Goal: Task Accomplishment & Management: Manage account settings

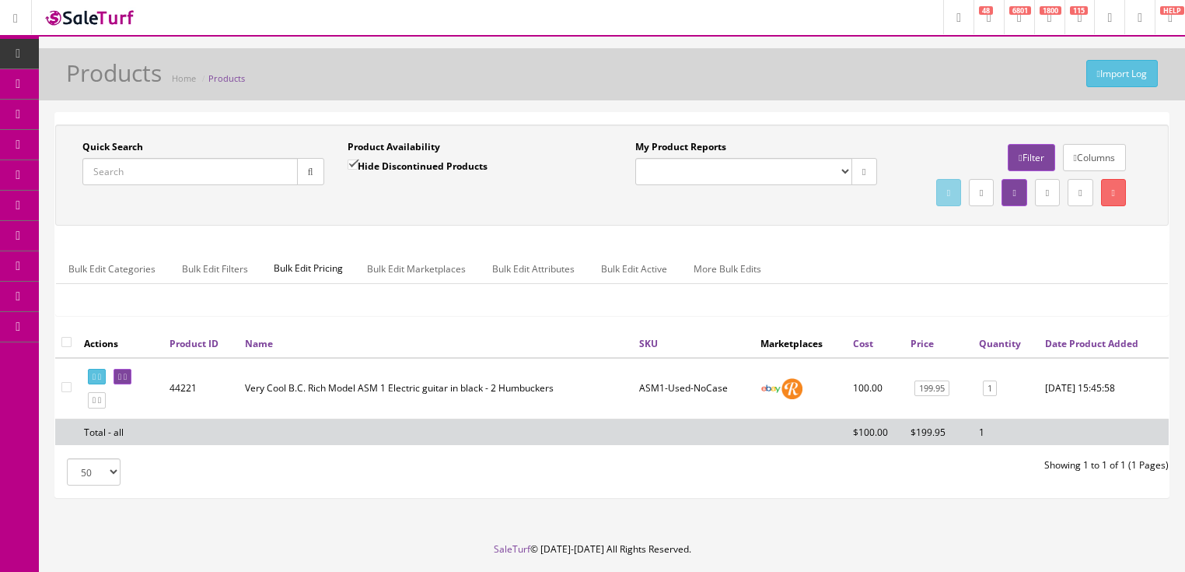
click at [193, 174] on input "Quick Search" at bounding box center [189, 171] width 215 height 27
type input "[PERSON_NAME] special tv yellow"
click at [353, 164] on input "Hide Discontinued Products" at bounding box center [353, 164] width 10 height 10
checkbox input "false"
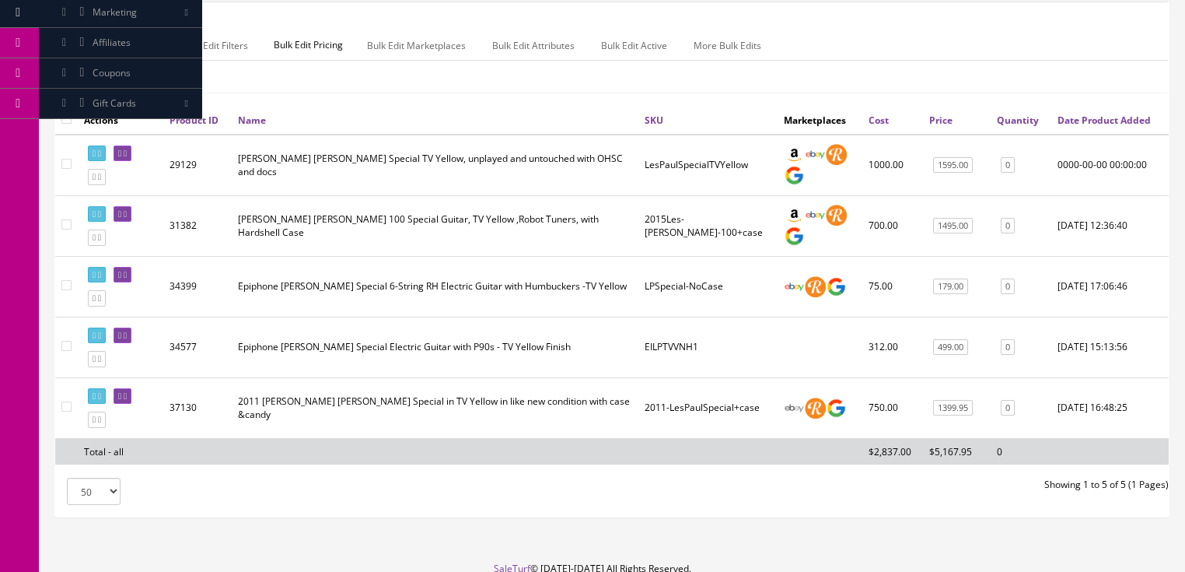
scroll to position [311, 0]
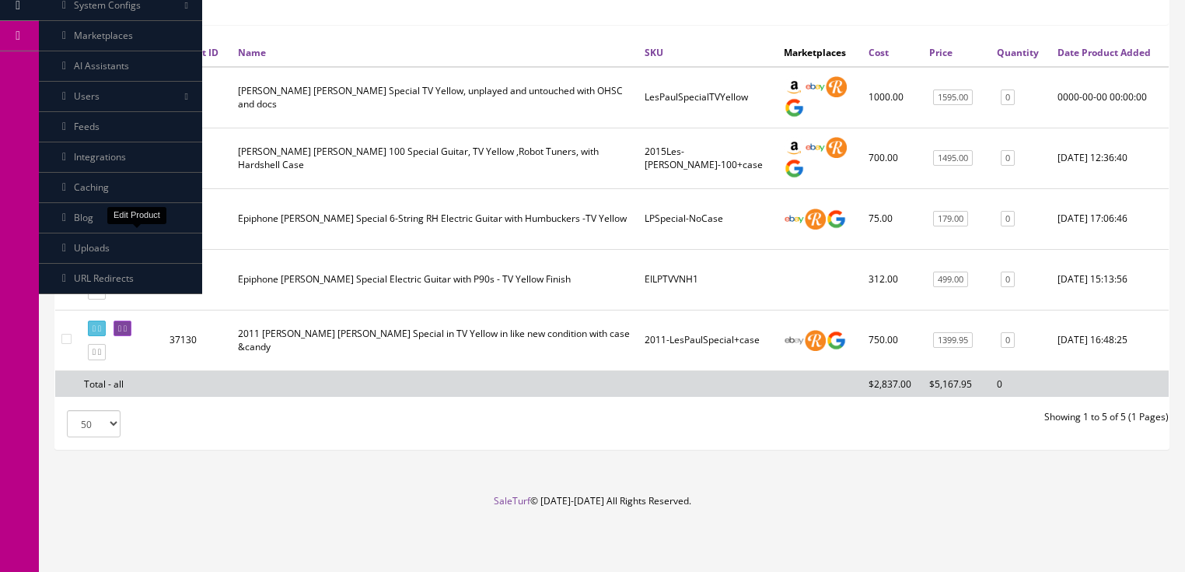
click at [127, 212] on icon at bounding box center [125, 207] width 3 height 9
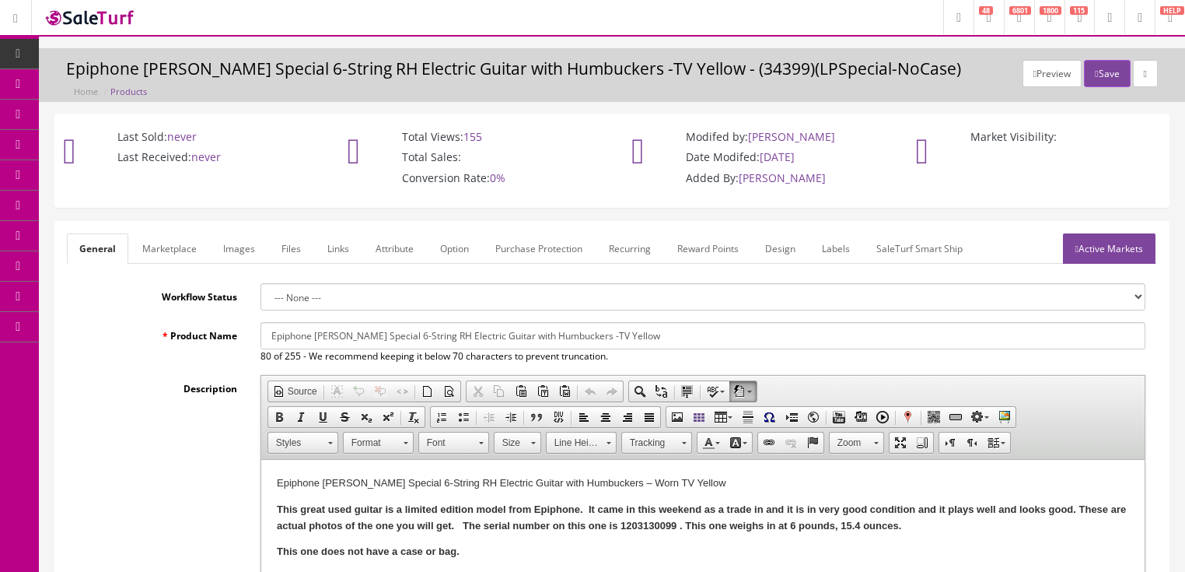
click at [243, 251] on link "Images" at bounding box center [239, 248] width 57 height 30
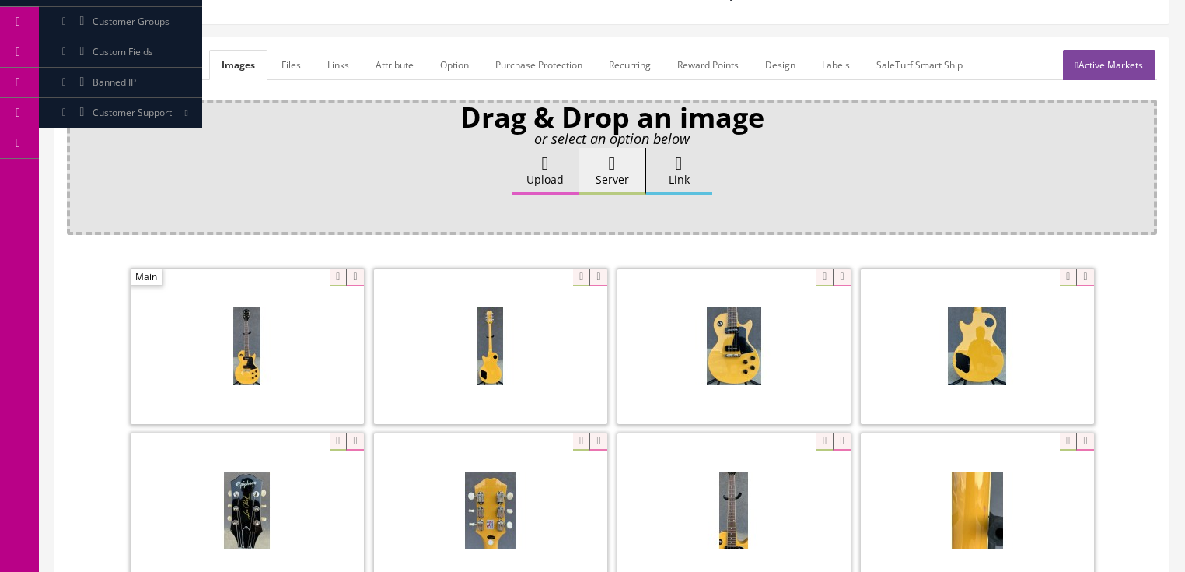
scroll to position [187, 0]
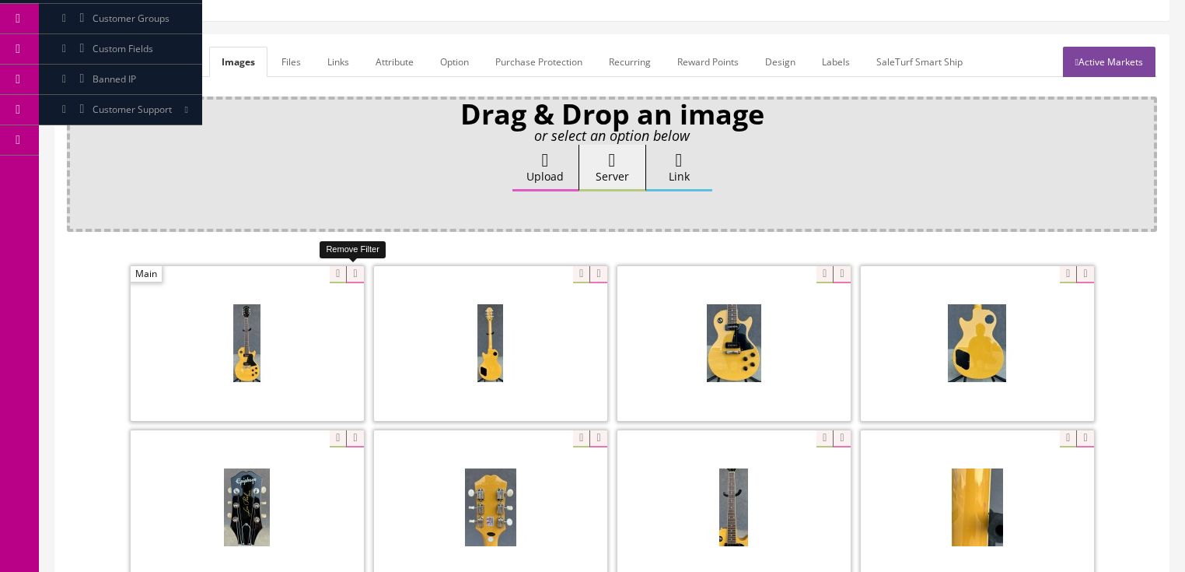
click at [347, 271] on icon at bounding box center [354, 274] width 17 height 17
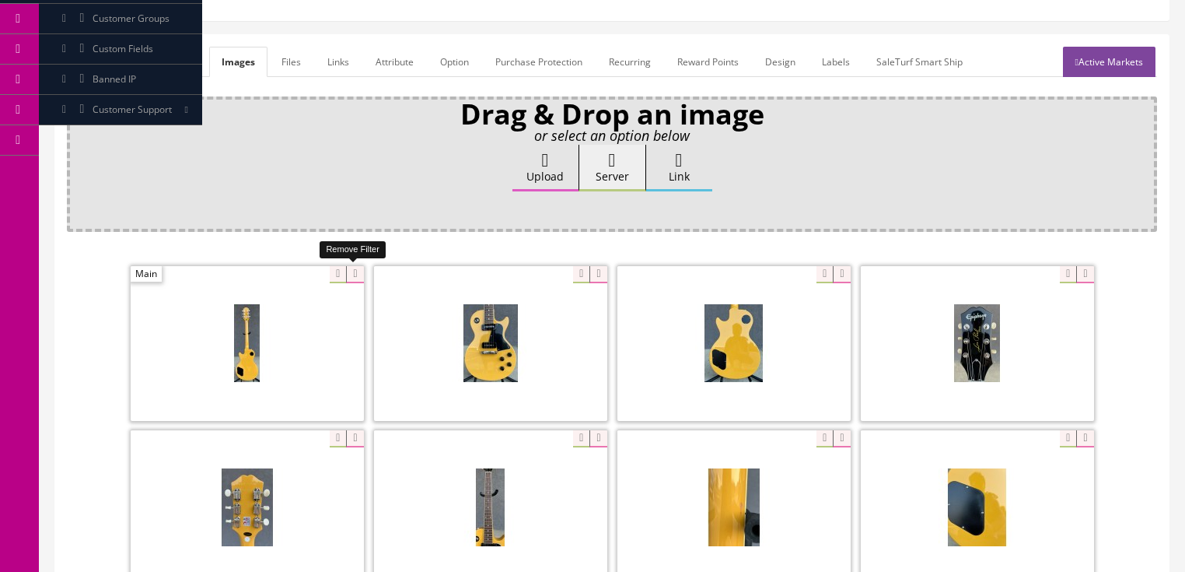
click at [347, 271] on icon at bounding box center [354, 274] width 17 height 17
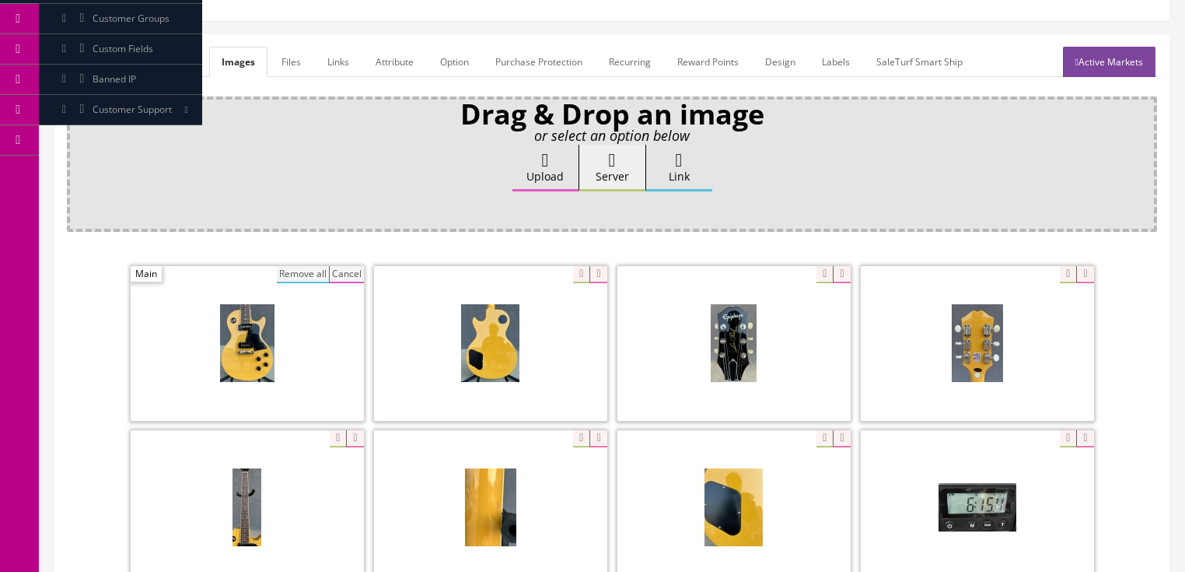
click at [314, 273] on button "Remove all" at bounding box center [303, 274] width 52 height 17
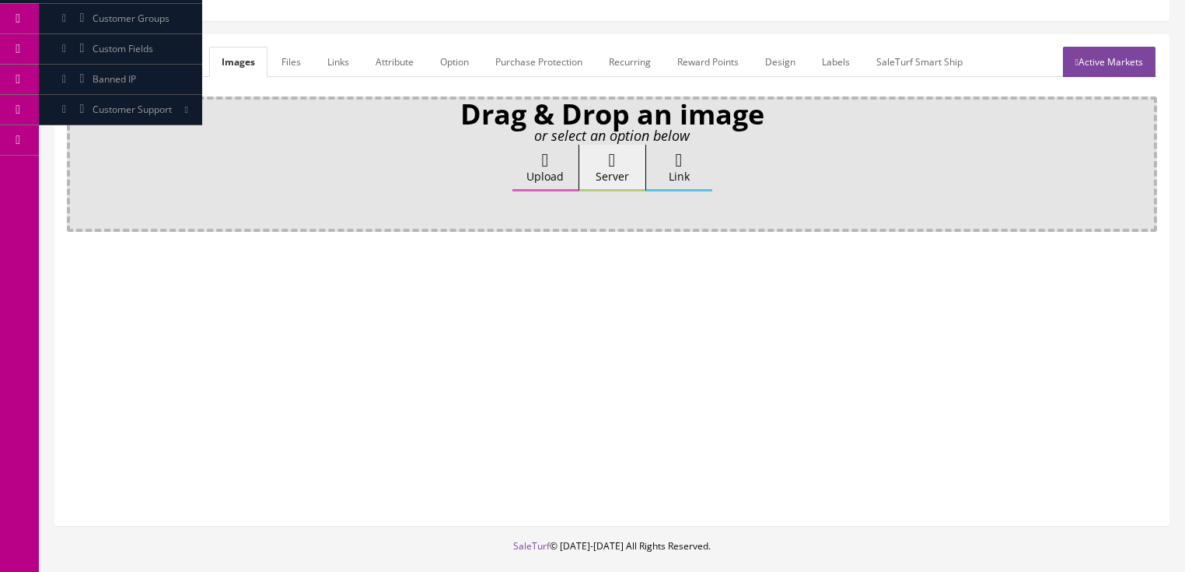
click at [542, 162] on icon at bounding box center [545, 160] width 7 height 19
click at [78, 160] on input "Upload" at bounding box center [78, 153] width 0 height 16
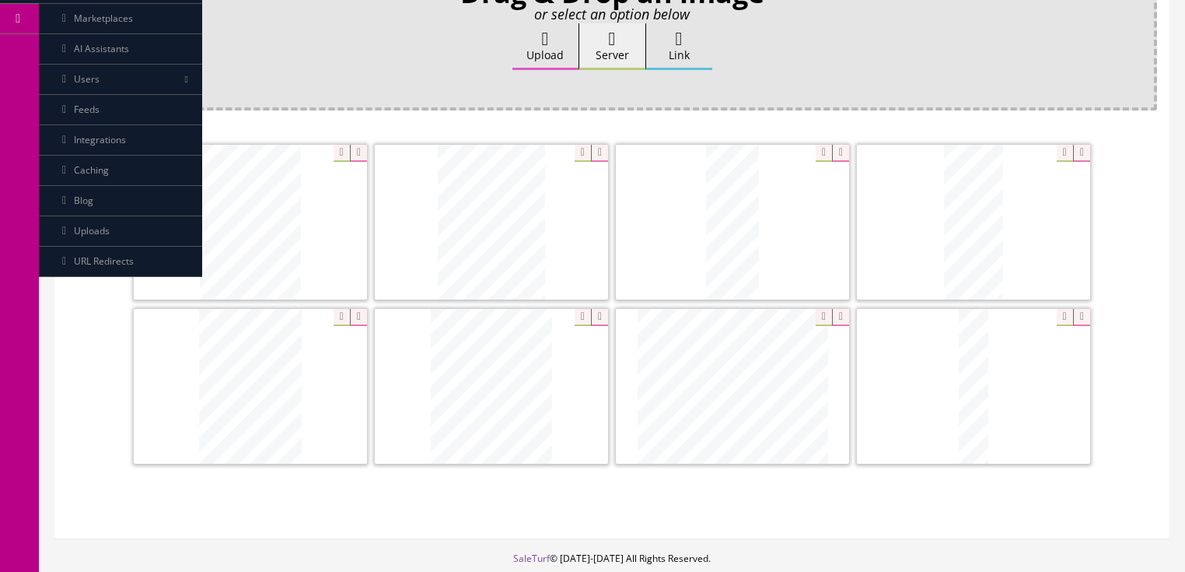
scroll to position [311, 0]
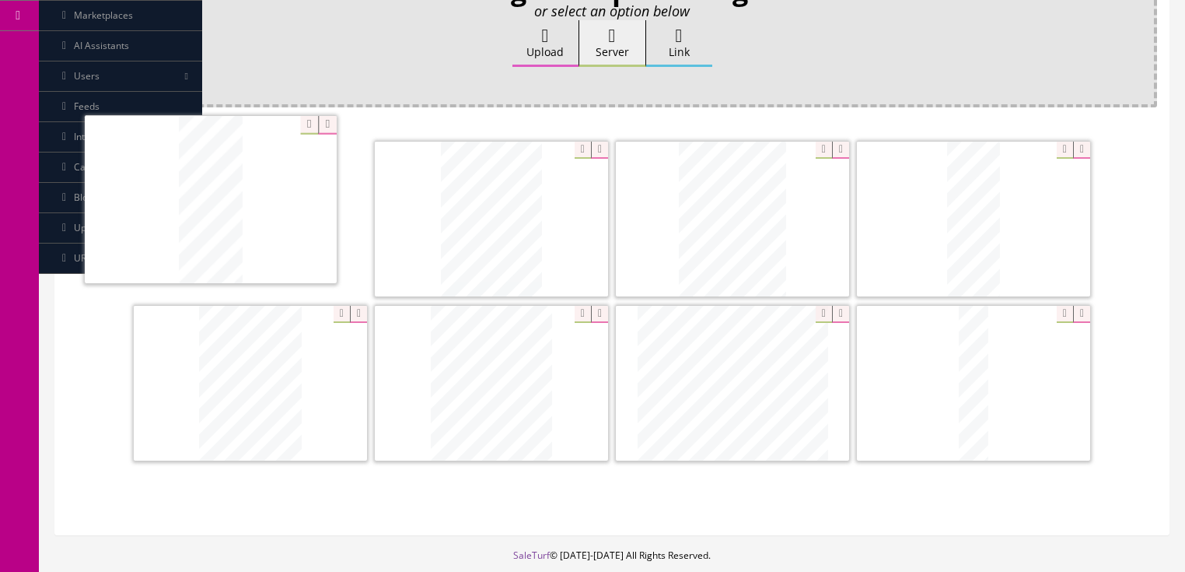
drag, startPoint x: 932, startPoint y: 261, endPoint x: 169, endPoint y: 243, distance: 763.3
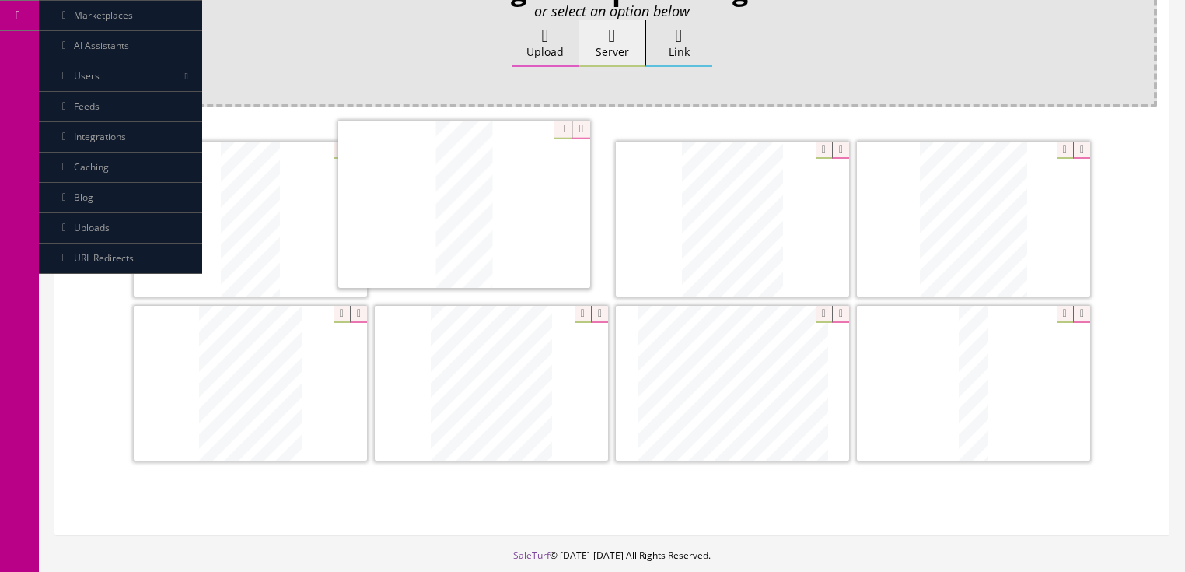
drag, startPoint x: 949, startPoint y: 249, endPoint x: 445, endPoint y: 236, distance: 504.2
drag, startPoint x: 293, startPoint y: 353, endPoint x: 904, endPoint y: 240, distance: 621.0
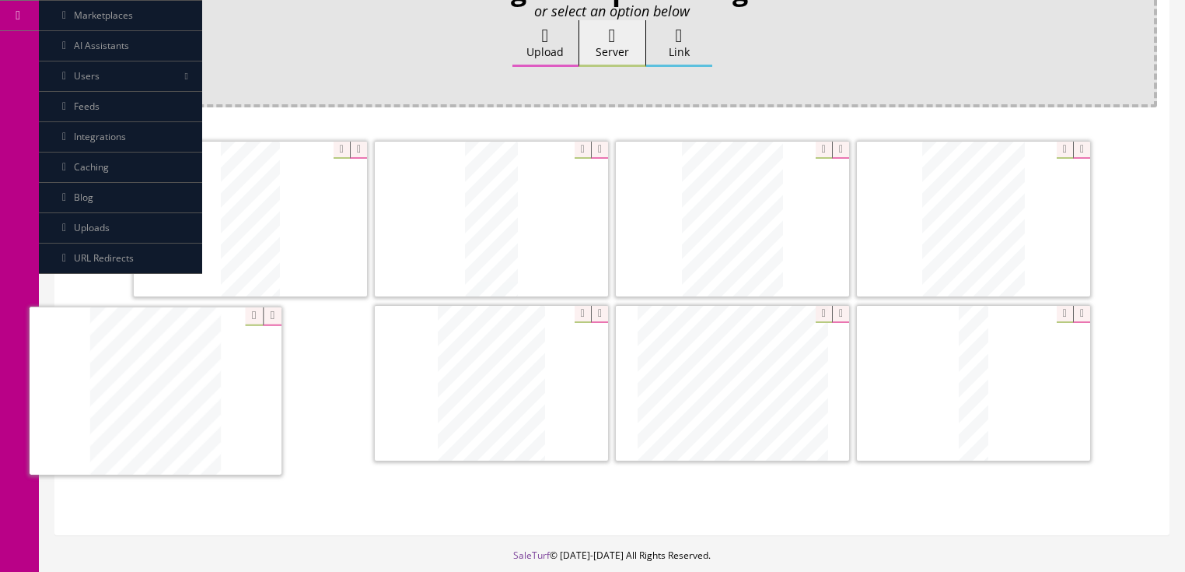
drag, startPoint x: 524, startPoint y: 377, endPoint x: 326, endPoint y: 414, distance: 200.9
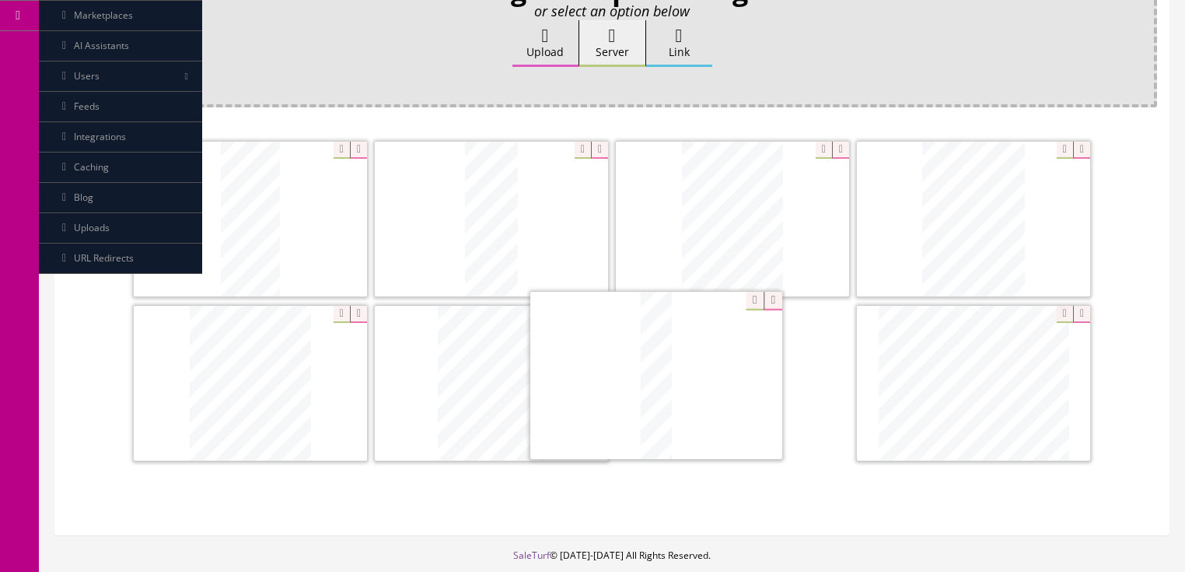
drag, startPoint x: 857, startPoint y: 357, endPoint x: 699, endPoint y: 341, distance: 158.7
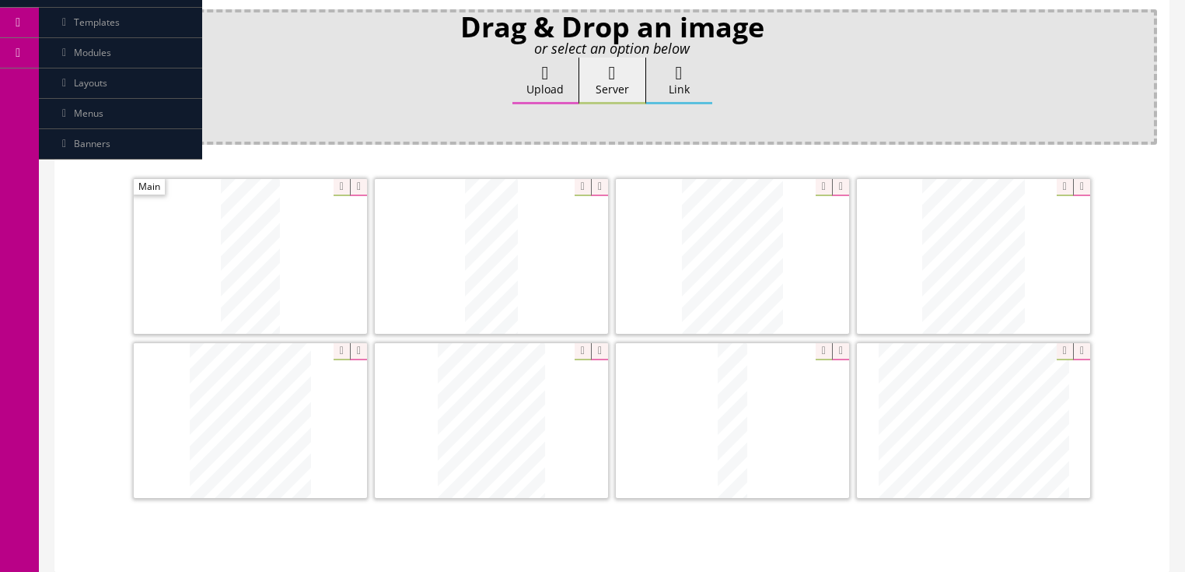
scroll to position [0, 0]
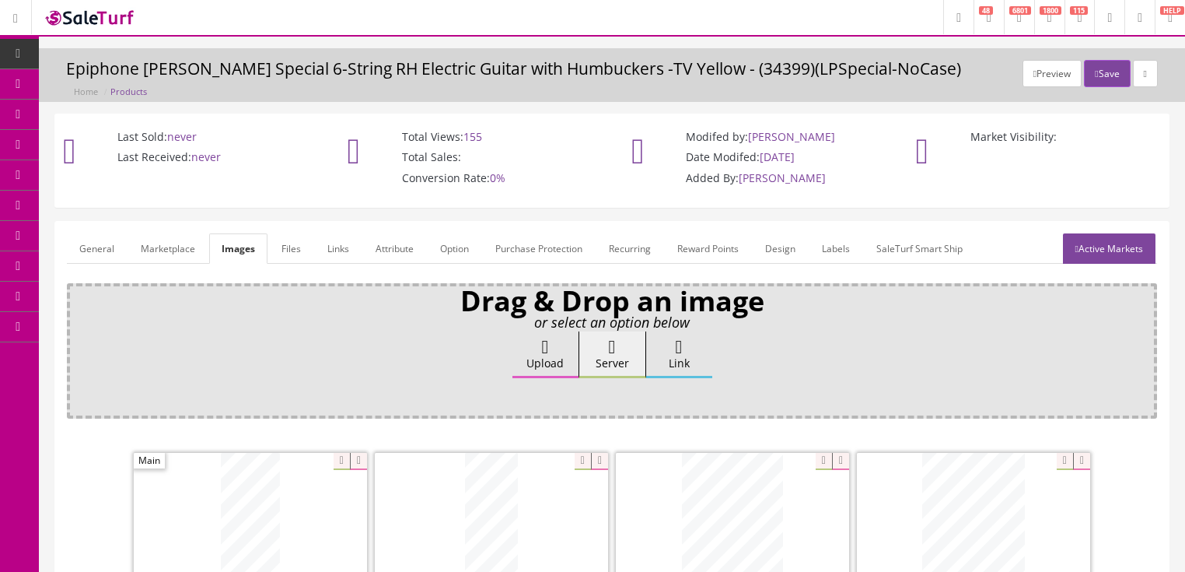
click at [98, 247] on link "General" at bounding box center [97, 248] width 60 height 30
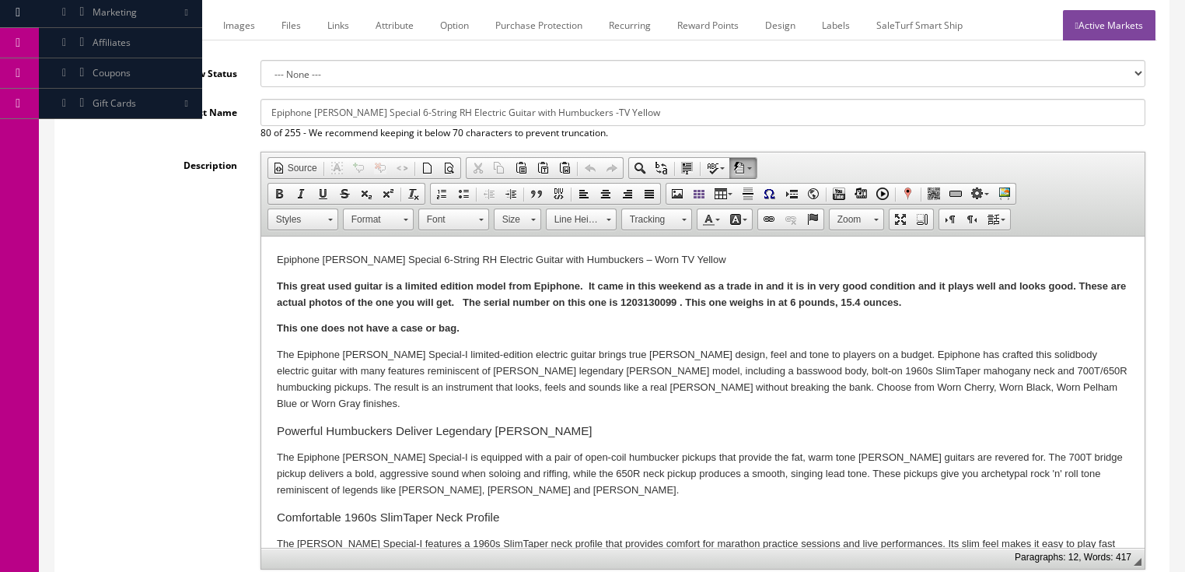
scroll to position [249, 0]
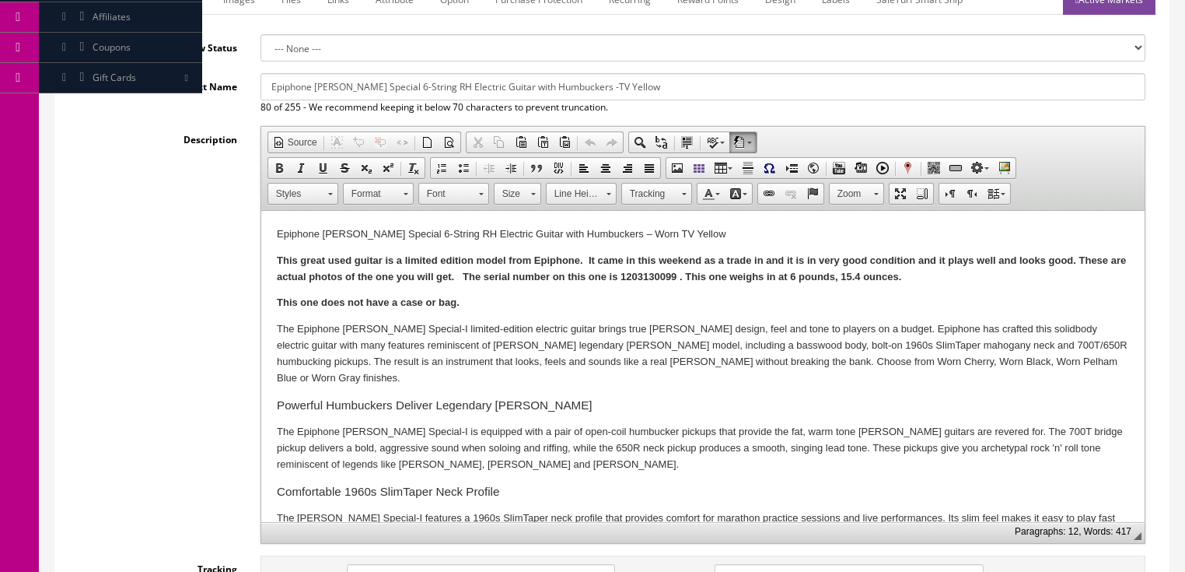
click at [865, 271] on strong "This great used guitar is a limited edition model from Epiphone. It came in thi…" at bounding box center [700, 268] width 849 height 28
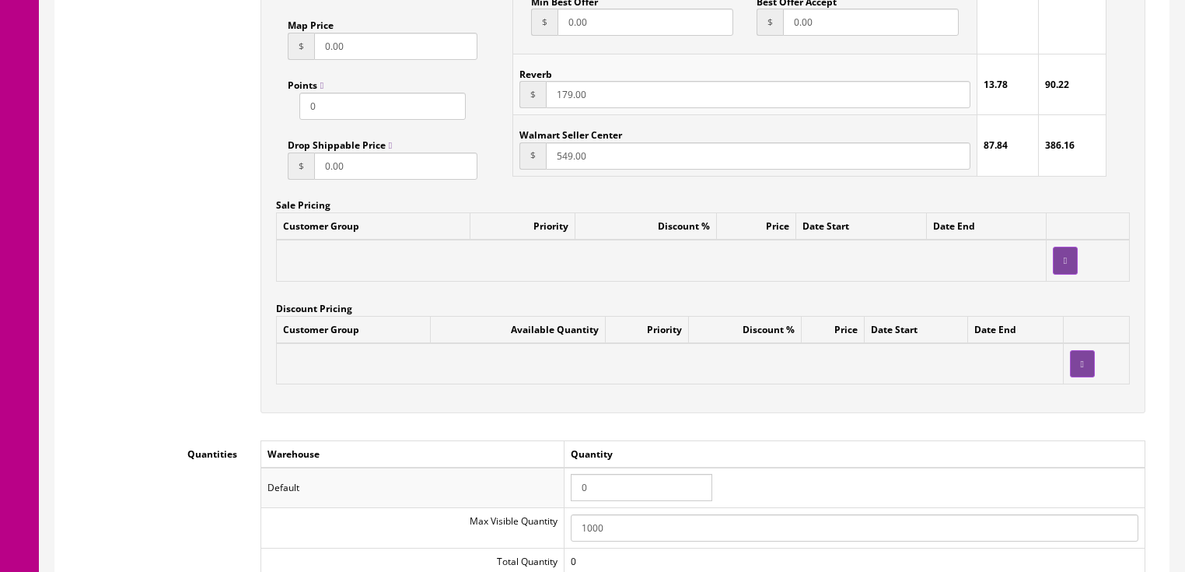
scroll to position [1307, 0]
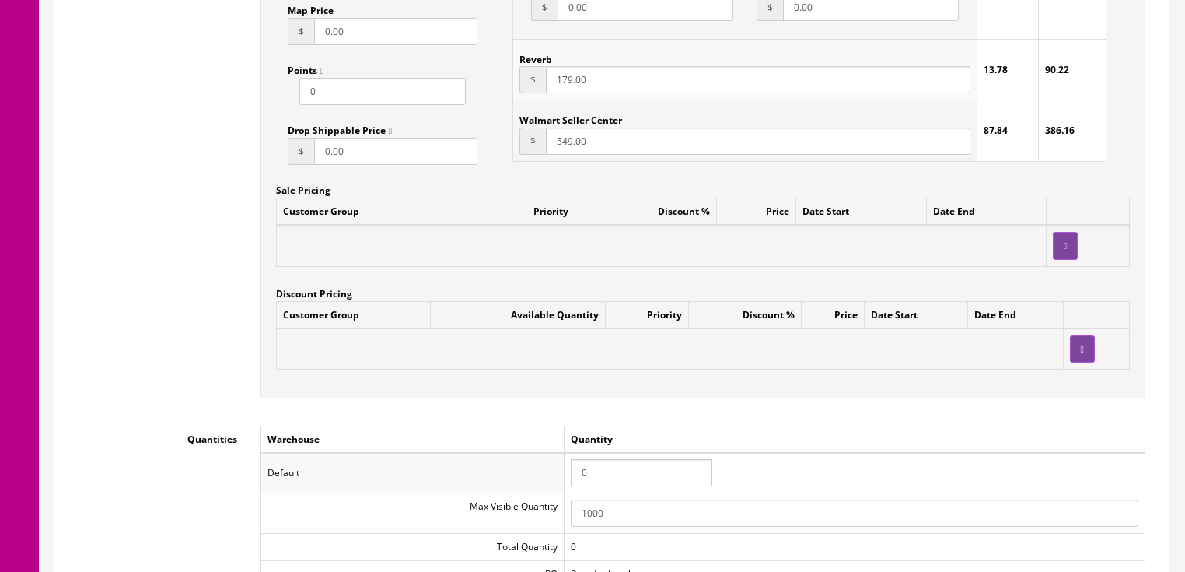
drag, startPoint x: 659, startPoint y: 473, endPoint x: 563, endPoint y: 460, distance: 96.5
click at [563, 460] on tr "Default 0" at bounding box center [703, 473] width 884 height 40
type input "1"
click at [1017, 429] on table "Warehouse Quantity Default 1 Max Visible Quantity 1000 Total Quantity 0 PO Reor…" at bounding box center [703, 580] width 885 height 310
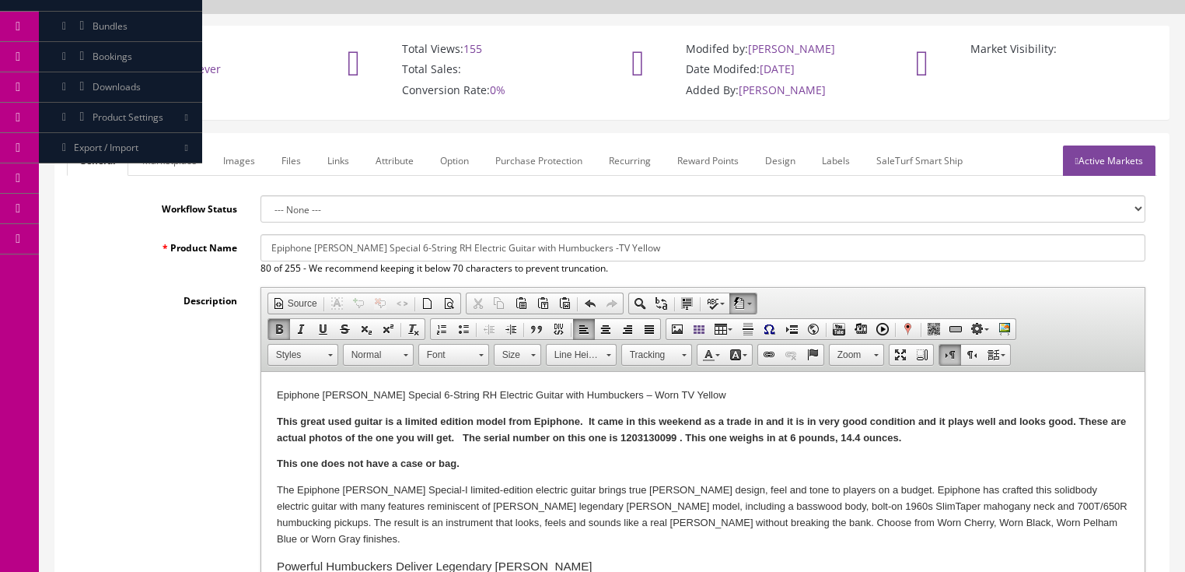
scroll to position [0, 0]
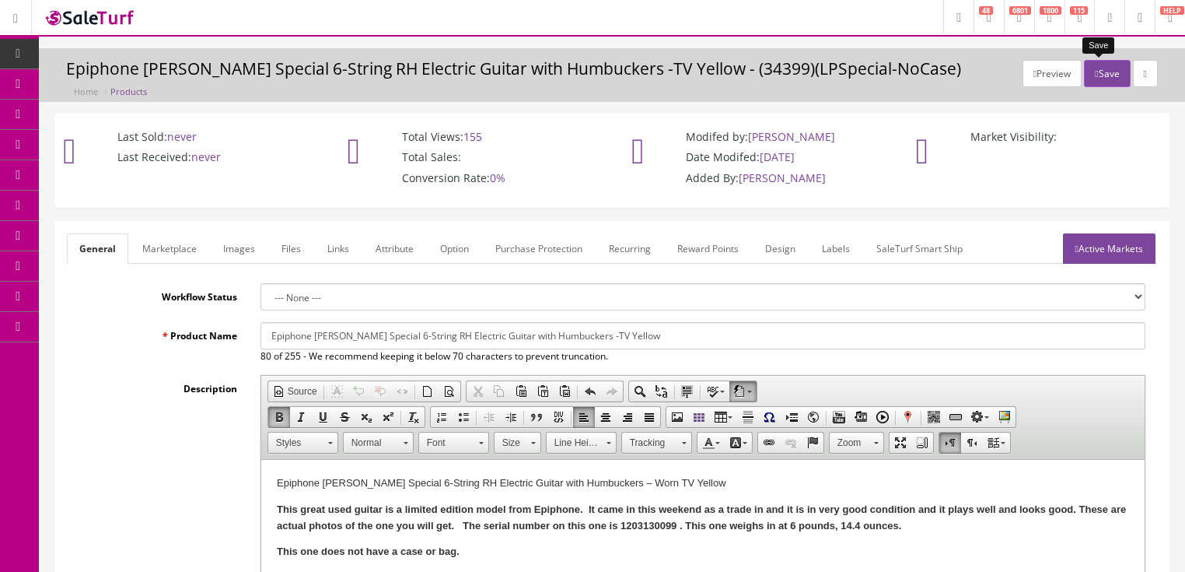
click at [1098, 82] on button "Save" at bounding box center [1107, 73] width 46 height 27
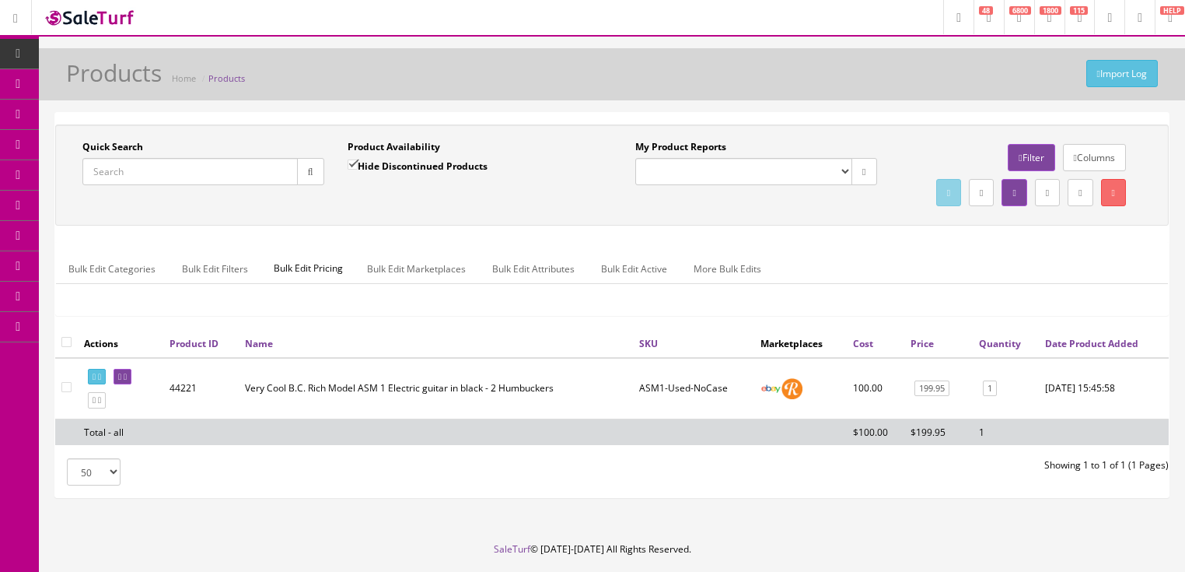
click at [187, 174] on input "Quick Search" at bounding box center [189, 171] width 215 height 27
type input "0379102980"
click at [354, 164] on input "Hide Discontinued Products" at bounding box center [353, 164] width 10 height 10
checkbox input "false"
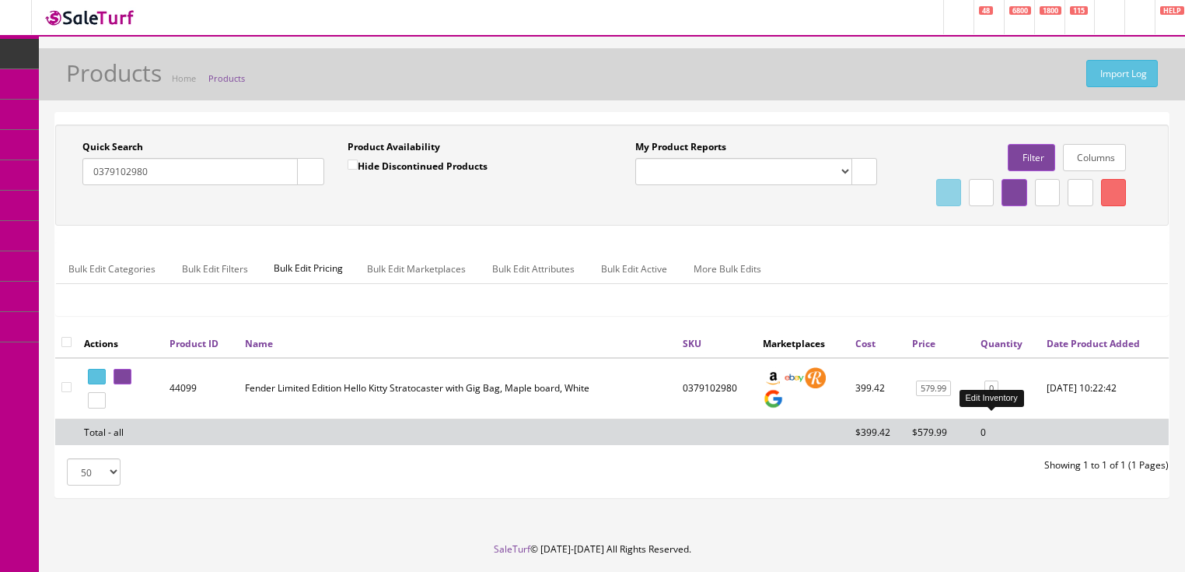
click at [992, 397] on link "0" at bounding box center [992, 388] width 14 height 16
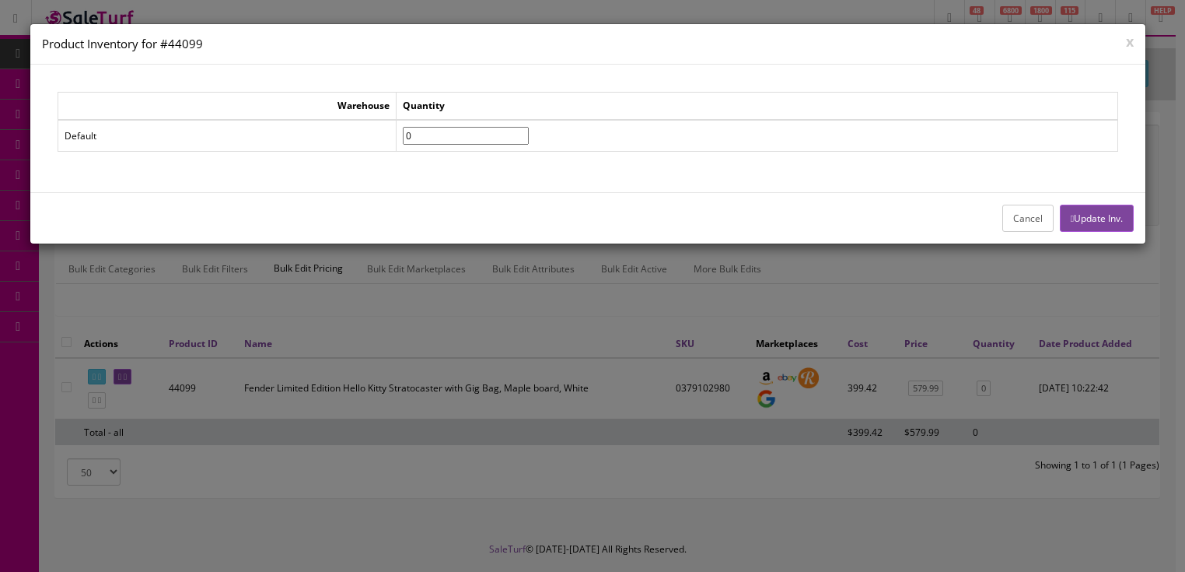
drag, startPoint x: 458, startPoint y: 135, endPoint x: 390, endPoint y: 138, distance: 67.8
click at [390, 138] on tr "Default 0" at bounding box center [588, 136] width 1060 height 32
type input"] "12"
click at [1091, 221] on button "Update Inv." at bounding box center [1097, 218] width 74 height 27
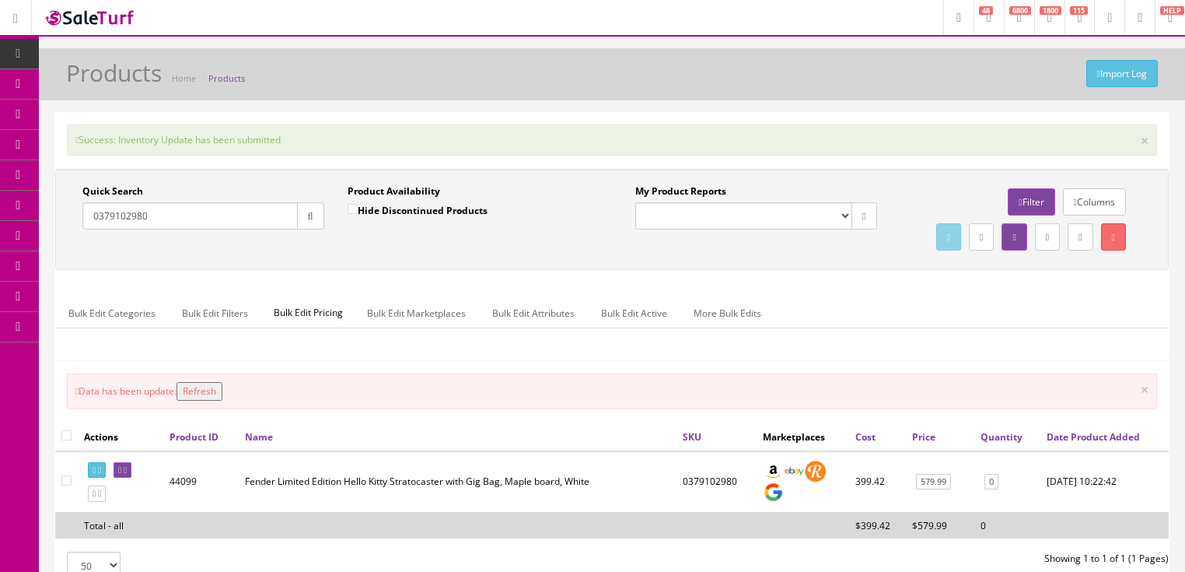
click at [218, 401] on button "Refresh" at bounding box center [200, 391] width 46 height 19
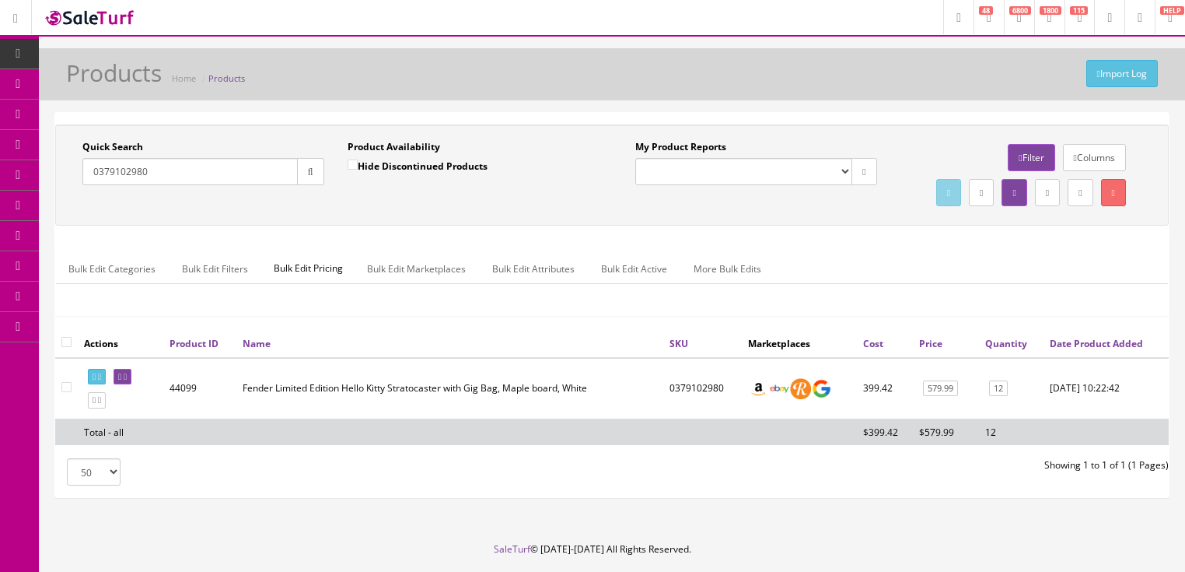
drag, startPoint x: 198, startPoint y: 175, endPoint x: 84, endPoint y: 211, distance: 119.1
click at [83, 209] on div "Quick Search 0379102980 Date From Product Availability Hide Discontinued Produc…" at bounding box center [612, 175] width 1106 height 70
click at [312, 171] on icon "button" at bounding box center [310, 171] width 5 height 9
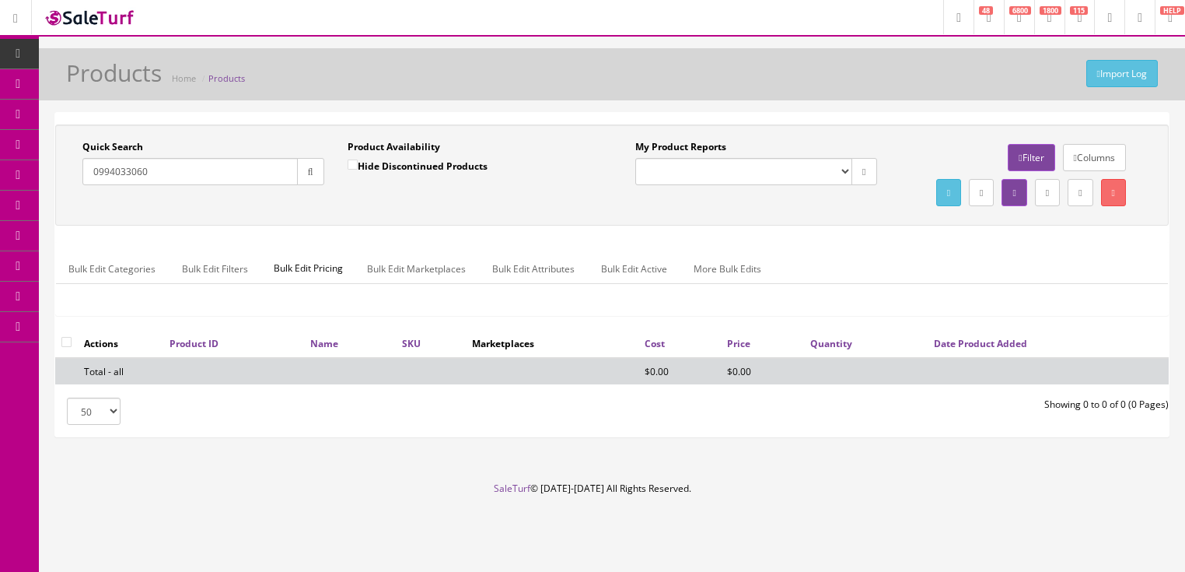
drag, startPoint x: 168, startPoint y: 170, endPoint x: 69, endPoint y: 197, distance: 102.5
click at [70, 197] on div "Quick Search 0994033060 Date From Product Availability Hide Discontinued Produc…" at bounding box center [612, 175] width 1106 height 70
type input "0990571102"
click at [308, 171] on icon "button" at bounding box center [310, 171] width 5 height 9
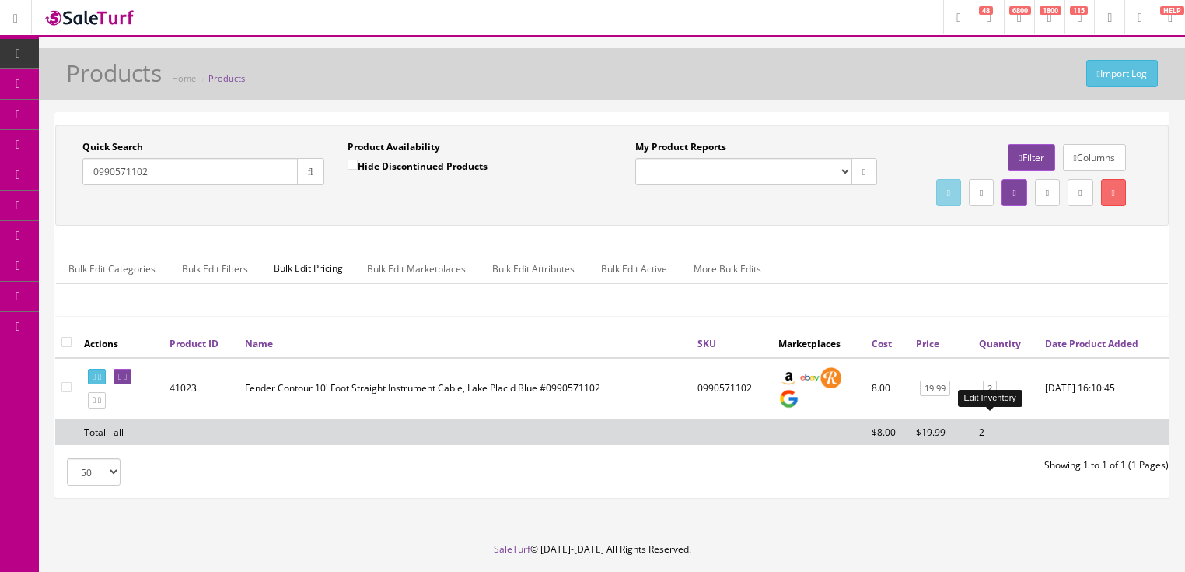
click at [989, 397] on link "2" at bounding box center [990, 388] width 14 height 16
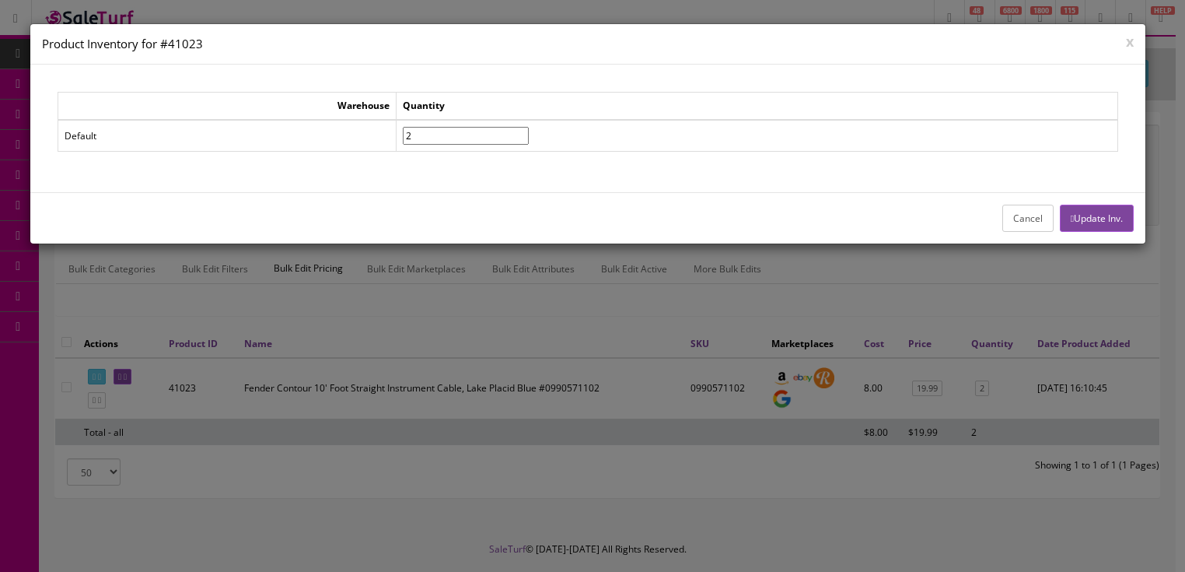
drag, startPoint x: 458, startPoint y: 140, endPoint x: 390, endPoint y: 155, distance: 69.3
click at [390, 155] on div "Warehouse Quantity Default 2" at bounding box center [588, 128] width 1061 height 72
type input"] "50"
click at [1068, 223] on button "Update Inv." at bounding box center [1097, 218] width 74 height 27
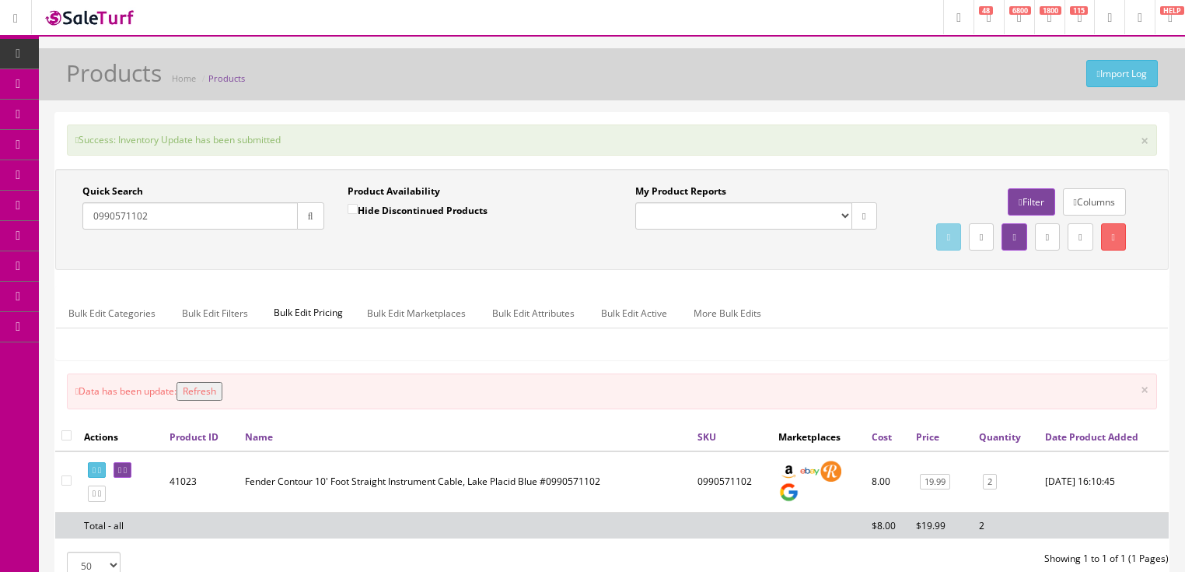
click at [215, 401] on button "Refresh" at bounding box center [200, 391] width 46 height 19
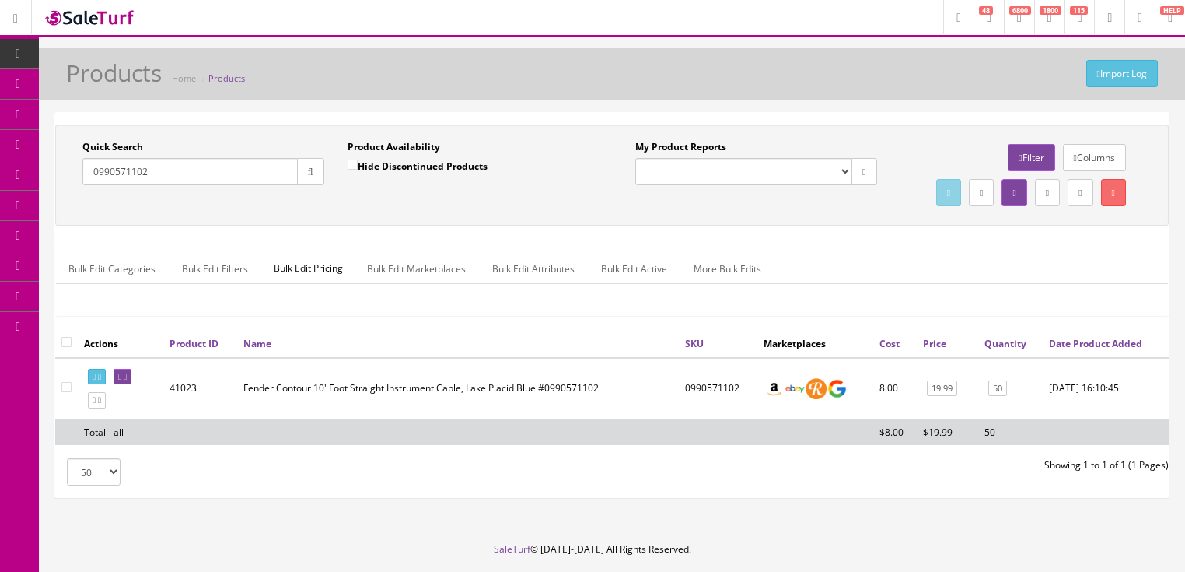
drag, startPoint x: 117, startPoint y: 168, endPoint x: 216, endPoint y: 173, distance: 99.7
click at [216, 173] on input "0990571102" at bounding box center [189, 171] width 215 height 27
type input "0990571146"
click at [303, 173] on button "button" at bounding box center [310, 171] width 27 height 27
click at [993, 397] on link "1" at bounding box center [996, 388] width 14 height 16
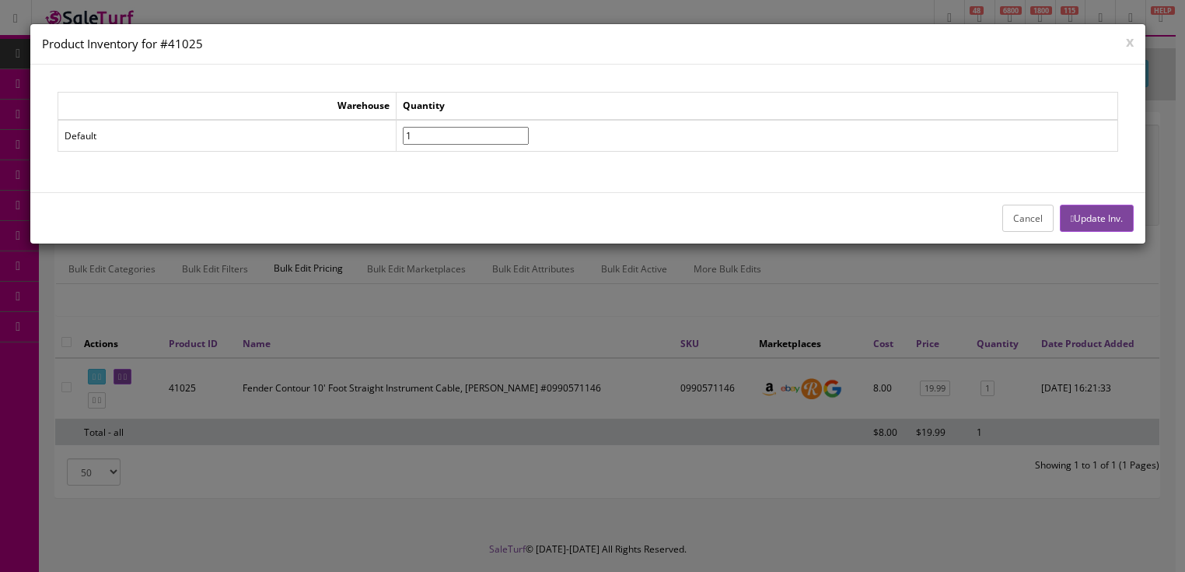
drag, startPoint x: 449, startPoint y: 128, endPoint x: 358, endPoint y: 139, distance: 91.8
click at [358, 139] on tr "Default 1" at bounding box center [588, 136] width 1060 height 32
type input"] "49"
click at [1086, 218] on button "Update Inv." at bounding box center [1097, 218] width 74 height 27
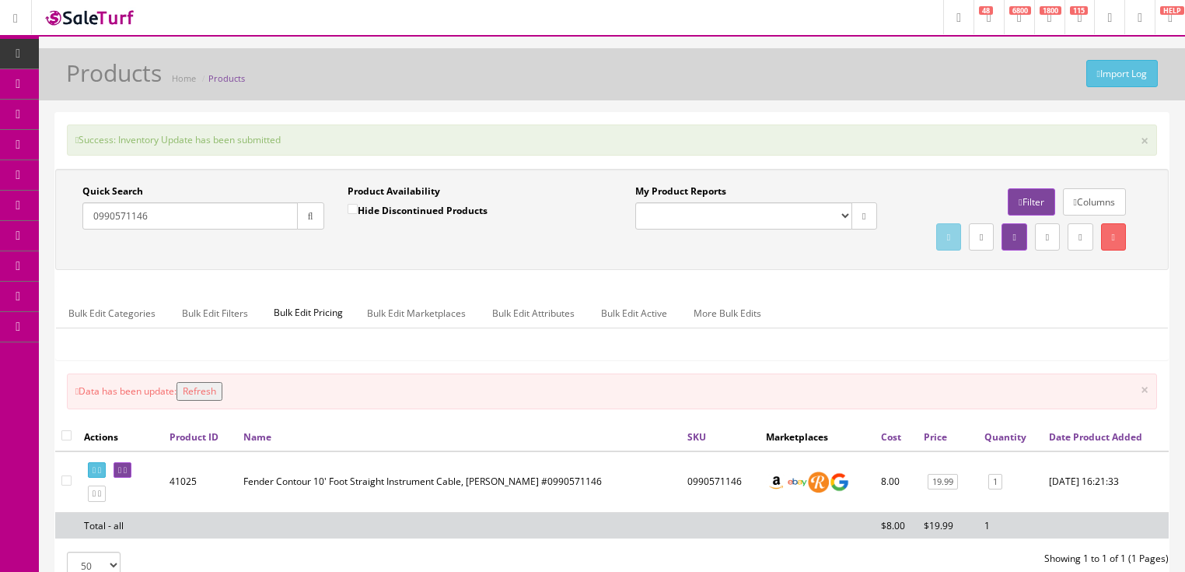
click at [218, 401] on button "Refresh" at bounding box center [200, 391] width 46 height 19
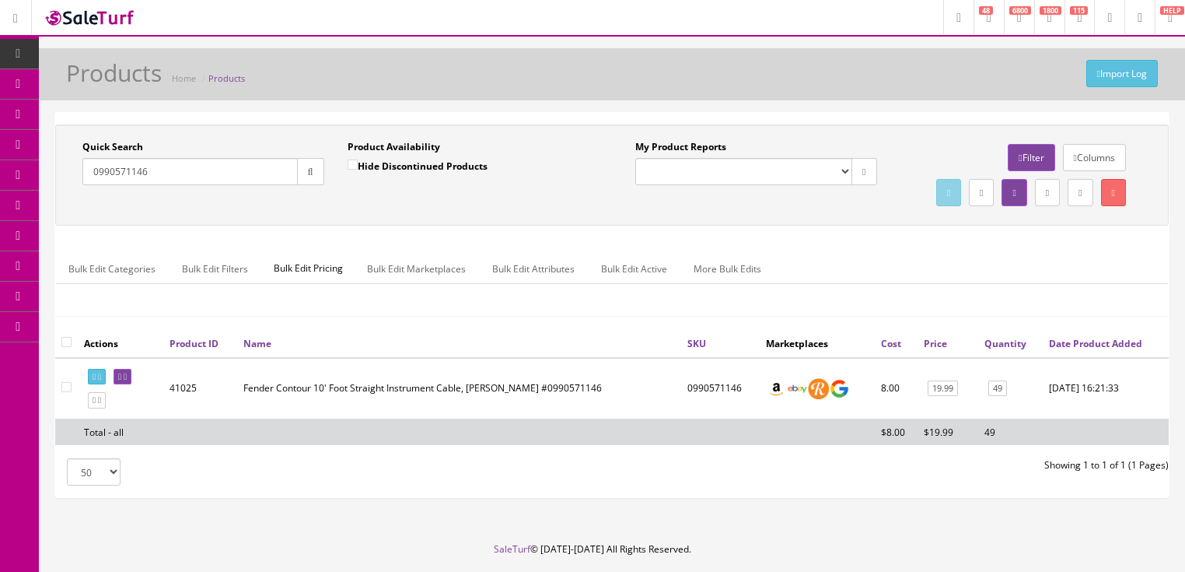
drag, startPoint x: 136, startPoint y: 169, endPoint x: 177, endPoint y: 177, distance: 42.0
click at [177, 177] on input "0990571146" at bounding box center [189, 171] width 215 height 27
type input "0990571166"
click at [988, 397] on link "2" at bounding box center [993, 388] width 14 height 16
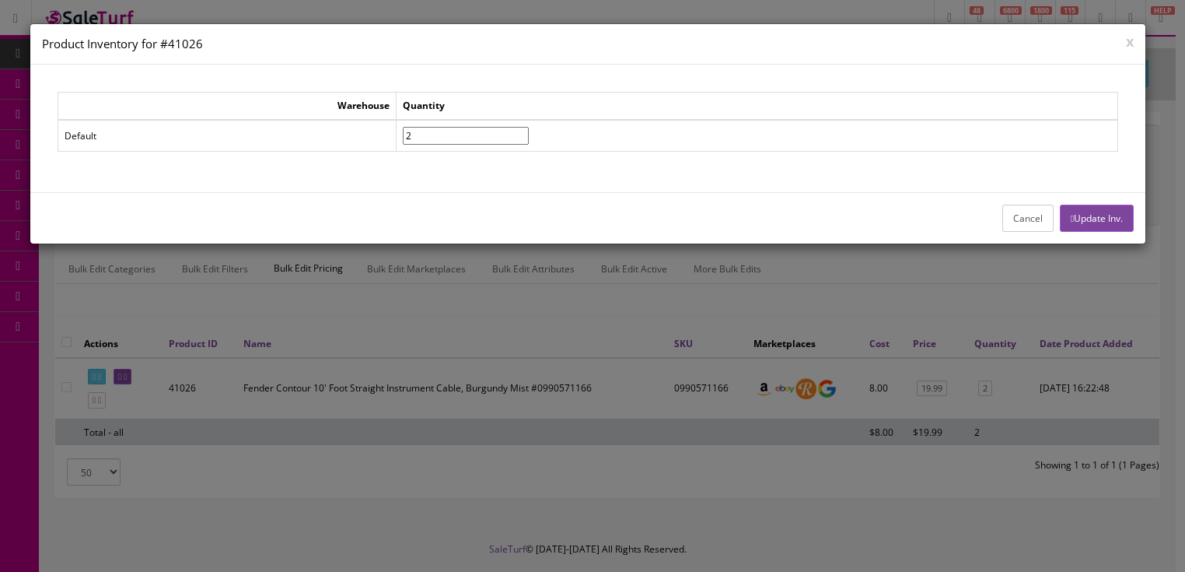
drag, startPoint x: 467, startPoint y: 131, endPoint x: 370, endPoint y: 144, distance: 97.4
click at [370, 144] on tr "Default 2" at bounding box center [588, 136] width 1060 height 32
type input"] "50"
click at [1114, 212] on button "Update Inv." at bounding box center [1097, 218] width 74 height 27
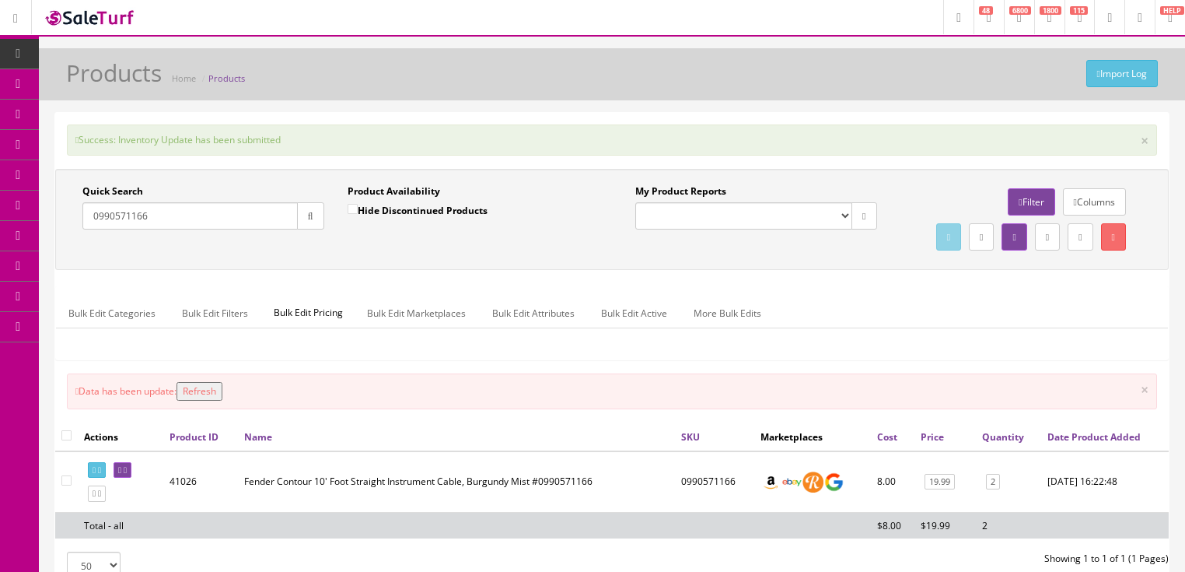
click at [208, 401] on button "Refresh" at bounding box center [200, 391] width 46 height 19
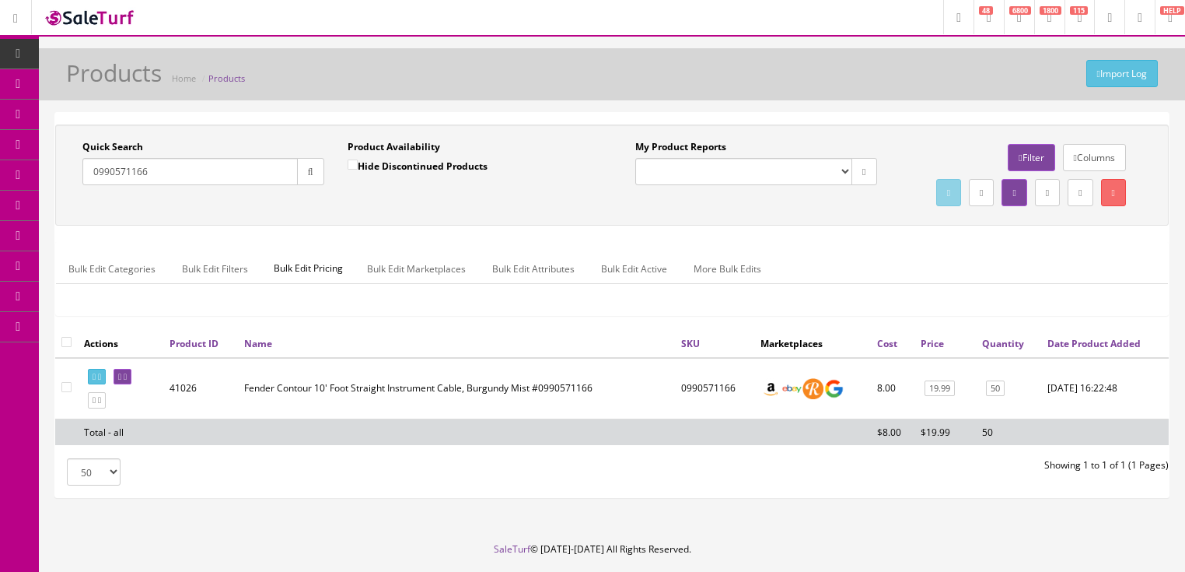
drag, startPoint x: 132, startPoint y: 174, endPoint x: 199, endPoint y: 169, distance: 67.1
click at [199, 169] on input "0990571166" at bounding box center [189, 171] width 215 height 27
type input "0990571124"
click at [986, 397] on link "0" at bounding box center [989, 388] width 14 height 16
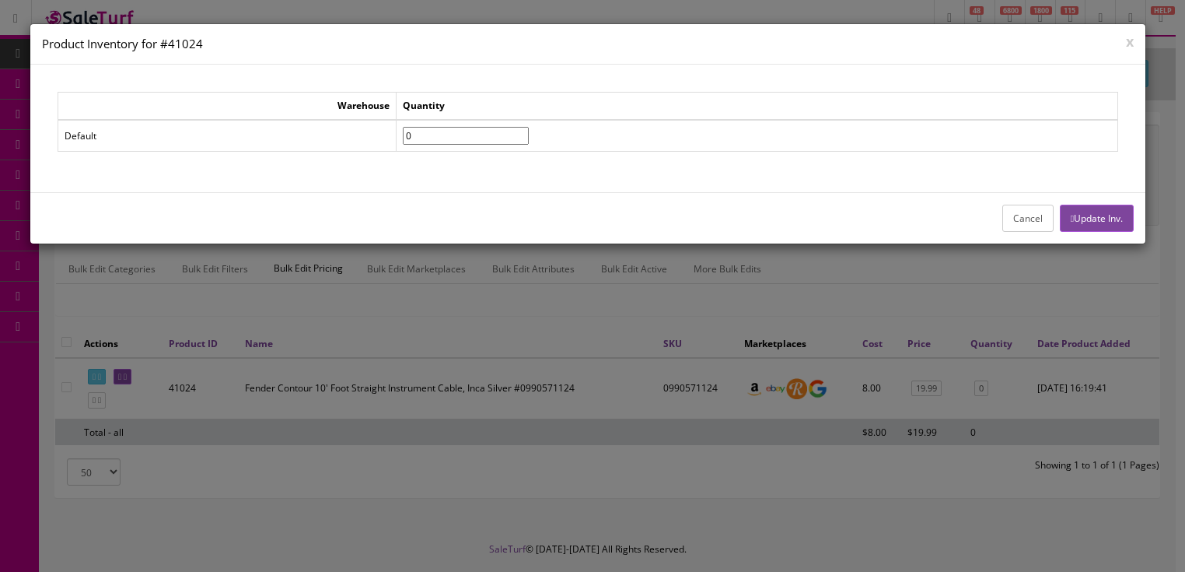
drag, startPoint x: 471, startPoint y: 131, endPoint x: 373, endPoint y: 135, distance: 98.1
click at [373, 135] on tr "Default 0" at bounding box center [588, 136] width 1060 height 32
type input"] "48"
click at [1080, 210] on button "Update Inv." at bounding box center [1097, 218] width 74 height 27
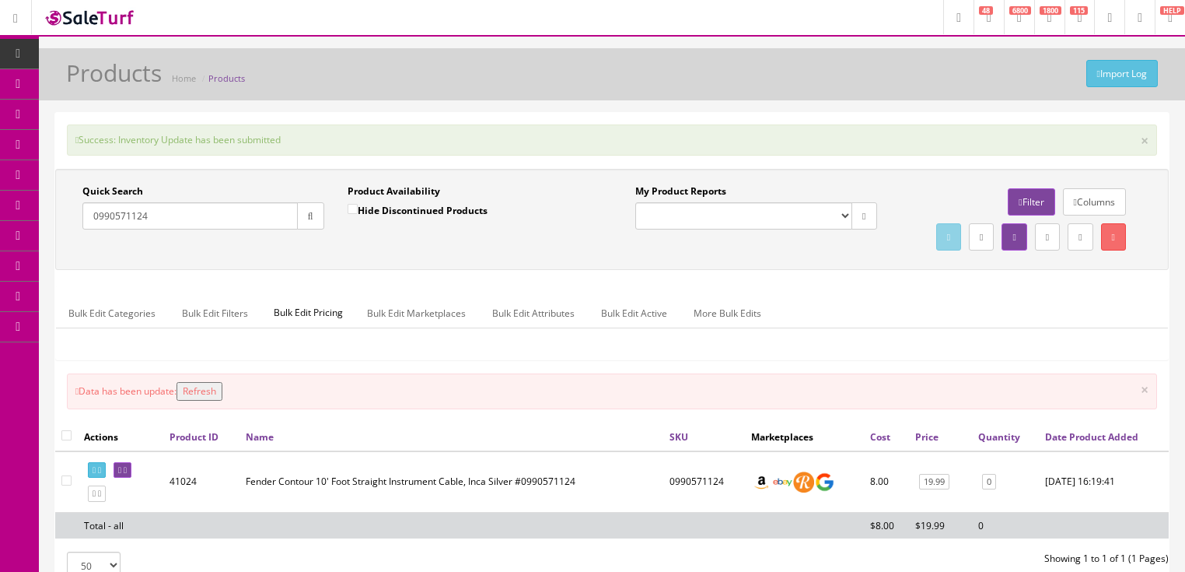
click at [198, 401] on button "Refresh" at bounding box center [200, 391] width 46 height 19
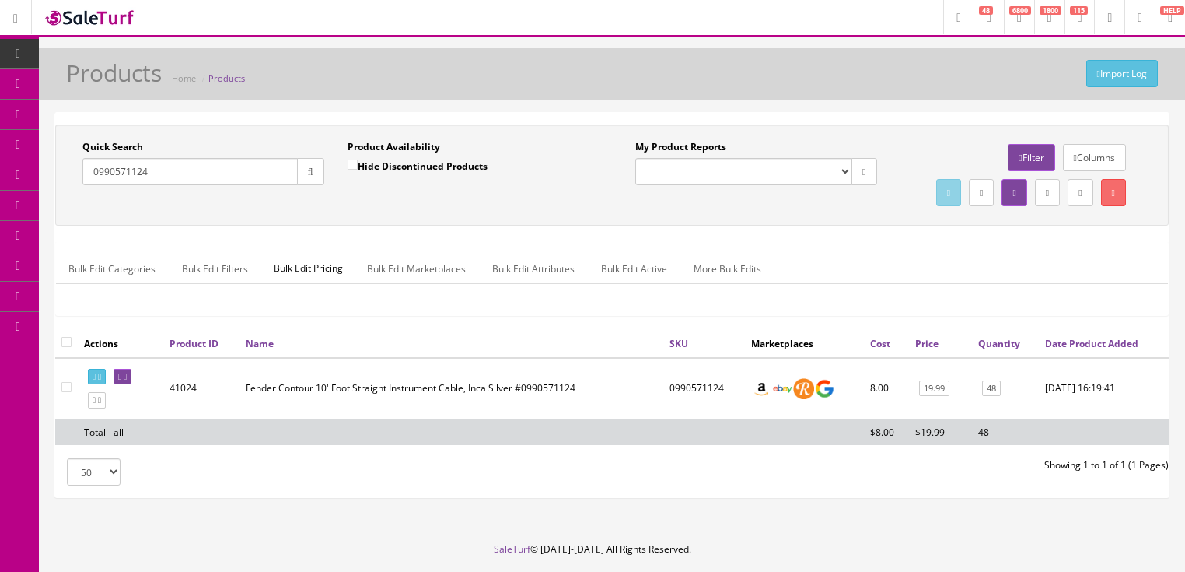
drag, startPoint x: 152, startPoint y: 179, endPoint x: 80, endPoint y: 196, distance: 74.3
click at [80, 196] on div "Quick Search 0990571124 Date From Product Availability Hide Discontinued Produc…" at bounding box center [612, 175] width 1106 height 70
type input "0990820096"
click at [299, 180] on button "button" at bounding box center [310, 171] width 27 height 27
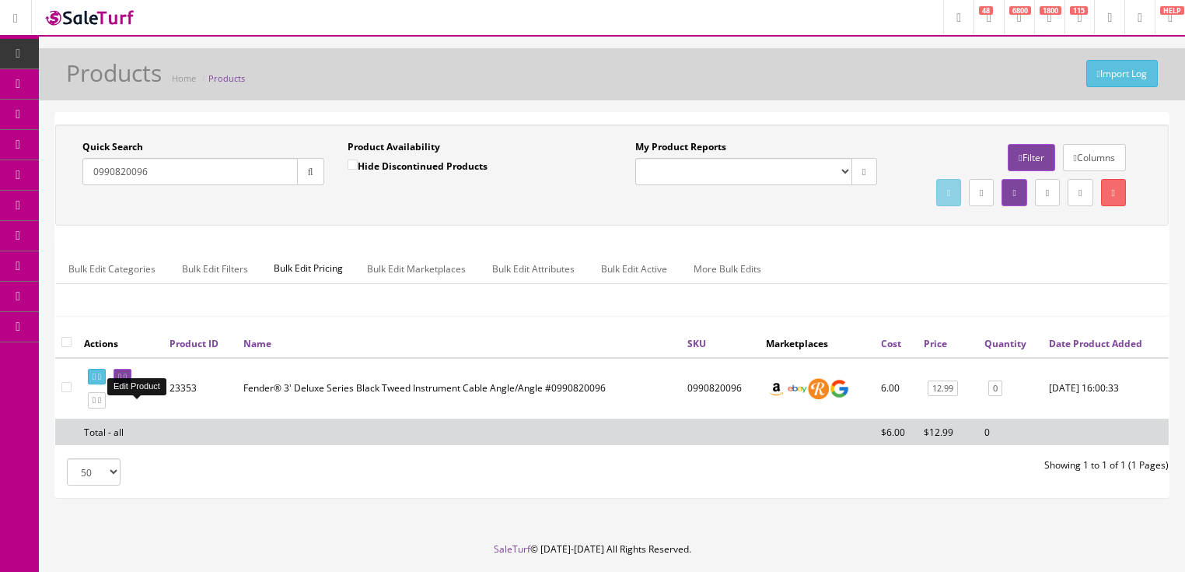
click at [131, 385] on link at bounding box center [123, 377] width 18 height 16
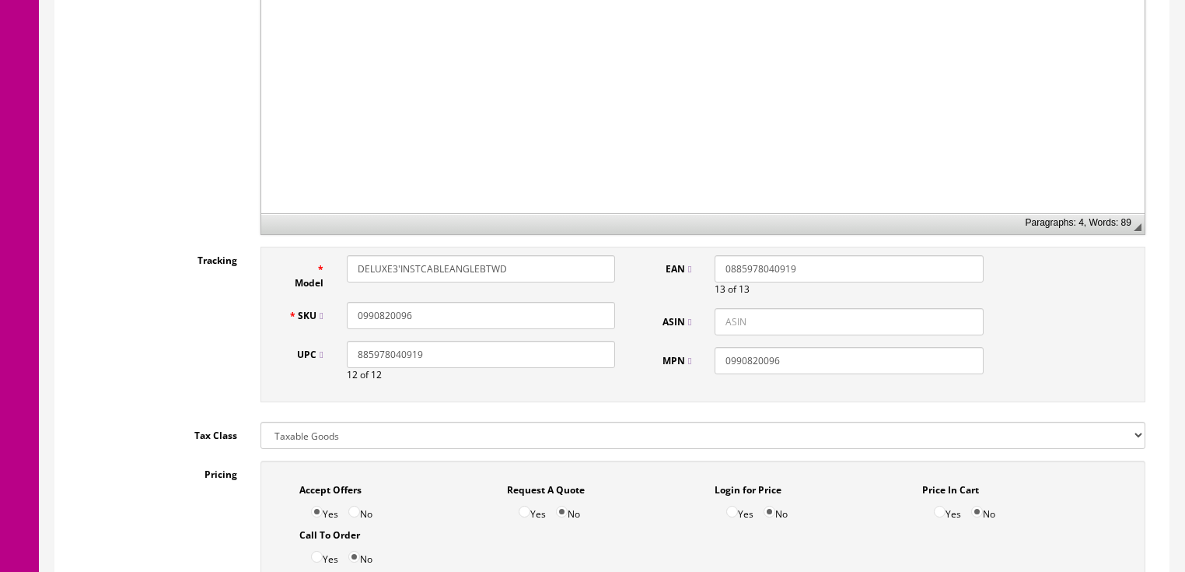
scroll to position [560, 0]
drag, startPoint x: 411, startPoint y: 312, endPoint x: 343, endPoint y: 315, distance: 67.7
click at [336, 315] on div "0990820096" at bounding box center [481, 312] width 292 height 27
drag, startPoint x: 533, startPoint y: 257, endPoint x: 358, endPoint y: 273, distance: 175.8
click at [342, 273] on div "DELUXE3'INSTCABLEANGLEBTWD" at bounding box center [481, 266] width 292 height 27
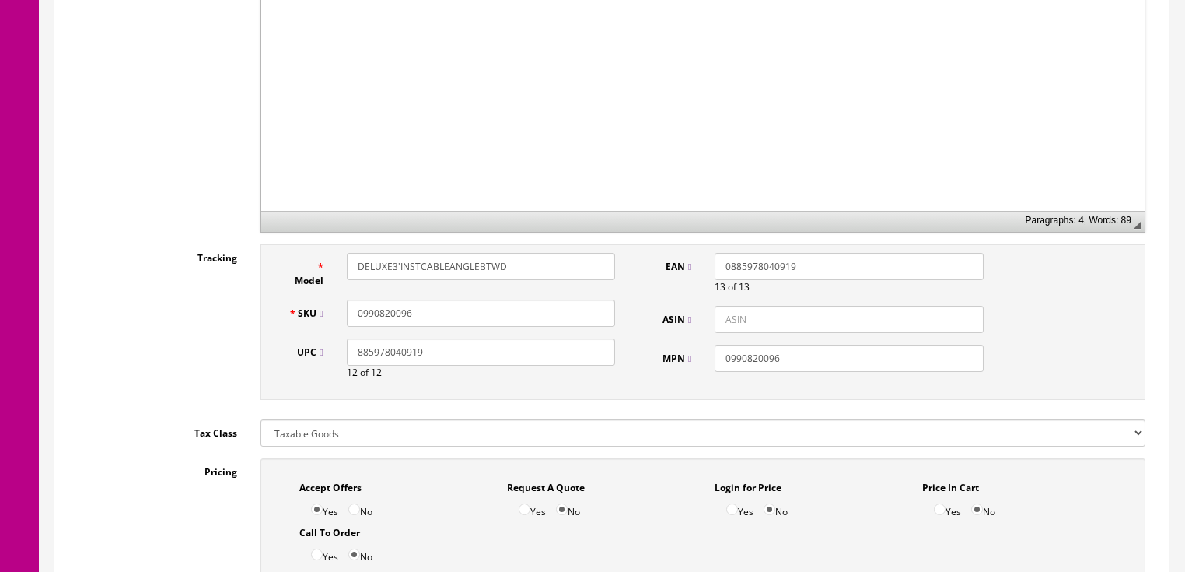
paste input "0990820096"
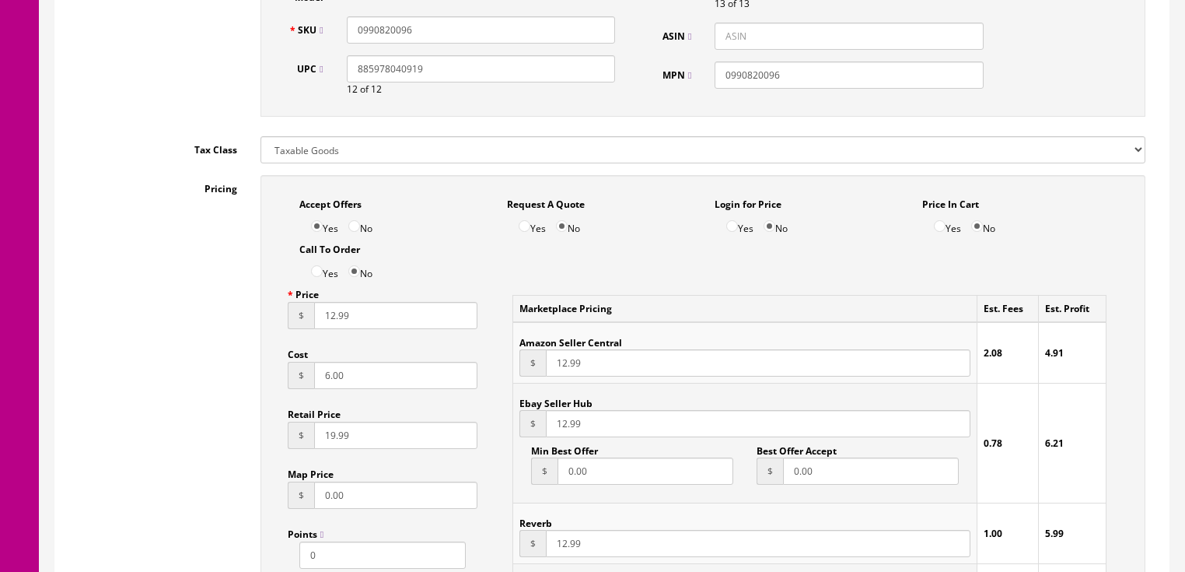
scroll to position [933, 0]
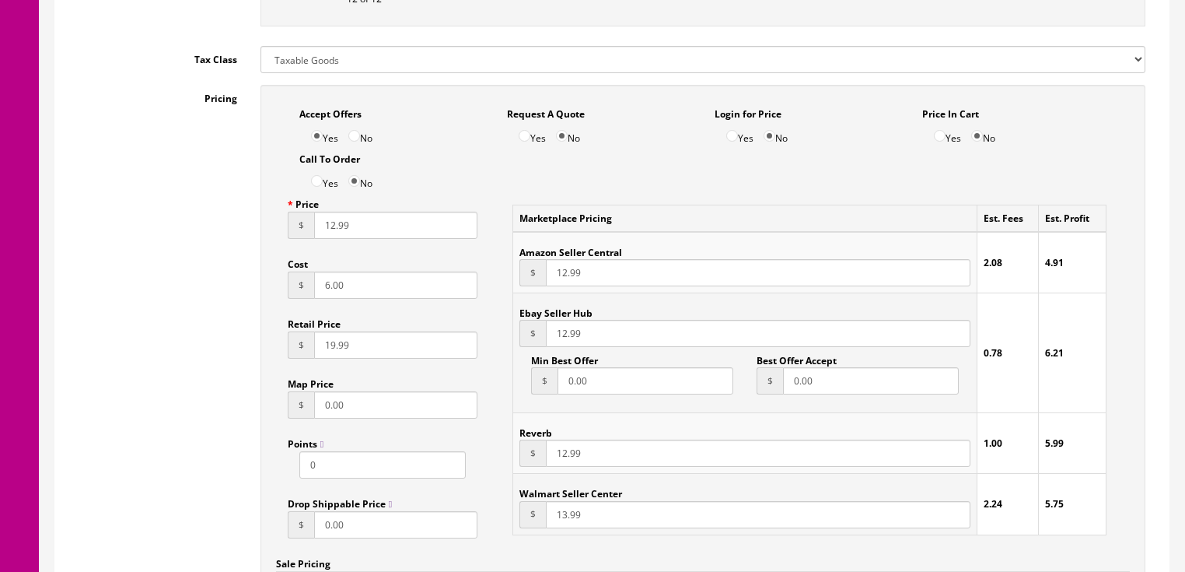
type input "0990820096"
drag, startPoint x: 352, startPoint y: 300, endPoint x: 264, endPoint y: 299, distance: 88.7
click at [264, 299] on div "Accept Offers Yes No Request A Quote Yes No Login for Price Yes No Price In Car…" at bounding box center [703, 428] width 885 height 687
type input "7.39"
click at [330, 230] on input "12.99" at bounding box center [396, 225] width 164 height 27
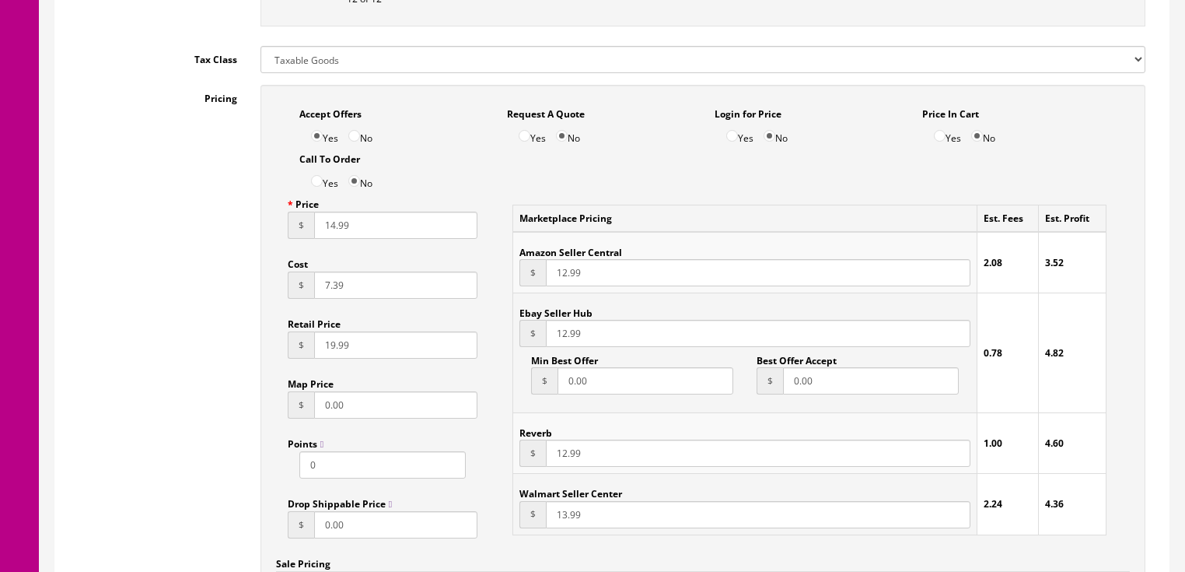
type input "14.99"
click at [563, 282] on input "12.99" at bounding box center [758, 272] width 424 height 27
type input "16.99"
click at [563, 327] on input "12.99" at bounding box center [758, 333] width 424 height 27
type input "14.99"
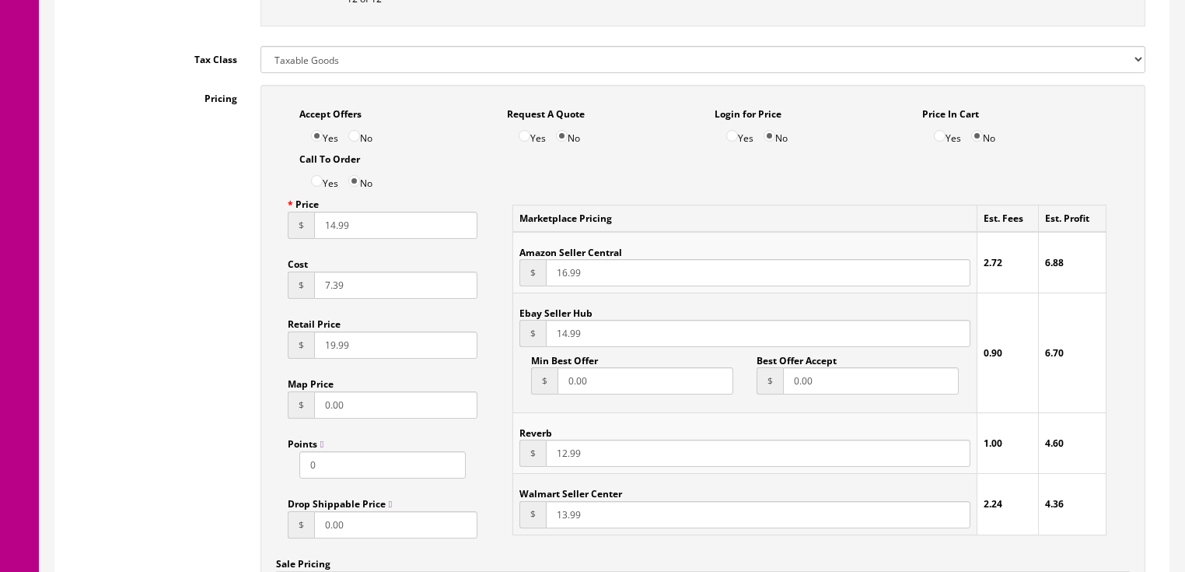
click at [562, 454] on input "12.99" at bounding box center [758, 452] width 424 height 27
type input "14.99"
click at [506, 401] on div "Marketplace Pricing Est. Fees Est. Profit Amazon Seller Central $ 16.99 2.72 6.…" at bounding box center [810, 369] width 618 height 357
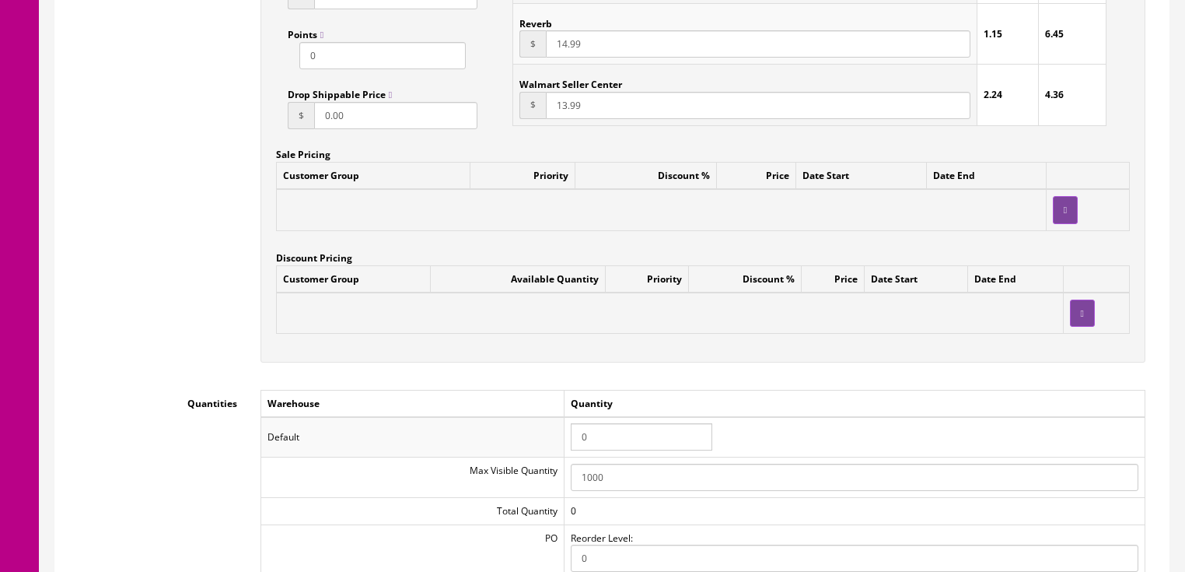
scroll to position [1369, 0]
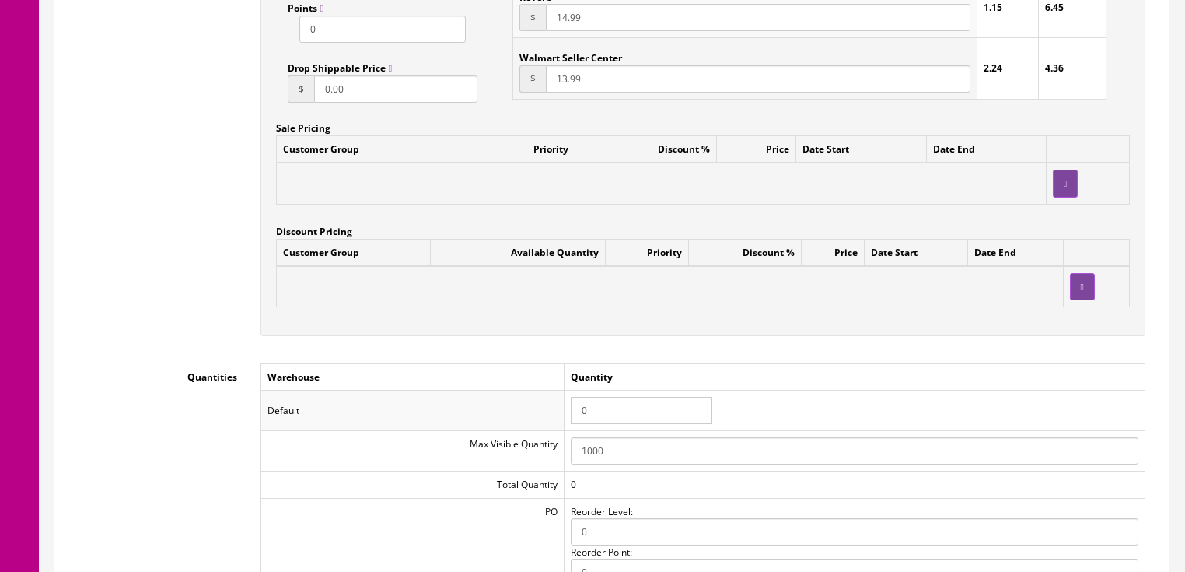
drag, startPoint x: 621, startPoint y: 419, endPoint x: 504, endPoint y: 418, distance: 116.7
click at [504, 418] on tr "Default 0" at bounding box center [703, 410] width 884 height 40
type input "48"
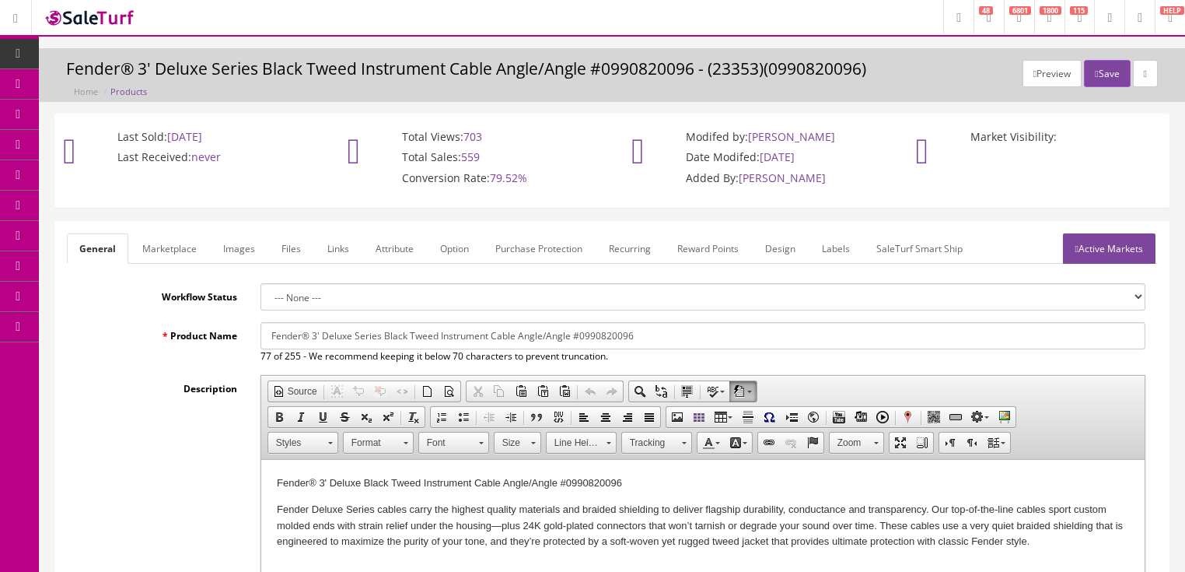
scroll to position [0, 0]
click at [1095, 75] on icon "button" at bounding box center [1096, 73] width 3 height 9
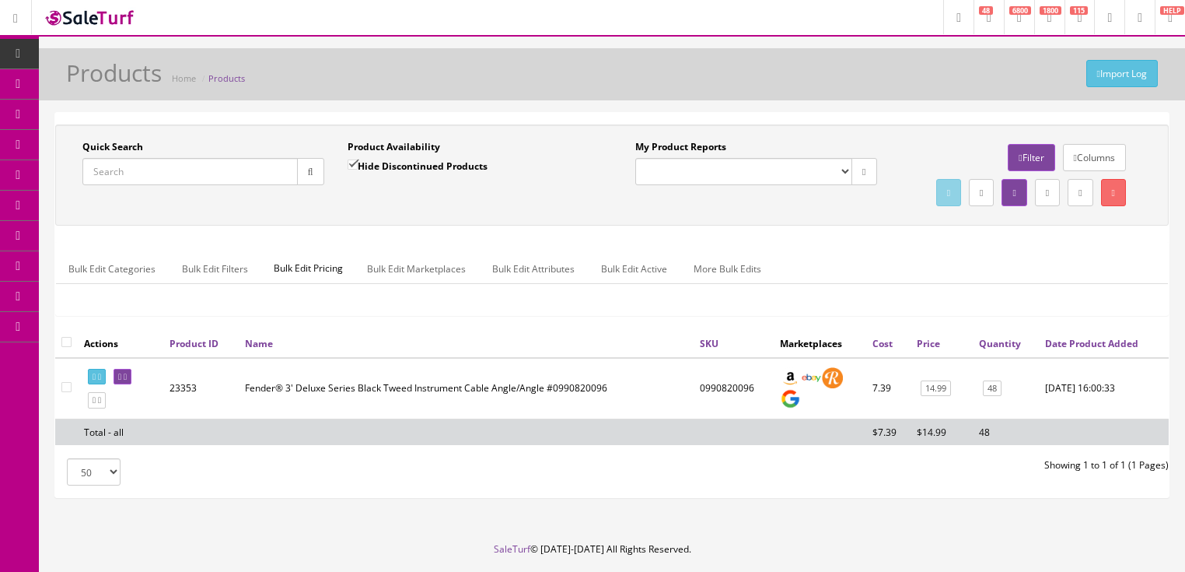
click at [152, 161] on input "Quick Search" at bounding box center [189, 171] width 215 height 27
type input "kh-3"
click at [352, 159] on input "Hide Discontinued Products" at bounding box center [353, 164] width 10 height 10
checkbox input "false"
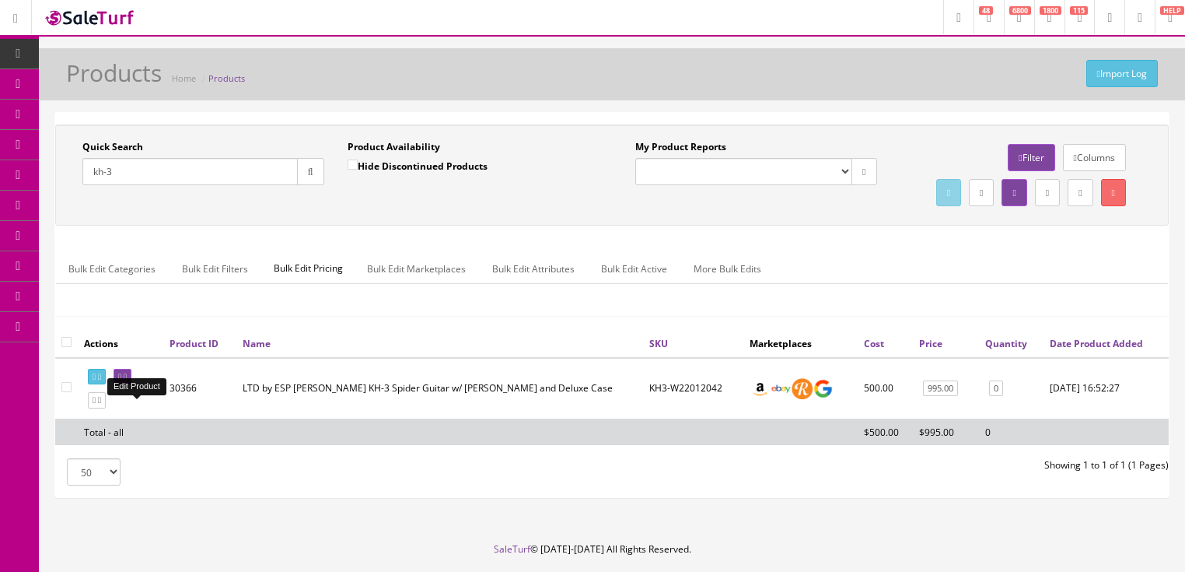
click at [125, 385] on link at bounding box center [123, 377] width 18 height 16
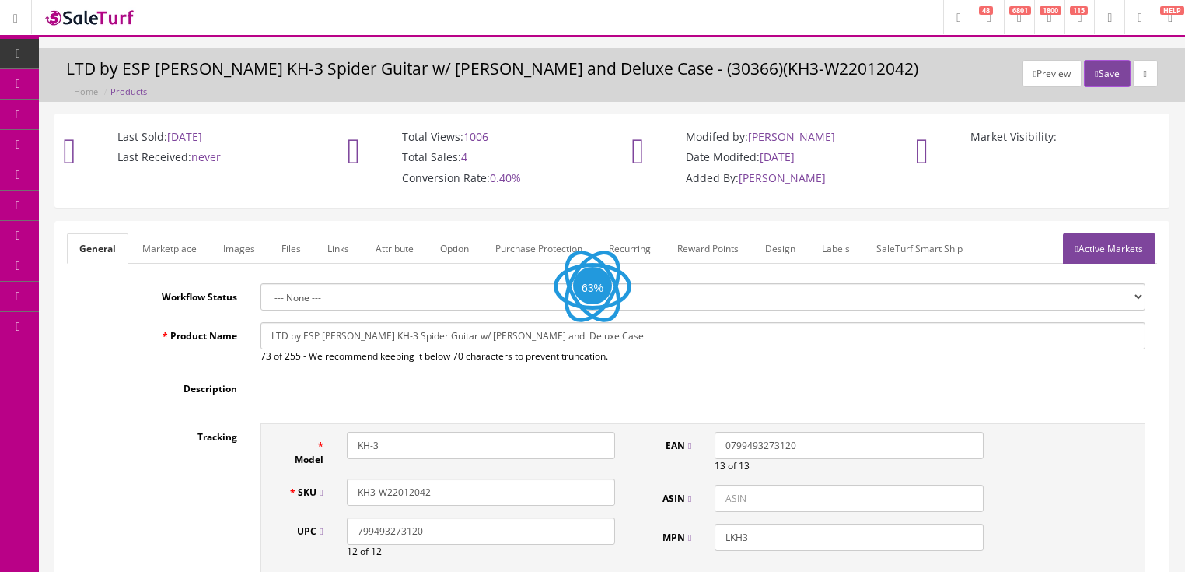
click at [236, 257] on link "Images" at bounding box center [239, 248] width 57 height 30
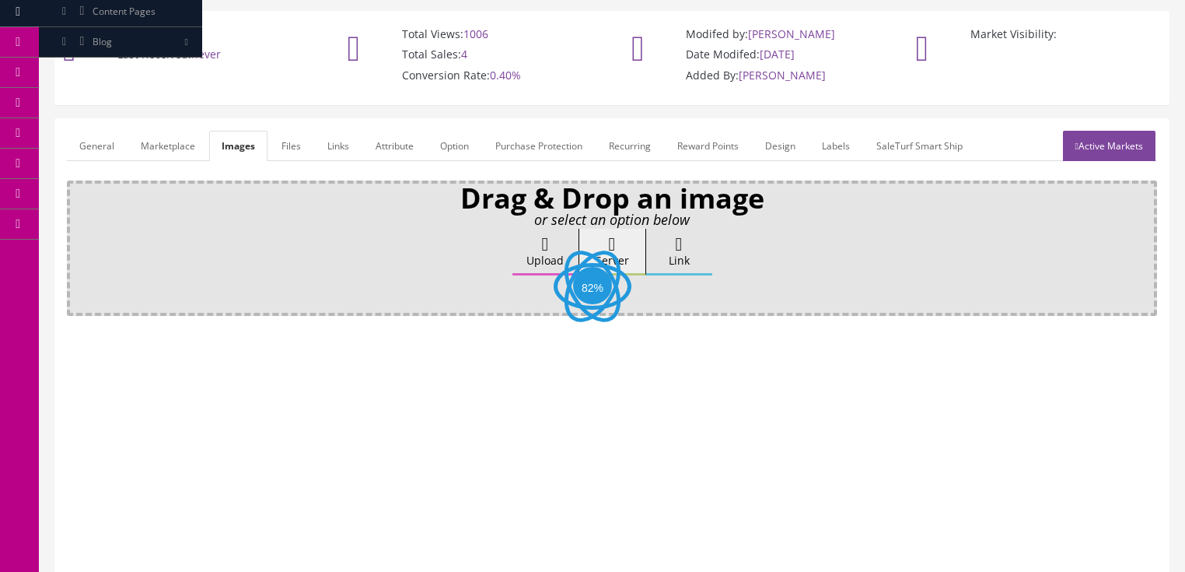
scroll to position [124, 0]
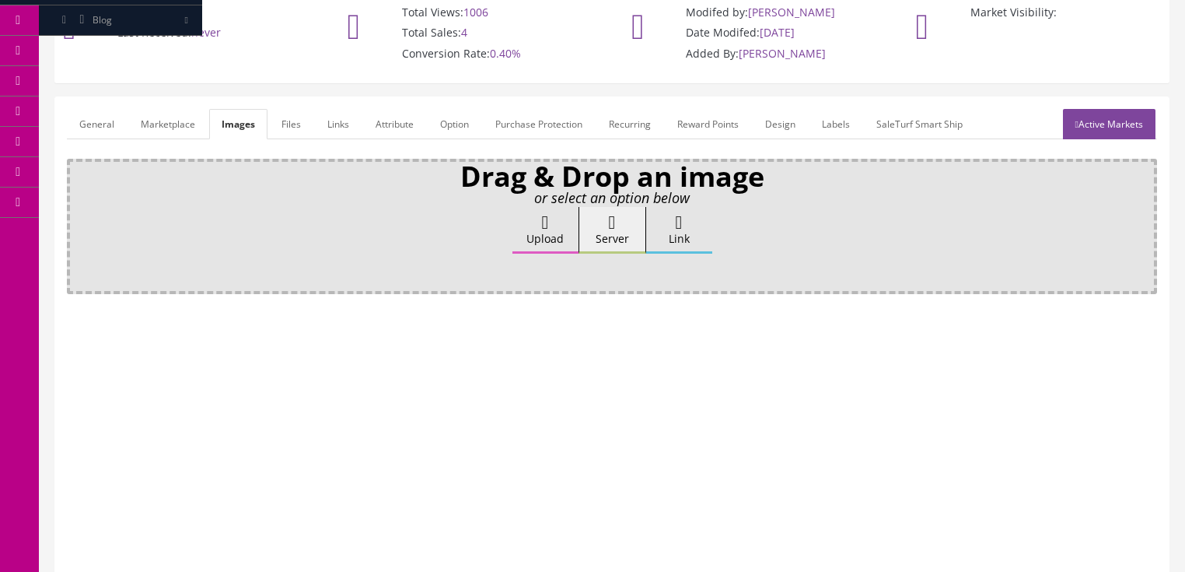
click at [531, 230] on label "Upload" at bounding box center [546, 230] width 66 height 47
click at [78, 222] on input "Upload" at bounding box center [78, 215] width 0 height 16
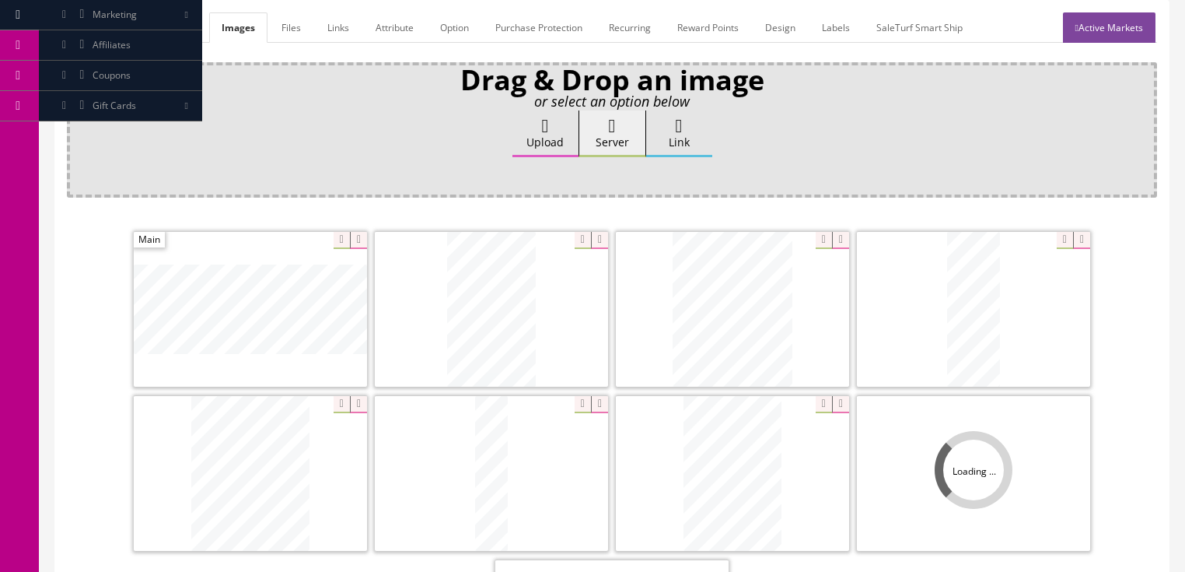
scroll to position [373, 0]
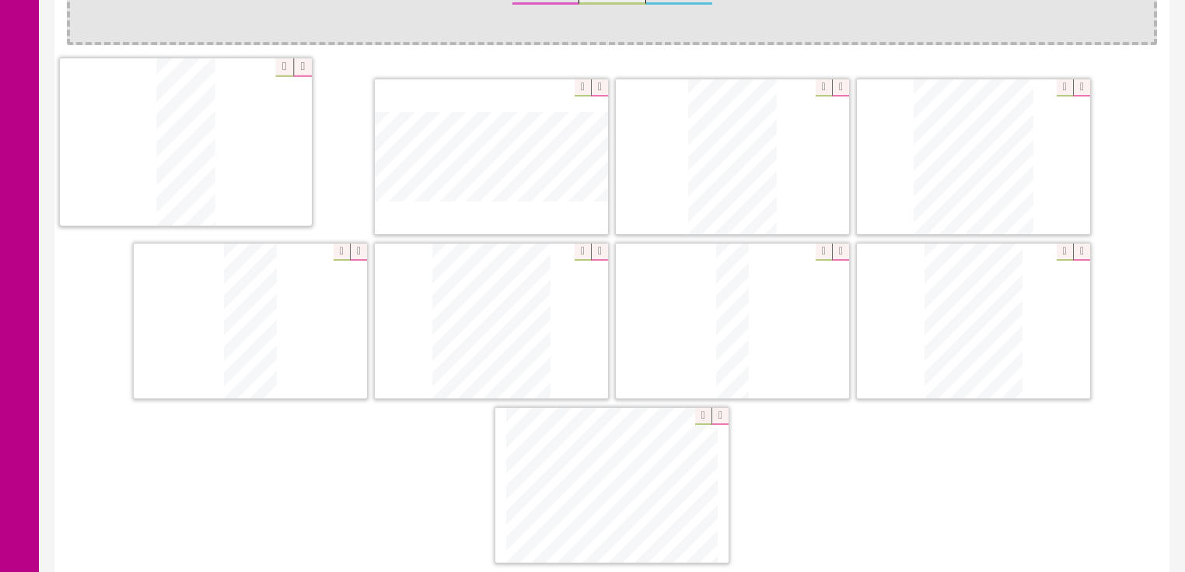
drag, startPoint x: 1000, startPoint y: 352, endPoint x: 212, endPoint y: 175, distance: 807.5
drag, startPoint x: 271, startPoint y: 293, endPoint x: 474, endPoint y: 149, distance: 248.9
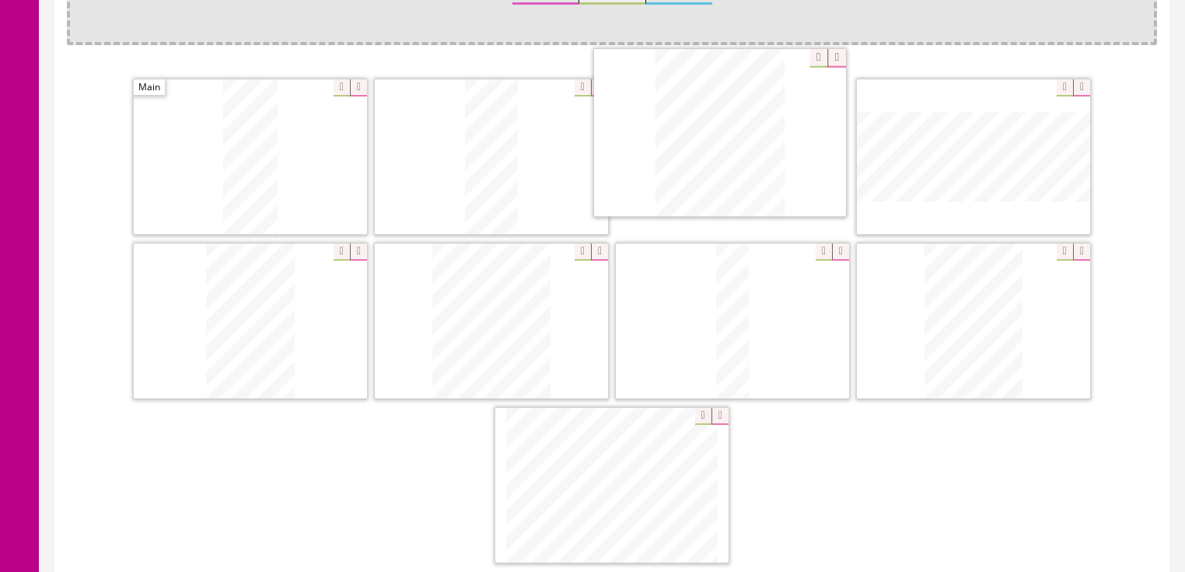
drag, startPoint x: 268, startPoint y: 311, endPoint x: 661, endPoint y: 219, distance: 404.3
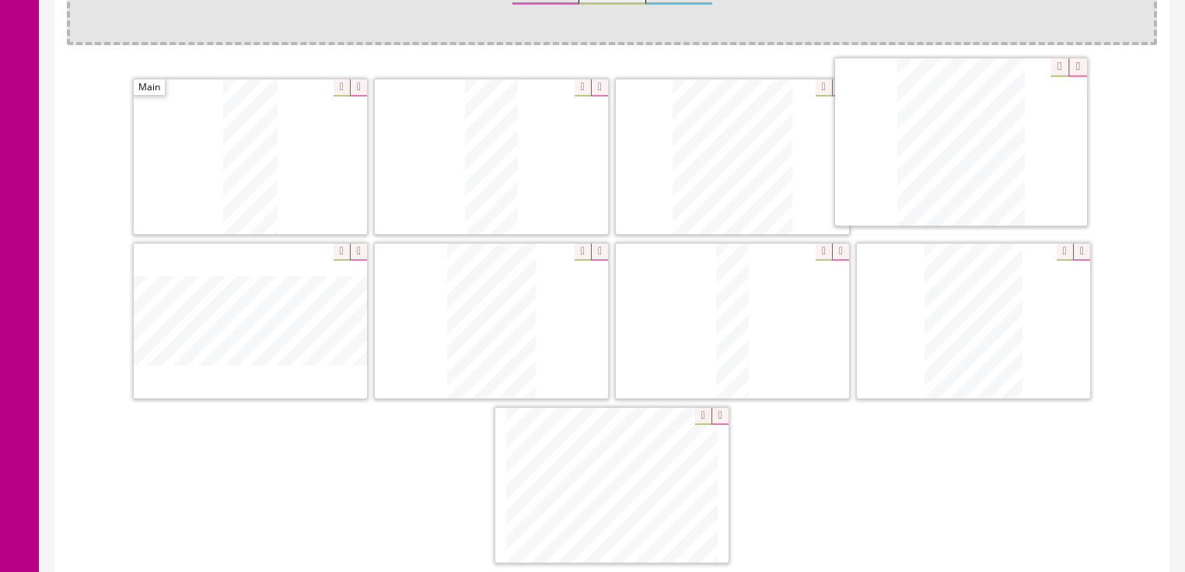
drag, startPoint x: 541, startPoint y: 307, endPoint x: 996, endPoint y: 242, distance: 458.9
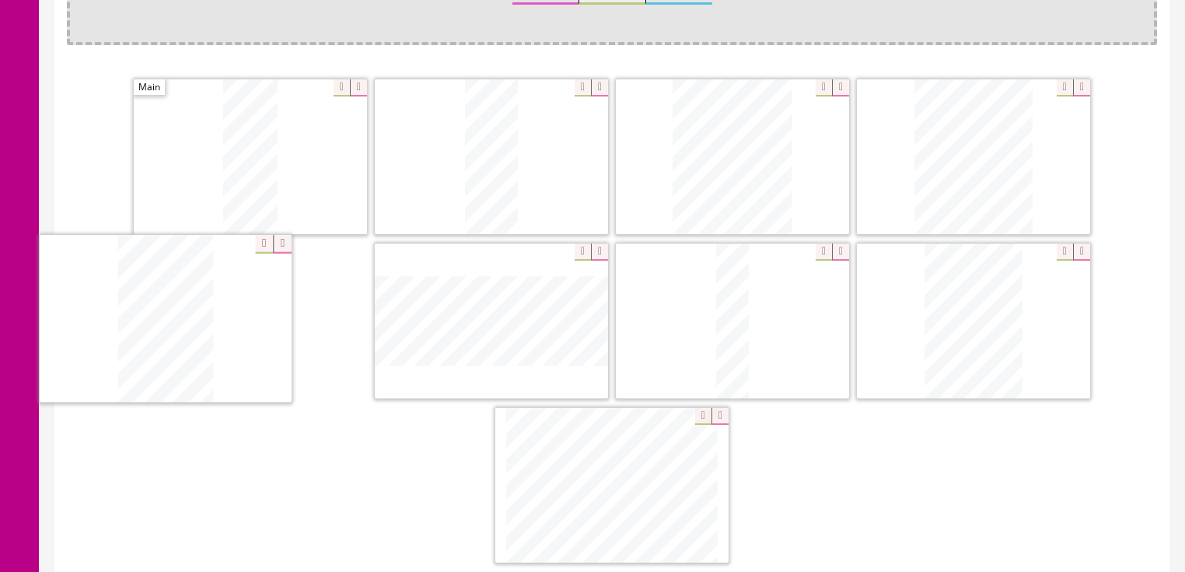
drag, startPoint x: 508, startPoint y: 339, endPoint x: 398, endPoint y: 347, distance: 110.0
drag, startPoint x: 968, startPoint y: 300, endPoint x: 526, endPoint y: 305, distance: 441.9
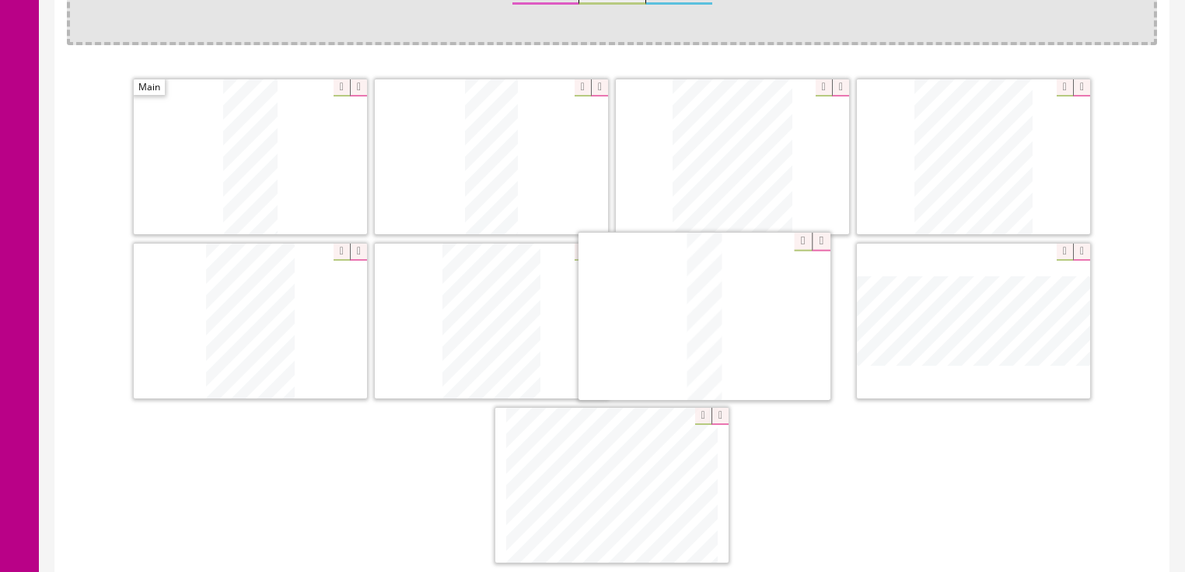
drag, startPoint x: 959, startPoint y: 318, endPoint x: 690, endPoint y: 316, distance: 269.2
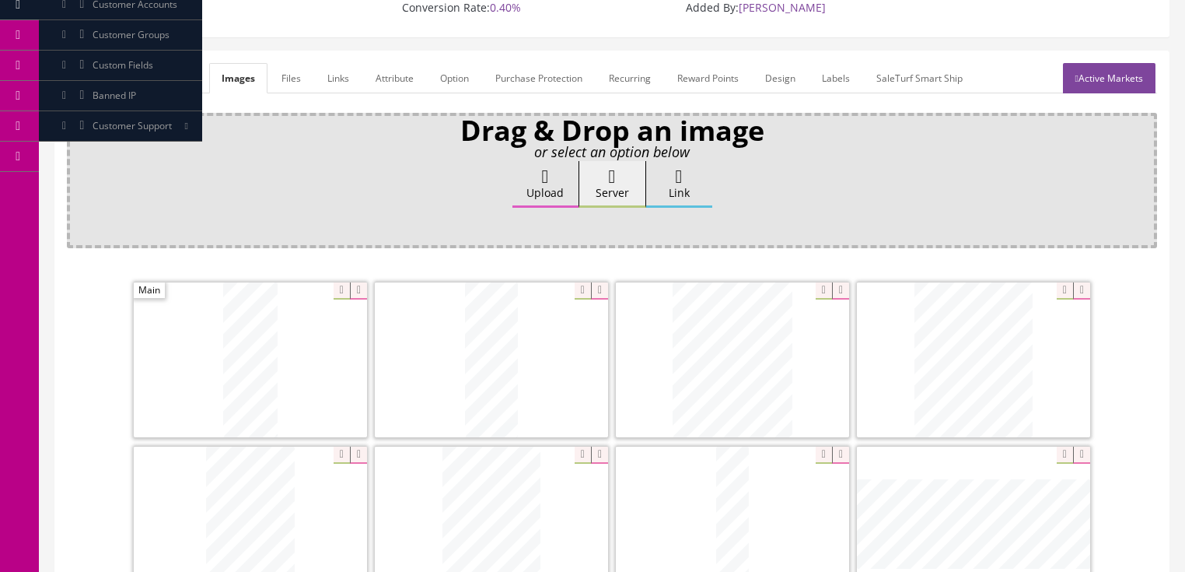
scroll to position [124, 0]
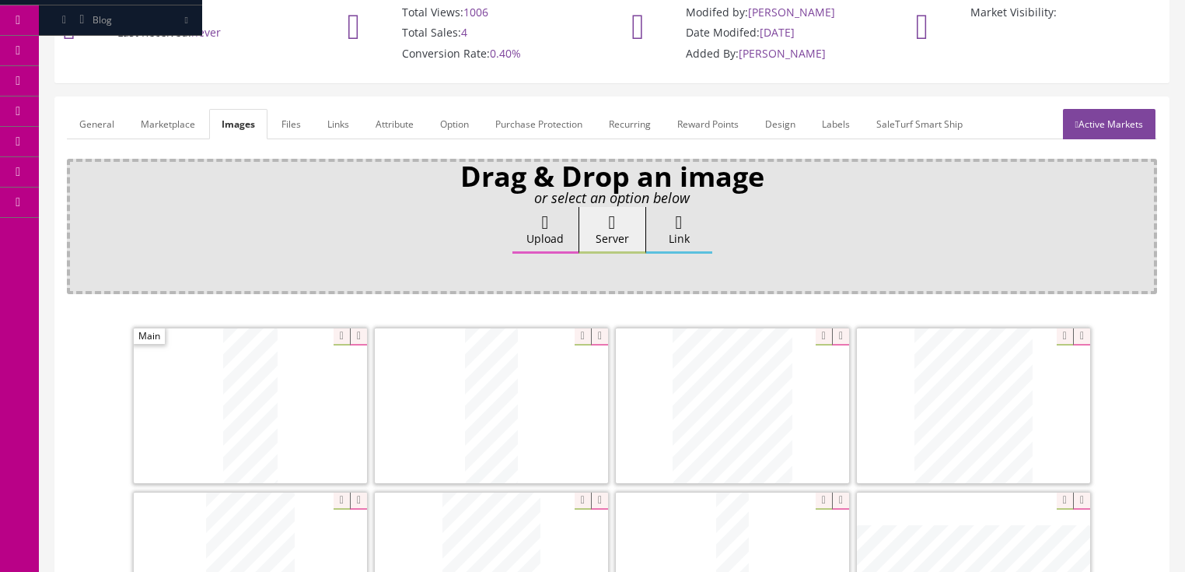
click at [111, 132] on link "General" at bounding box center [97, 124] width 60 height 30
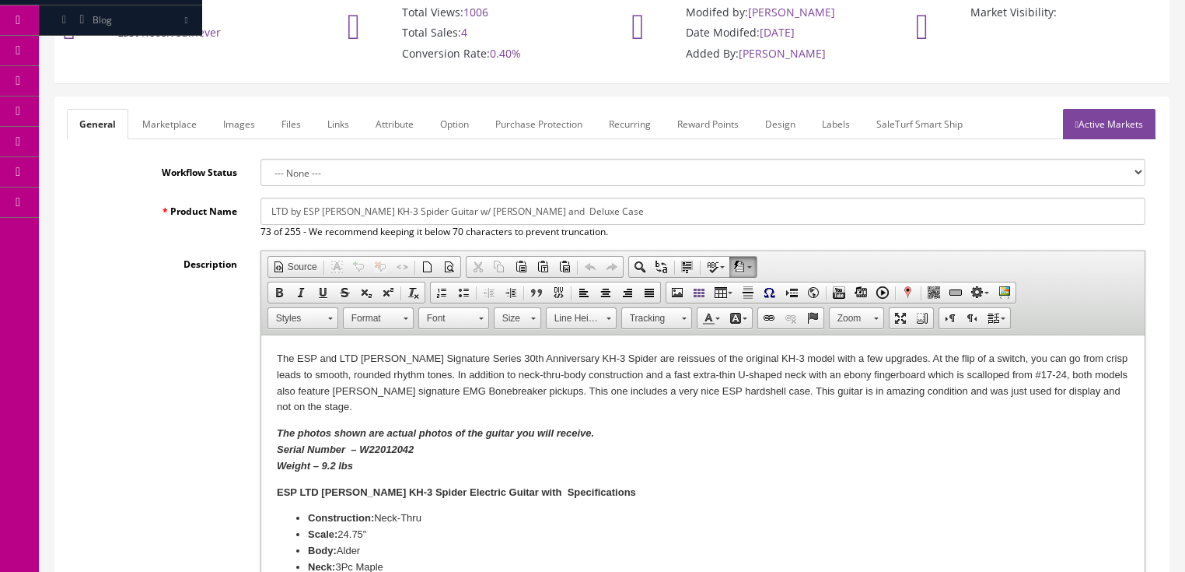
click at [327, 459] on p "The photos shown are actual photos of the guitar you will receive. Serial Numbe…" at bounding box center [702, 449] width 853 height 48
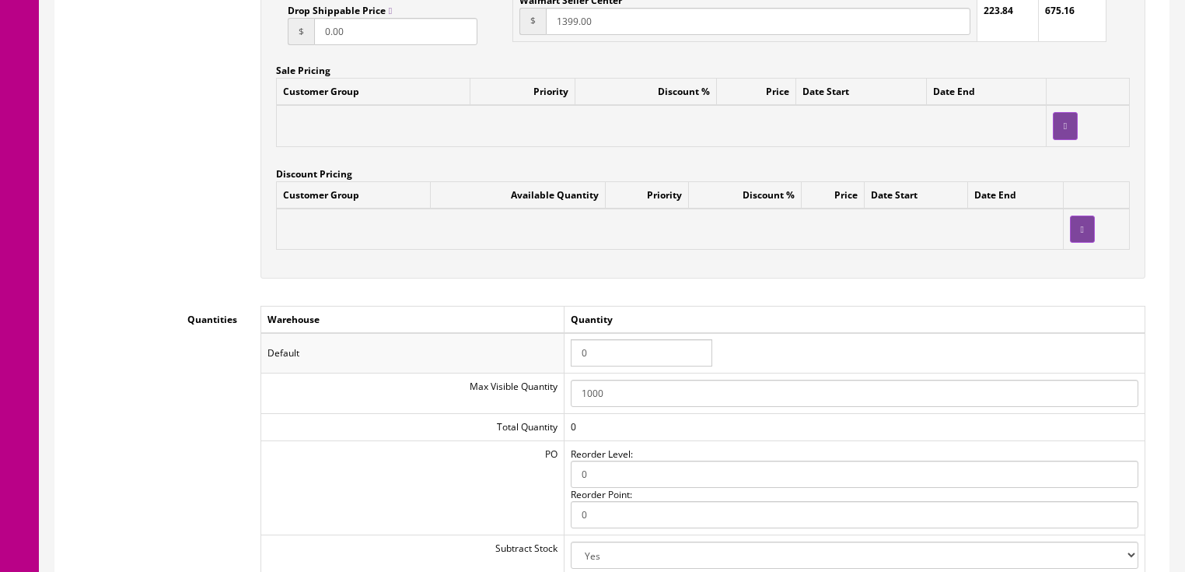
scroll to position [1431, 0]
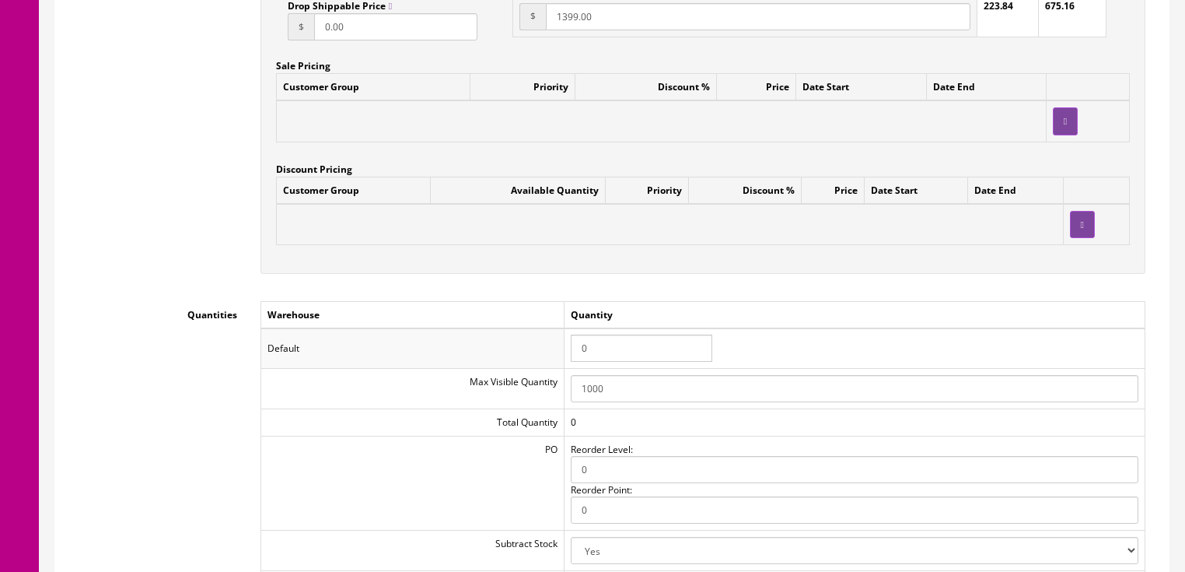
drag, startPoint x: 593, startPoint y: 356, endPoint x: 573, endPoint y: 355, distance: 20.2
click at [573, 355] on input "0" at bounding box center [642, 347] width 142 height 27
type input "1"
click at [759, 309] on td "Quantity" at bounding box center [854, 314] width 581 height 27
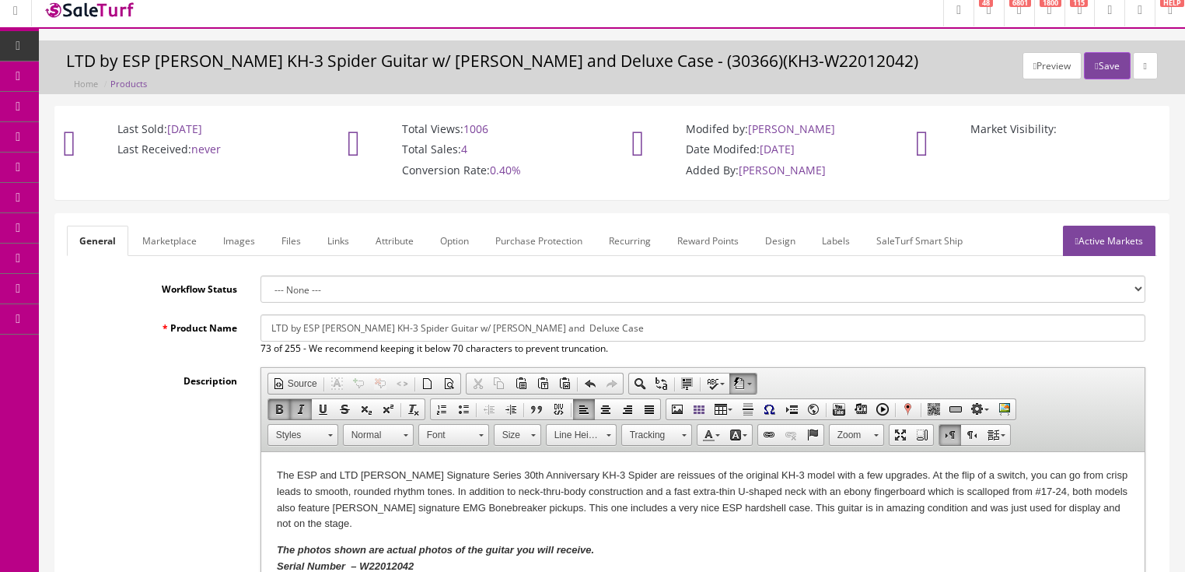
scroll to position [0, 0]
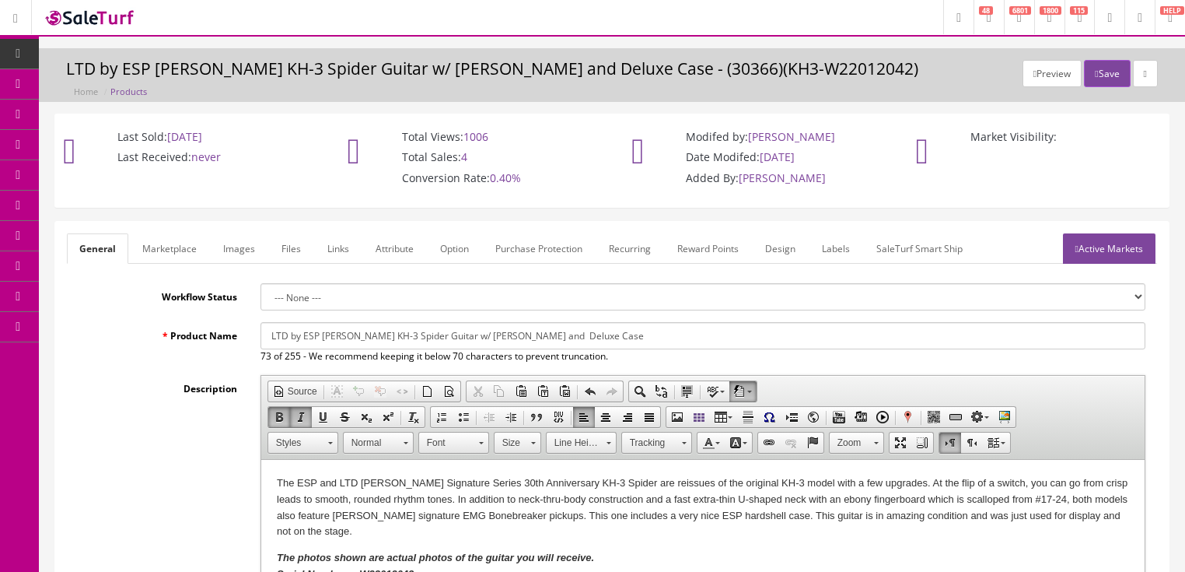
click at [1138, 246] on link "Active Markets" at bounding box center [1109, 248] width 93 height 30
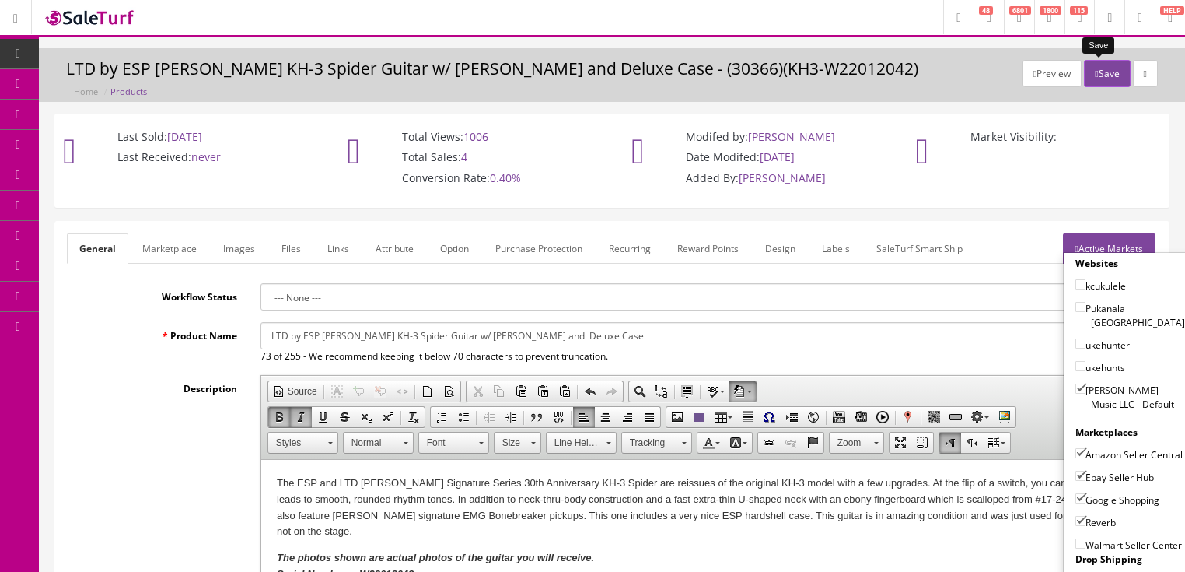
click at [1098, 79] on button "Save" at bounding box center [1107, 73] width 46 height 27
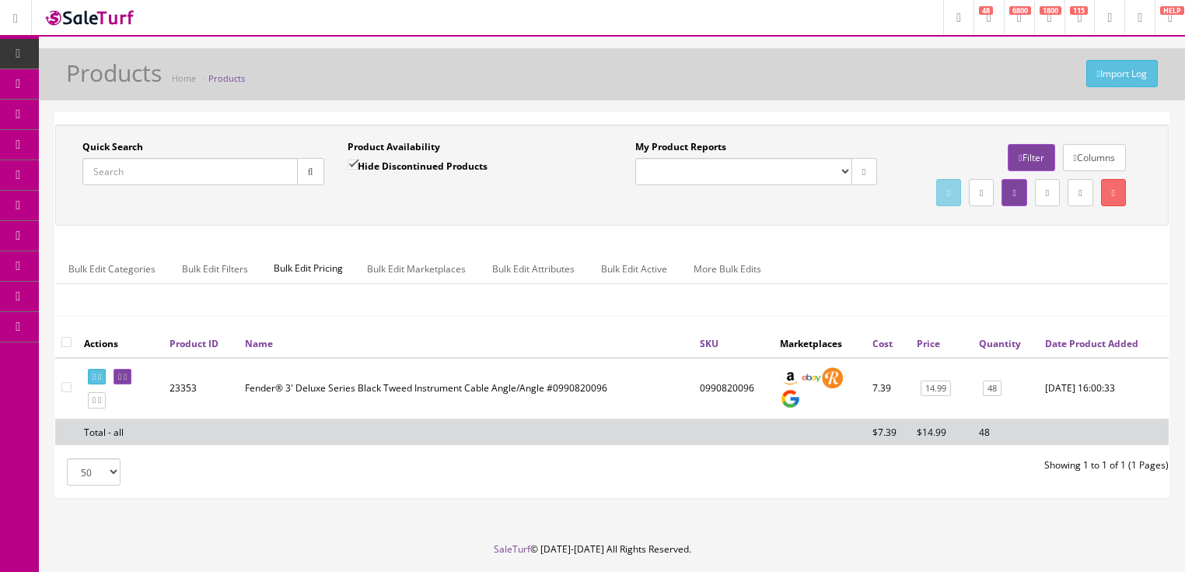
click at [171, 177] on input "Quick Search" at bounding box center [189, 171] width 215 height 27
paste input "2914237503"
type input "2914237503"
click at [351, 162] on input "Hide Discontinued Products" at bounding box center [353, 164] width 10 height 10
checkbox input "false"
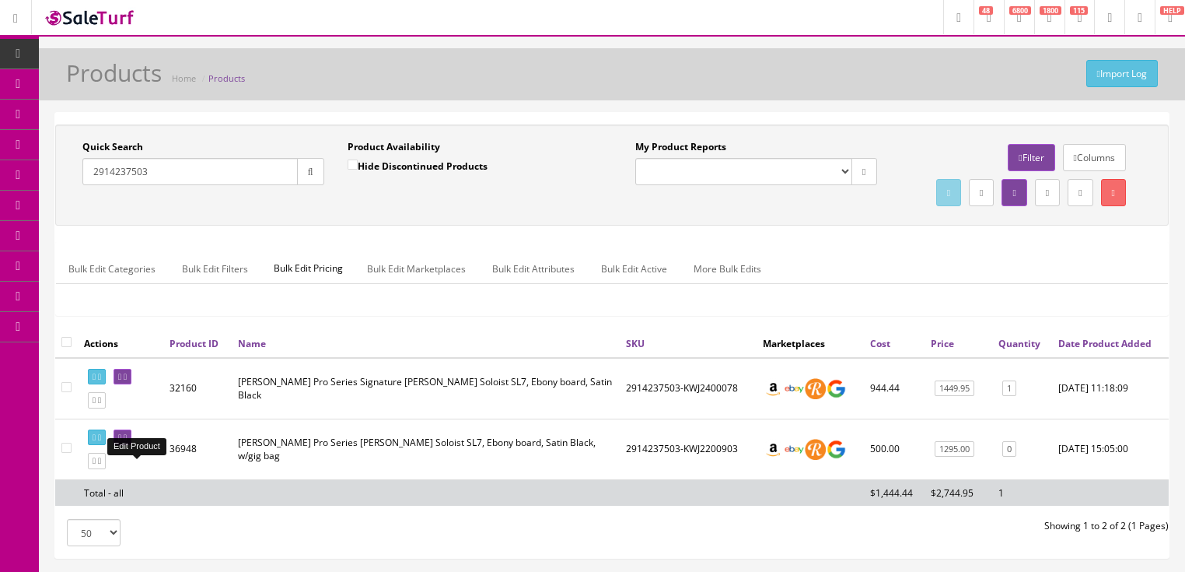
click at [131, 446] on link at bounding box center [123, 437] width 18 height 16
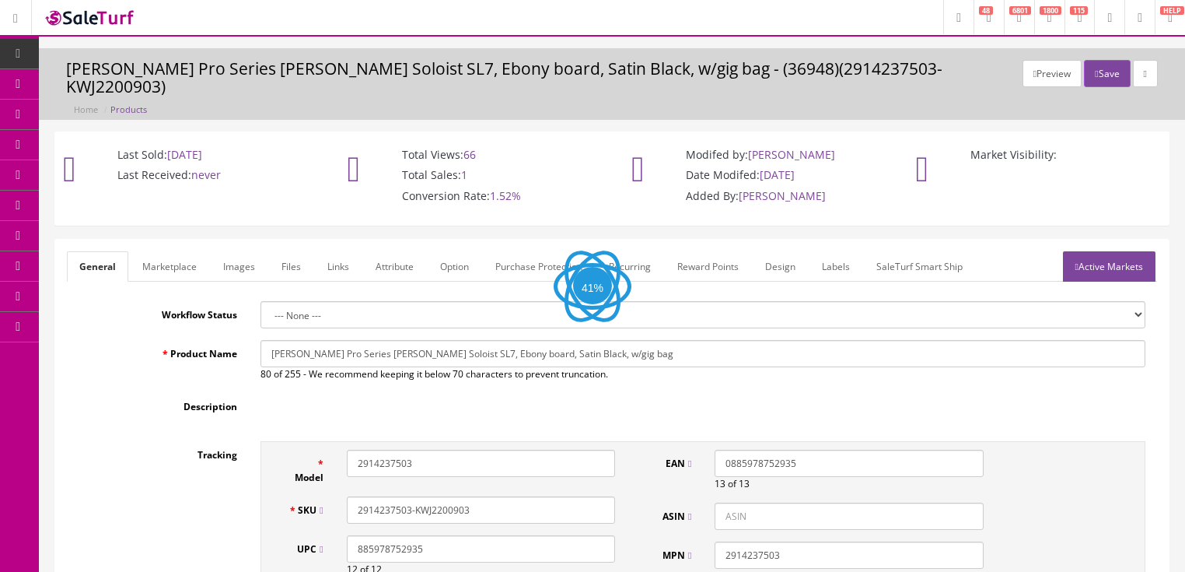
click at [239, 251] on link "Images" at bounding box center [239, 266] width 57 height 30
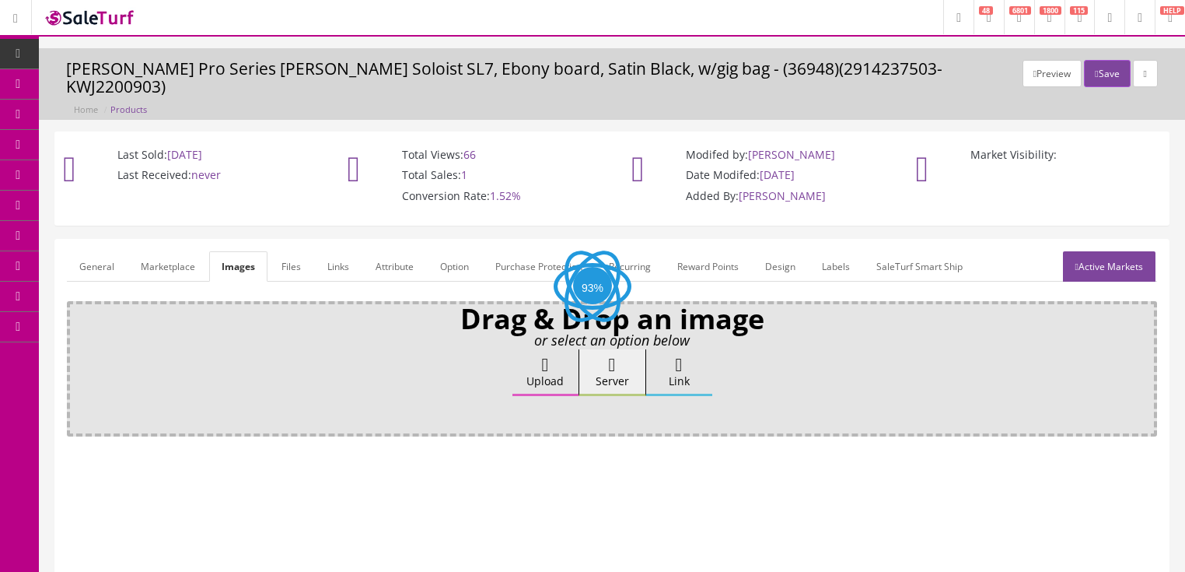
click at [521, 349] on label "Upload" at bounding box center [546, 372] width 66 height 47
click at [78, 349] on input "Upload" at bounding box center [78, 357] width 0 height 16
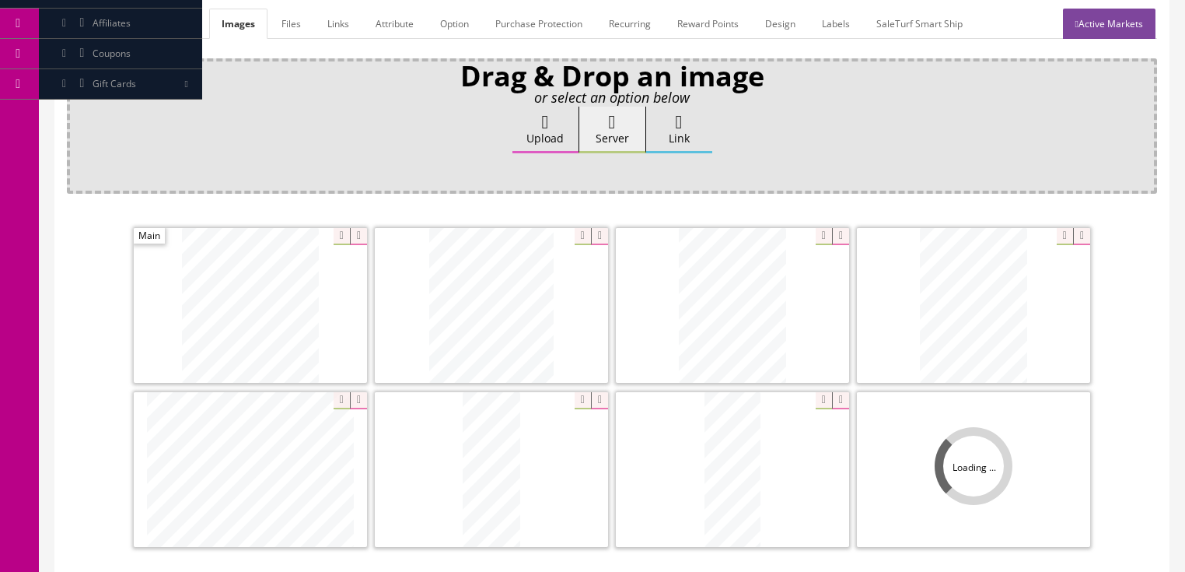
scroll to position [373, 0]
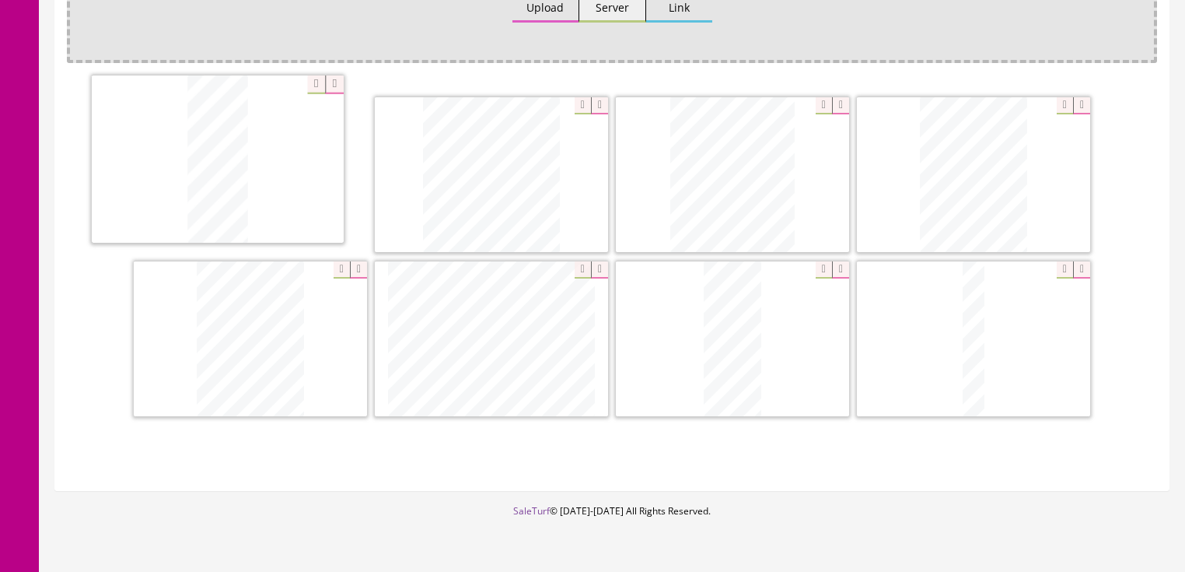
drag, startPoint x: 728, startPoint y: 327, endPoint x: 279, endPoint y: 166, distance: 476.8
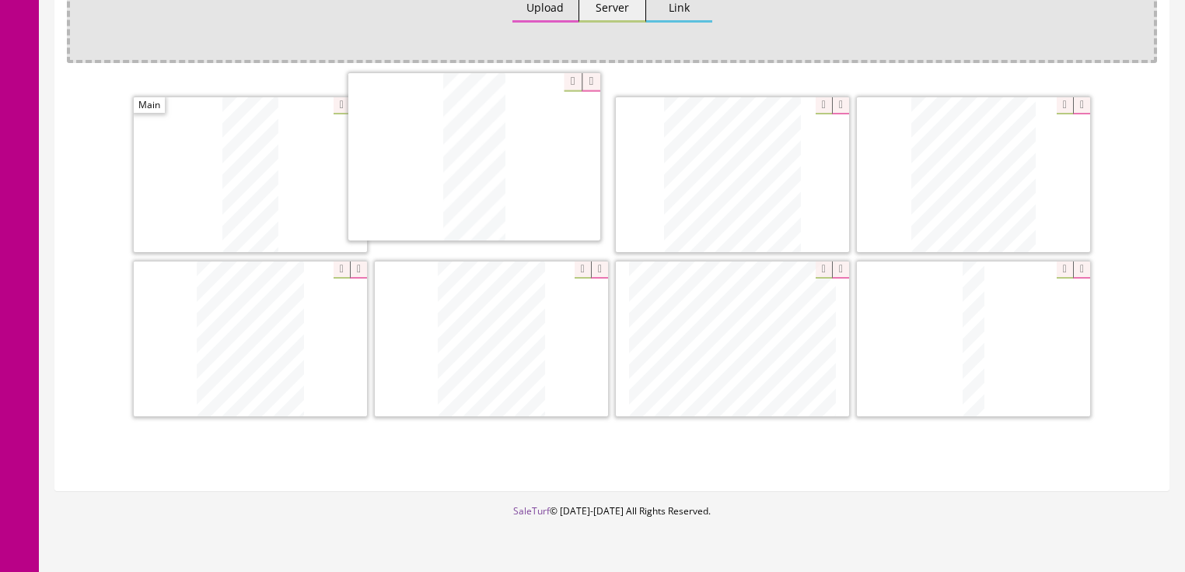
drag, startPoint x: 706, startPoint y: 304, endPoint x: 448, endPoint y: 124, distance: 314.0
drag, startPoint x: 448, startPoint y: 296, endPoint x: 423, endPoint y: 286, distance: 26.6
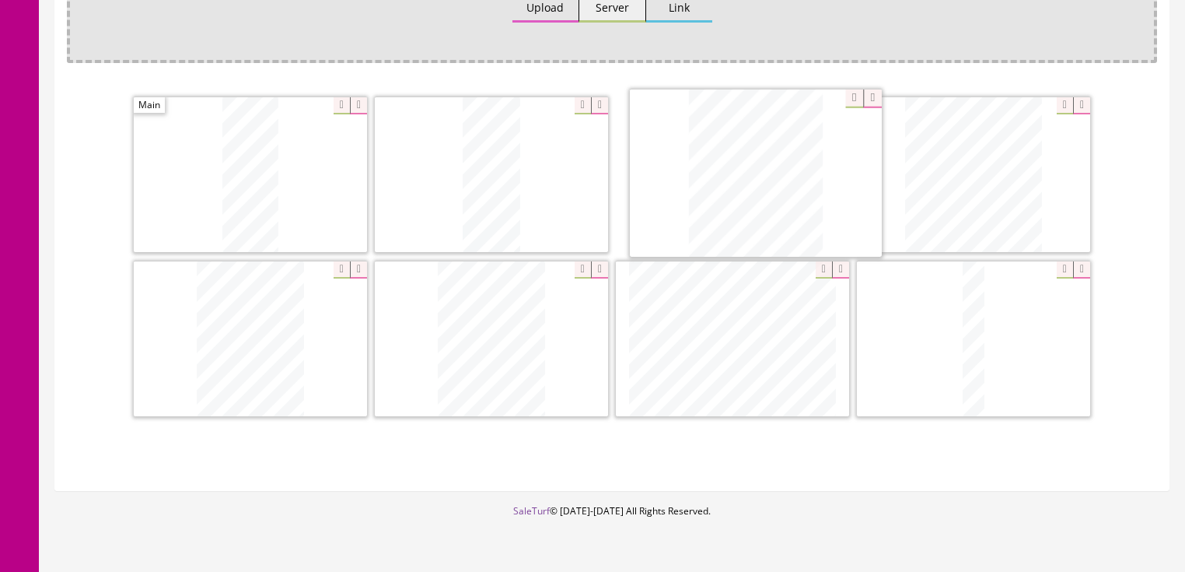
drag, startPoint x: 944, startPoint y: 162, endPoint x: 830, endPoint y: 231, distance: 133.0
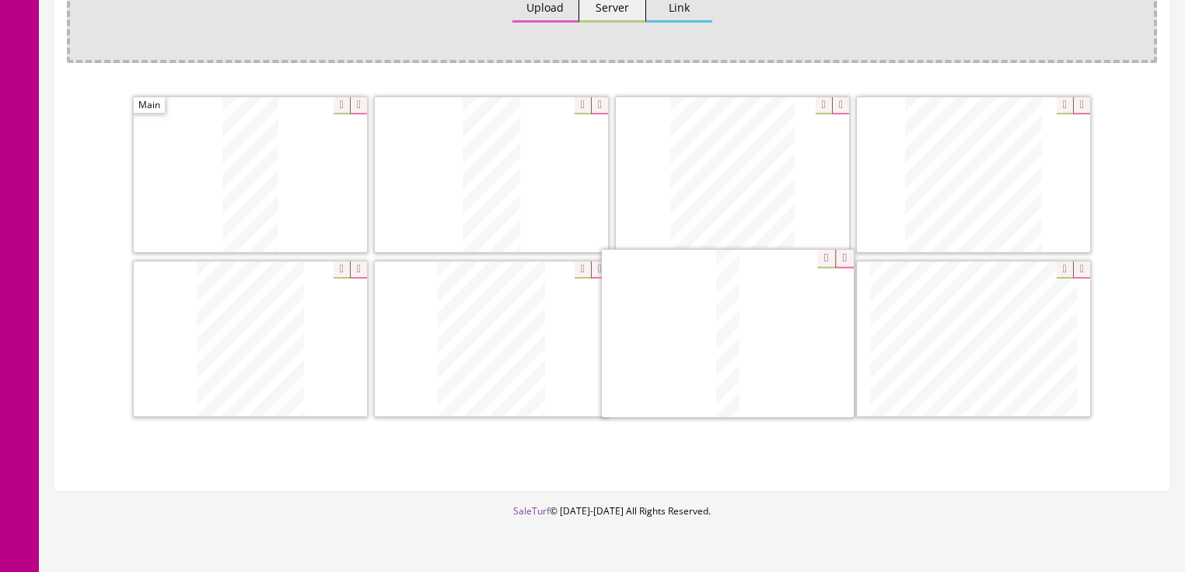
drag, startPoint x: 961, startPoint y: 292, endPoint x: 632, endPoint y: 289, distance: 329.1
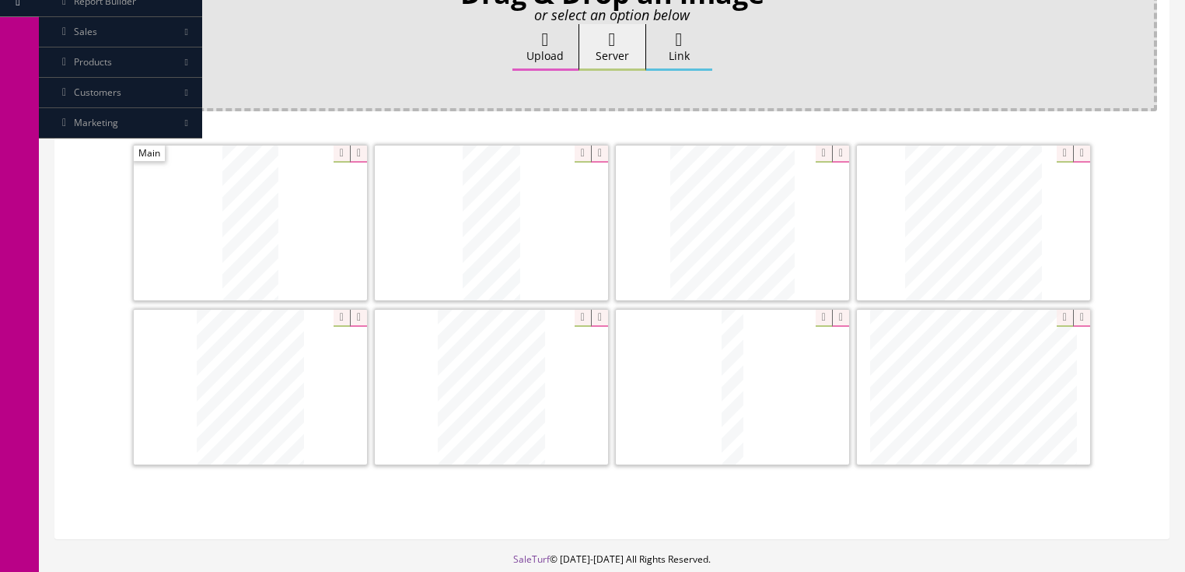
scroll to position [62, 0]
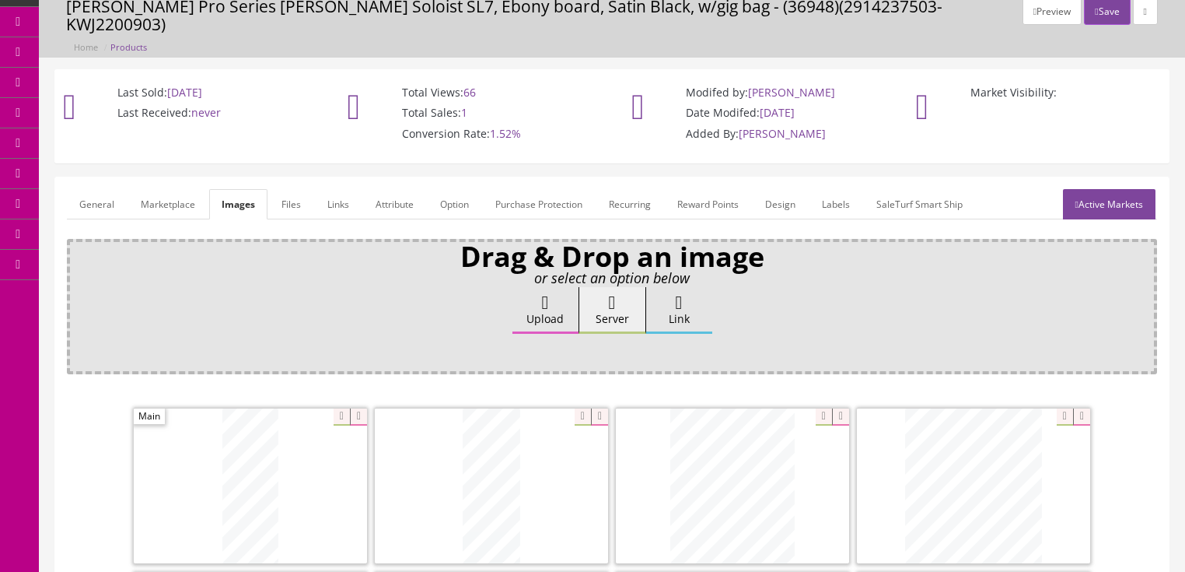
click at [105, 189] on link "General" at bounding box center [97, 204] width 60 height 30
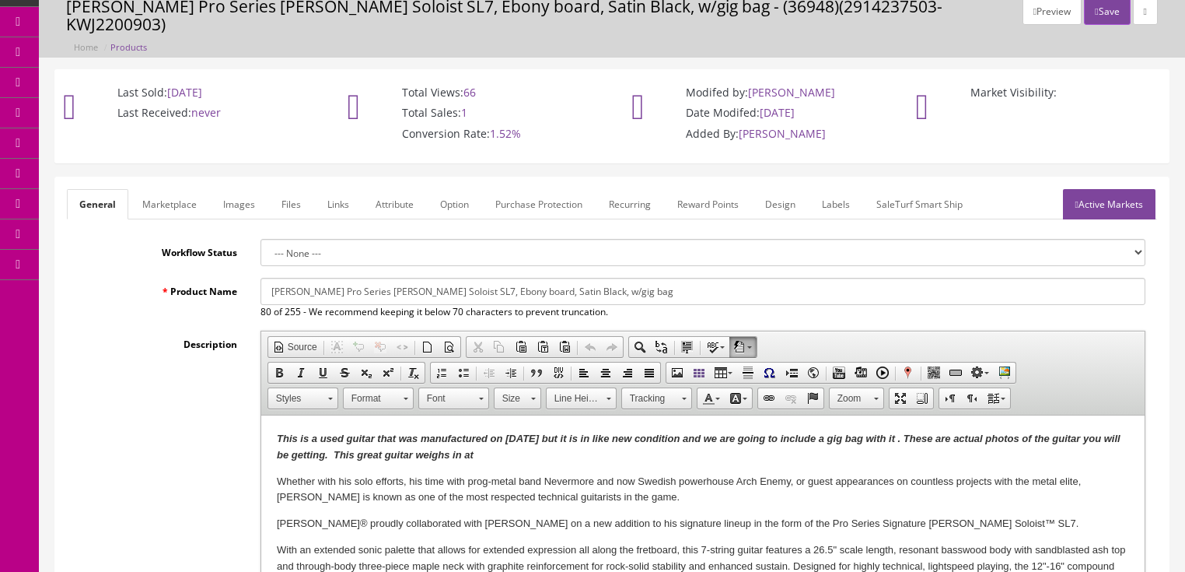
click at [496, 457] on p "This is a used guitar that was manufactured on [DATE] but it is in like new con…" at bounding box center [702, 447] width 853 height 33
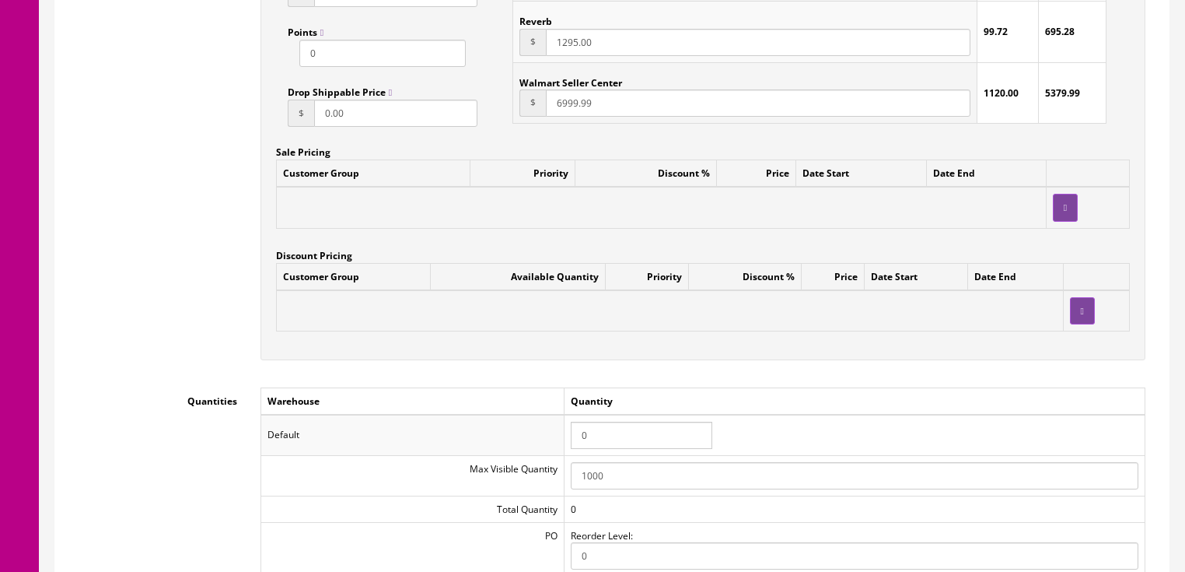
scroll to position [1493, 0]
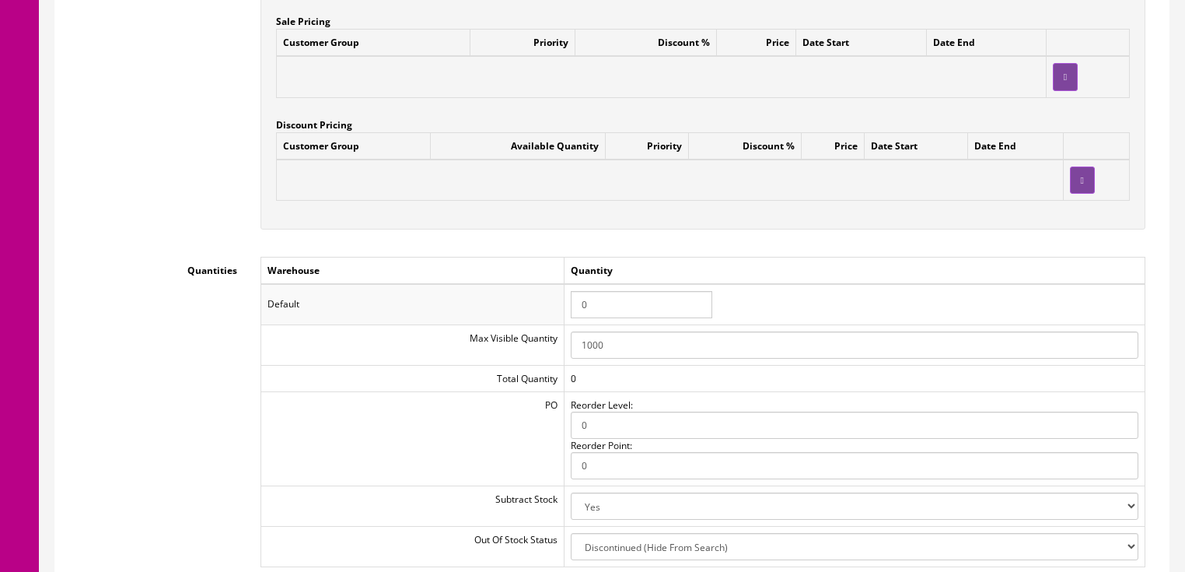
drag, startPoint x: 597, startPoint y: 286, endPoint x: 562, endPoint y: 283, distance: 35.1
click at [562, 285] on tr "Default 0" at bounding box center [703, 304] width 884 height 40
type input "1"
click at [566, 258] on td "Quantity" at bounding box center [854, 270] width 581 height 27
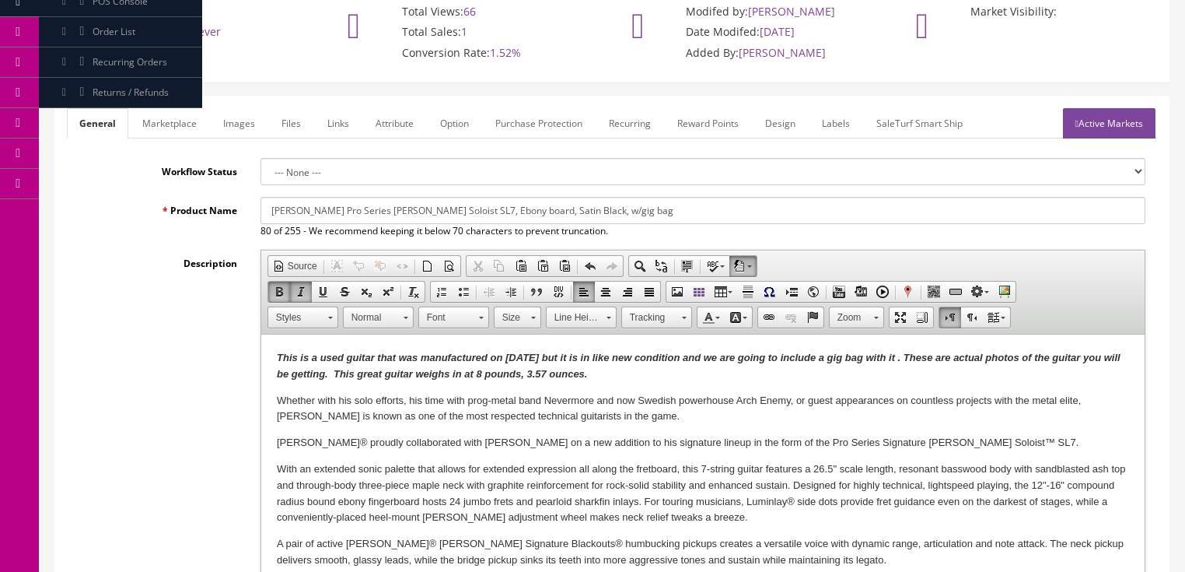
scroll to position [124, 0]
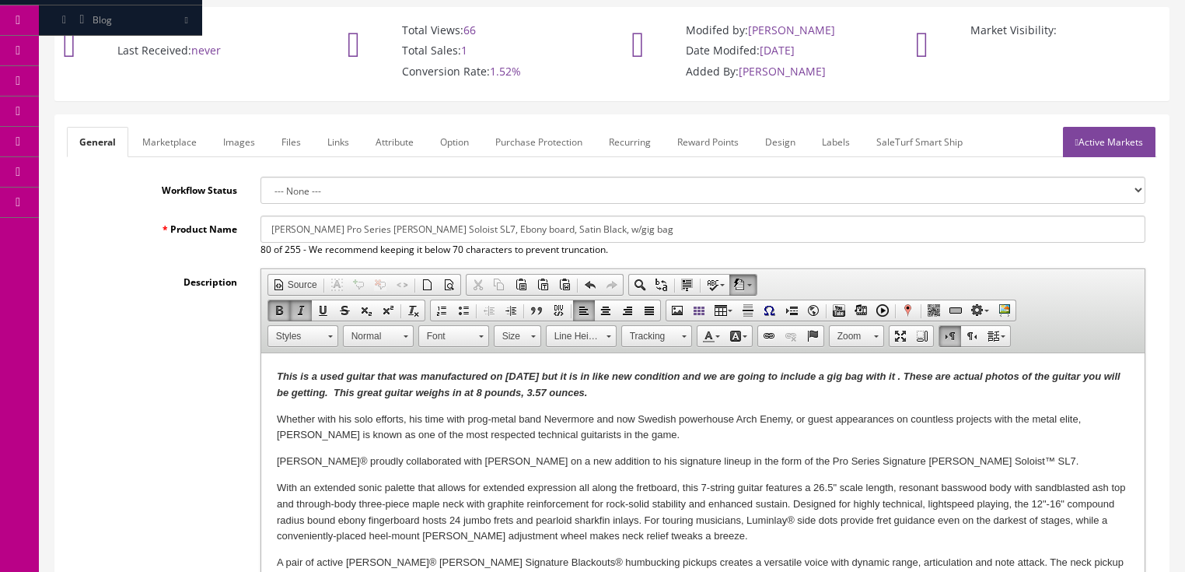
click at [250, 128] on link "Images" at bounding box center [239, 142] width 57 height 30
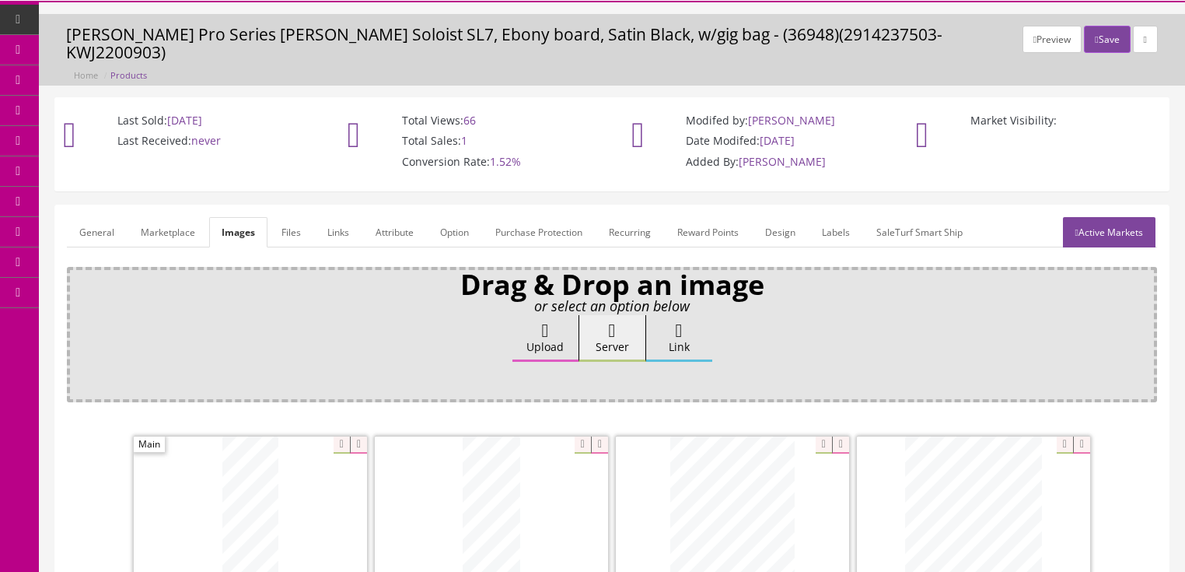
scroll to position [0, 0]
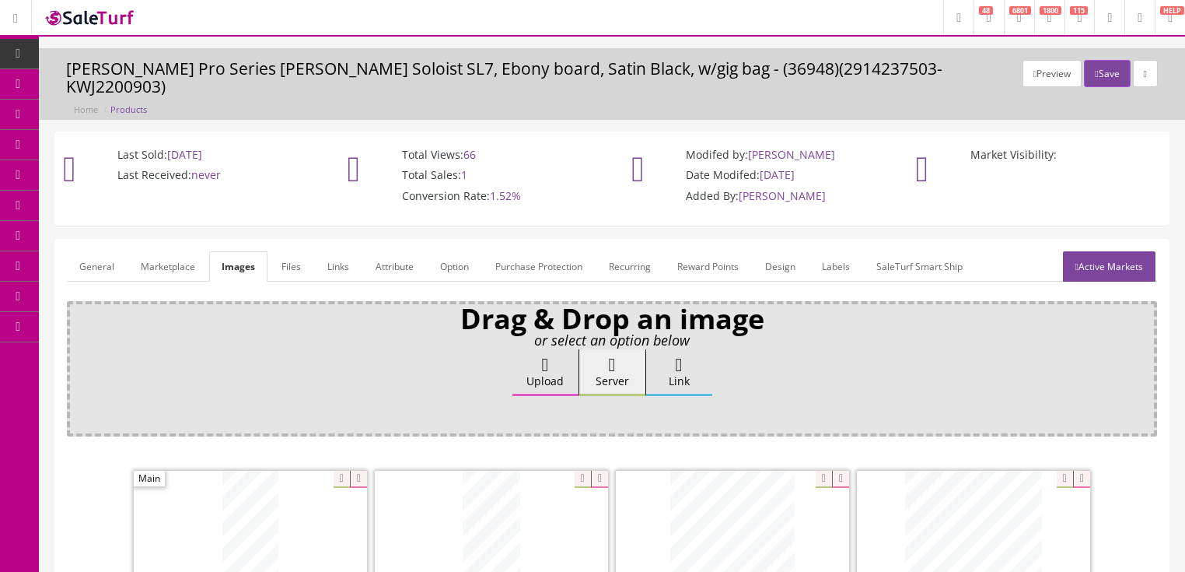
click at [554, 362] on label "Upload" at bounding box center [546, 372] width 66 height 47
click at [78, 362] on input "Upload" at bounding box center [78, 357] width 0 height 16
click at [563, 355] on label "Upload" at bounding box center [546, 372] width 66 height 47
click at [78, 355] on input "Upload" at bounding box center [78, 357] width 0 height 16
click at [1117, 251] on link "Active Markets" at bounding box center [1109, 266] width 93 height 30
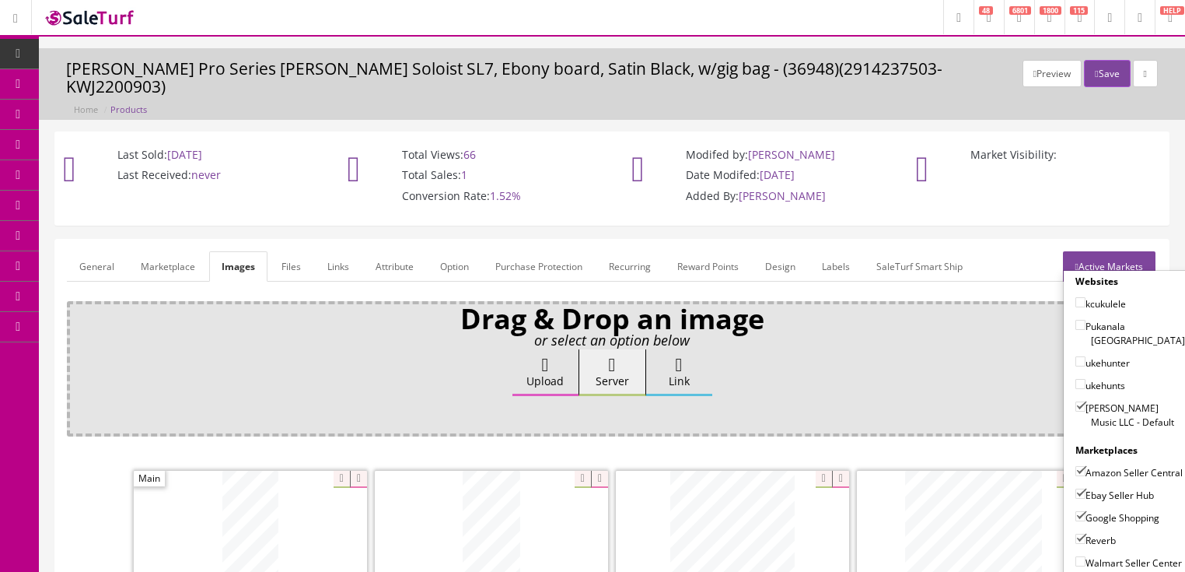
click at [70, 255] on link "General" at bounding box center [97, 266] width 60 height 30
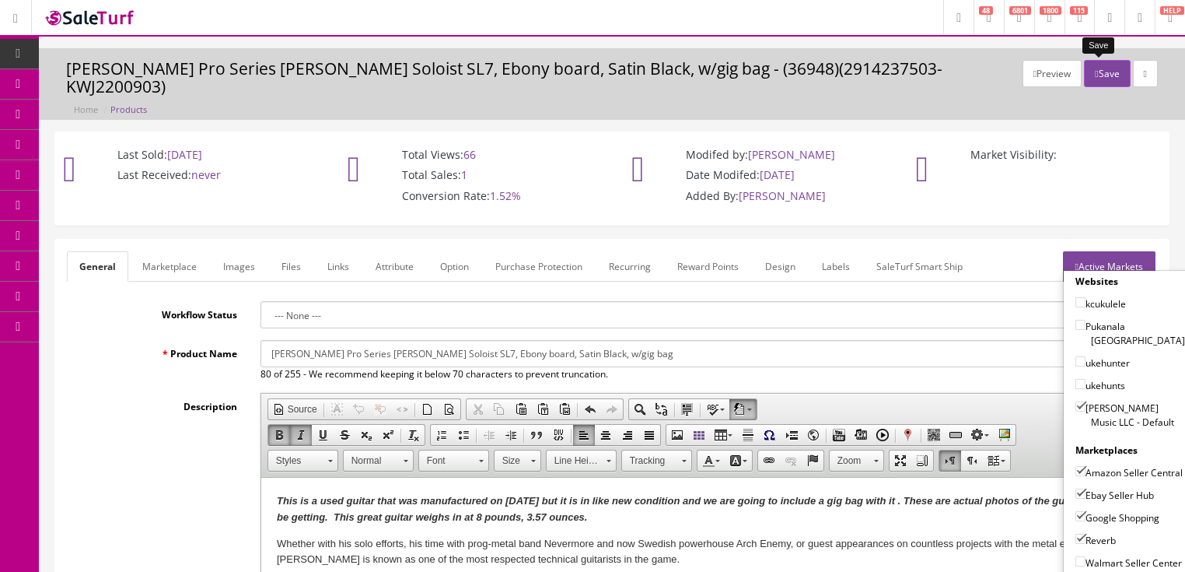
click at [1084, 71] on button "Save" at bounding box center [1107, 73] width 46 height 27
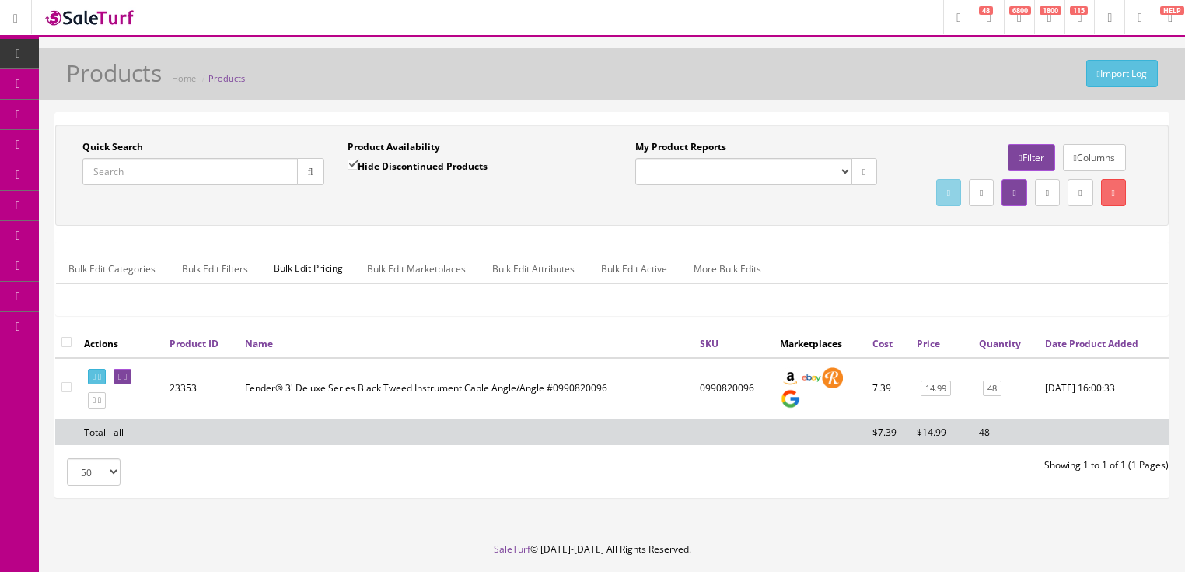
click at [215, 180] on input "Quick Search" at bounding box center [189, 171] width 215 height 27
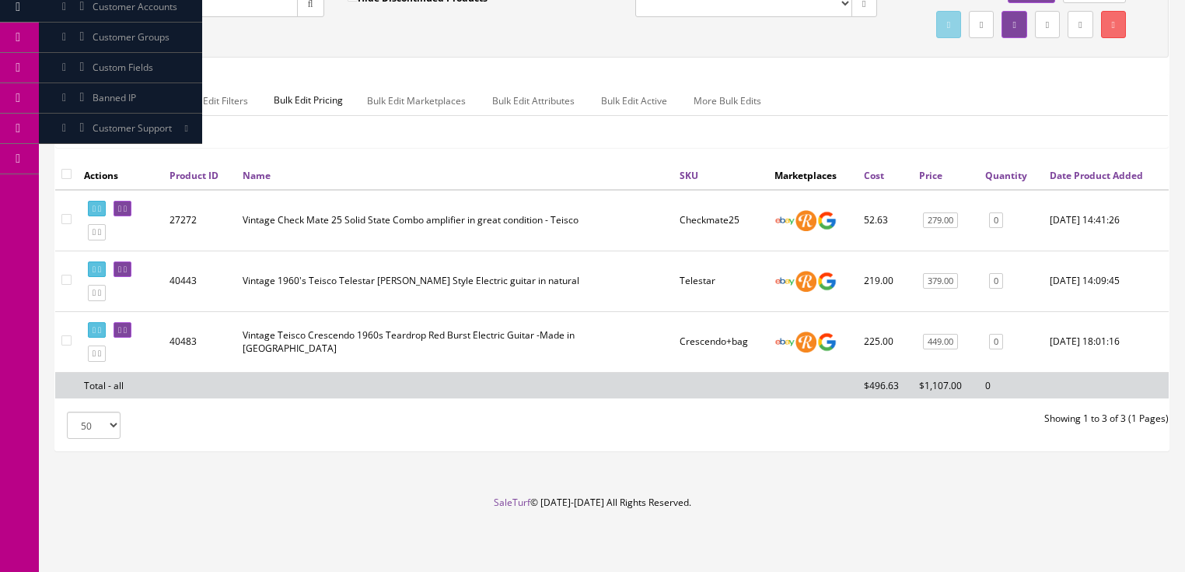
scroll to position [187, 0]
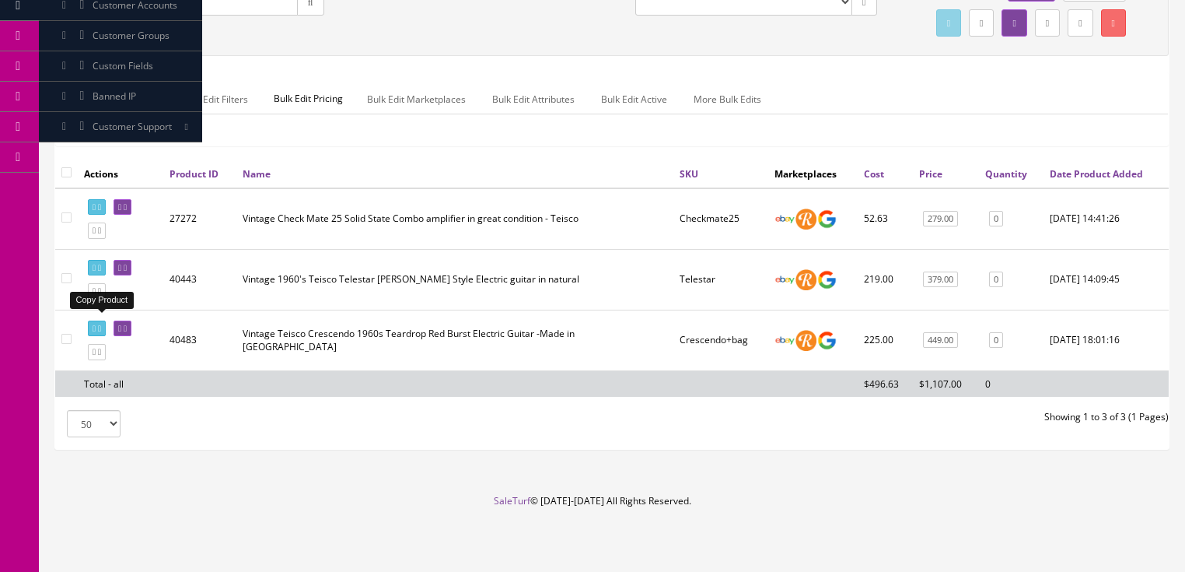
type input "teisco"
click at [101, 296] on icon at bounding box center [99, 291] width 3 height 9
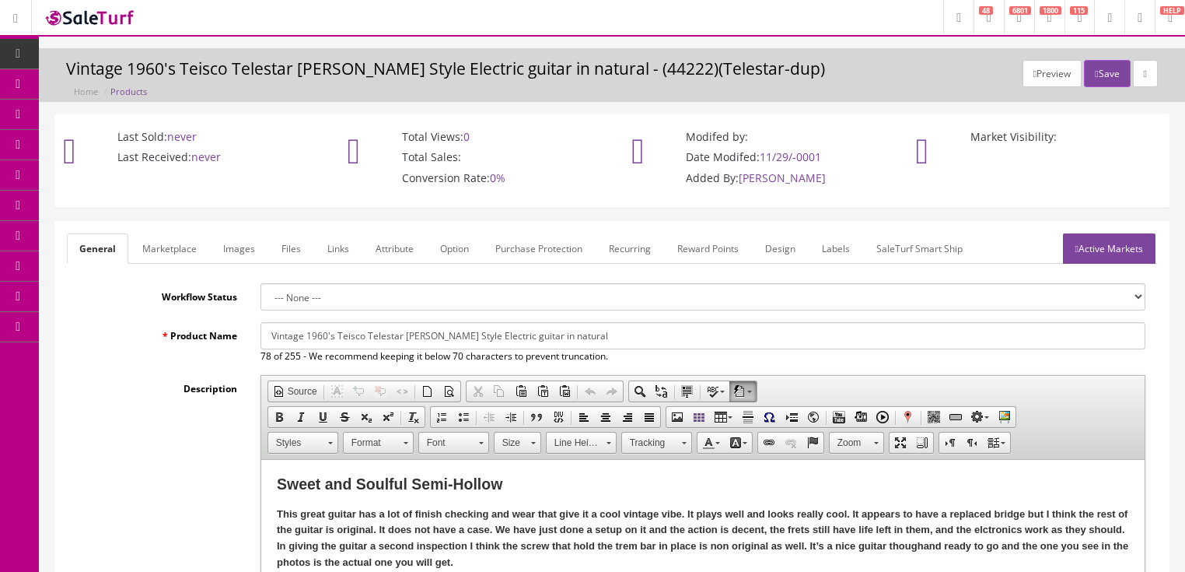
drag, startPoint x: 306, startPoint y: 327, endPoint x: 625, endPoint y: 336, distance: 319.1
click at [625, 336] on input "Vintage 1960's Teisco Telestar [PERSON_NAME] Style Electric guitar in natural" at bounding box center [703, 335] width 885 height 27
paste input "s Audition ([GEOGRAPHIC_DATA], [GEOGRAPHIC_DATA]) 3-Pickup Hollowbody Electric …"
drag, startPoint x: 594, startPoint y: 338, endPoint x: 643, endPoint y: 352, distance: 50.4
click at [594, 338] on input "Vintage 1960s Audition ([GEOGRAPHIC_DATA], [GEOGRAPHIC_DATA]) 3-Pickup Hollowbo…" at bounding box center [703, 335] width 885 height 27
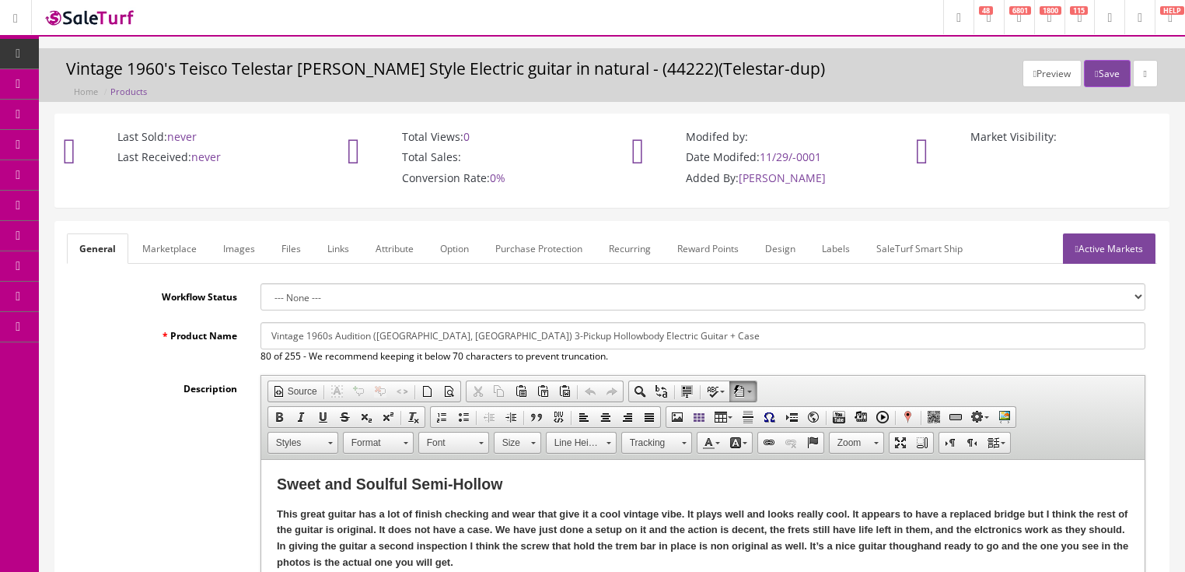
drag, startPoint x: 266, startPoint y: 336, endPoint x: 669, endPoint y: 336, distance: 402.9
click at [669, 336] on input "Vintage 1960s Audition ([GEOGRAPHIC_DATA], [GEOGRAPHIC_DATA]) 3-Pickup Hollowbo…" at bounding box center [703, 335] width 885 height 27
type input "Vintage 1960s Audition ([GEOGRAPHIC_DATA], [GEOGRAPHIC_DATA]) 3-Pickup Hollowbo…"
click at [179, 252] on link "Marketplace" at bounding box center [169, 248] width 79 height 30
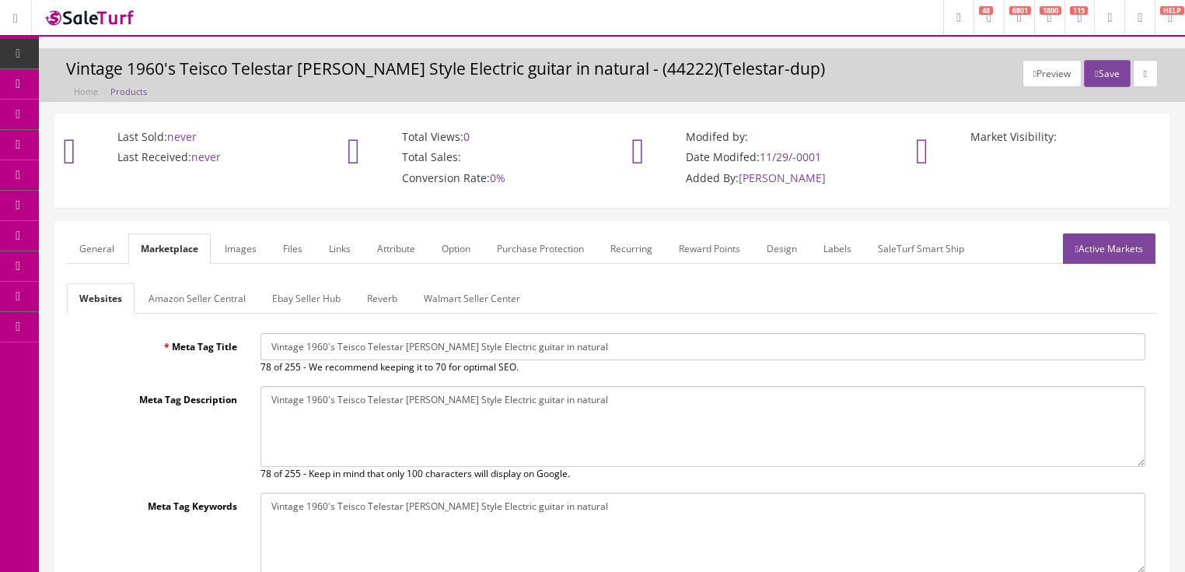
drag, startPoint x: 273, startPoint y: 347, endPoint x: 697, endPoint y: 358, distance: 424.1
click at [728, 356] on input "Vintage 1960's Teisco Telestar [PERSON_NAME] Style Electric guitar in natural" at bounding box center [703, 346] width 885 height 27
paste input "s Audition (Kawai, Japan) 3-Pickup Hollowbody Electric Guitar + Case"
type input "Vintage 1960s Audition ([GEOGRAPHIC_DATA], [GEOGRAPHIC_DATA]) 3-Pickup Hollowbo…"
drag, startPoint x: 269, startPoint y: 401, endPoint x: 634, endPoint y: 401, distance: 364.8
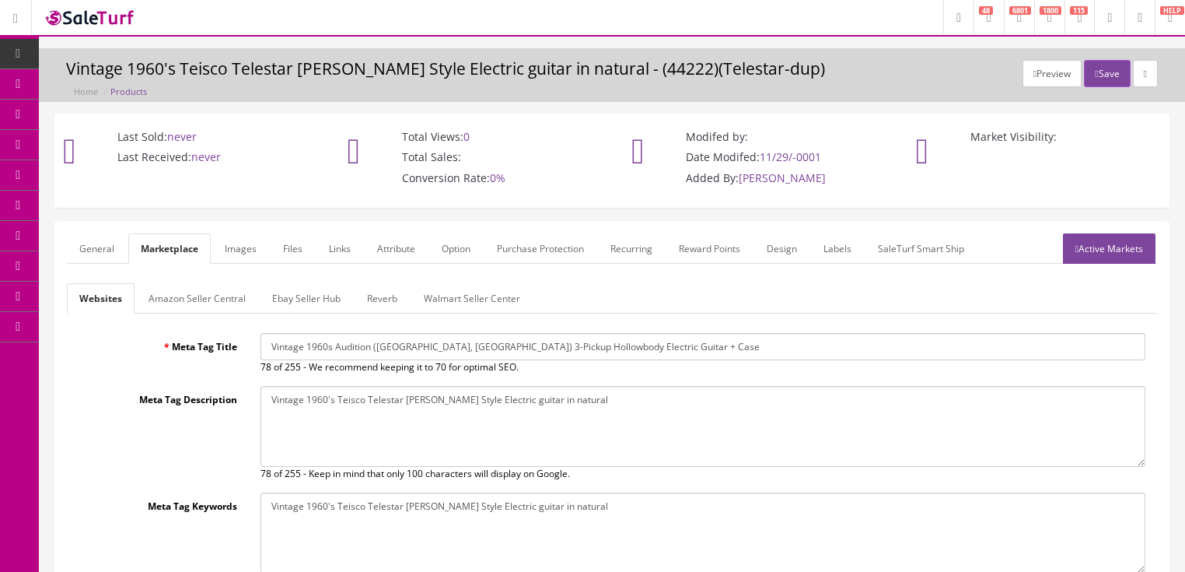
click at [634, 401] on textarea "Vintage 1960's Teisco Telestar [PERSON_NAME] Style Electric guitar in natural" at bounding box center [703, 426] width 885 height 81
paste textarea "s Audition (Kawai, Japan) 3-Pickup Hollowbody Electric Guitar + Case"
type textarea "Vintage 1960s Audition ([GEOGRAPHIC_DATA], [GEOGRAPHIC_DATA]) 3-Pickup Hollowbo…"
drag, startPoint x: 264, startPoint y: 506, endPoint x: 615, endPoint y: 504, distance: 350.0
click at [615, 504] on textarea "Vintage 1960's Teisco Telestar Barney Kessel Style Electric guitar in natural" at bounding box center [703, 532] width 885 height 81
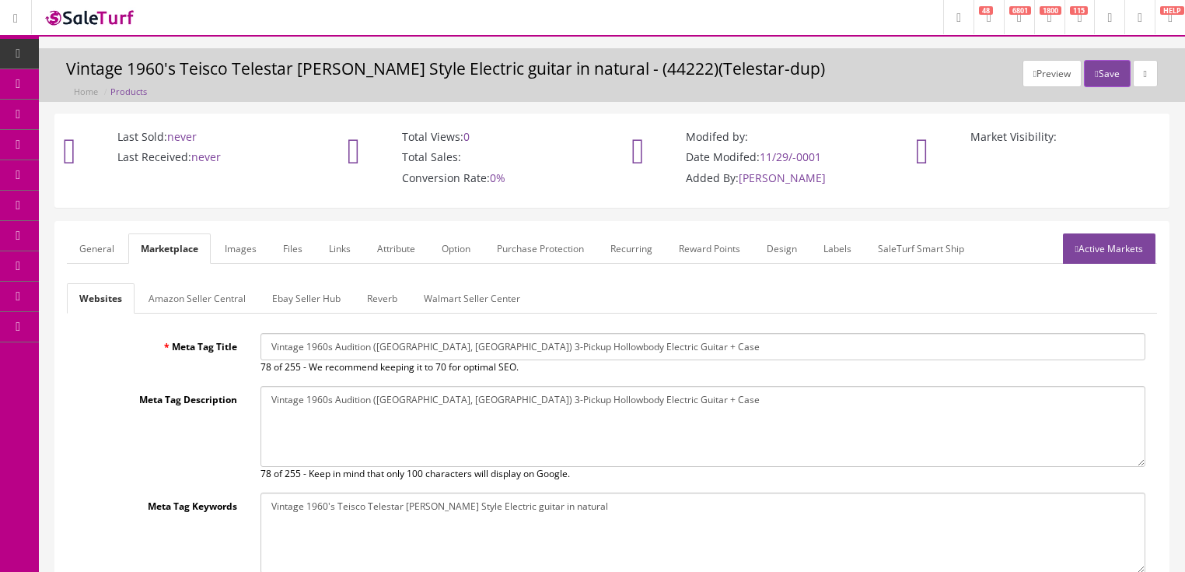
paste textarea "s Audition (Kawai, Japan) 3-Pickup Hollowbody Electric Guitar + Case"
type textarea "Vintage 1960s Audition ([GEOGRAPHIC_DATA], [GEOGRAPHIC_DATA]) 3-Pickup Hollowbo…"
click at [1105, 259] on link "Active Markets" at bounding box center [1109, 248] width 93 height 30
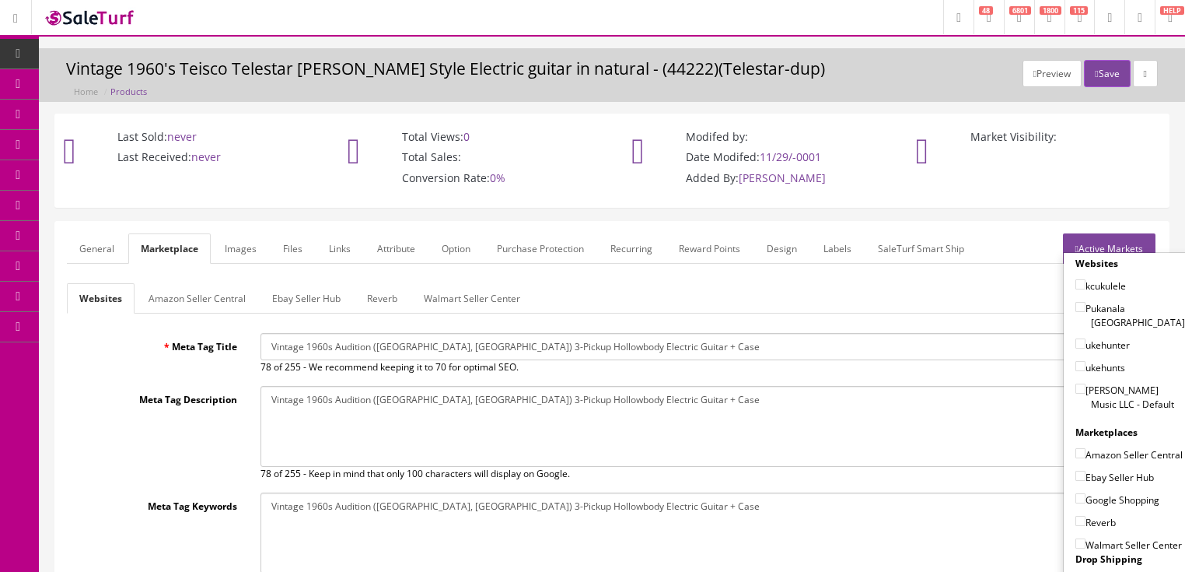
click at [1078, 383] on input"] "[PERSON_NAME] Music LLC - Default" at bounding box center [1081, 388] width 10 height 10
checkbox input"] "true"
drag, startPoint x: 1080, startPoint y: 468, endPoint x: 1082, endPoint y: 477, distance: 8.9
click at [1080, 469] on label "Ebay Seller Hub" at bounding box center [1115, 477] width 79 height 16
click at [1080, 471] on input"] "Ebay Seller Hub" at bounding box center [1081, 476] width 10 height 10
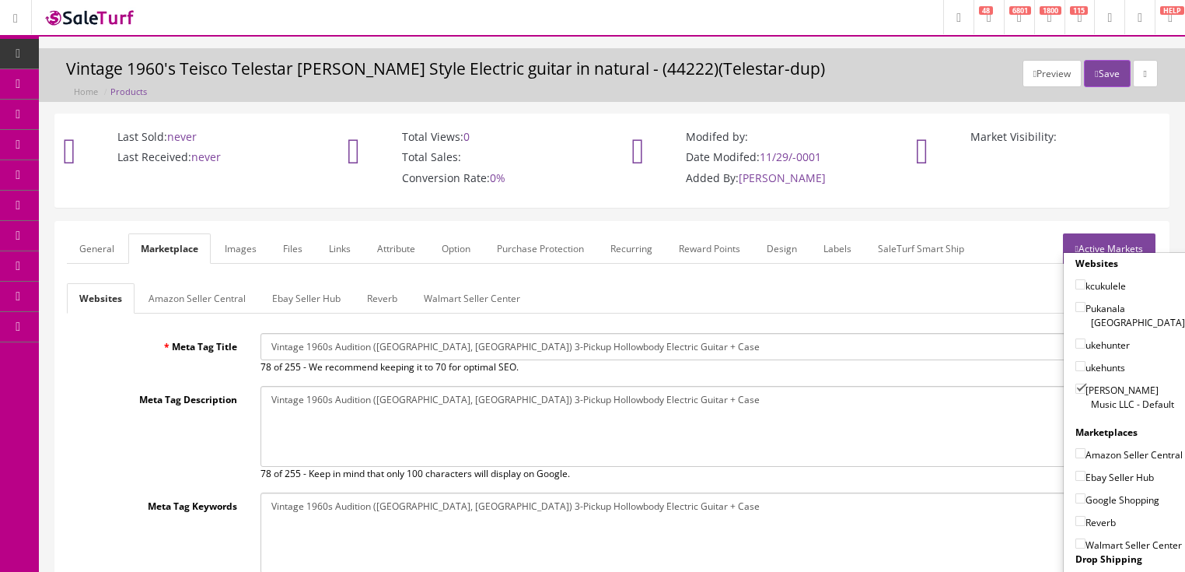
checkbox input"] "true"
click at [1076, 498] on input"] "Google Shopping" at bounding box center [1081, 498] width 10 height 10
checkbox input"] "true"
click at [1076, 516] on input"] "Reverb" at bounding box center [1081, 521] width 10 height 10
checkbox input"] "true"
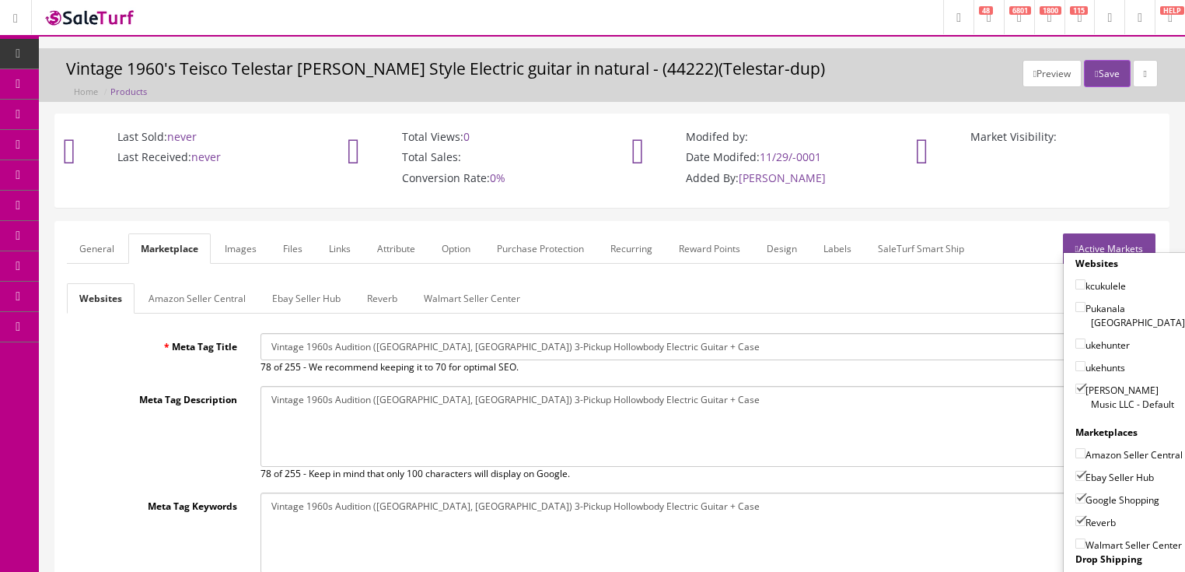
click at [1117, 247] on link "Active Markets" at bounding box center [1109, 248] width 93 height 30
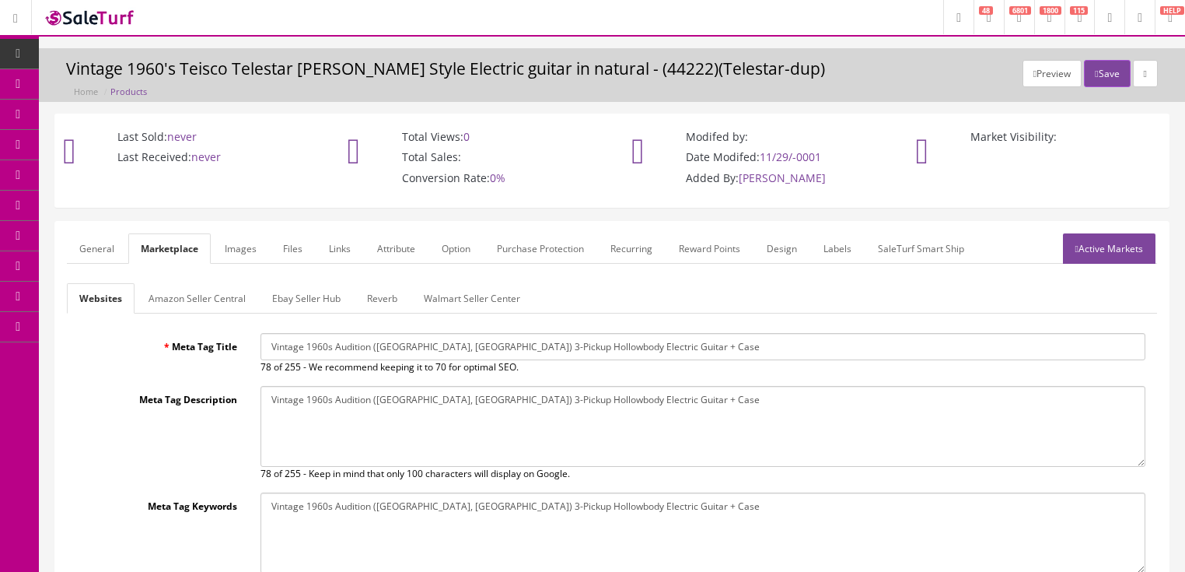
click at [91, 241] on link "General" at bounding box center [97, 248] width 60 height 30
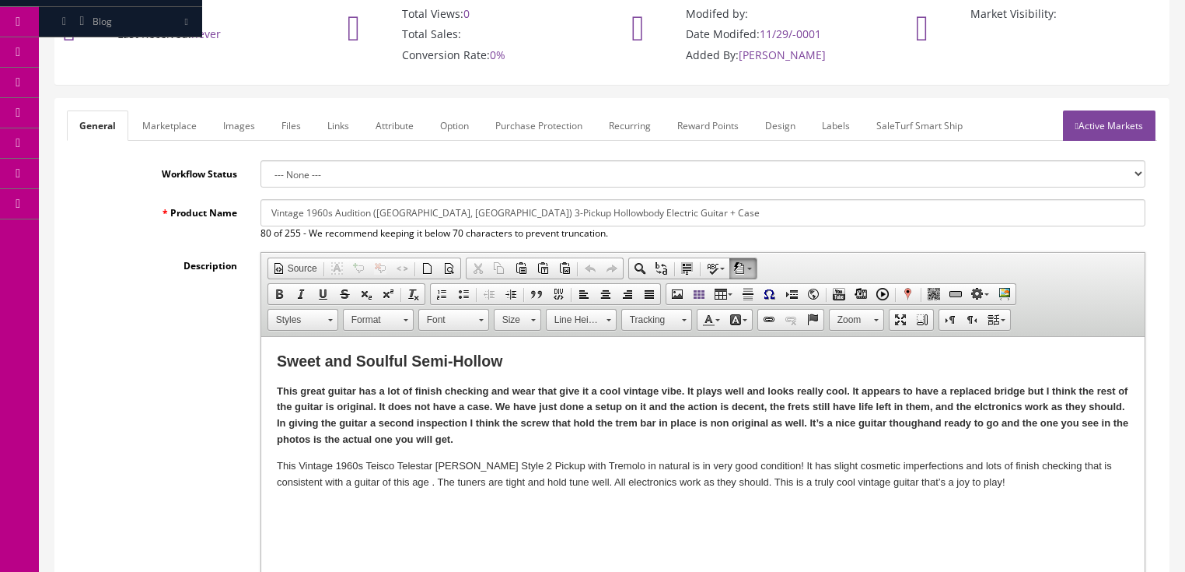
scroll to position [187, 0]
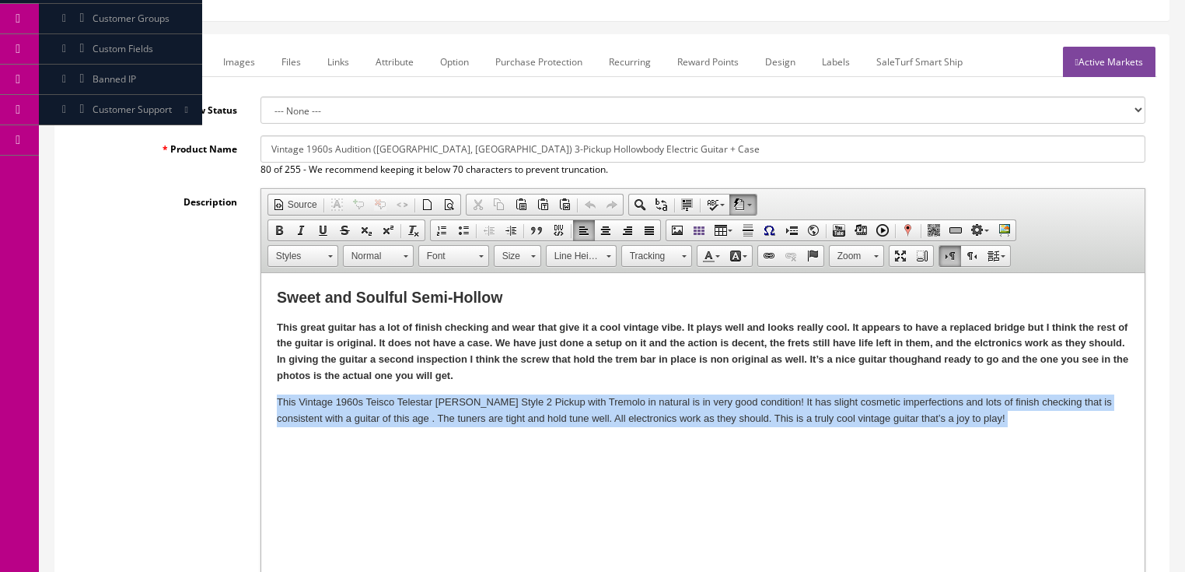
drag, startPoint x: 274, startPoint y: 402, endPoint x: 1035, endPoint y: 443, distance: 761.9
click at [1031, 443] on html "Sweet and Soulful Semi-Hollow This great guitar has a lot of finish checking an…" at bounding box center [703, 365] width 884 height 185
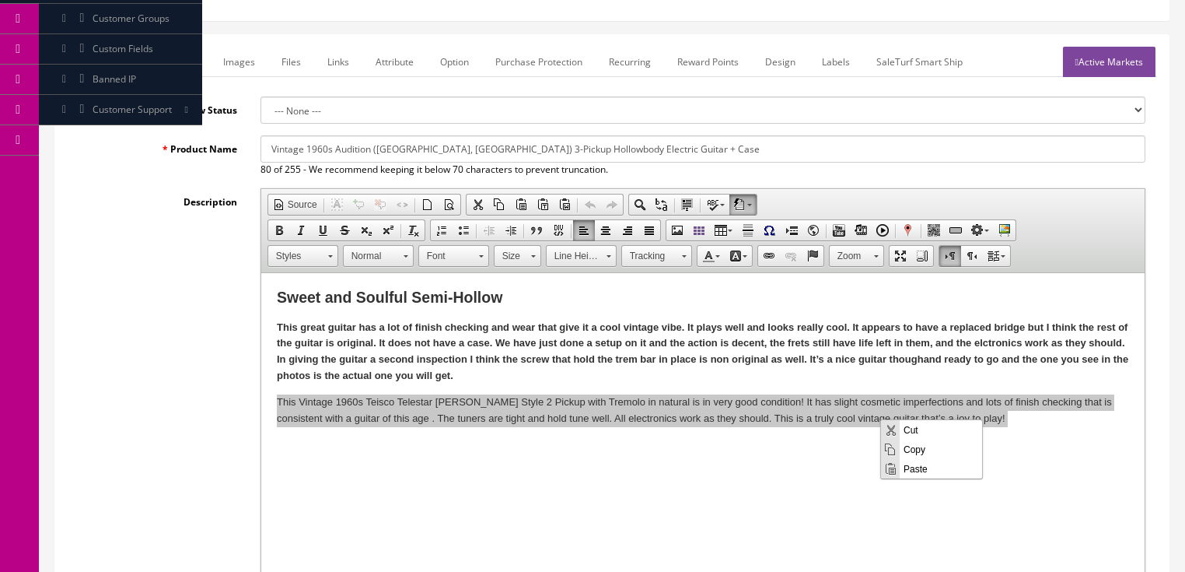
scroll to position [0, 0]
click at [916, 467] on span "Paste" at bounding box center [941, 467] width 82 height 19
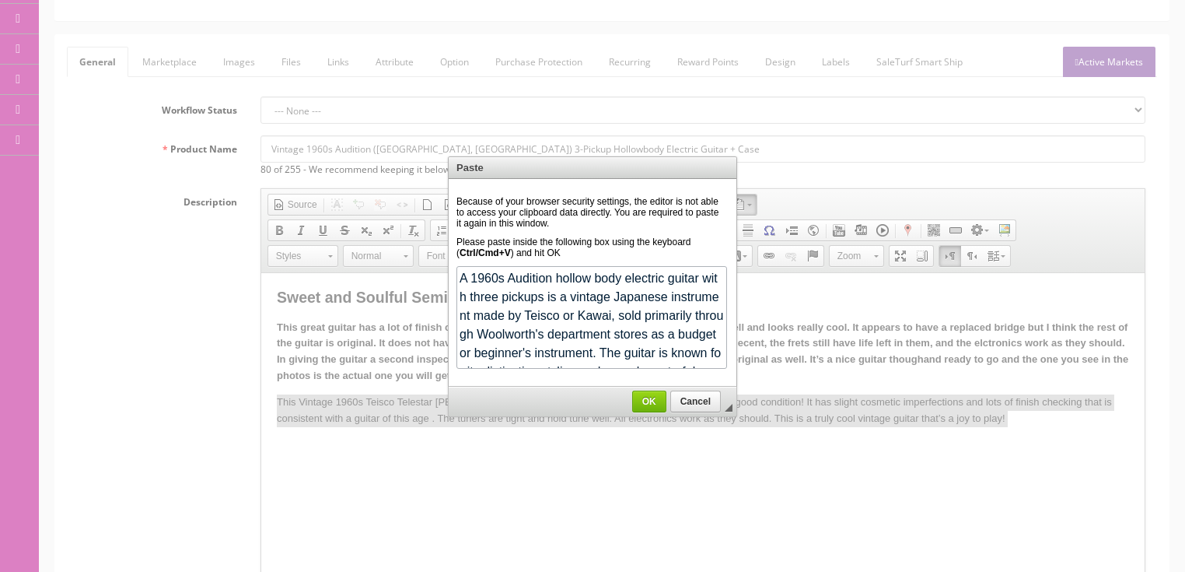
scroll to position [1151, 0]
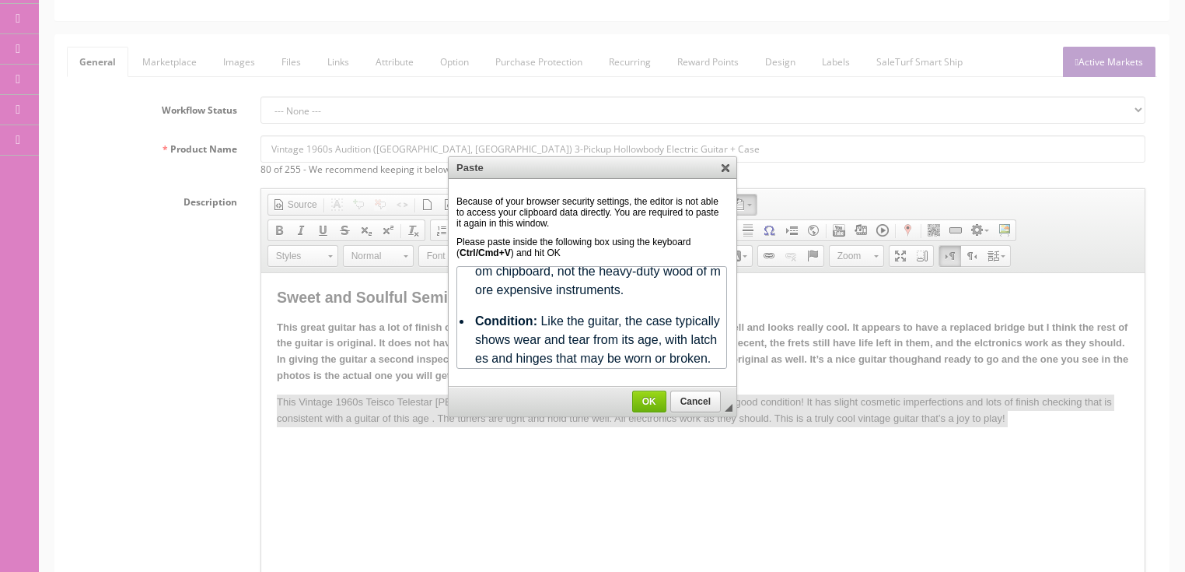
drag, startPoint x: 650, startPoint y: 395, endPoint x: 388, endPoint y: 136, distance: 368.0
click at [650, 396] on span "OK" at bounding box center [649, 401] width 33 height 11
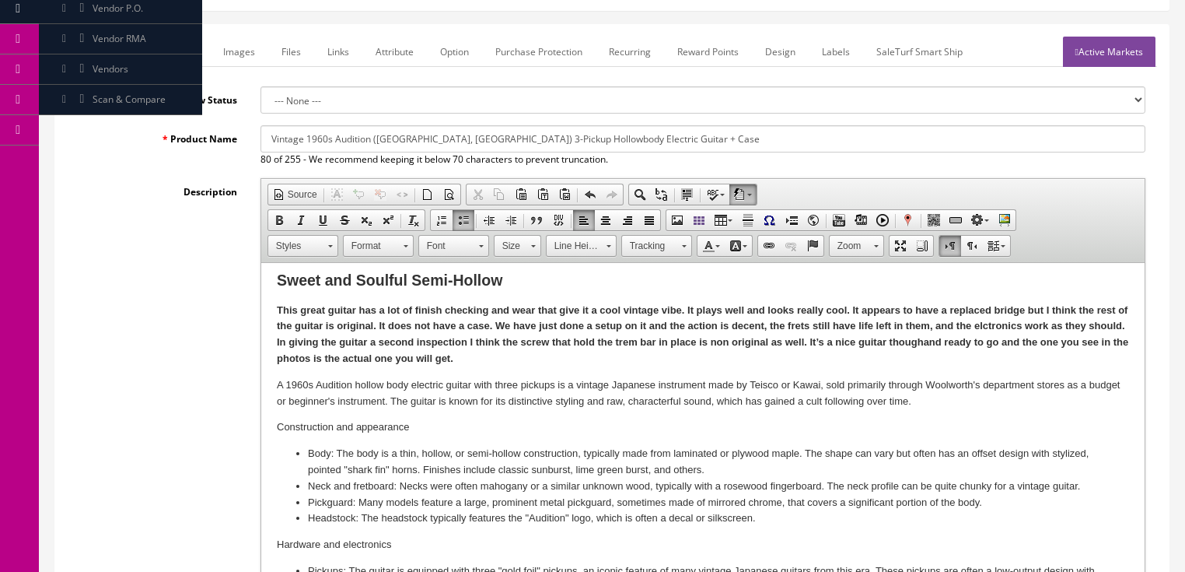
scroll to position [0, 0]
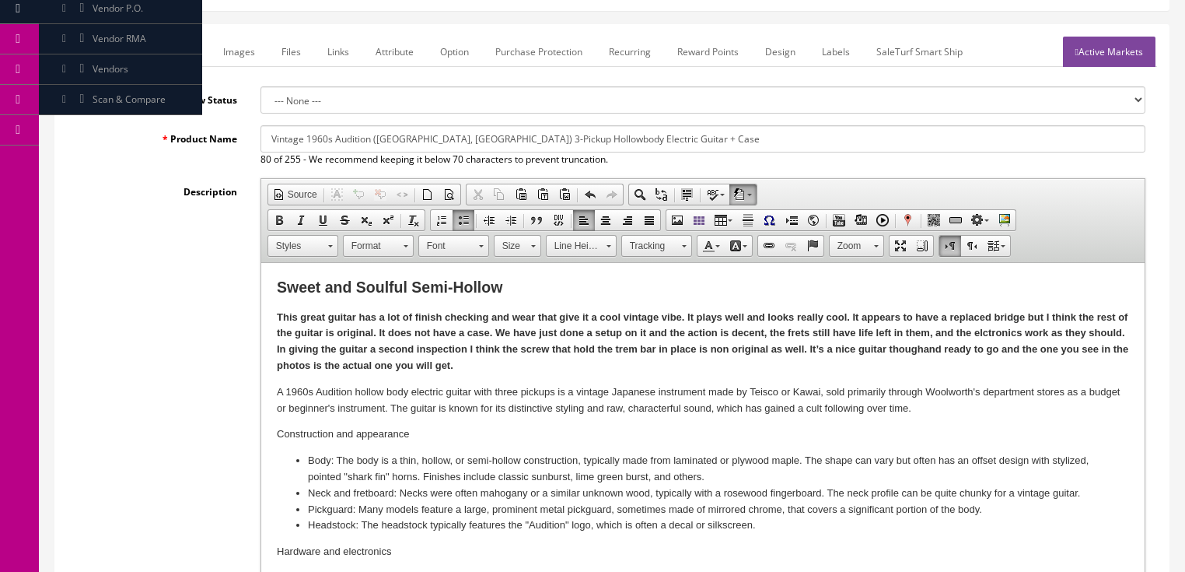
click at [258, 59] on link "Images" at bounding box center [239, 52] width 57 height 30
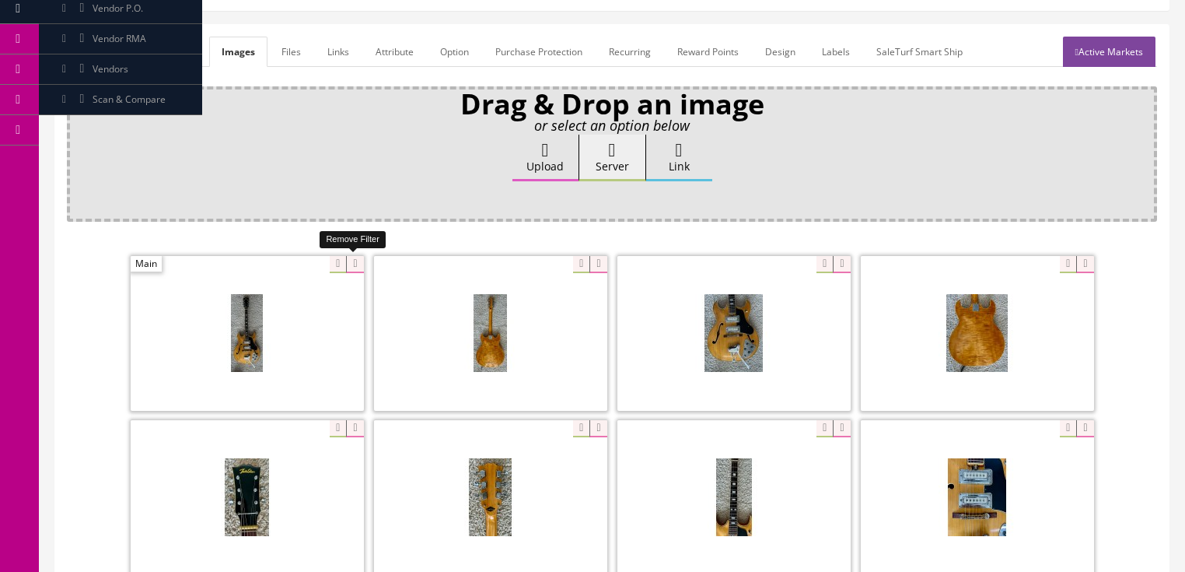
click at [354, 262] on icon at bounding box center [354, 264] width 17 height 17
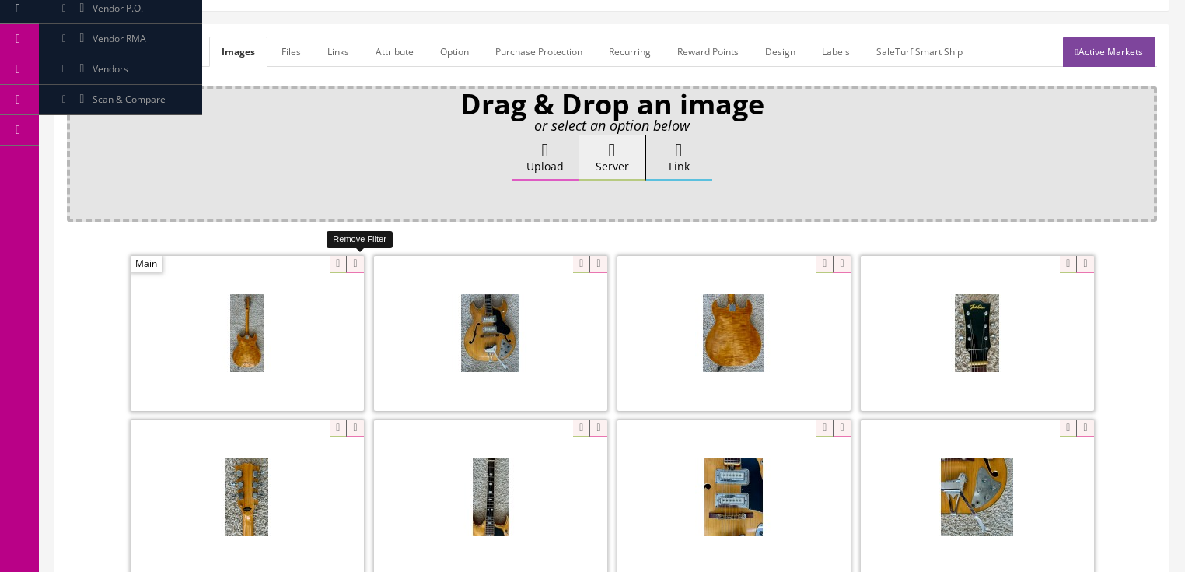
drag, startPoint x: 354, startPoint y: 262, endPoint x: 345, endPoint y: 266, distance: 10.1
click at [355, 262] on icon at bounding box center [354, 264] width 17 height 17
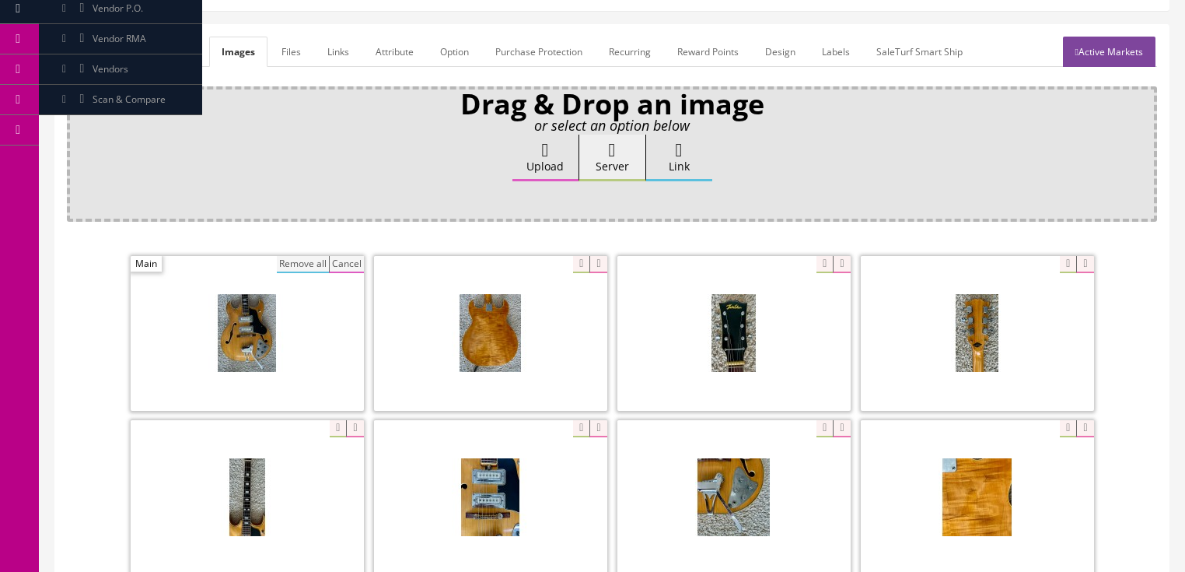
click at [315, 264] on button "Remove all" at bounding box center [303, 264] width 52 height 17
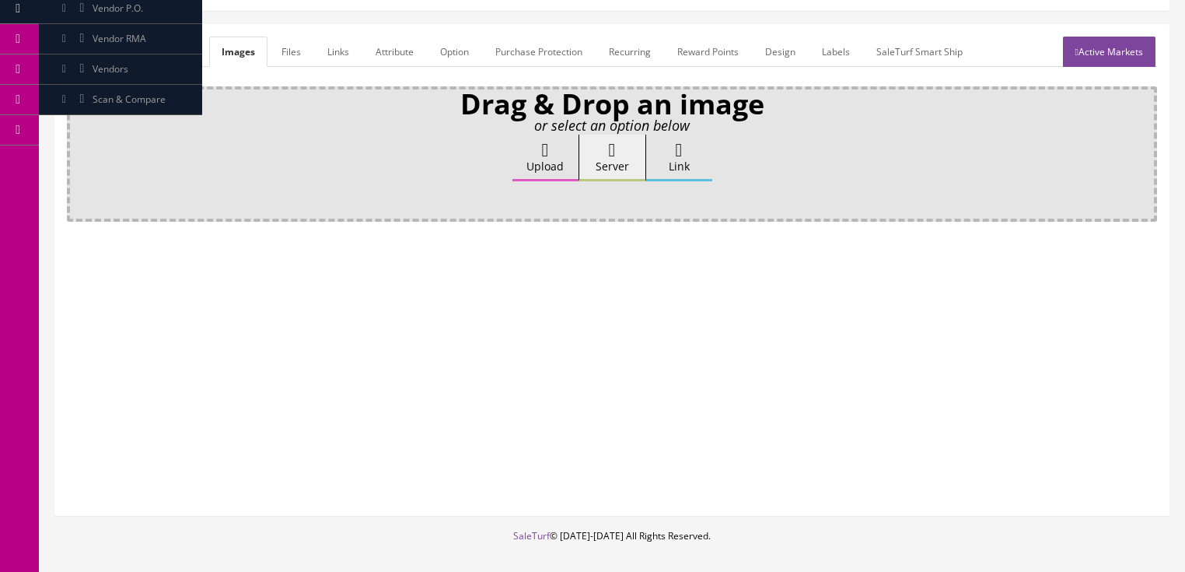
click at [74, 57] on link "General" at bounding box center [97, 52] width 60 height 30
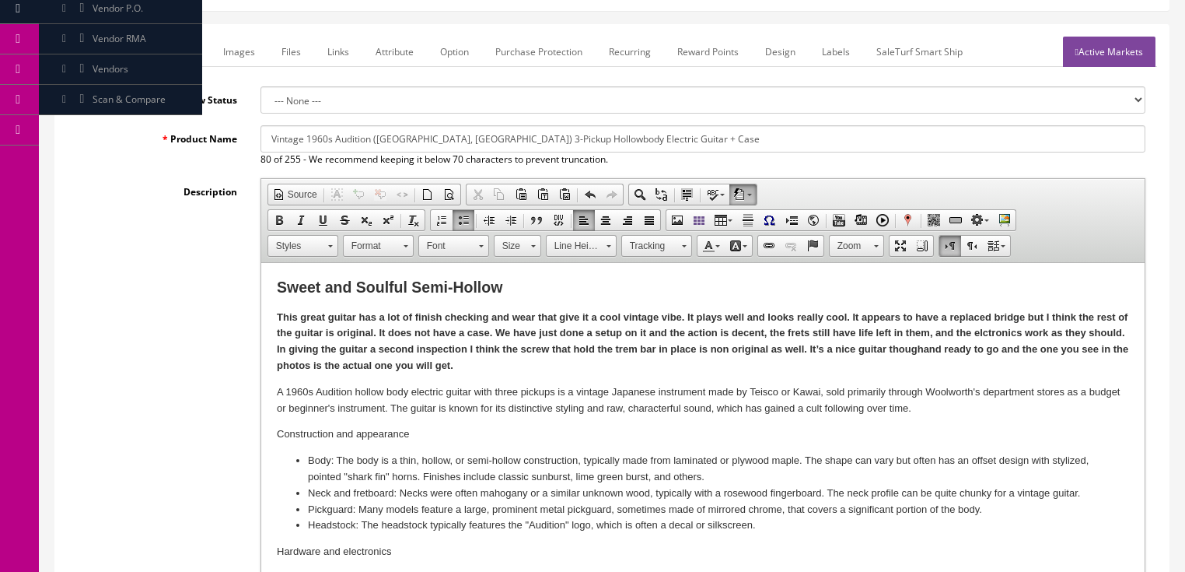
drag, startPoint x: 276, startPoint y: 281, endPoint x: 615, endPoint y: 283, distance: 339.2
click at [615, 282] on h2 "Sweet and Soulful Semi-Hollow" at bounding box center [702, 287] width 853 height 18
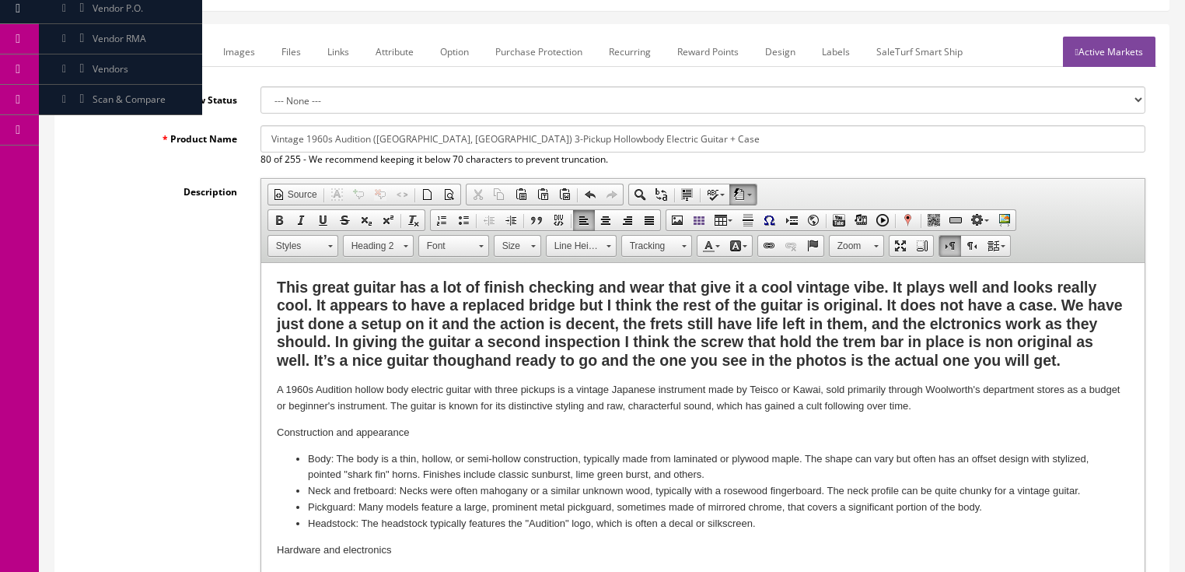
click at [402, 287] on b "This great guitar has a lot of finish checking and wear that give it a cool vin…" at bounding box center [699, 323] width 846 height 90
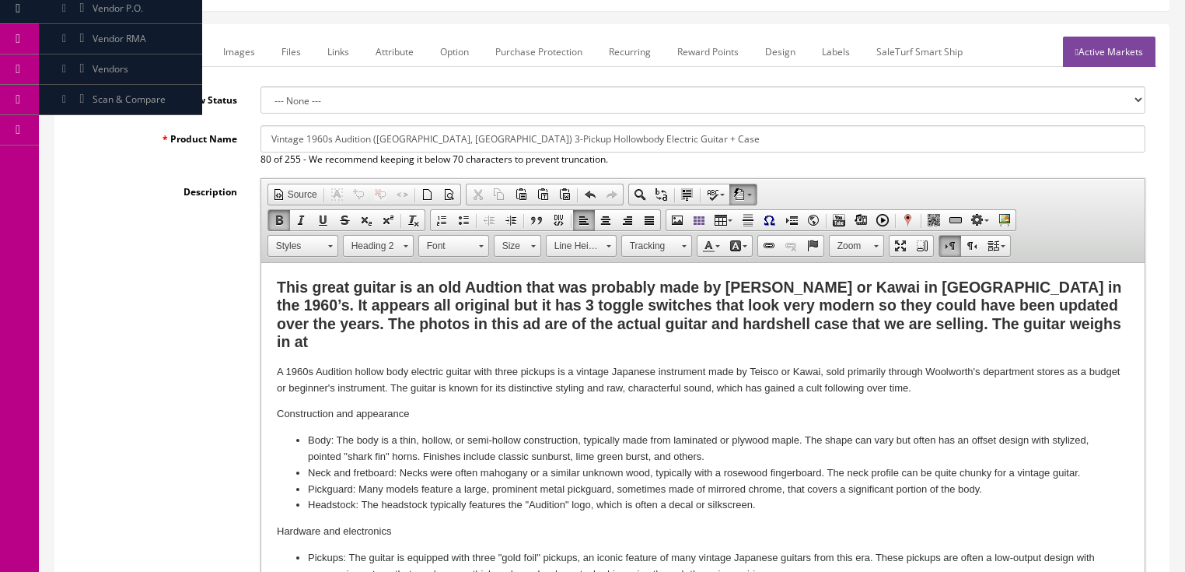
click at [276, 364] on p "A 1960s Audition hollow body electric guitar with three pickups is a vintage Ja…" at bounding box center [702, 380] width 853 height 33
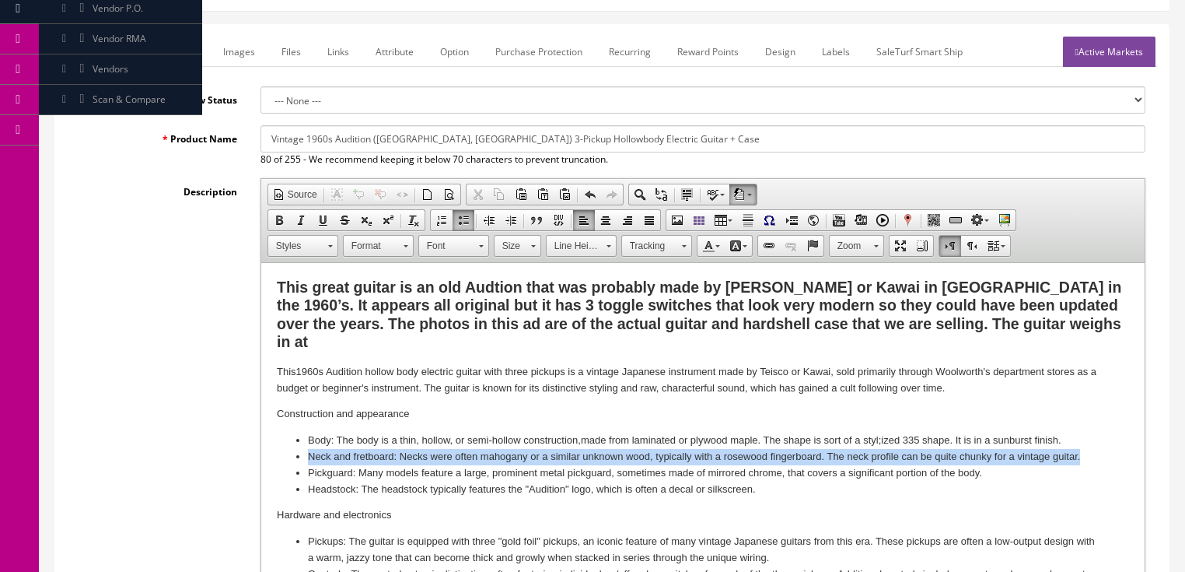
drag, startPoint x: 306, startPoint y: 438, endPoint x: 1087, endPoint y: 439, distance: 781.8
click at [1087, 439] on ul "Body: The body is a thin, hollow, or semi-hollow construction, made from lamina…" at bounding box center [702, 464] width 853 height 65
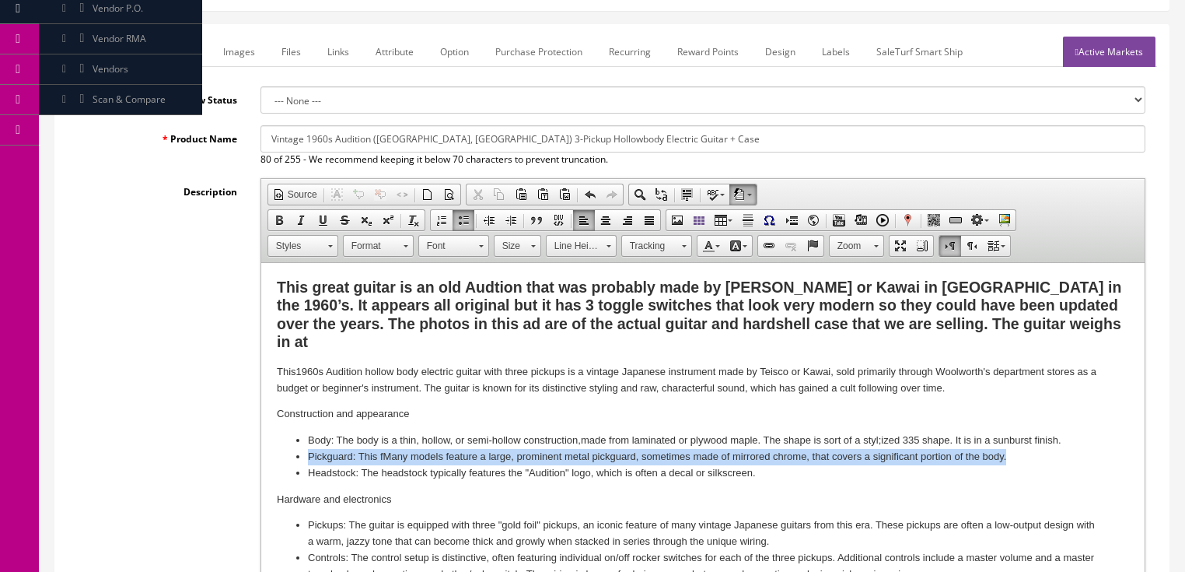
drag, startPoint x: 306, startPoint y: 439, endPoint x: 1043, endPoint y: 436, distance: 736.6
click at [1040, 449] on li "Pickguard: This fMany models feature a large, prominent metal pickguard, someti…" at bounding box center [702, 457] width 790 height 16
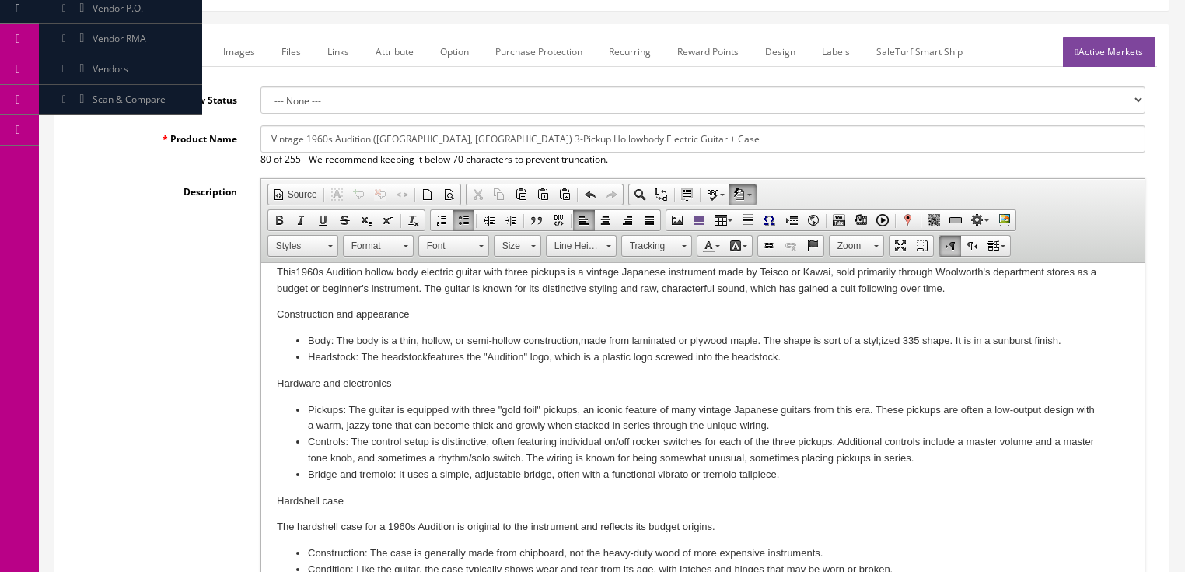
scroll to position [100, 0]
click at [500, 401] on li "Pickups: The guitar is equipped with three "gold foil" pickups, an iconic featu…" at bounding box center [702, 417] width 790 height 33
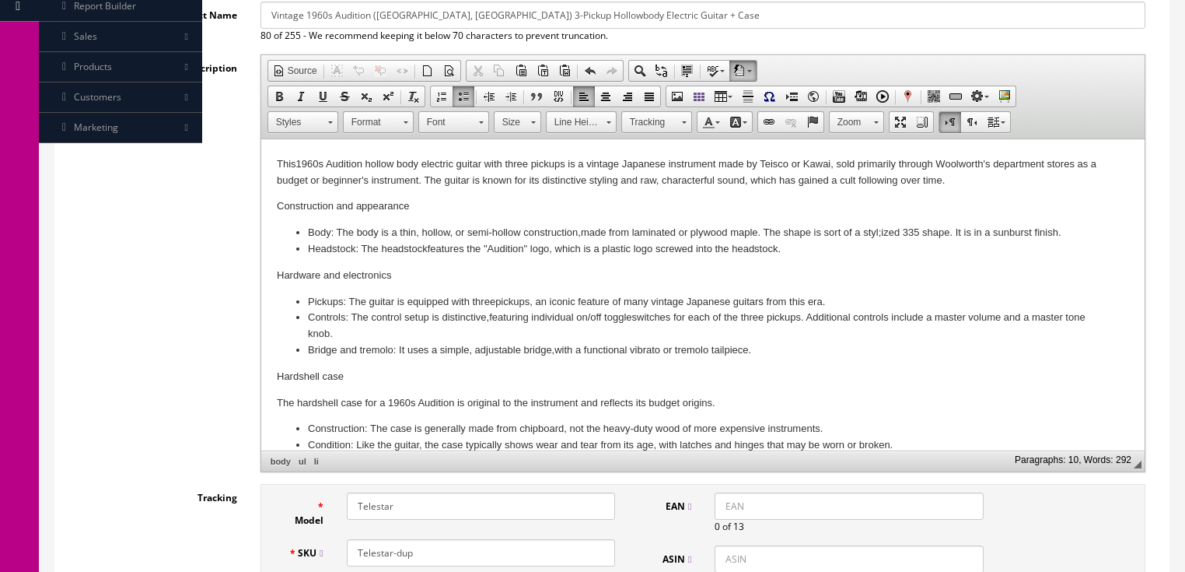
scroll to position [321, 0]
click at [422, 420] on li "Construction: The case is generally made from chipboard, not the heavy-duty woo…" at bounding box center [702, 428] width 790 height 16
drag, startPoint x: 373, startPoint y: 509, endPoint x: 98, endPoint y: 400, distance: 295.4
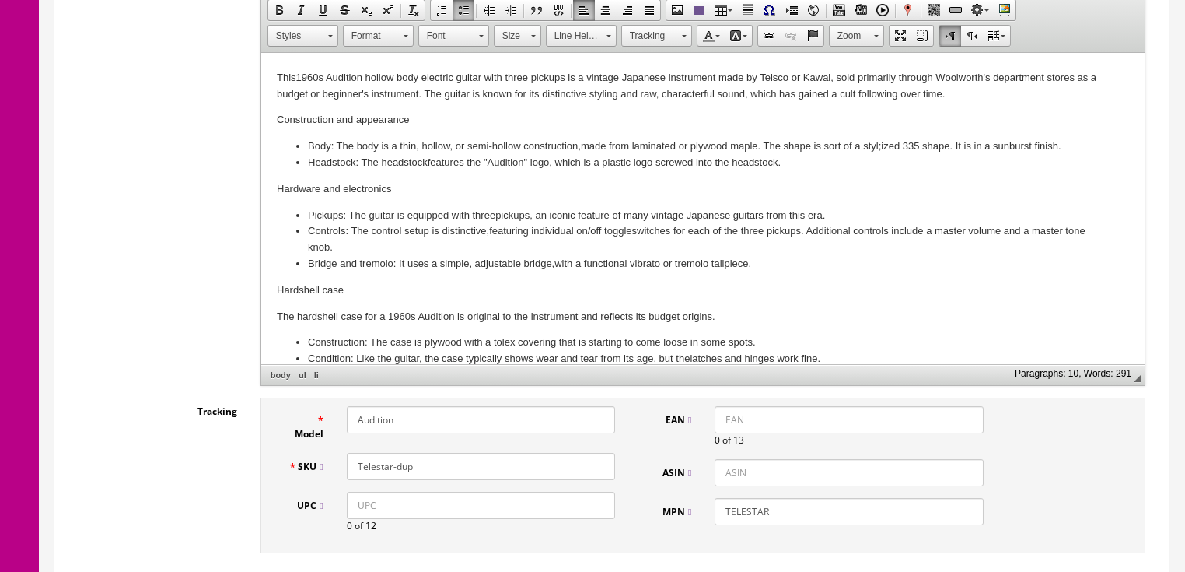
scroll to position [508, 0]
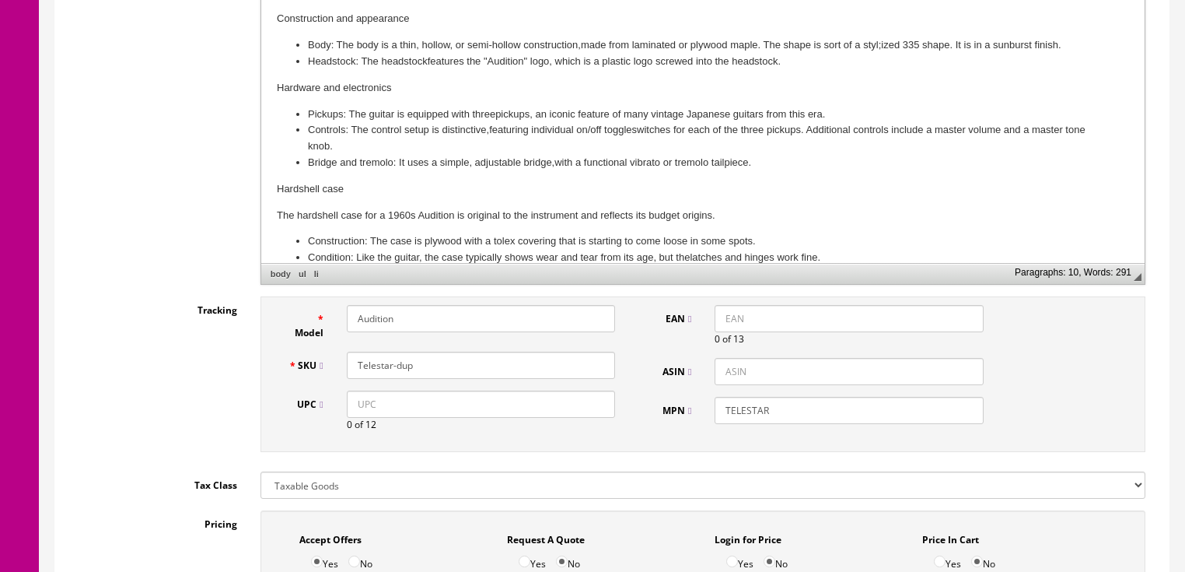
type input "Audition"
drag, startPoint x: 434, startPoint y: 363, endPoint x: 320, endPoint y: 363, distance: 113.6
click at [320, 363] on div "SKU Telestar-dup" at bounding box center [452, 365] width 351 height 27
type input "Audition+case"
drag, startPoint x: 775, startPoint y: 411, endPoint x: 705, endPoint y: 411, distance: 70.0
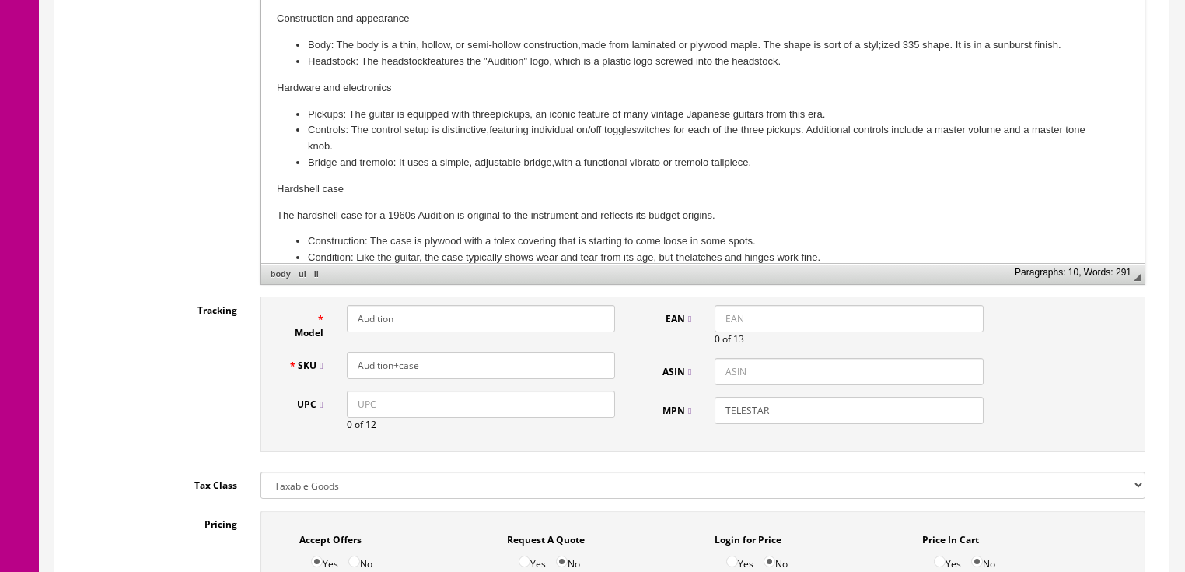
click at [706, 411] on div "TELESTAR" at bounding box center [849, 410] width 292 height 27
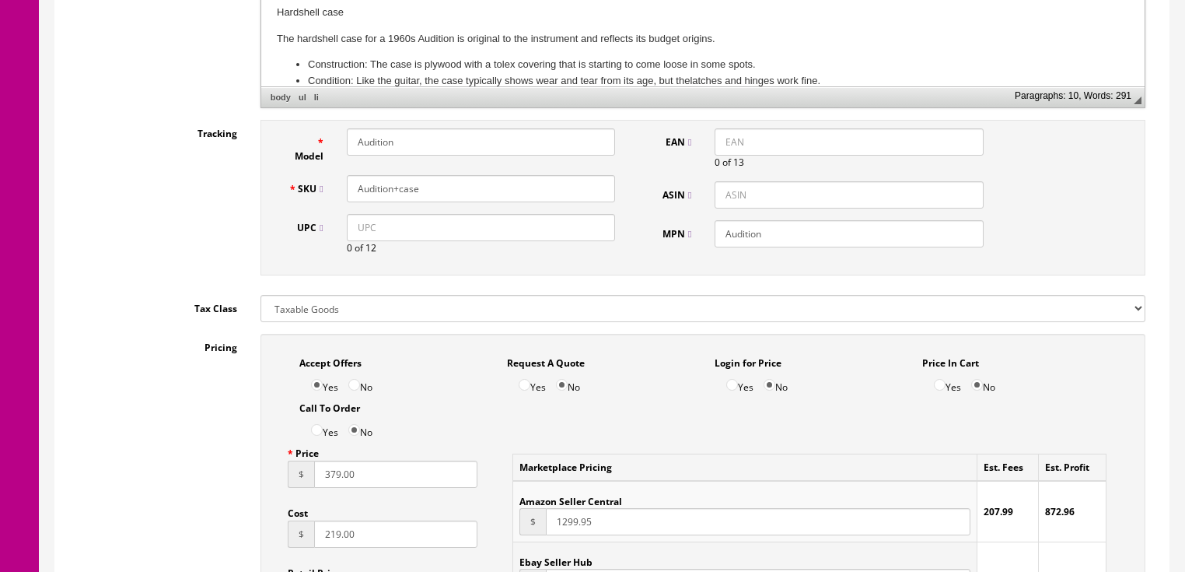
scroll to position [757, 0]
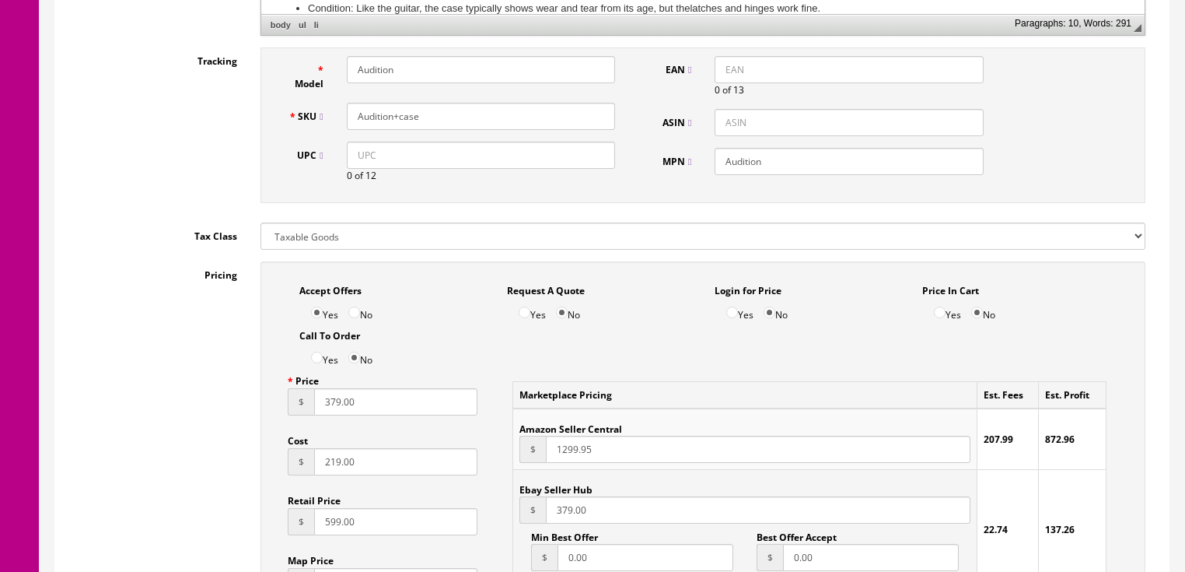
type input "Audition"
drag, startPoint x: 372, startPoint y: 413, endPoint x: 239, endPoint y: 397, distance: 133.9
type input "495.00"
drag, startPoint x: 597, startPoint y: 508, endPoint x: 528, endPoint y: 515, distance: 68.8
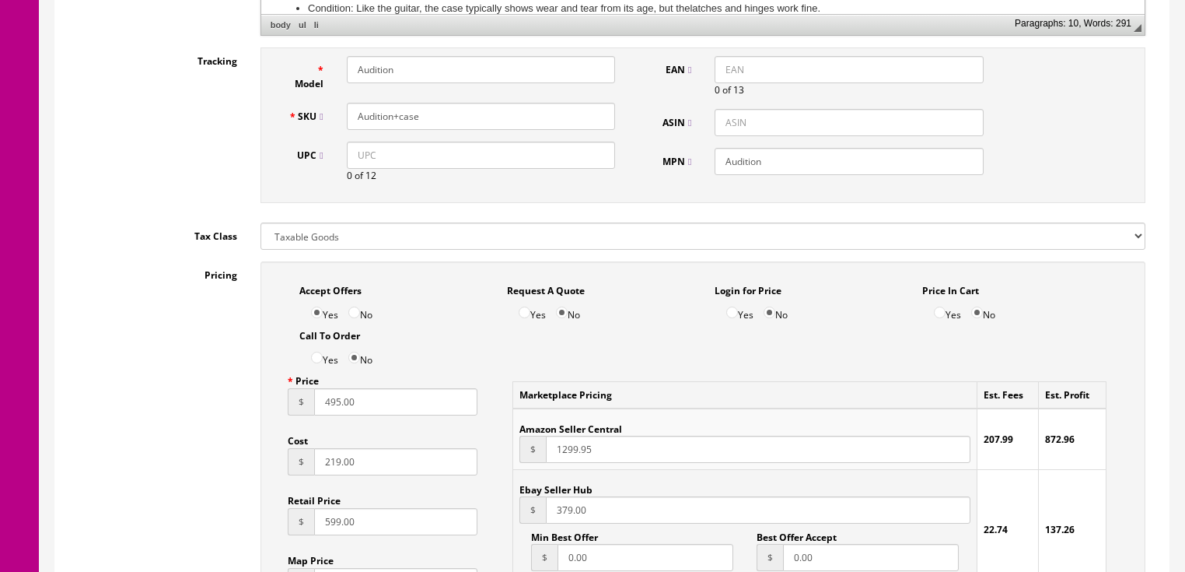
click at [534, 515] on div "$ 379.00" at bounding box center [745, 509] width 450 height 27
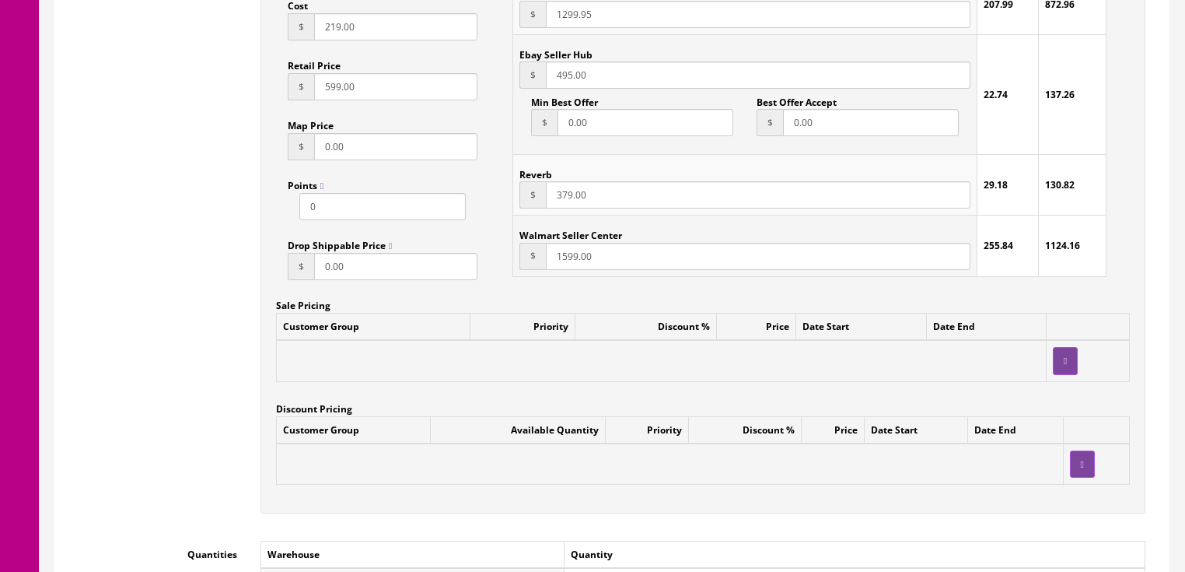
scroll to position [1192, 0]
type input "495.00"
drag, startPoint x: 600, startPoint y: 198, endPoint x: 541, endPoint y: 200, distance: 59.2
click at [541, 200] on div "$ 379.00" at bounding box center [745, 193] width 450 height 27
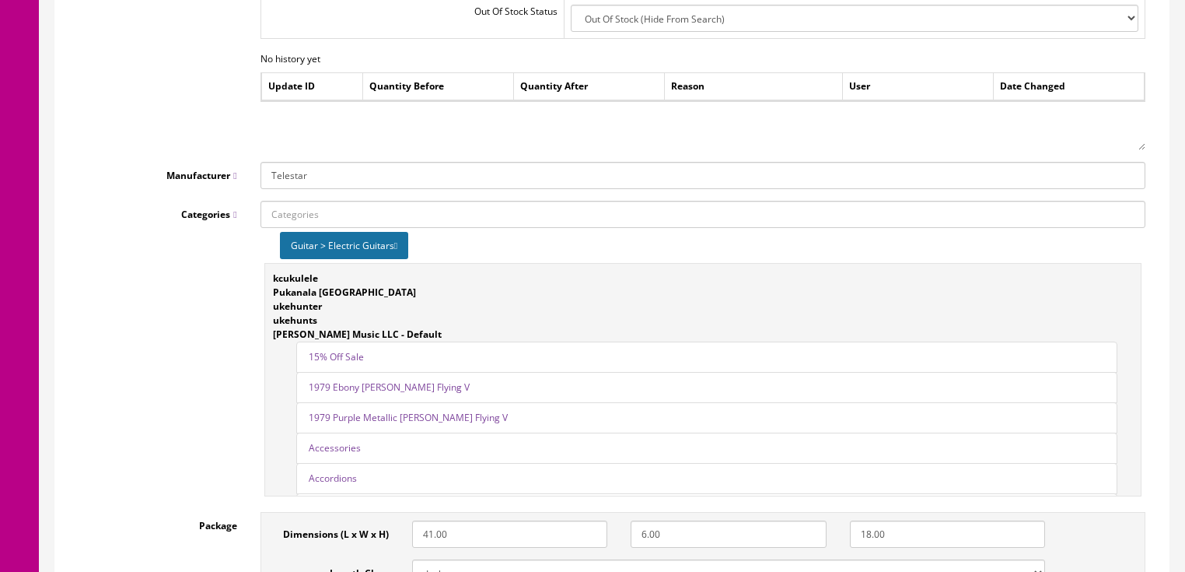
scroll to position [2001, 0]
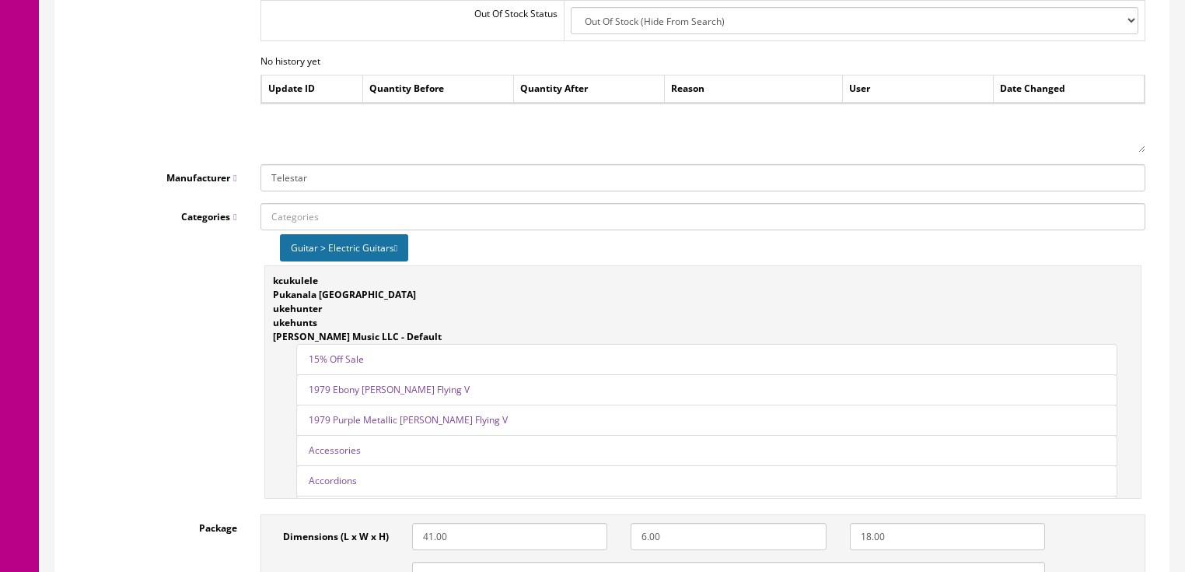
type input "495.00"
click at [323, 183] on input "Telestar" at bounding box center [703, 177] width 885 height 27
click at [317, 201] on link "--ADD NEW--" at bounding box center [322, 207] width 123 height 18
drag, startPoint x: 305, startPoint y: 186, endPoint x: 264, endPoint y: 156, distance: 51.2
click at [300, 181] on input "Manufacturer" at bounding box center [703, 177] width 885 height 27
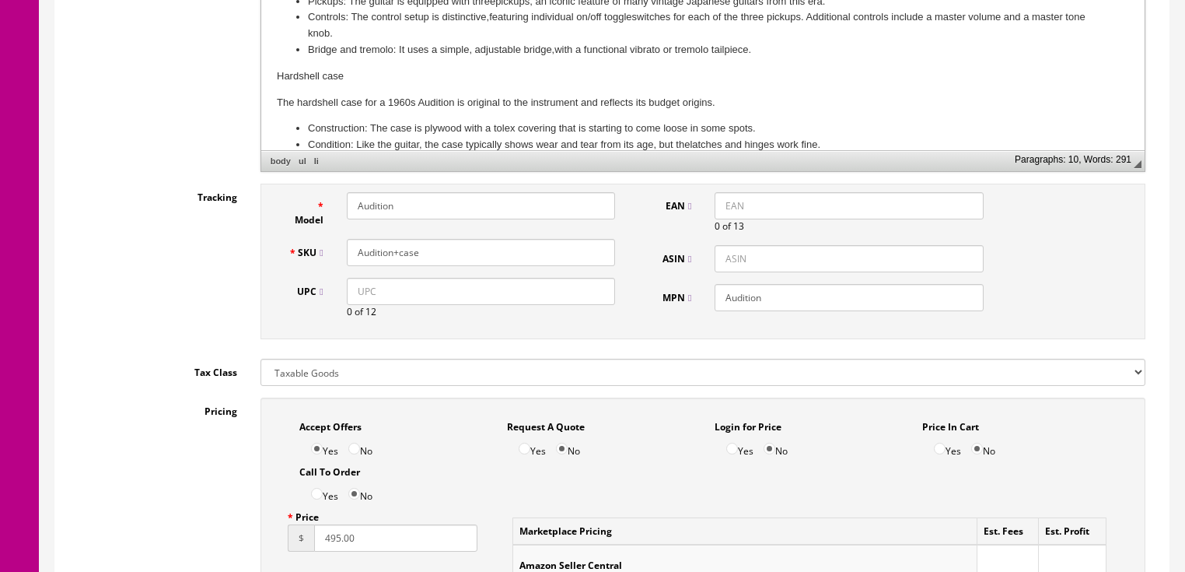
scroll to position [508, 0]
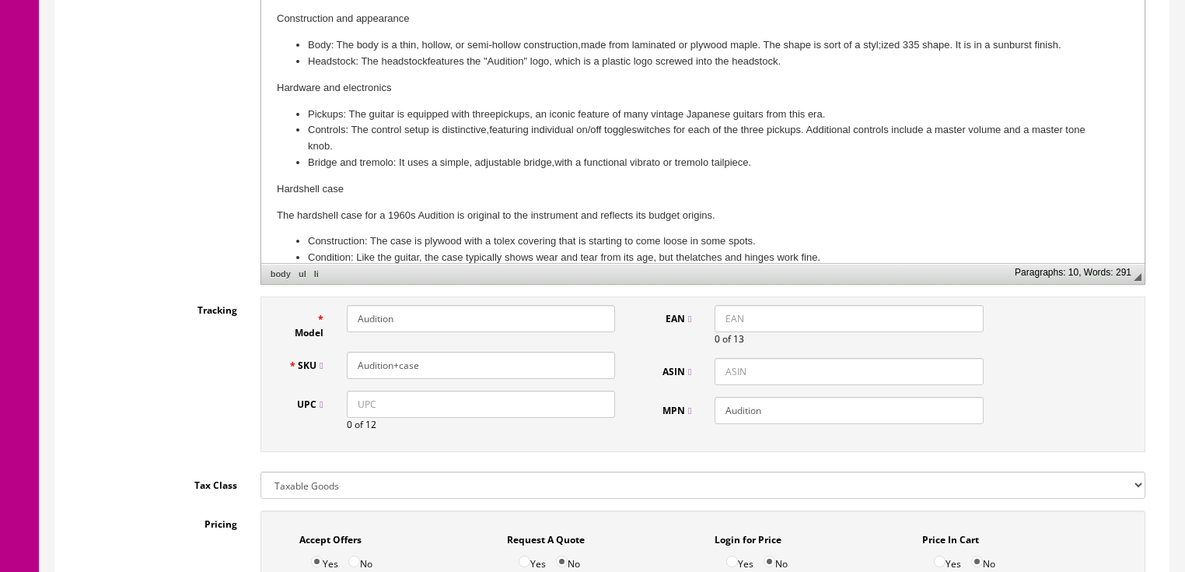
type input "Audition"
drag, startPoint x: 440, startPoint y: 369, endPoint x: 342, endPoint y: 362, distance: 98.3
click at [339, 362] on div "Audition+case" at bounding box center [481, 365] width 292 height 27
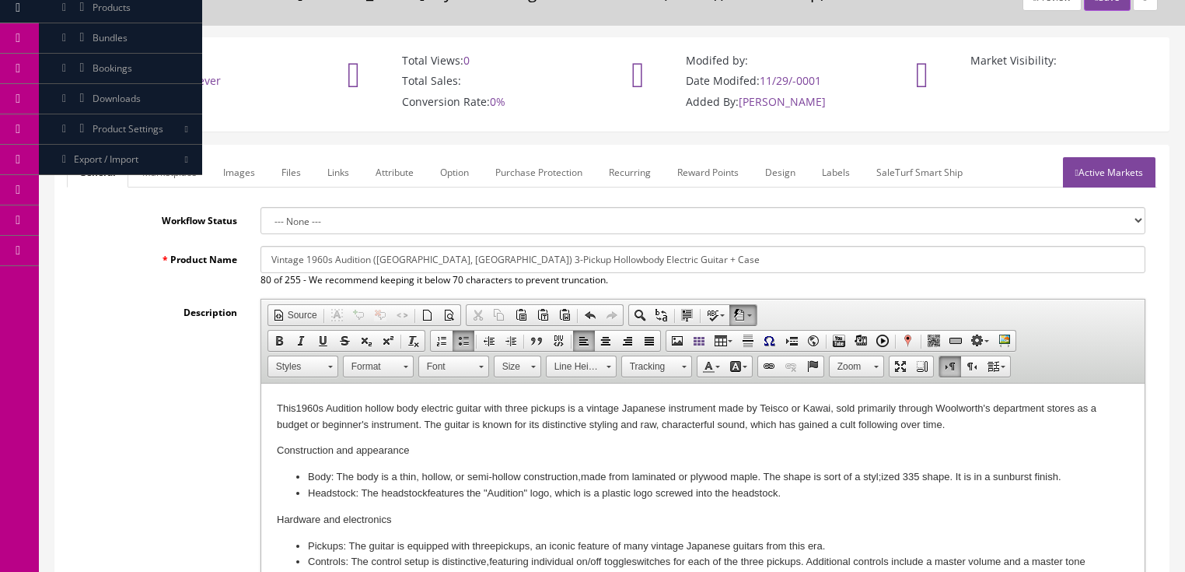
scroll to position [72, 0]
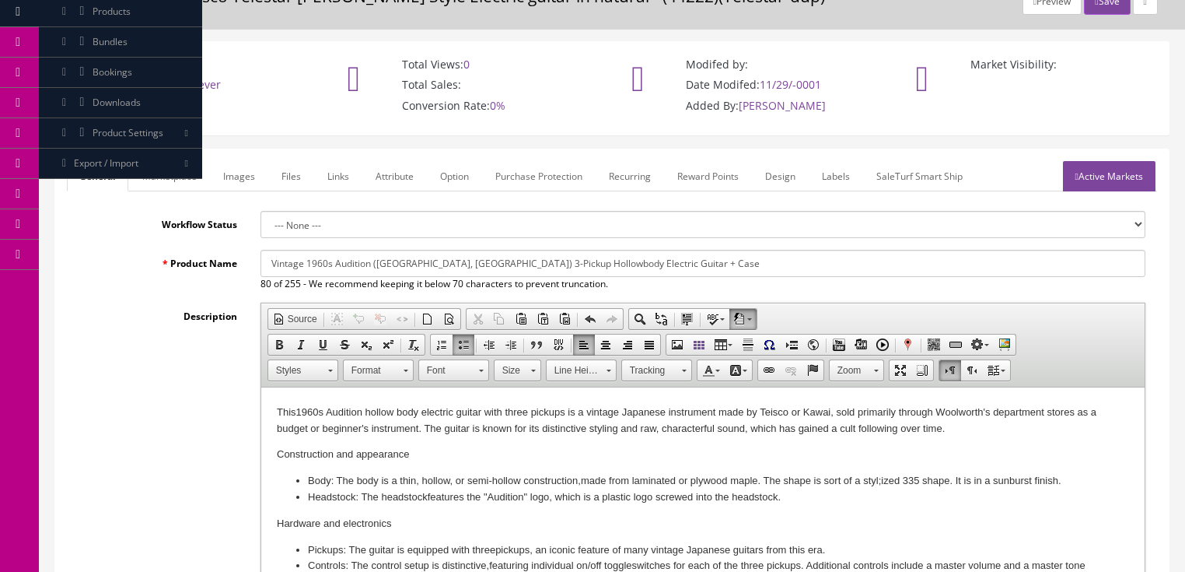
click at [175, 174] on link "Marketplace" at bounding box center [169, 176] width 79 height 30
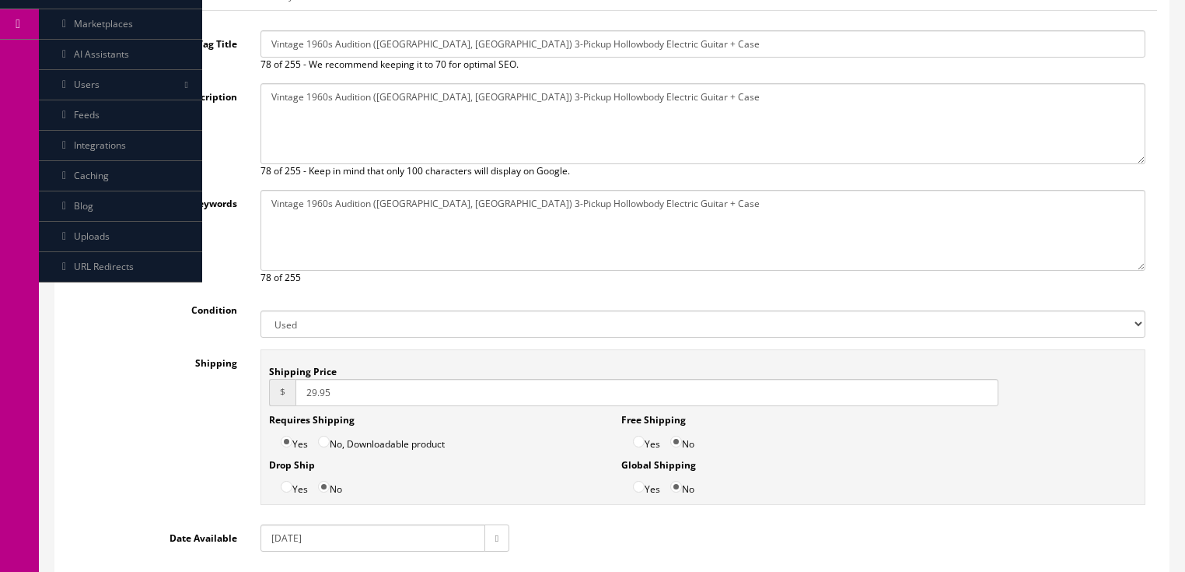
scroll to position [321, 0]
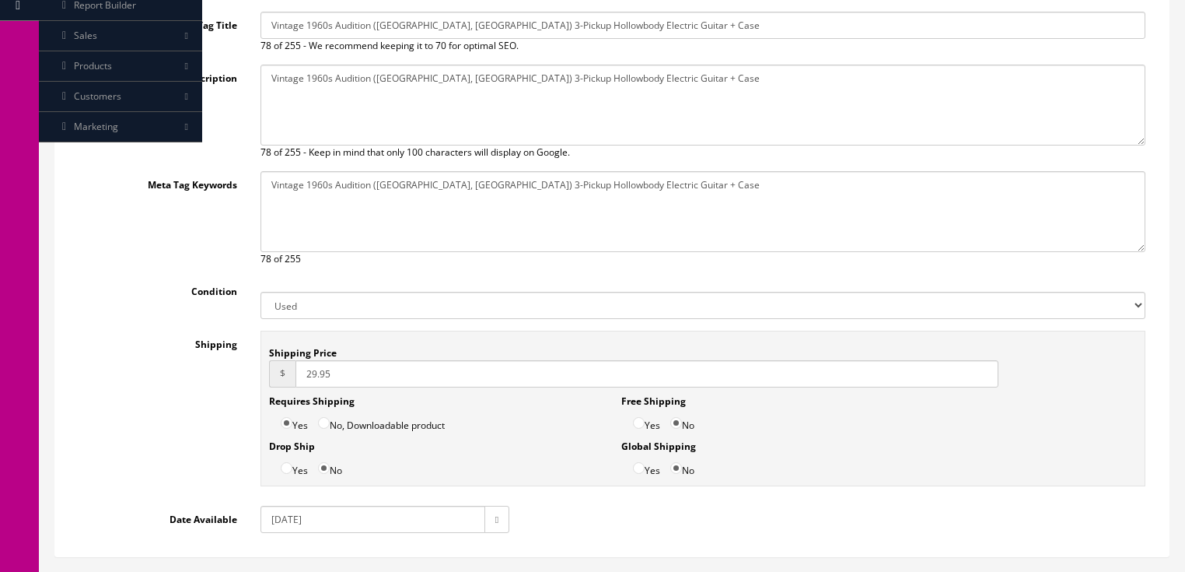
click at [303, 373] on input "29.95" at bounding box center [648, 373] width 704 height 27
type input "39.95"
drag, startPoint x: 285, startPoint y: 518, endPoint x: 284, endPoint y: 527, distance: 9.5
click at [285, 519] on input "2024-11-06" at bounding box center [373, 519] width 225 height 27
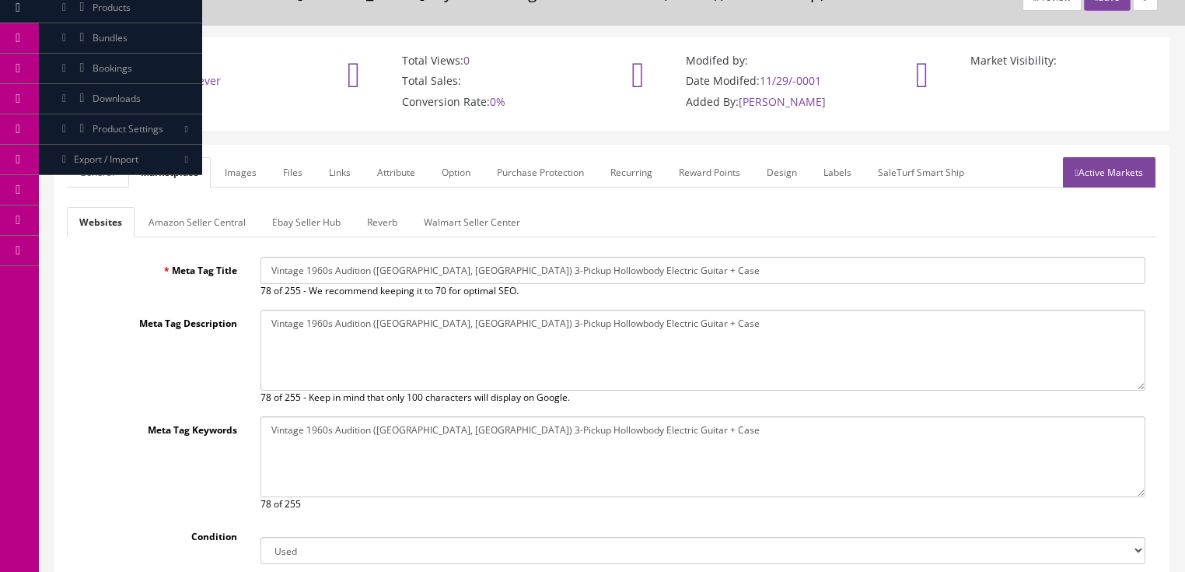
scroll to position [72, 0]
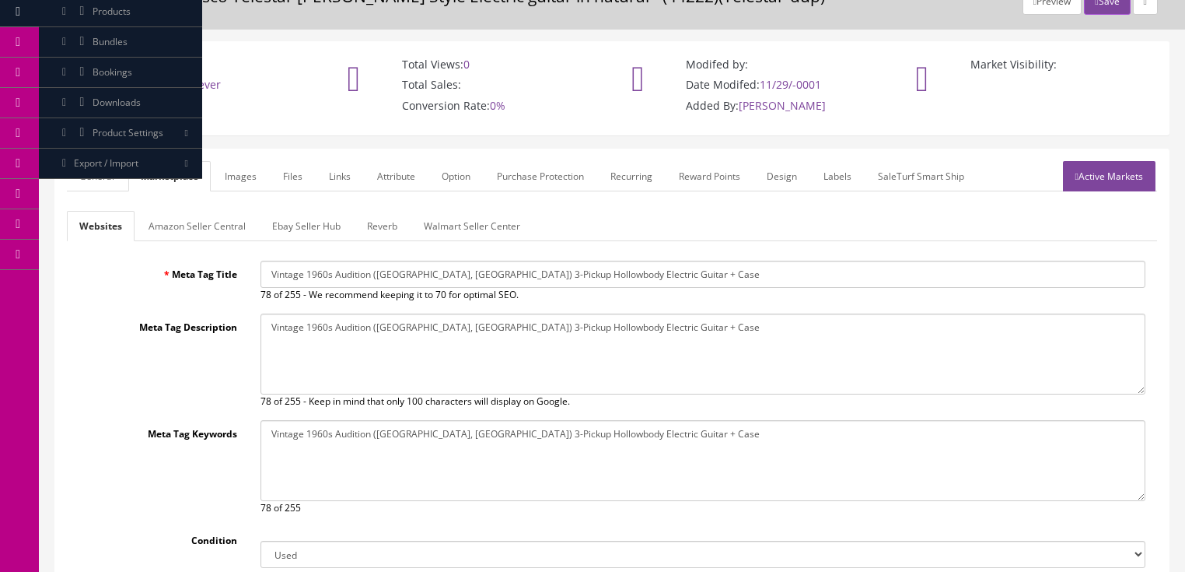
type input "[DATE]"
click at [299, 223] on link "Ebay Seller Hub" at bounding box center [306, 226] width 93 height 30
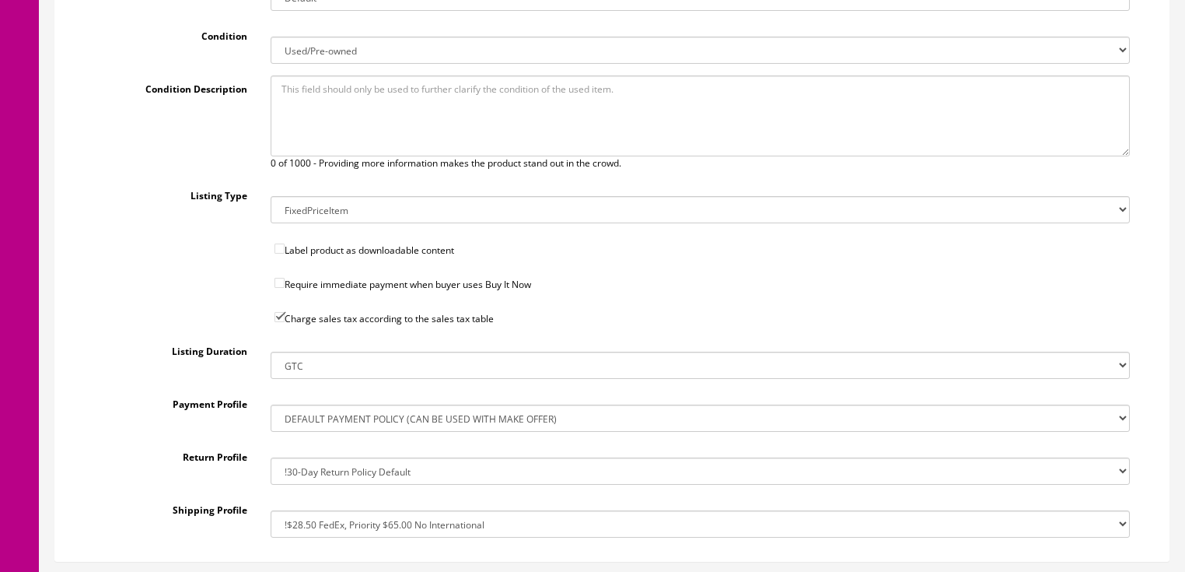
scroll to position [553, 0]
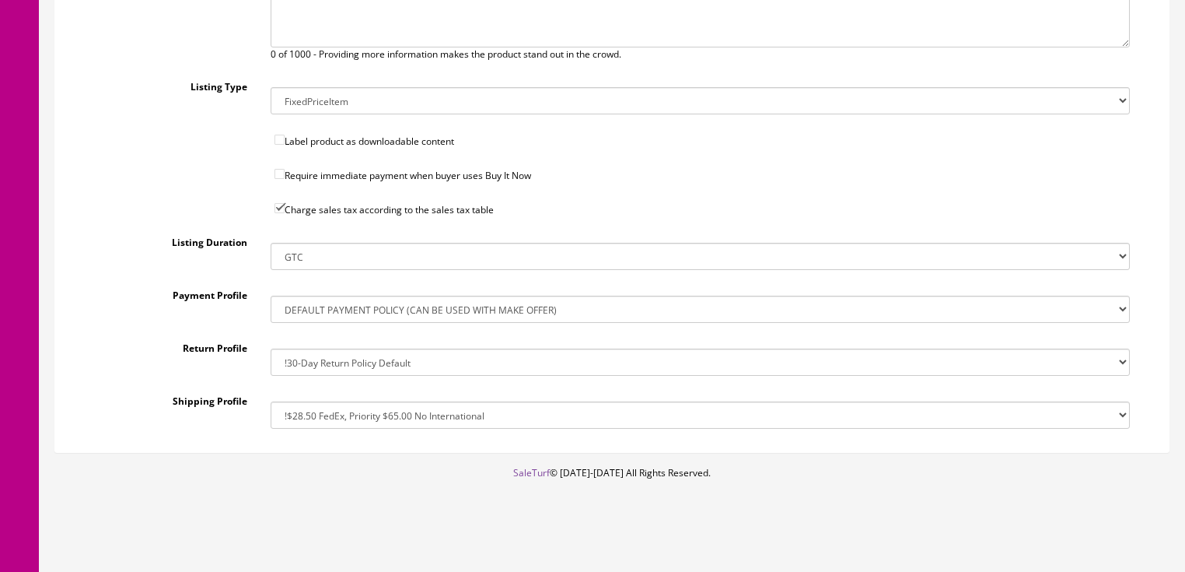
click at [310, 417] on select "!$28.50 FedEx, Priority $65.00 No International !$28.50 FedEx, Priority $65.00 …" at bounding box center [701, 414] width 860 height 27
select select "207503636017"
click at [271, 401] on select "!$28.50 FedEx, Priority $65.00 No International !$28.50 FedEx, Priority $65.00 …" at bounding box center [701, 414] width 860 height 27
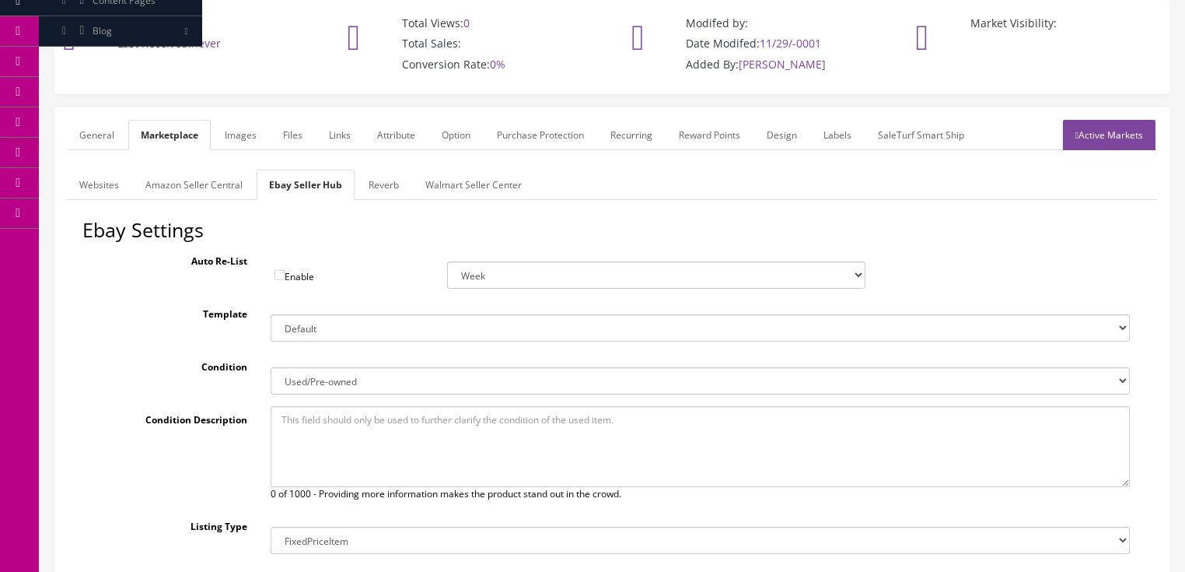
scroll to position [0, 0]
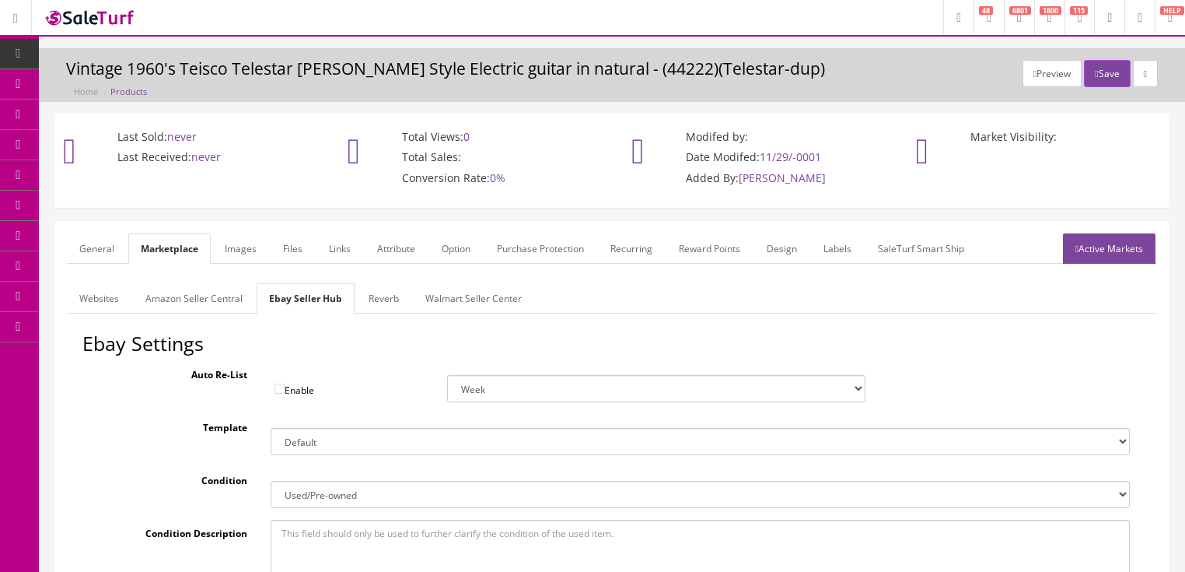
click at [388, 299] on link "Reverb" at bounding box center [383, 298] width 55 height 30
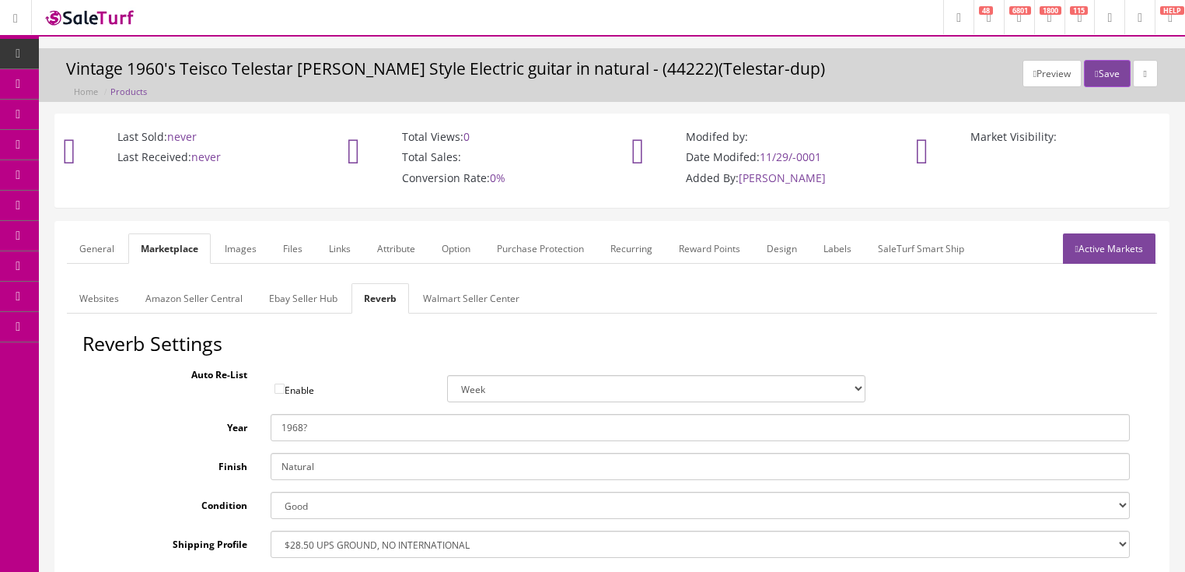
drag, startPoint x: 327, startPoint y: 464, endPoint x: 194, endPoint y: 451, distance: 133.7
click at [194, 453] on div "Finish Natural" at bounding box center [611, 466] width 1059 height 27
type input "Sunburst"
click at [236, 256] on link "Images" at bounding box center [240, 248] width 57 height 30
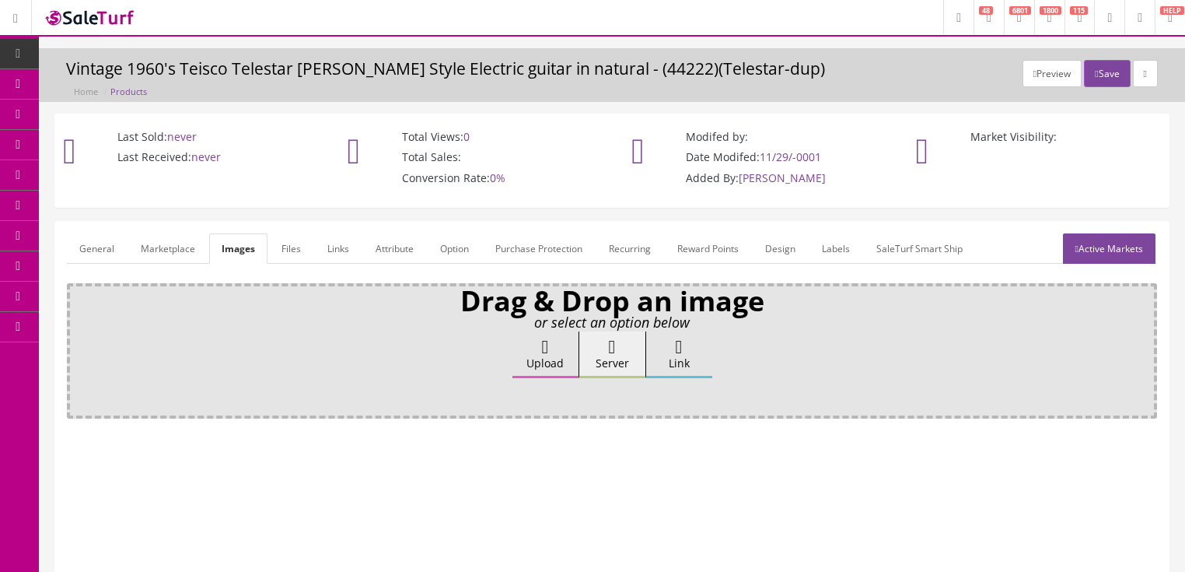
click at [367, 255] on link "Attribute" at bounding box center [394, 248] width 63 height 30
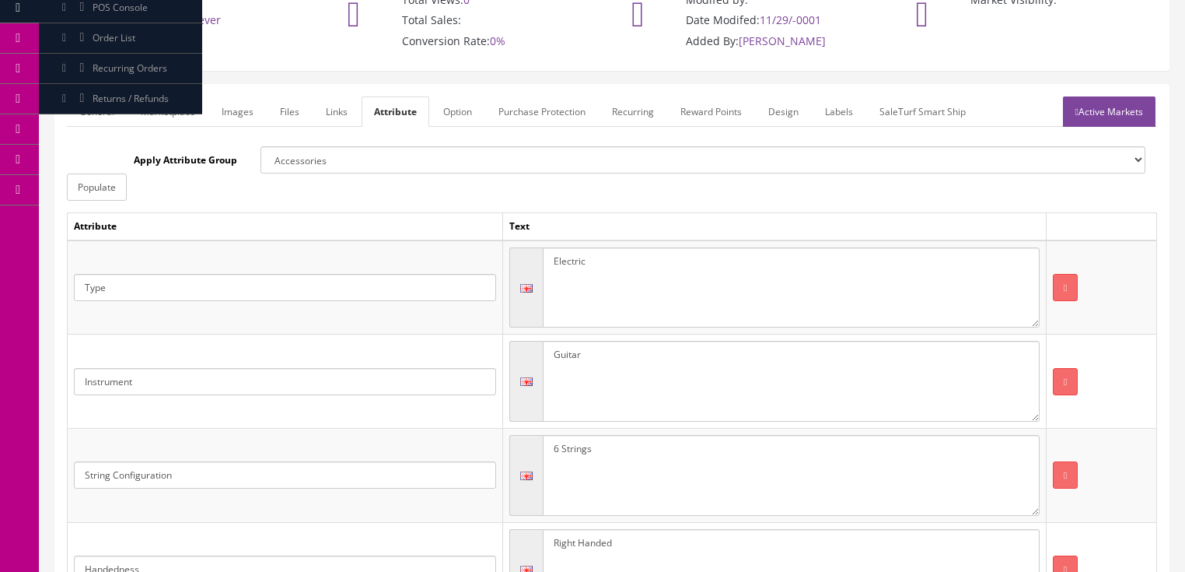
scroll to position [124, 0]
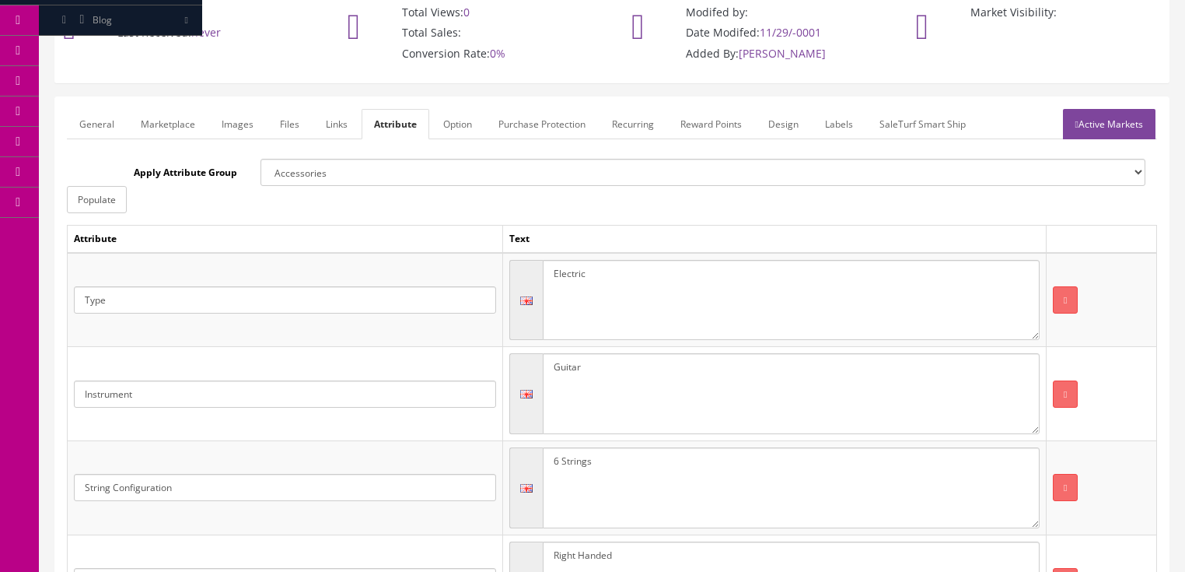
click at [1121, 118] on link "Active Markets" at bounding box center [1109, 124] width 93 height 30
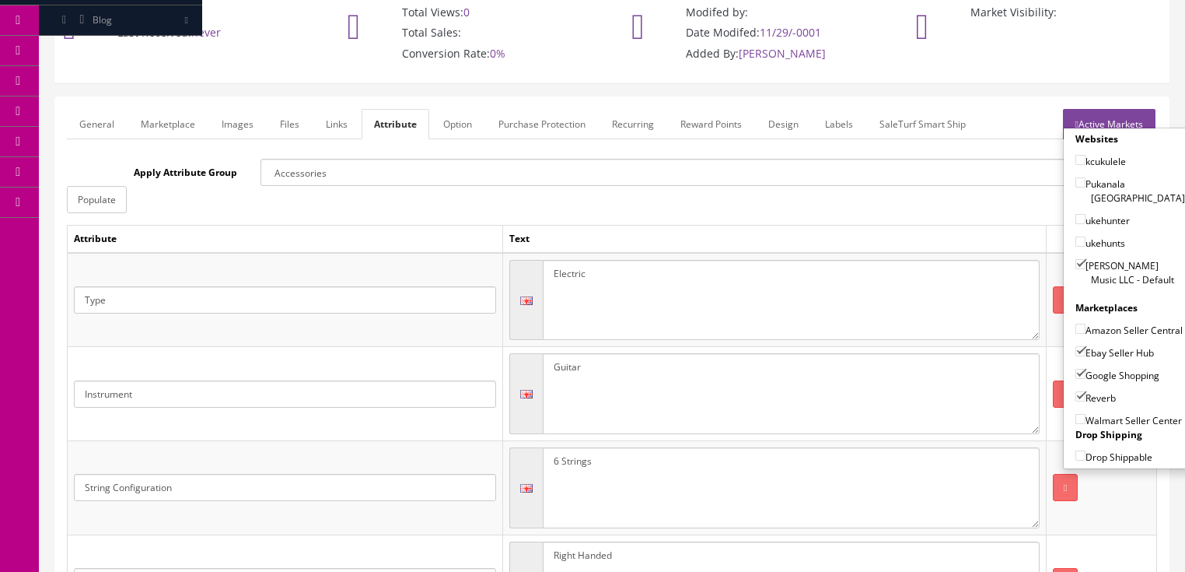
click at [1122, 119] on link "Active Markets" at bounding box center [1109, 124] width 93 height 30
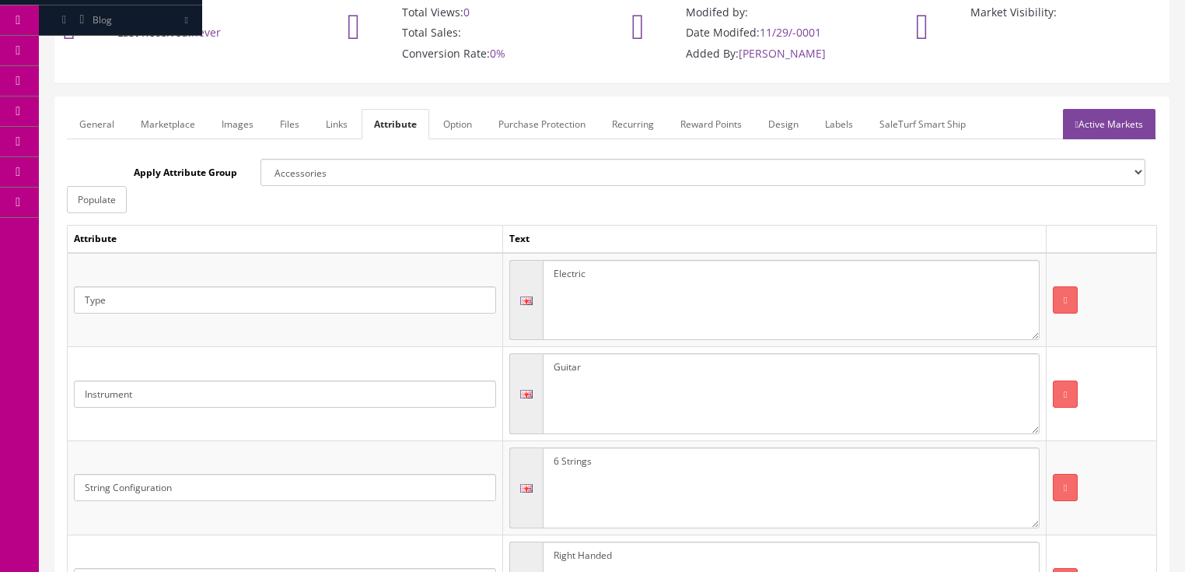
click at [117, 121] on link "General" at bounding box center [97, 124] width 60 height 30
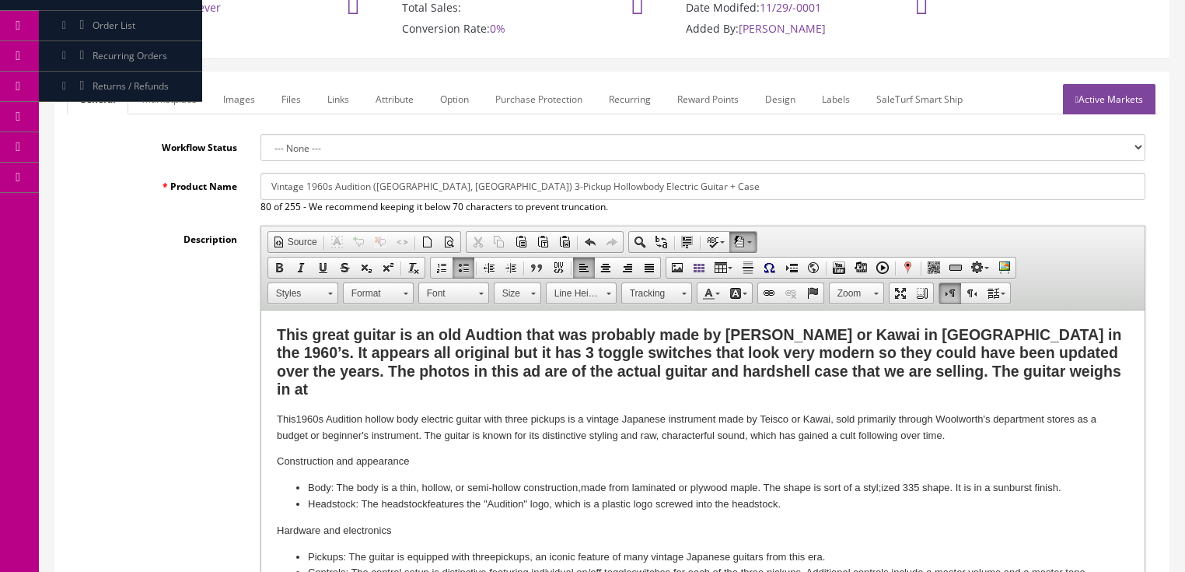
scroll to position [498, 0]
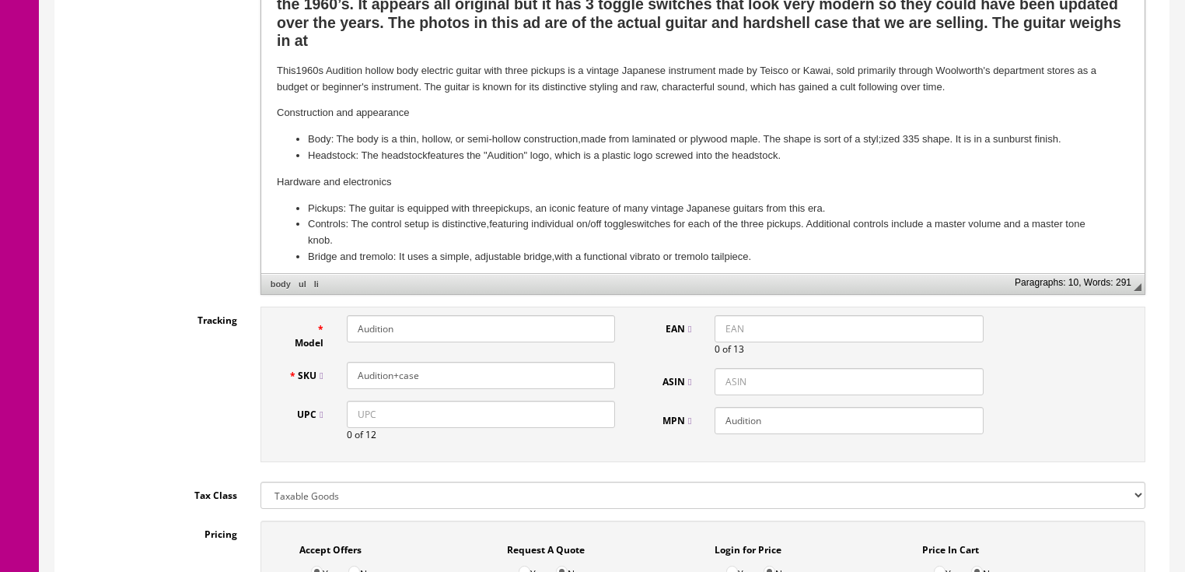
drag, startPoint x: 448, startPoint y: 376, endPoint x: 348, endPoint y: 378, distance: 99.6
click at [323, 373] on div "SKU Audition+case" at bounding box center [452, 375] width 351 height 27
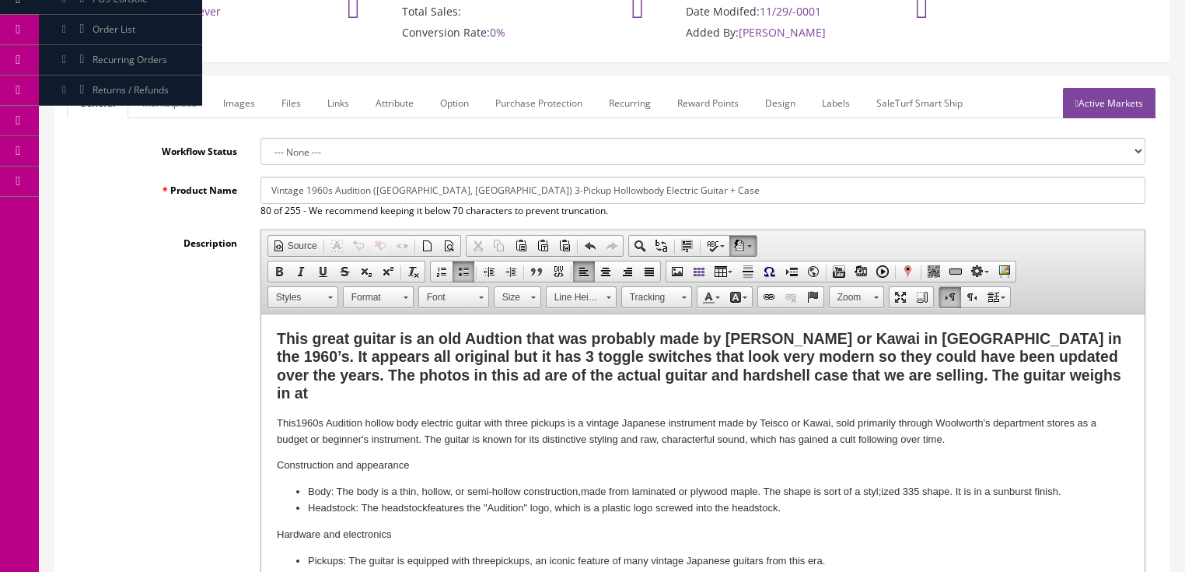
scroll to position [0, 0]
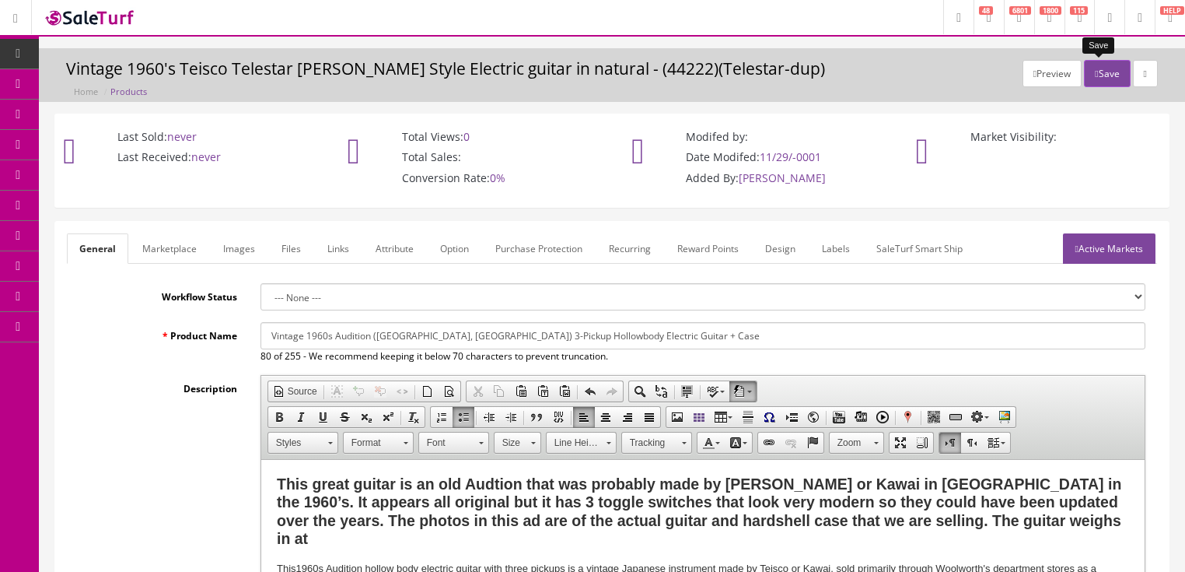
click at [1103, 68] on button "Save" at bounding box center [1107, 73] width 46 height 27
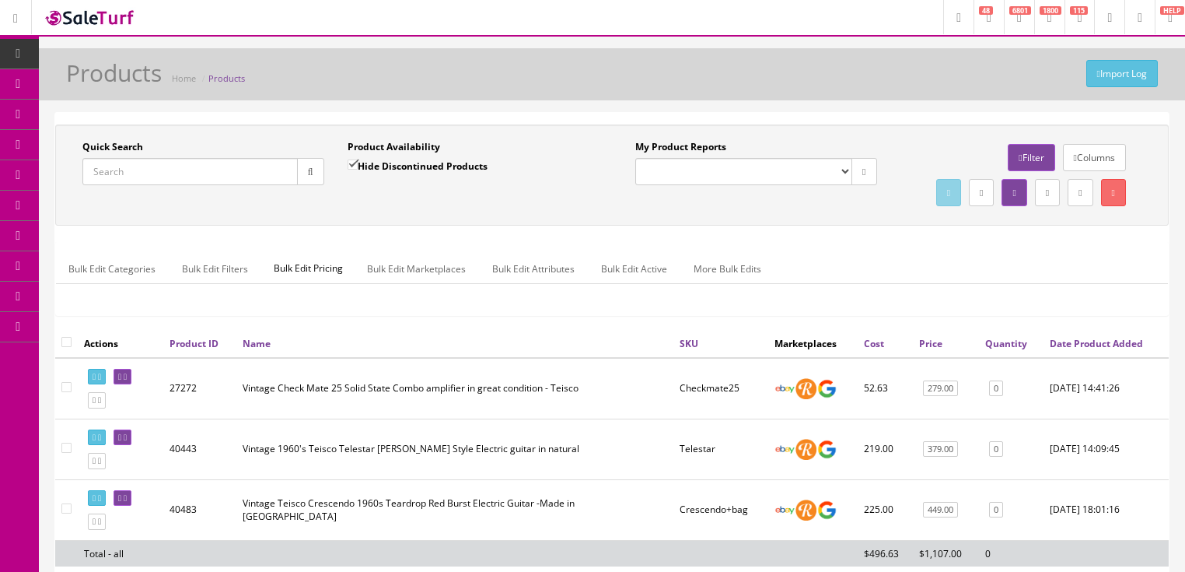
click at [191, 168] on input "Quick Search" at bounding box center [189, 171] width 215 height 27
paste input "Audition+case"
type input "Audition+case"
click at [355, 167] on input "Hide Discontinued Products" at bounding box center [353, 164] width 10 height 10
checkbox input "false"
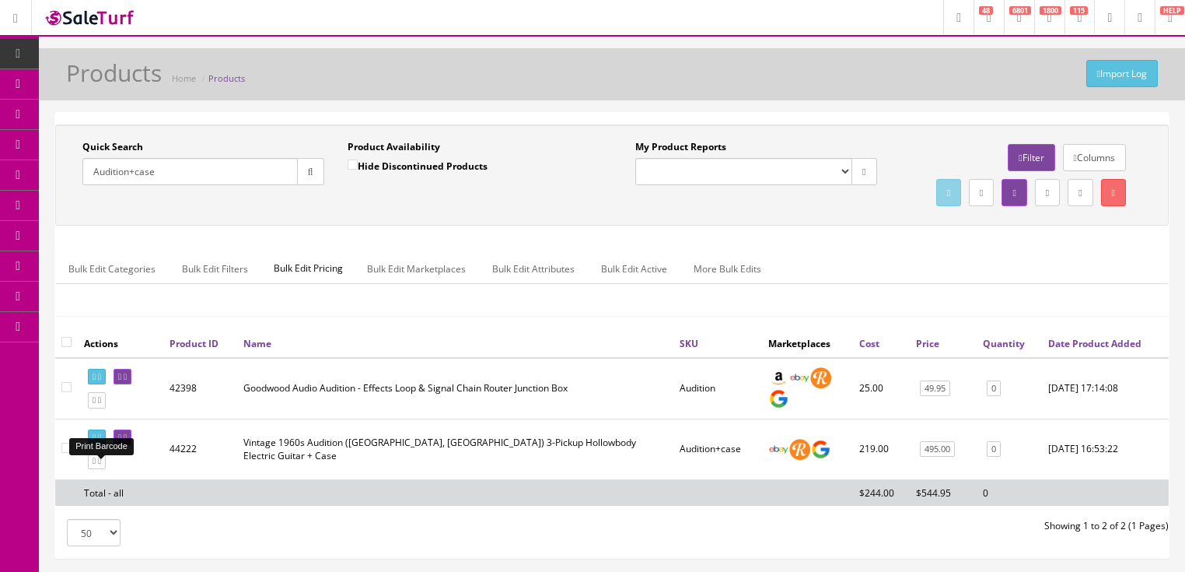
click at [93, 442] on icon at bounding box center [94, 437] width 3 height 9
click at [131, 446] on link at bounding box center [123, 437] width 18 height 16
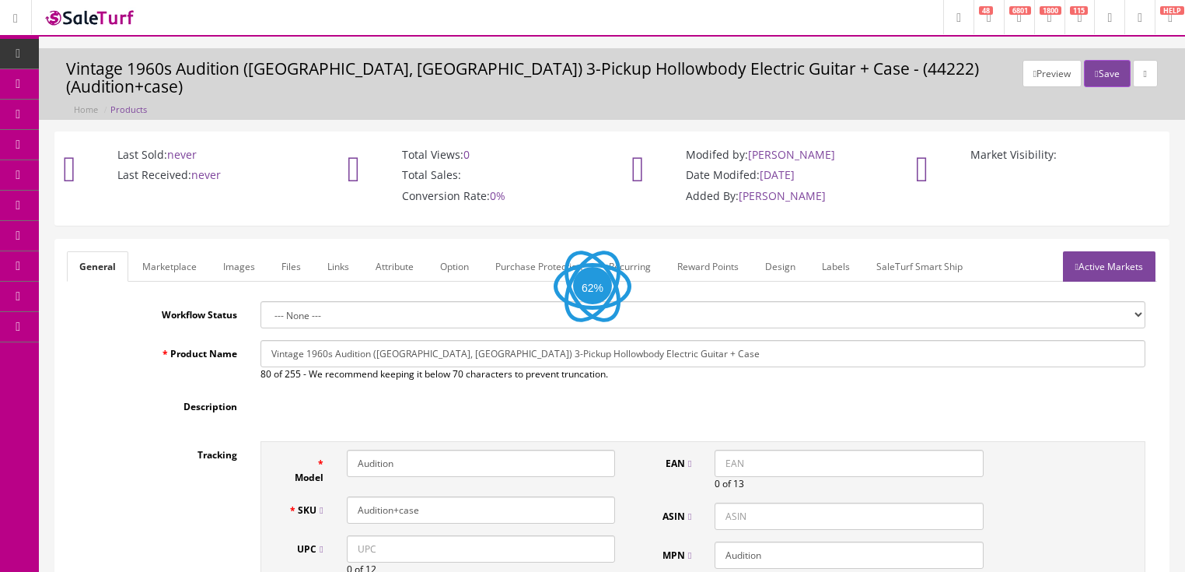
click at [819, 251] on link "Labels" at bounding box center [836, 266] width 53 height 30
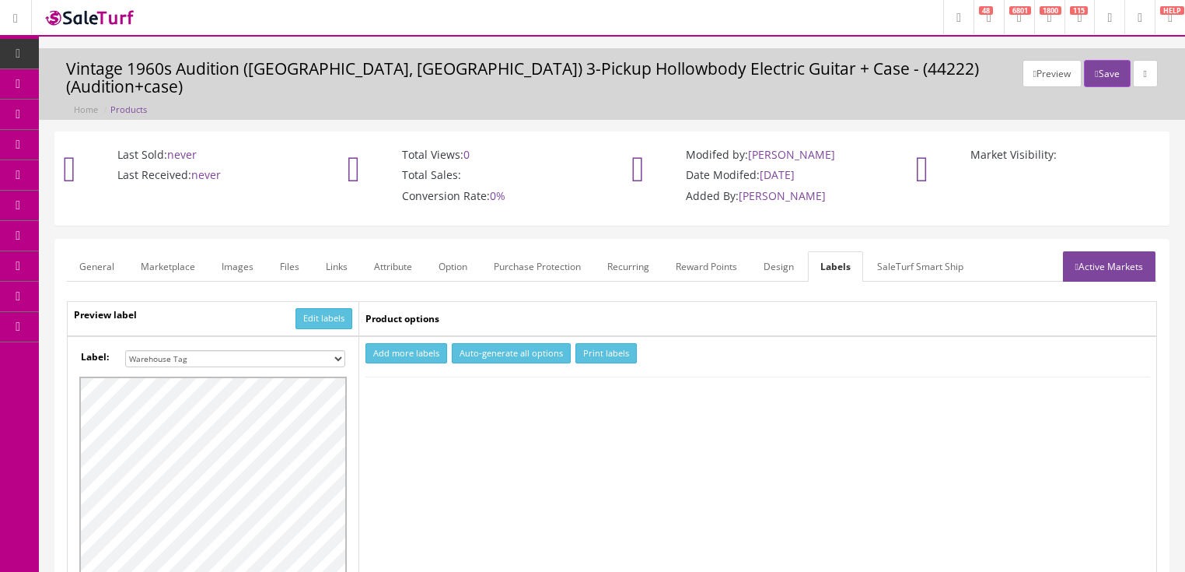
click at [332, 350] on select "Small Label 2 x 1 Label Shoe label 100 barcodes Dymo Label 2 X 1 Sticker Labels…" at bounding box center [235, 358] width 220 height 17
select select "16"
click at [125, 350] on select "Small Label 2 x 1 Label Shoe label 100 barcodes Dymo Label 2 X 1 Sticker Labels…" at bounding box center [235, 358] width 220 height 17
drag, startPoint x: 385, startPoint y: 332, endPoint x: 390, endPoint y: 340, distance: 9.5
click at [386, 343] on button "Add more labels" at bounding box center [407, 353] width 82 height 21
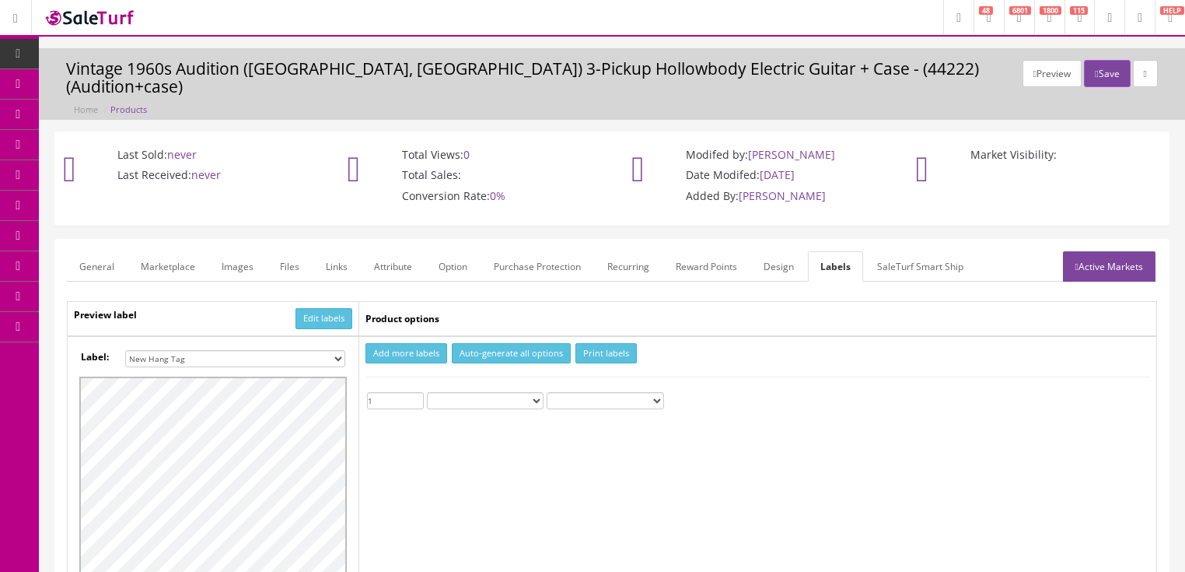
type input "1"
click at [416, 392] on input "1" at bounding box center [395, 400] width 57 height 17
click at [587, 343] on button "Print labels" at bounding box center [606, 353] width 61 height 21
click at [1094, 72] on button "Save" at bounding box center [1107, 73] width 46 height 27
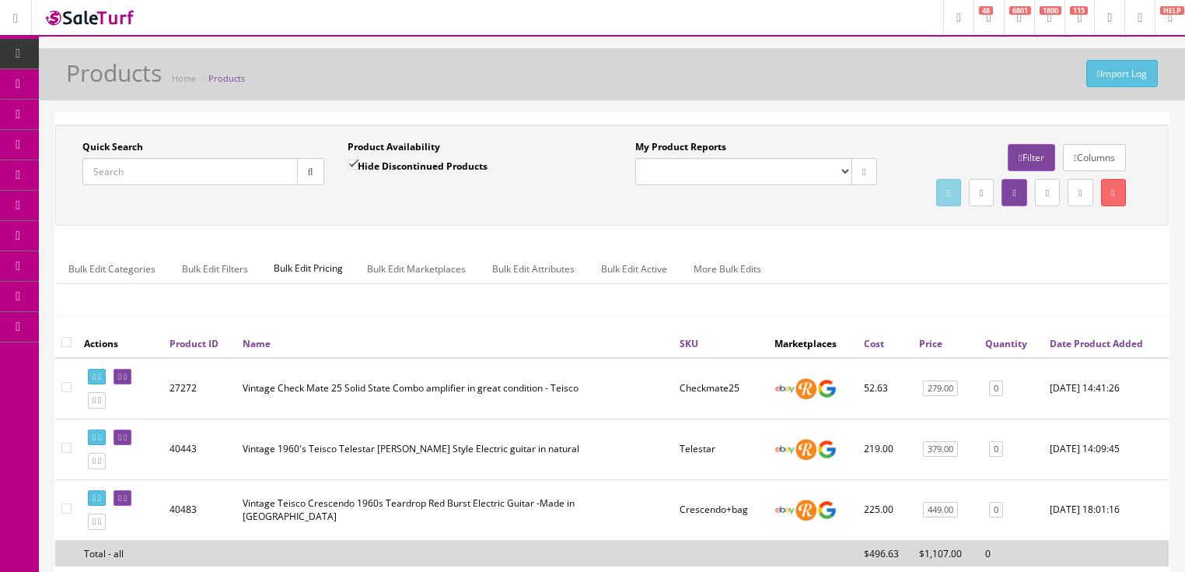
click at [229, 170] on input "Quick Search" at bounding box center [189, 171] width 215 height 27
type input "peavey transtube 112"
click at [352, 162] on input "Hide Discontinued Products" at bounding box center [353, 164] width 10 height 10
checkbox input "false"
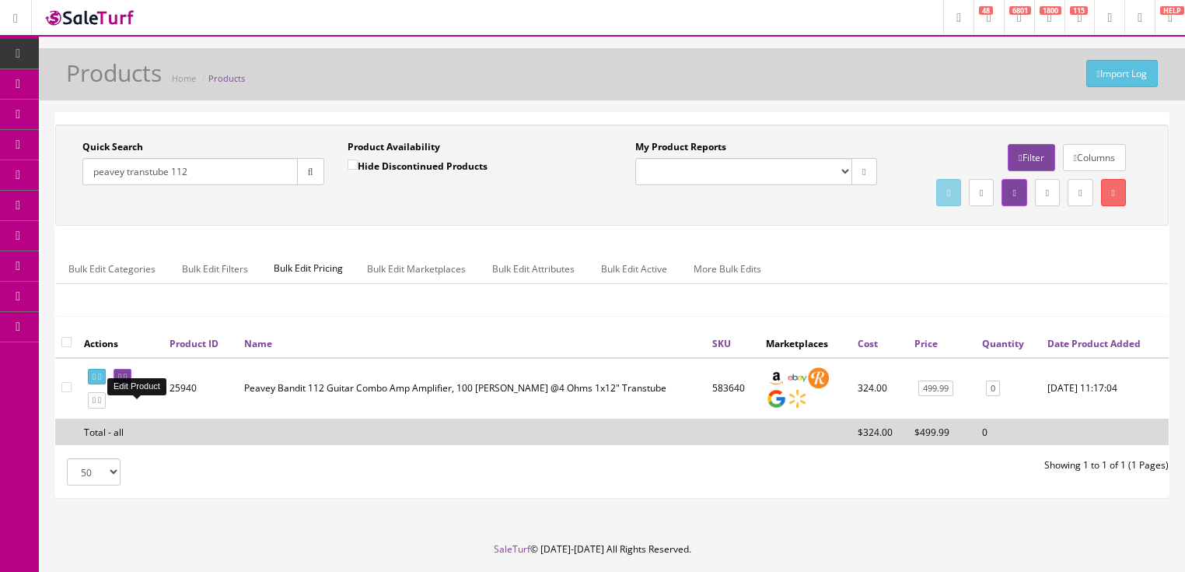
click at [127, 381] on icon at bounding box center [125, 377] width 3 height 9
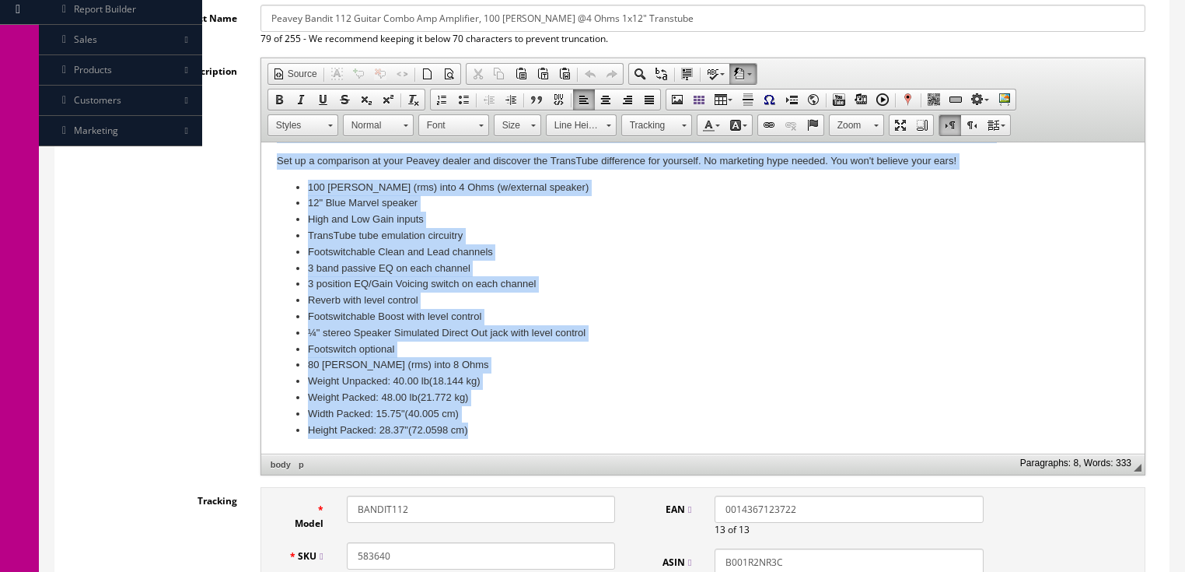
scroll to position [334, 0]
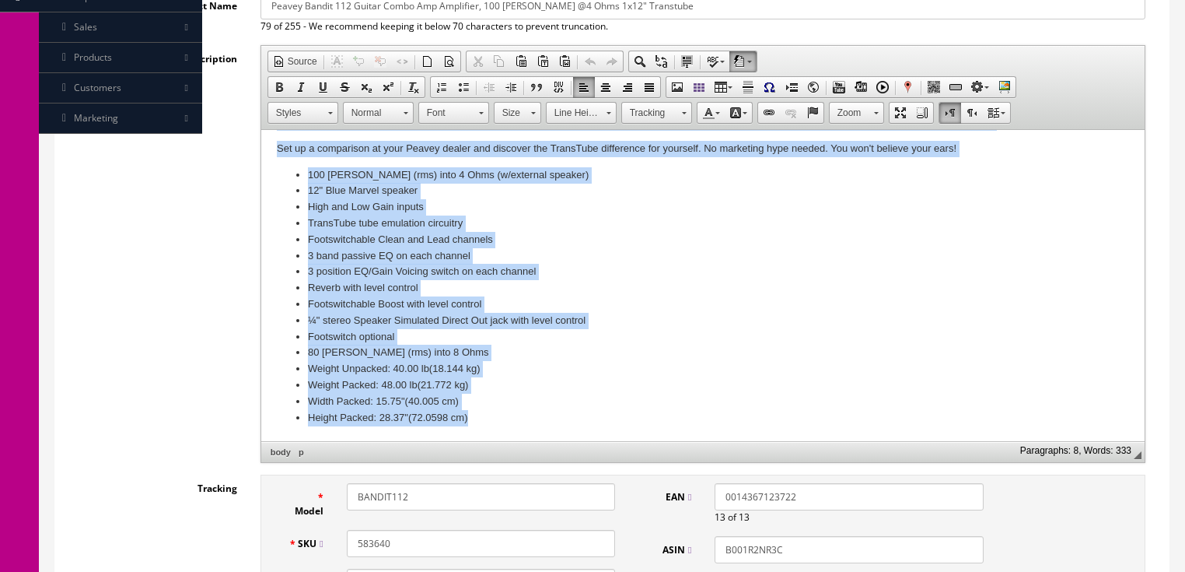
drag, startPoint x: 278, startPoint y: 158, endPoint x: 590, endPoint y: 563, distance: 511.4
click at [590, 441] on html "Peavey Bandit 112 Guitar Combo Amp Amplifier, 100 [PERSON_NAME] @4 Ohms 1x12" T…" at bounding box center [703, 176] width 884 height 530
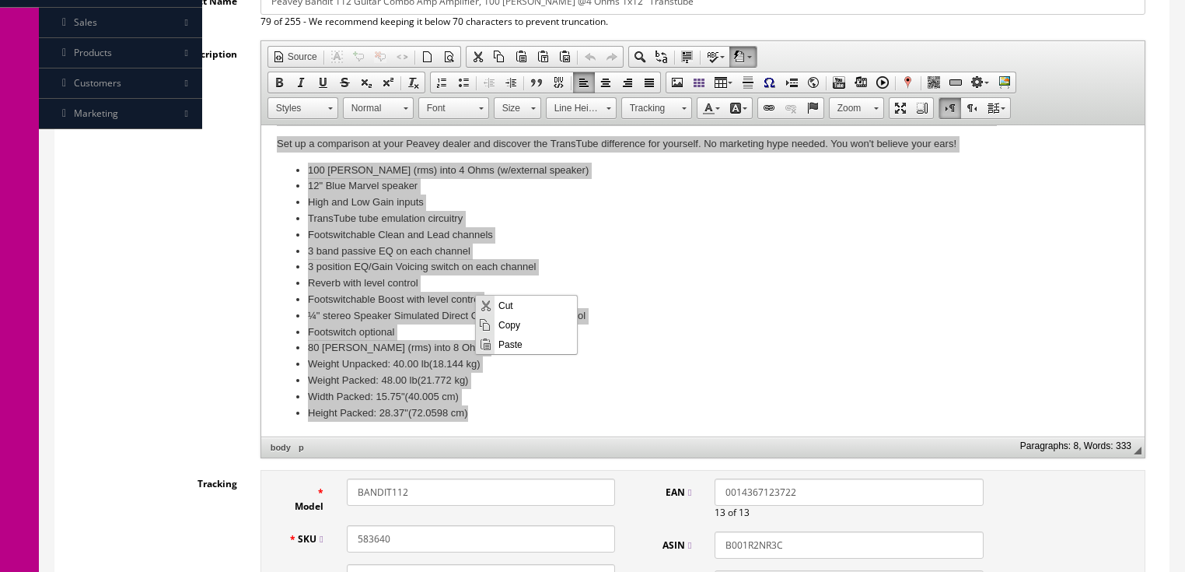
scroll to position [0, 0]
click at [506, 341] on span "Paste" at bounding box center [536, 343] width 82 height 19
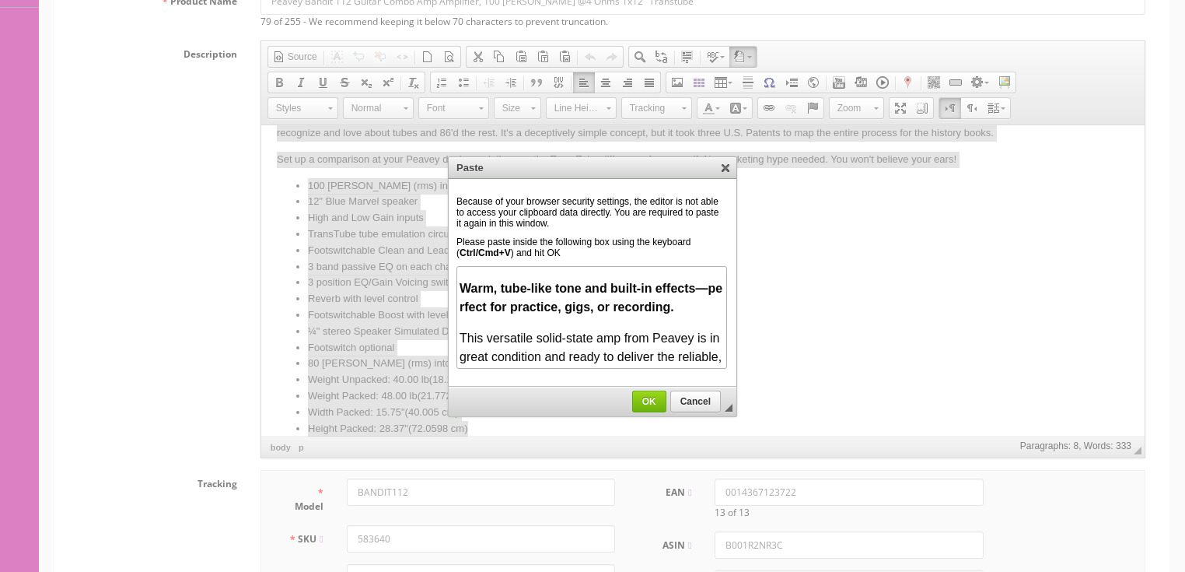
scroll to position [1302, 0]
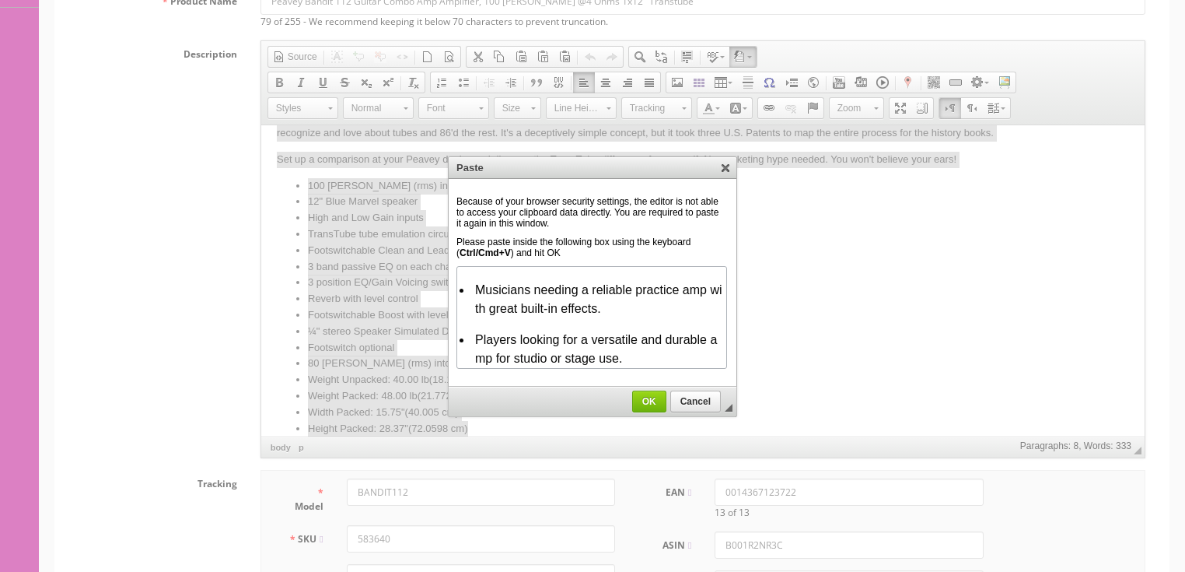
click at [638, 401] on span "OK" at bounding box center [649, 401] width 33 height 11
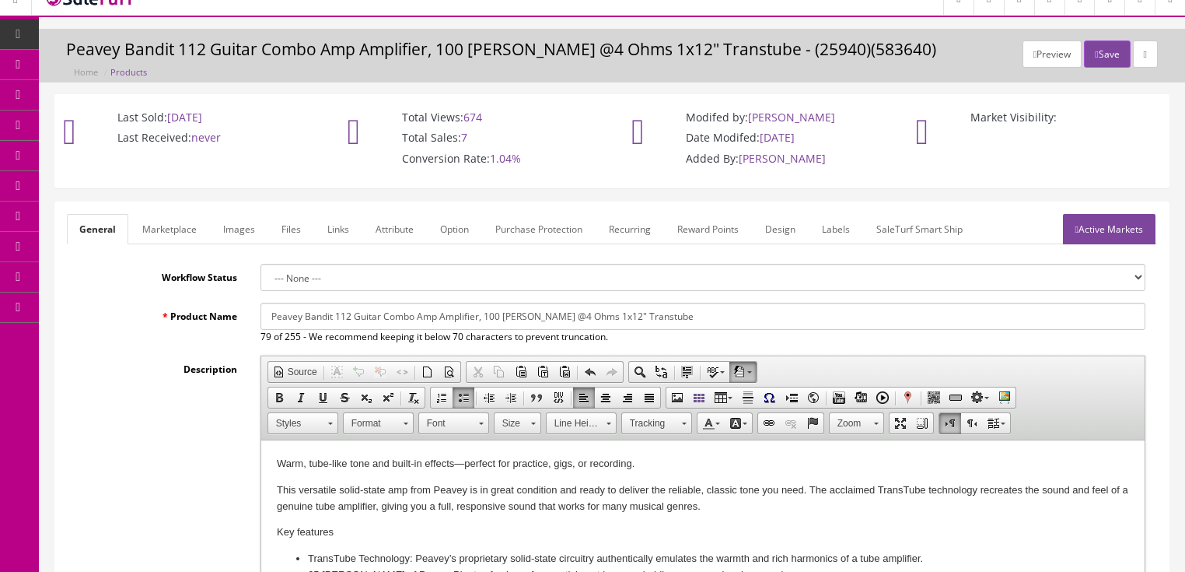
scroll to position [0, 0]
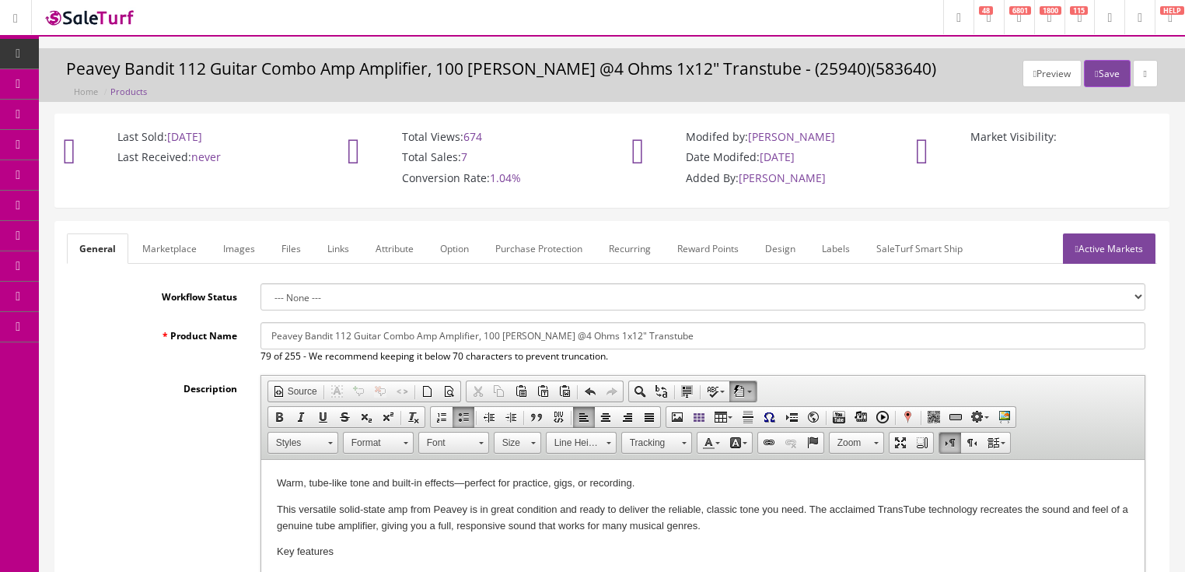
drag, startPoint x: 845, startPoint y: 222, endPoint x: 755, endPoint y: 345, distance: 153.1
click at [755, 345] on input "Peavey Bandit 112 Guitar Combo Amp Amplifier, 100 Watts @4 Ohms 1x12" Transtube" at bounding box center [703, 335] width 885 height 27
paste input "Warm, tube-like tone and built-in effects—perfect for practice, gigs, or record…"
type input "Warm, tube-like tone and built-in effects—perfect for practice, gigs, or record…"
drag, startPoint x: 1140, startPoint y: 334, endPoint x: 166, endPoint y: 404, distance: 976.3
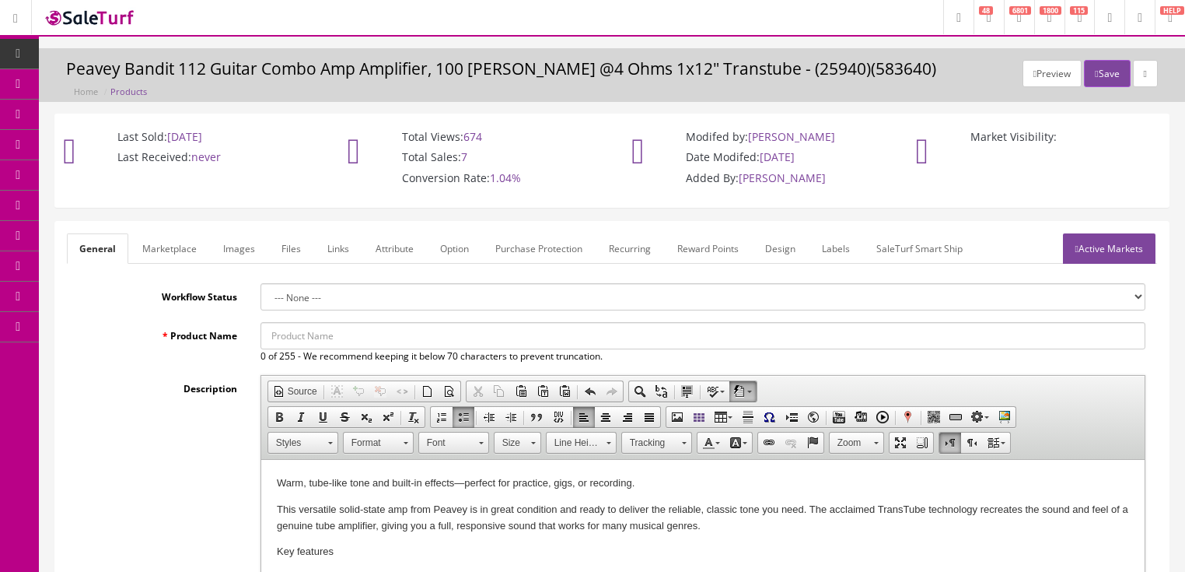
click at [333, 330] on input "Product Name" at bounding box center [703, 335] width 885 height 27
paste input "Peavey Transtube 112 EFX Guitar Combo Amp"
drag, startPoint x: 265, startPoint y: 335, endPoint x: 668, endPoint y: 344, distance: 403.0
click at [668, 344] on input "Peavey Transtube 112 EFX Guitar Combo Amp 1 x 12" speaker -- 65 Watts of Power" at bounding box center [703, 335] width 885 height 27
type input "Peavey Transtube 112 EFX Guitar Combo Amp 1 x 12" speaker -- 65 Watts of Power"
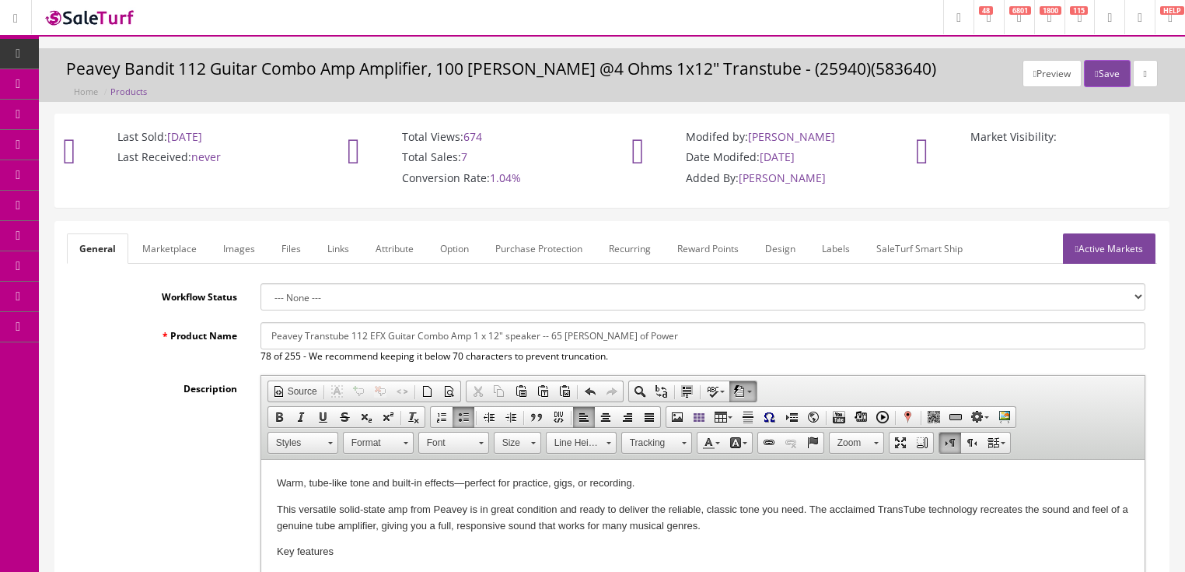
click at [183, 248] on link "Marketplace" at bounding box center [169, 248] width 79 height 30
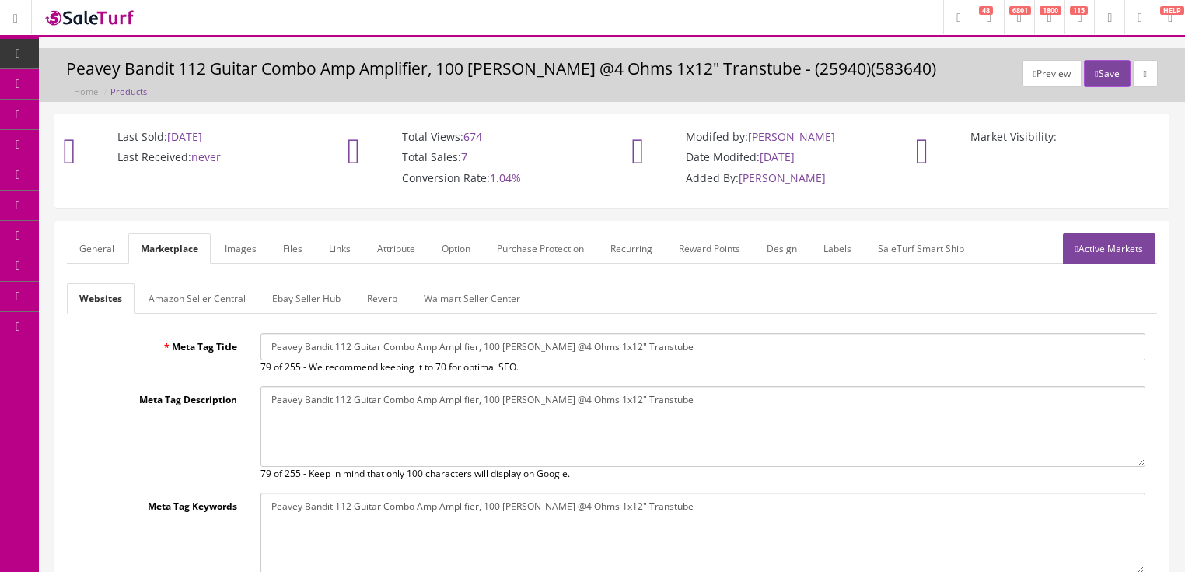
drag, startPoint x: 268, startPoint y: 339, endPoint x: 734, endPoint y: 339, distance: 465.9
click at [734, 339] on input "Peavey Bandit 112 Guitar Combo Amp Amplifier, 100 Watts @4 Ohms 1x12" Transtube" at bounding box center [703, 346] width 885 height 27
paste input "Transtube 112 EFX Guitar Combo Amp 1 x 12" speaker -- 65 Watts of Power"
type input "Peavey Transtube 112 EFX Guitar Combo Amp 1 x 12" speaker -- 65 Watts of Power"
drag, startPoint x: 268, startPoint y: 394, endPoint x: 645, endPoint y: 408, distance: 376.8
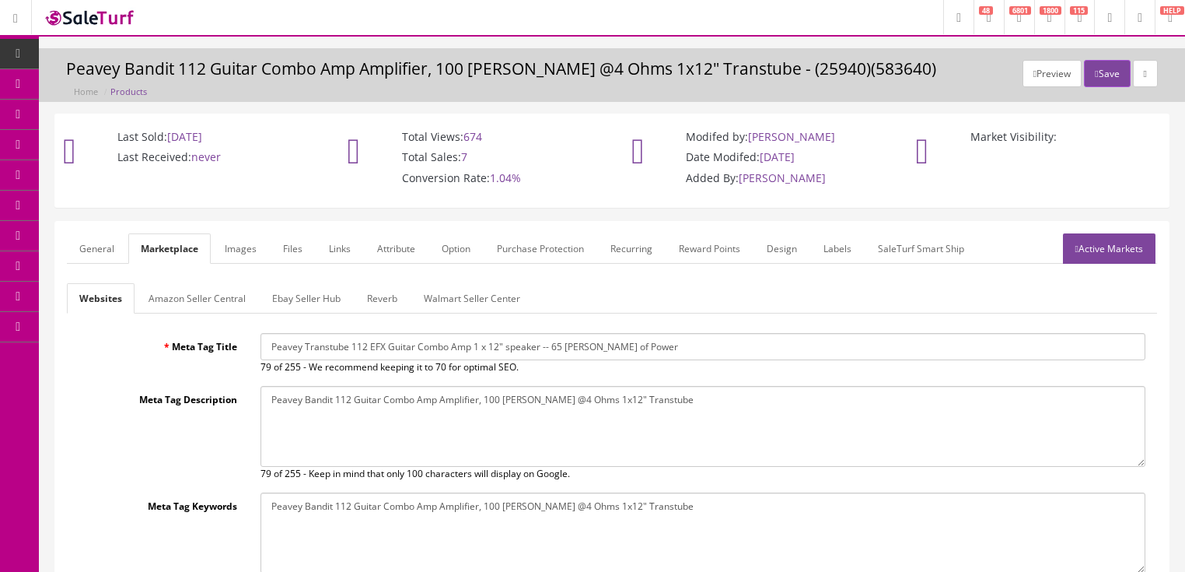
click at [744, 408] on textarea "Peavey Bandit 112 Guitar Combo Amp Amplifier, 100 Watts @4 Ohms 1x12" Transtube" at bounding box center [703, 426] width 885 height 81
paste textarea "Transtube 112 EFX Guitar Combo Amp 1 x 12" speaker -- 65 Watts of Power"
type textarea "Peavey Transtube 112 EFX Guitar Combo Amp 1 x 12" speaker -- 65 Watts of Power"
drag, startPoint x: 268, startPoint y: 510, endPoint x: 644, endPoint y: 505, distance: 375.7
click at [699, 508] on textarea "Peavey Bandit 112 Guitar Combo Amp Amplifier, 100 Watts @4 Ohms 1x12" Transtube" at bounding box center [703, 532] width 885 height 81
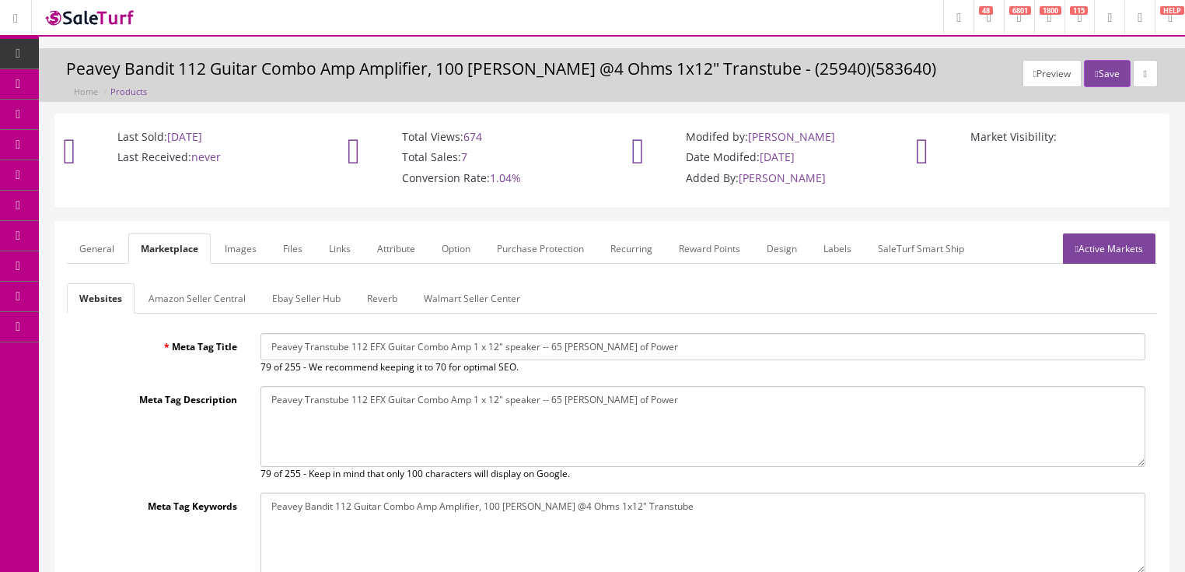
paste textarea "Transtube 112 EFX Guitar Combo Amp 1 x 12" speaker -- 65 Watts of Power"
type textarea "Peavey Transtube 112 EFX Guitar Combo Amp 1 x 12" speaker -- 65 Watts of Power"
click at [1117, 243] on link "Active Markets" at bounding box center [1109, 248] width 93 height 30
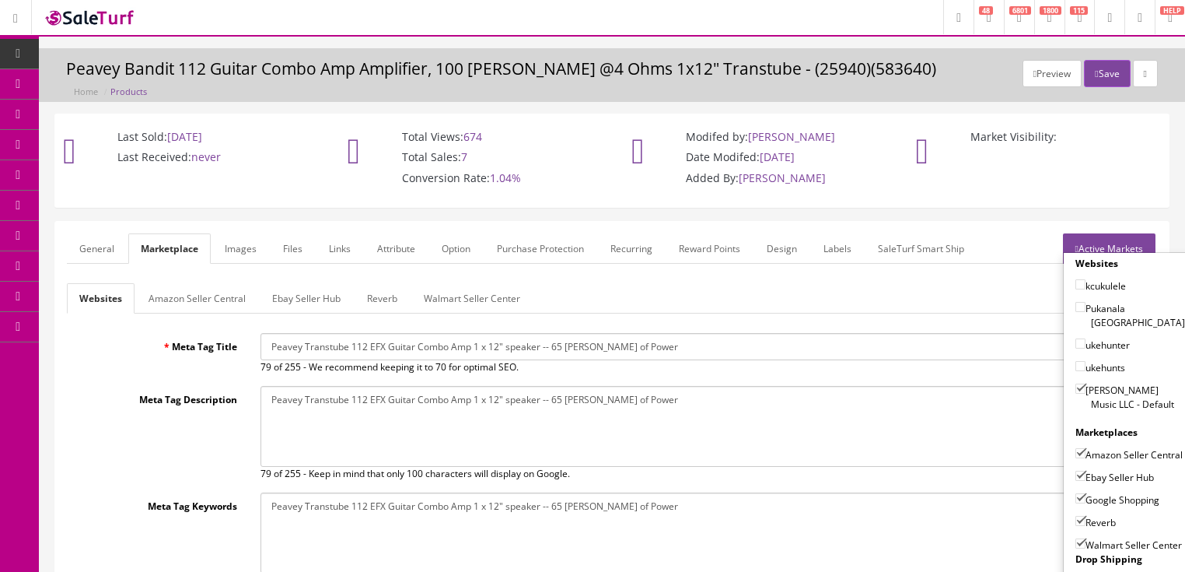
click at [1076, 541] on input"] "Walmart Seller Center" at bounding box center [1081, 543] width 10 height 10
checkbox input"] "false"
click at [1076, 448] on input"] "Amazon Seller Central" at bounding box center [1081, 453] width 10 height 10
checkbox input"] "false"
click at [1105, 240] on link "Active Markets" at bounding box center [1109, 248] width 93 height 30
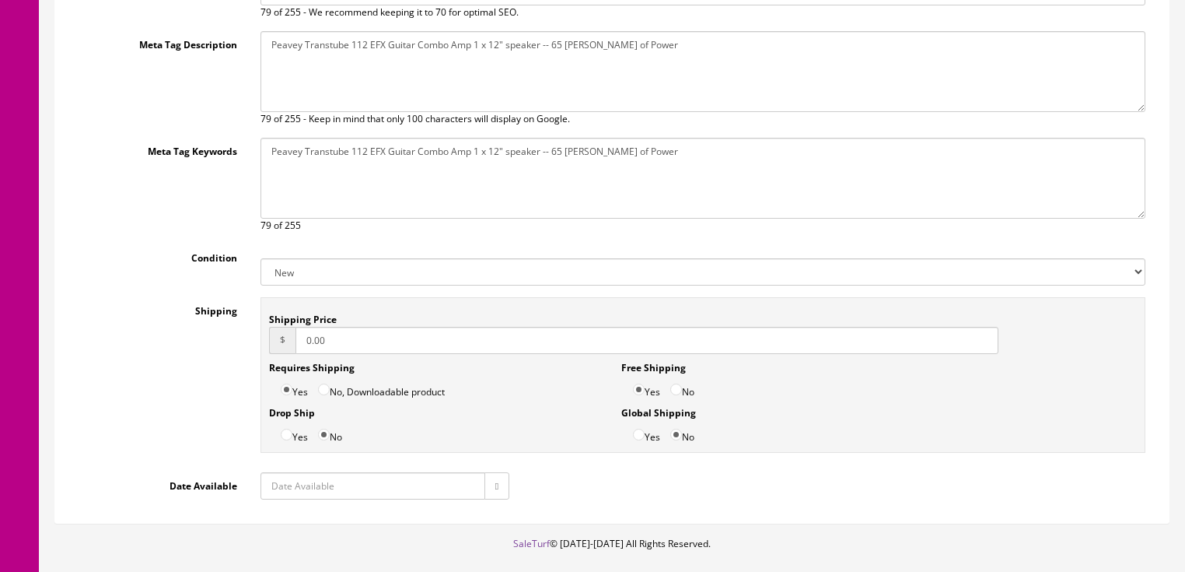
scroll to position [373, 0]
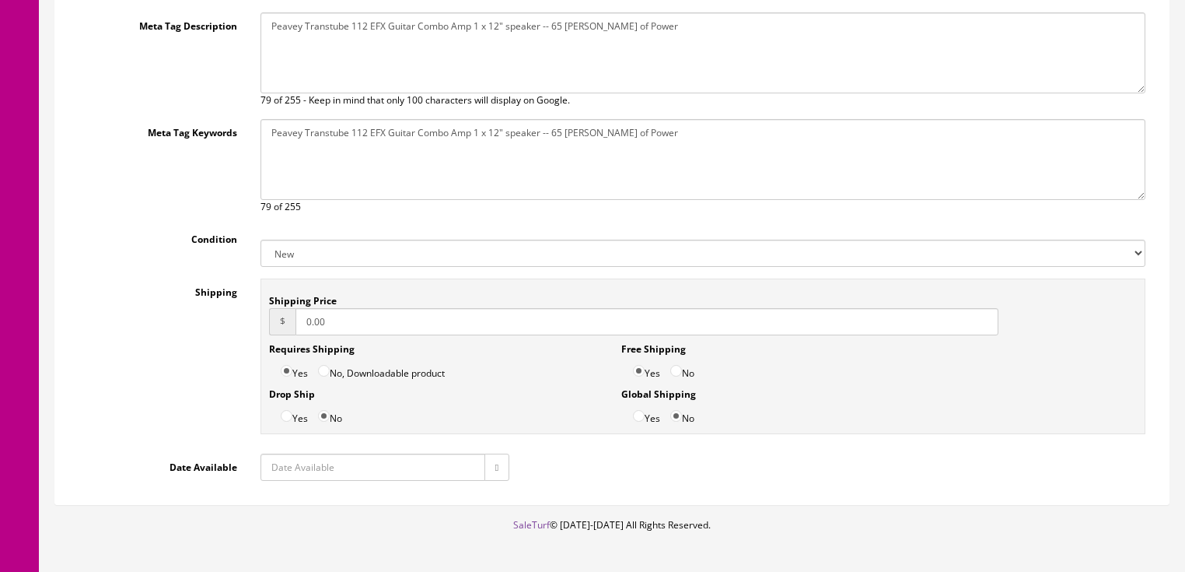
click at [298, 258] on select "New Used B Stock Open Box Re-Packed" at bounding box center [703, 253] width 885 height 27
select select "Used"
click at [261, 240] on select "New Used B Stock Open Box Re-Packed" at bounding box center [703, 253] width 885 height 27
drag, startPoint x: 332, startPoint y: 324, endPoint x: 165, endPoint y: 352, distance: 169.7
click at [166, 352] on div "Shipping Shipping Price $ 0.00 Requires Shipping Yes No, Downloadable product D…" at bounding box center [612, 359] width 1091 height 163
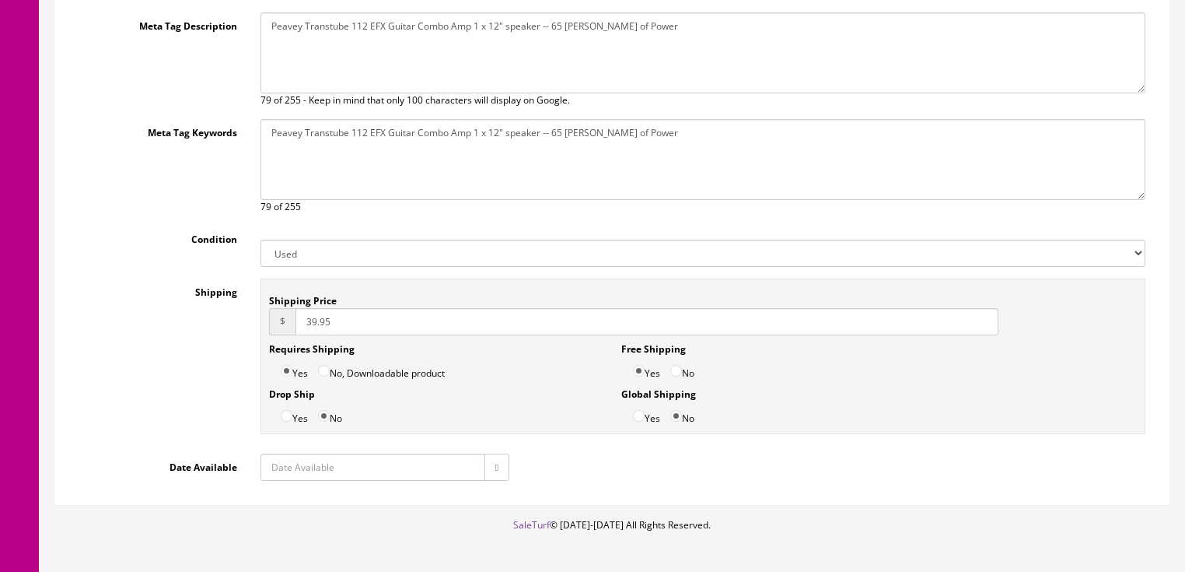
type input "39.95"
click at [676, 370] on input "No" at bounding box center [677, 371] width 12 height 12
radio input "true"
click at [496, 466] on icon "button" at bounding box center [496, 467] width 3 height 9
type input "2025-10-06"
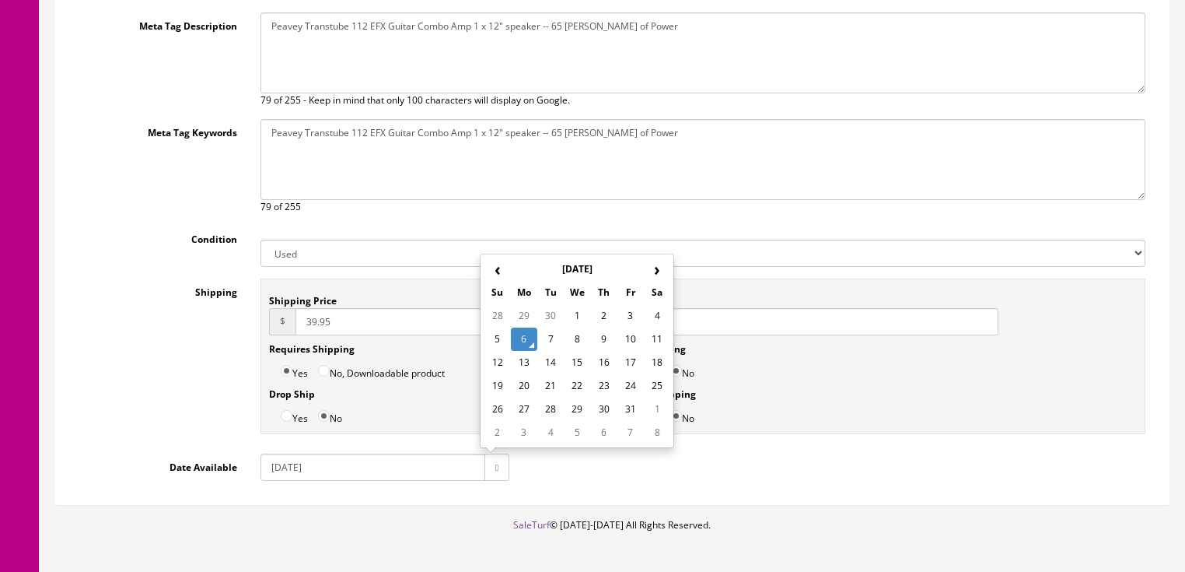
click at [530, 344] on td "6" at bounding box center [524, 338] width 26 height 23
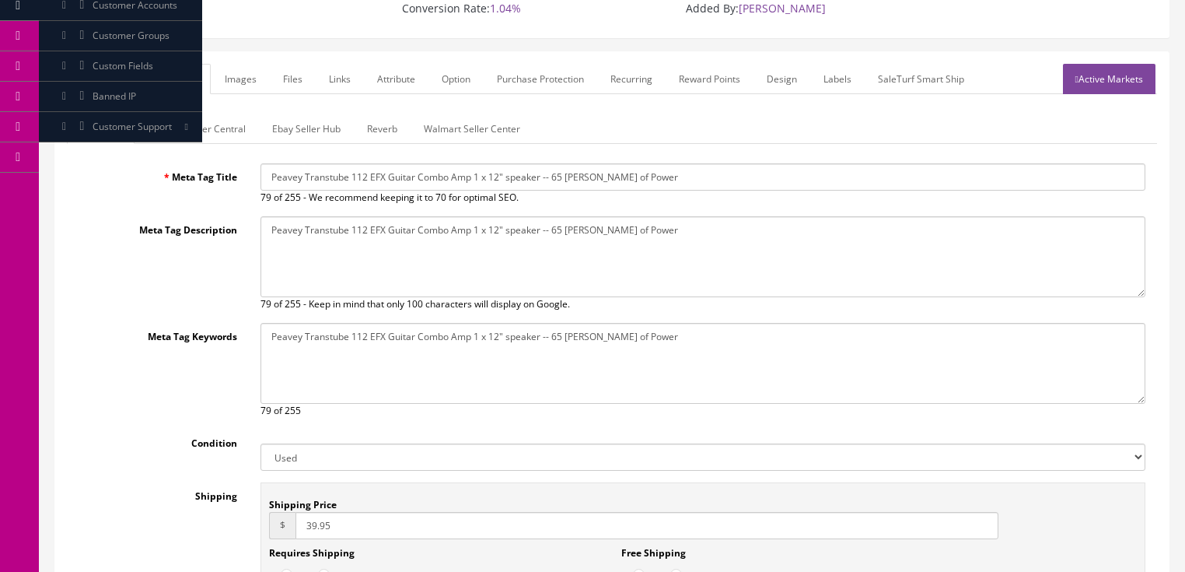
scroll to position [124, 0]
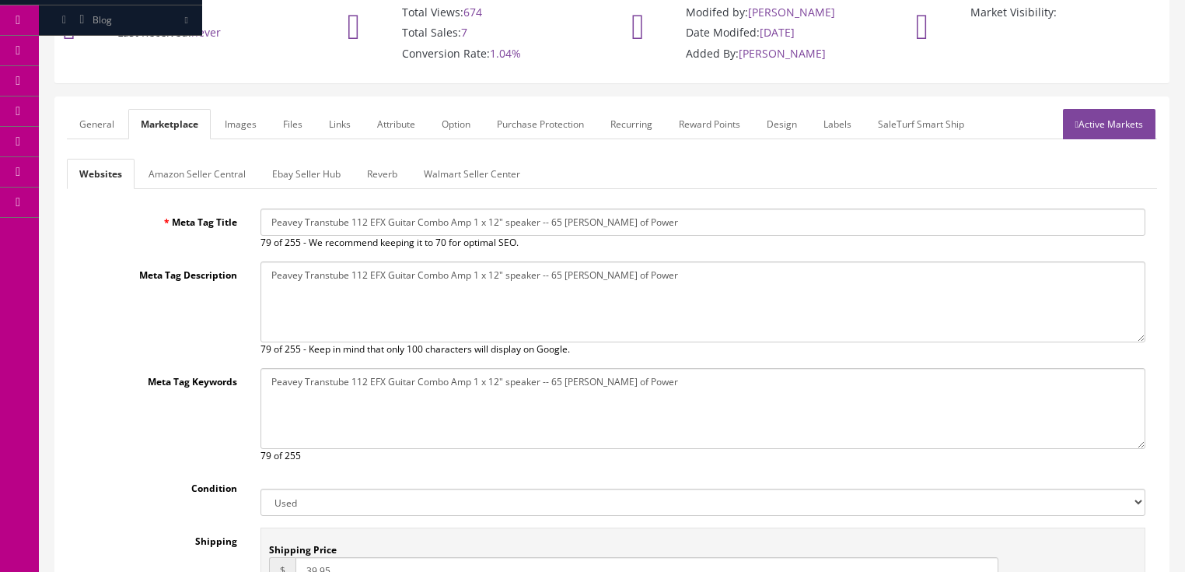
click at [274, 177] on link "Ebay Seller Hub" at bounding box center [306, 174] width 93 height 30
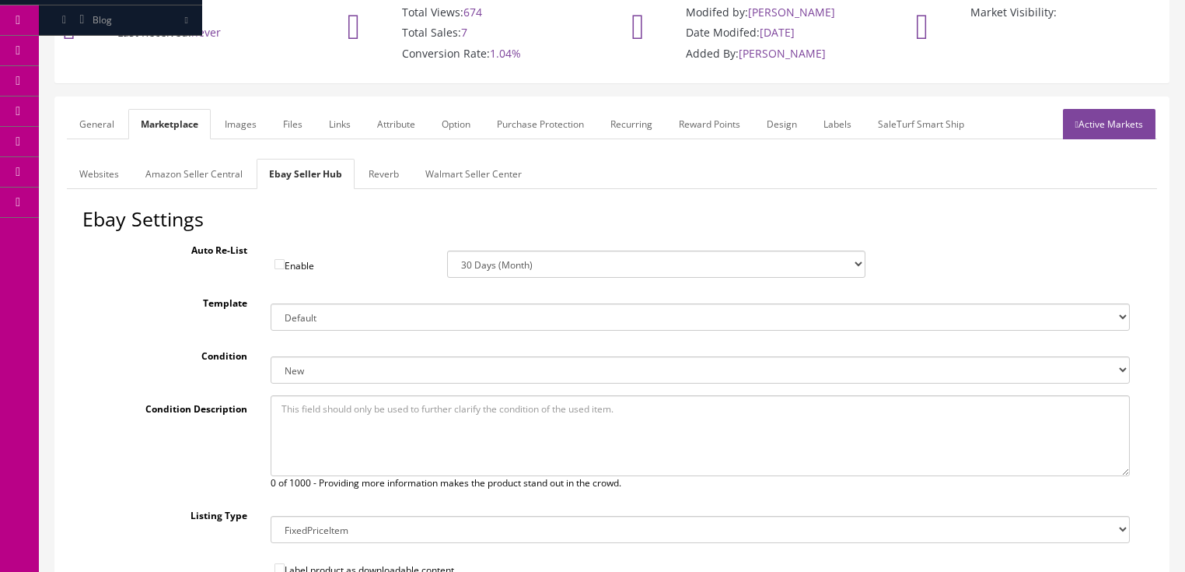
click at [312, 368] on select "New New other New with defects Manufacturer refurbished Seller refurbished Used…" at bounding box center [701, 369] width 860 height 27
select select "3000"
click at [271, 356] on select "New New other New with defects Manufacturer refurbished Seller refurbished Used…" at bounding box center [701, 369] width 860 height 27
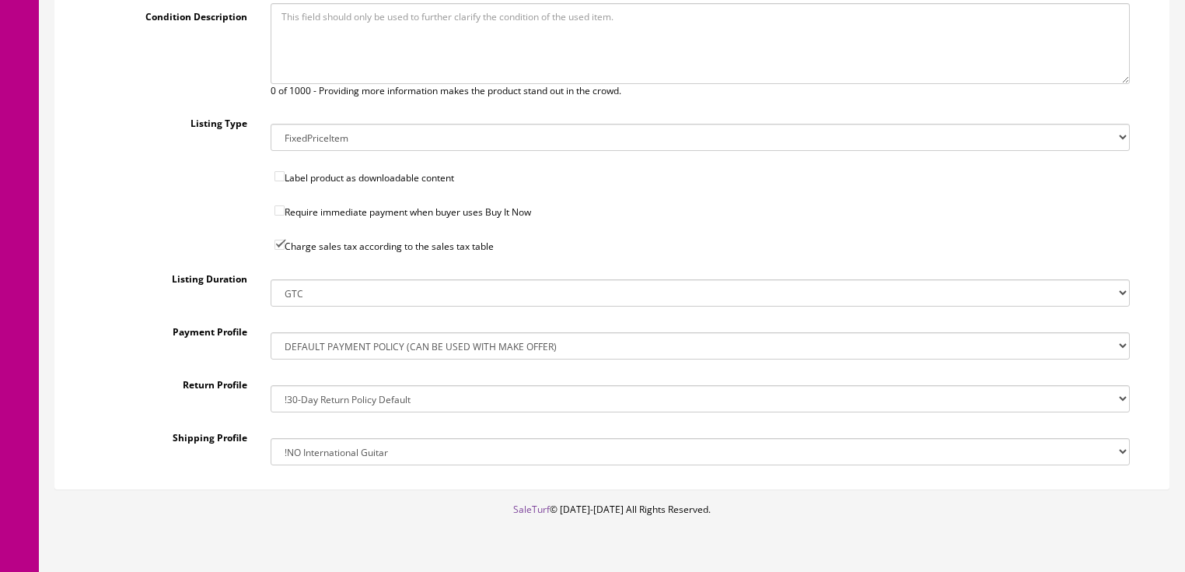
scroll to position [553, 0]
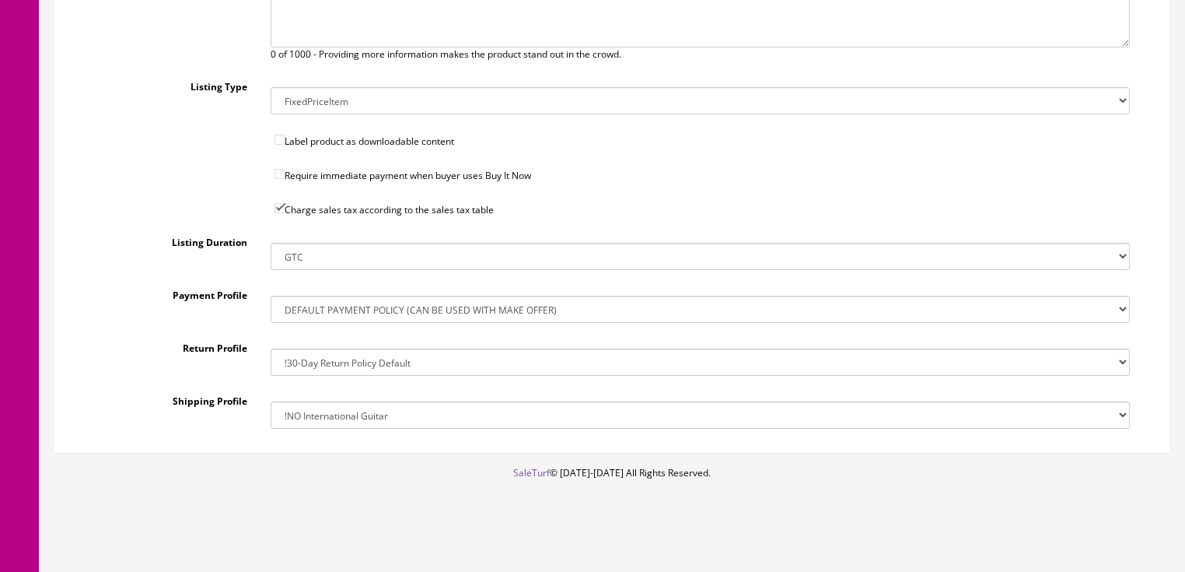
click at [336, 423] on select "!$28.50 FedEx, Priority $65.00 No International !$28.50 FedEx, Priority $65.00 …" at bounding box center [701, 414] width 860 height 27
select select "207503636017"
click at [271, 401] on select "!$28.50 FedEx, Priority $65.00 No International !$28.50 FedEx, Priority $65.00 …" at bounding box center [701, 414] width 860 height 27
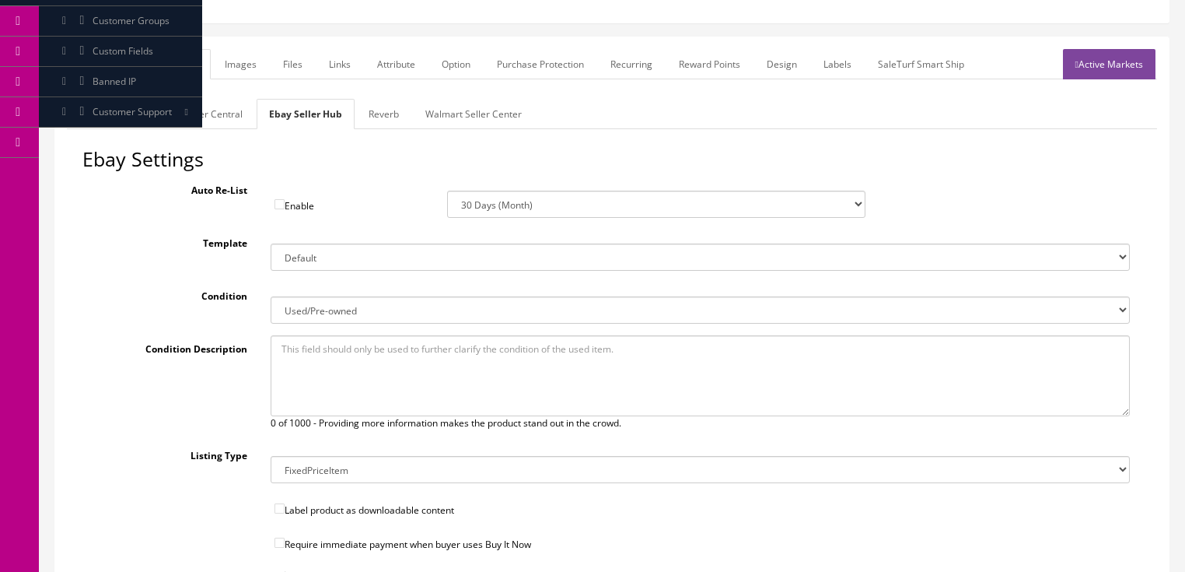
scroll to position [180, 0]
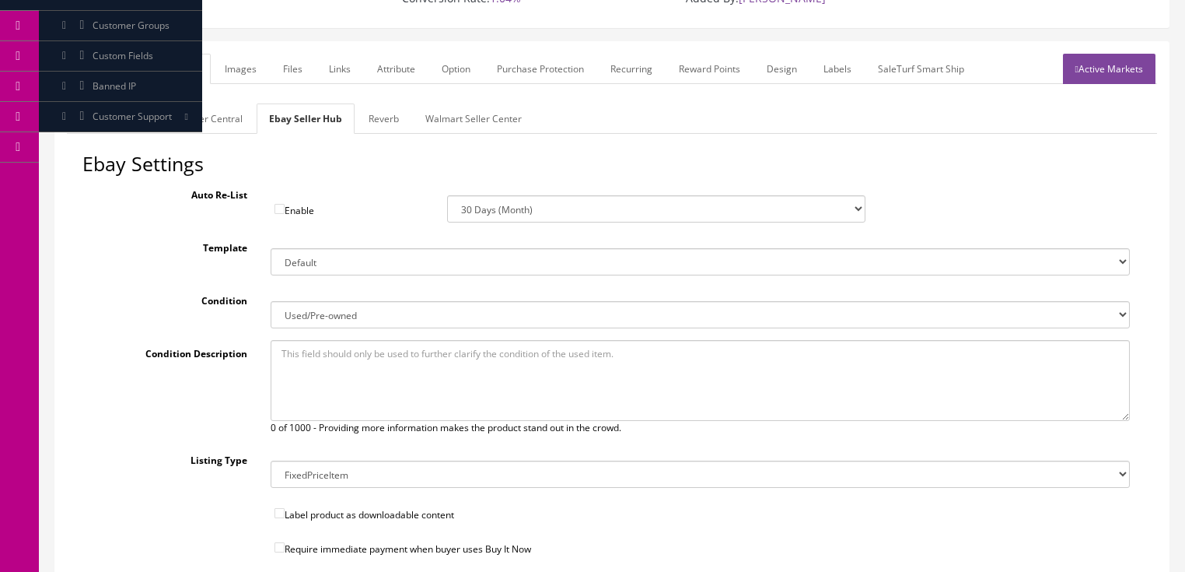
click at [388, 124] on link "Reverb" at bounding box center [383, 118] width 55 height 30
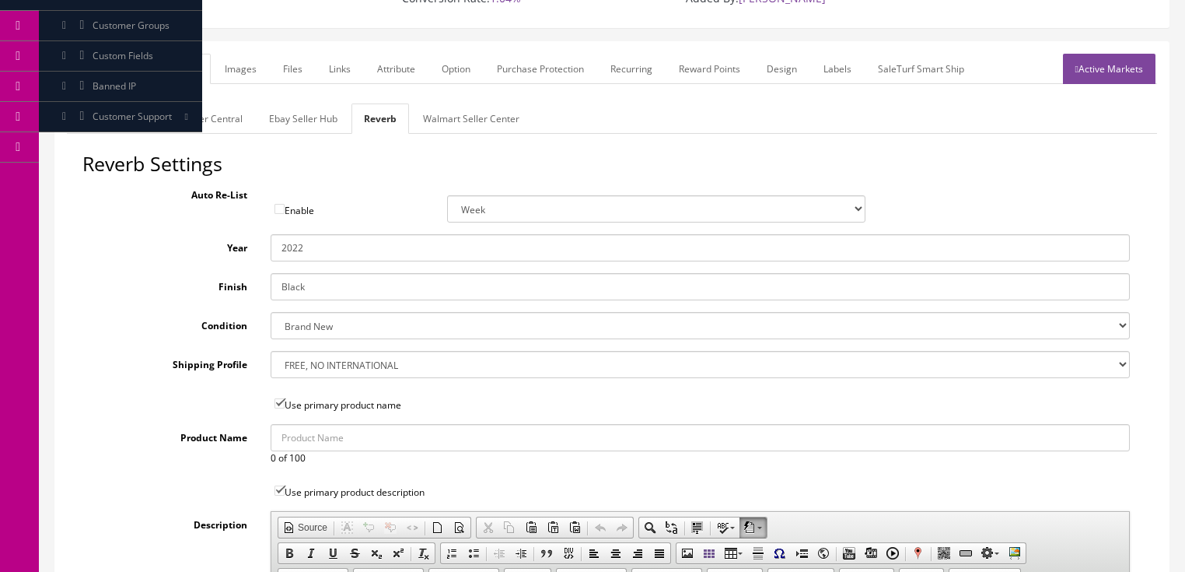
drag, startPoint x: 292, startPoint y: 252, endPoint x: 321, endPoint y: 252, distance: 28.8
click at [321, 252] on input "2022" at bounding box center [701, 247] width 860 height 27
type input "2015"
click at [338, 323] on select "Brand New Mint Excellent Very Good Good Fair Poor B-Stock Non Functioning" at bounding box center [701, 325] width 860 height 27
select select "ae4d9114-1bd7-4ec5-a4ba-6653af5ac84d"
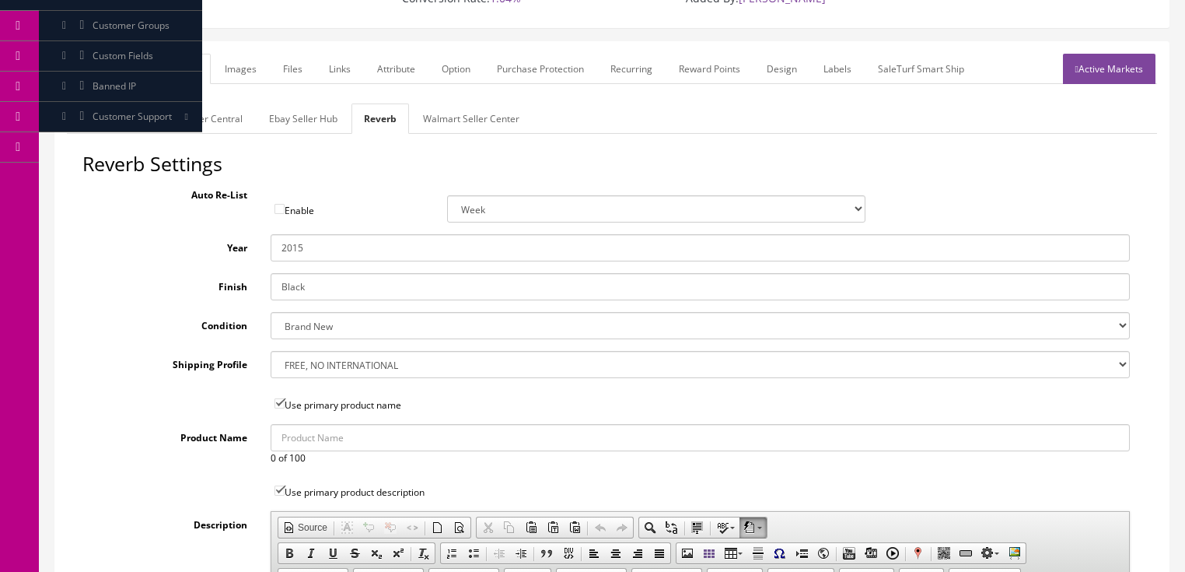
click at [271, 312] on select "Brand New Mint Excellent Very Good Good Fair Poor B-Stock Non Functioning" at bounding box center [701, 325] width 860 height 27
click at [313, 372] on select "--- None --- $3.49 USPS Shipping MH INSURED $20000 GUITAR MH INSURED $11000 GUI…" at bounding box center [701, 364] width 860 height 27
select select "77132"
click at [271, 351] on select "--- None --- $3.49 USPS Shipping MH INSURED $20000 GUITAR MH INSURED $11000 GUI…" at bounding box center [701, 364] width 860 height 27
click at [96, 72] on link "General" at bounding box center [97, 69] width 60 height 30
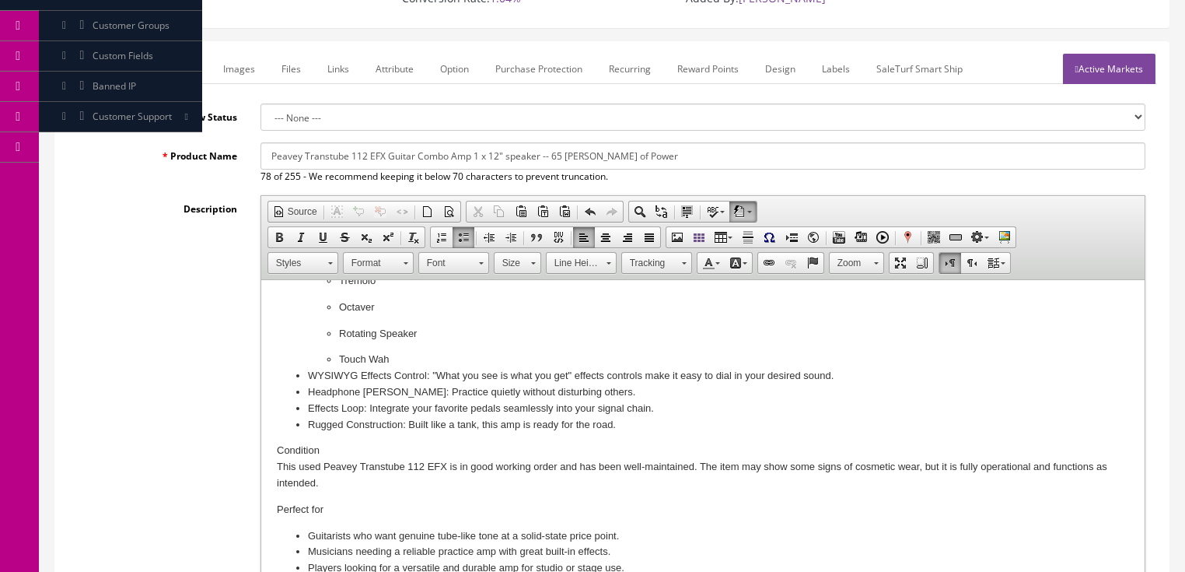
scroll to position [357, 0]
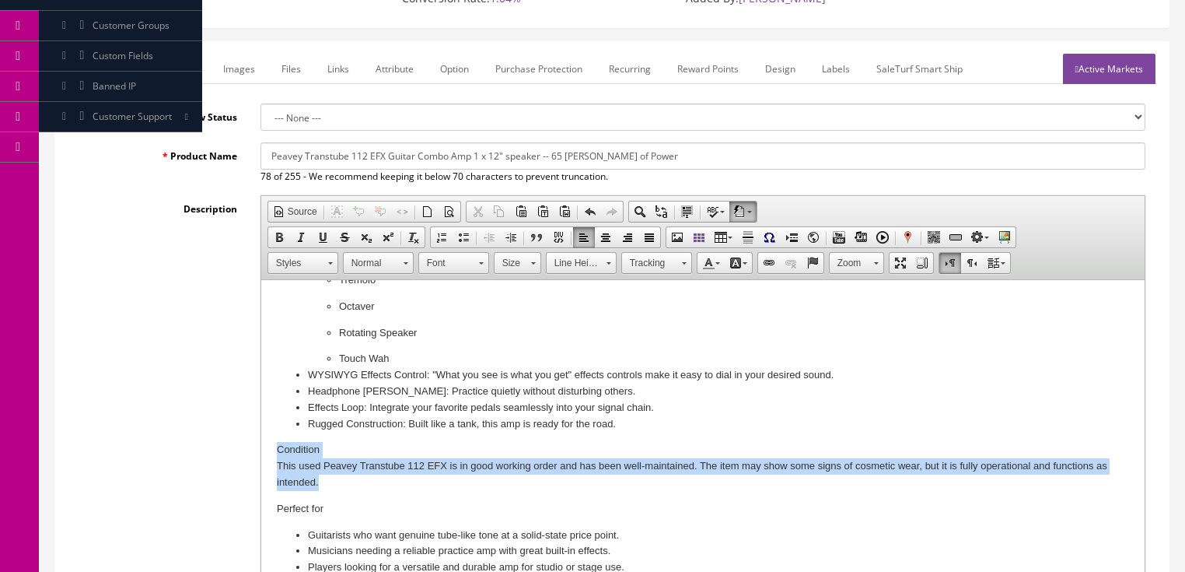
drag, startPoint x: 271, startPoint y: 453, endPoint x: 361, endPoint y: 479, distance: 93.1
click at [361, 479] on html "Warm, tube-like tone and built-in effects—perfect for practice, gigs, or record…" at bounding box center [703, 257] width 884 height 668
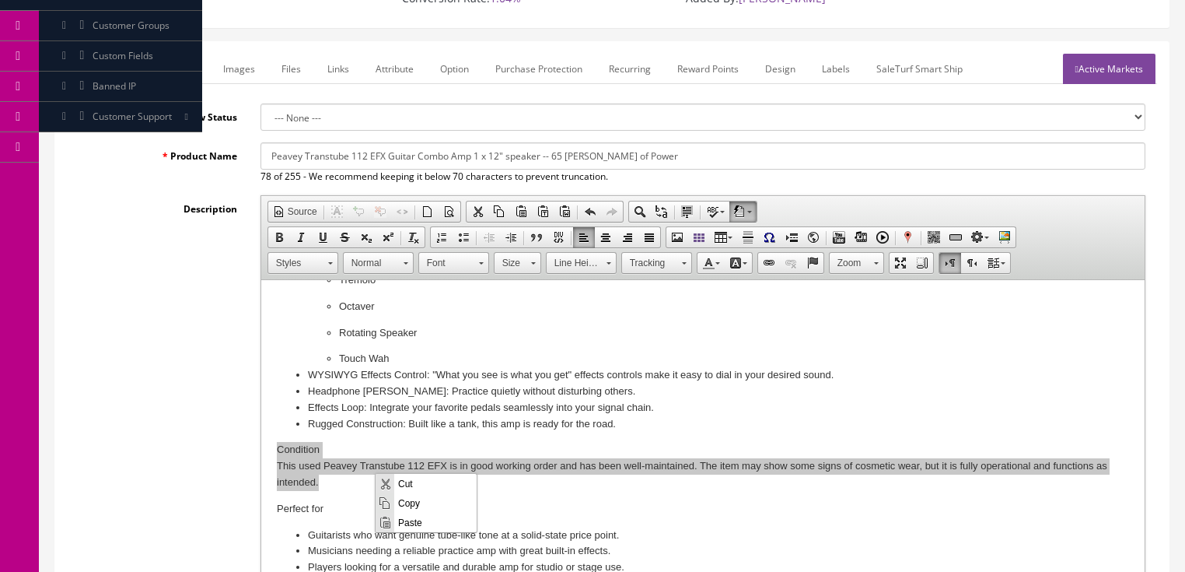
click at [409, 498] on span "Copy" at bounding box center [435, 501] width 82 height 19
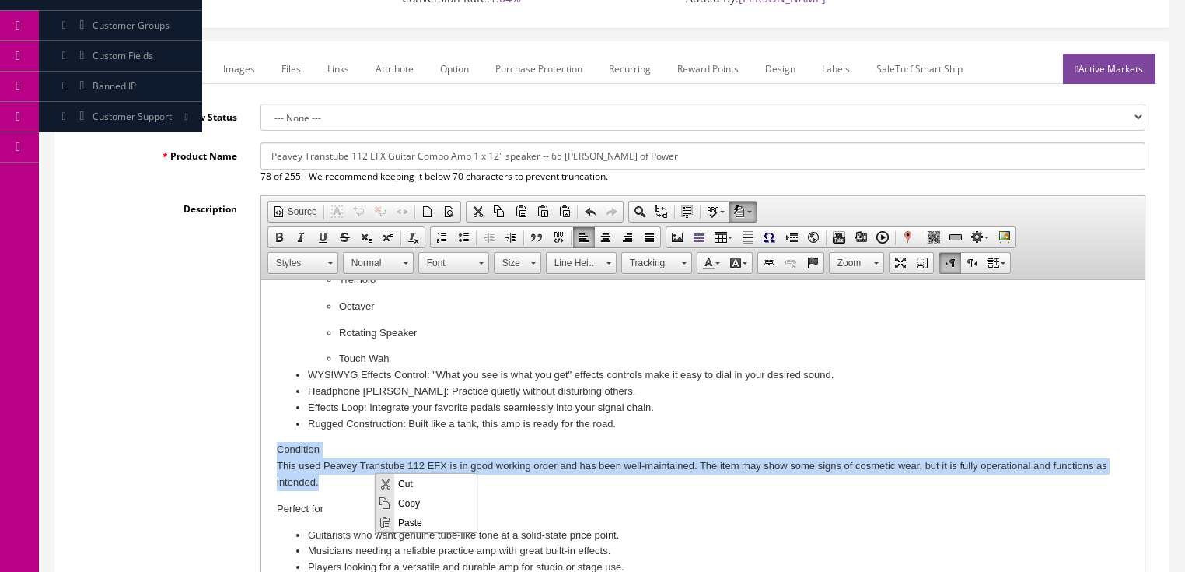
copy p "Condition This used Peavey Transtube 112 EFX is in good working order and has b…"
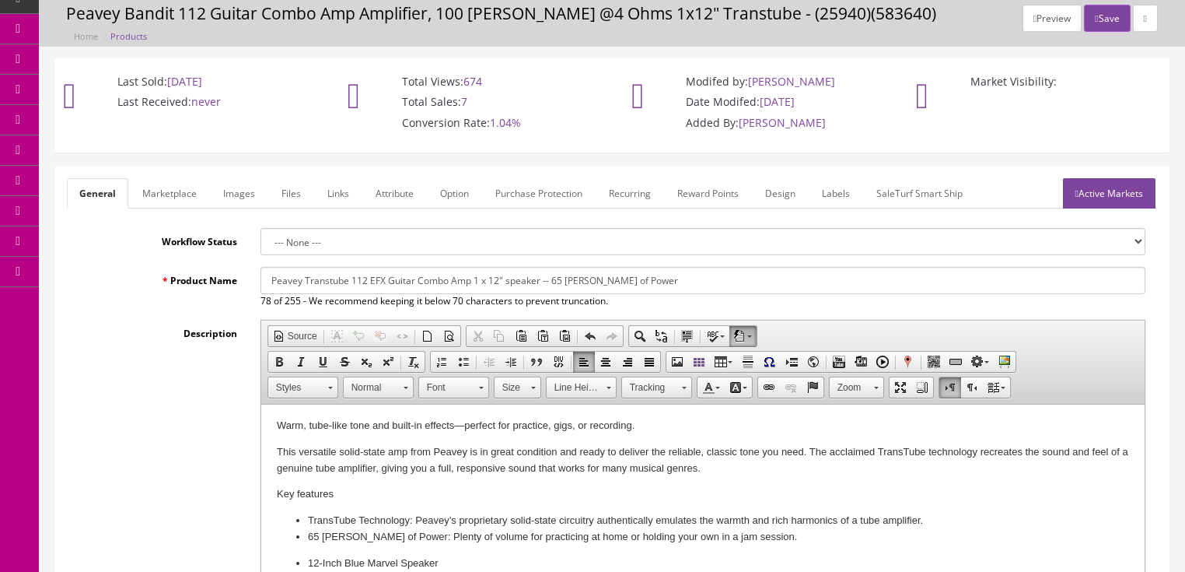
scroll to position [0, 0]
drag, startPoint x: 261, startPoint y: 426, endPoint x: 510, endPoint y: 829, distance: 473.6
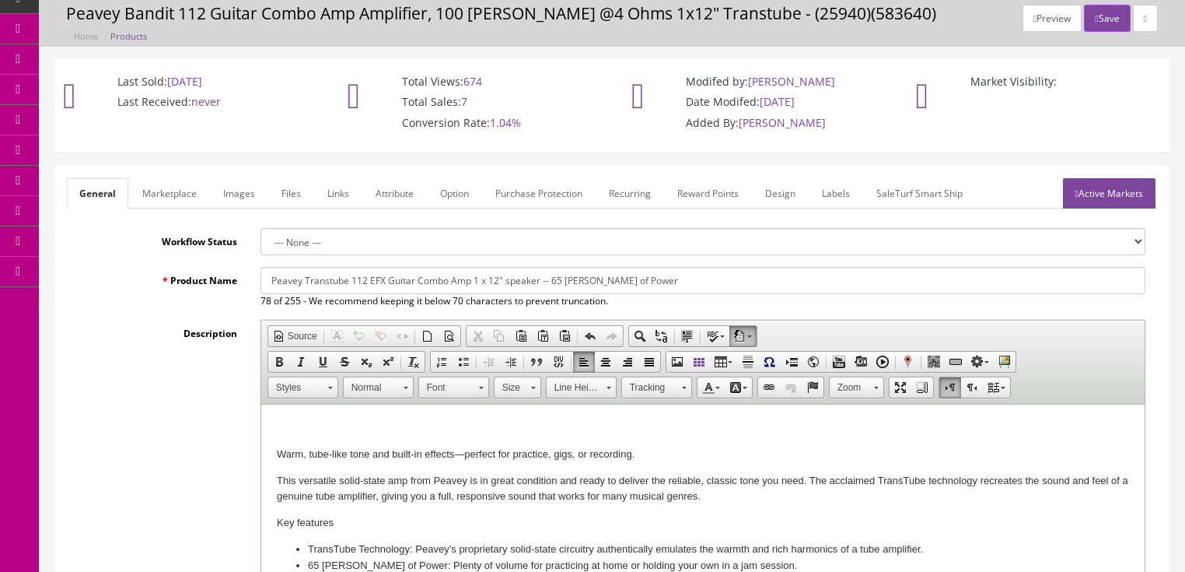
drag, startPoint x: 279, startPoint y: 421, endPoint x: 263, endPoint y: 407, distance: 21.5
click at [345, 429] on span "Paste" at bounding box center [340, 428] width 82 height 19
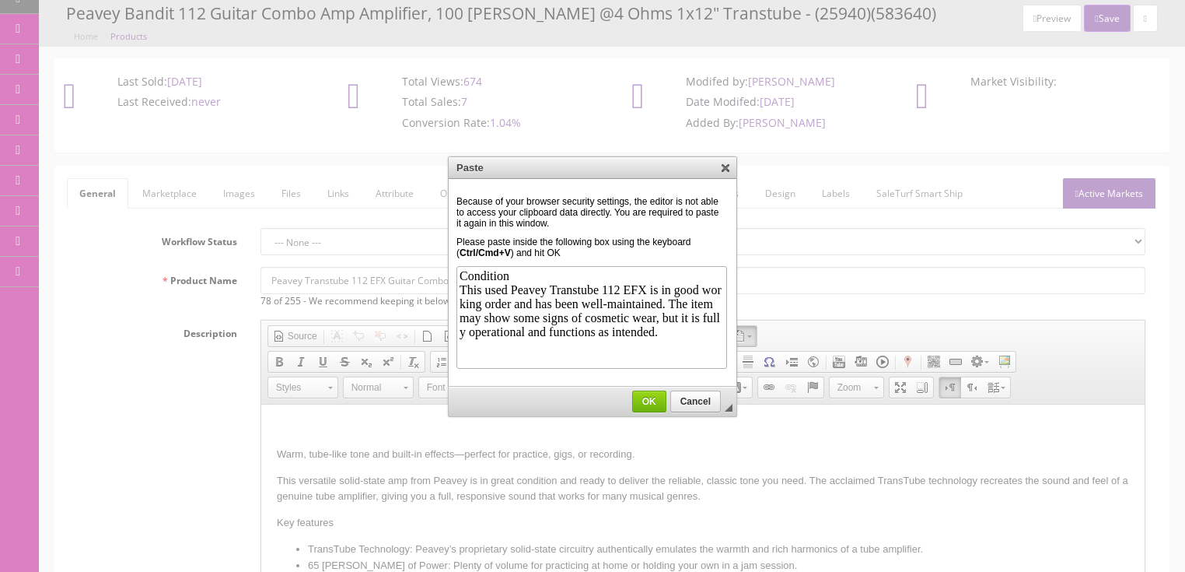
click at [651, 393] on link "OK" at bounding box center [649, 401] width 34 height 22
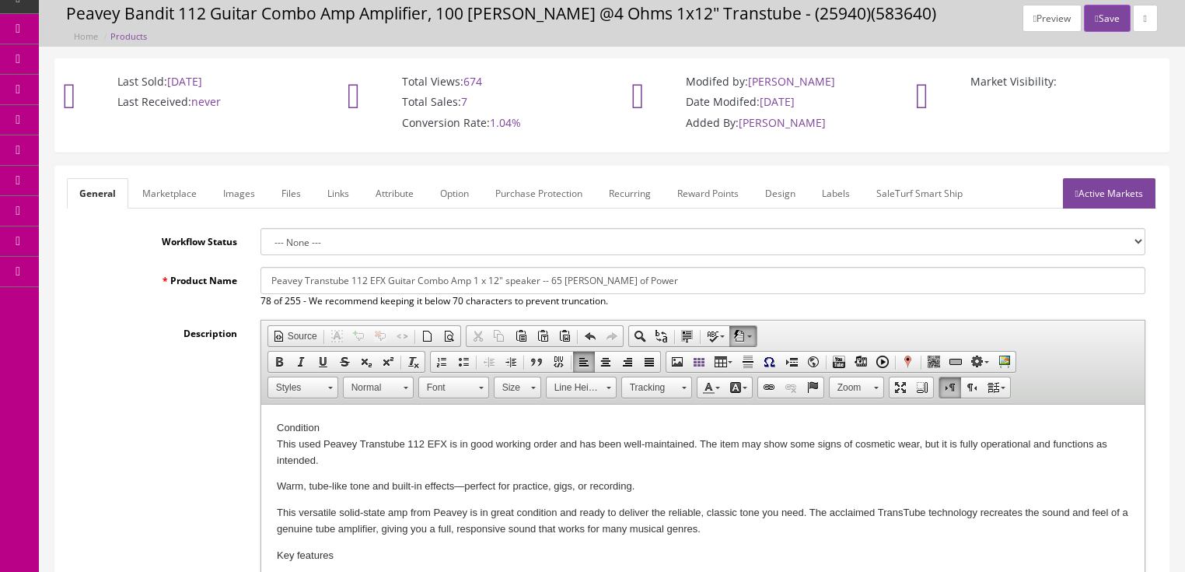
drag, startPoint x: 275, startPoint y: 429, endPoint x: 284, endPoint y: 426, distance: 8.9
click at [742, 443] on p "This used Peavey Transtube 112 EFX is in good working order and has been well-m…" at bounding box center [702, 444] width 853 height 48
click at [354, 464] on p "This used Peavey Transtube 112 EFX is in good working order and has been well-m…" at bounding box center [702, 444] width 853 height 48
click at [1098, 204] on link "Active Markets" at bounding box center [1109, 193] width 93 height 30
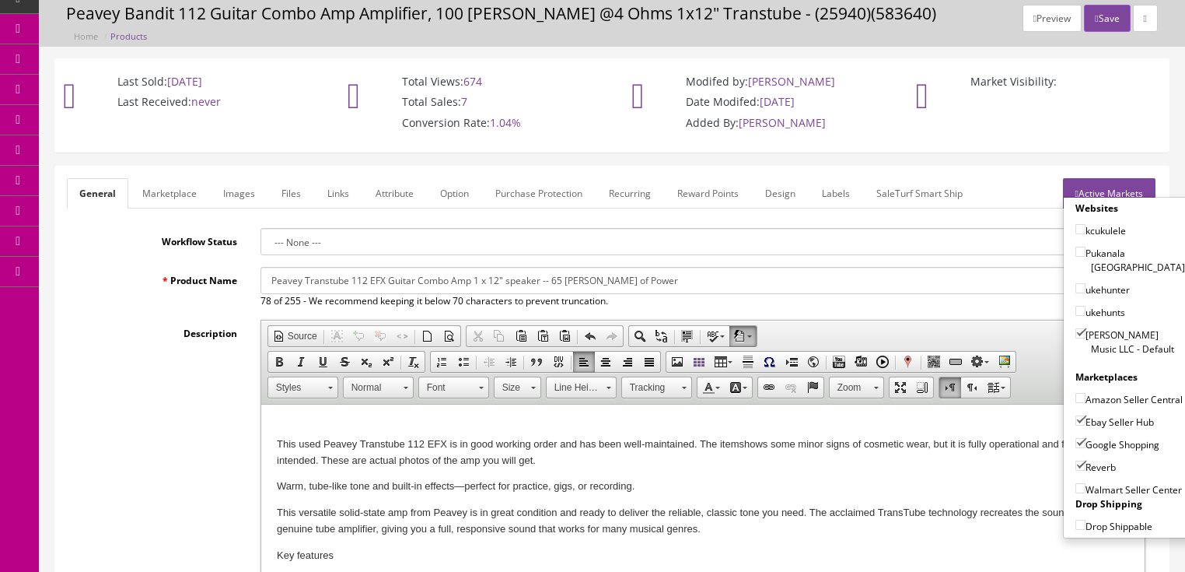
click at [1098, 187] on link "Active Markets" at bounding box center [1109, 193] width 93 height 30
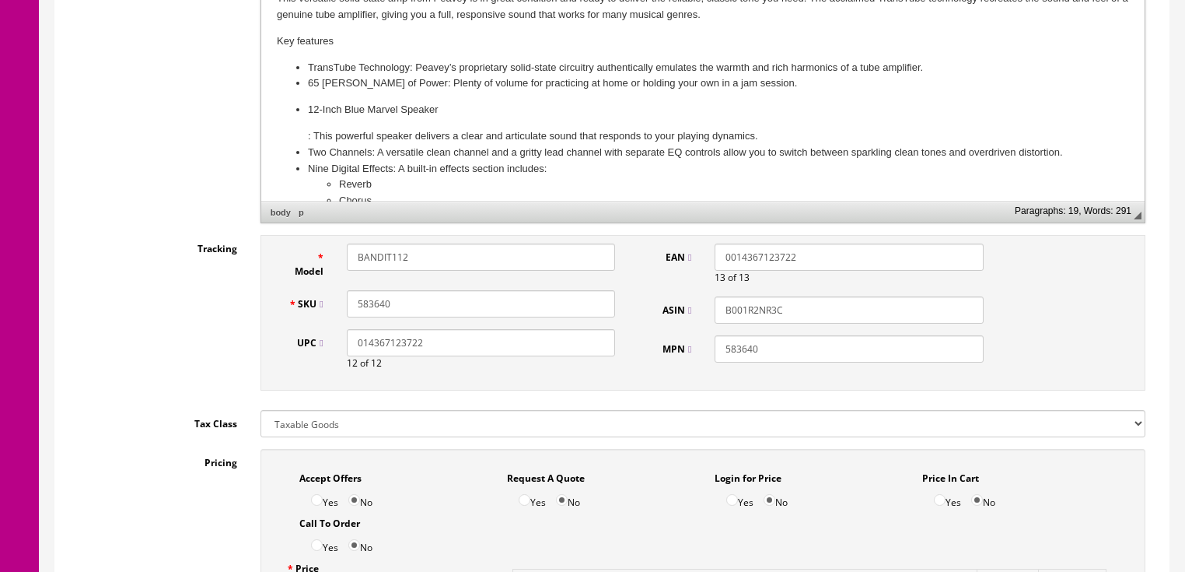
scroll to position [615, 0]
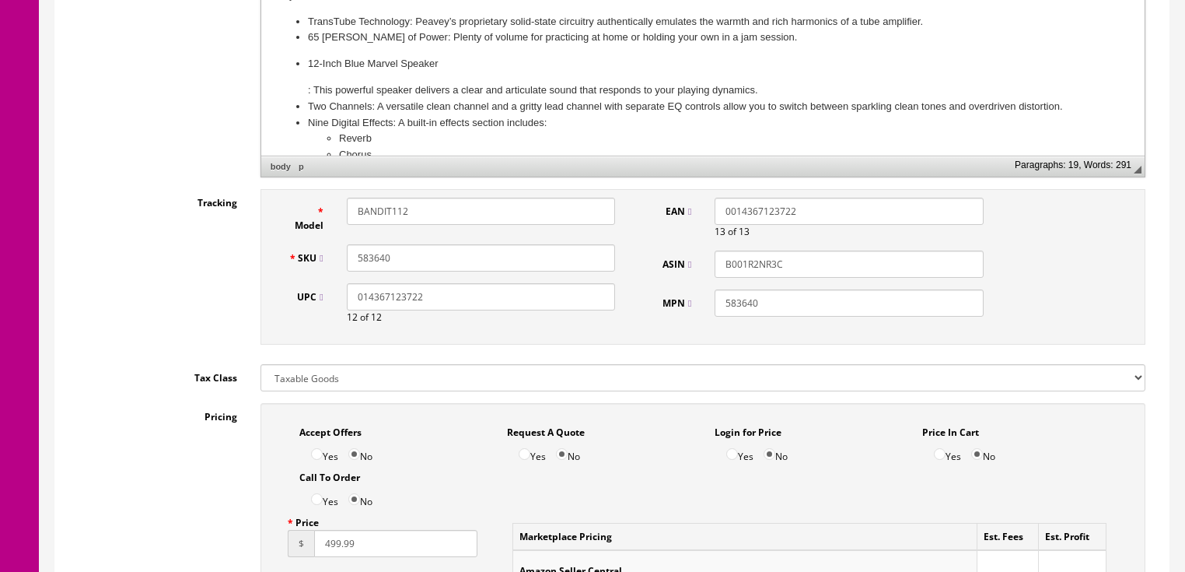
drag, startPoint x: 429, startPoint y: 211, endPoint x: 143, endPoint y: 125, distance: 298.8
drag, startPoint x: 442, startPoint y: 201, endPoint x: 348, endPoint y: 215, distance: 95.2
click at [348, 215] on input "Transtube112EFX" at bounding box center [481, 211] width 268 height 27
type input "Transtube112EFX"
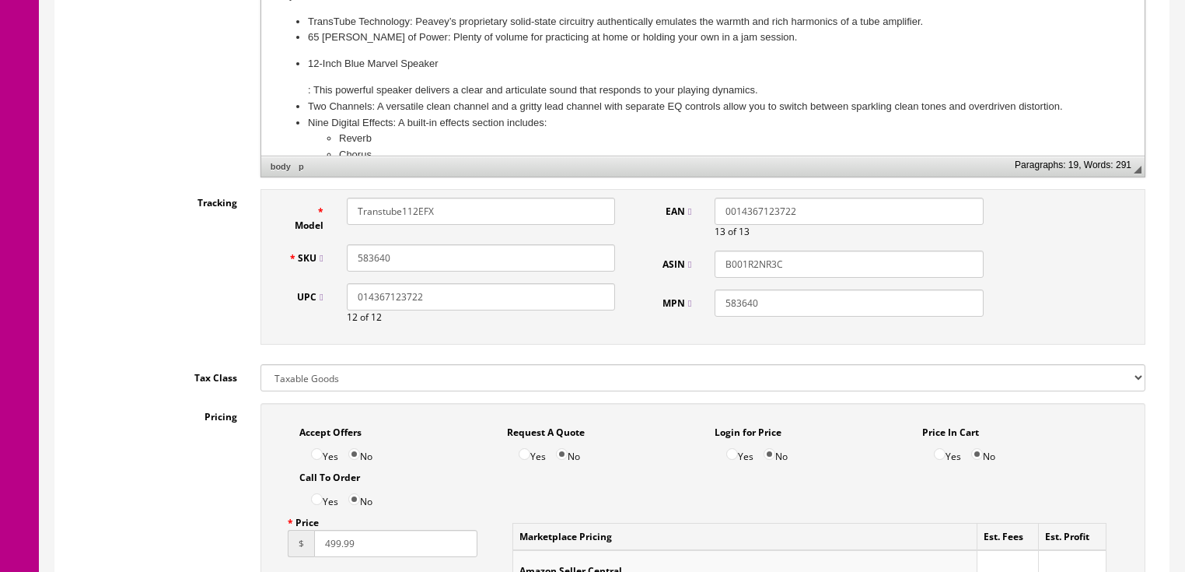
drag, startPoint x: 417, startPoint y: 261, endPoint x: 353, endPoint y: 271, distance: 64.5
click at [353, 269] on div "SKU 583640" at bounding box center [452, 257] width 351 height 27
paste input "Transtube112EFX"
type input "Transtube112EFX"
drag, startPoint x: 795, startPoint y: 307, endPoint x: 692, endPoint y: 323, distance: 103.8
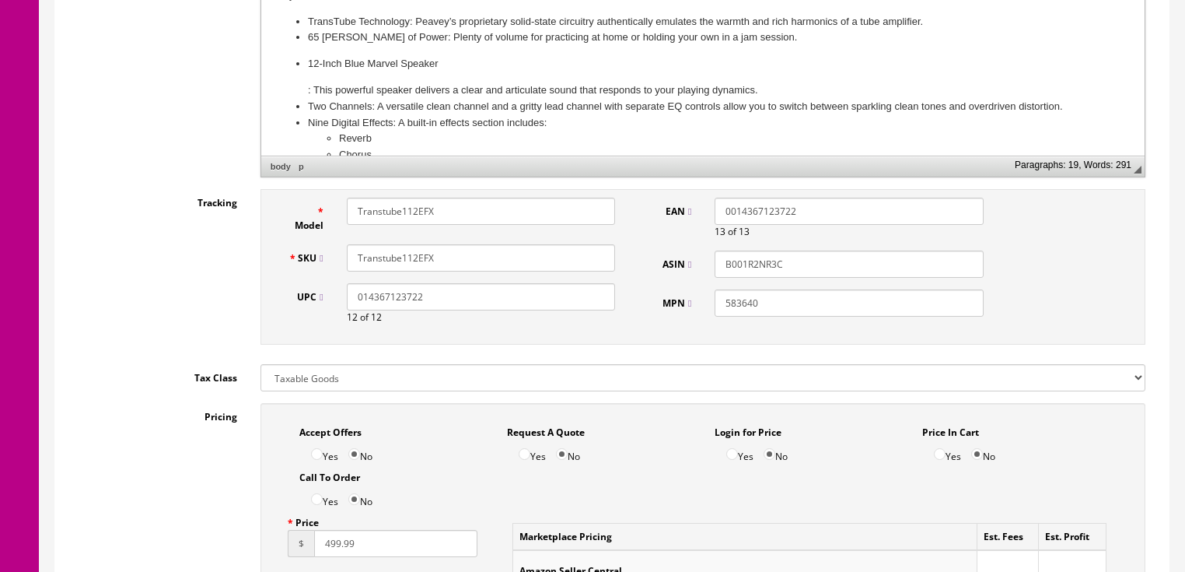
click at [692, 323] on div "EAN 0014367123722 13 of 13 ASIN B001R2NR3C MPN 583640" at bounding box center [820, 263] width 351 height 131
paste input "Transtube112EFX"
type input "Transtube112EFX"
drag, startPoint x: 814, startPoint y: 199, endPoint x: 682, endPoint y: 184, distance: 132.4
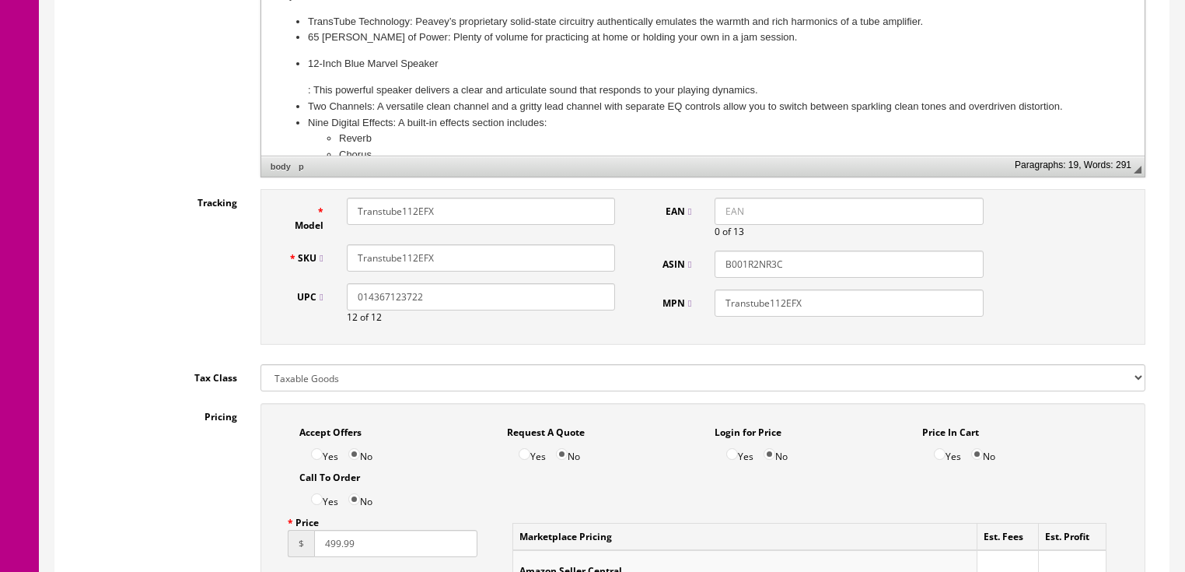
drag, startPoint x: 788, startPoint y: 258, endPoint x: 626, endPoint y: 195, distance: 173.6
click at [626, 195] on div "Model Transtube112EFX SKU Transtube112EFX UPC 014367123722 12 of 12 EAN 0 of 13…" at bounding box center [703, 267] width 885 height 156
drag, startPoint x: 432, startPoint y: 314, endPoint x: 246, endPoint y: 315, distance: 186.7
click at [254, 313] on div "Model Transtube112EFX SKU Transtube112EFX UPC 014367123722 12 of 12 EAN 0 of 13…" at bounding box center [703, 270] width 909 height 163
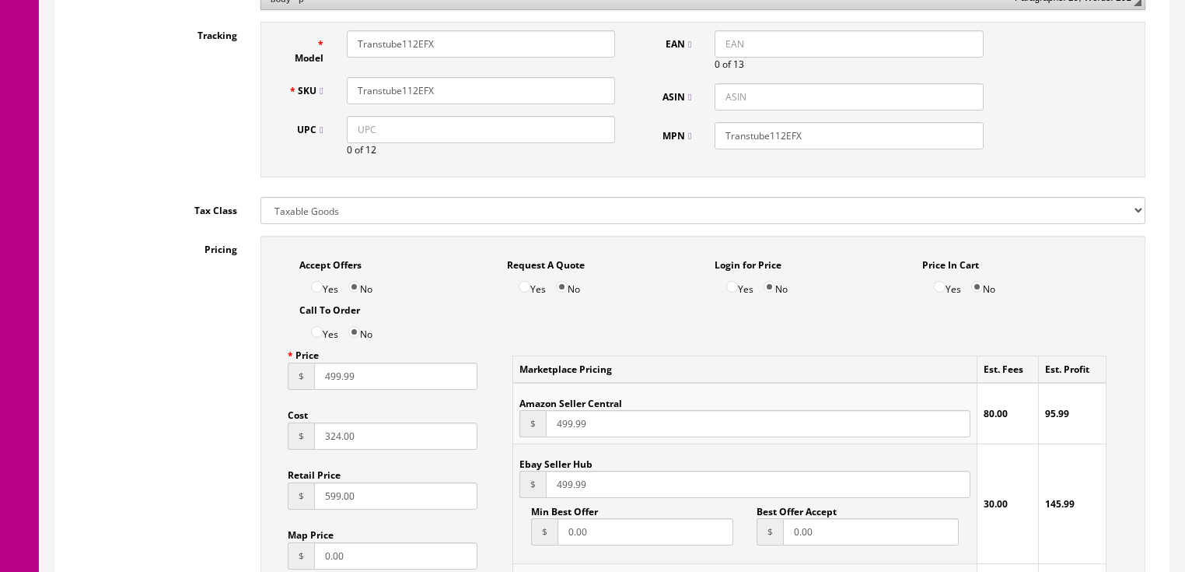
scroll to position [802, 0]
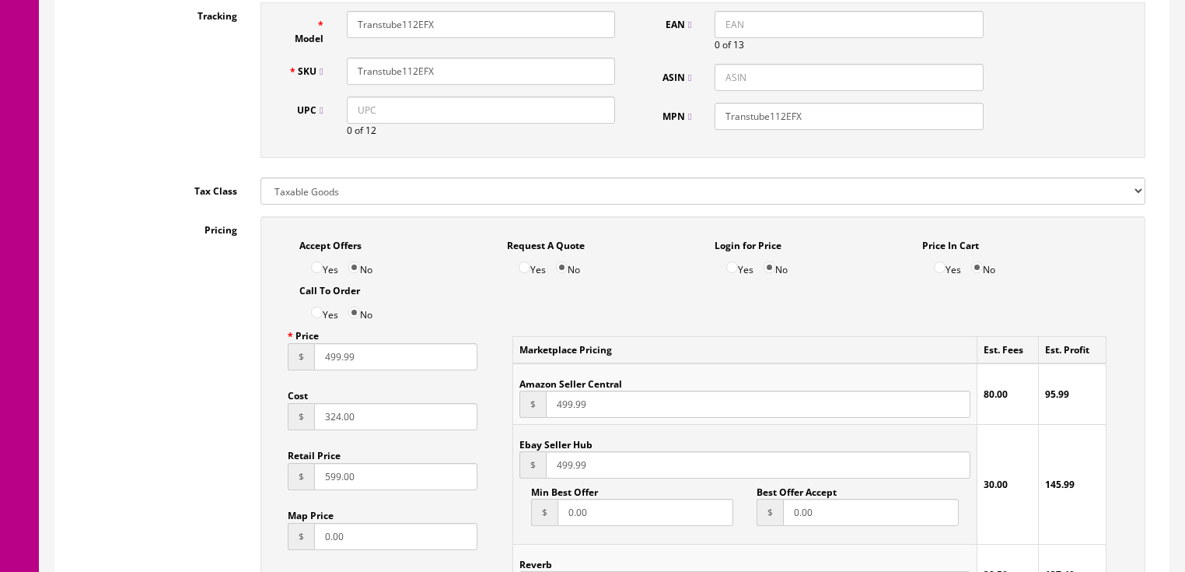
click at [320, 350] on input "499.99" at bounding box center [396, 356] width 164 height 27
type input "169.99"
drag, startPoint x: 399, startPoint y: 429, endPoint x: 257, endPoint y: 427, distance: 141.6
click at [257, 428] on div "Accept Offers Yes No Request A Quote Yes No Login for Price Yes No Price In Car…" at bounding box center [703, 567] width 909 height 702
type input "75.00"
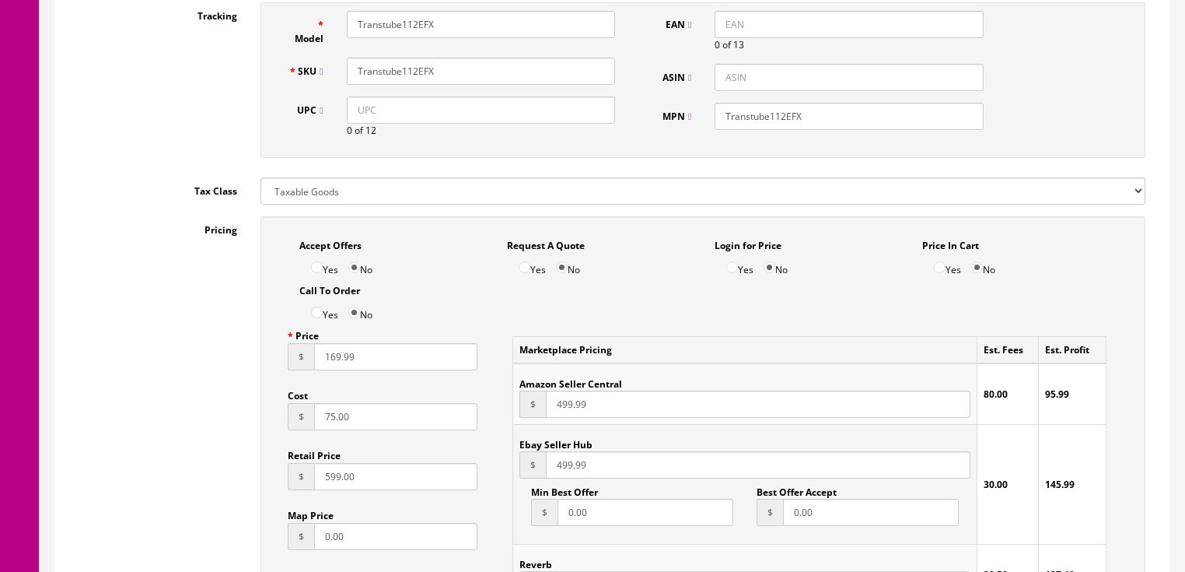
click at [327, 476] on input "599.00" at bounding box center [396, 476] width 164 height 27
type input "299.00"
drag, startPoint x: 603, startPoint y: 474, endPoint x: 526, endPoint y: 476, distance: 77.0
click at [526, 475] on div "$ 499.99" at bounding box center [745, 464] width 450 height 27
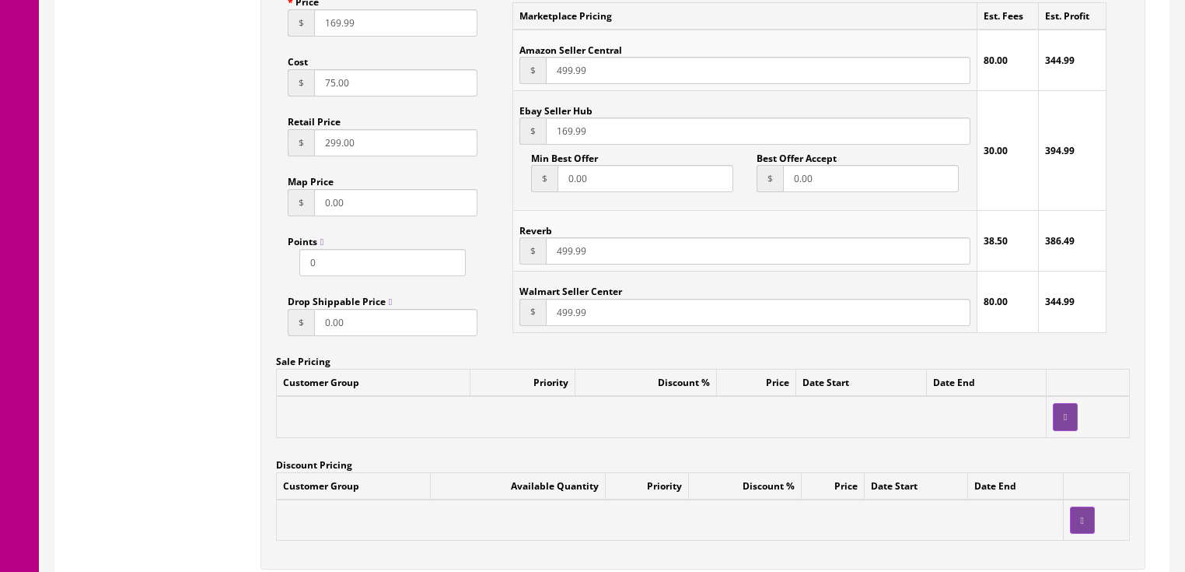
scroll to position [1175, 0]
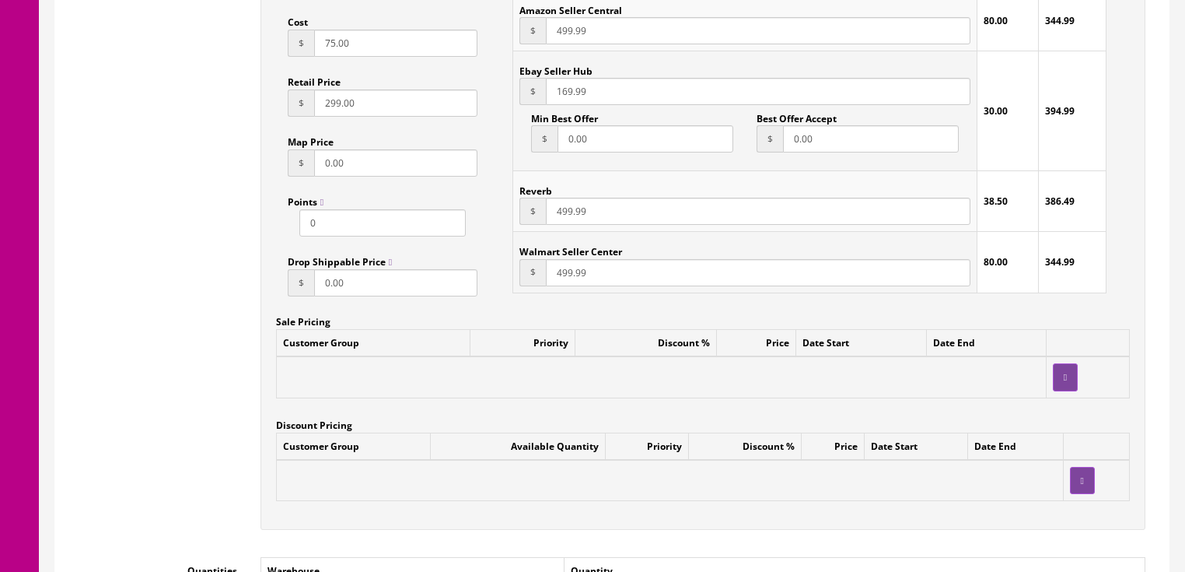
type input "169.99"
drag, startPoint x: 598, startPoint y: 222, endPoint x: 529, endPoint y: 234, distance: 70.3
click at [529, 232] on td "Reverb $ 499.99" at bounding box center [745, 201] width 464 height 61
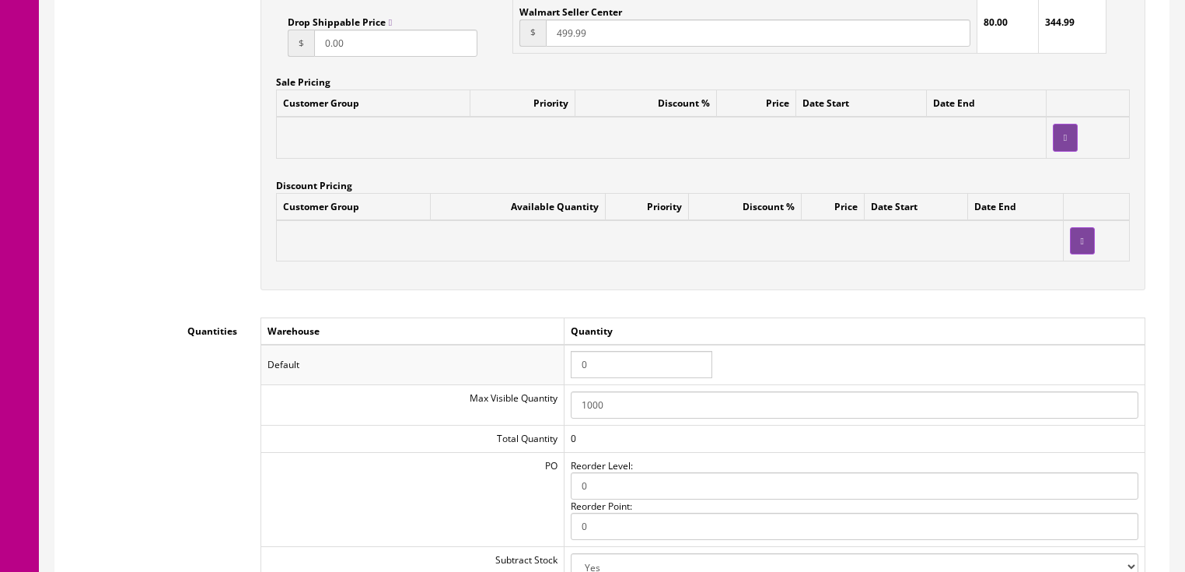
scroll to position [1424, 0]
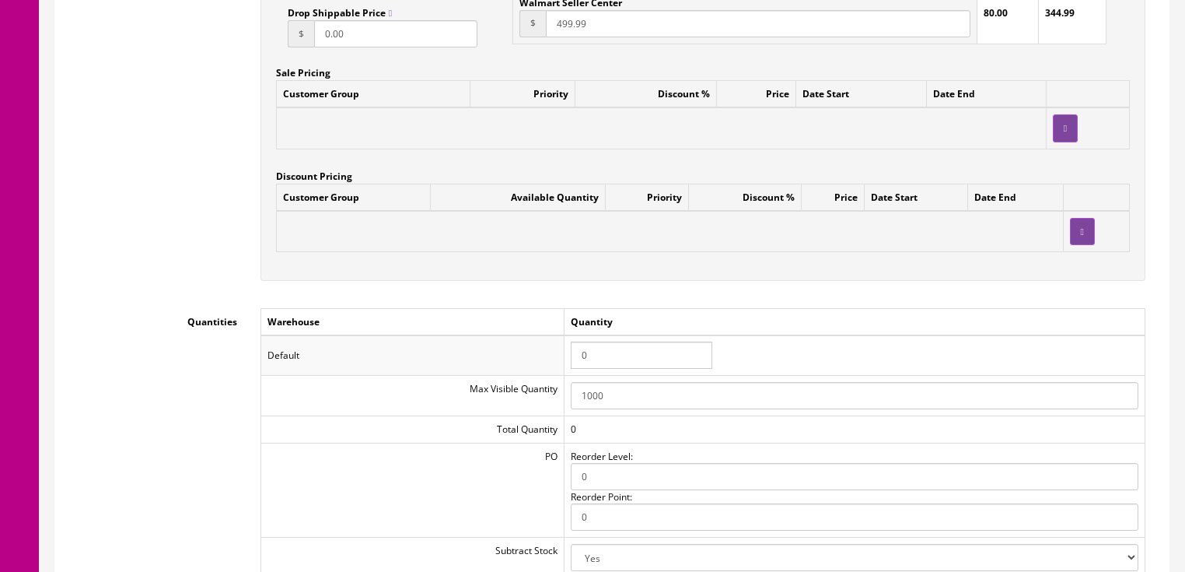
type input "169.99"
click at [601, 360] on input "0" at bounding box center [642, 354] width 142 height 27
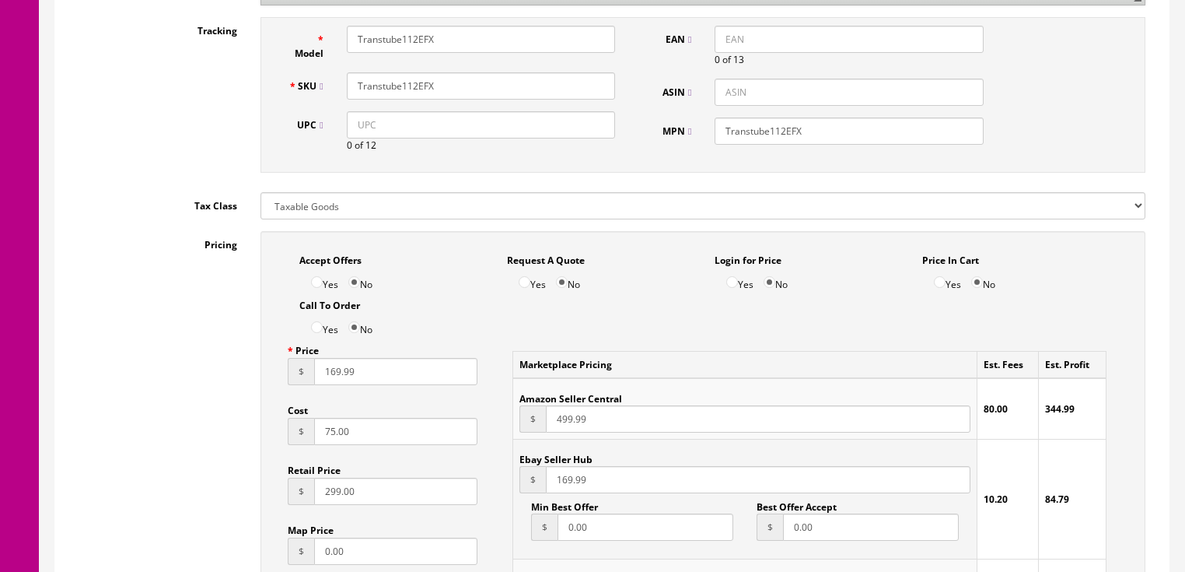
scroll to position [678, 0]
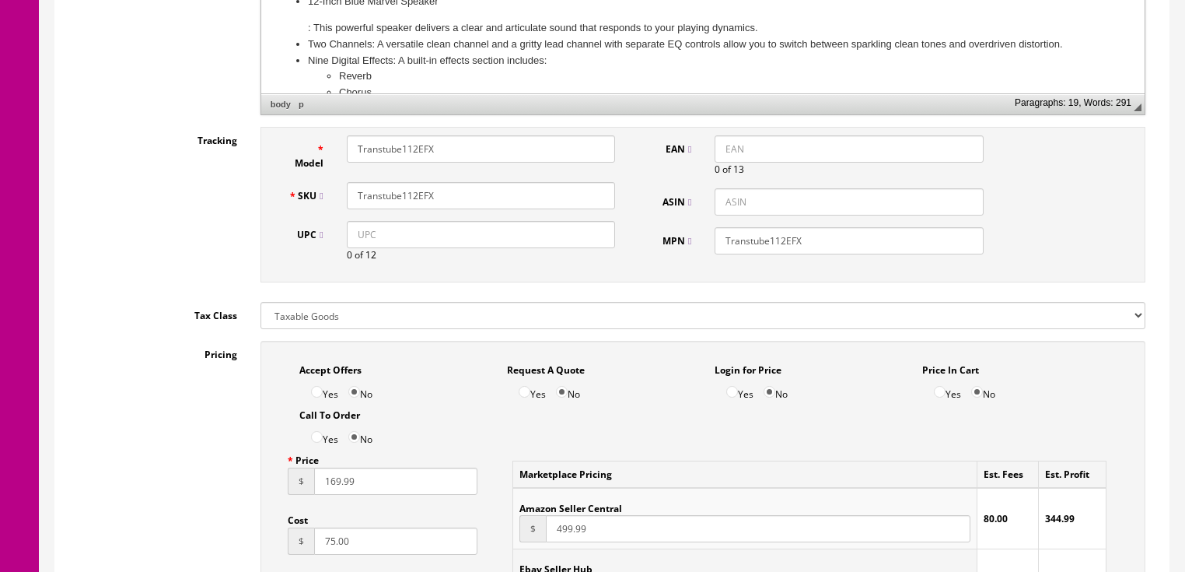
drag, startPoint x: 439, startPoint y: 184, endPoint x: 337, endPoint y: 194, distance: 102.5
click at [337, 194] on div "Transtube112EFX" at bounding box center [481, 195] width 292 height 27
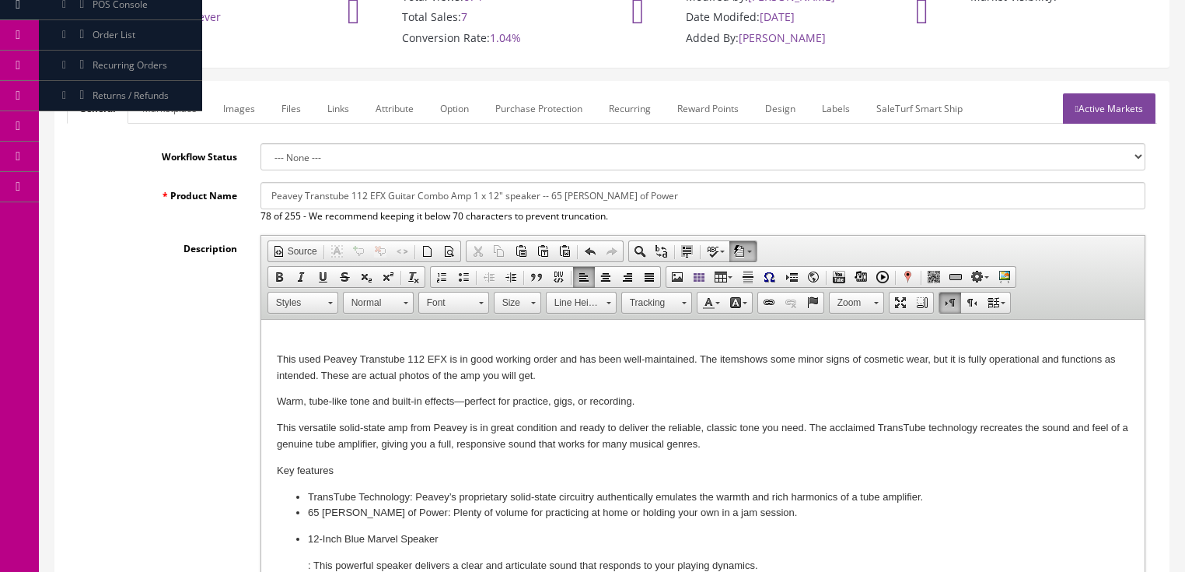
scroll to position [117, 0]
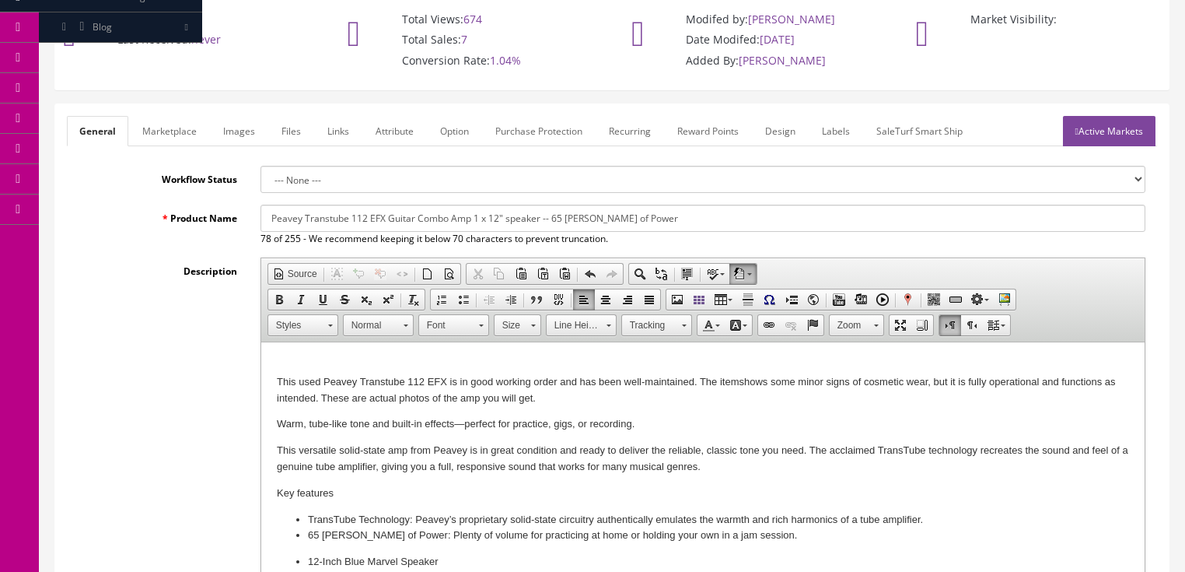
click at [180, 129] on link "Marketplace" at bounding box center [169, 131] width 79 height 30
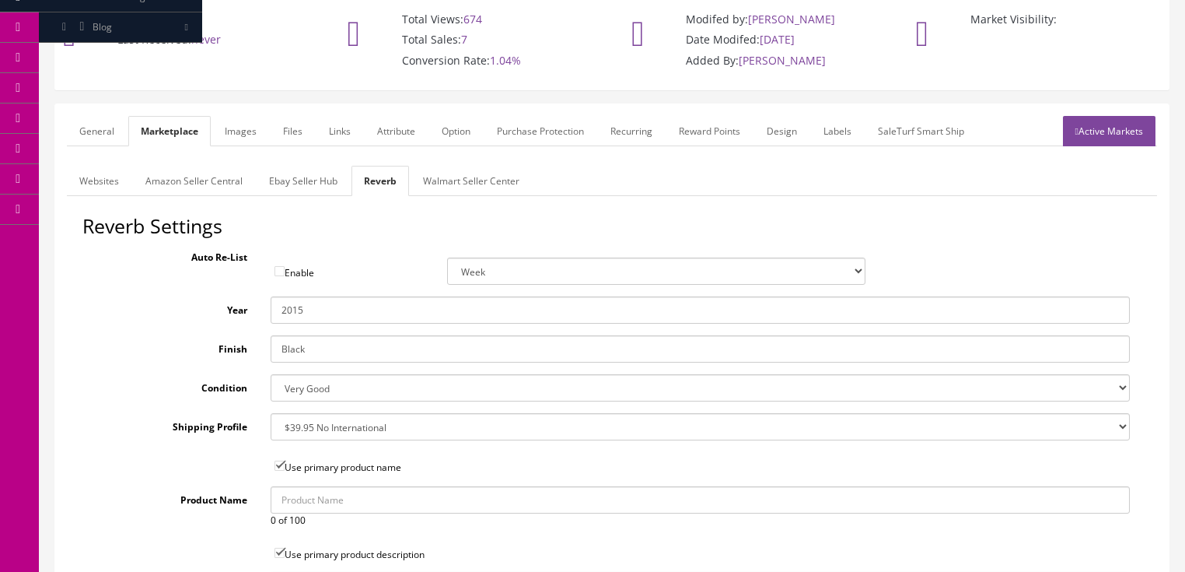
click at [248, 129] on link "Images" at bounding box center [240, 131] width 57 height 30
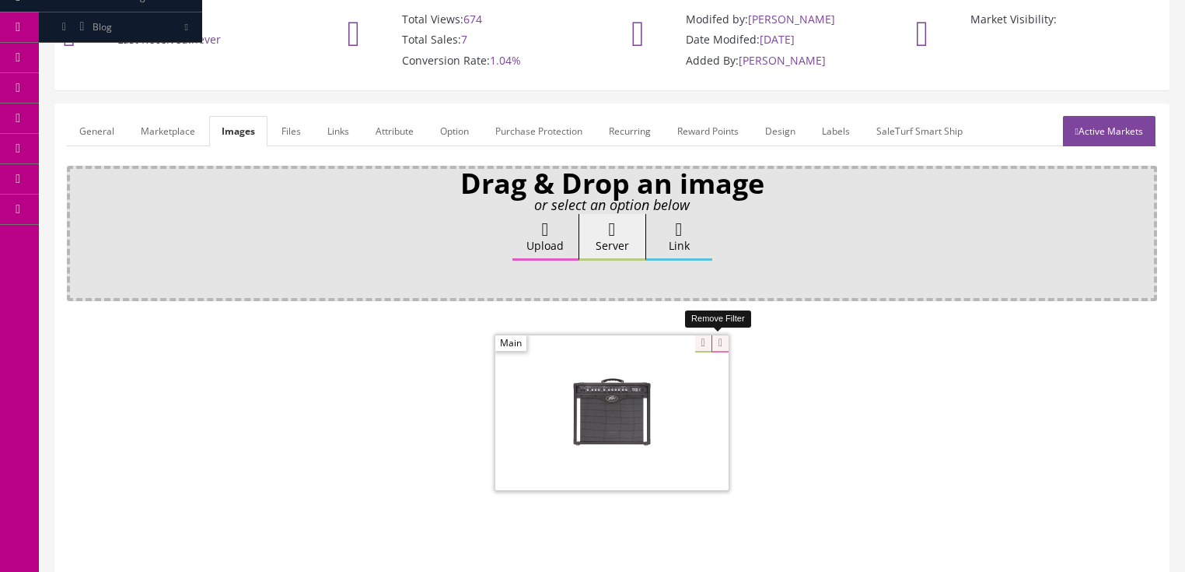
click at [713, 342] on icon at bounding box center [720, 343] width 17 height 17
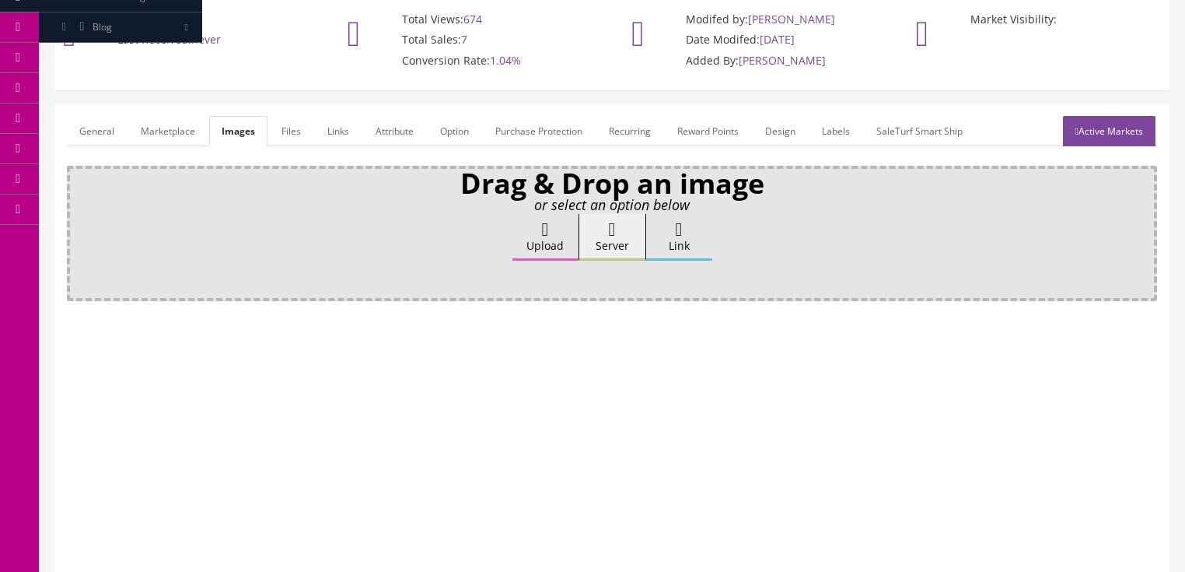
click at [384, 124] on link "Attribute" at bounding box center [394, 131] width 63 height 30
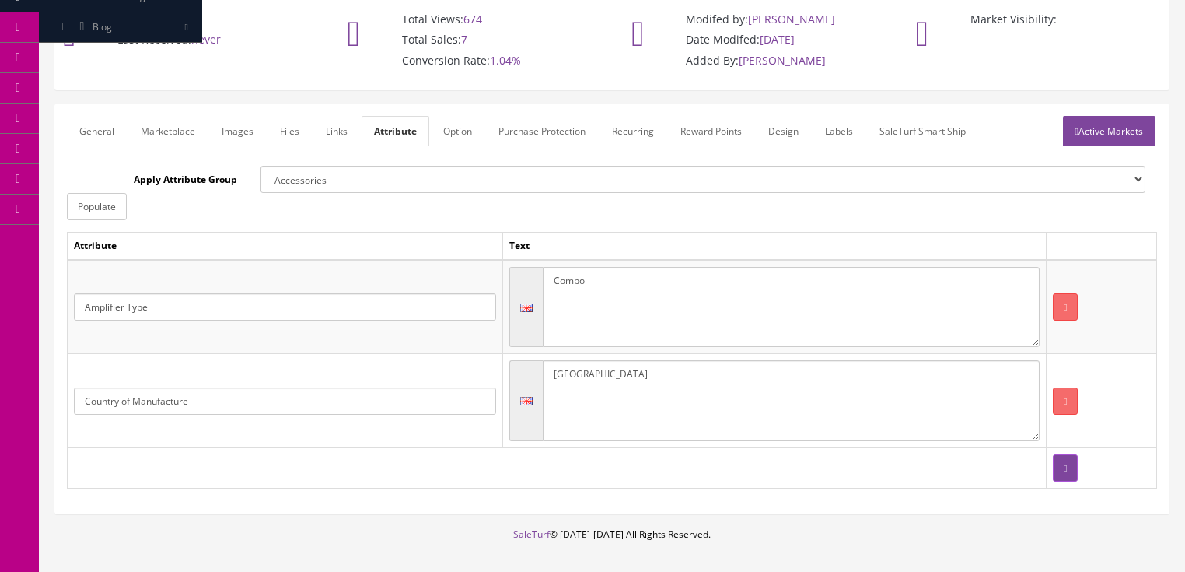
click at [1086, 121] on link "Active Markets" at bounding box center [1109, 131] width 93 height 30
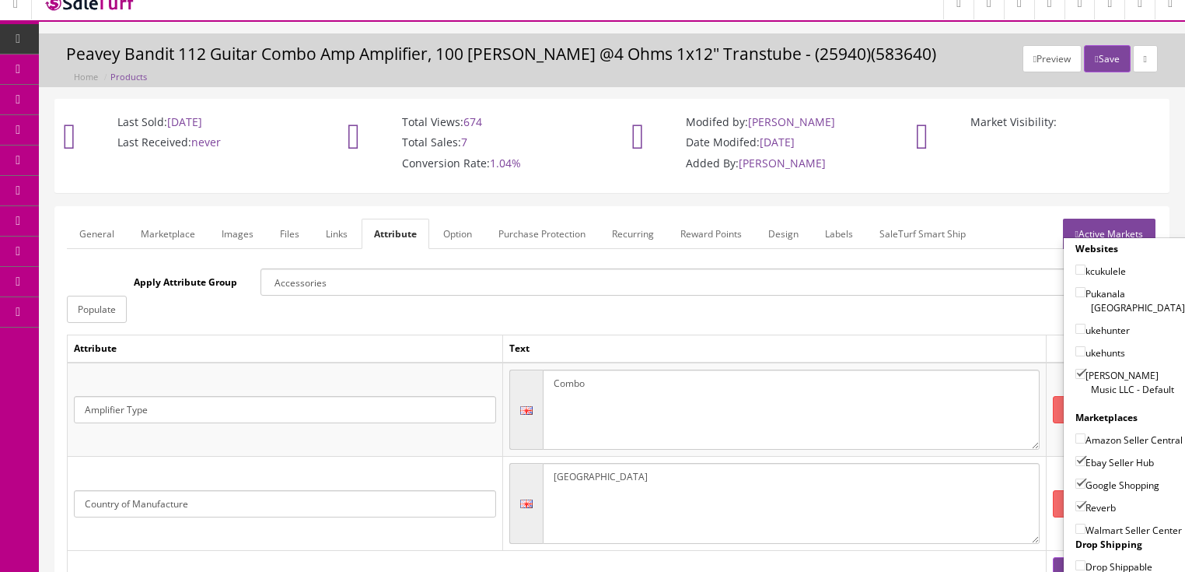
scroll to position [0, 0]
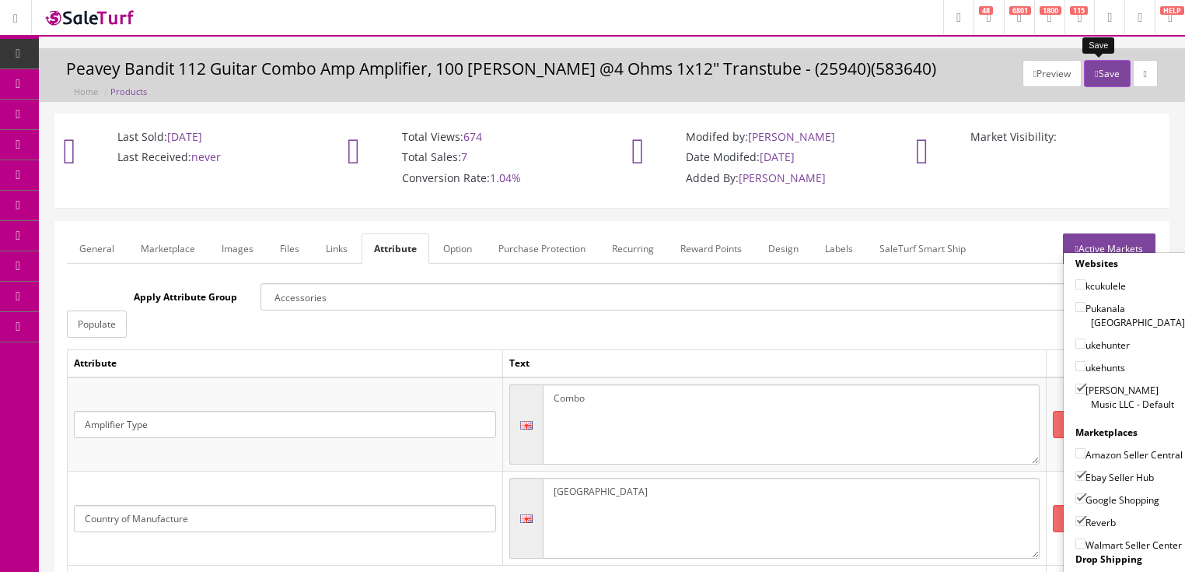
click at [1091, 66] on button "Save" at bounding box center [1107, 73] width 46 height 27
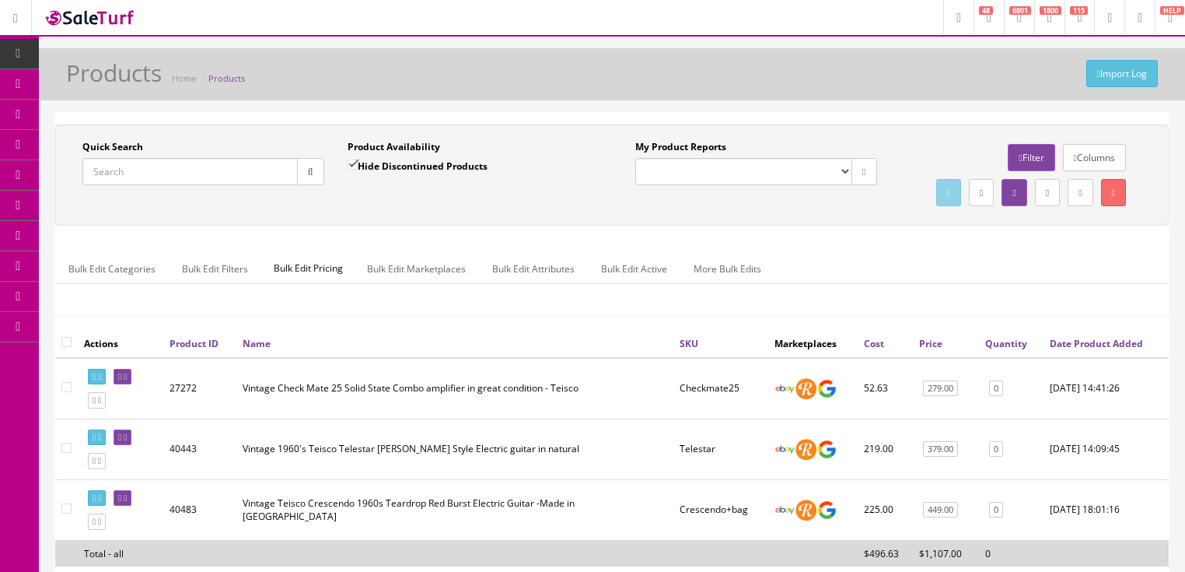
click at [256, 162] on input "Quick Search" at bounding box center [189, 171] width 215 height 27
paste input "Transtube112EFX"
type input "Transtube112EFX"
click at [350, 170] on input "Hide Discontinued Products" at bounding box center [353, 164] width 10 height 10
checkbox input "false"
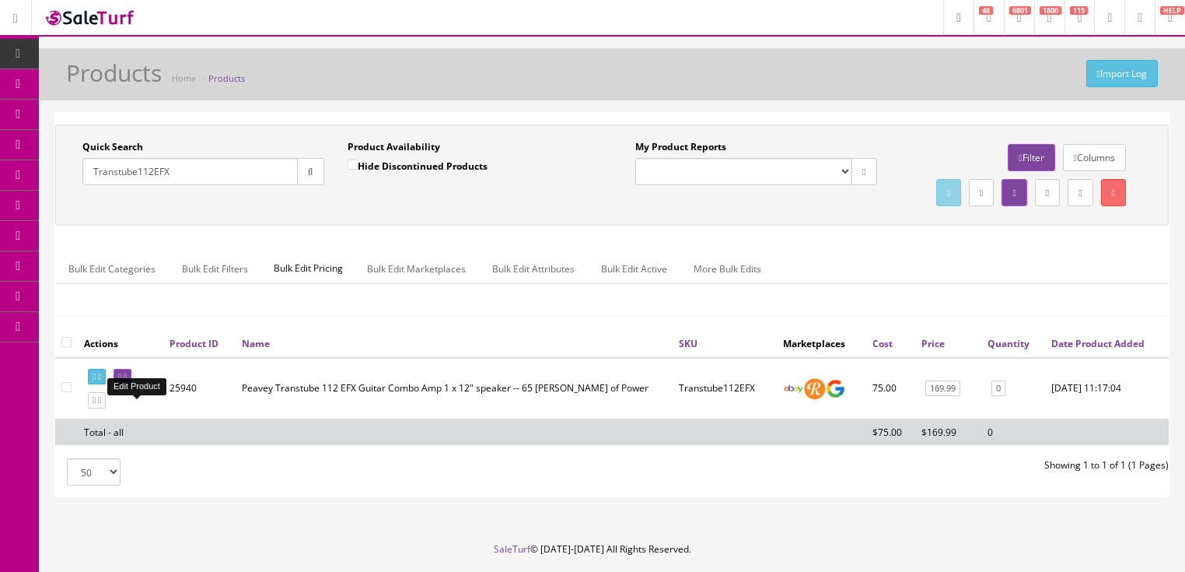
click at [127, 381] on icon at bounding box center [125, 377] width 3 height 9
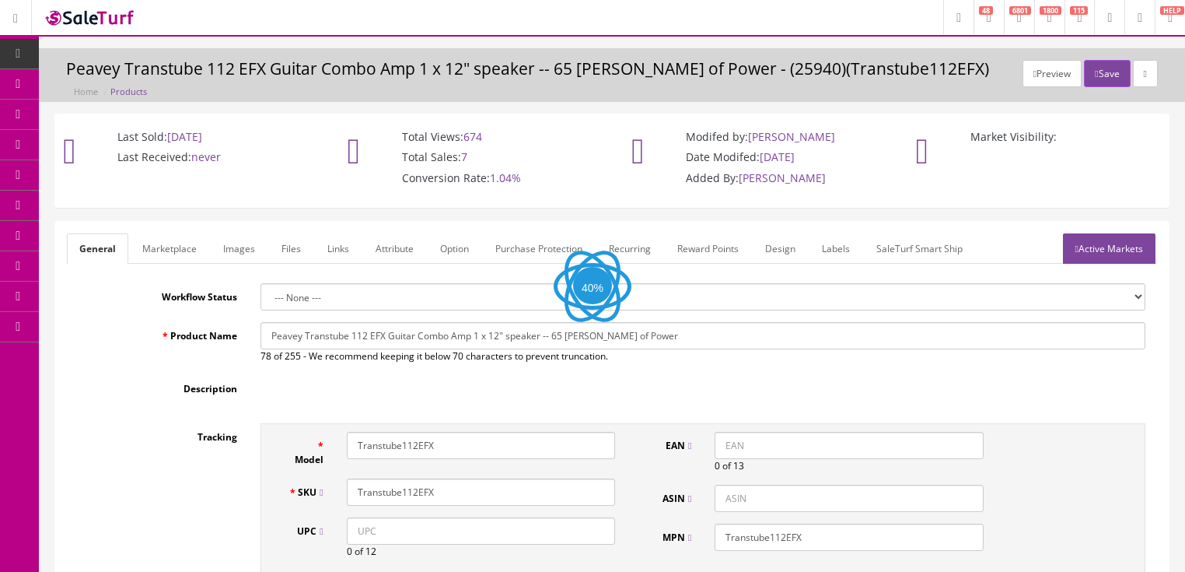
click at [837, 248] on link "Labels" at bounding box center [836, 248] width 53 height 30
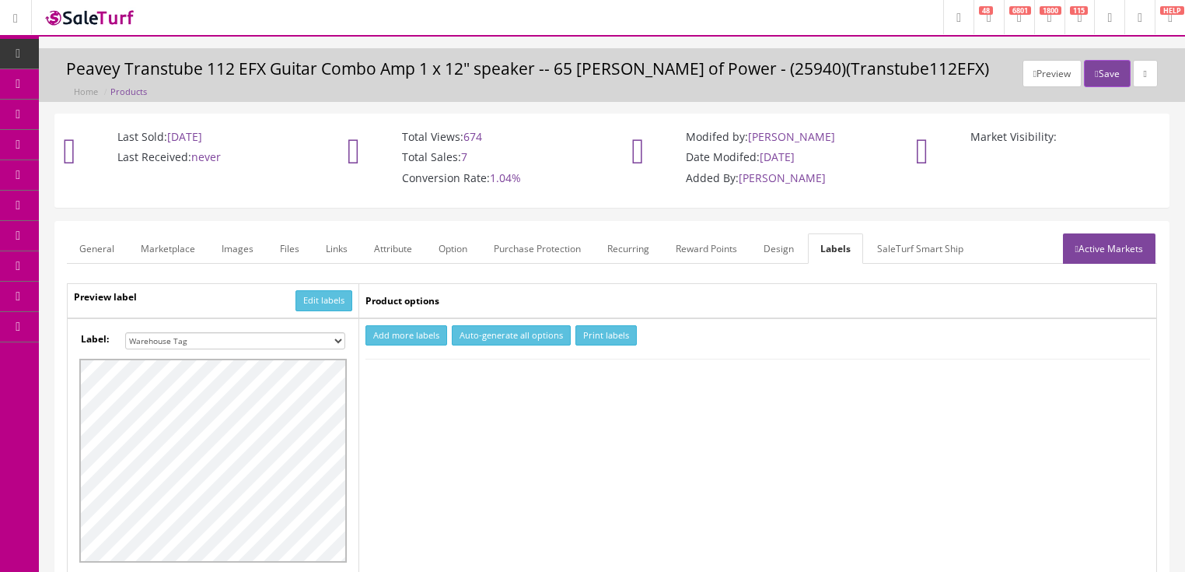
click at [342, 340] on select "Small Label 2 x 1 Label Shoe label 100 barcodes Dymo Label 2 X 1 Sticker Labels…" at bounding box center [235, 340] width 220 height 17
select select "16"
click at [125, 332] on select "Small Label 2 x 1 Label Shoe label 100 barcodes Dymo Label 2 X 1 Sticker Labels…" at bounding box center [235, 340] width 220 height 17
click at [404, 330] on button "Add more labels" at bounding box center [407, 335] width 82 height 21
type input "1"
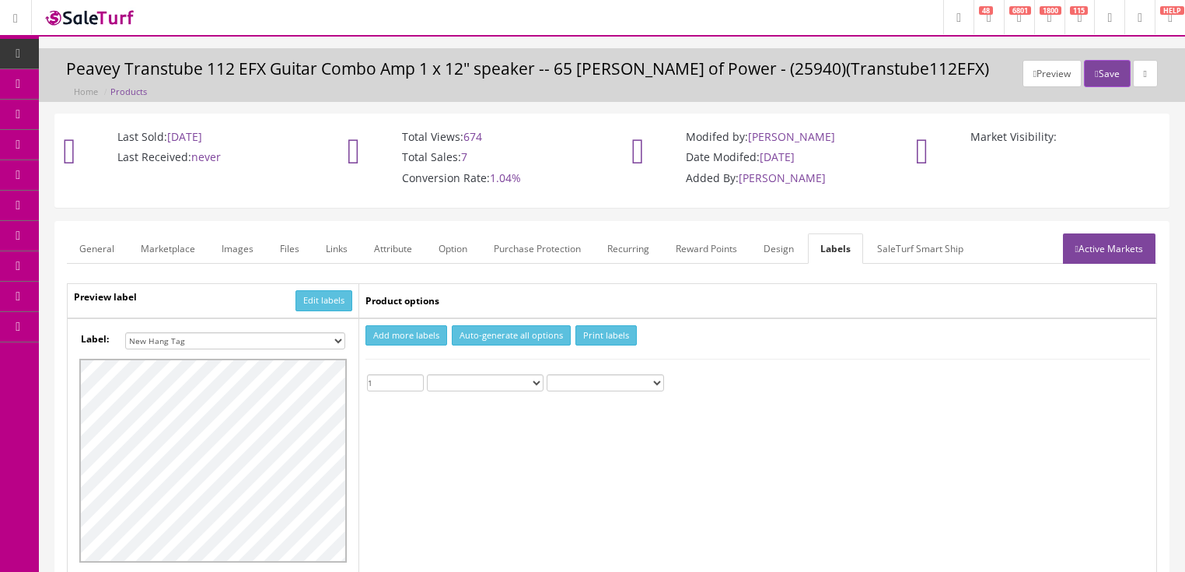
click at [418, 376] on input "1" at bounding box center [395, 382] width 57 height 17
click at [585, 333] on button "Print labels" at bounding box center [606, 335] width 61 height 21
click at [1094, 75] on button "Save" at bounding box center [1107, 73] width 46 height 27
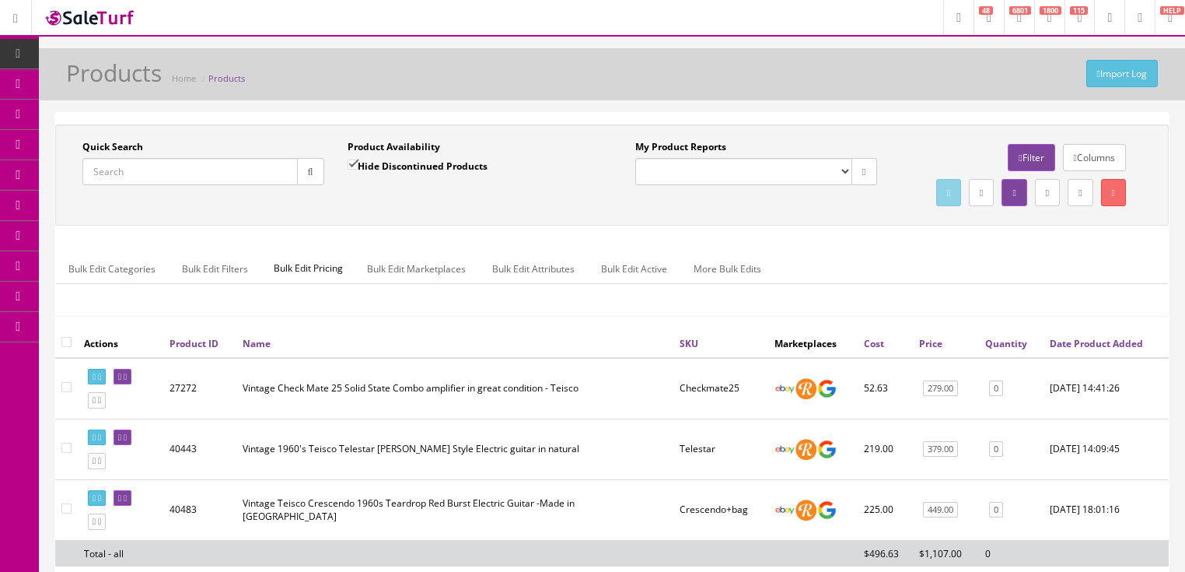
click at [189, 179] on input "Quick Search" at bounding box center [189, 171] width 215 height 27
type input "[PERSON_NAME] [PERSON_NAME] special"
click at [348, 167] on input "Hide Discontinued Products" at bounding box center [353, 164] width 10 height 10
checkbox input "false"
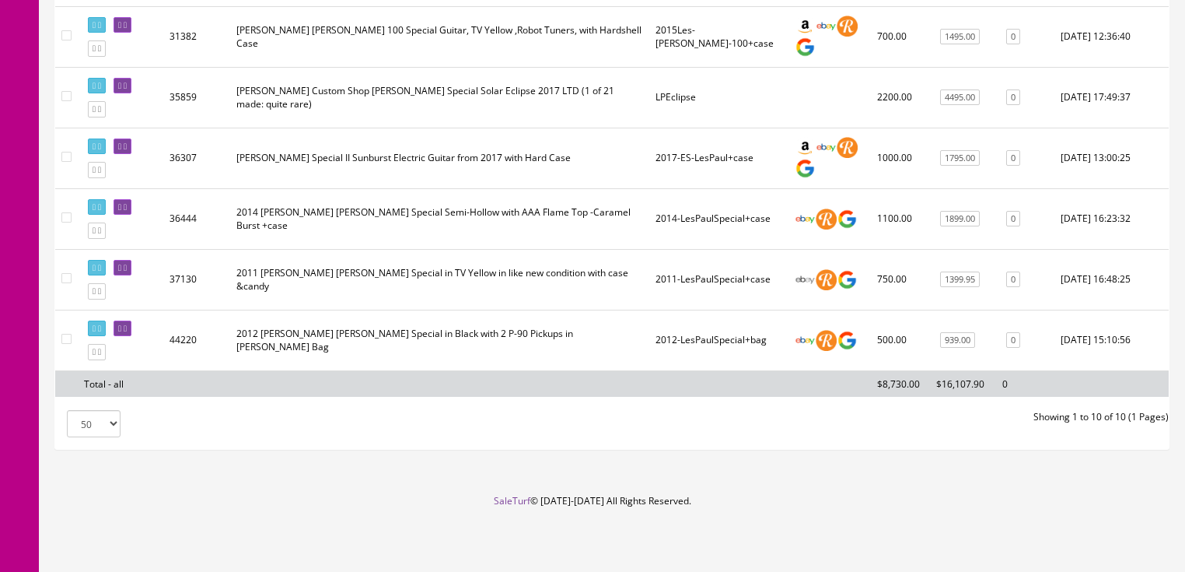
scroll to position [618, 0]
click at [131, 331] on link at bounding box center [123, 328] width 18 height 16
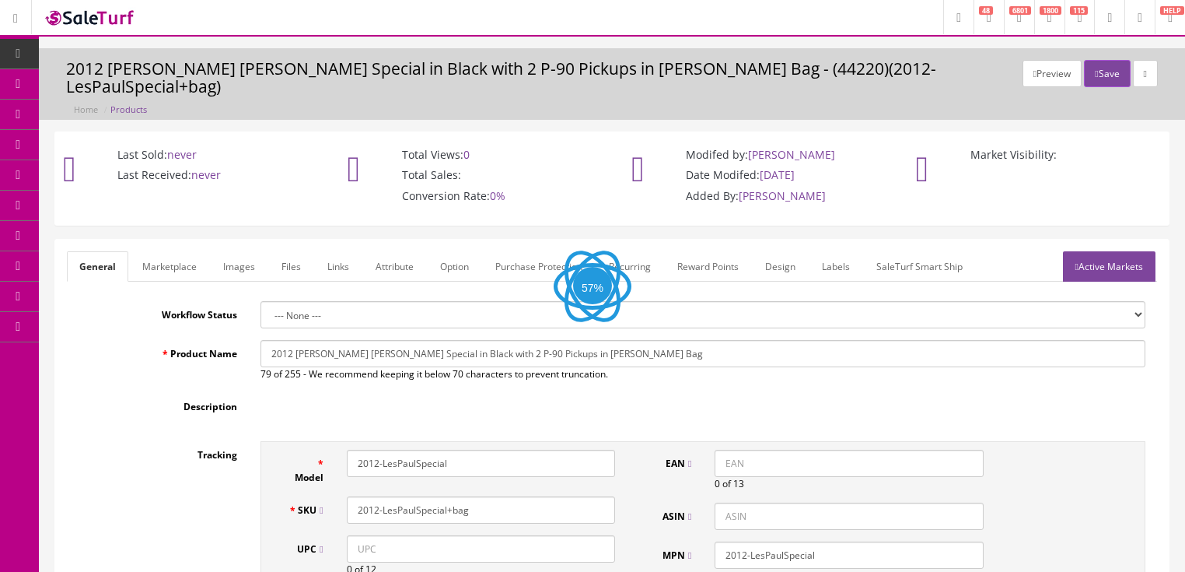
click at [221, 251] on link "Images" at bounding box center [239, 266] width 57 height 30
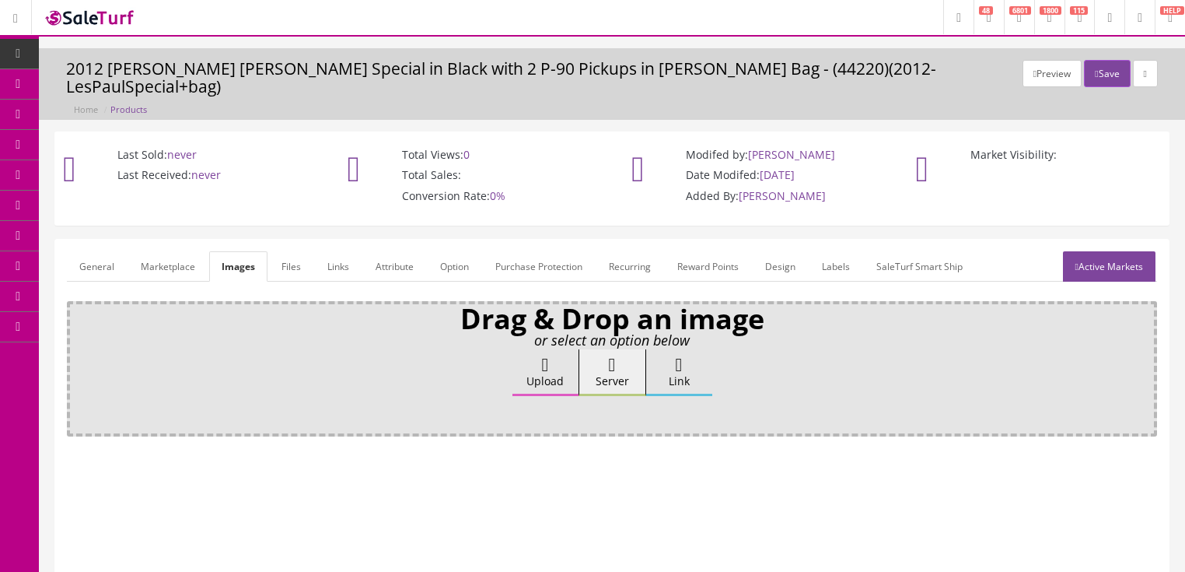
click at [530, 358] on label "Upload" at bounding box center [546, 372] width 66 height 47
click at [78, 358] on input "Upload" at bounding box center [78, 357] width 0 height 16
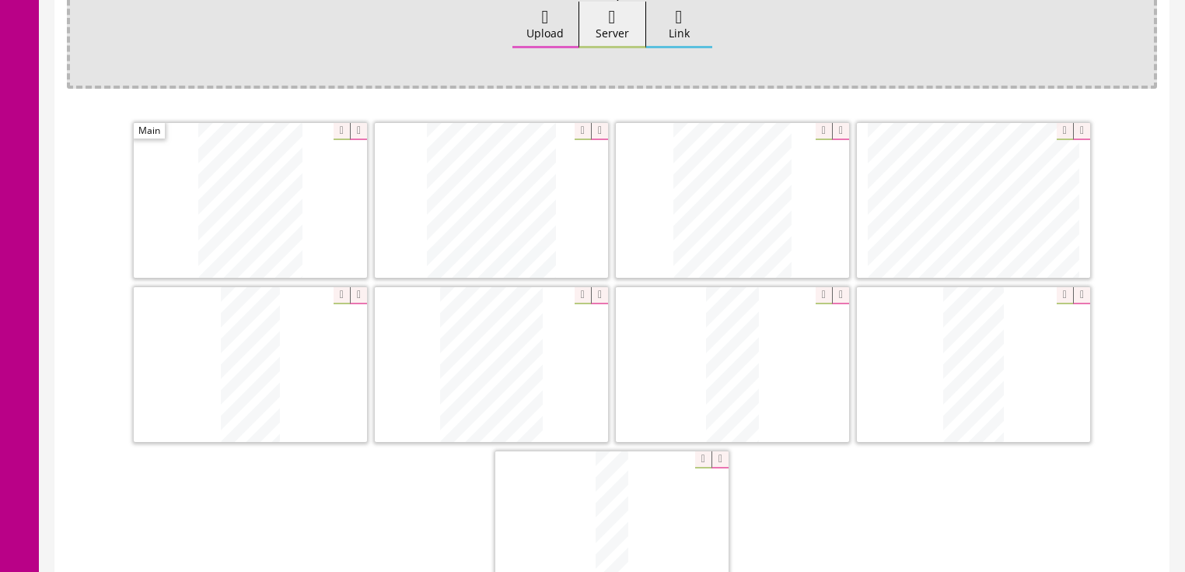
scroll to position [373, 0]
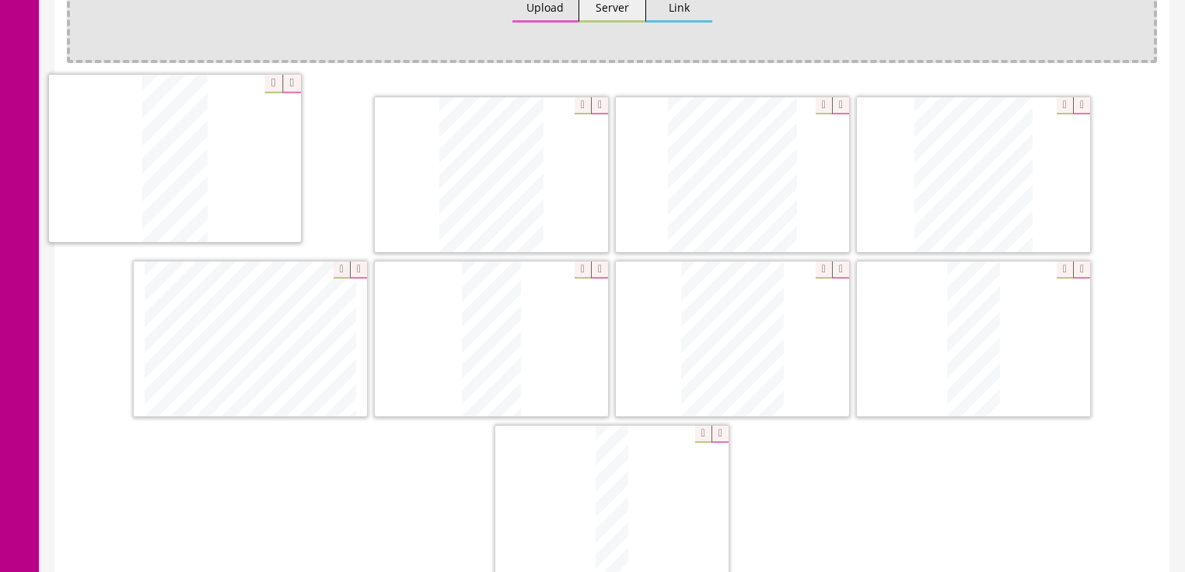
drag, startPoint x: 967, startPoint y: 352, endPoint x: 168, endPoint y: 173, distance: 818.5
drag, startPoint x: 926, startPoint y: 316, endPoint x: 411, endPoint y: 147, distance: 542.6
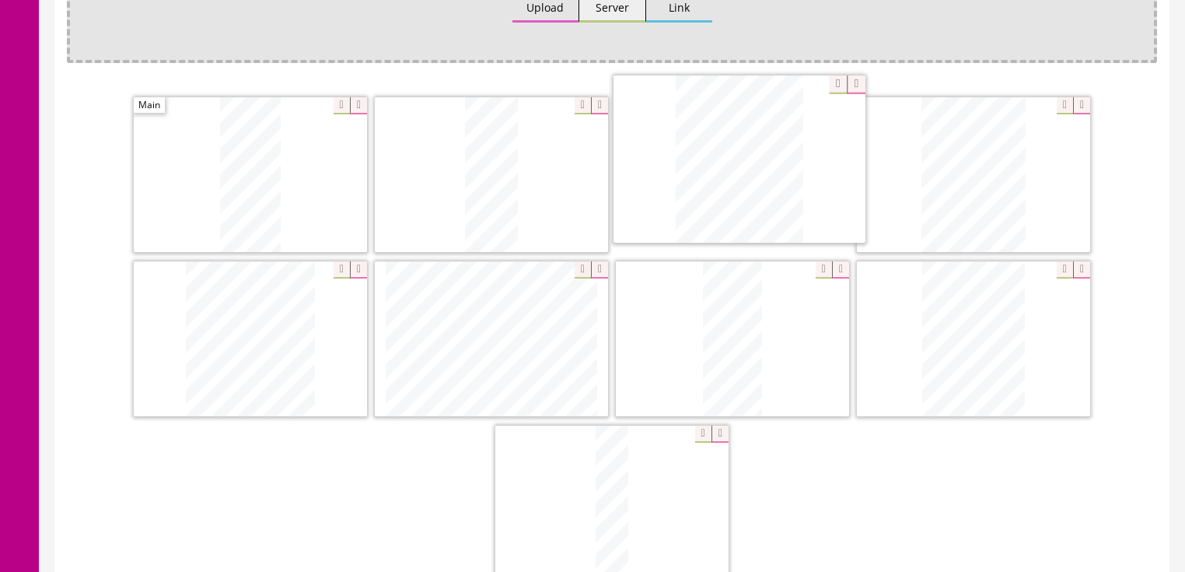
drag, startPoint x: 371, startPoint y: 264, endPoint x: 775, endPoint y: 113, distance: 431.3
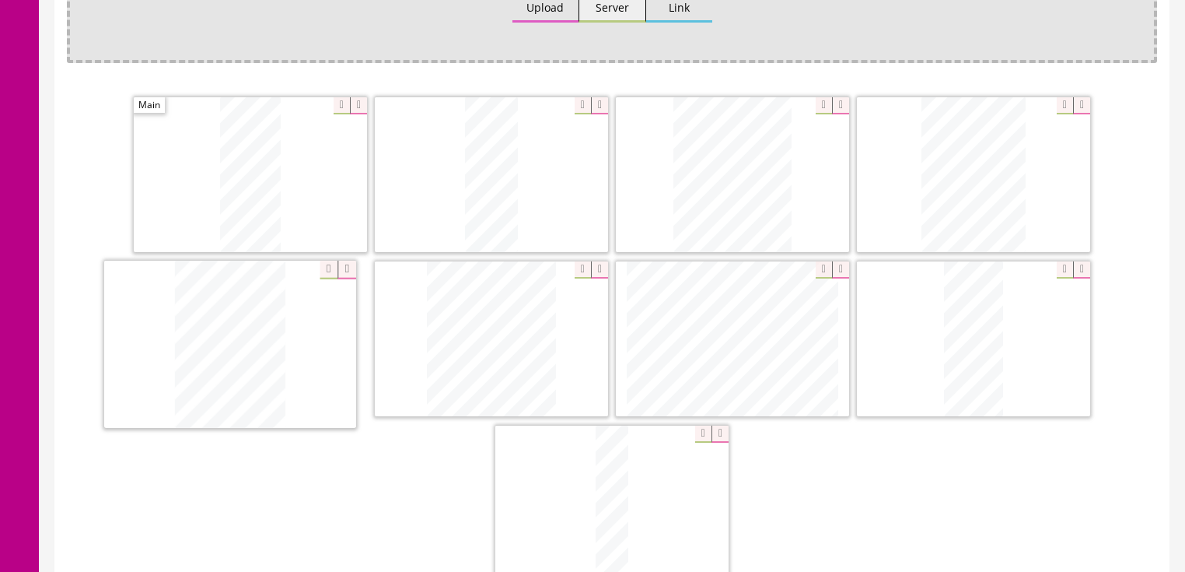
drag, startPoint x: 972, startPoint y: 278, endPoint x: 229, endPoint y: 286, distance: 743.7
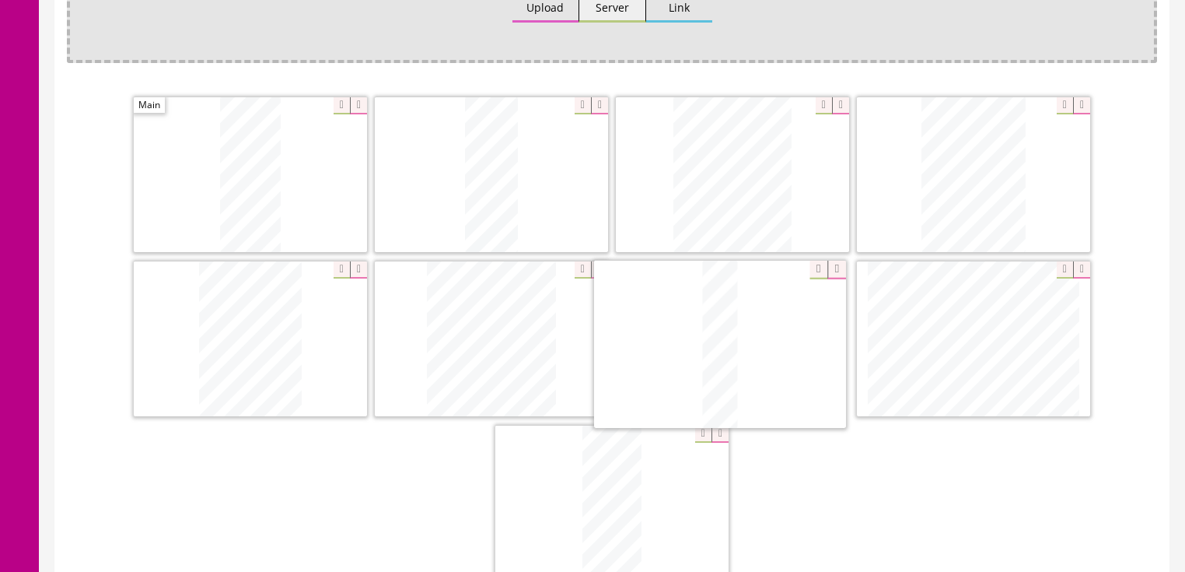
drag, startPoint x: 604, startPoint y: 451, endPoint x: 694, endPoint y: 335, distance: 146.9
drag, startPoint x: 640, startPoint y: 457, endPoint x: 982, endPoint y: 299, distance: 377.3
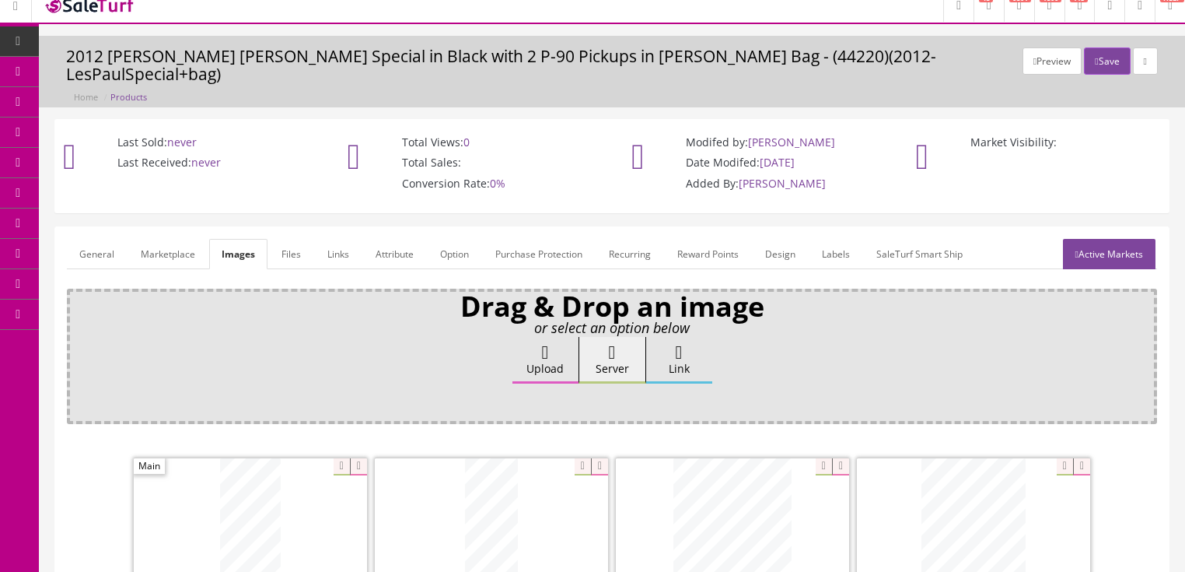
scroll to position [0, 0]
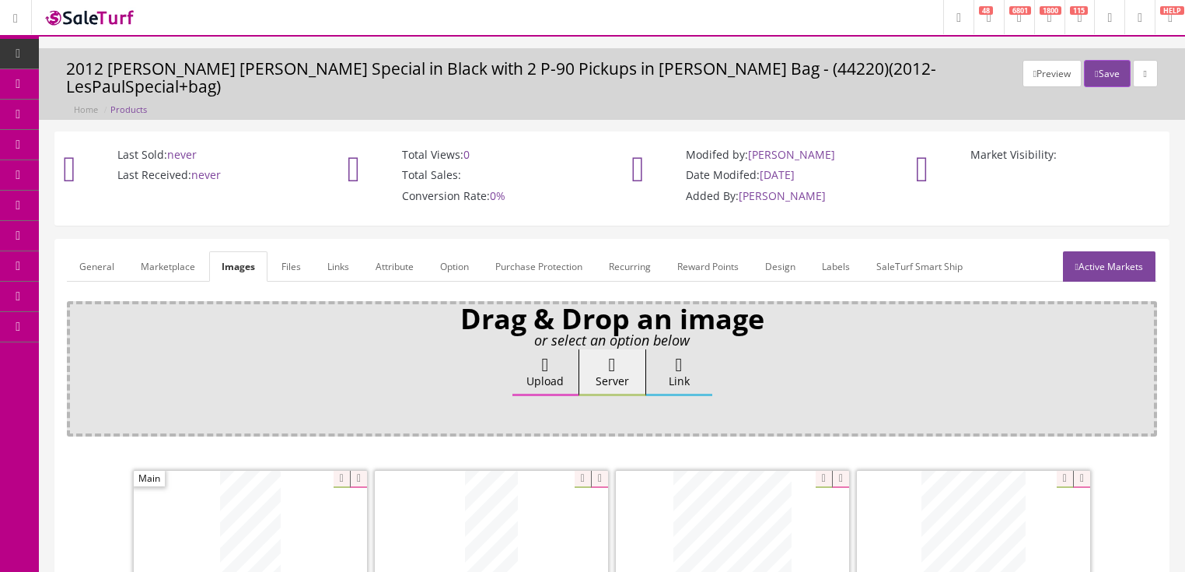
click at [79, 254] on link "General" at bounding box center [97, 266] width 60 height 30
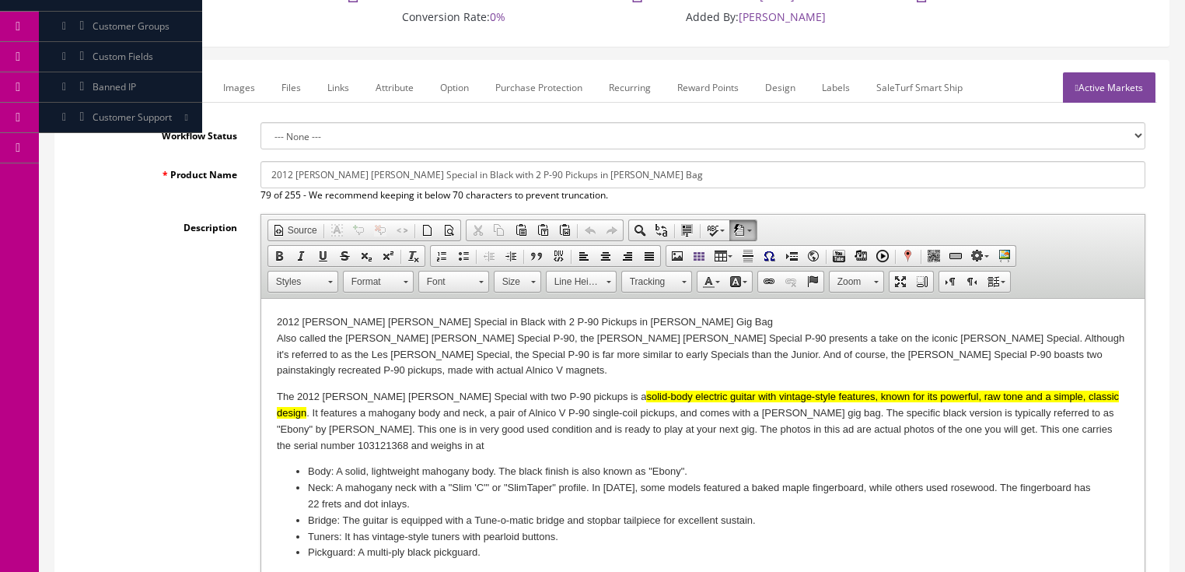
scroll to position [187, 0]
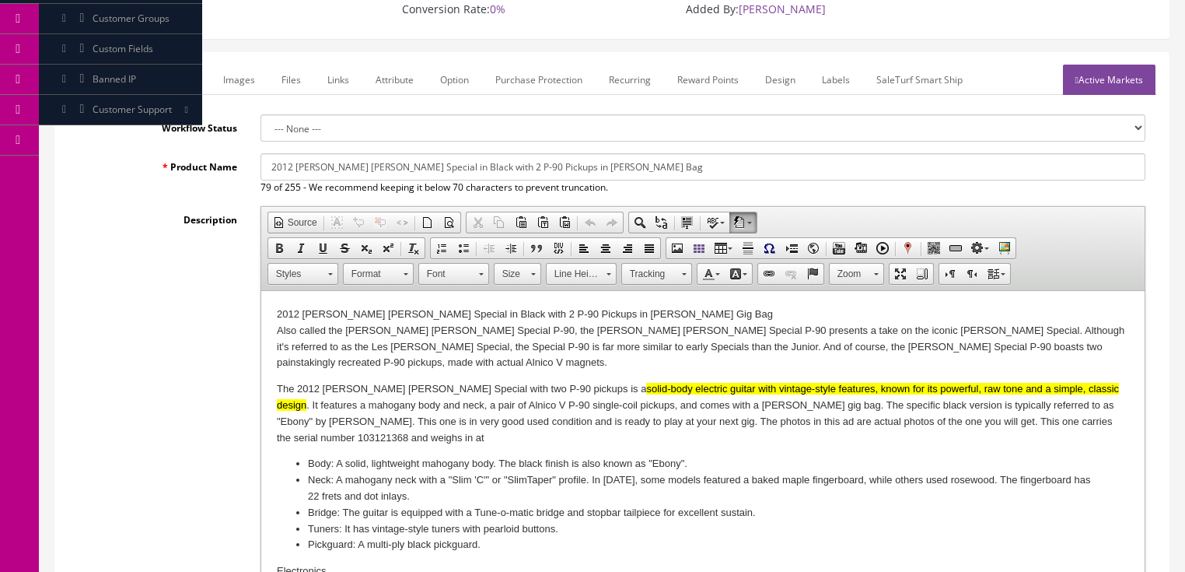
click at [380, 433] on p "The 2012 [PERSON_NAME] [PERSON_NAME] Special with two P-90 pickups is a solid-b…" at bounding box center [702, 413] width 853 height 65
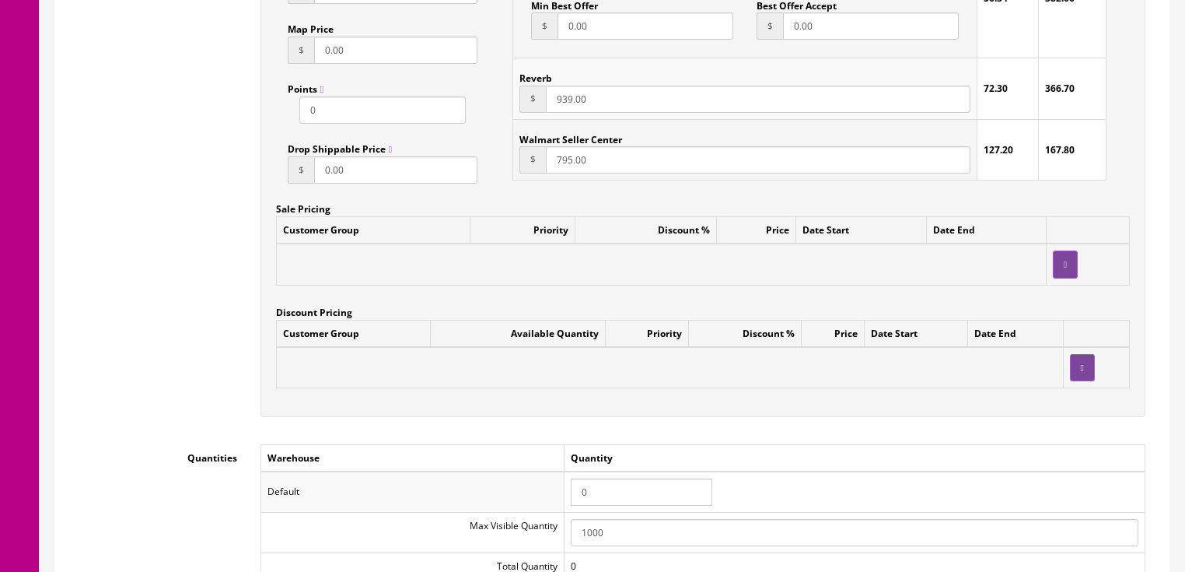
scroll to position [1307, 0]
drag, startPoint x: 596, startPoint y: 479, endPoint x: 560, endPoint y: 473, distance: 36.3
click at [560, 473] on tr "Default 0" at bounding box center [703, 491] width 884 height 40
type input "1"
click at [605, 455] on td "Quantity" at bounding box center [854, 456] width 581 height 27
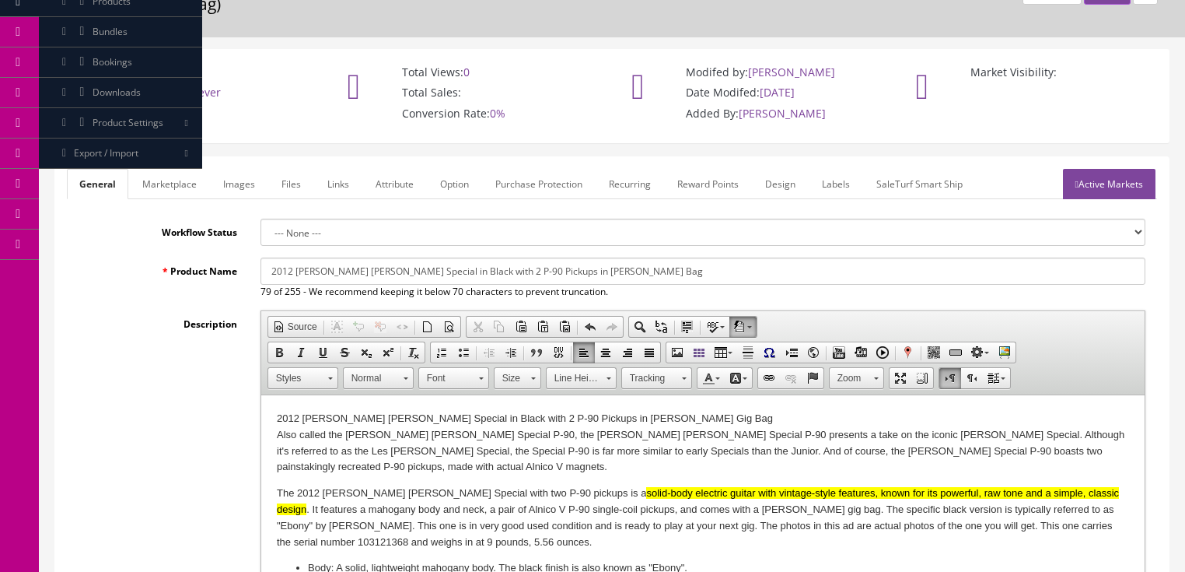
scroll to position [0, 0]
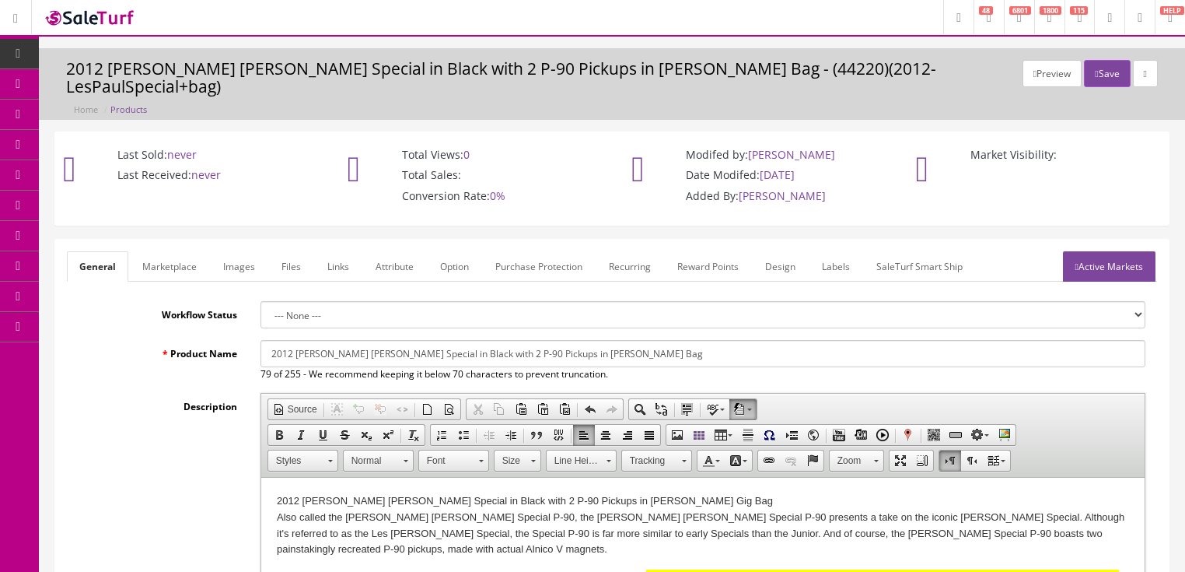
click at [256, 251] on link "Images" at bounding box center [239, 266] width 57 height 30
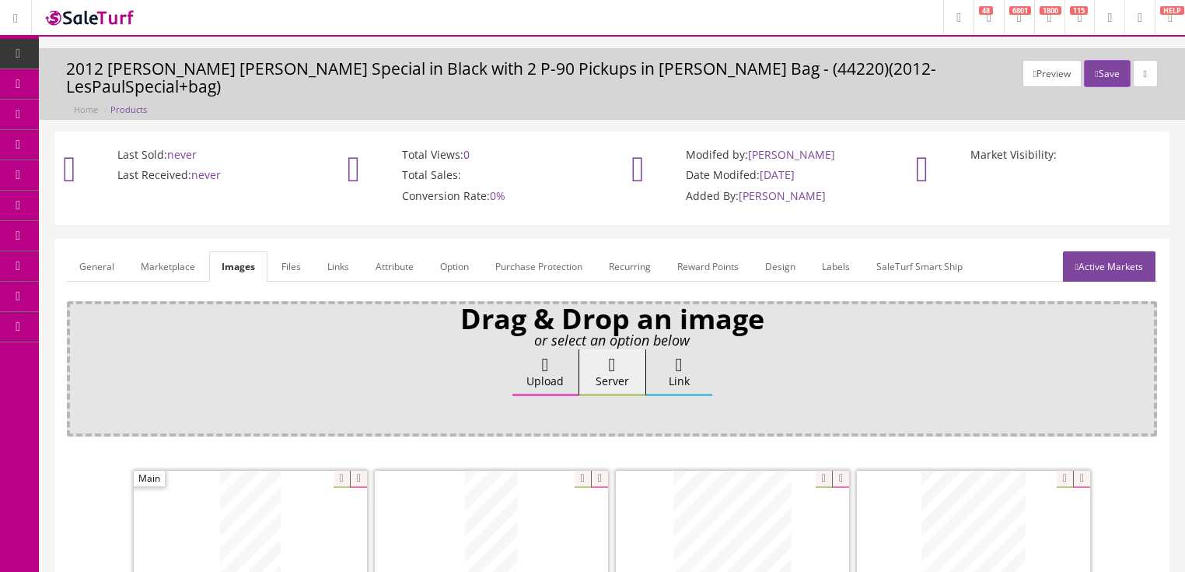
click at [1138, 251] on link "Active Markets" at bounding box center [1109, 266] width 93 height 30
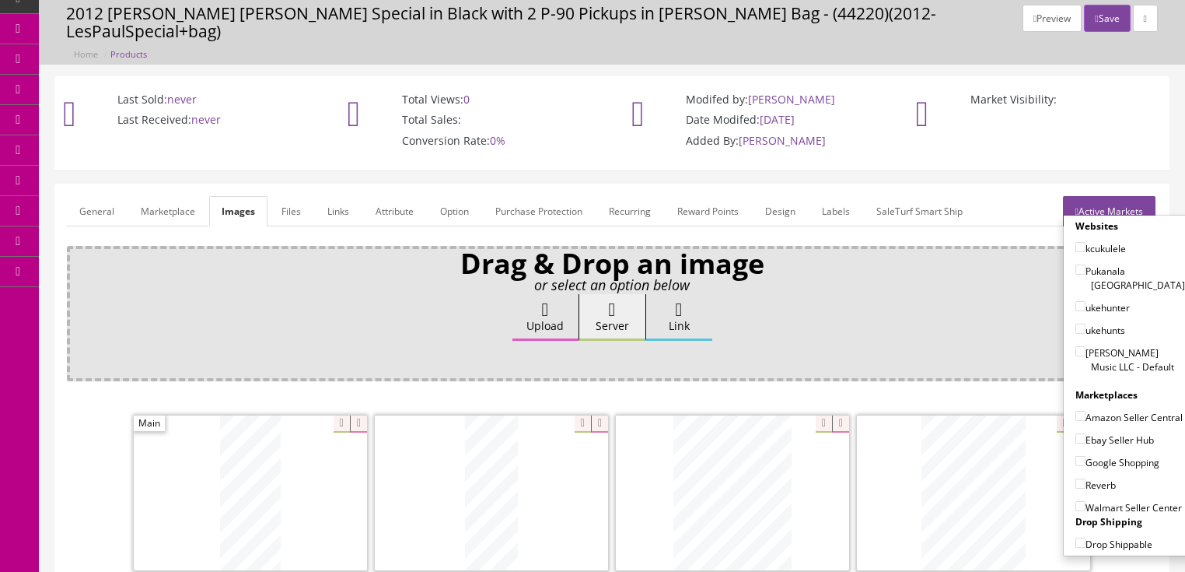
scroll to position [62, 0]
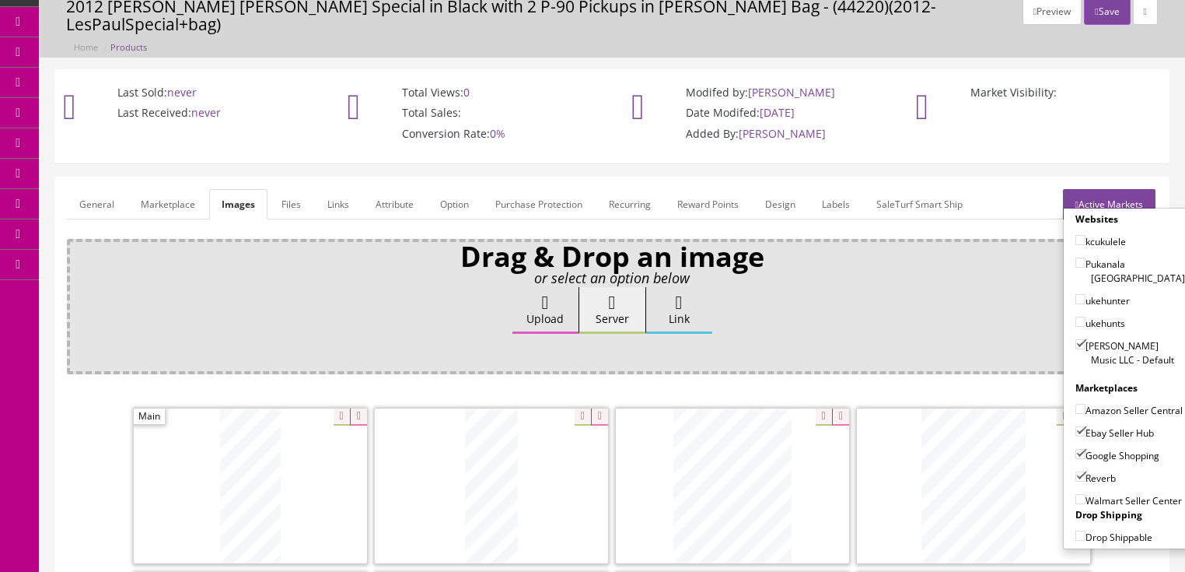
click at [1094, 12] on button "Save" at bounding box center [1107, 11] width 46 height 27
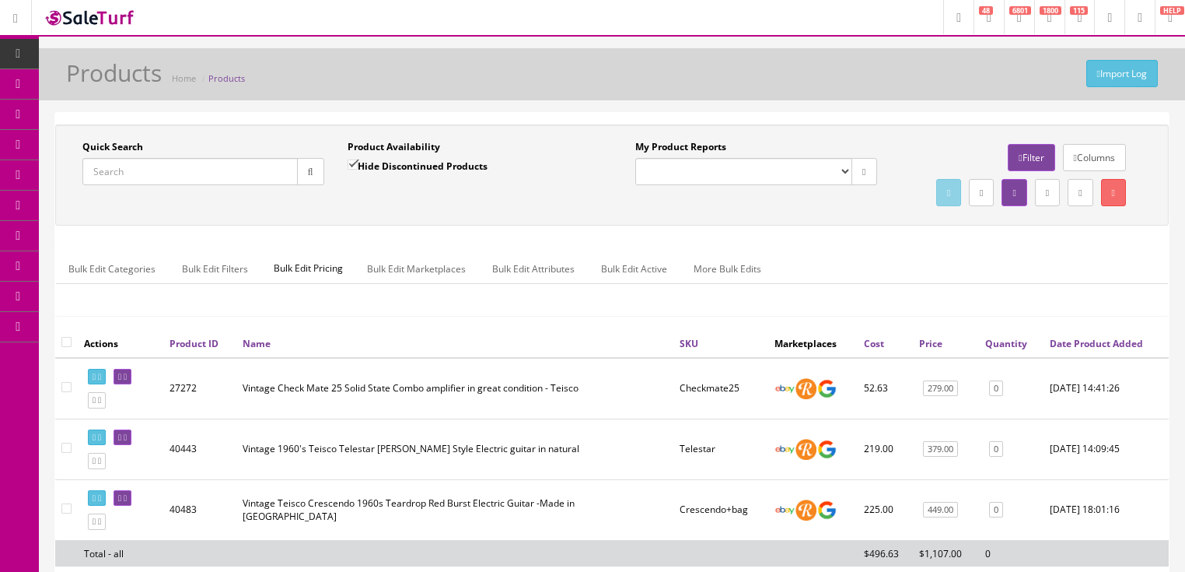
click at [219, 179] on input "Quick Search" at bounding box center [189, 171] width 215 height 27
type input "rich asm 1"
click at [357, 167] on input "Hide Discontinued Products" at bounding box center [353, 164] width 10 height 10
checkbox input "false"
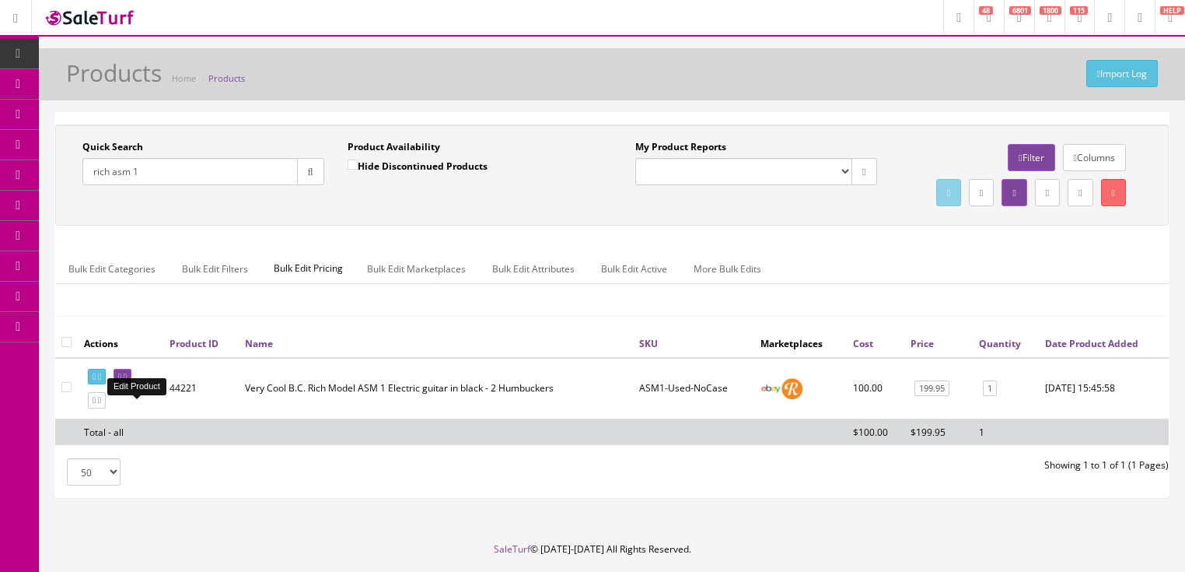
click at [127, 381] on icon at bounding box center [125, 377] width 3 height 9
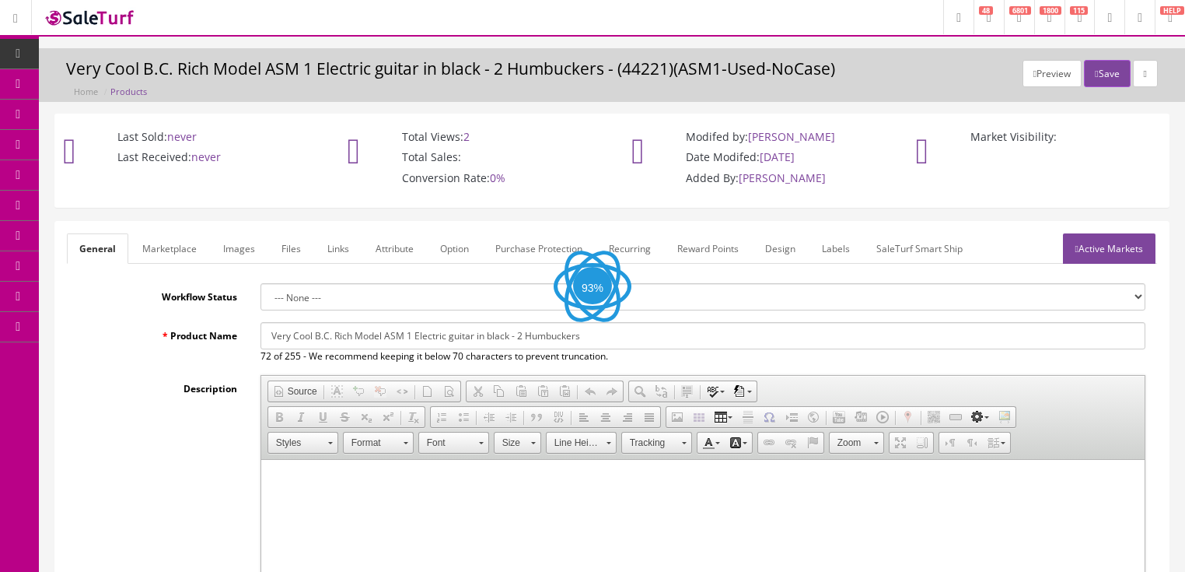
click at [233, 249] on link "Images" at bounding box center [239, 248] width 57 height 30
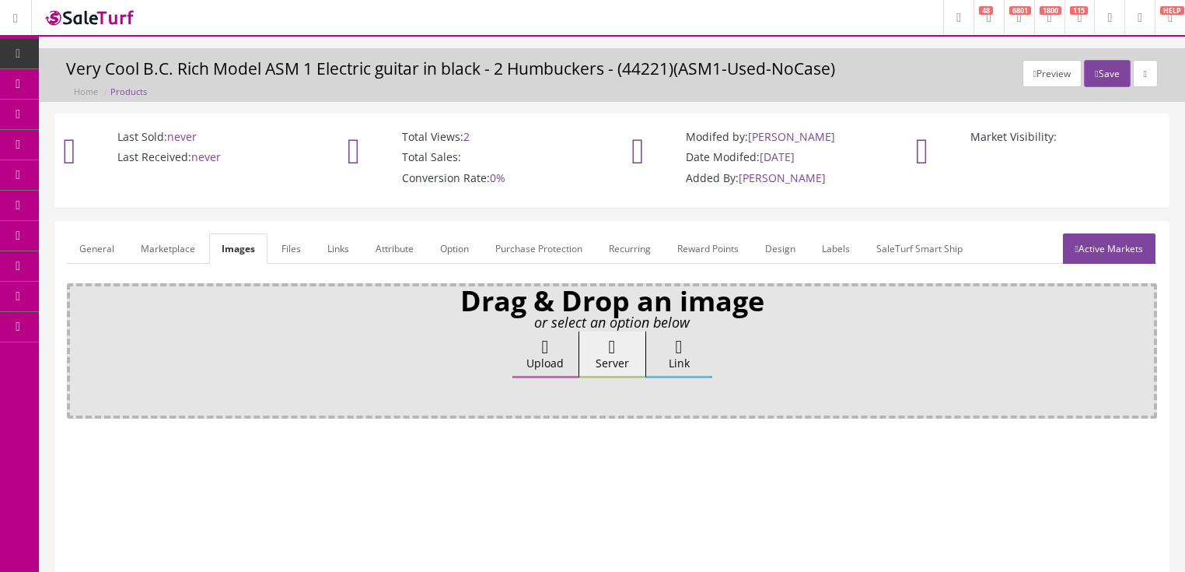
click at [550, 358] on label "Upload" at bounding box center [546, 354] width 66 height 47
click at [78, 347] on input "Upload" at bounding box center [78, 339] width 0 height 16
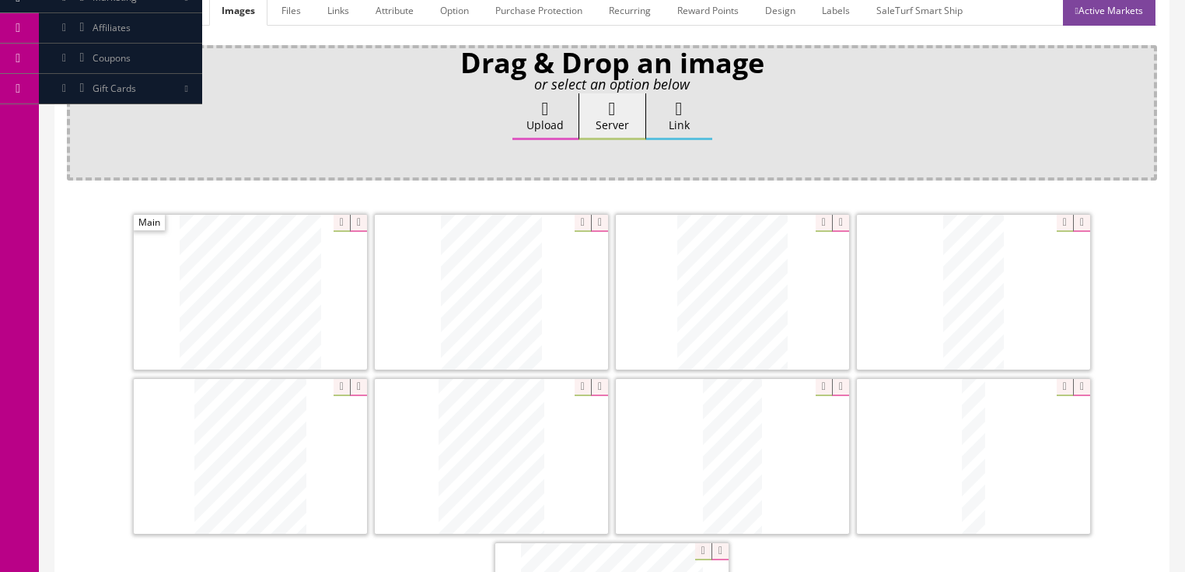
scroll to position [249, 0]
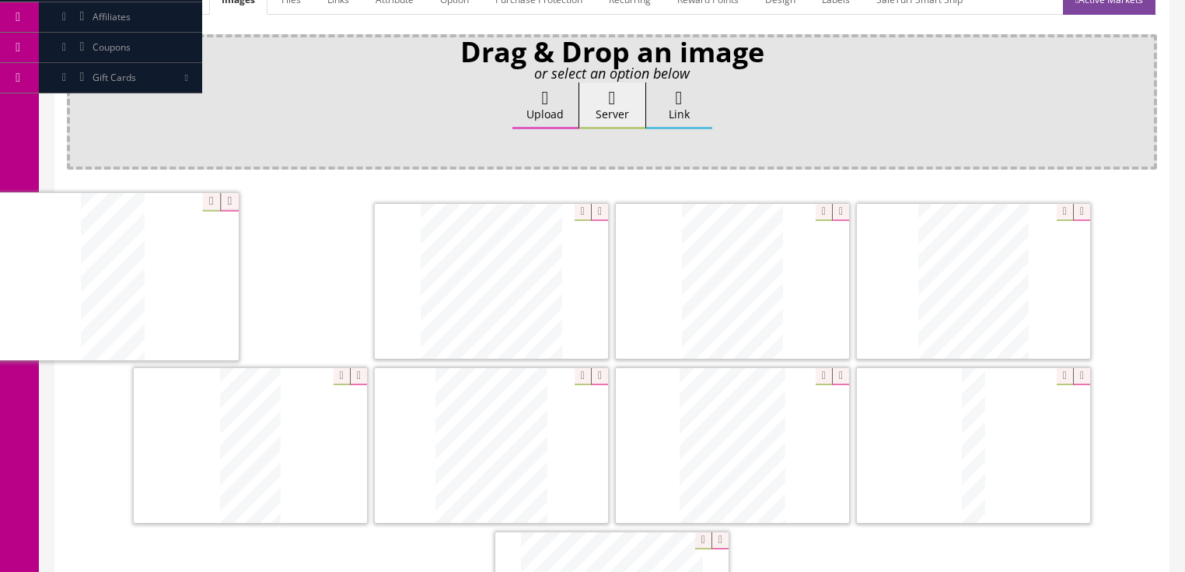
drag, startPoint x: 731, startPoint y: 447, endPoint x: 171, endPoint y: 283, distance: 583.6
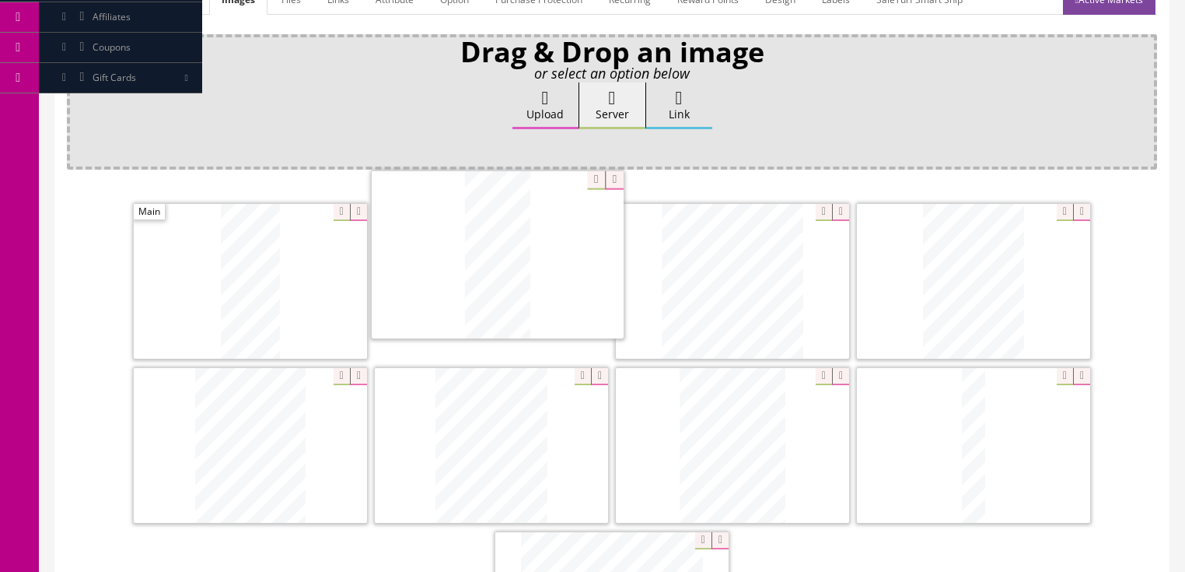
drag, startPoint x: 298, startPoint y: 347, endPoint x: 600, endPoint y: 264, distance: 312.9
drag, startPoint x: 1002, startPoint y: 283, endPoint x: 744, endPoint y: 282, distance: 258.3
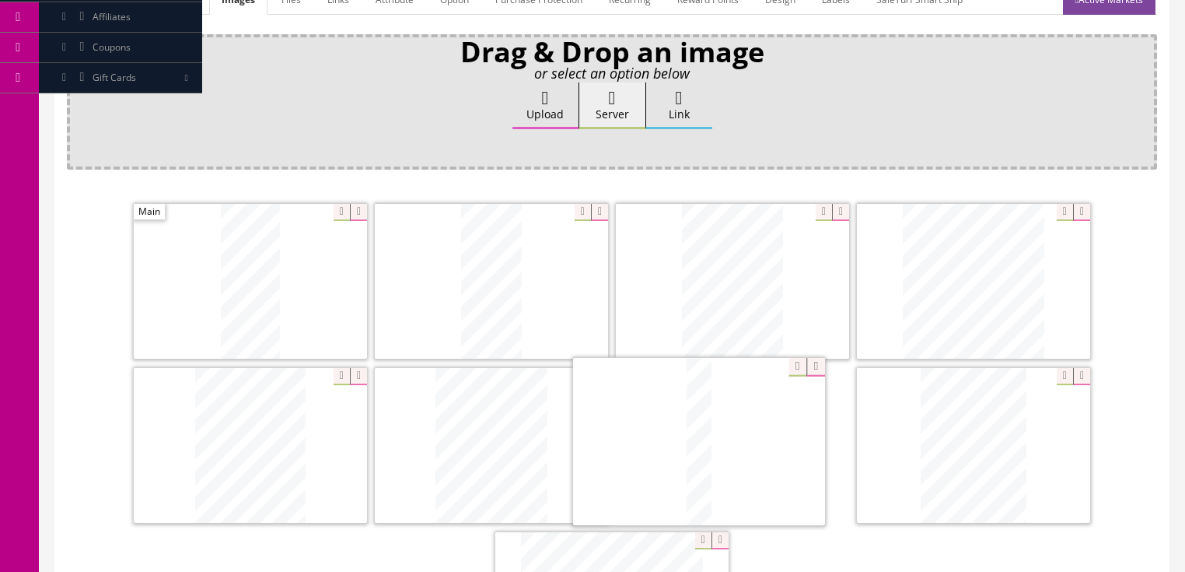
drag, startPoint x: 984, startPoint y: 440, endPoint x: 709, endPoint y: 439, distance: 274.6
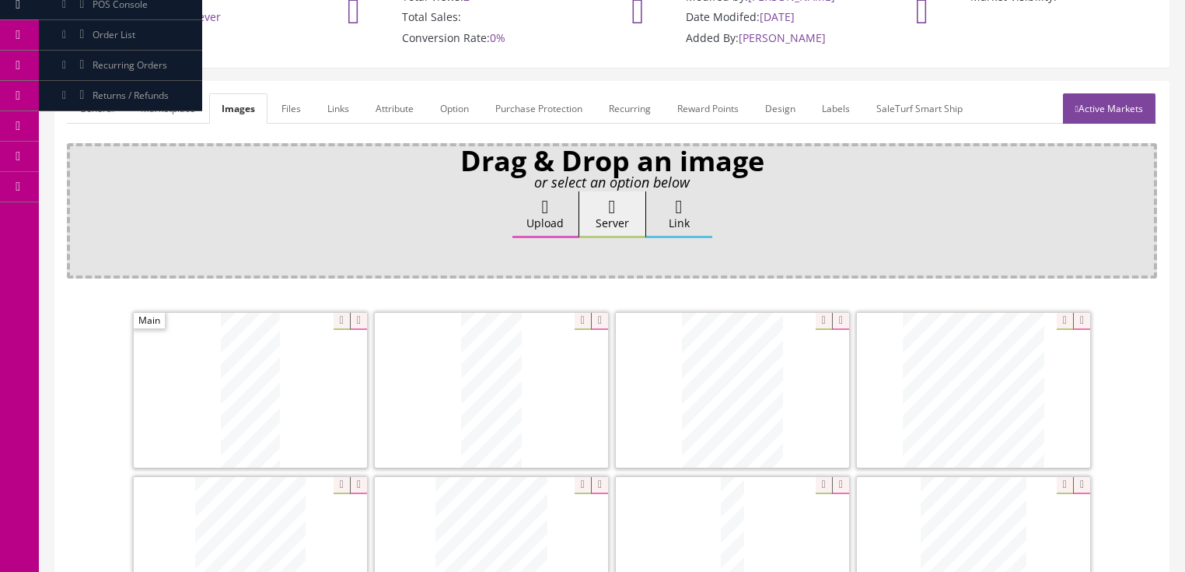
scroll to position [124, 0]
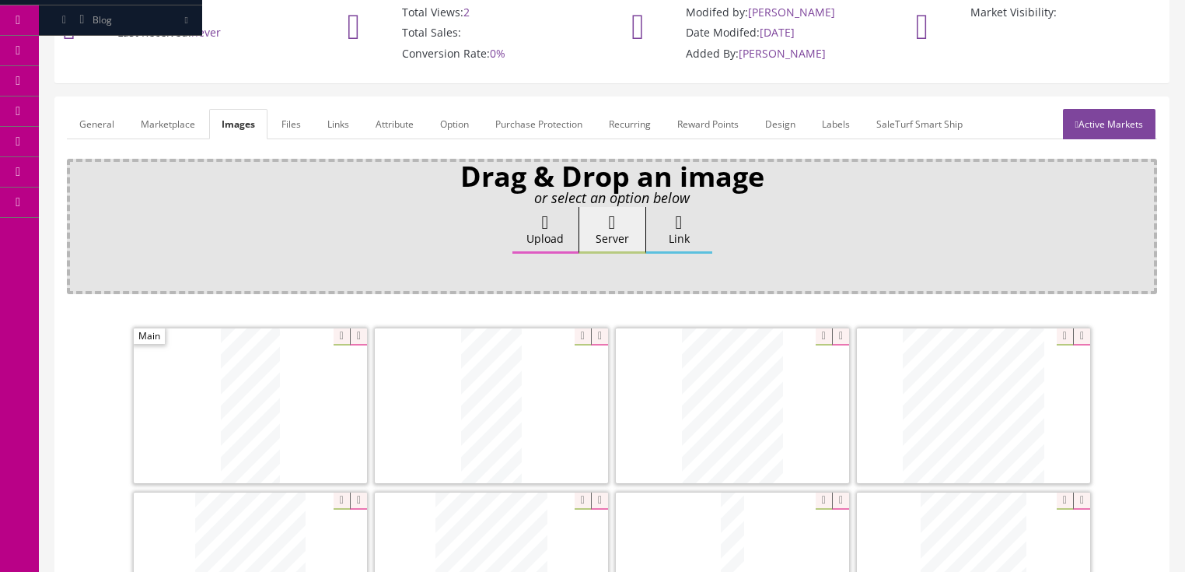
click at [116, 121] on link "General" at bounding box center [97, 124] width 60 height 30
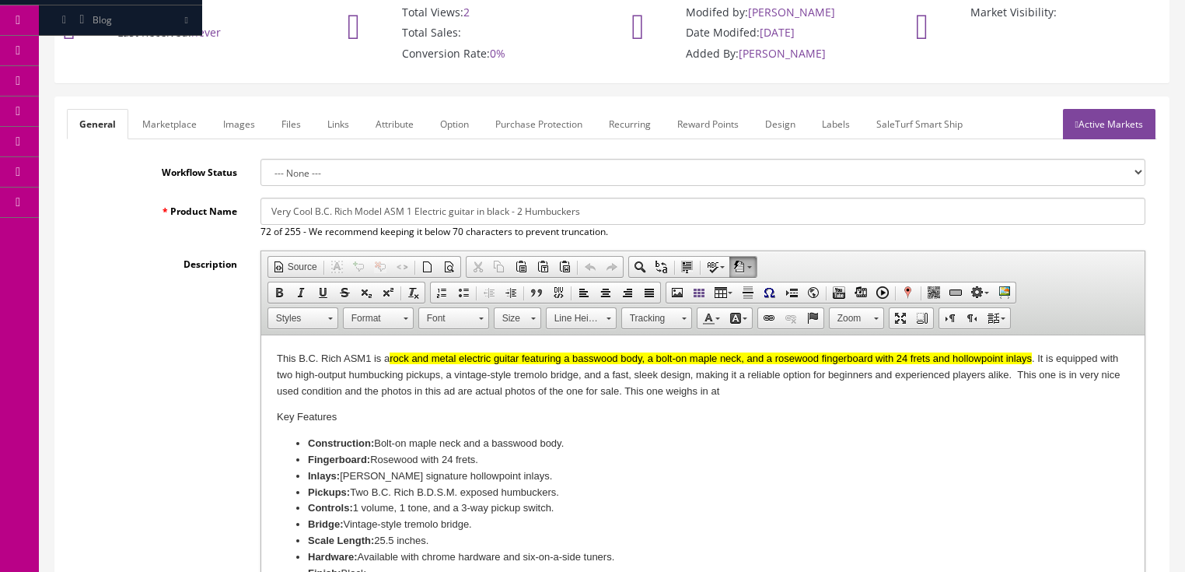
click at [759, 393] on p "This B.C. Rich ASM1 is a rock and metal electric guitar featuring a basswood bo…" at bounding box center [702, 375] width 853 height 48
drag, startPoint x: 645, startPoint y: 393, endPoint x: 636, endPoint y: 450, distance: 57.4
click at [646, 394] on p "This B.C. Rich ASM1 is a rock and metal electric guitar featuring a basswood bo…" at bounding box center [702, 375] width 853 height 48
click at [247, 128] on link "Images" at bounding box center [239, 124] width 57 height 30
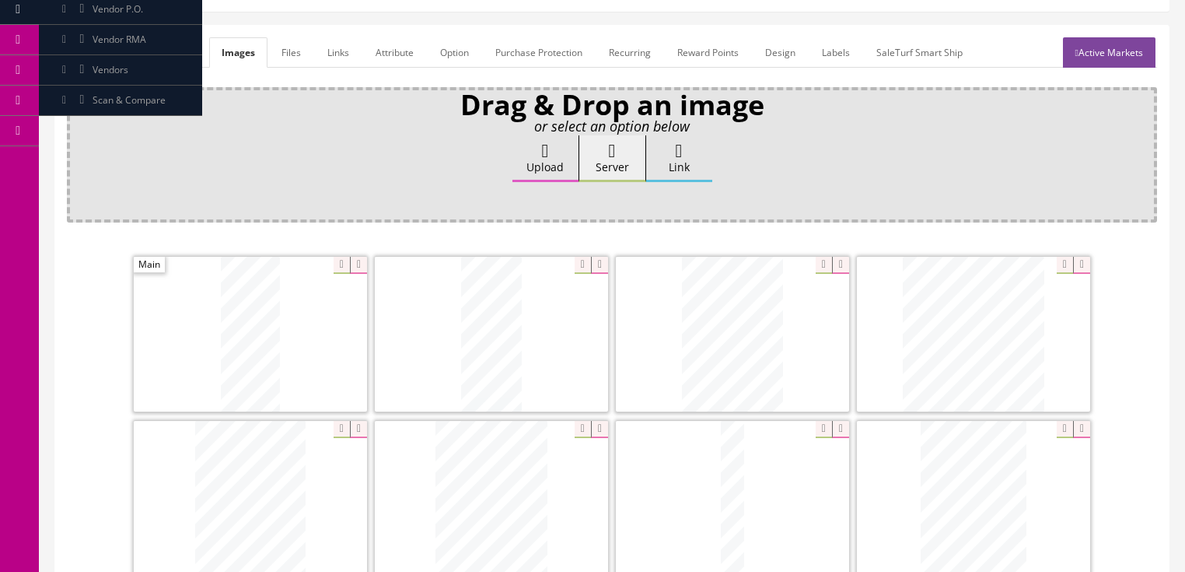
scroll to position [187, 0]
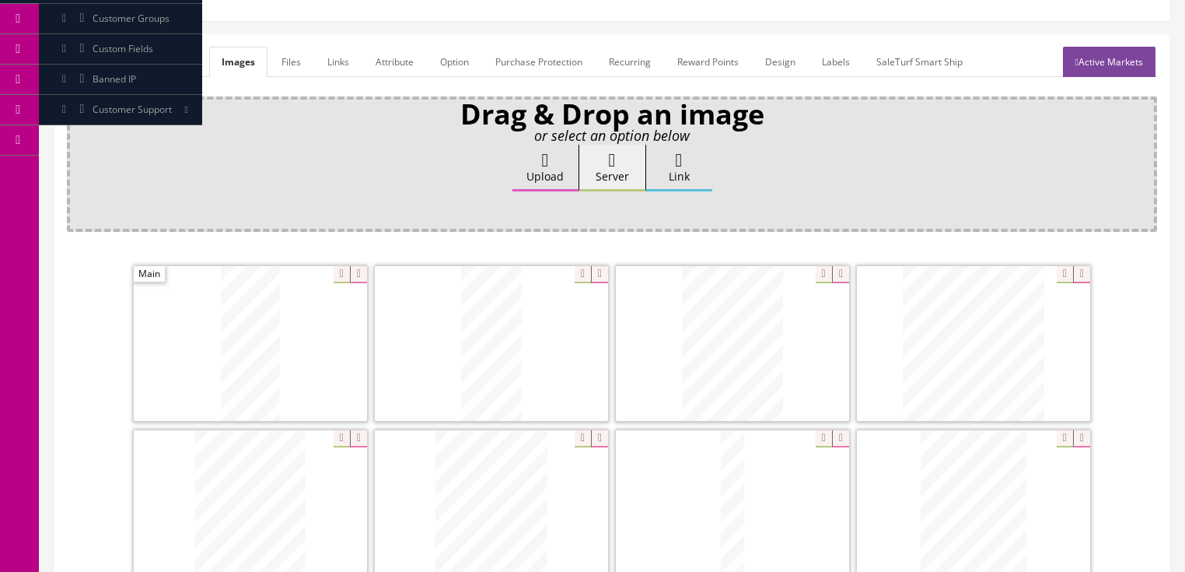
click at [1116, 58] on link "Active Markets" at bounding box center [1109, 62] width 93 height 30
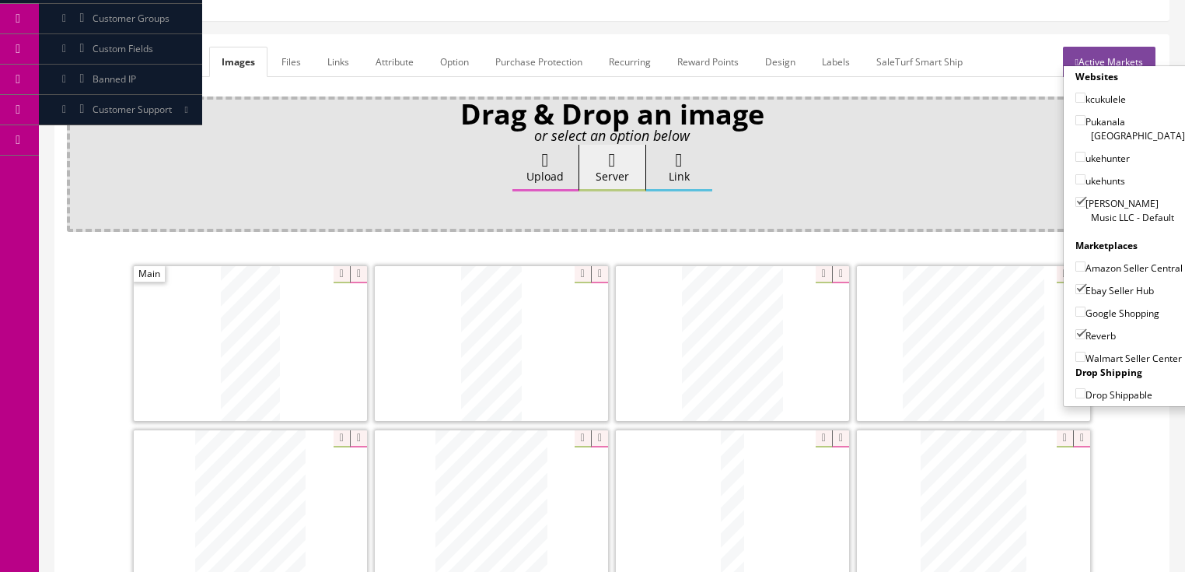
click at [1116, 58] on link "Active Markets" at bounding box center [1109, 62] width 93 height 30
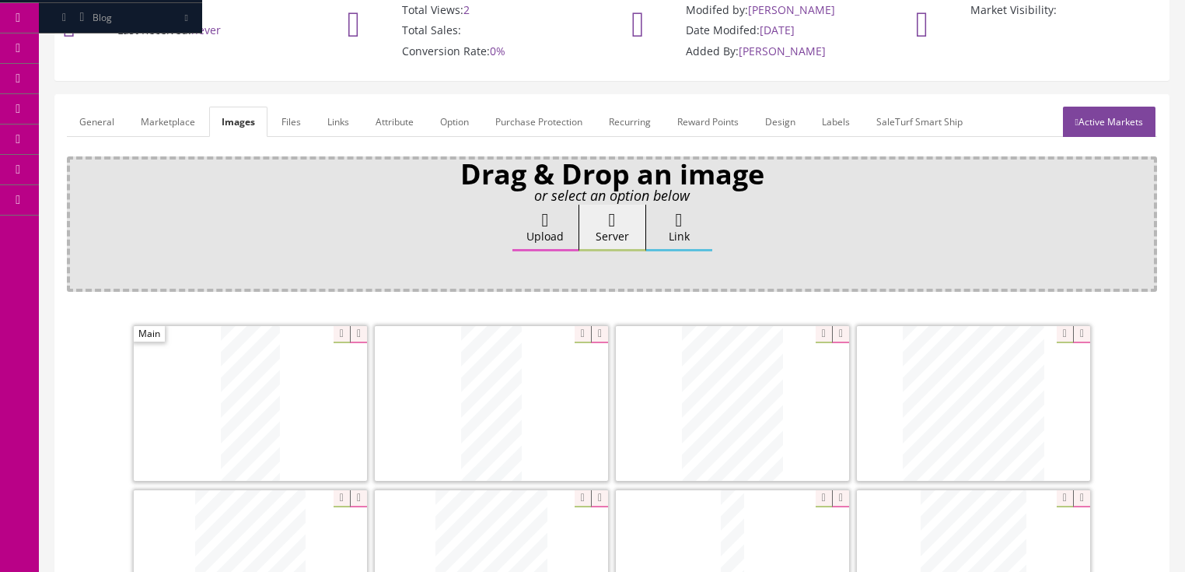
scroll to position [124, 0]
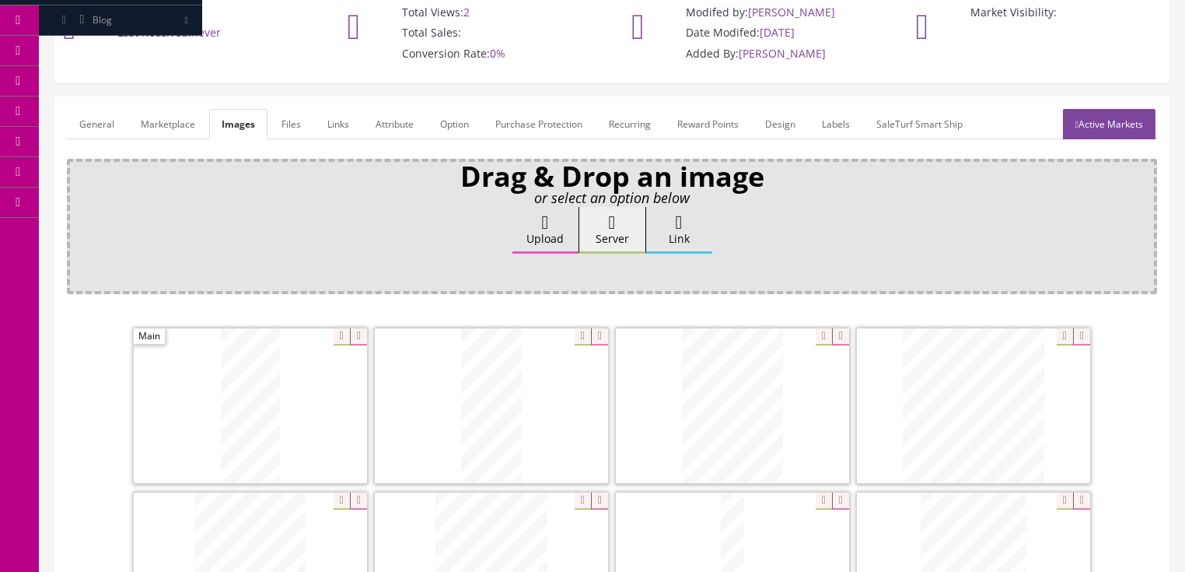
click at [97, 128] on link "General" at bounding box center [97, 124] width 60 height 30
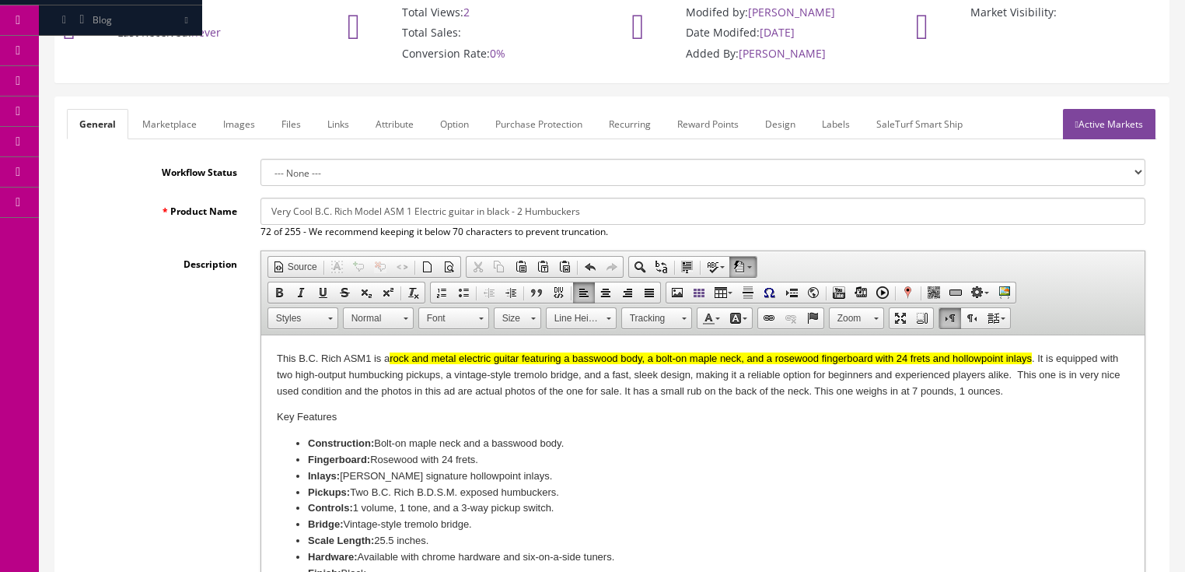
click at [986, 397] on p "This B.C. Rich ASM1 is a rock and metal electric guitar featuring a basswood bo…" at bounding box center [702, 375] width 853 height 48
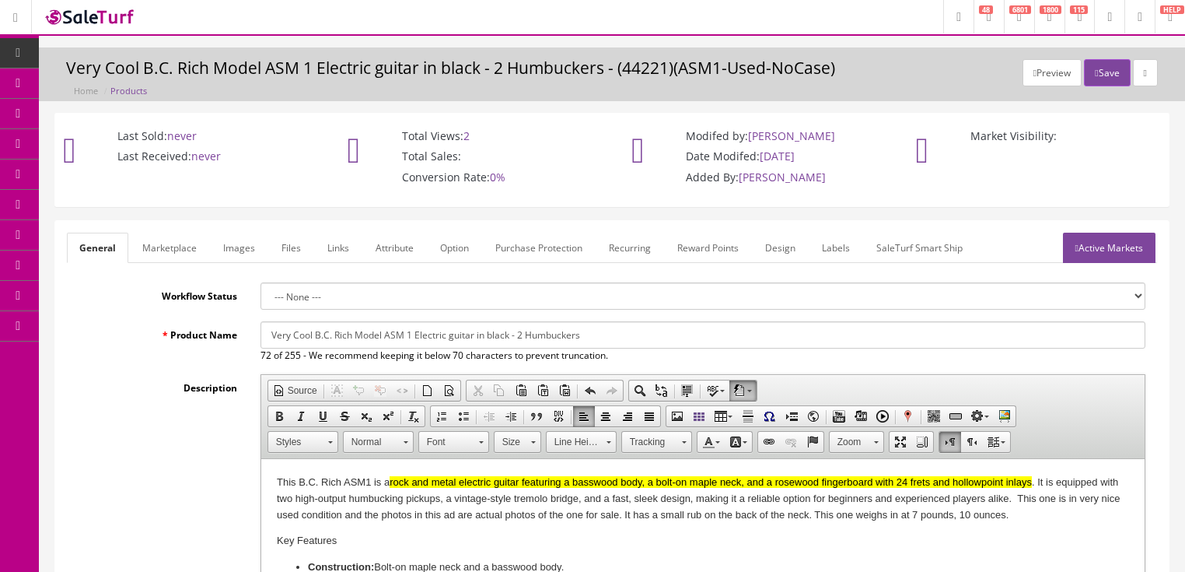
scroll to position [0, 0]
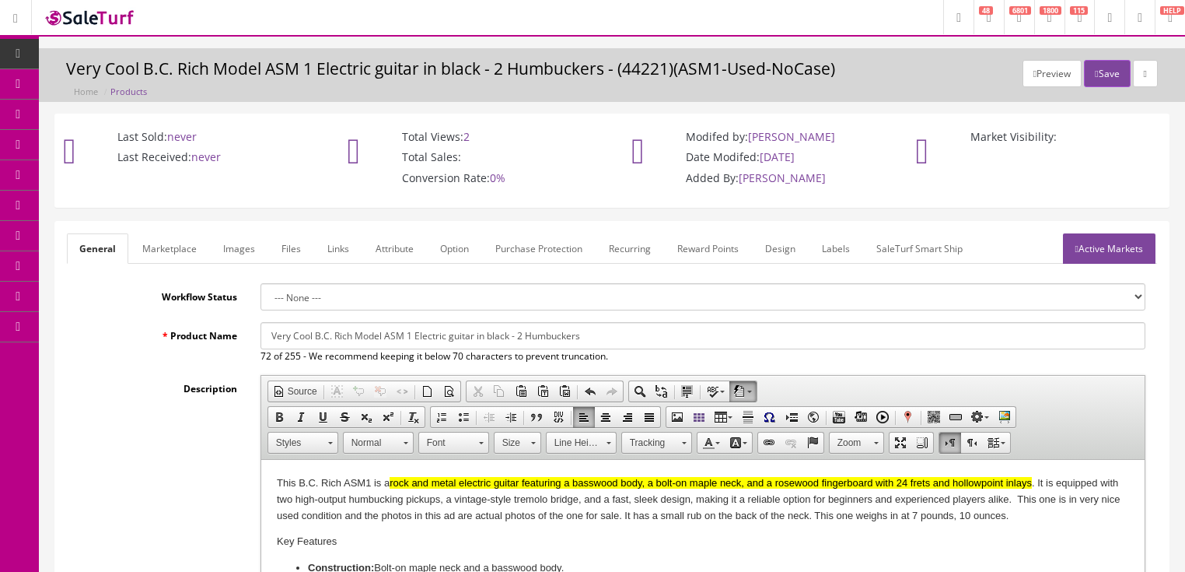
click at [1077, 252] on link "Active Markets" at bounding box center [1109, 248] width 93 height 30
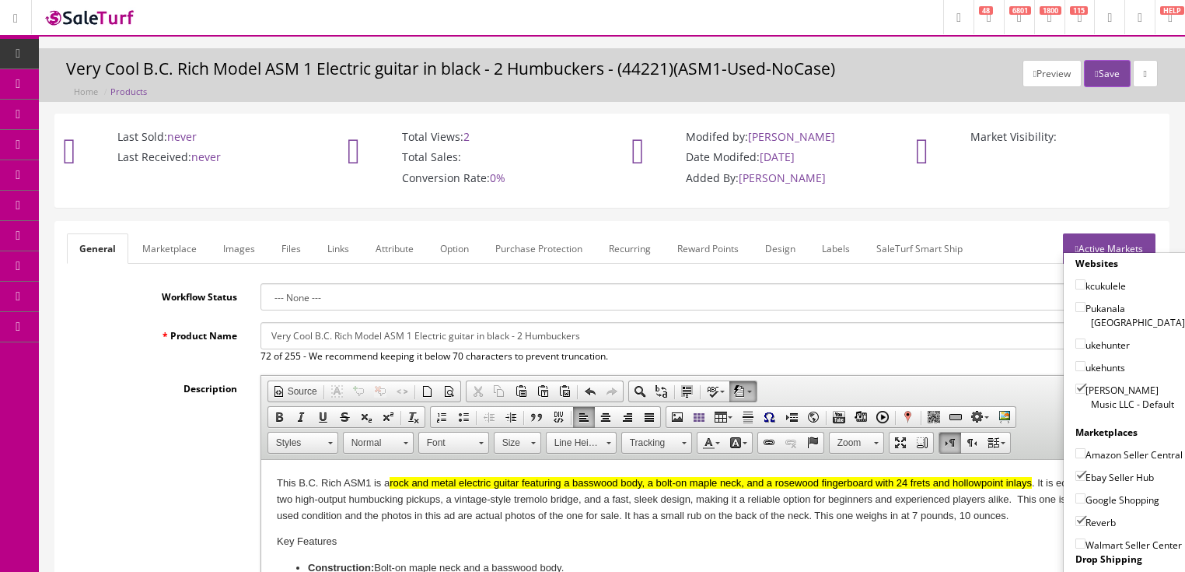
click at [1076, 493] on input"] "Google Shopping" at bounding box center [1081, 498] width 10 height 10
checkbox input"] "true"
click at [1121, 249] on link "Active Markets" at bounding box center [1109, 248] width 93 height 30
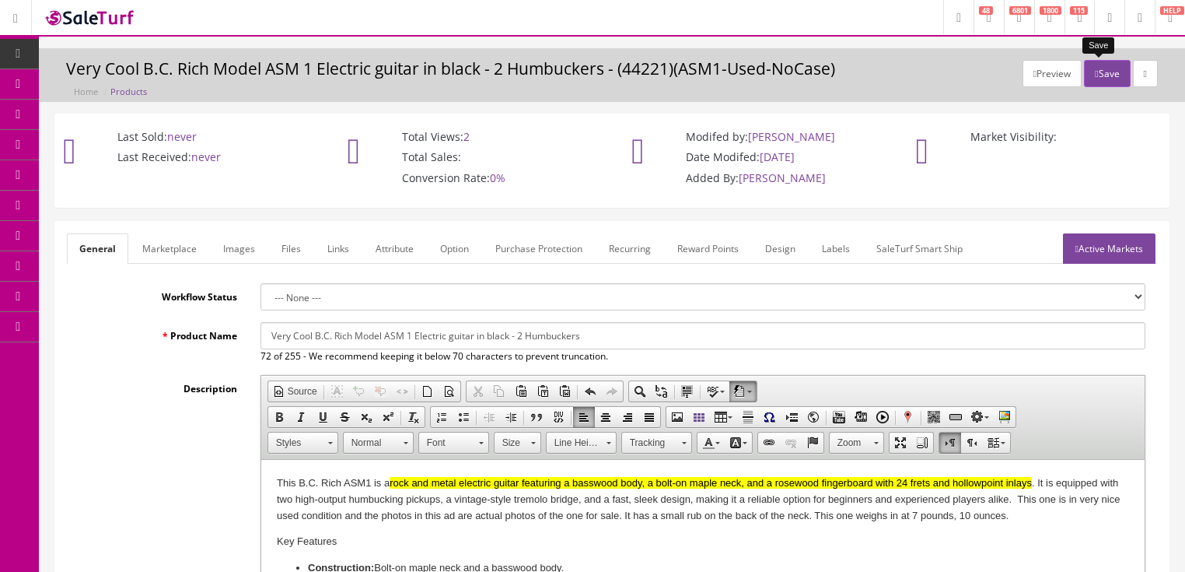
click at [1099, 68] on button "Save" at bounding box center [1107, 73] width 46 height 27
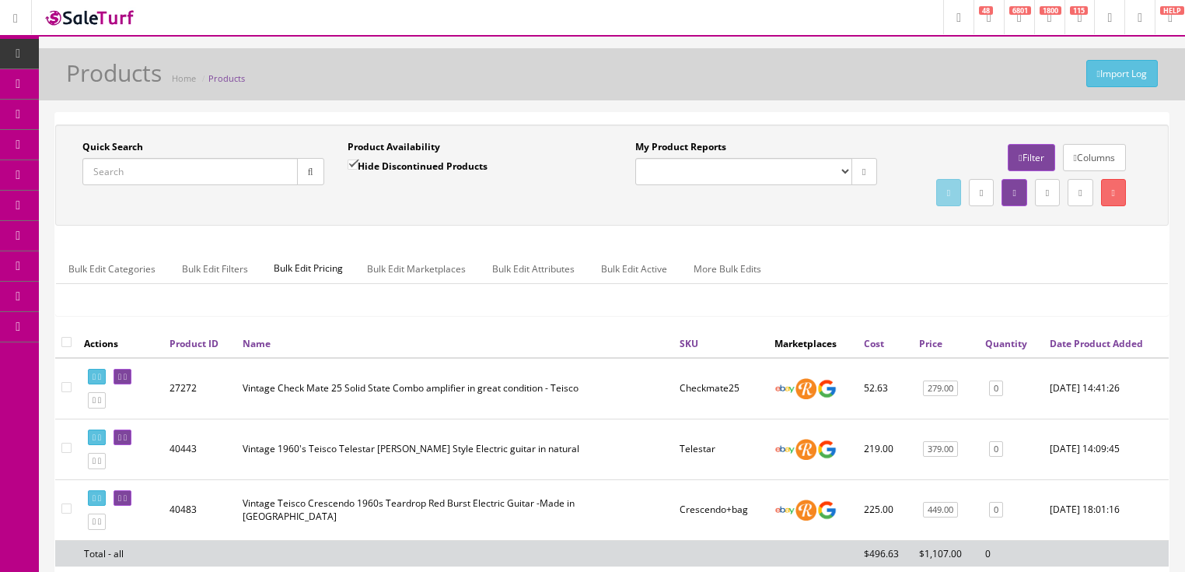
click at [165, 168] on input "Quick Search" at bounding box center [189, 171] width 215 height 27
type input "longhorn bass"
click at [349, 163] on input "Hide Discontinued Products" at bounding box center [353, 164] width 10 height 10
checkbox input "false"
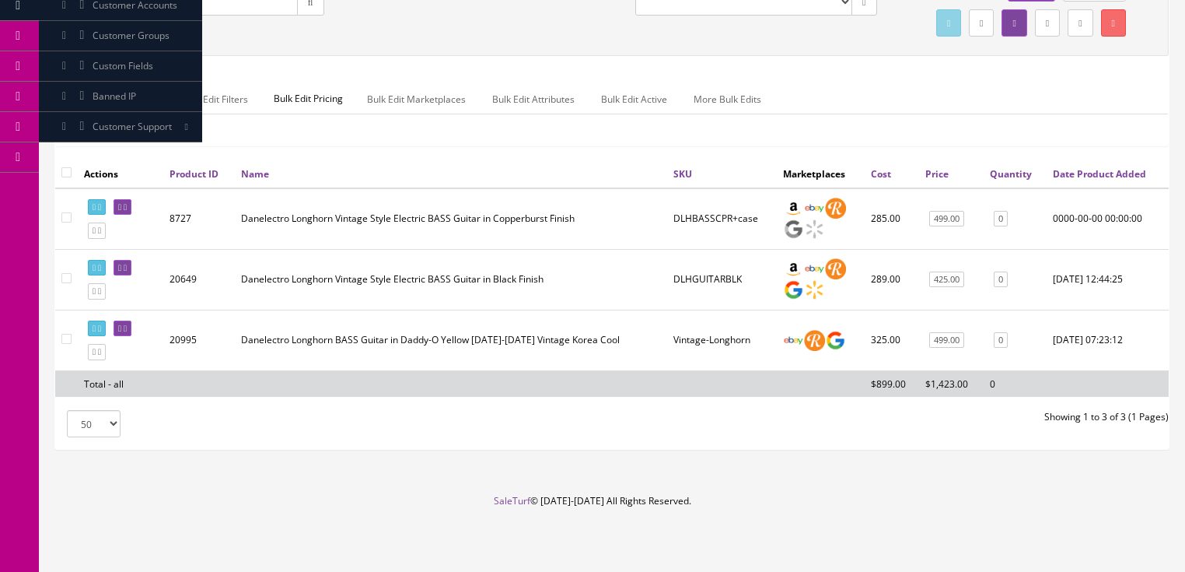
scroll to position [187, 0]
click at [101, 235] on icon at bounding box center [99, 230] width 3 height 9
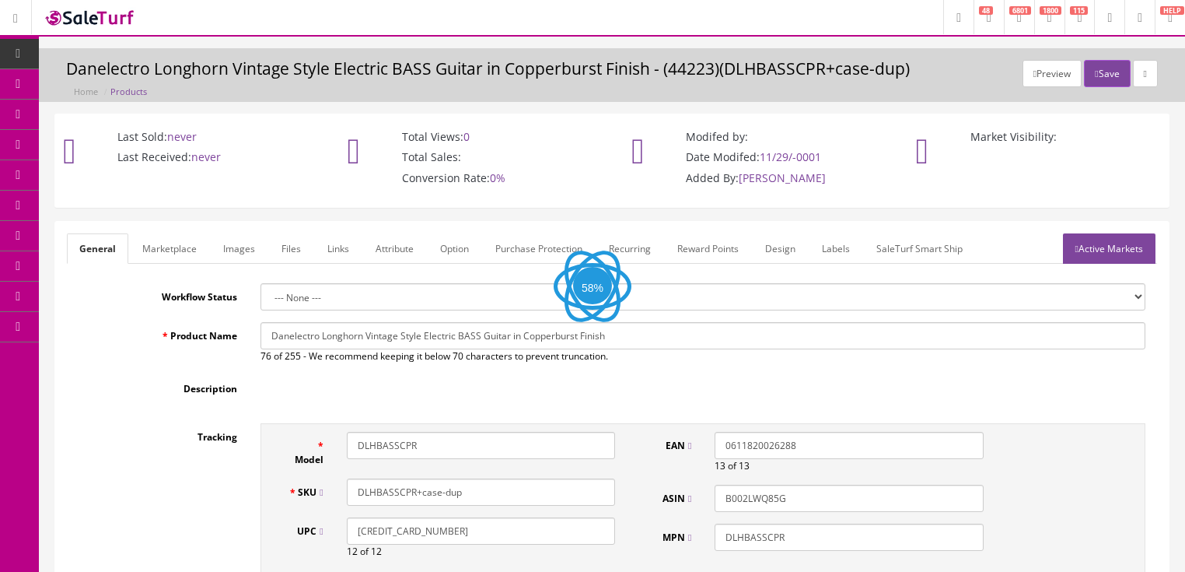
click at [243, 247] on link "Images" at bounding box center [239, 248] width 57 height 30
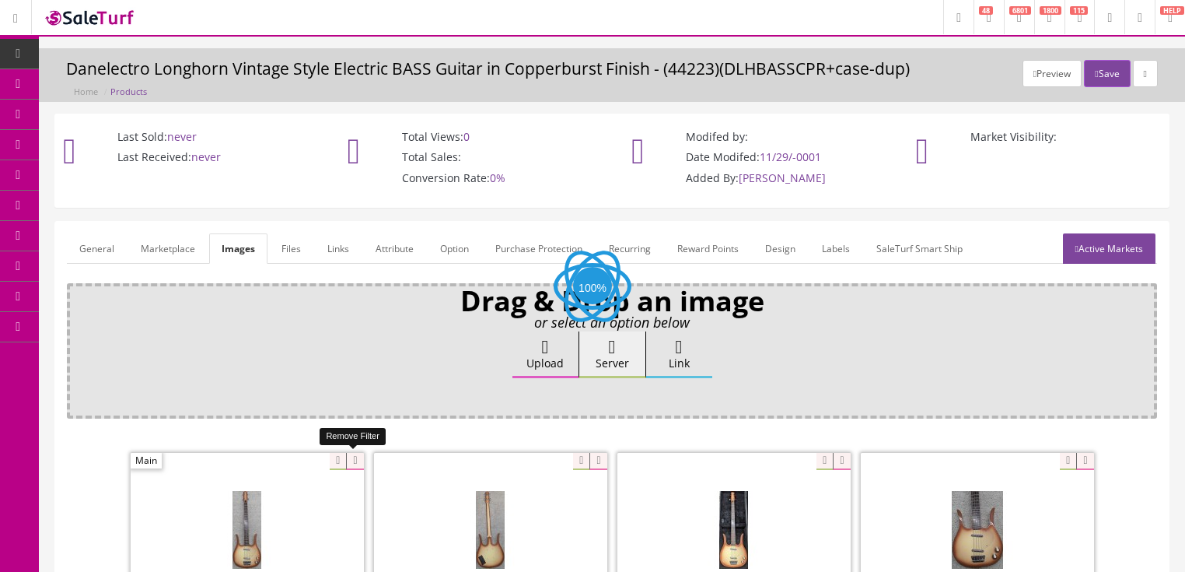
click at [355, 458] on icon at bounding box center [354, 461] width 17 height 17
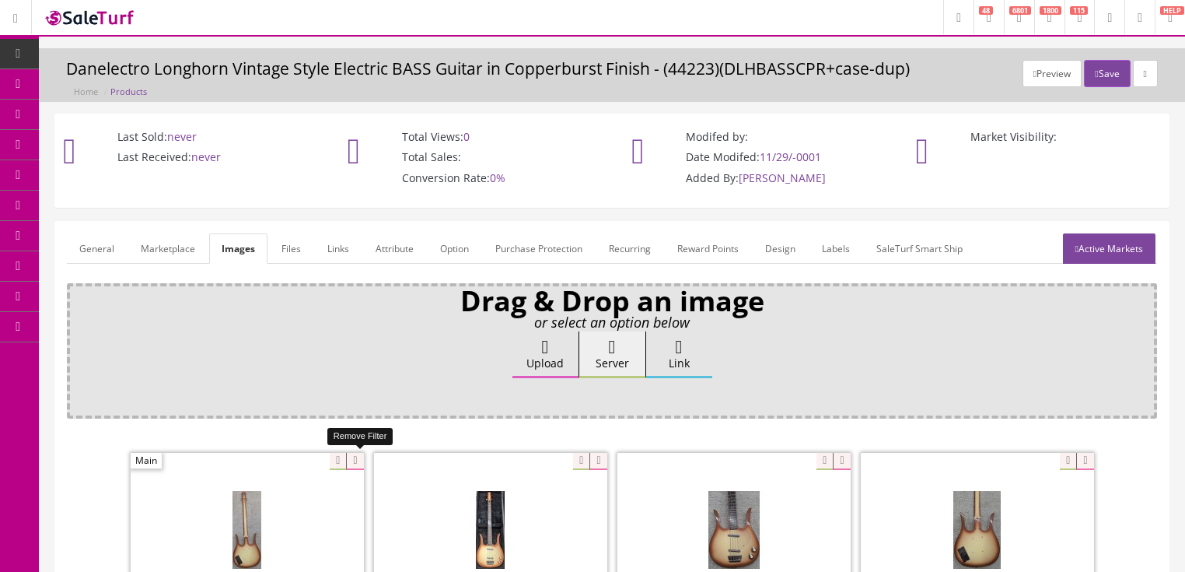
drag, startPoint x: 355, startPoint y: 458, endPoint x: 303, endPoint y: 458, distance: 52.1
click at [347, 458] on icon at bounding box center [354, 461] width 17 height 17
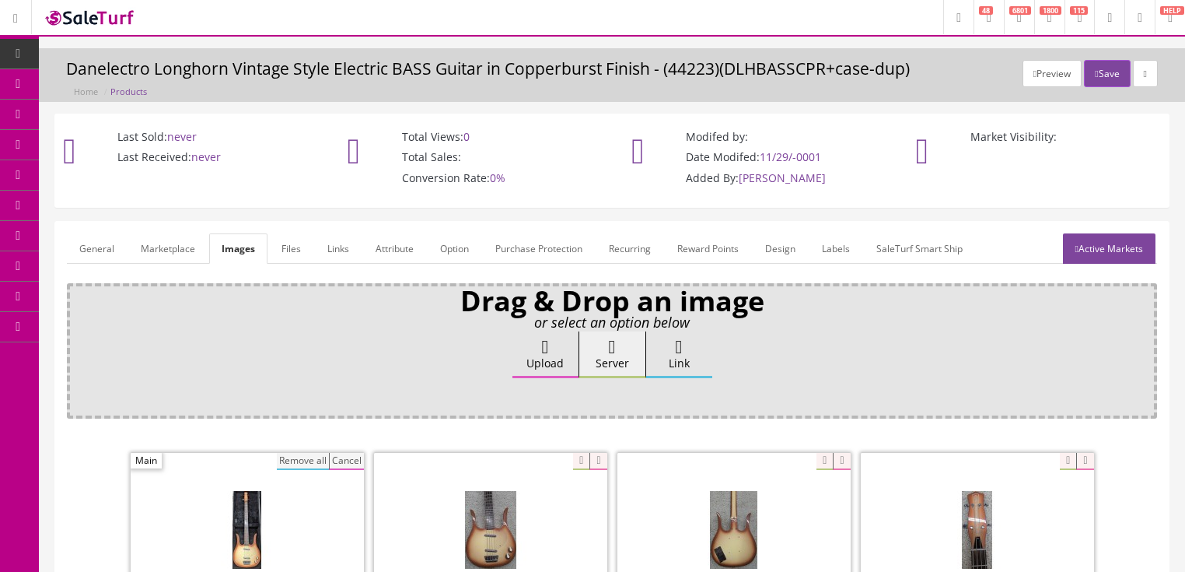
drag, startPoint x: 303, startPoint y: 458, endPoint x: 307, endPoint y: 451, distance: 8.4
click at [302, 458] on button "Remove all" at bounding box center [303, 461] width 52 height 17
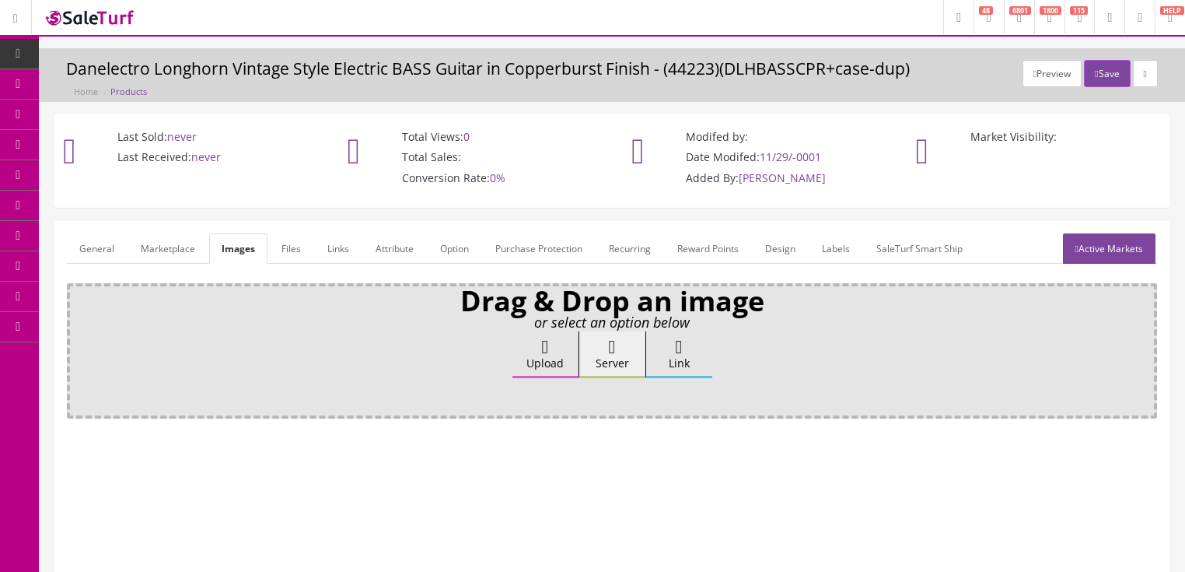
click at [535, 352] on label "Upload" at bounding box center [546, 354] width 66 height 47
click at [78, 347] on input "Upload" at bounding box center [78, 339] width 0 height 16
click at [555, 359] on label "Upload" at bounding box center [546, 354] width 66 height 47
click at [78, 347] on input "Upload" at bounding box center [78, 339] width 0 height 16
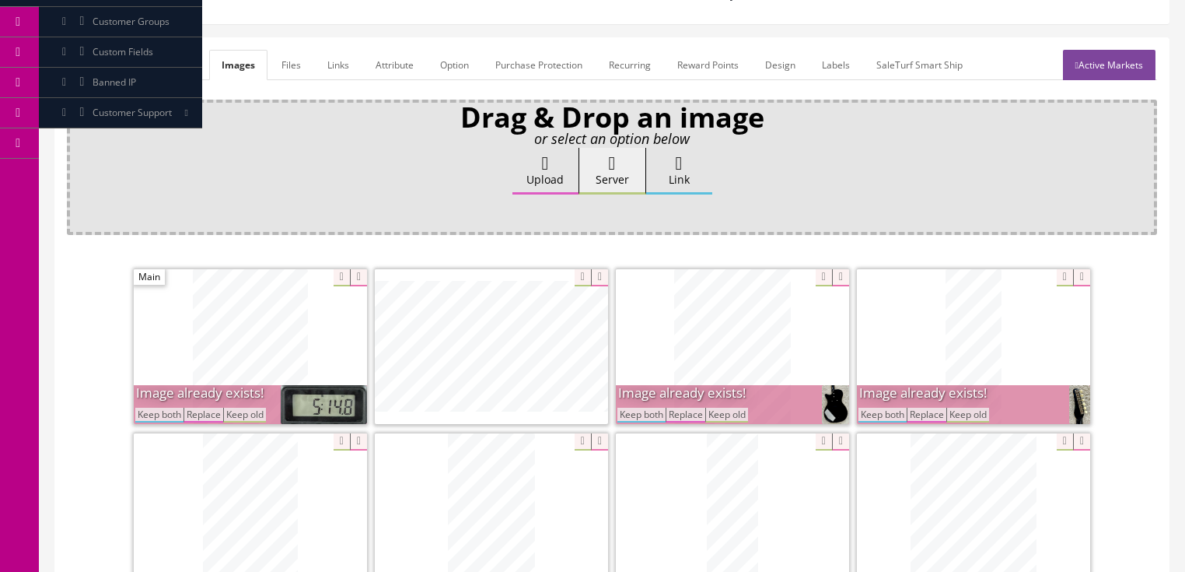
scroll to position [187, 0]
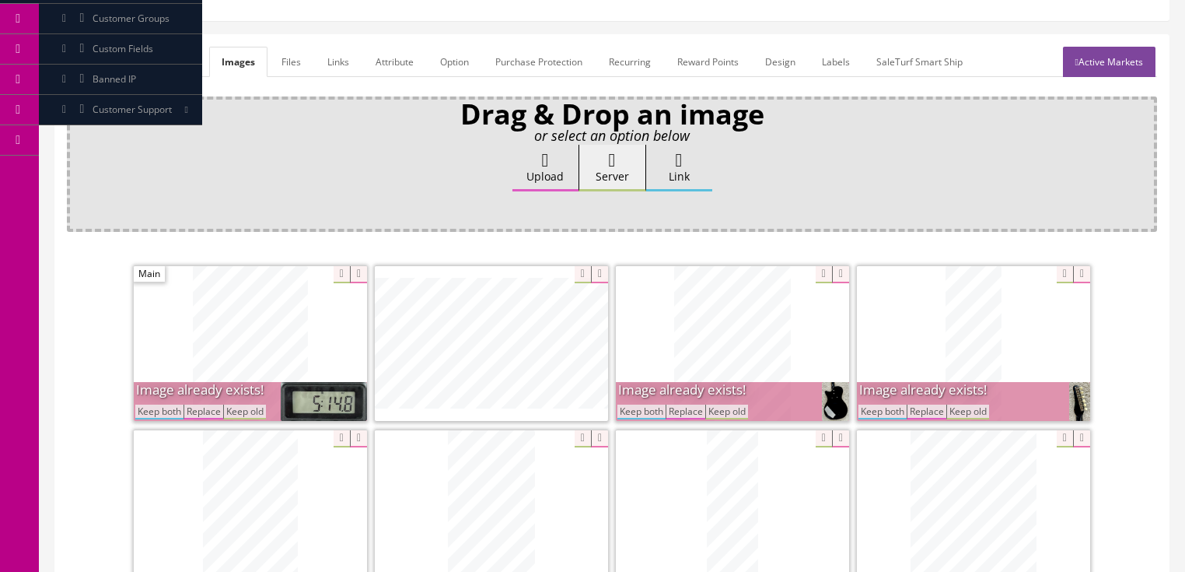
click at [658, 411] on button "Keep both" at bounding box center [642, 411] width 48 height 15
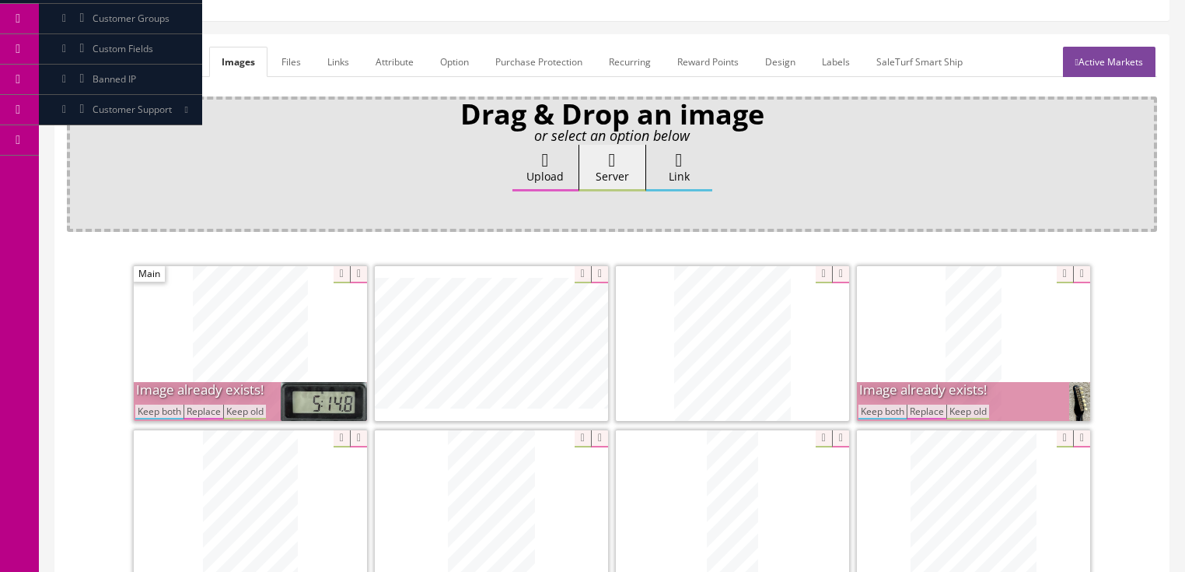
click at [889, 411] on button "Keep both" at bounding box center [883, 411] width 48 height 15
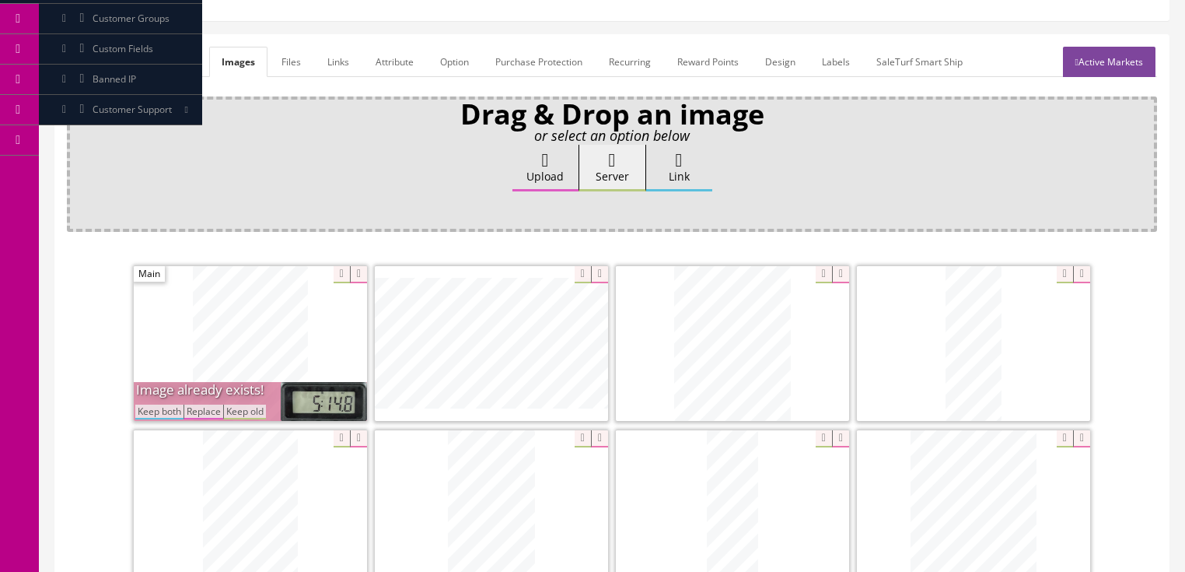
click at [156, 409] on button "Keep both" at bounding box center [159, 411] width 48 height 15
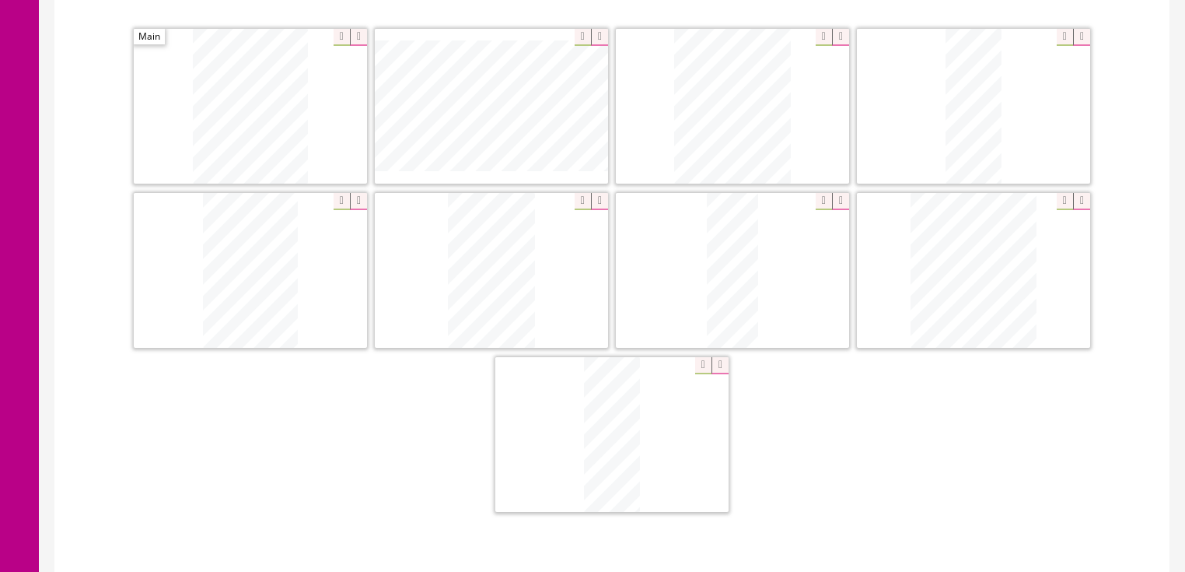
scroll to position [436, 0]
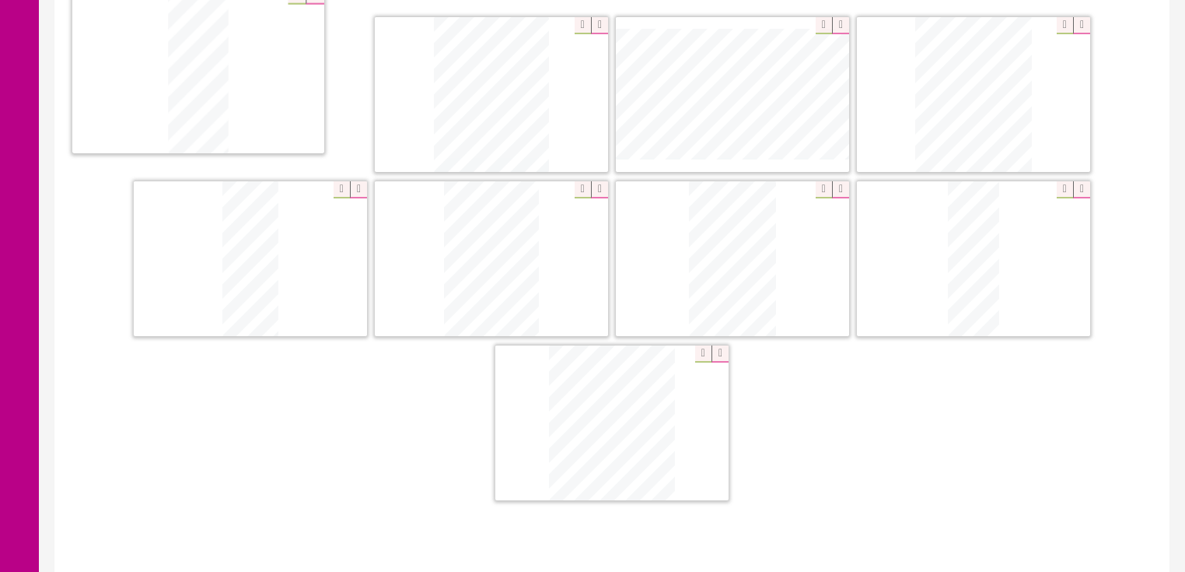
drag, startPoint x: 582, startPoint y: 429, endPoint x: 187, endPoint y: 126, distance: 497.7
drag, startPoint x: 232, startPoint y: 278, endPoint x: 475, endPoint y: 137, distance: 281.6
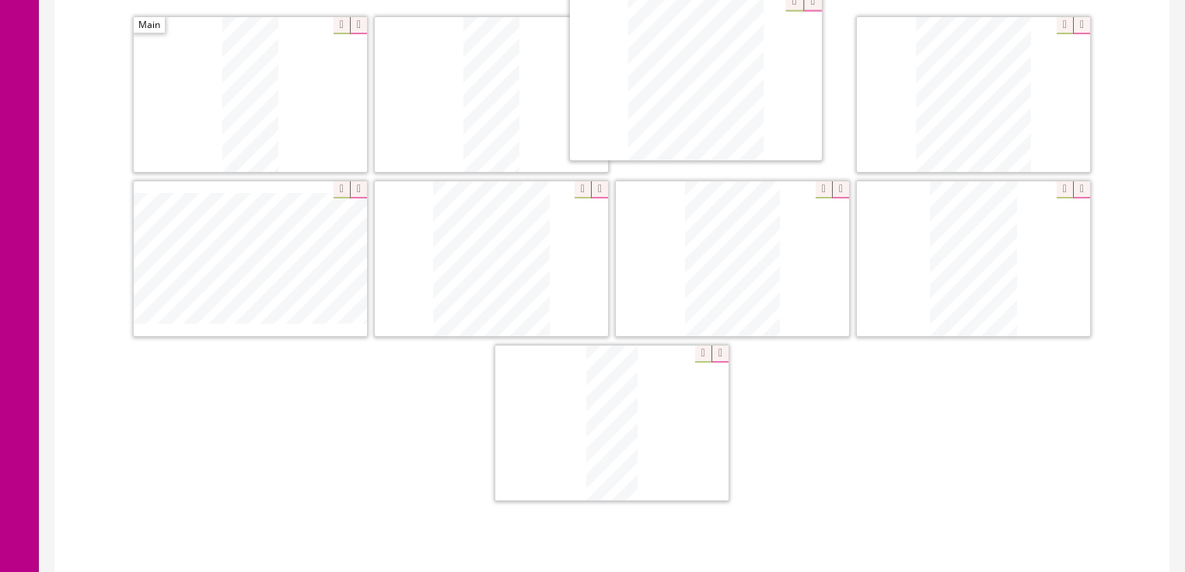
drag, startPoint x: 576, startPoint y: 394, endPoint x: 688, endPoint y: 109, distance: 307.0
drag, startPoint x: 940, startPoint y: 249, endPoint x: 930, endPoint y: 69, distance: 180.0
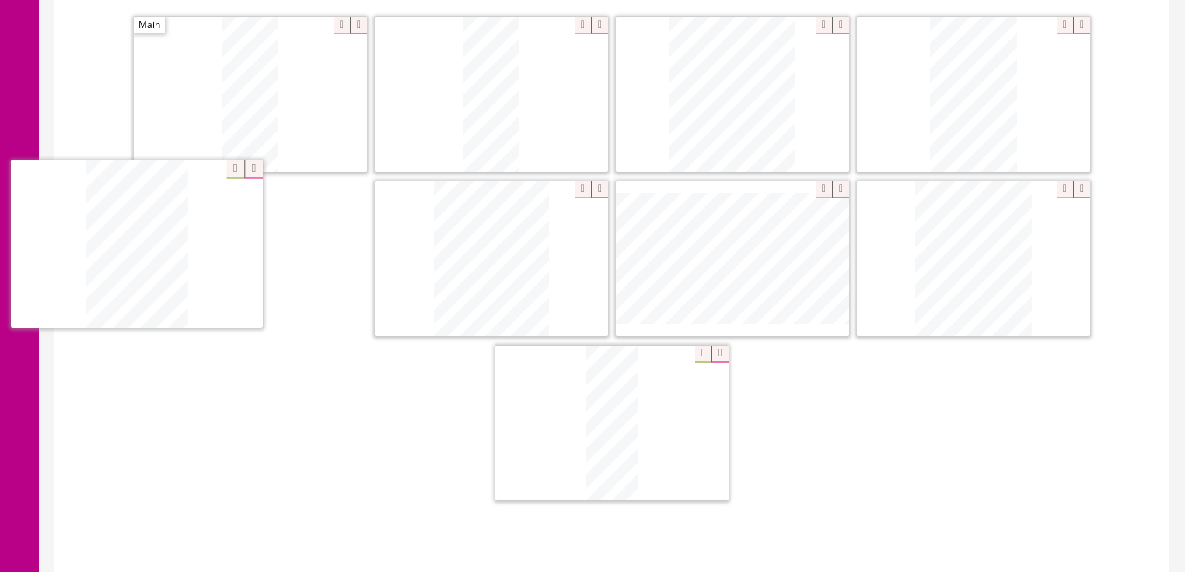
drag, startPoint x: 940, startPoint y: 248, endPoint x: 196, endPoint y: 277, distance: 744.2
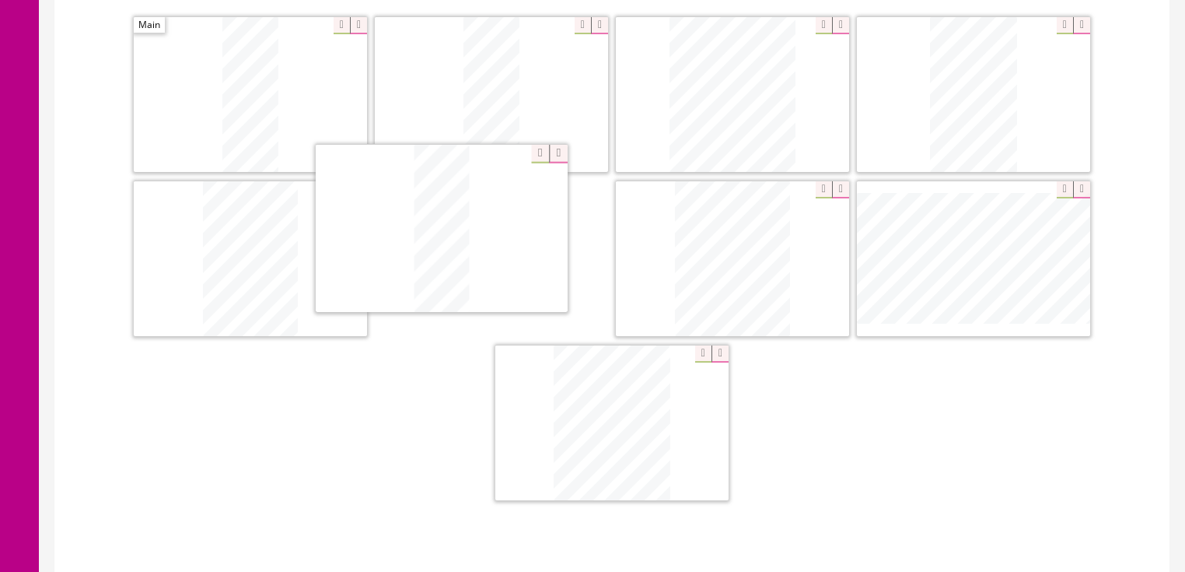
drag, startPoint x: 574, startPoint y: 418, endPoint x: 529, endPoint y: 277, distance: 148.6
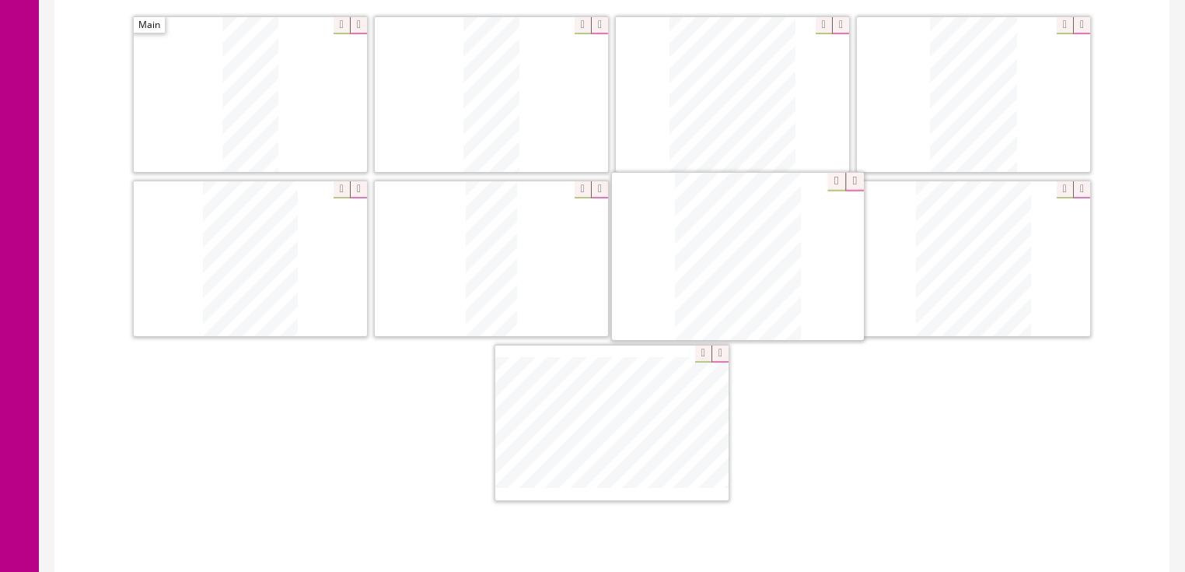
drag, startPoint x: 632, startPoint y: 361, endPoint x: 756, endPoint y: 209, distance: 196.2
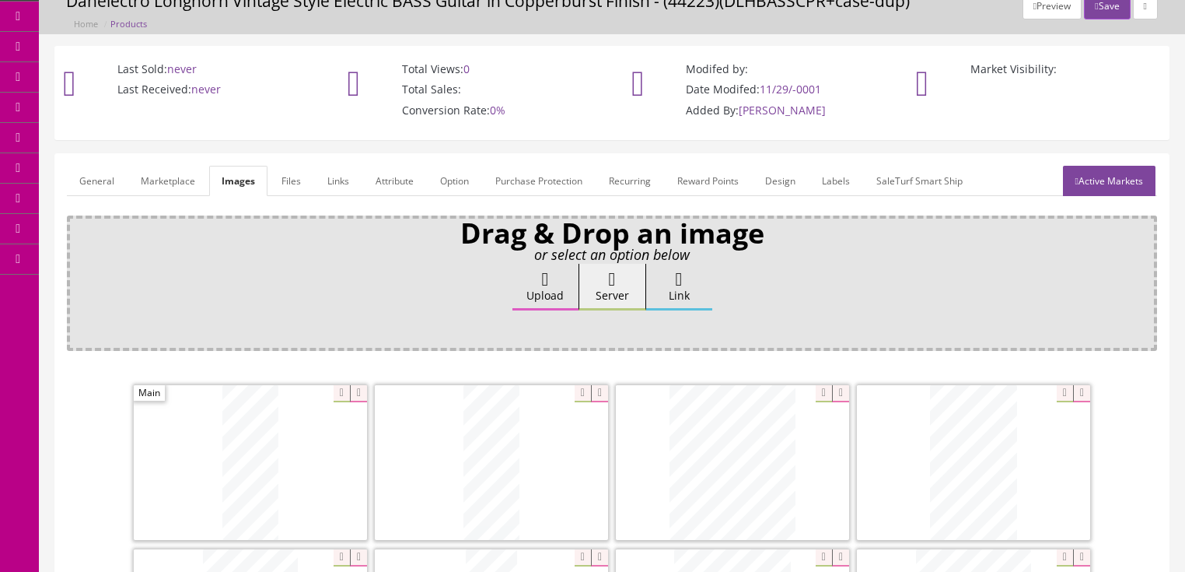
scroll to position [62, 0]
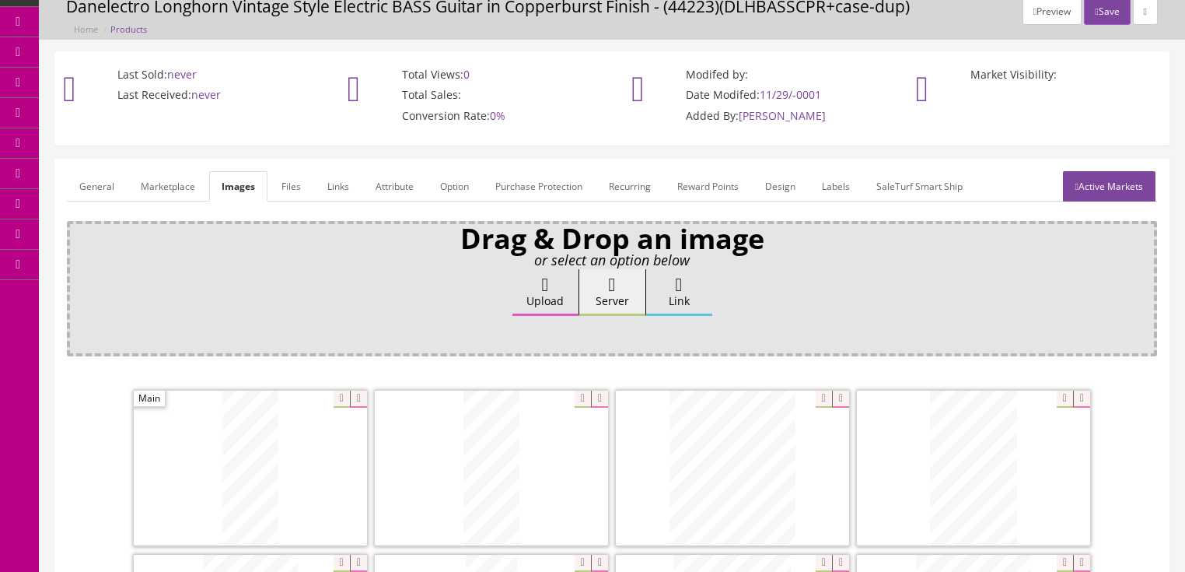
click at [84, 193] on link "General" at bounding box center [97, 186] width 60 height 30
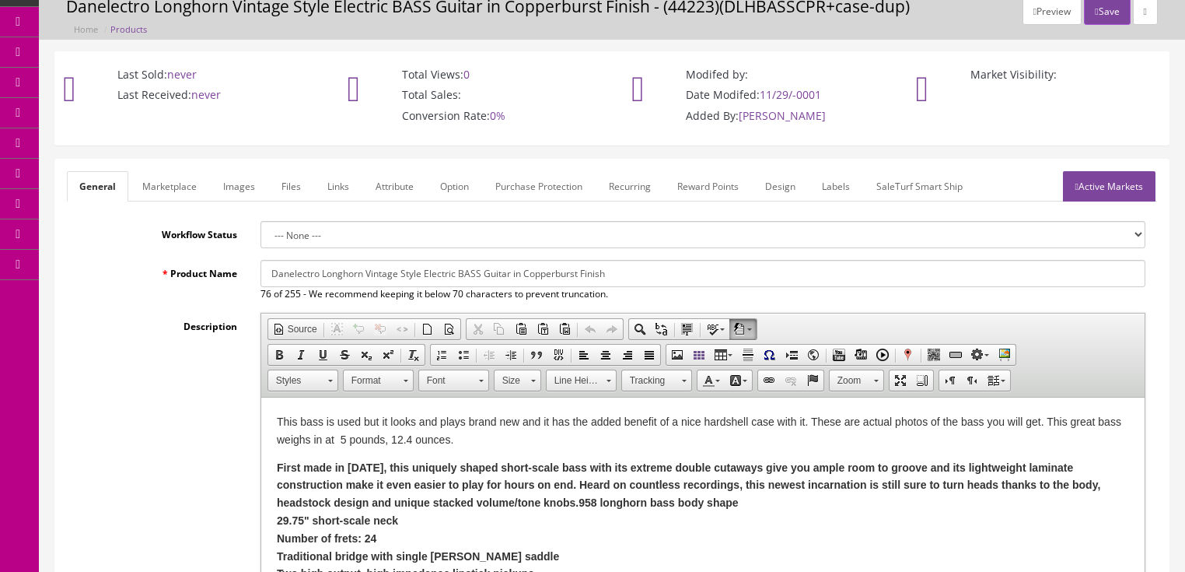
drag, startPoint x: 524, startPoint y: 277, endPoint x: 588, endPoint y: 277, distance: 64.6
click at [525, 277] on input "Danelectro Longhorn Vintage Style Electric BASS Guitar in Copperburst Finish" at bounding box center [703, 273] width 885 height 27
drag, startPoint x: 260, startPoint y: 272, endPoint x: 629, endPoint y: 276, distance: 368.7
click at [629, 276] on input "Danelectro Longhorn Vintage Style Electric BASS Guitar in Red - Made in Korea" at bounding box center [703, 273] width 885 height 27
type input "Danelectro Longhorn Vintage Style Electric BASS Guitar in Red - Made in Korea"
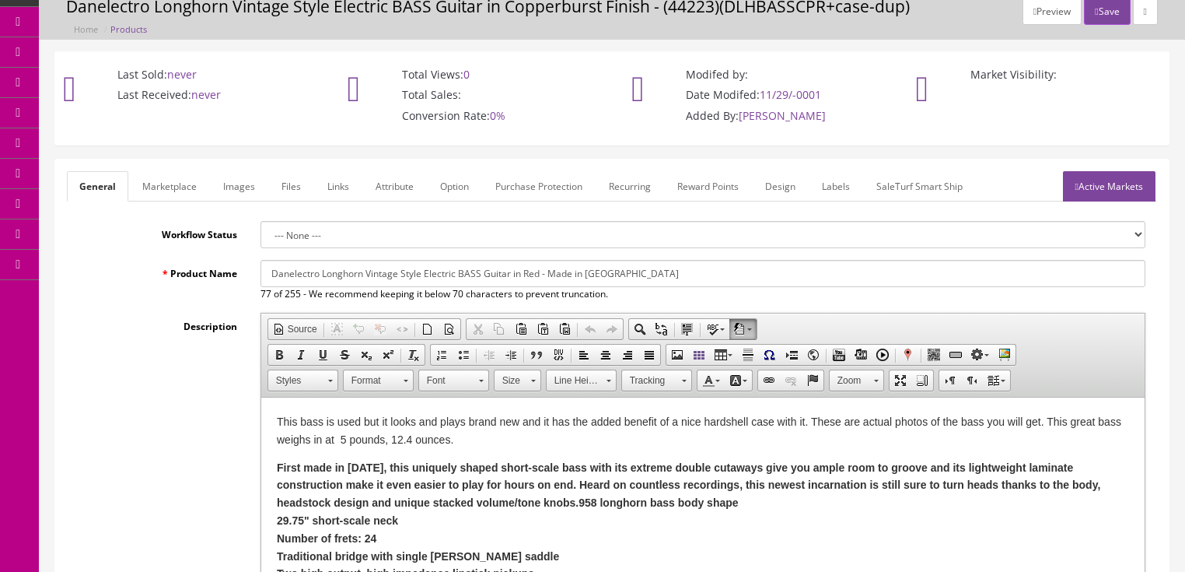
click at [173, 187] on link "Marketplace" at bounding box center [169, 186] width 79 height 30
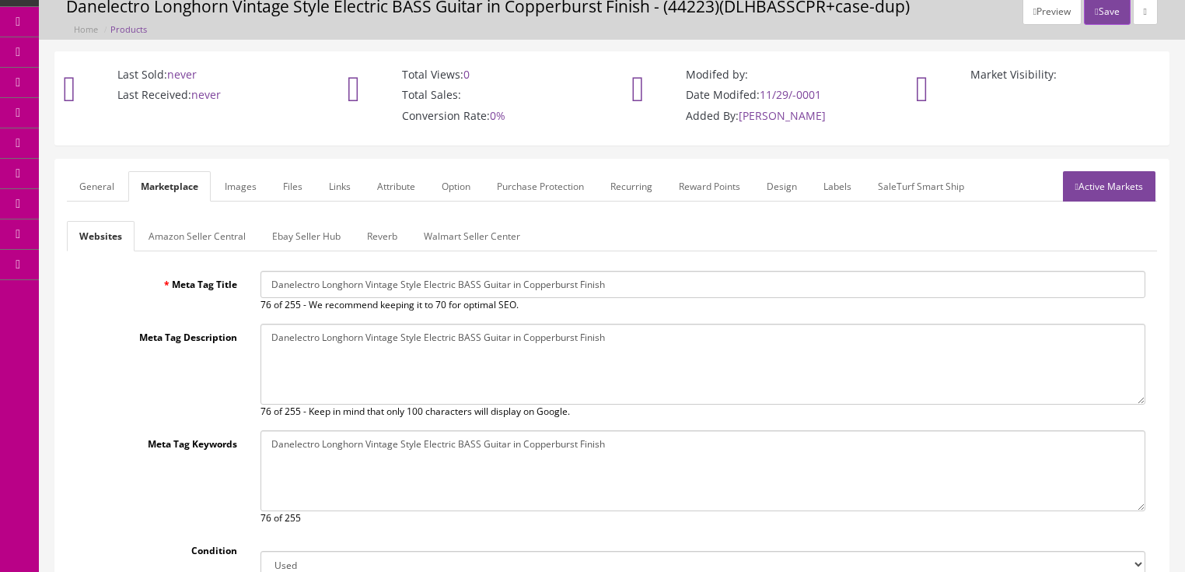
drag, startPoint x: 264, startPoint y: 280, endPoint x: 594, endPoint y: 301, distance: 329.7
click at [790, 301] on div "Danelectro Longhorn Vintage Style Electric BASS Guitar in Copperburst Finish 76…" at bounding box center [703, 291] width 909 height 41
paste input "Red - Made in Korea"
type input "Danelectro Longhorn Vintage Style Electric BASS Guitar in Red - Made in Korea"
drag, startPoint x: 270, startPoint y: 332, endPoint x: 650, endPoint y: 345, distance: 380.6
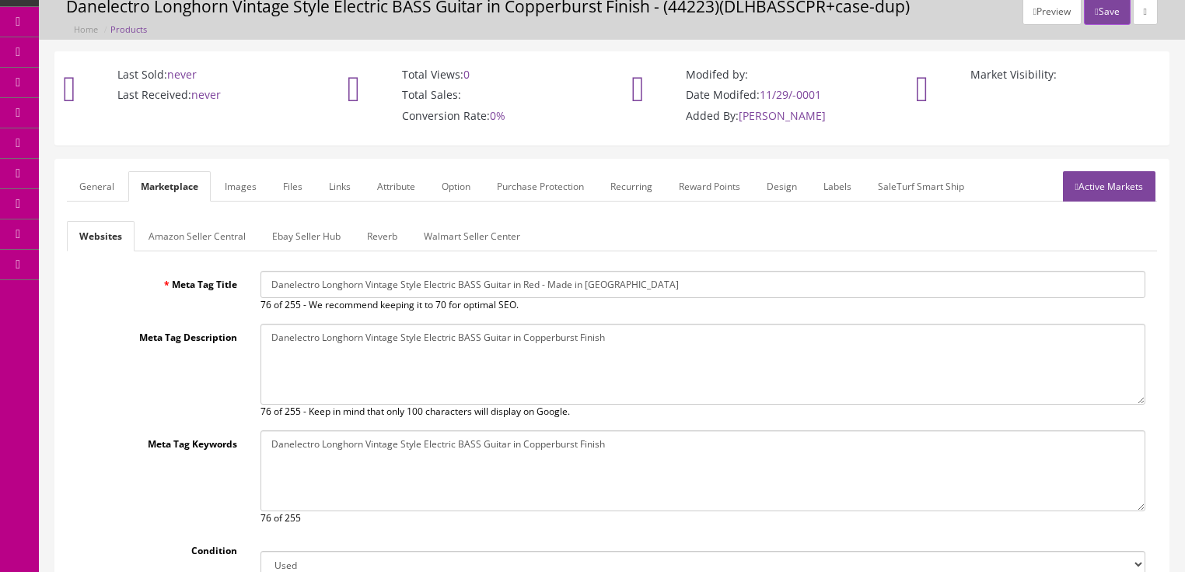
click at [683, 338] on textarea "Danelectro Longhorn Vintage Style Electric BASS Guitar in Copperburst Finish" at bounding box center [703, 364] width 885 height 81
paste textarea "Red - Made in Korea"
type textarea "Danelectro Longhorn Vintage Style Electric BASS Guitar in Red - Made in Korea"
drag, startPoint x: 264, startPoint y: 437, endPoint x: 617, endPoint y: 457, distance: 353.0
click at [718, 448] on textarea "Danelectro Longhorn Vintage Style Electric BASS Guitar in Copperburst Finish" at bounding box center [703, 470] width 885 height 81
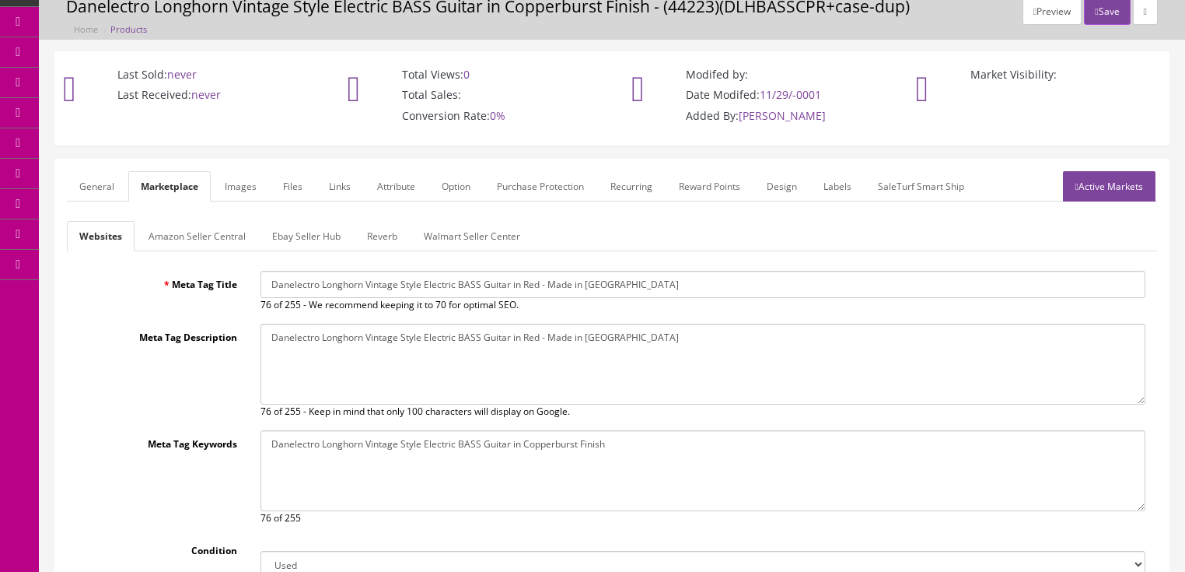
paste textarea "Red - Made in Korea"
type textarea "Danelectro Longhorn Vintage Style Electric BASS Guitar in Red - Made in Korea"
click at [1098, 184] on link "Active Markets" at bounding box center [1109, 186] width 93 height 30
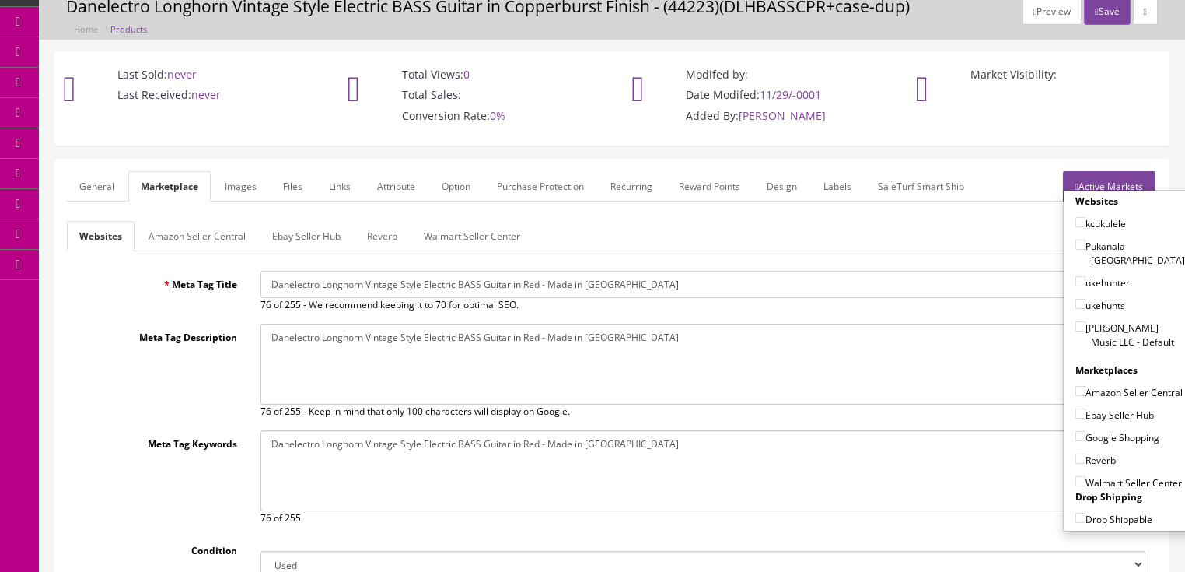
click at [1077, 321] on input"] "[PERSON_NAME] Music LLC - Default" at bounding box center [1081, 326] width 10 height 10
checkbox input"] "true"
click at [1076, 407] on label "Ebay Seller Hub" at bounding box center [1115, 415] width 79 height 16
click at [1076, 408] on input"] "Ebay Seller Hub" at bounding box center [1081, 413] width 10 height 10
checkbox input"] "true"
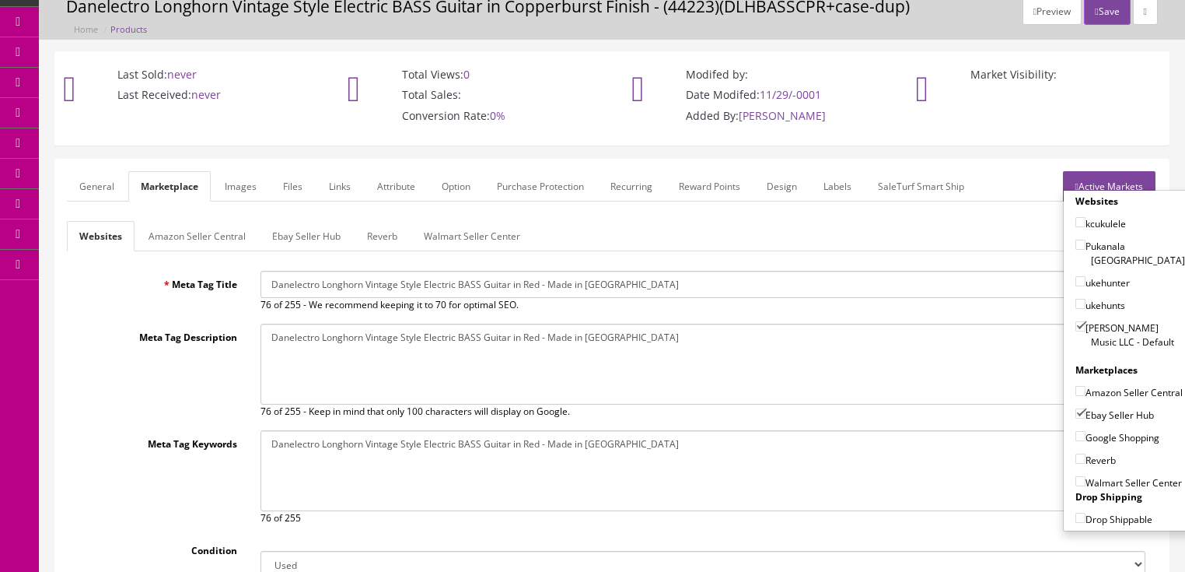
click at [1076, 431] on input"] "Google Shopping" at bounding box center [1081, 436] width 10 height 10
checkbox input"] "true"
click at [1076, 456] on input"] "Reverb" at bounding box center [1081, 458] width 10 height 10
checkbox input"] "true"
click at [1123, 183] on link "Active Markets" at bounding box center [1109, 186] width 93 height 30
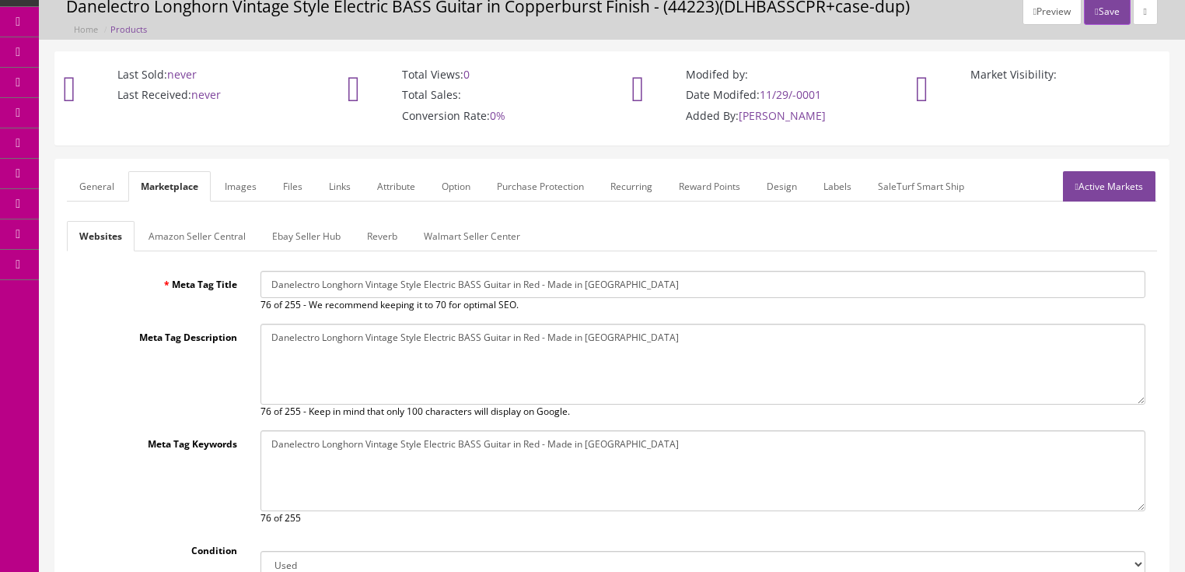
drag, startPoint x: 93, startPoint y: 193, endPoint x: 103, endPoint y: 199, distance: 11.9
click at [95, 193] on link "General" at bounding box center [97, 186] width 60 height 30
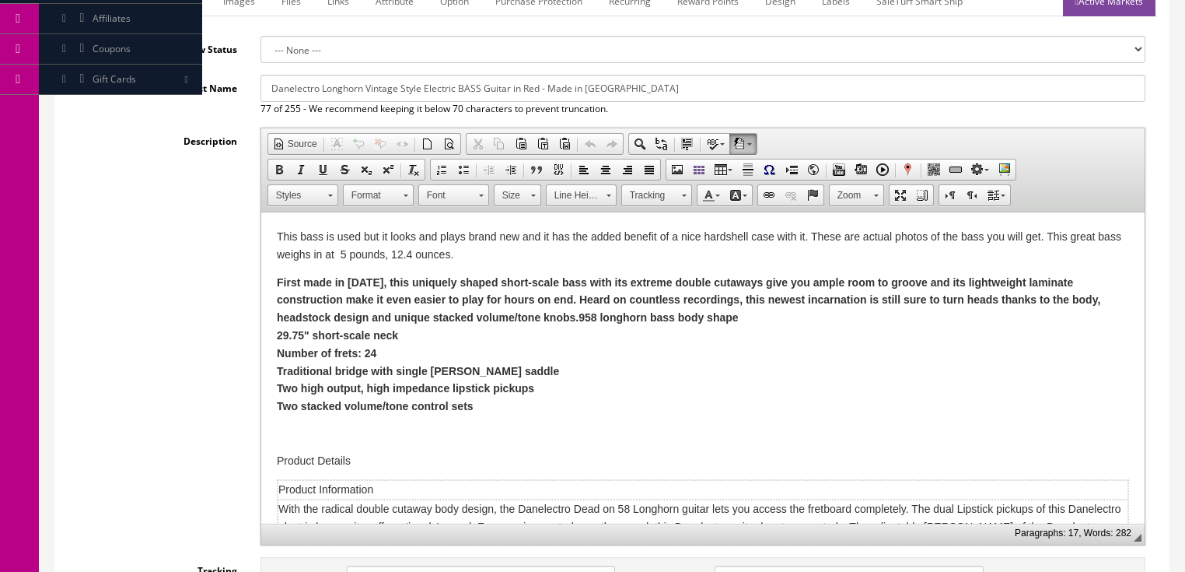
scroll to position [249, 0]
click at [512, 87] on input "Danelectro Longhorn Vintage Style Electric BASS Guitar in Red - Made in Korea" at bounding box center [703, 86] width 885 height 27
type input "Danelectro Longhorn Vintage Style Electric BASS Guitar Commie Red -Made in Korea"
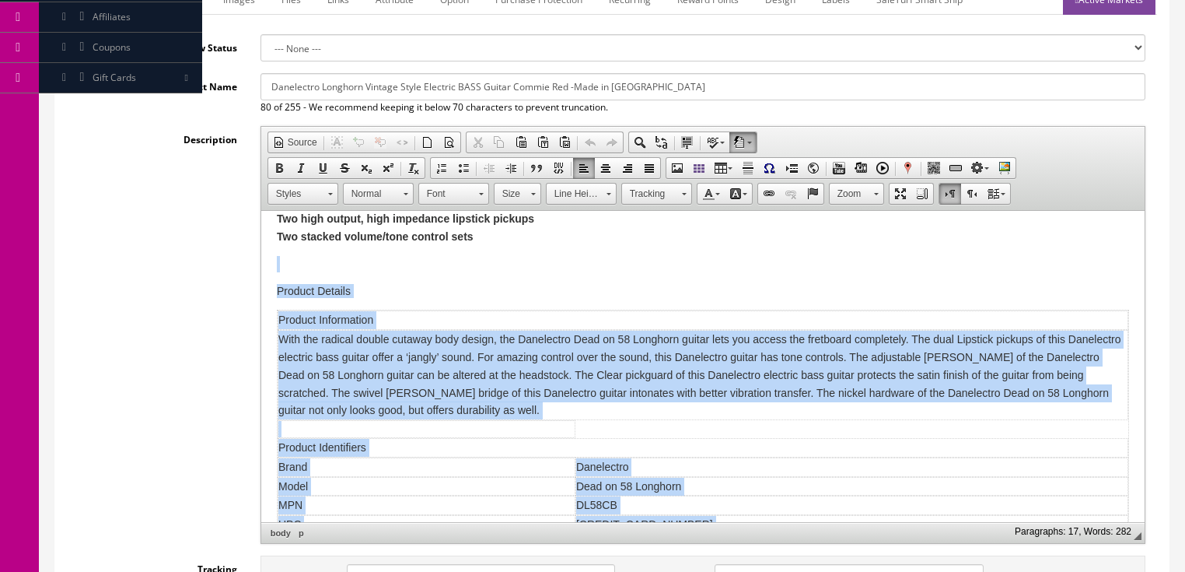
scroll to position [334, 0]
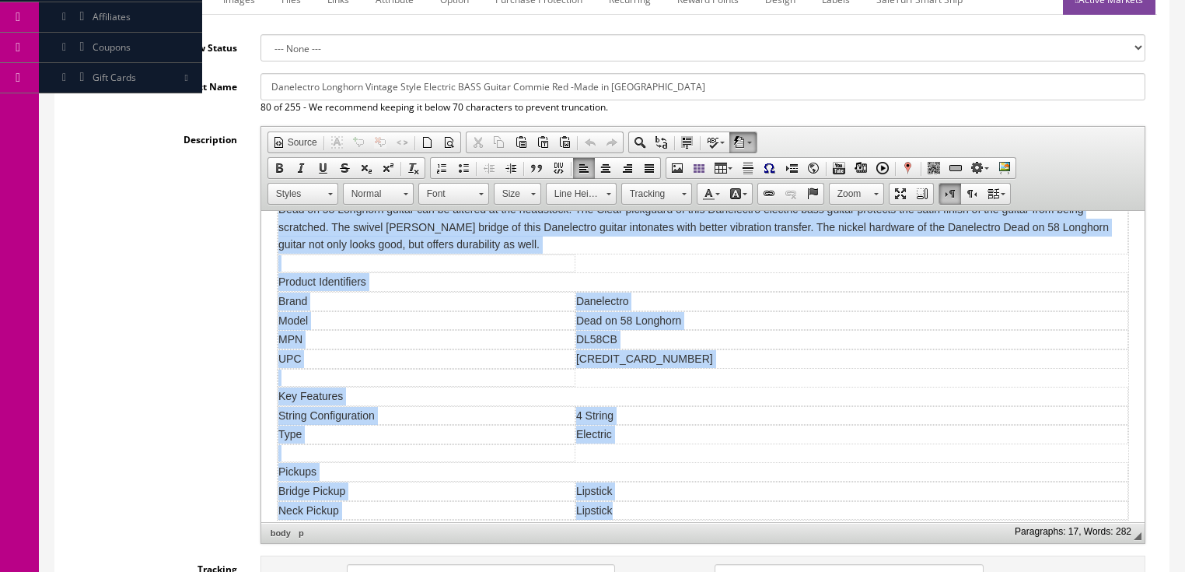
drag, startPoint x: 266, startPoint y: 338, endPoint x: 674, endPoint y: 500, distance: 438.8
click at [674, 500] on html "This bass is used but it looks and plays brand new and it has the added benefit…" at bounding box center [703, 206] width 884 height 659
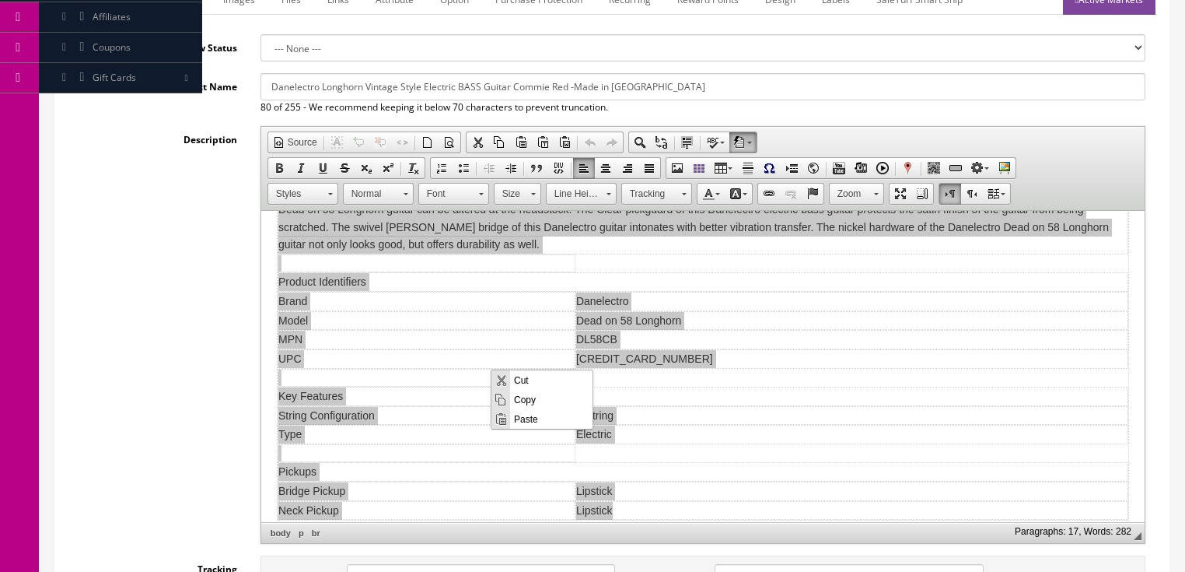
scroll to position [0, 0]
click at [522, 418] on span "Paste" at bounding box center [551, 417] width 82 height 19
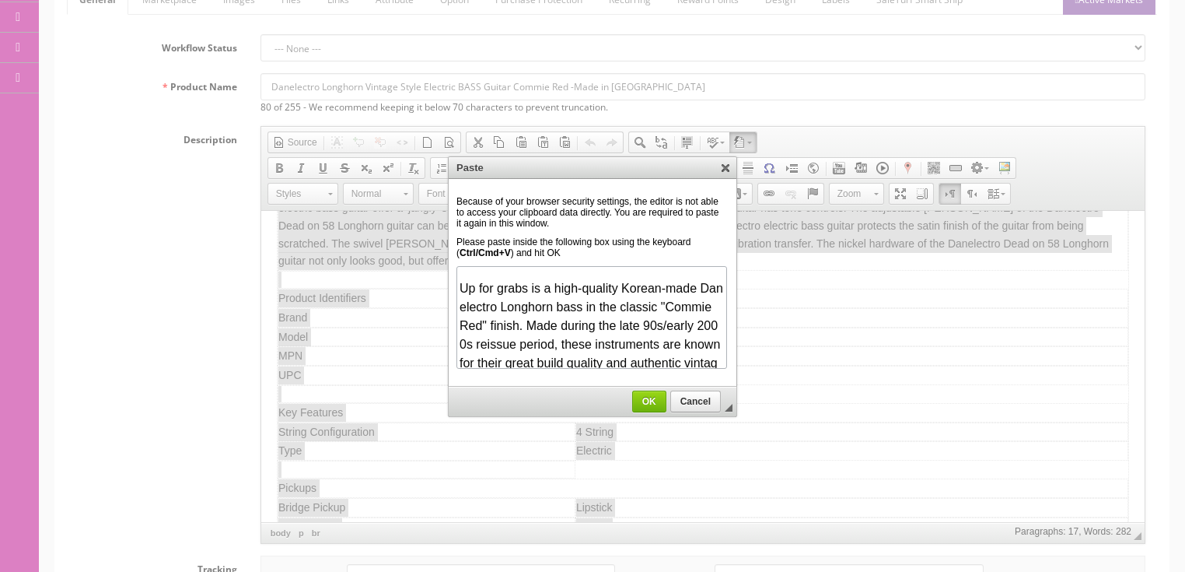
scroll to position [487, 0]
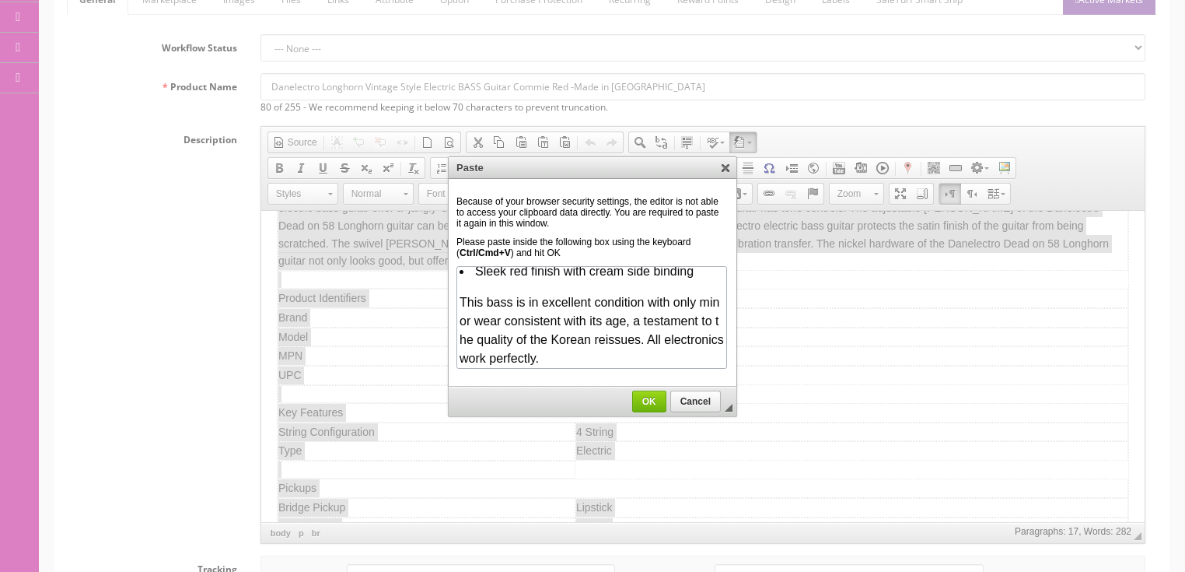
click at [638, 400] on span "OK" at bounding box center [649, 401] width 33 height 11
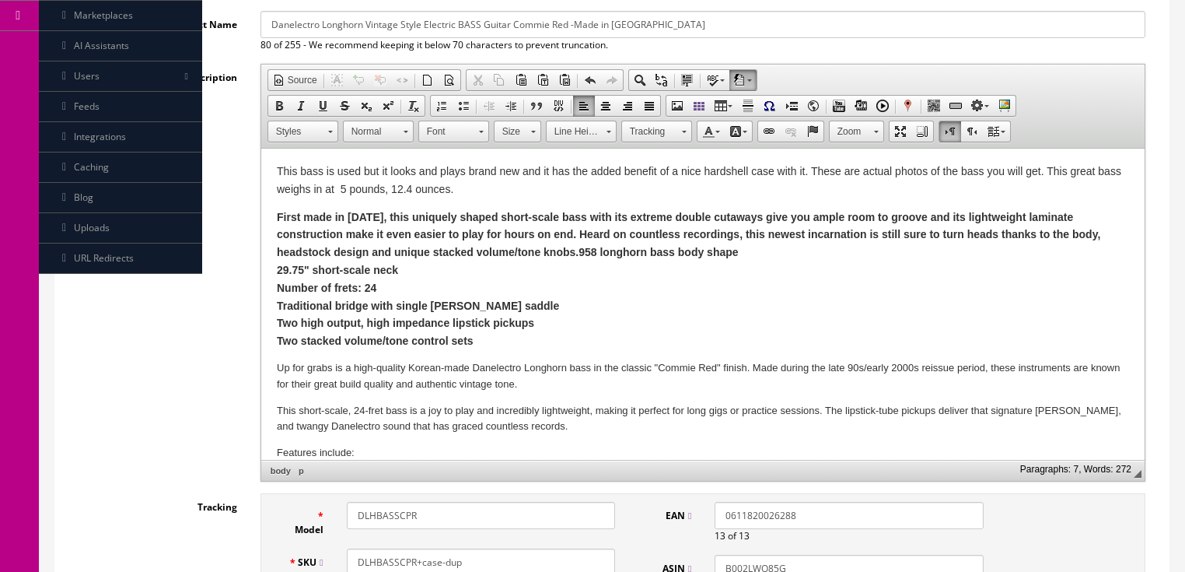
scroll to position [0, 0]
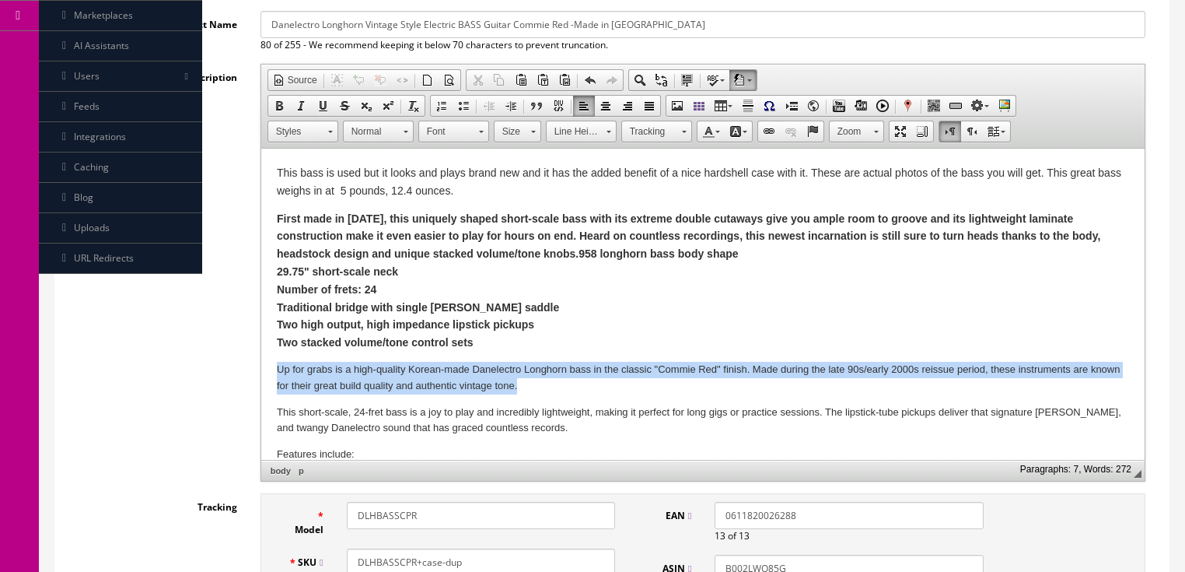
drag, startPoint x: 274, startPoint y: 364, endPoint x: 561, endPoint y: 384, distance: 287.7
click at [548, 384] on html "This bass is used but it looks and plays brand new and it has the added benefit…" at bounding box center [703, 381] width 884 height 464
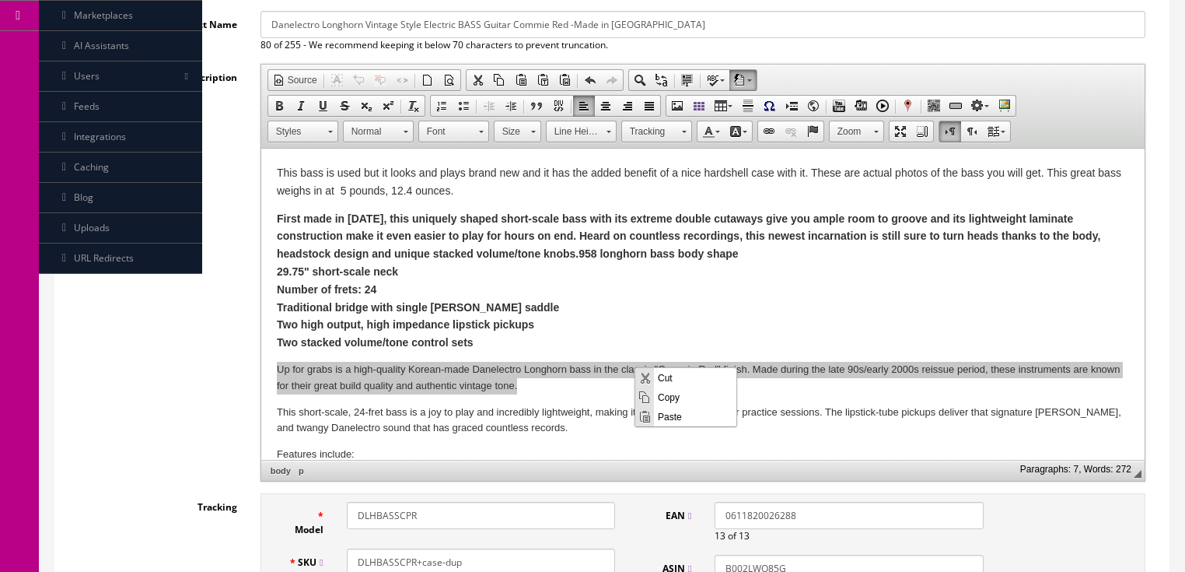
drag, startPoint x: 669, startPoint y: 394, endPoint x: 854, endPoint y: 476, distance: 202.3
click at [669, 394] on span "Copy" at bounding box center [695, 396] width 82 height 19
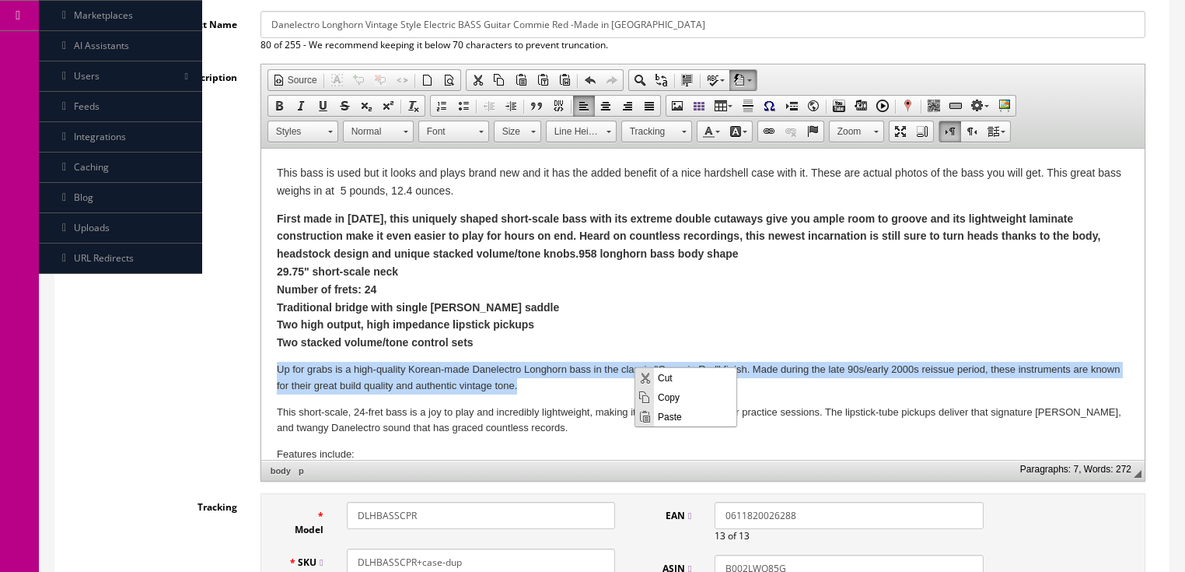
copy p "Up for grabs is a high-quality Korean-made Danelectro Longhorn bass in the clas…"
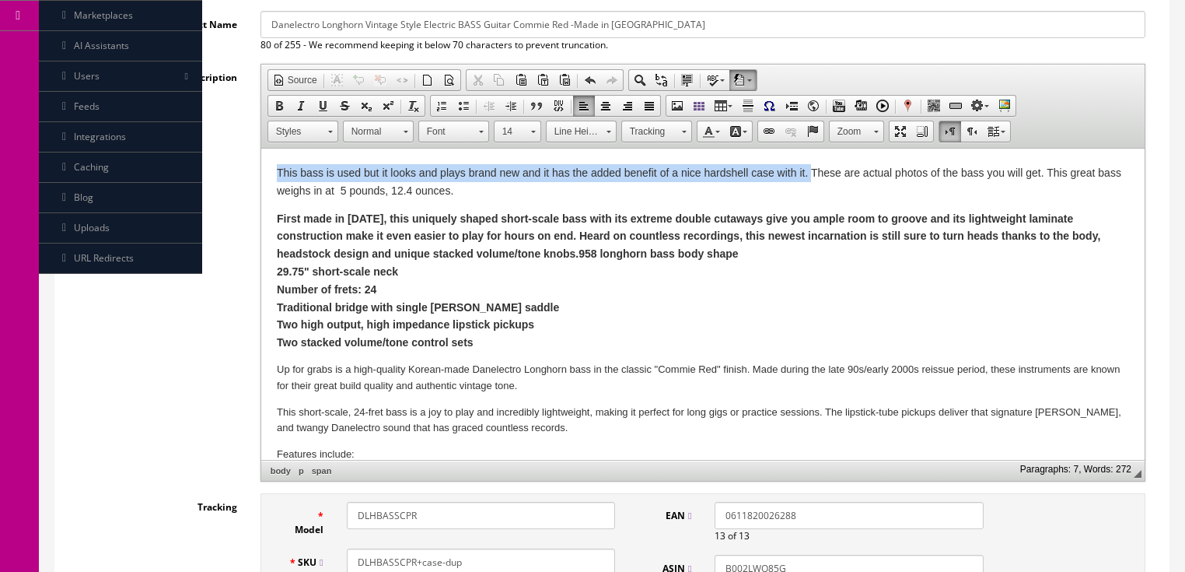
drag, startPoint x: 271, startPoint y: 169, endPoint x: 811, endPoint y: 180, distance: 539.9
click at [811, 180] on html "This bass is used but it looks and plays brand new and it has the added benefit…" at bounding box center [703, 381] width 884 height 464
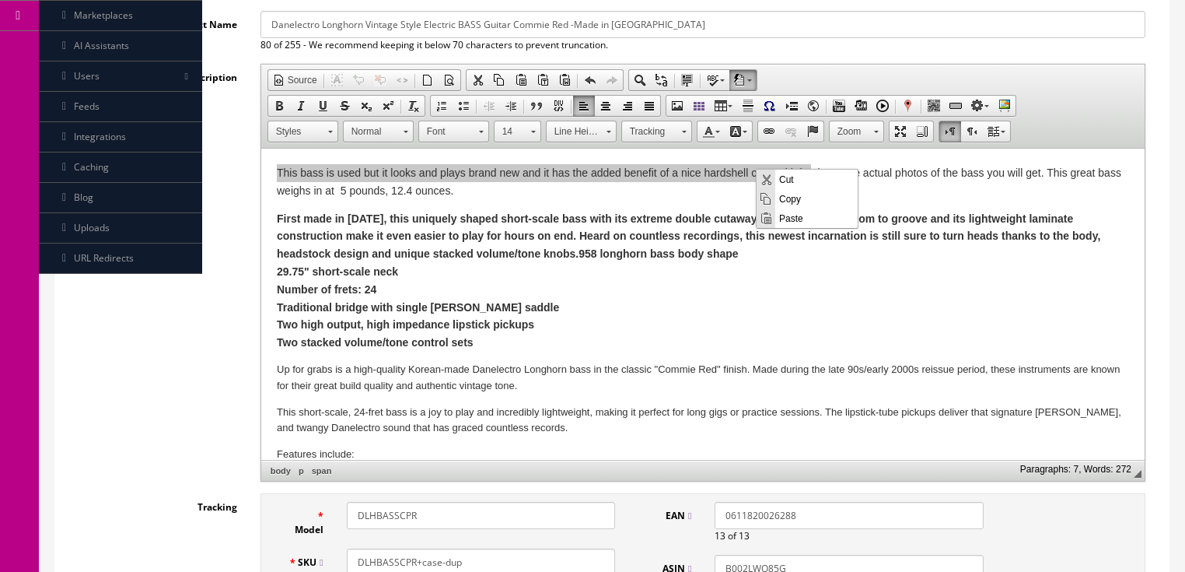
click at [786, 220] on span "Paste" at bounding box center [817, 217] width 82 height 19
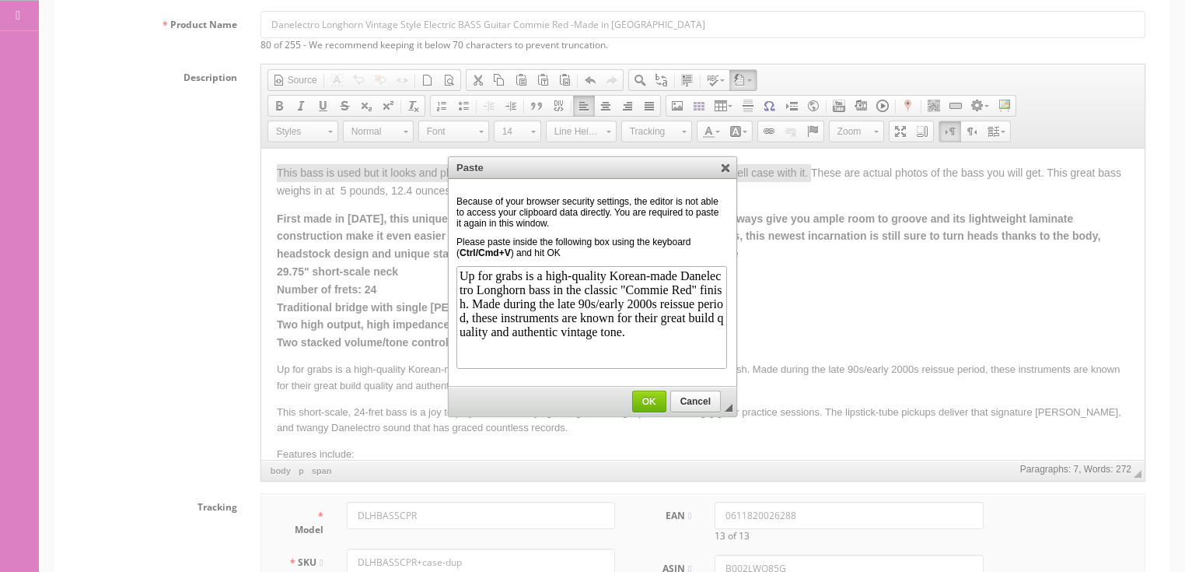
click at [653, 403] on span "OK" at bounding box center [649, 401] width 33 height 11
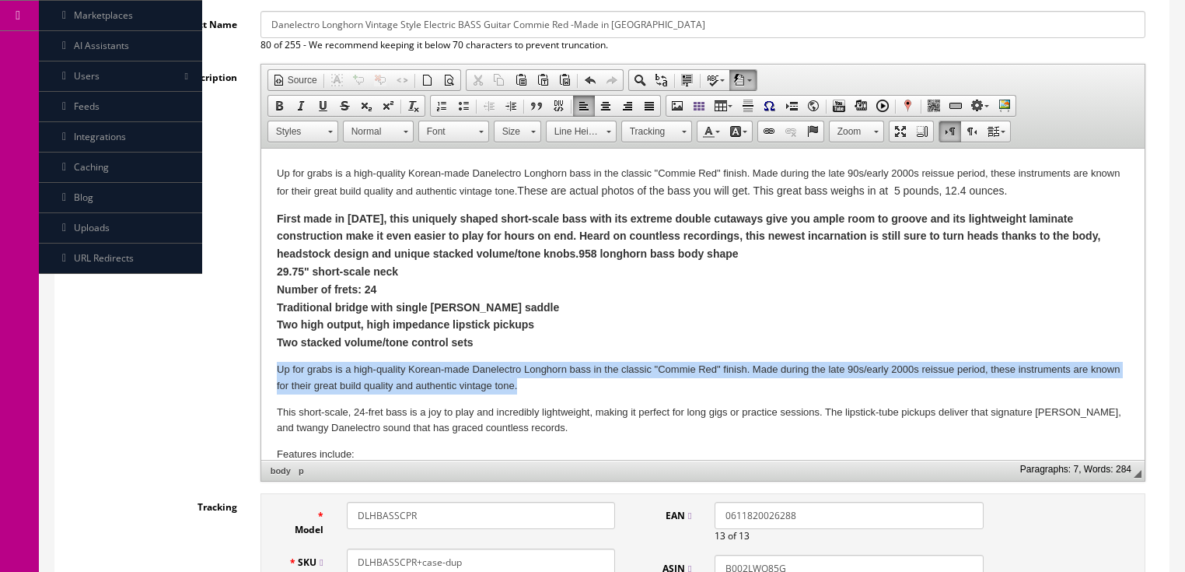
drag, startPoint x: 272, startPoint y: 366, endPoint x: 552, endPoint y: 375, distance: 279.4
click at [552, 375] on html "Up for grabs is a high-quality Korean-made Danelectro Longhorn bass in the clas…" at bounding box center [703, 381] width 884 height 464
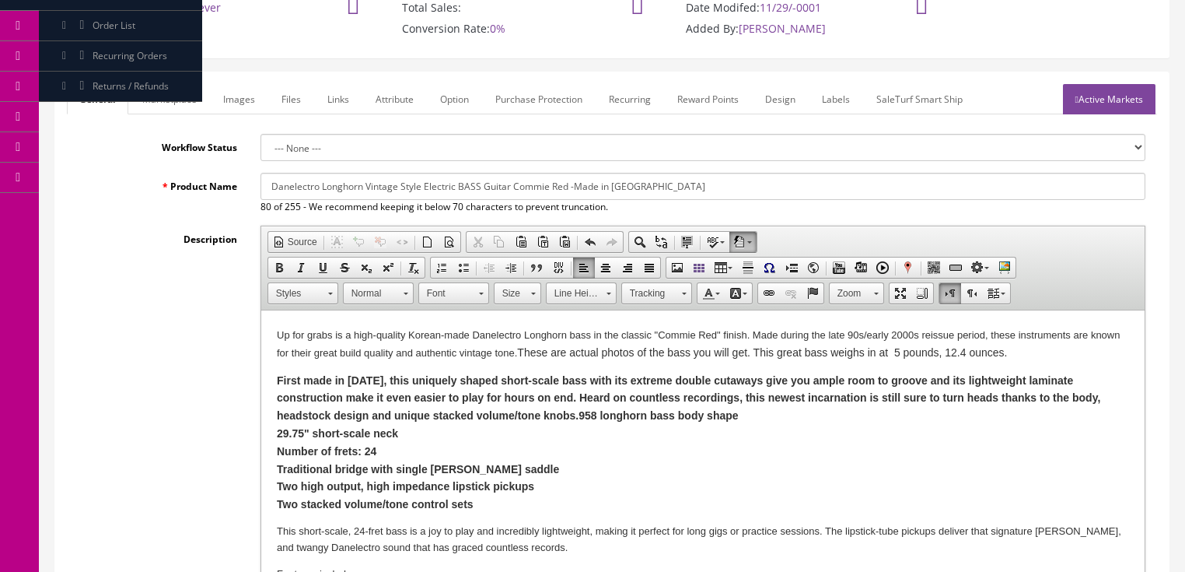
scroll to position [124, 0]
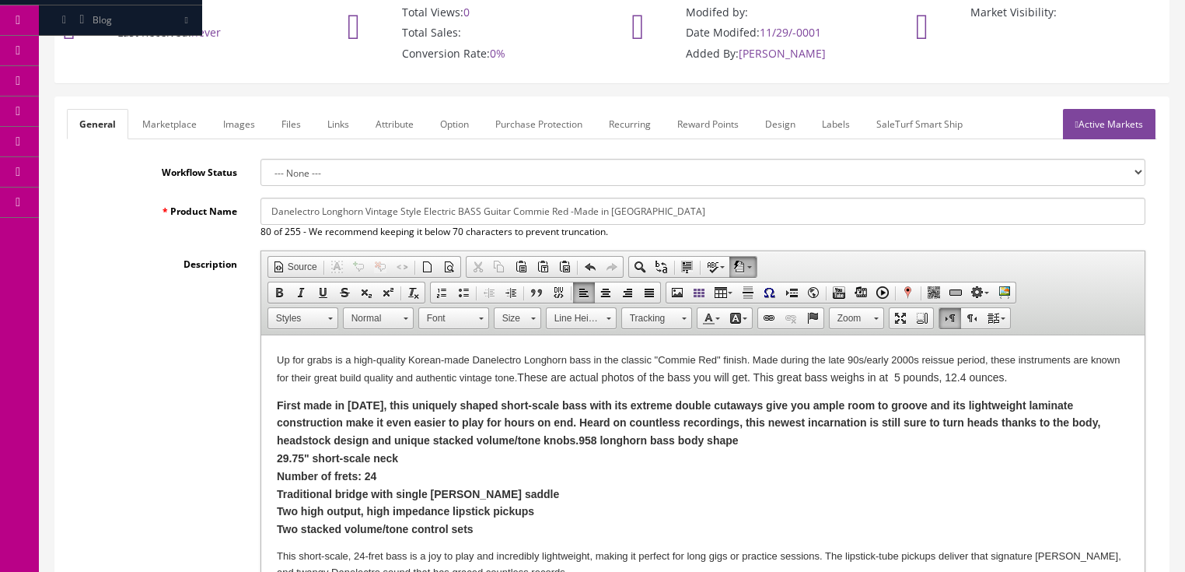
click at [240, 124] on link "Images" at bounding box center [239, 124] width 57 height 30
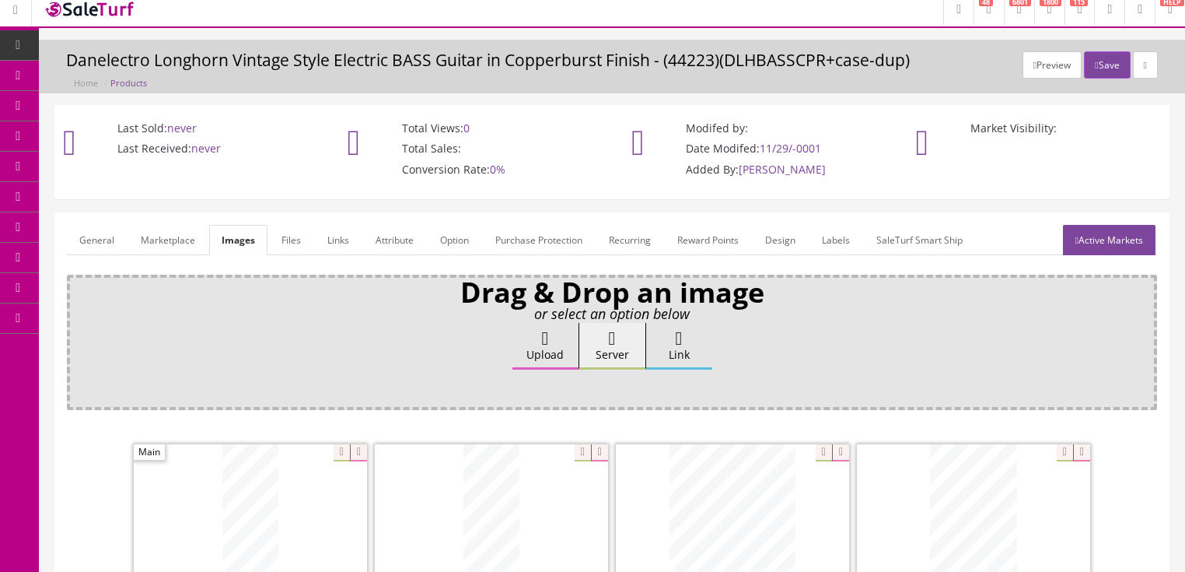
scroll to position [0, 0]
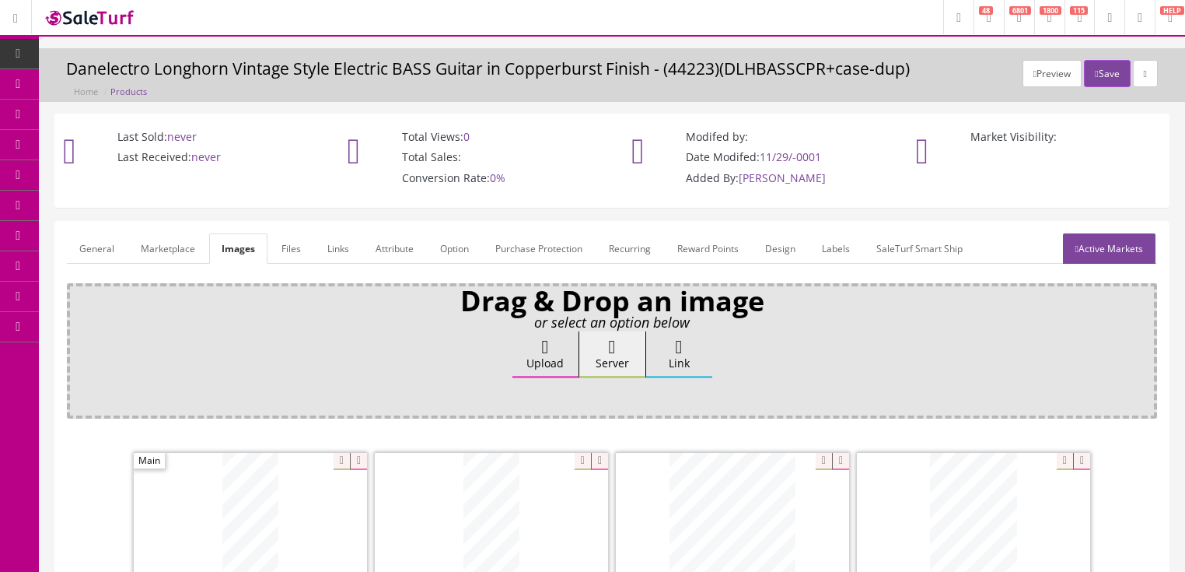
click at [83, 249] on link "General" at bounding box center [97, 248] width 60 height 30
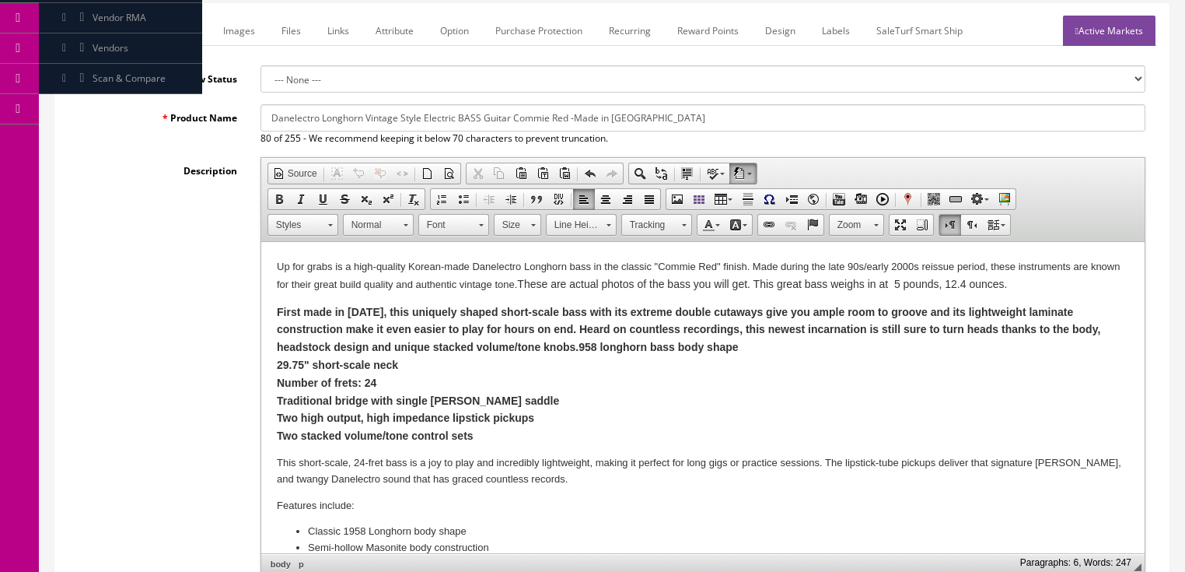
scroll to position [249, 0]
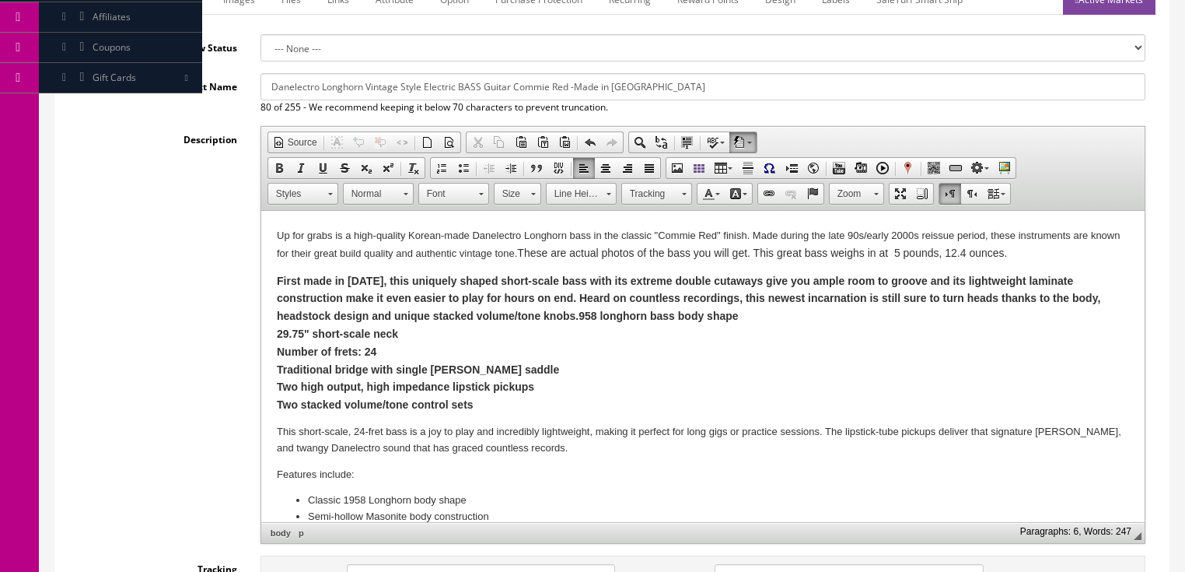
click at [894, 250] on span "These are actual photos of the bass you will get. This great bass weighs in at …" at bounding box center [762, 253] width 490 height 12
click at [1016, 254] on p "Up for grabs is a high-quality Korean-made Danelectro Longhorn bass in the clas…" at bounding box center [702, 244] width 853 height 36
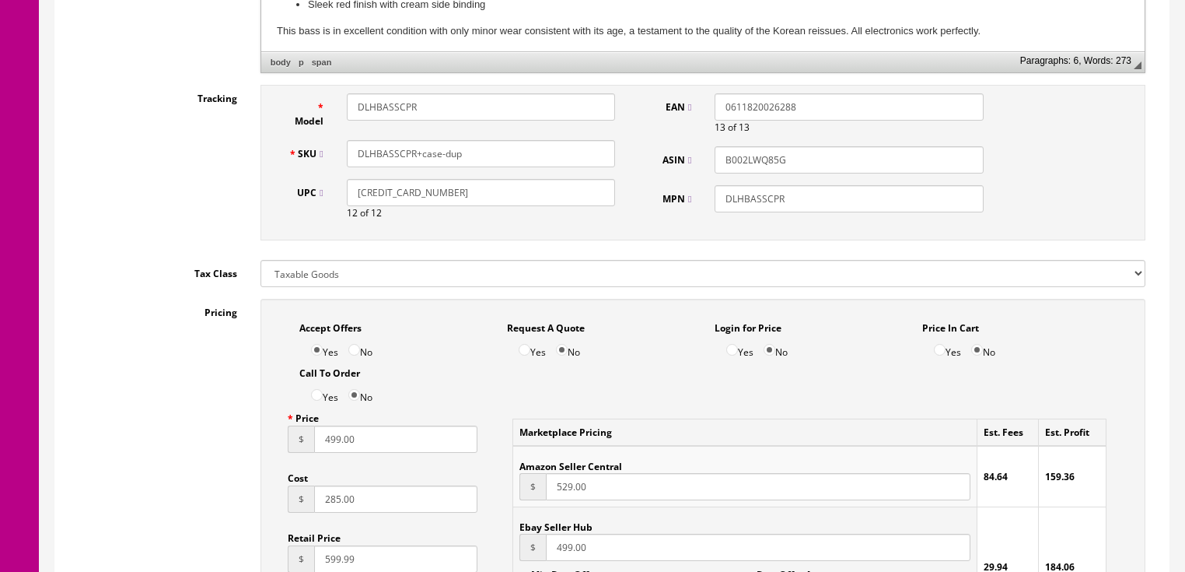
scroll to position [747, 0]
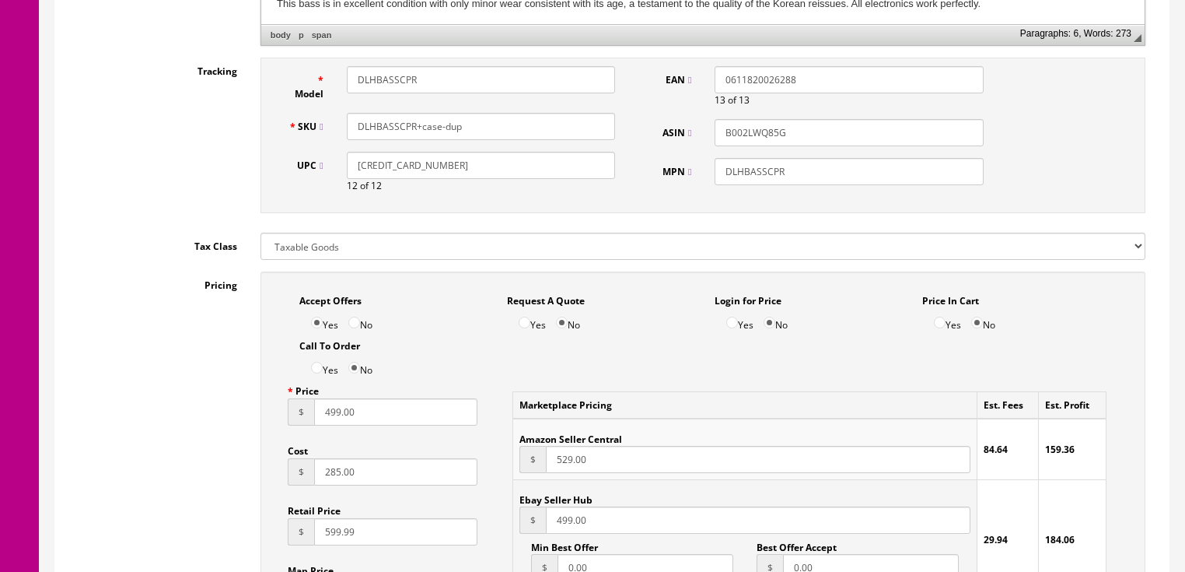
click at [323, 425] on input "499.00" at bounding box center [396, 411] width 164 height 27
type input "399.00"
click at [548, 530] on input "499.00" at bounding box center [758, 519] width 424 height 27
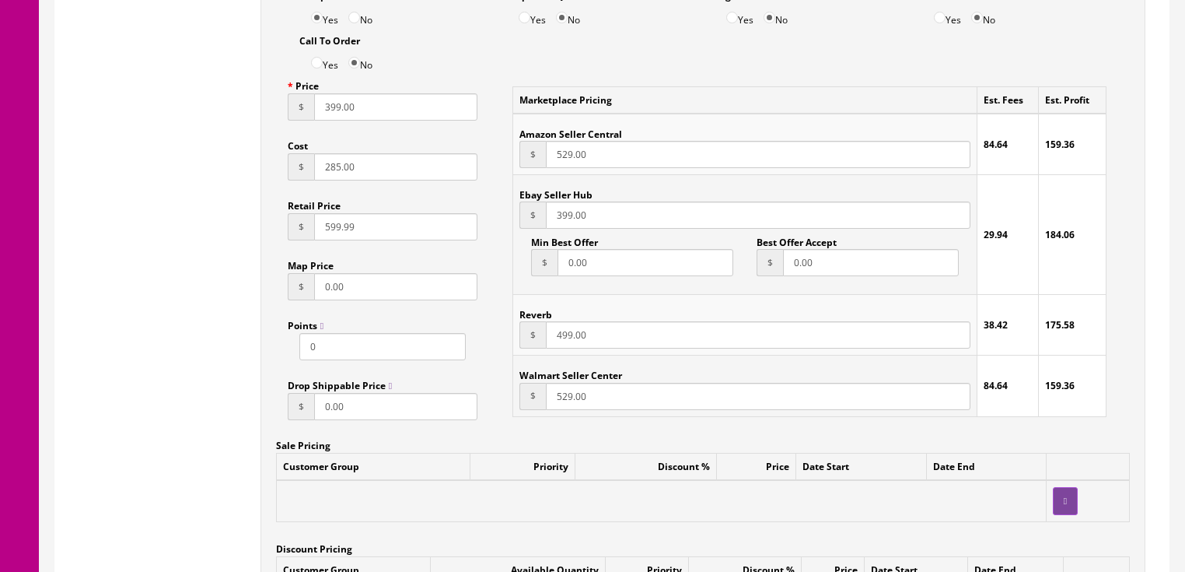
scroll to position [1058, 0]
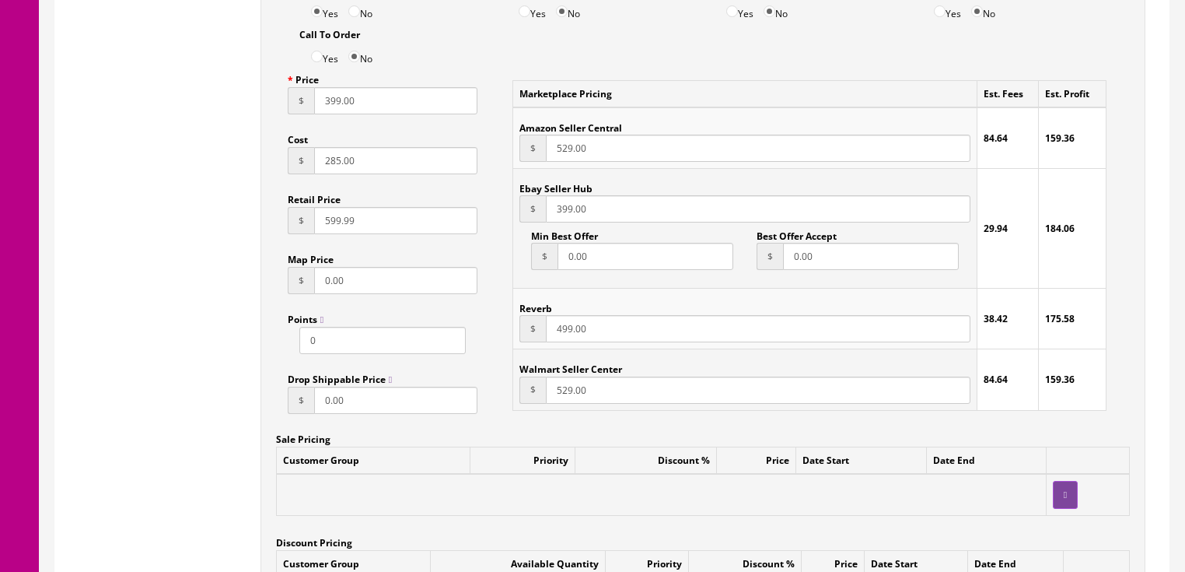
type input "399.00"
click at [548, 335] on input "499.00" at bounding box center [758, 328] width 424 height 27
type input "399.00"
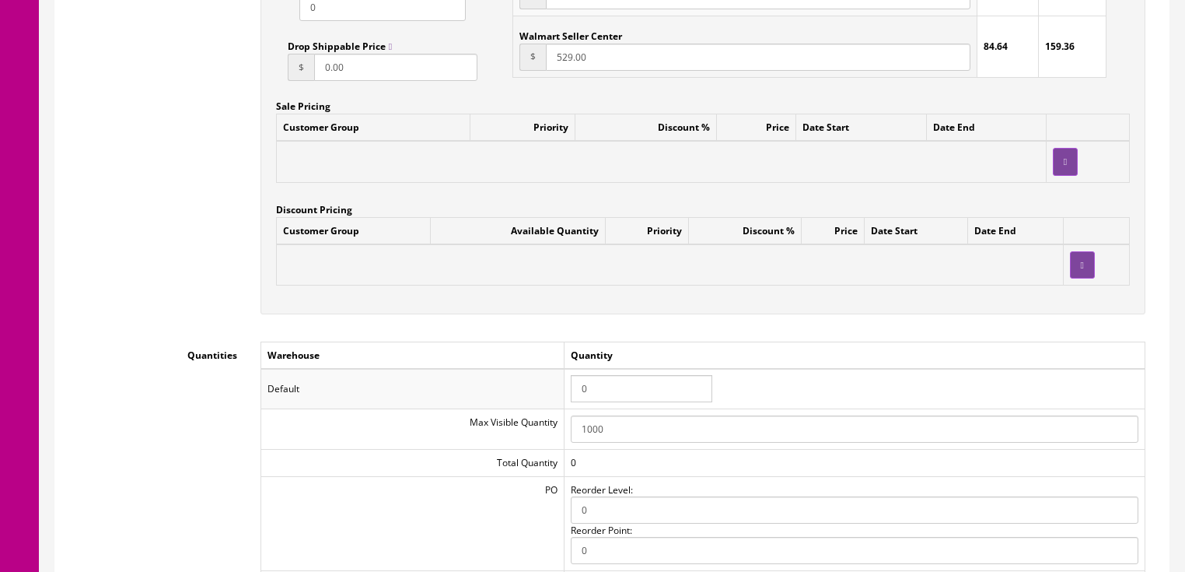
scroll to position [1493, 0]
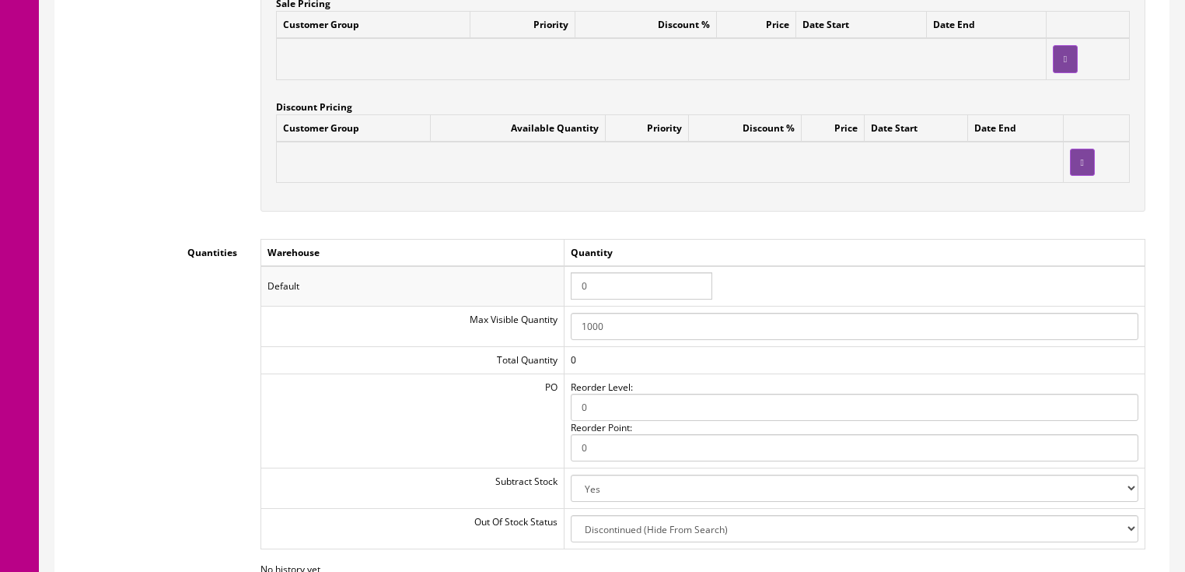
drag, startPoint x: 603, startPoint y: 292, endPoint x: 552, endPoint y: 295, distance: 50.6
click at [552, 295] on tr "Default 0" at bounding box center [703, 286] width 884 height 40
type input "1"
click at [601, 275] on td "1" at bounding box center [854, 286] width 581 height 40
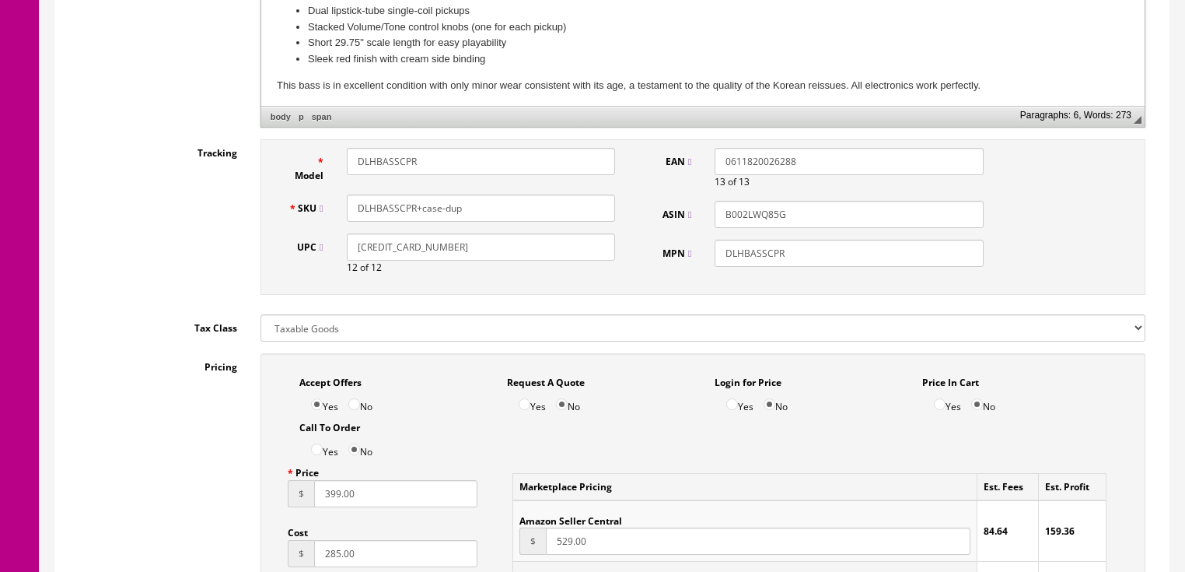
scroll to position [560, 0]
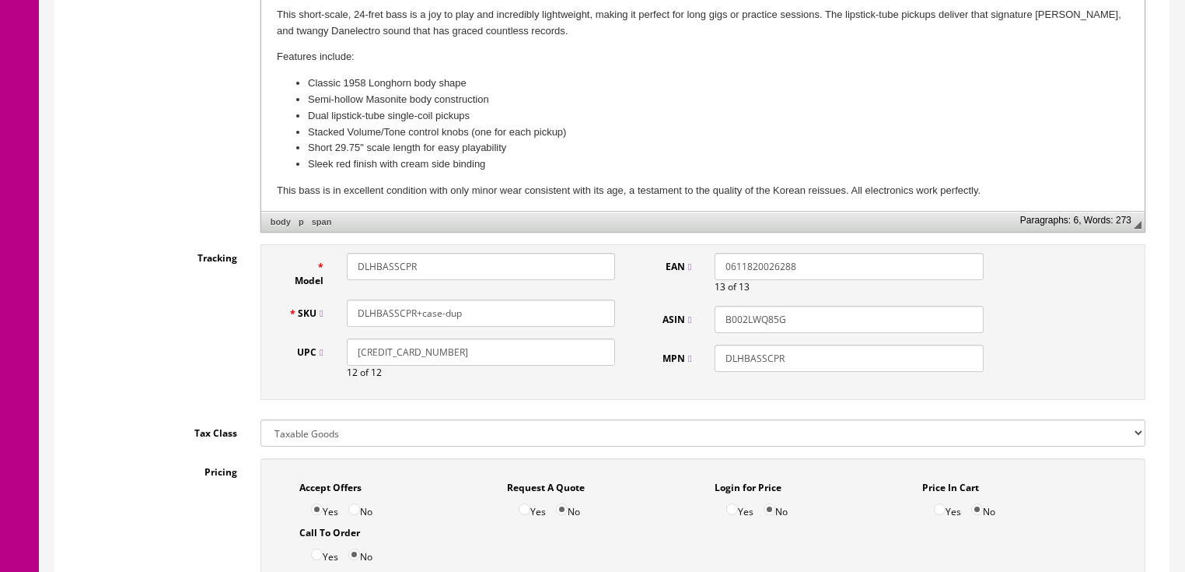
drag, startPoint x: 416, startPoint y: 264, endPoint x: 226, endPoint y: 234, distance: 193.0
drag, startPoint x: 429, startPoint y: 266, endPoint x: 344, endPoint y: 265, distance: 85.6
click at [332, 264] on div "Model Longhornbass" at bounding box center [452, 270] width 351 height 35
type input "Longhornbass"
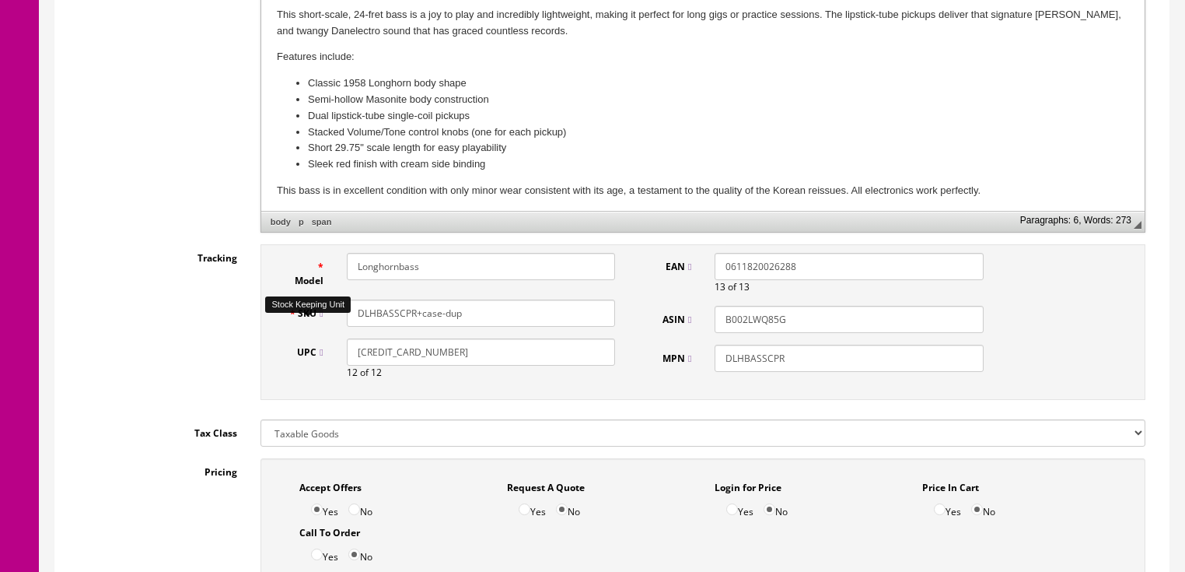
drag, startPoint x: 475, startPoint y: 315, endPoint x: 316, endPoint y: 327, distance: 159.9
click at [316, 327] on div "SKU DLHBASSCPR+case-dup" at bounding box center [452, 312] width 351 height 27
paste input "Longhornbass"
type input "Longhornbass"
drag, startPoint x: 818, startPoint y: 362, endPoint x: 728, endPoint y: 373, distance: 90.9
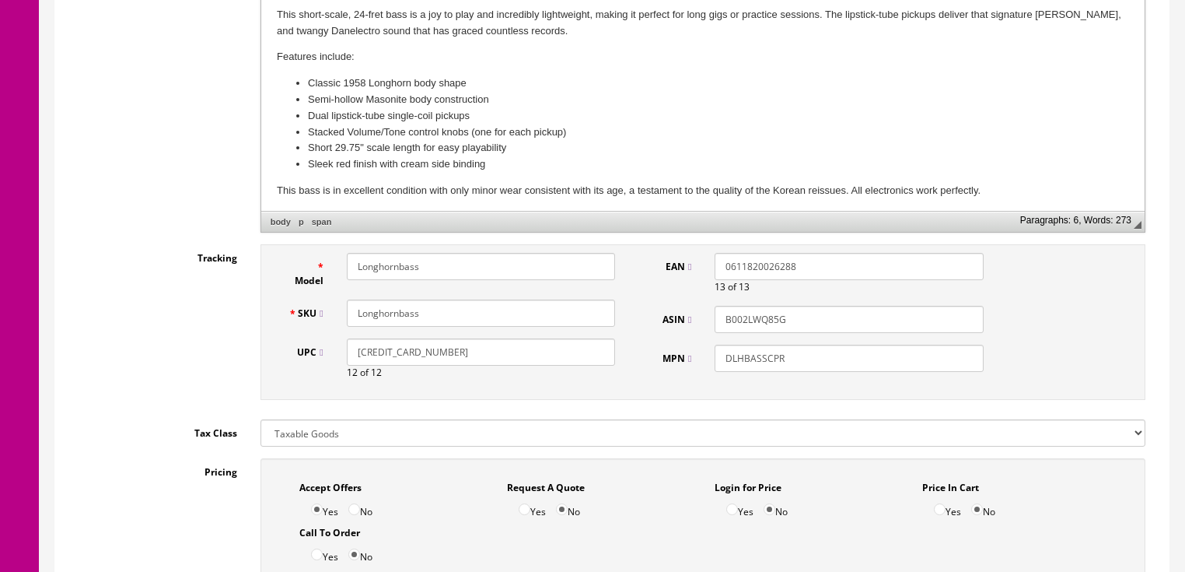
click at [728, 373] on div "EAN 0611820026288 13 of 13 ASIN B002LWQ85G MPN DLHBASSCPR" at bounding box center [820, 318] width 351 height 131
paste input "Longhornbass"
type input "Longhornbass"
click at [814, 315] on input "B002LWQ85G" at bounding box center [849, 319] width 268 height 27
type input "B"
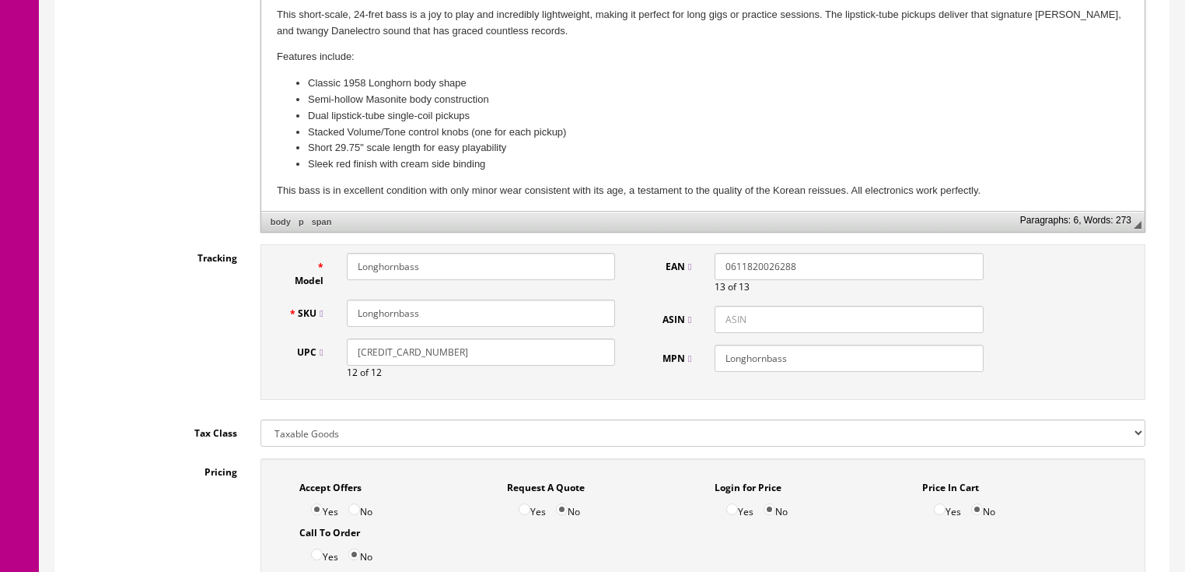
click at [813, 268] on input "0611820026288" at bounding box center [849, 266] width 268 height 27
type input "0"
click at [453, 366] on input "611820026288" at bounding box center [481, 351] width 268 height 27
type input "6"
click at [436, 305] on input "Longhornbass" at bounding box center [481, 312] width 268 height 27
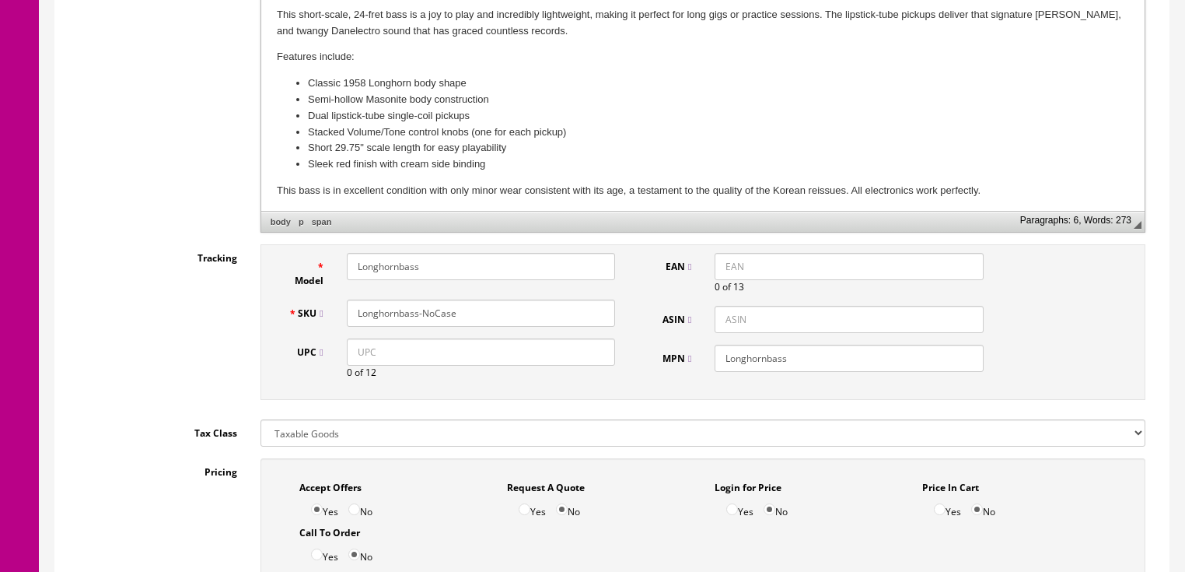
drag, startPoint x: 465, startPoint y: 311, endPoint x: 382, endPoint y: 313, distance: 83.3
click at [330, 313] on div "SKU Longhornbass-NoCase" at bounding box center [452, 312] width 351 height 27
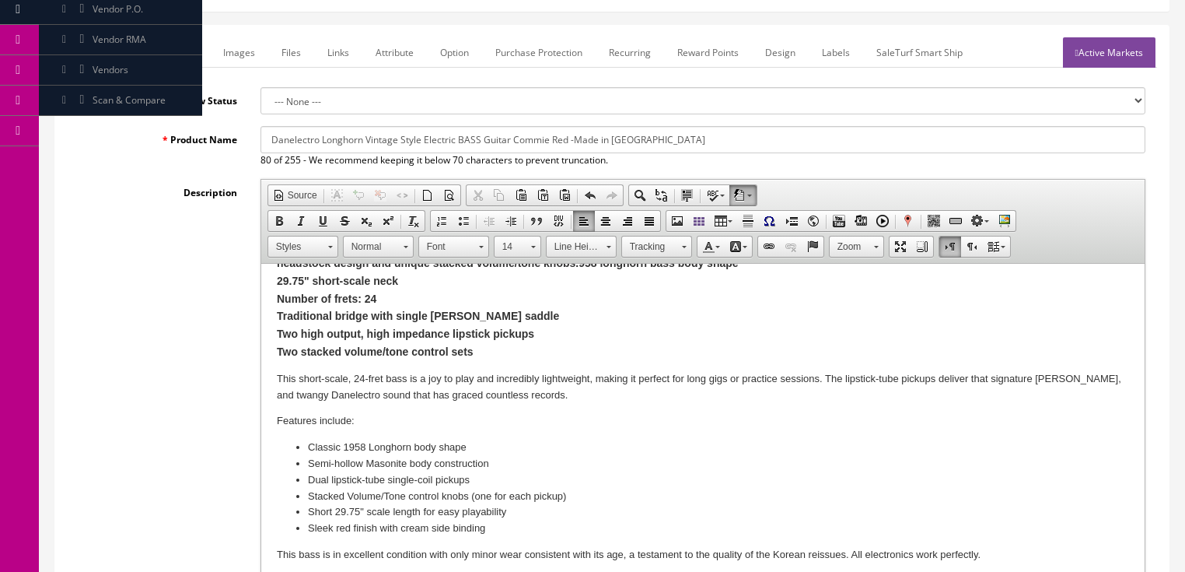
scroll to position [124, 0]
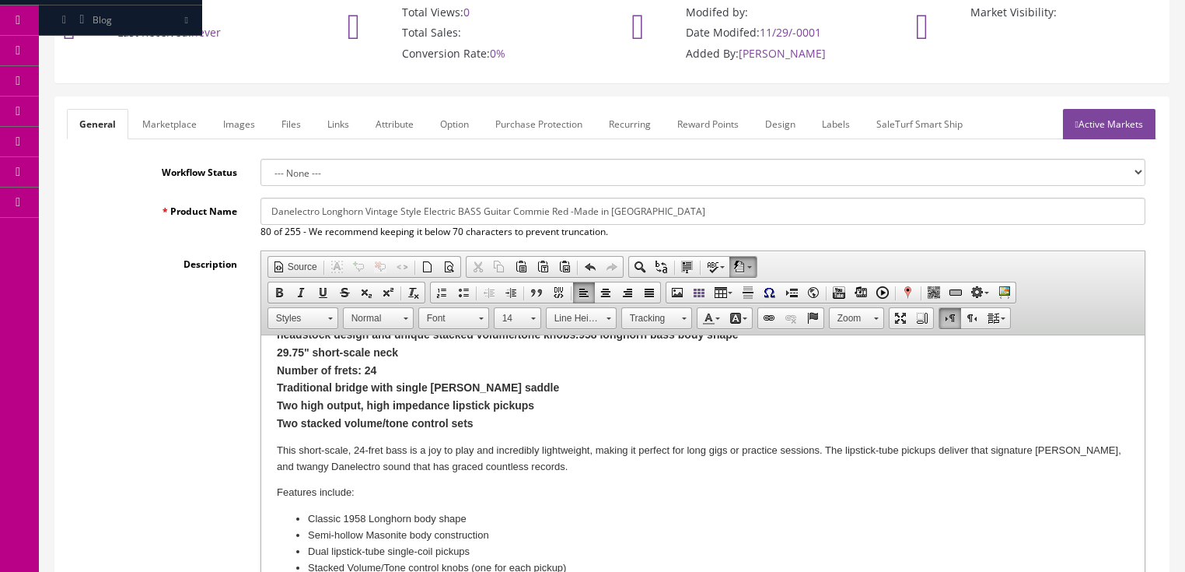
type input "Longhornbass-NoCase"
click at [163, 124] on link "Marketplace" at bounding box center [169, 124] width 79 height 30
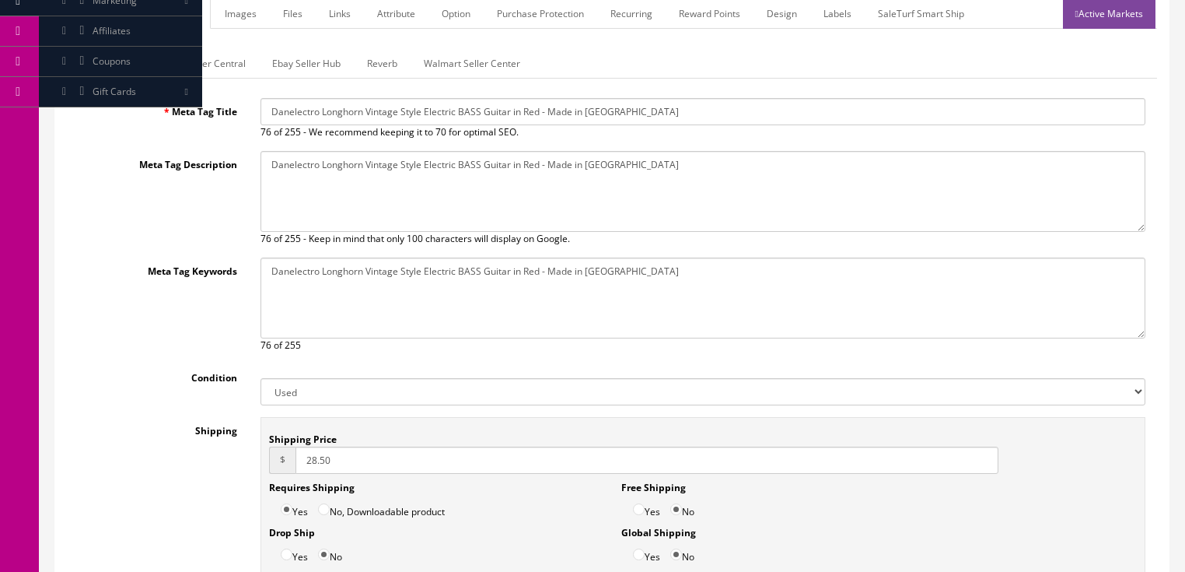
scroll to position [187, 0]
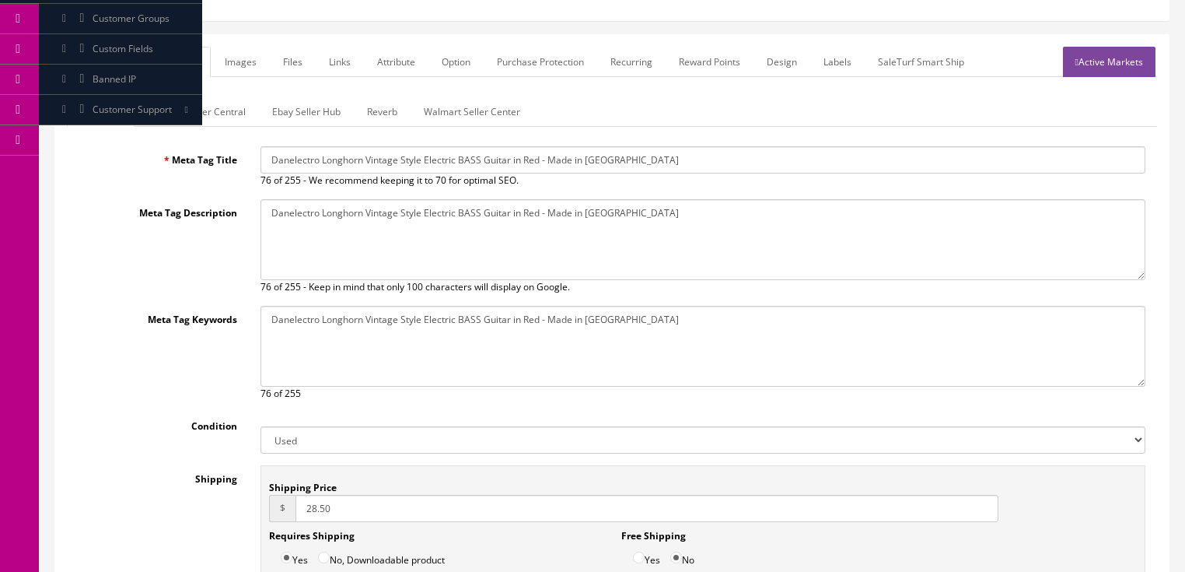
click at [282, 110] on link "Ebay Seller Hub" at bounding box center [306, 111] width 93 height 30
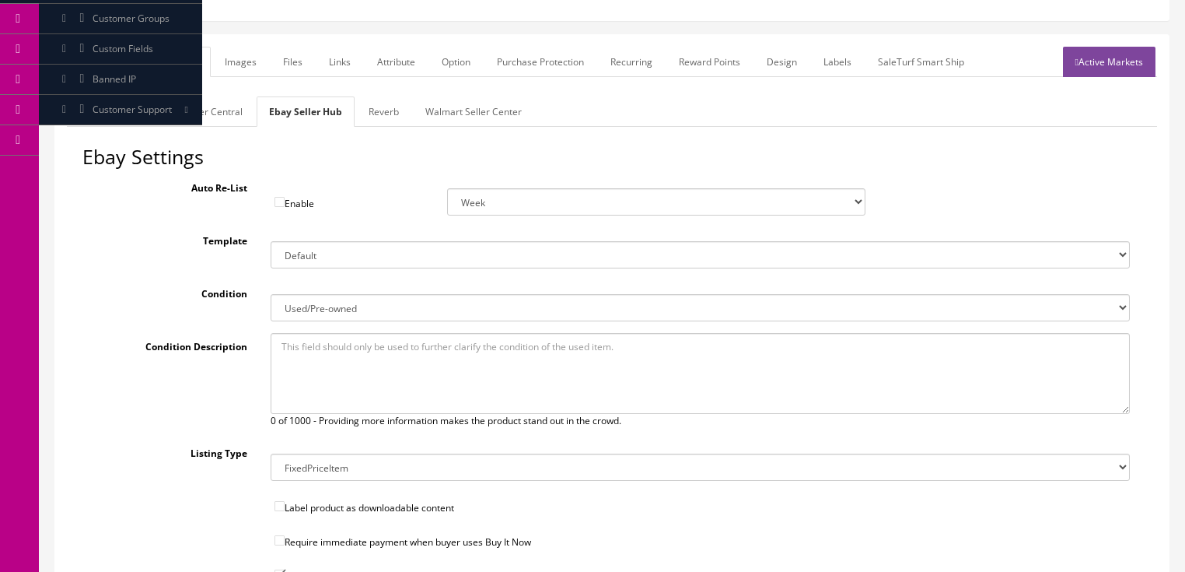
click at [396, 117] on link "Reverb" at bounding box center [383, 111] width 55 height 30
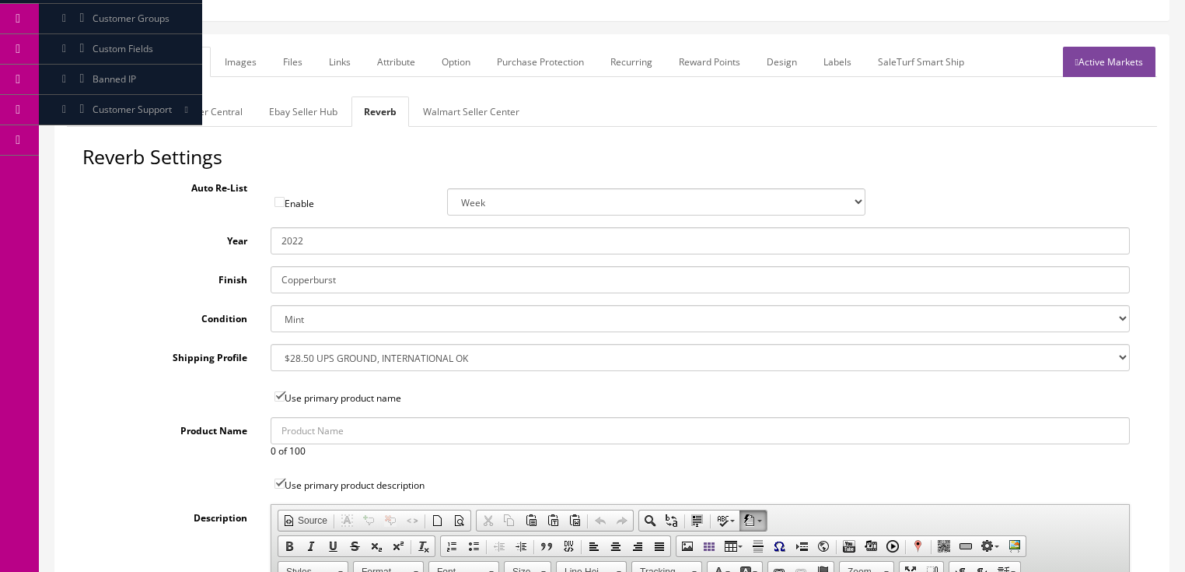
drag, startPoint x: 352, startPoint y: 280, endPoint x: 180, endPoint y: 278, distance: 171.9
click at [180, 278] on div "Finish Copperburst" at bounding box center [611, 279] width 1059 height 27
type input "Commie Red"
drag, startPoint x: 315, startPoint y: 250, endPoint x: 218, endPoint y: 247, distance: 97.3
click at [218, 247] on div "Year 2022" at bounding box center [611, 240] width 1059 height 27
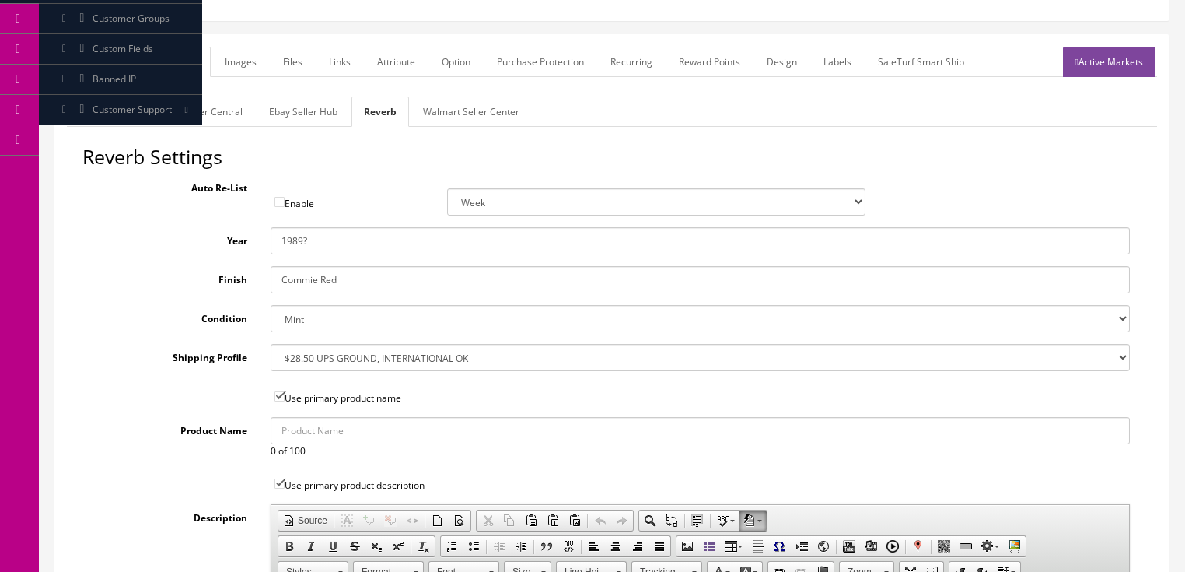
type input "1989?"
click at [245, 56] on link "Images" at bounding box center [240, 62] width 57 height 30
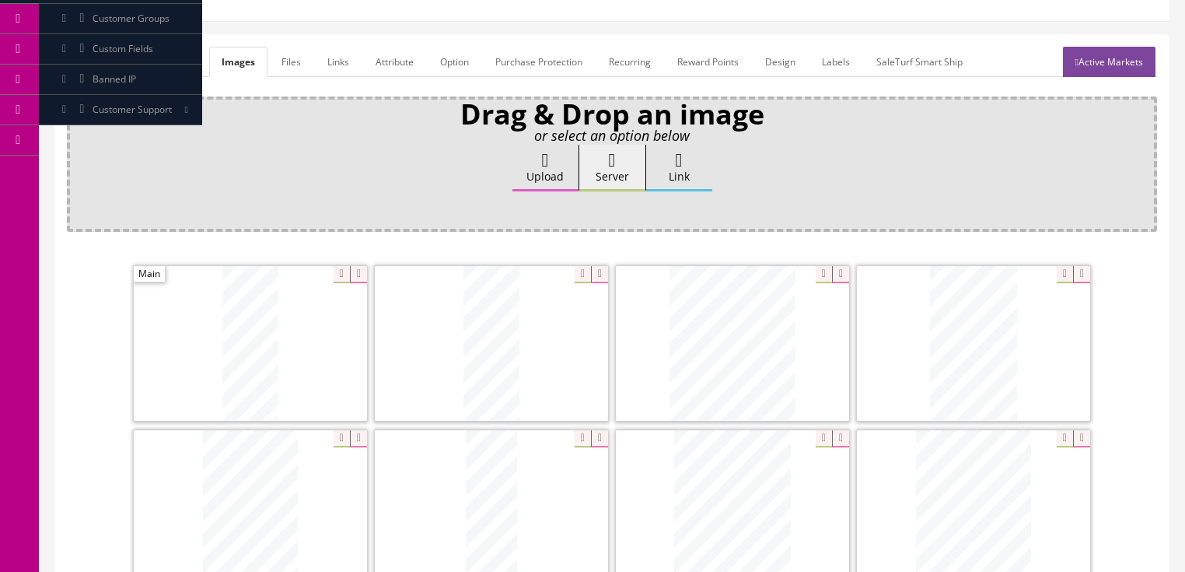
click at [389, 63] on link "Attribute" at bounding box center [394, 62] width 63 height 30
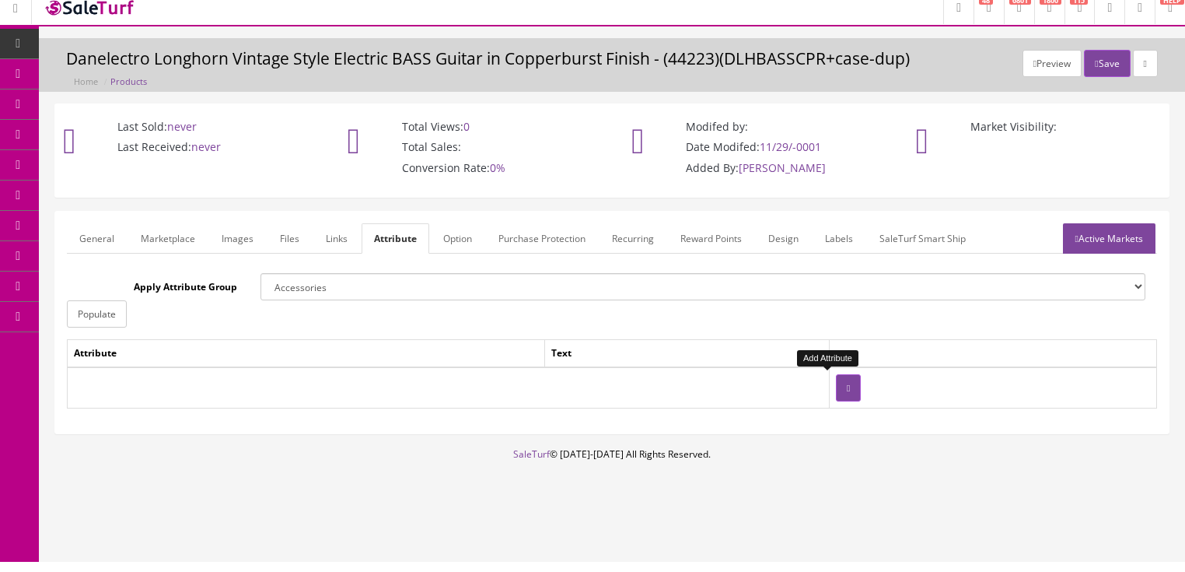
click at [847, 389] on icon "button" at bounding box center [848, 387] width 3 height 9
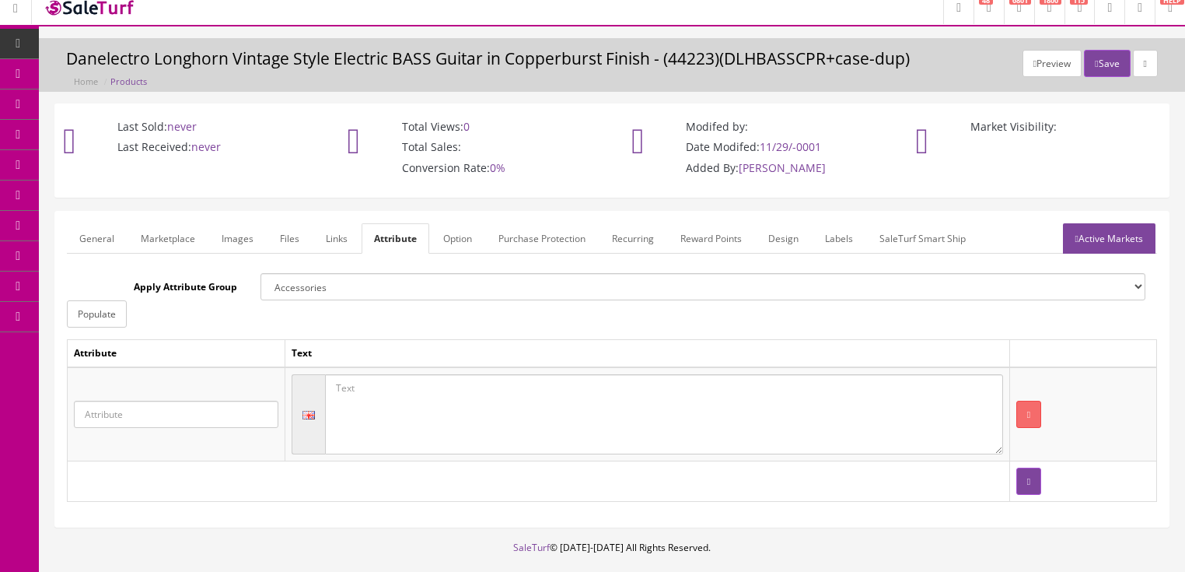
click at [205, 412] on input "text" at bounding box center [176, 414] width 205 height 27
drag, startPoint x: 133, startPoint y: 454, endPoint x: 223, endPoint y: 454, distance: 90.2
click at [135, 454] on link "Type" at bounding box center [136, 459] width 123 height 18
type input "Type"
click at [529, 453] on td at bounding box center [647, 414] width 724 height 94
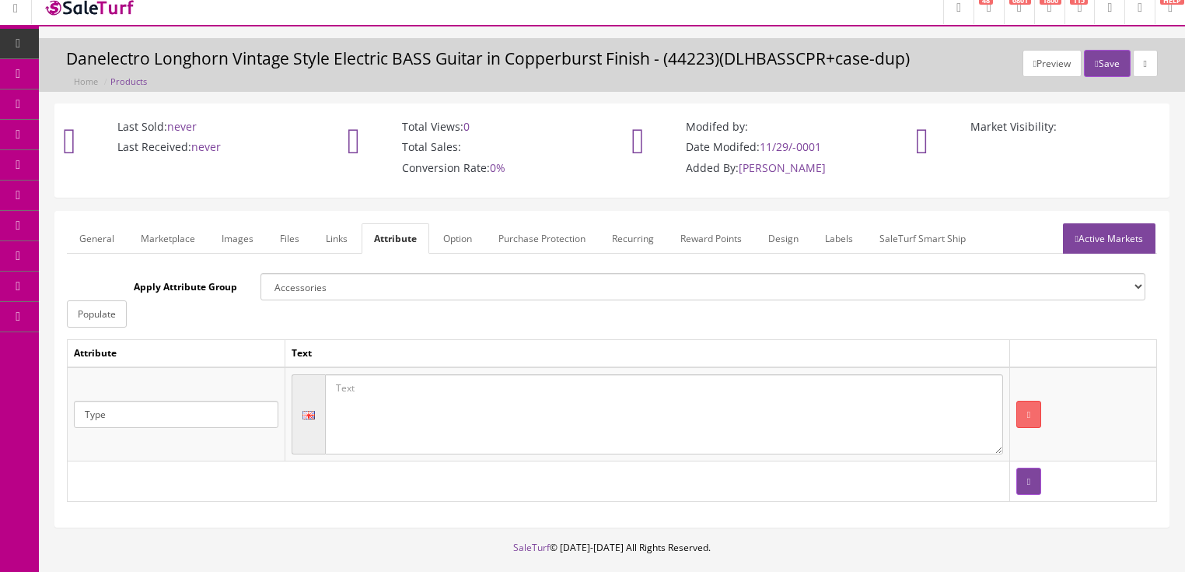
click at [534, 445] on textarea at bounding box center [664, 414] width 678 height 81
type textarea "Bass guitar"
click at [1107, 233] on link "Active Markets" at bounding box center [1109, 238] width 93 height 30
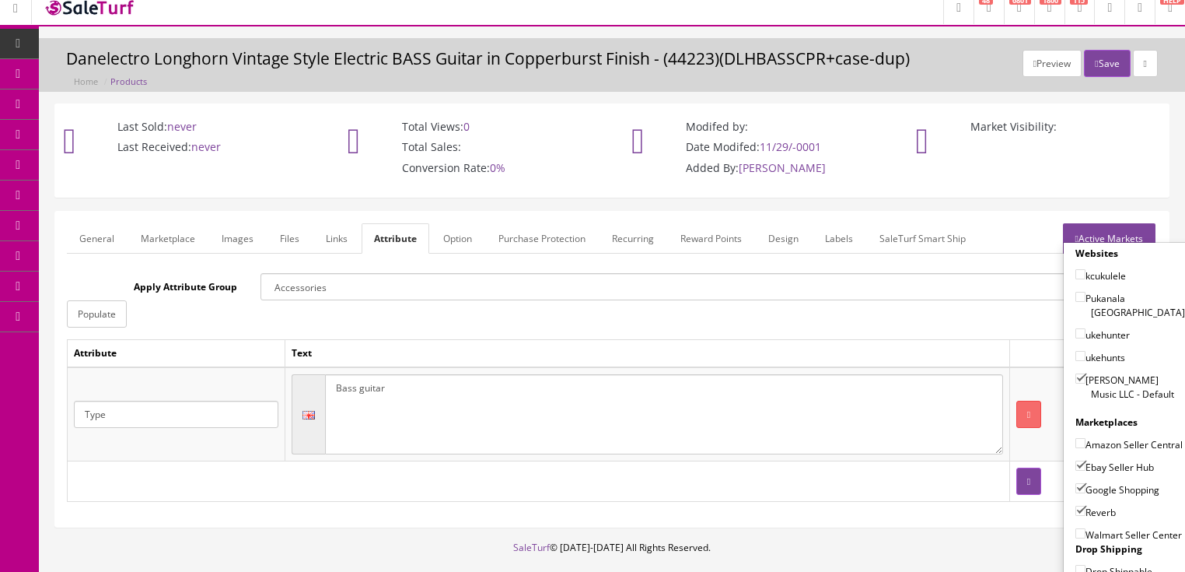
click at [1106, 239] on link "Active Markets" at bounding box center [1109, 238] width 93 height 30
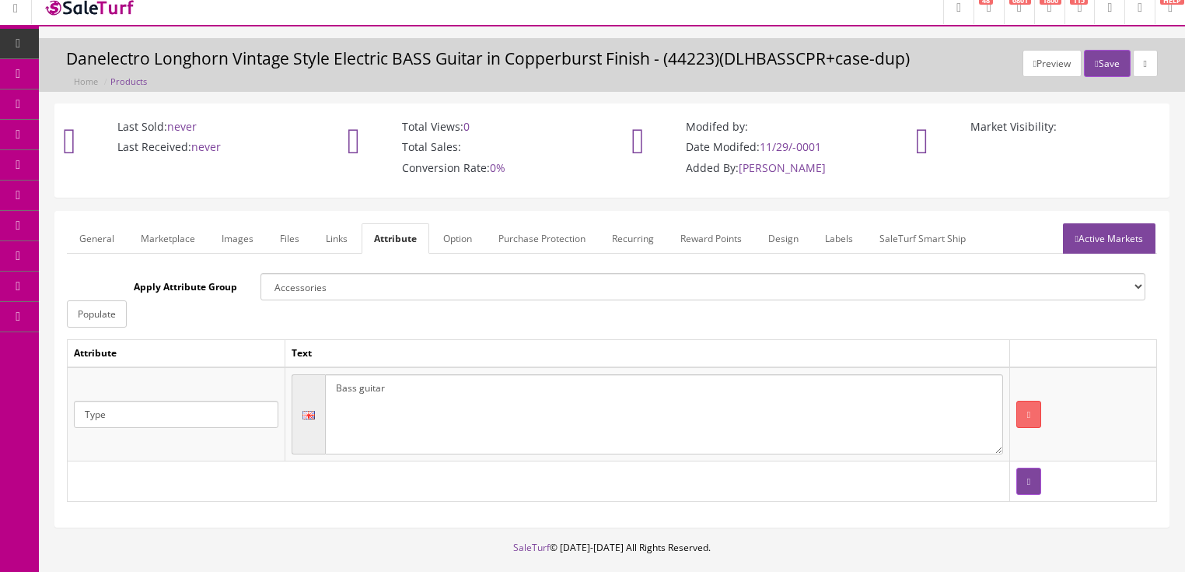
click at [93, 234] on link "General" at bounding box center [97, 238] width 60 height 30
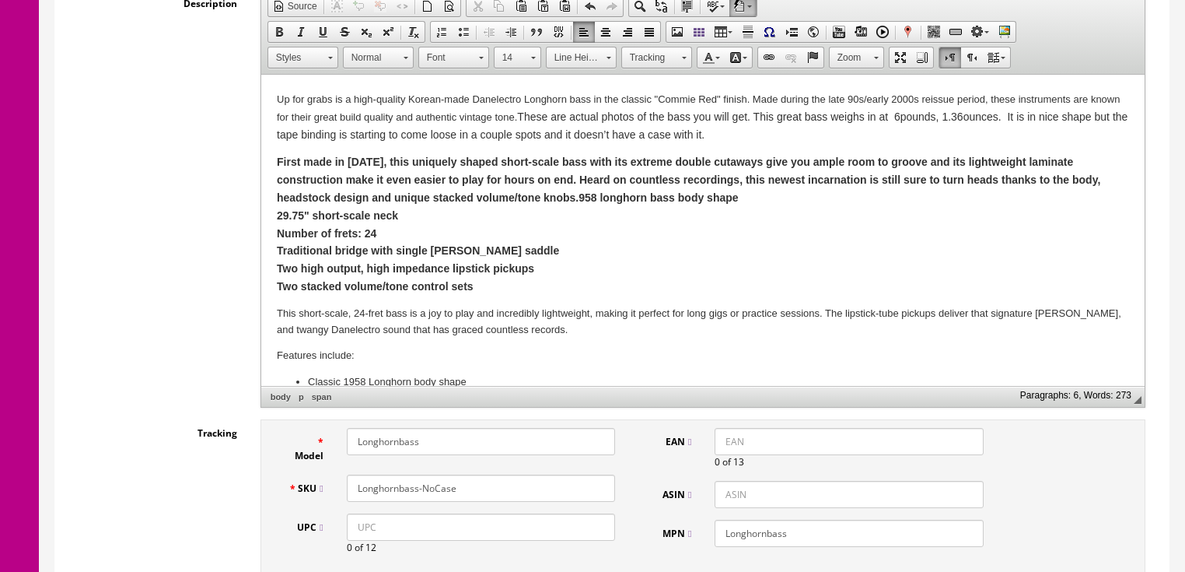
scroll to position [436, 0]
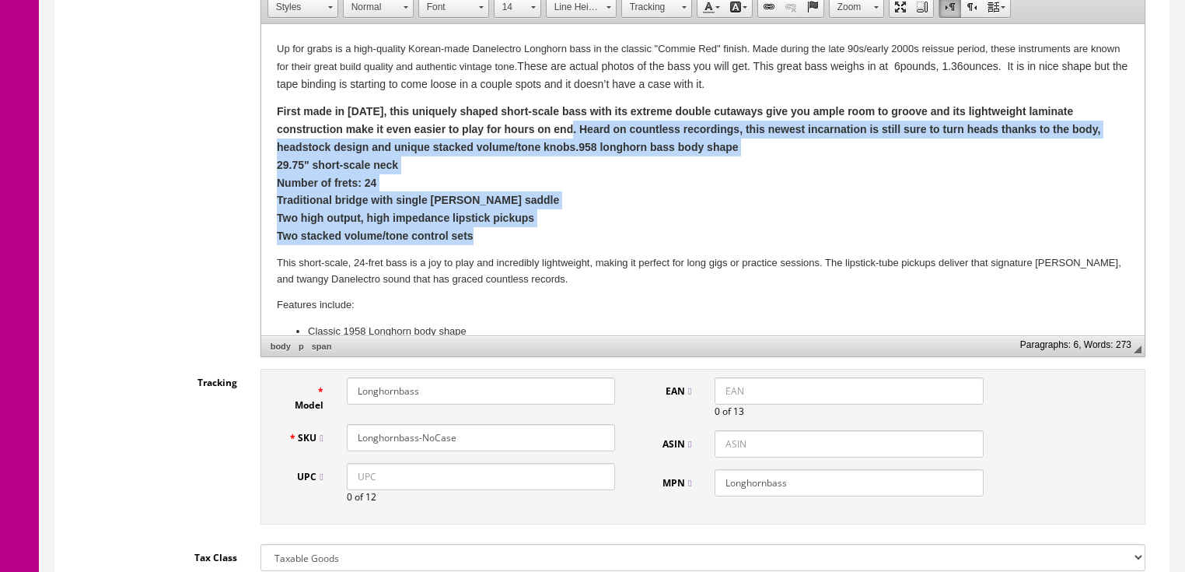
drag, startPoint x: 577, startPoint y: 128, endPoint x: 617, endPoint y: 219, distance: 99.3
click at [611, 225] on p "First made in 1958, this uniquely shaped short-scale bass with its extreme doub…" at bounding box center [702, 174] width 853 height 142
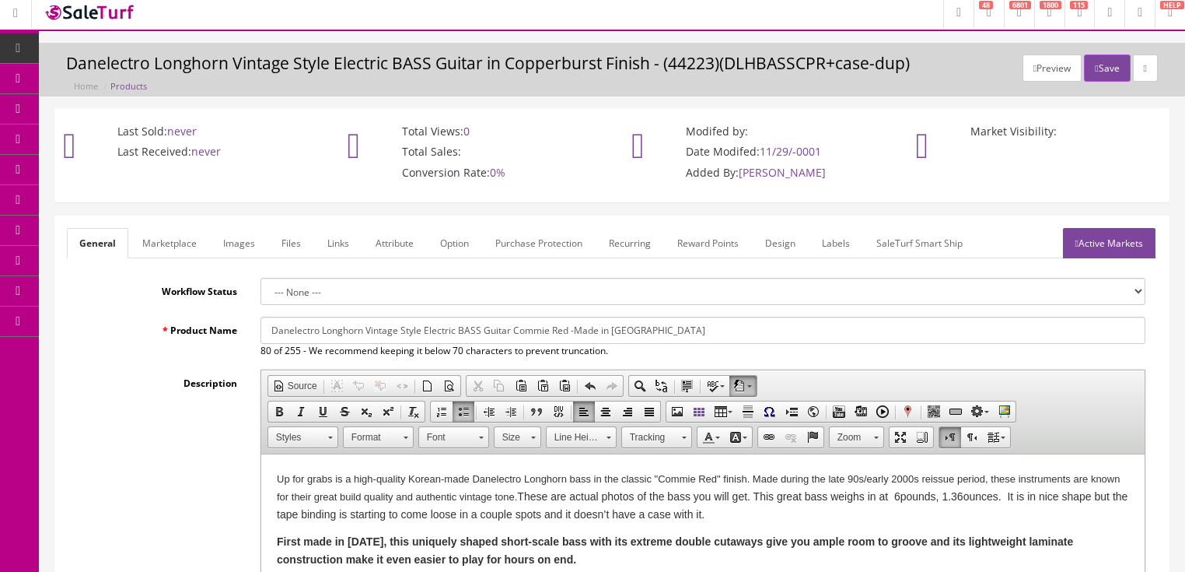
scroll to position [0, 0]
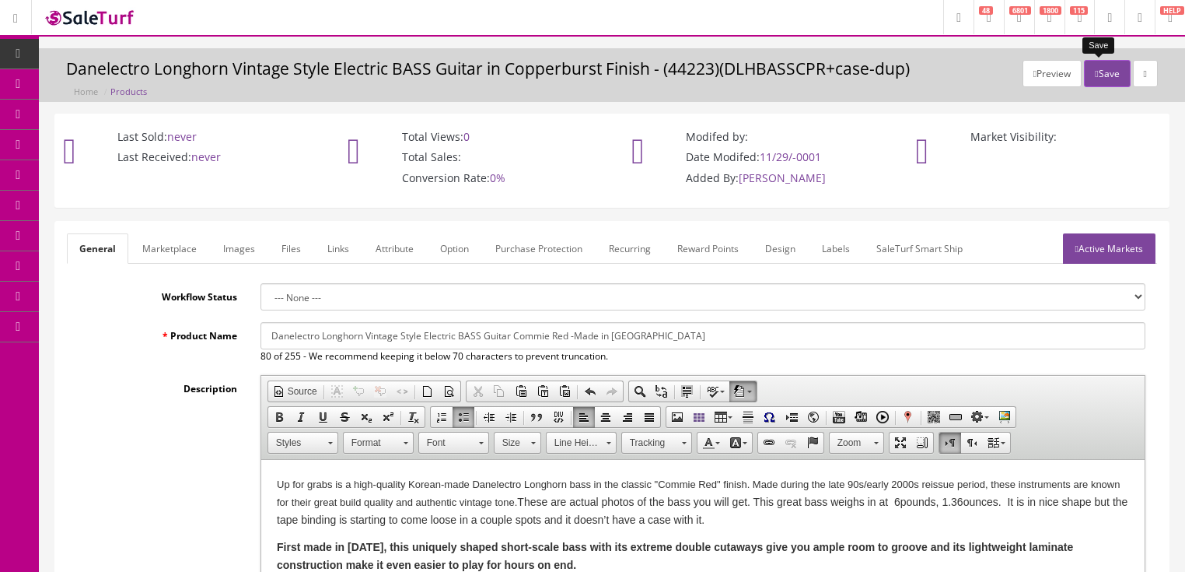
click at [1097, 82] on button "Save" at bounding box center [1107, 73] width 46 height 27
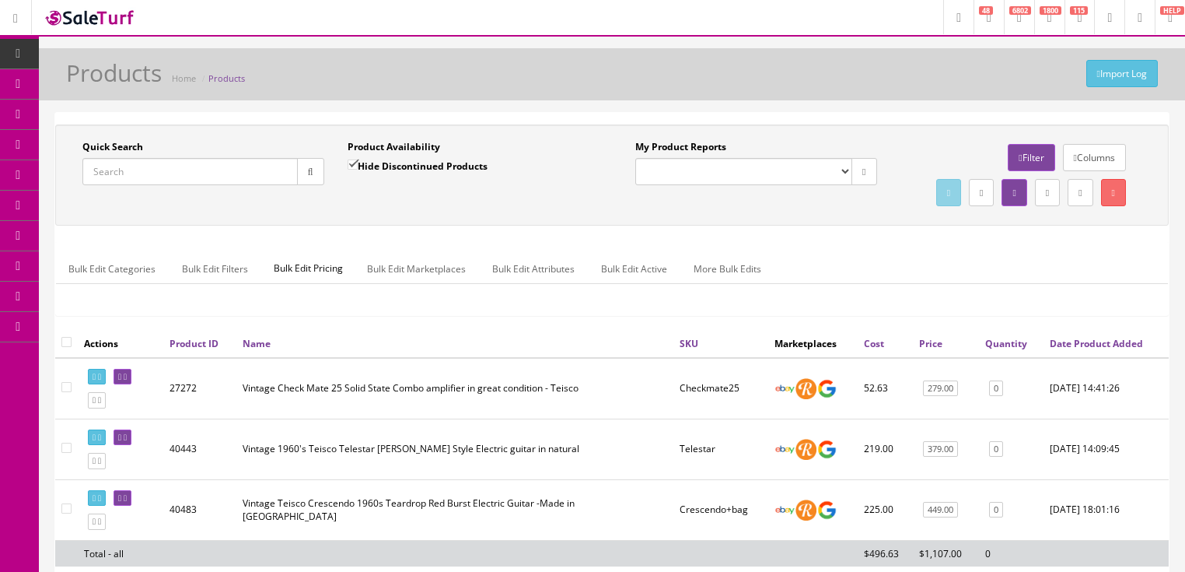
click at [159, 171] on input "Quick Search" at bounding box center [189, 171] width 215 height 27
paste input "Longhornbass-NoCase"
type input "Longhornbass-NoCase"
click at [304, 180] on button "button" at bounding box center [310, 171] width 27 height 27
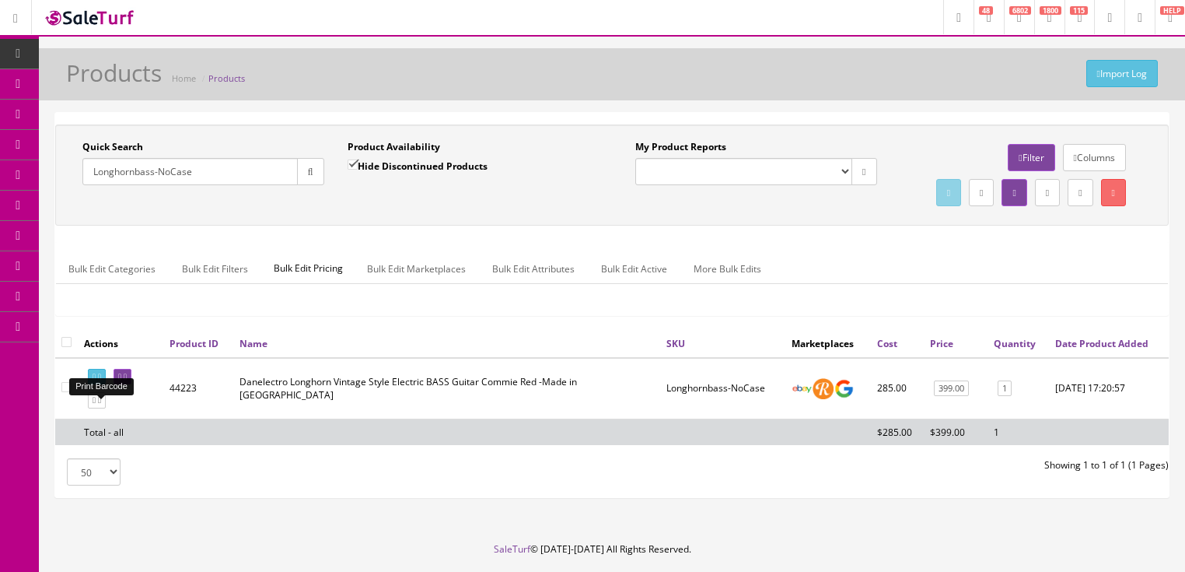
click at [96, 385] on link at bounding box center [97, 377] width 18 height 16
click at [131, 385] on link at bounding box center [123, 377] width 18 height 16
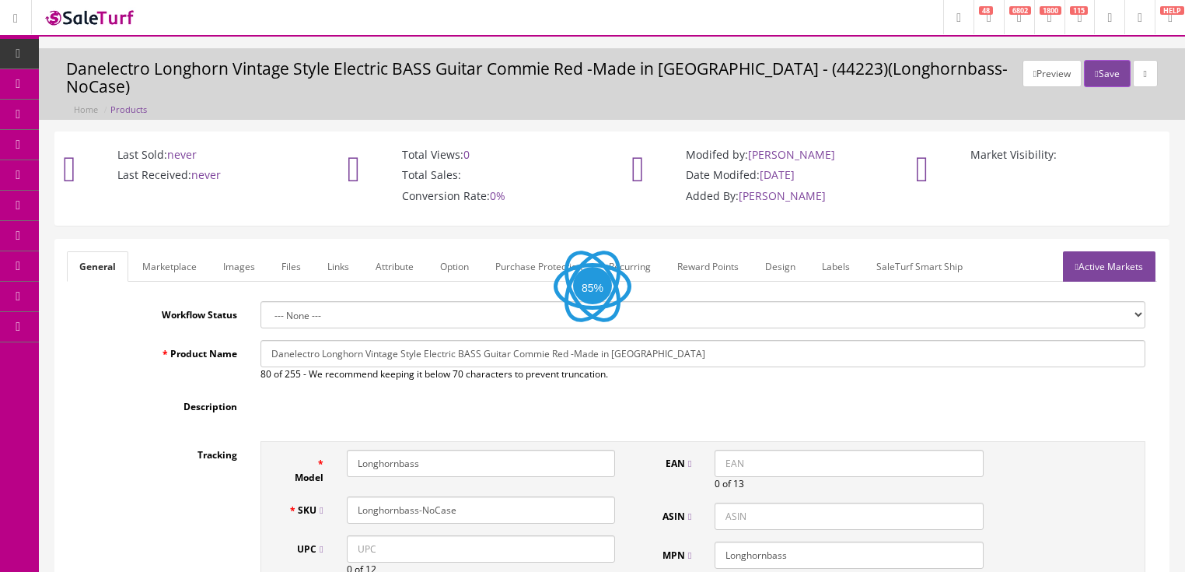
click at [838, 251] on link "Labels" at bounding box center [836, 266] width 53 height 30
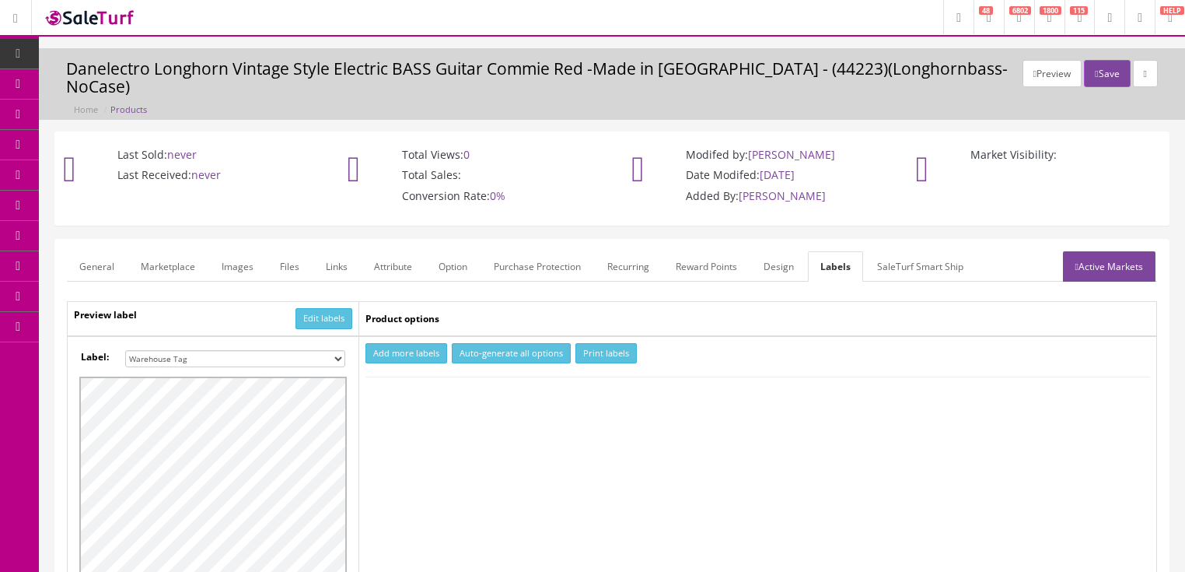
click at [341, 350] on select "Small Label 2 x 1 Label Shoe label 100 barcodes Dymo Label 2 X 1 Sticker Labels…" at bounding box center [235, 358] width 220 height 17
select select "16"
click at [125, 350] on select "Small Label 2 x 1 Label Shoe label 100 barcodes Dymo Label 2 X 1 Sticker Labels…" at bounding box center [235, 358] width 220 height 17
click at [397, 343] on button "Add more labels" at bounding box center [407, 353] width 82 height 21
type input "1"
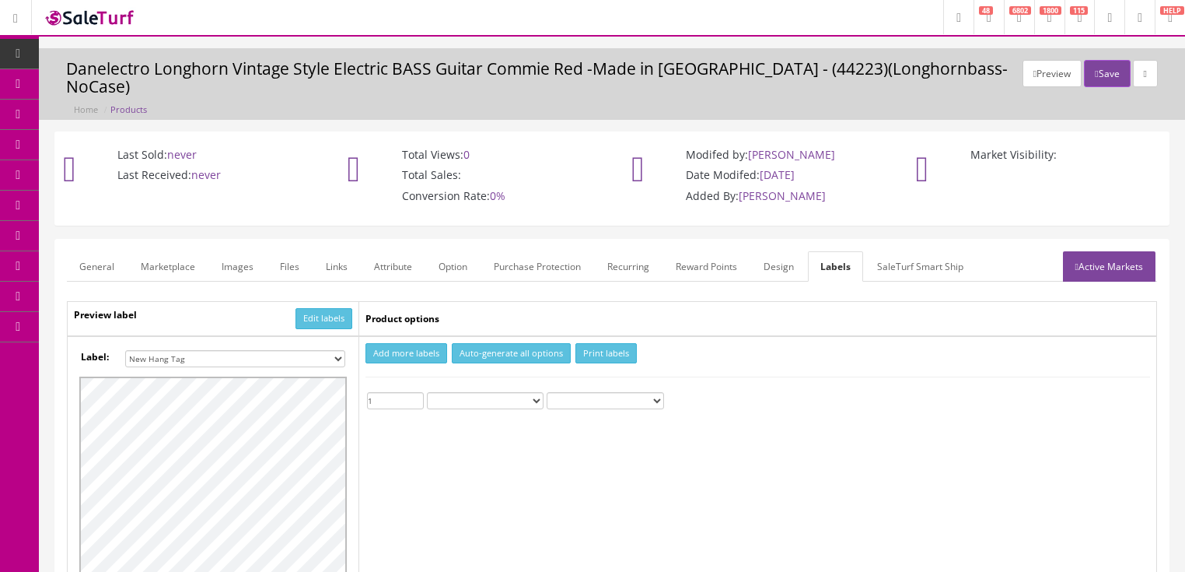
click at [417, 392] on input "1" at bounding box center [395, 400] width 57 height 17
click at [589, 343] on button "Print labels" at bounding box center [606, 353] width 61 height 21
click at [1095, 77] on icon "button" at bounding box center [1096, 73] width 3 height 9
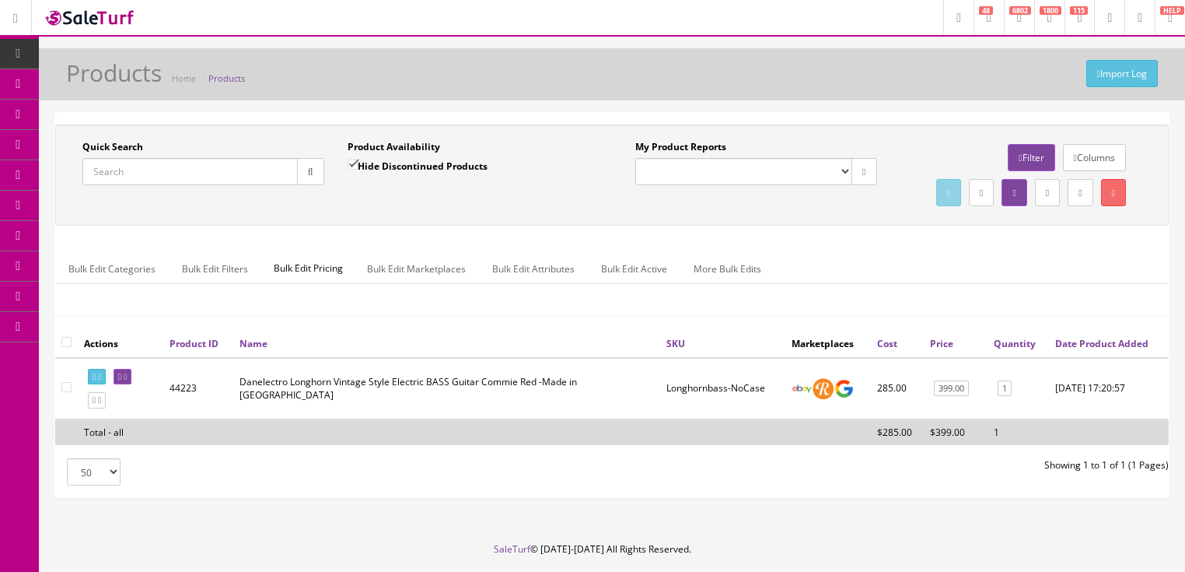
click at [215, 173] on input "Quick Search" at bounding box center [189, 171] width 215 height 27
type input "vendetta-us"
click at [352, 160] on input "Hide Discontinued Products" at bounding box center [353, 164] width 10 height 10
checkbox input "false"
click at [131, 385] on link at bounding box center [123, 377] width 18 height 16
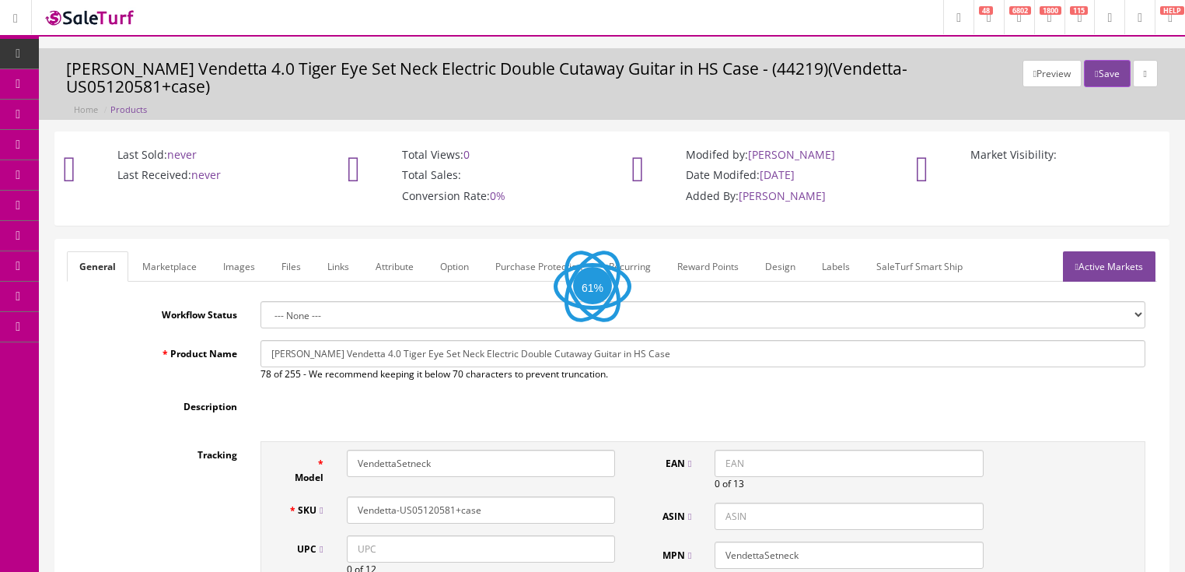
click at [234, 251] on link "Images" at bounding box center [239, 266] width 57 height 30
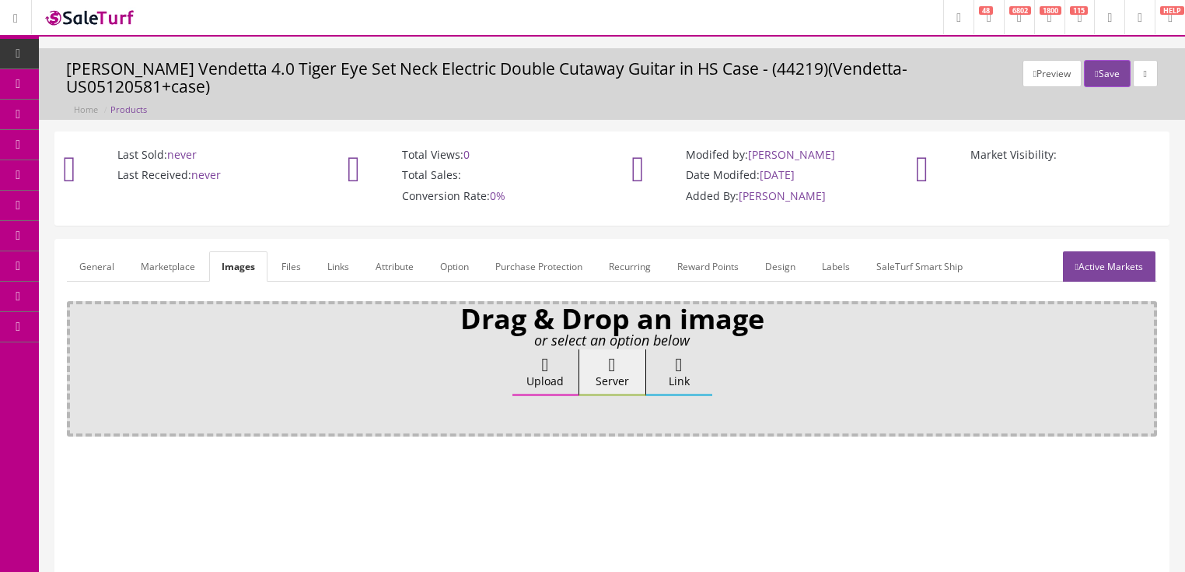
click at [535, 352] on label "Upload" at bounding box center [546, 372] width 66 height 47
click at [78, 352] on input "Upload" at bounding box center [78, 357] width 0 height 16
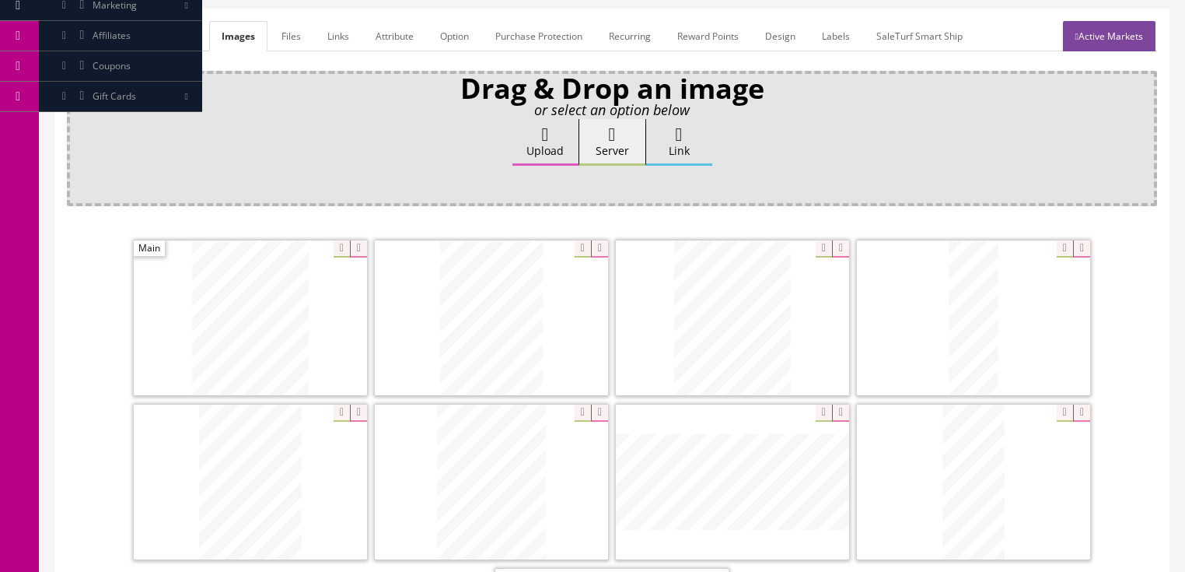
scroll to position [249, 0]
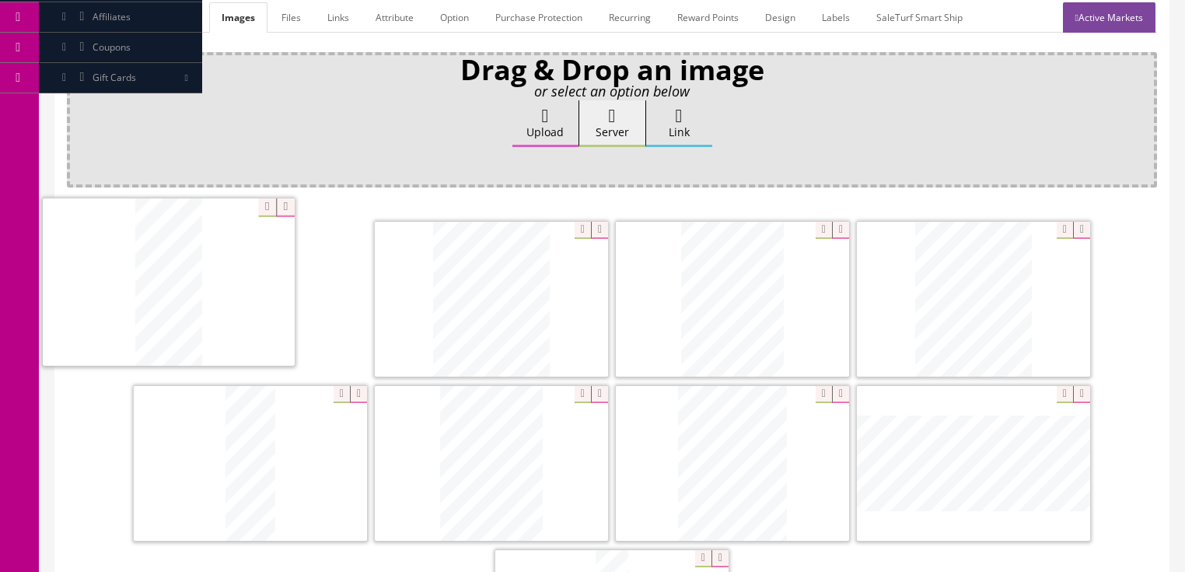
drag, startPoint x: 997, startPoint y: 450, endPoint x: 199, endPoint y: 274, distance: 817.4
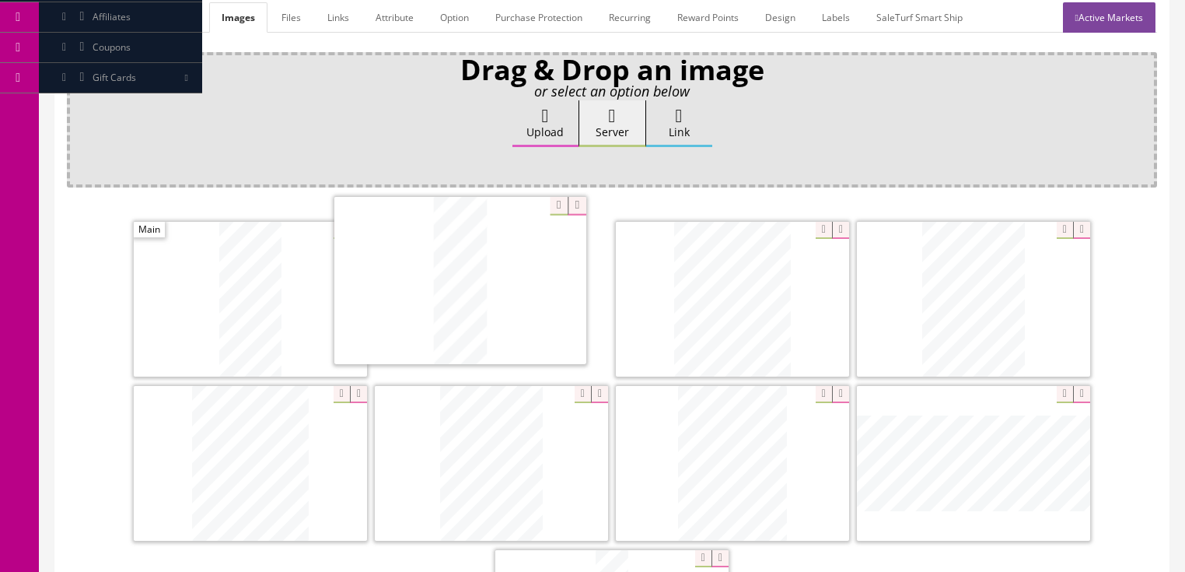
drag, startPoint x: 258, startPoint y: 432, endPoint x: 507, endPoint y: 255, distance: 305.6
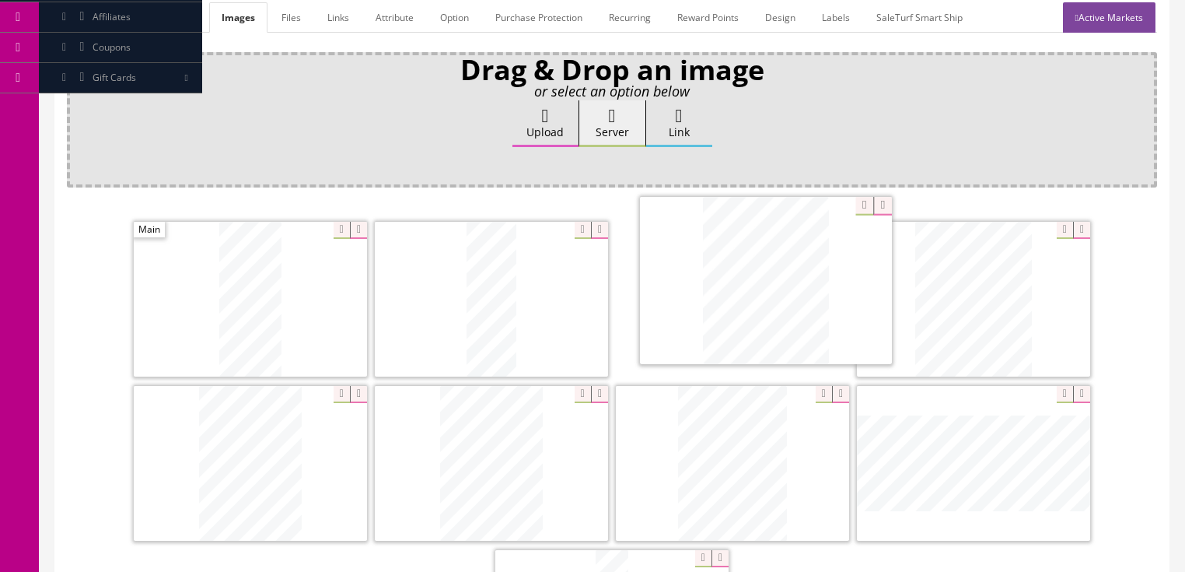
drag, startPoint x: 300, startPoint y: 429, endPoint x: 816, endPoint y: 249, distance: 546.4
drag, startPoint x: 271, startPoint y: 439, endPoint x: 993, endPoint y: 269, distance: 740.9
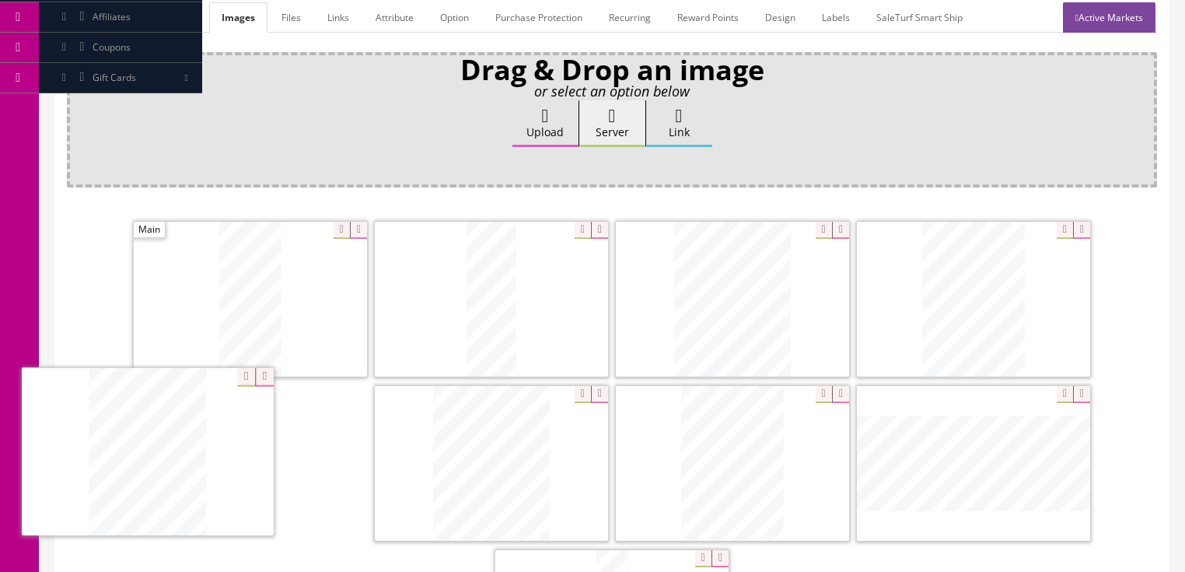
drag, startPoint x: 668, startPoint y: 462, endPoint x: 402, endPoint y: 485, distance: 267.1
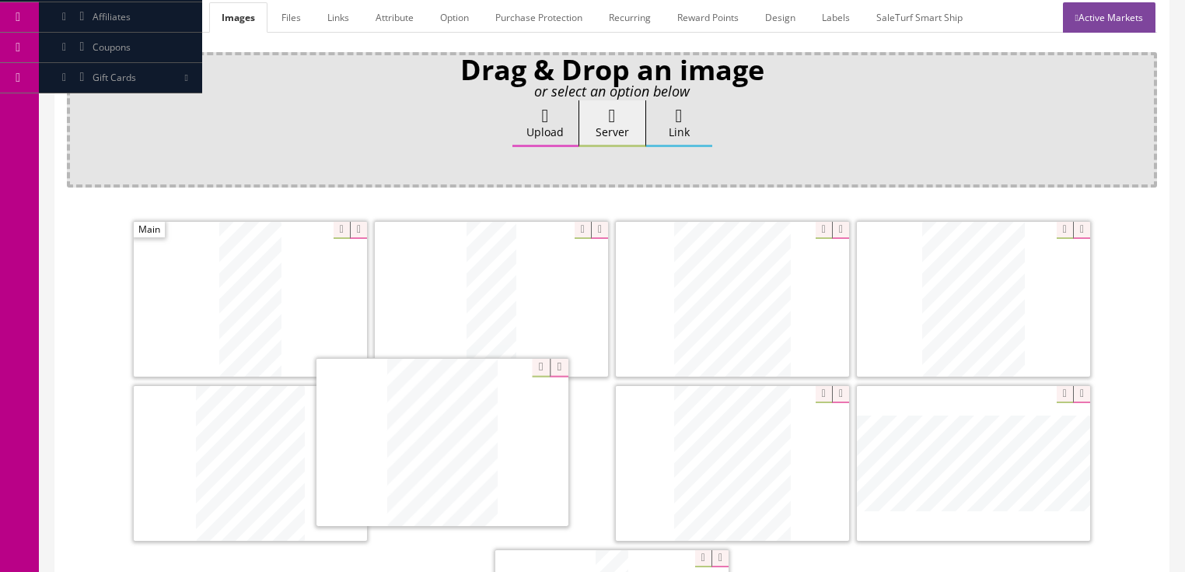
drag, startPoint x: 698, startPoint y: 471, endPoint x: 481, endPoint y: 513, distance: 221.2
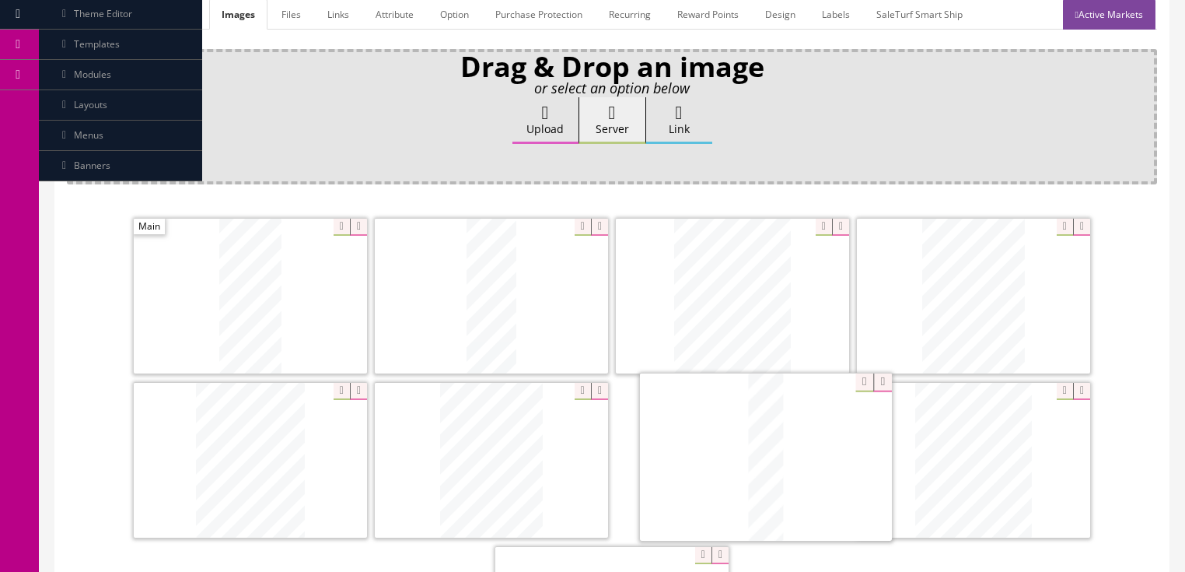
drag, startPoint x: 610, startPoint y: 539, endPoint x: 759, endPoint y: 370, distance: 225.4
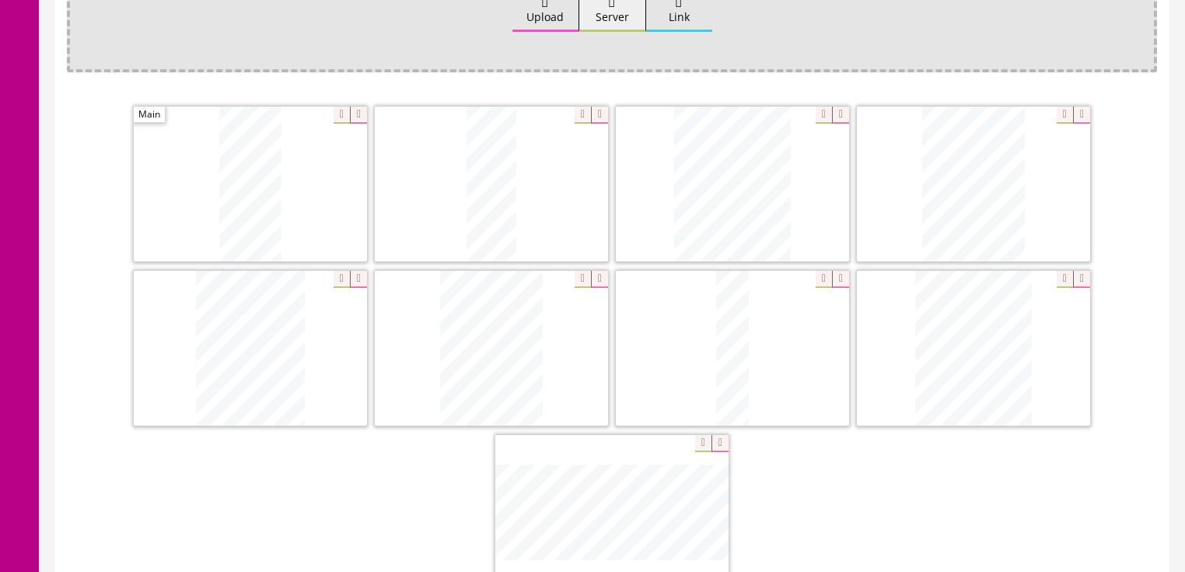
scroll to position [376, 0]
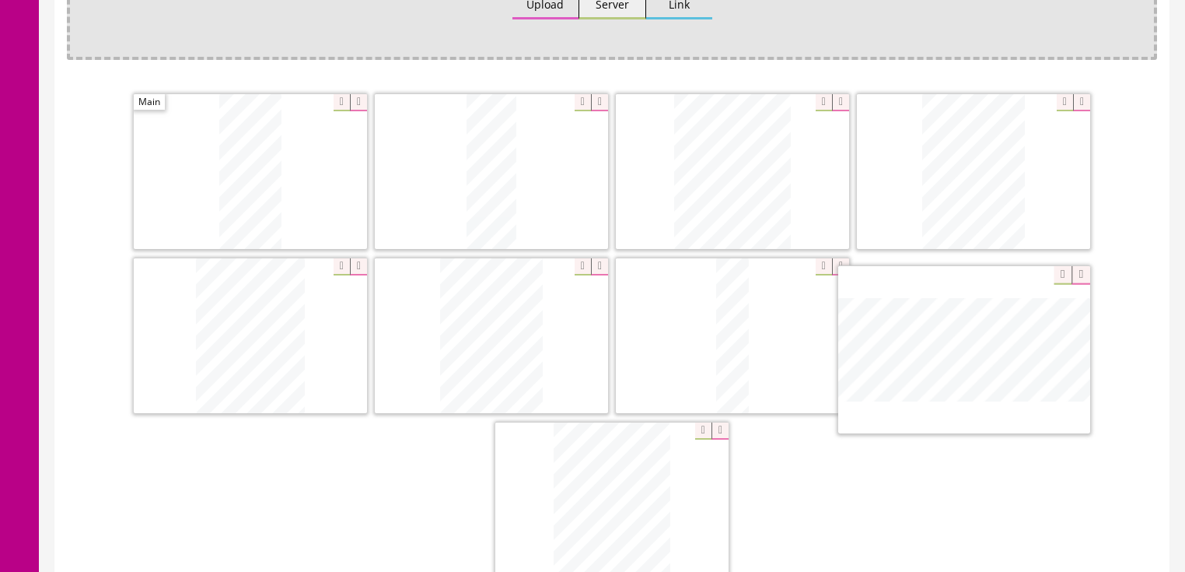
drag, startPoint x: 681, startPoint y: 434, endPoint x: 1011, endPoint y: 290, distance: 360.6
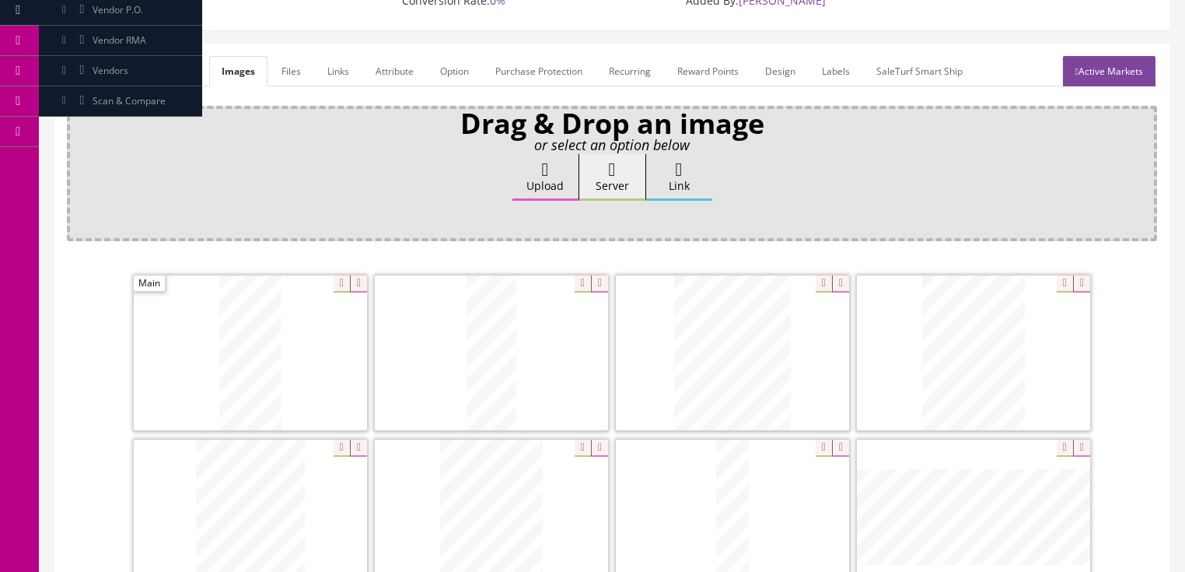
scroll to position [128, 0]
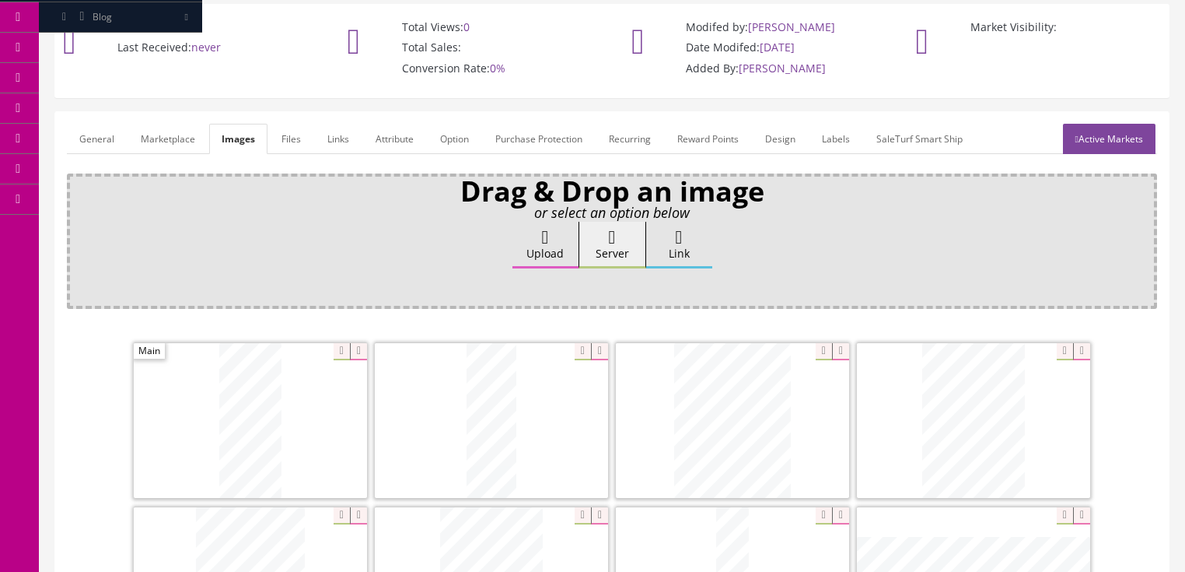
click at [105, 131] on link "General" at bounding box center [97, 139] width 60 height 30
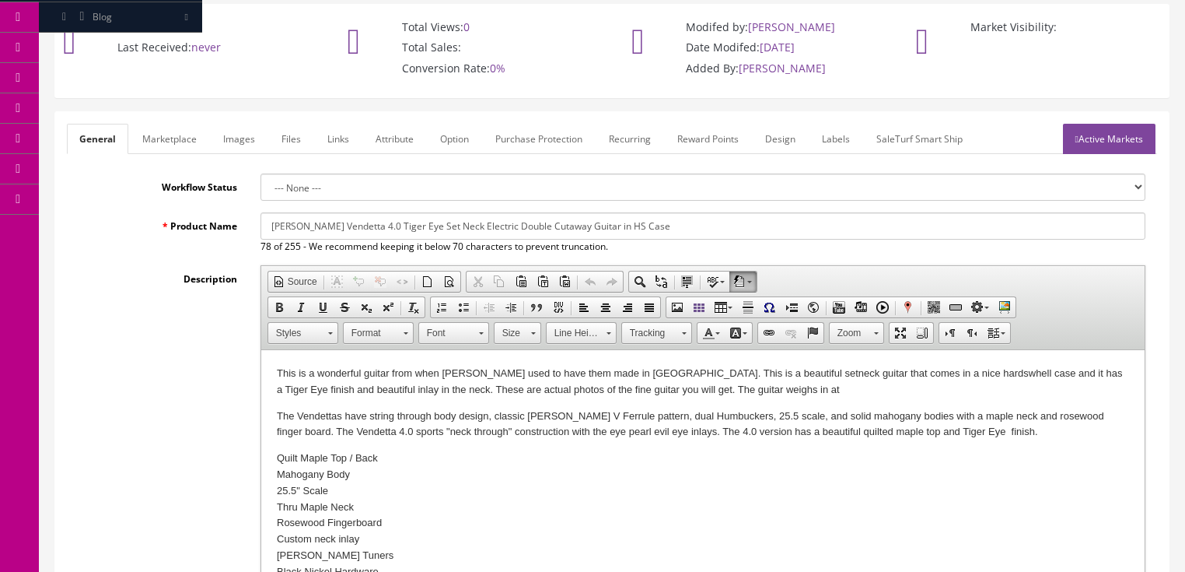
click at [755, 389] on p "This is a wonderful guitar from when Dean used to have them made in Korea. This…" at bounding box center [702, 382] width 853 height 33
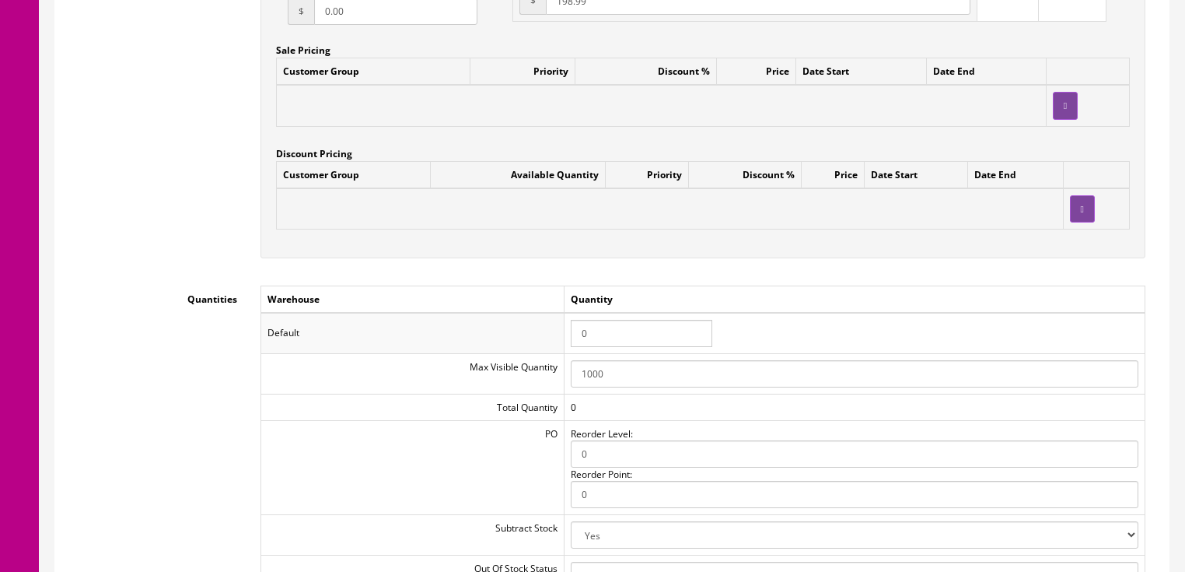
scroll to position [1497, 0]
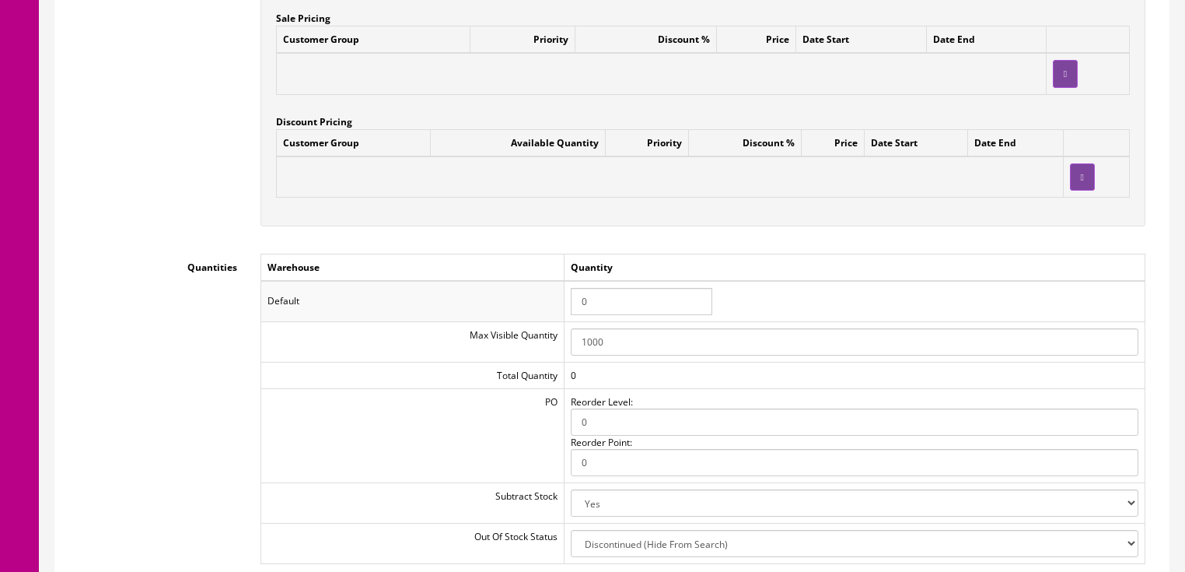
drag, startPoint x: 606, startPoint y: 287, endPoint x: 541, endPoint y: 285, distance: 65.4
click at [541, 285] on tr "Default 0" at bounding box center [703, 301] width 884 height 40
type input "1"
click at [837, 281] on td "1" at bounding box center [854, 301] width 581 height 40
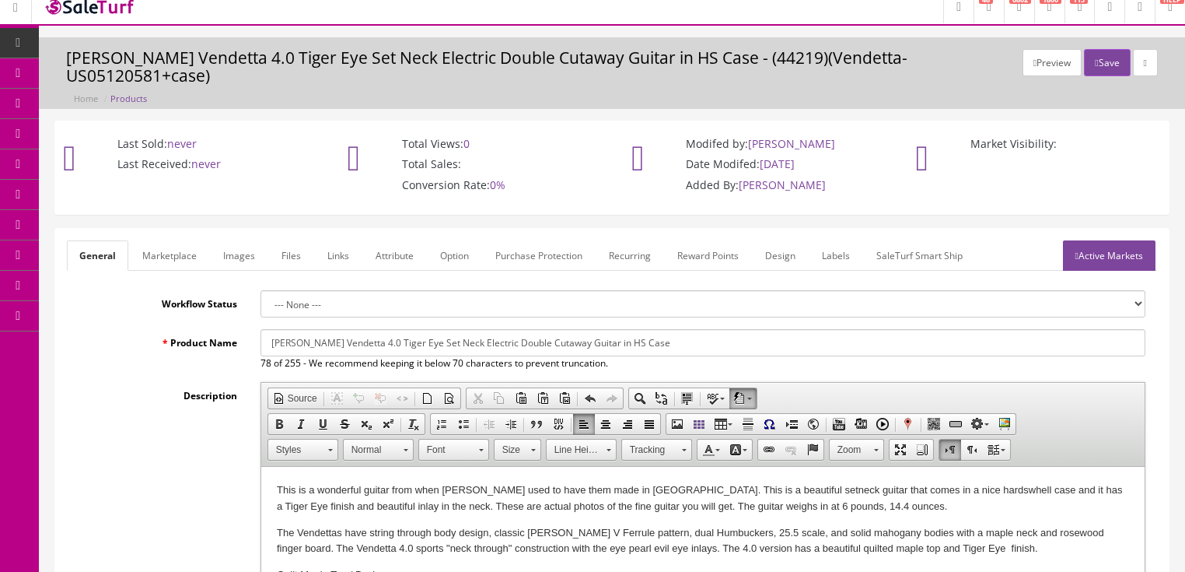
scroll to position [0, 0]
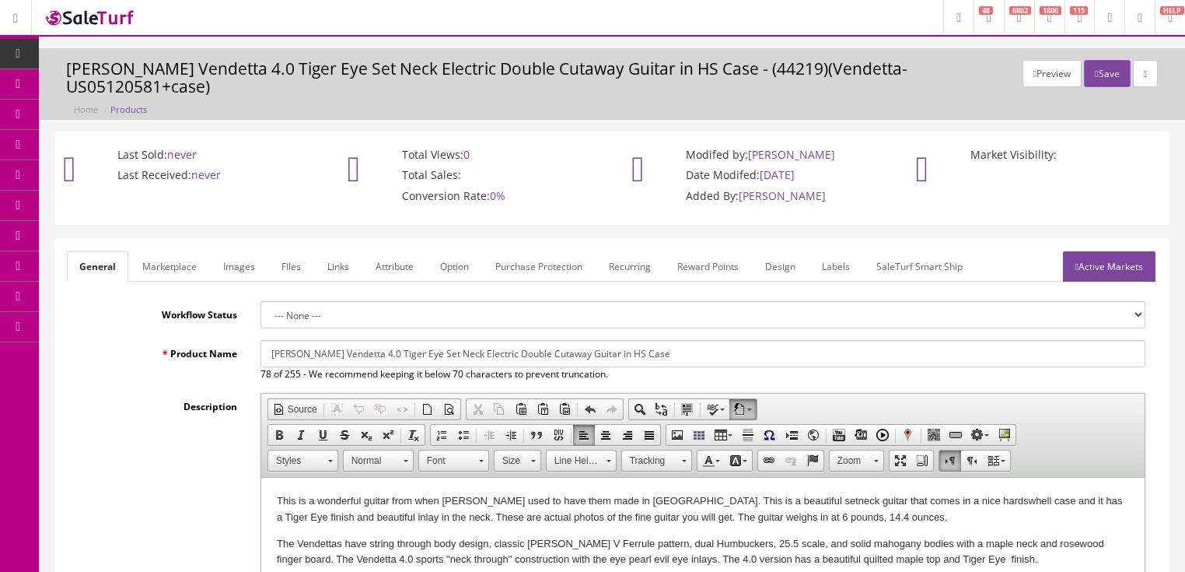
drag, startPoint x: 1100, startPoint y: 247, endPoint x: 1107, endPoint y: 191, distance: 56.4
click at [1100, 251] on link "Active Markets" at bounding box center [1109, 266] width 93 height 30
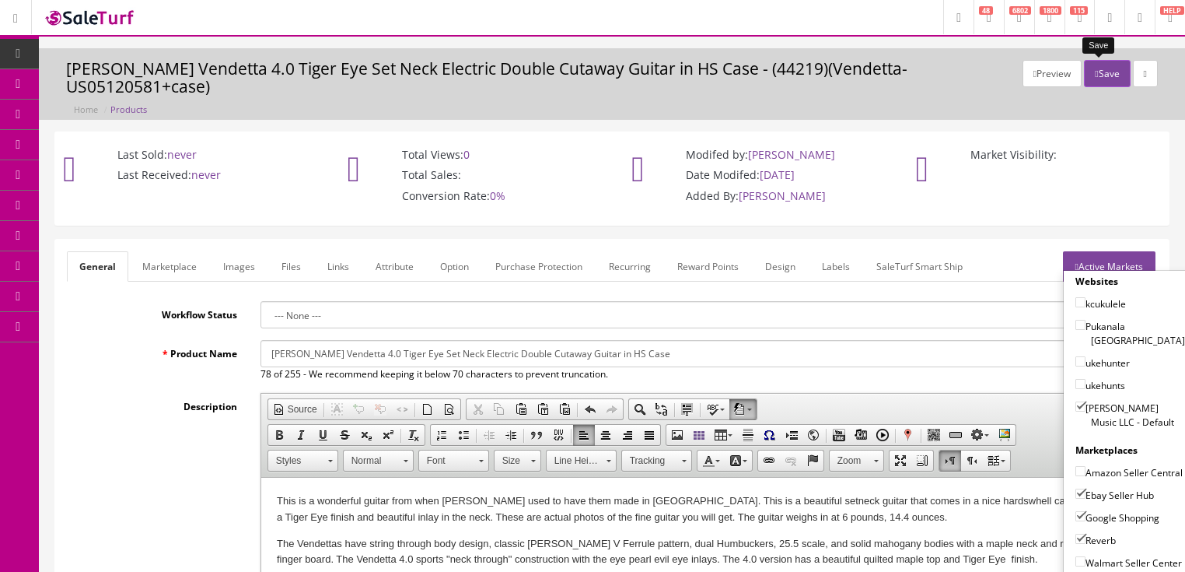
click at [1100, 69] on button "Save" at bounding box center [1107, 73] width 46 height 27
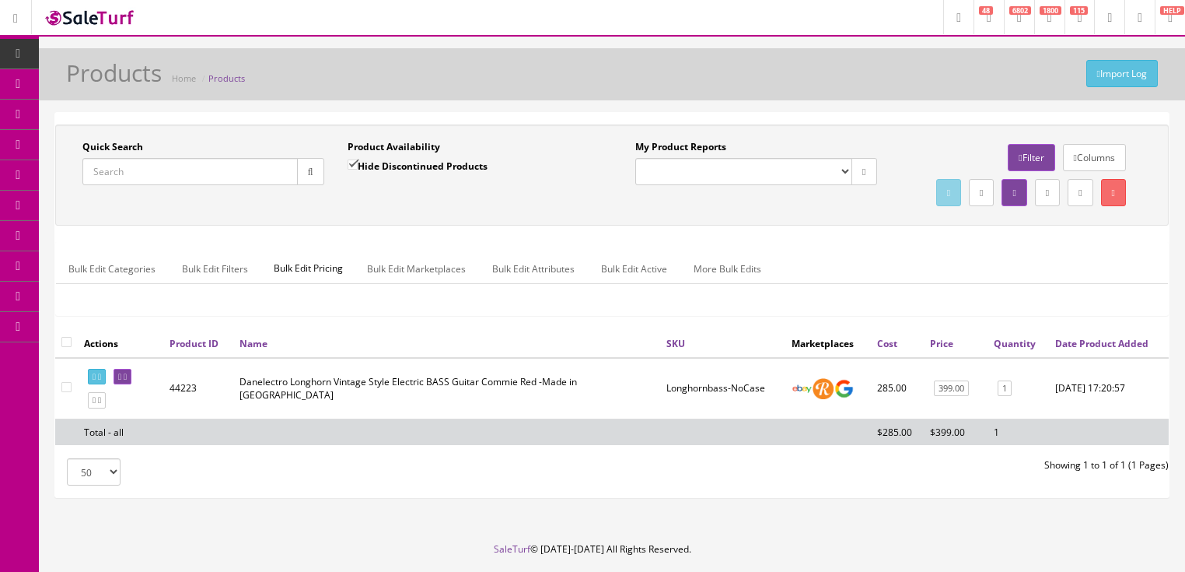
click at [236, 177] on input "Quick Search" at bounding box center [189, 171] width 215 height 27
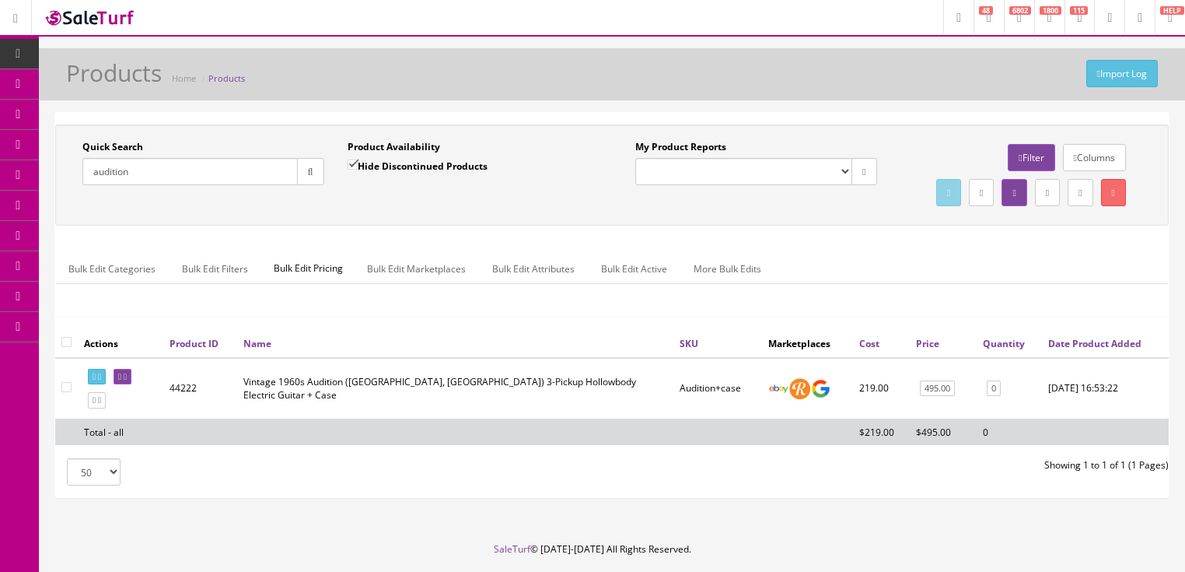
type input "audition"
click at [355, 161] on input "Hide Discontinued Products" at bounding box center [353, 164] width 10 height 10
checkbox input "false"
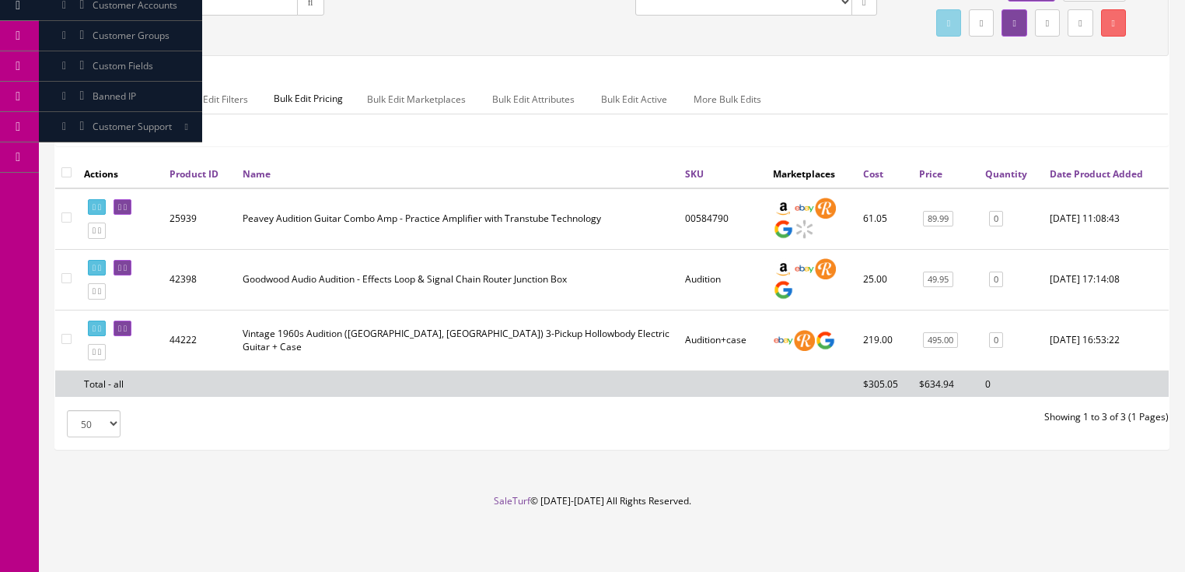
scroll to position [199, 0]
click at [131, 323] on link at bounding box center [123, 328] width 18 height 16
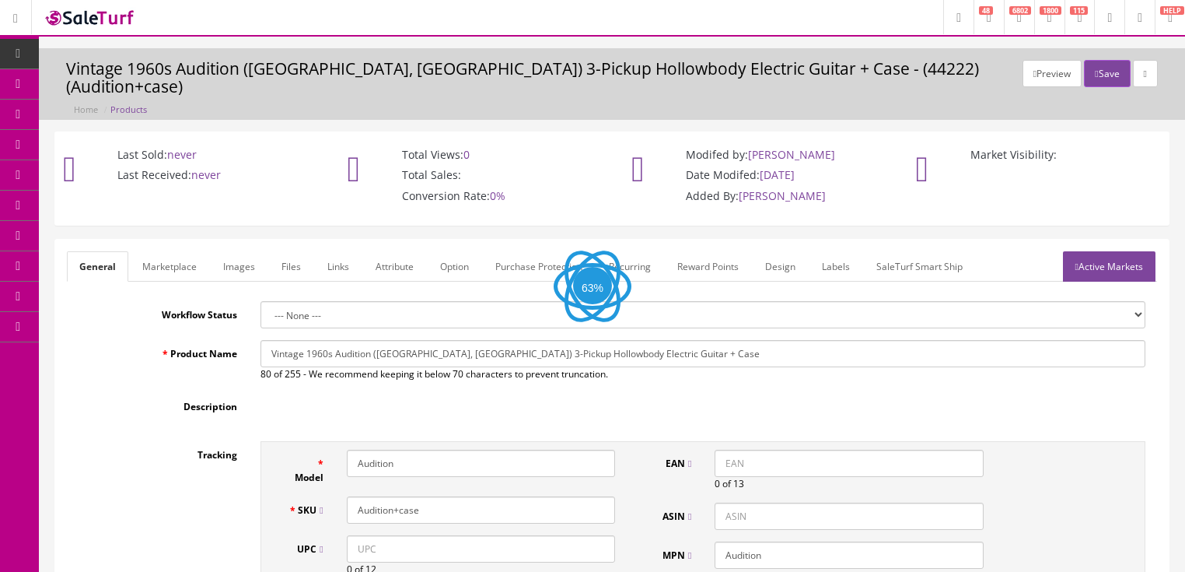
click at [250, 251] on link "Images" at bounding box center [239, 266] width 57 height 30
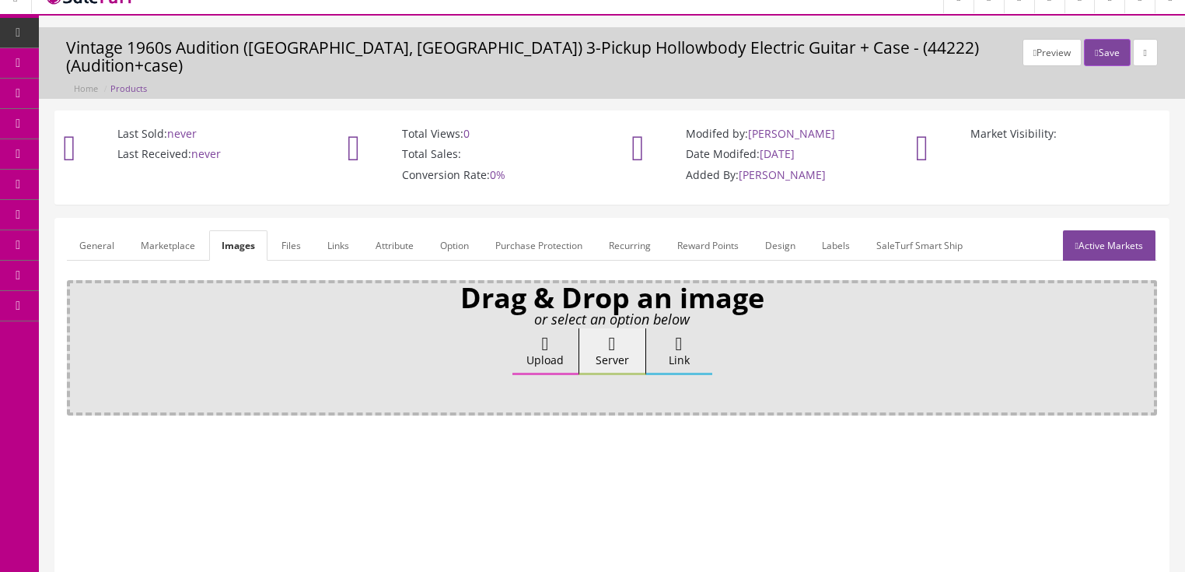
scroll to position [62, 0]
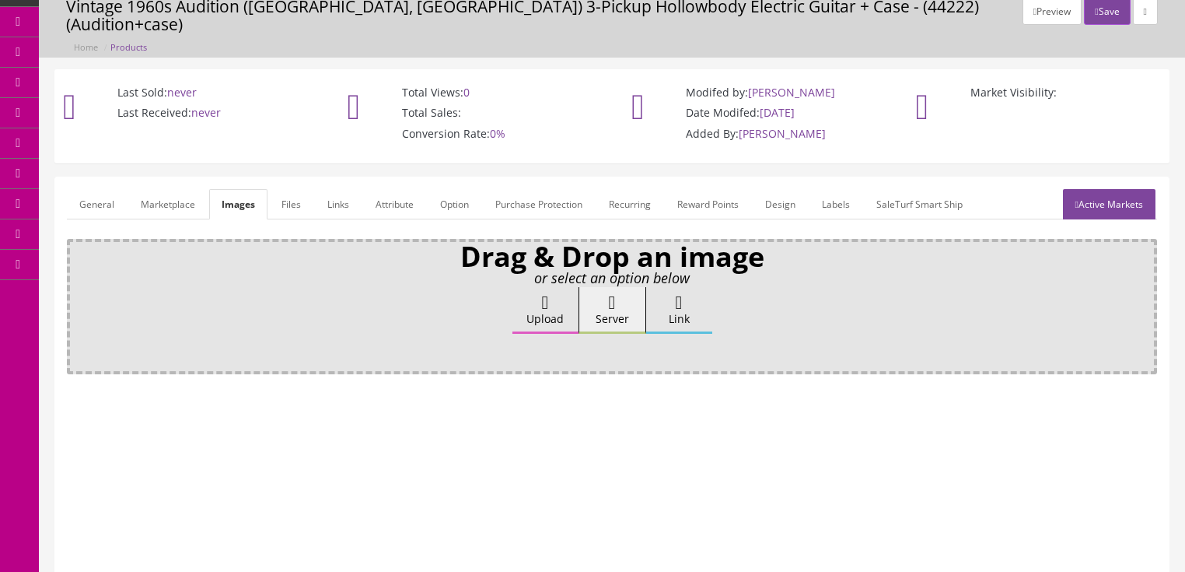
click at [531, 287] on label "Upload" at bounding box center [546, 310] width 66 height 47
click at [78, 287] on input "Upload" at bounding box center [78, 295] width 0 height 16
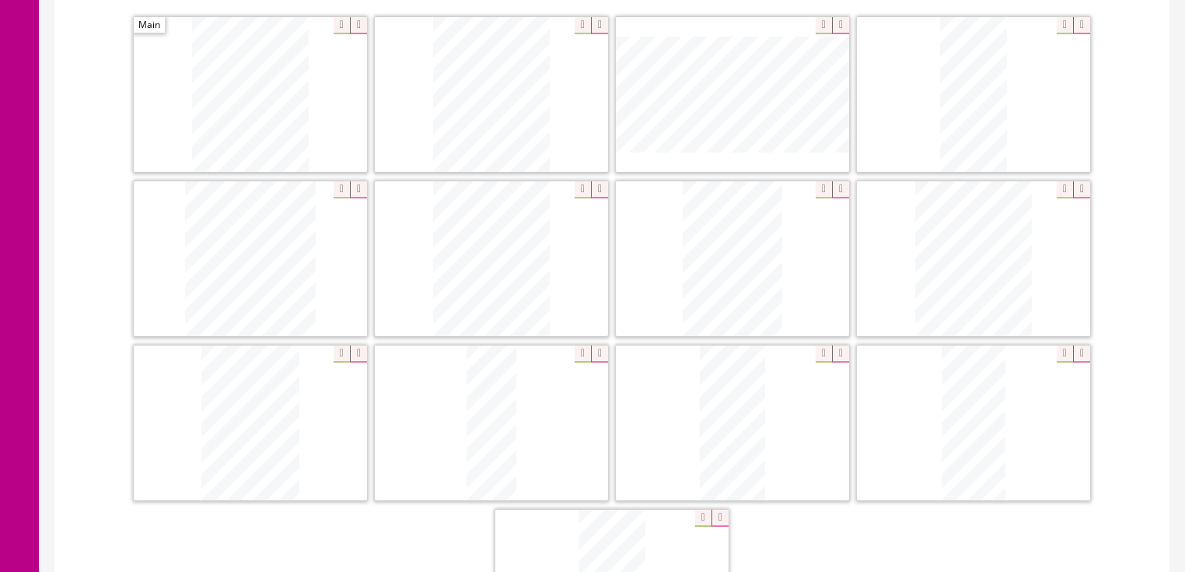
scroll to position [498, 0]
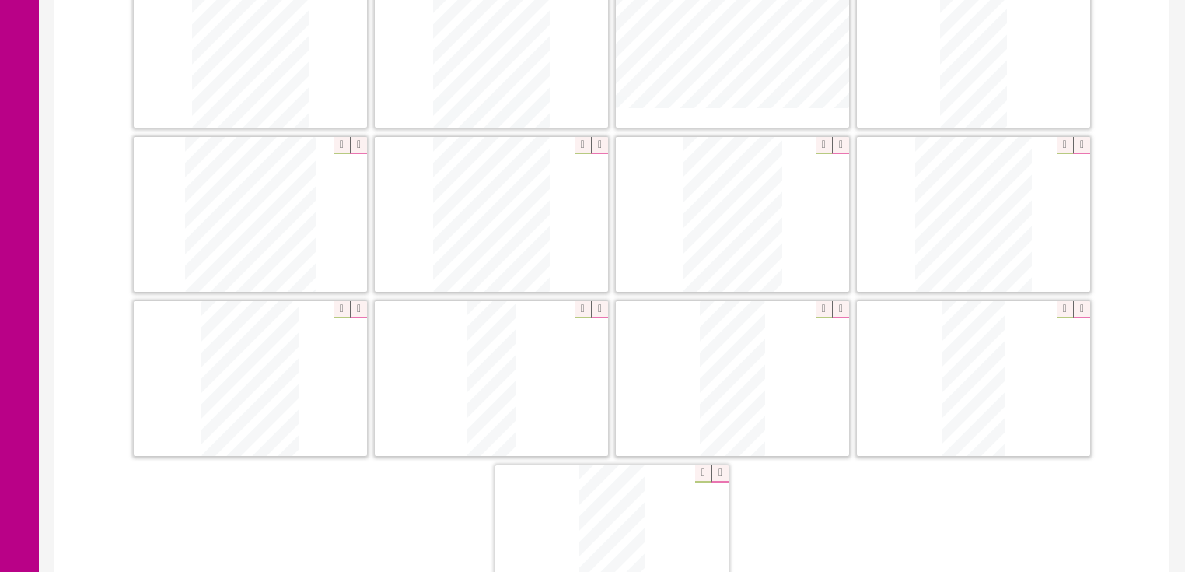
click at [1082, 301] on icon at bounding box center [1081, 309] width 17 height 17
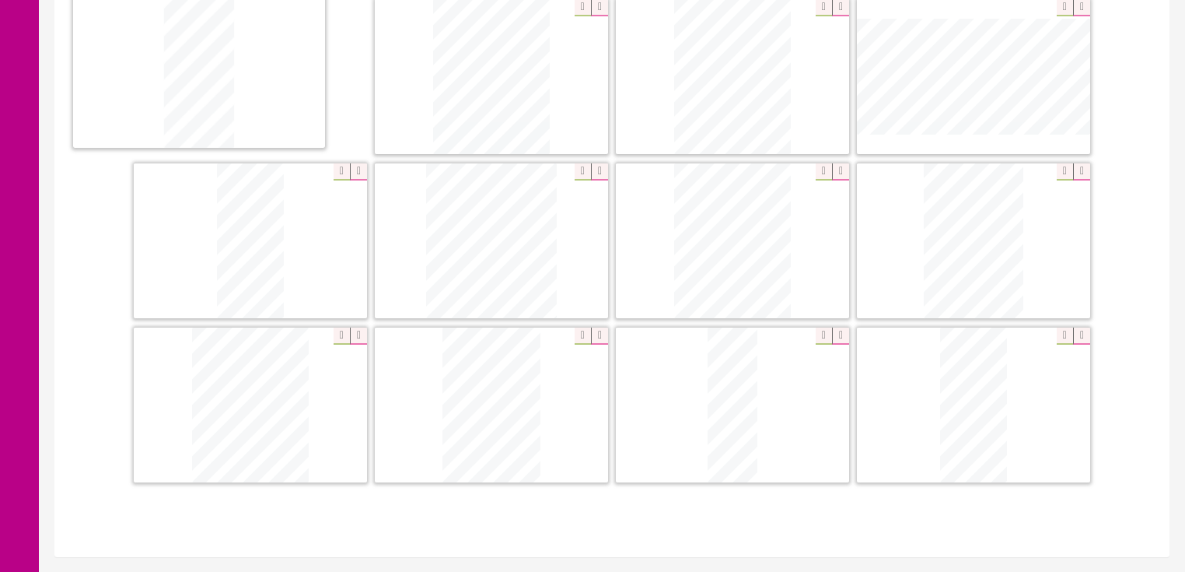
scroll to position [408, 0]
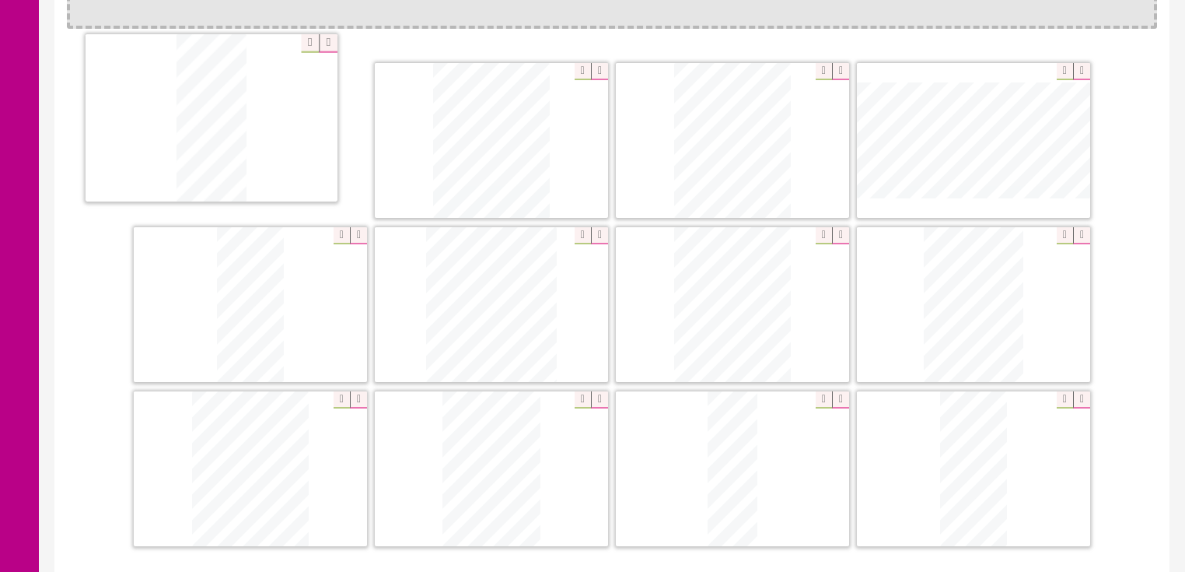
drag, startPoint x: 758, startPoint y: 358, endPoint x: 236, endPoint y: 100, distance: 581.6
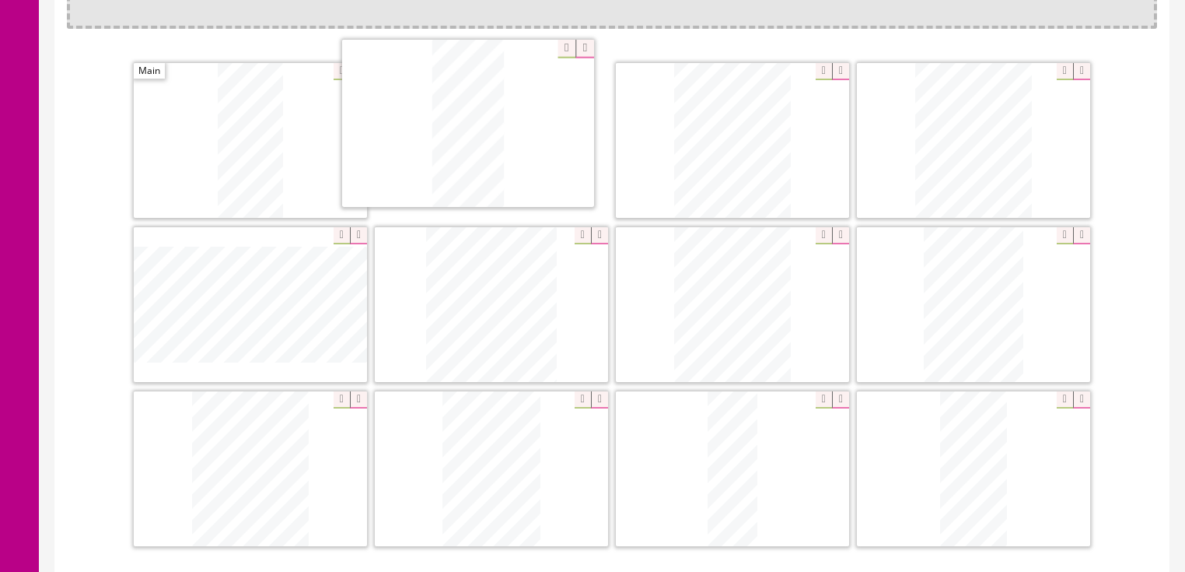
drag, startPoint x: 282, startPoint y: 243, endPoint x: 498, endPoint y: 76, distance: 272.3
drag, startPoint x: 281, startPoint y: 429, endPoint x: 754, endPoint y: 86, distance: 584.7
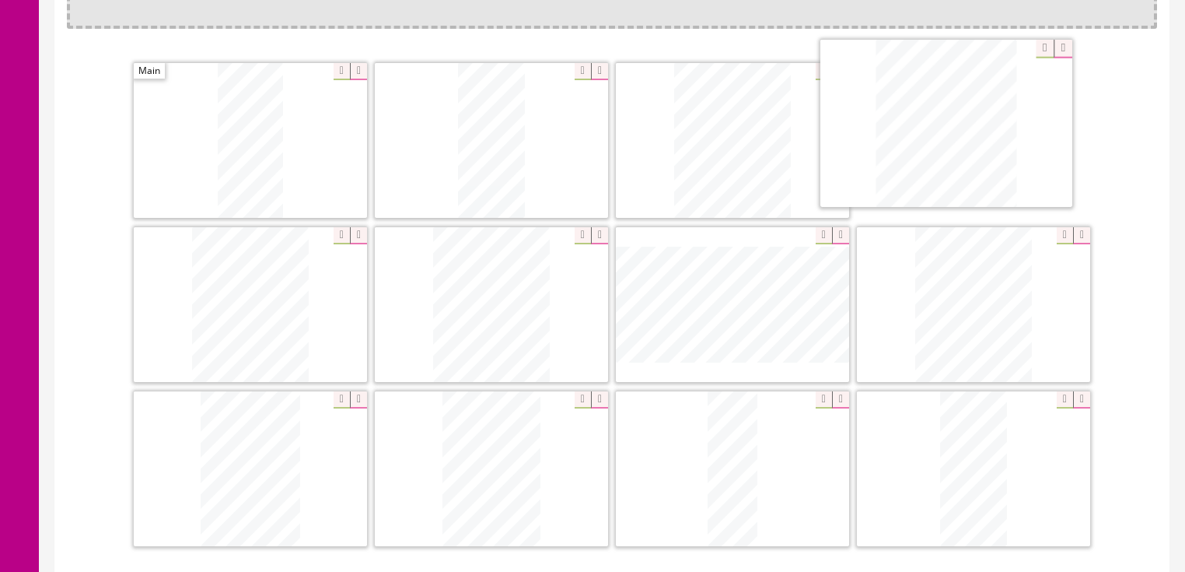
drag, startPoint x: 728, startPoint y: 293, endPoint x: 933, endPoint y: 155, distance: 247.0
drag, startPoint x: 471, startPoint y: 455, endPoint x: 217, endPoint y: 293, distance: 301.5
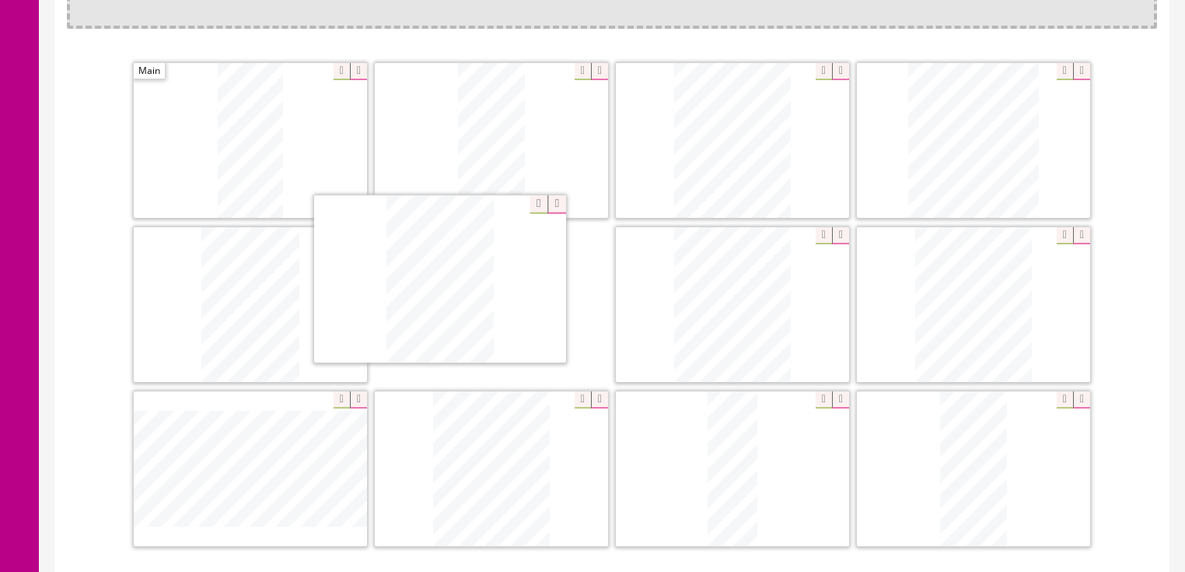
drag, startPoint x: 509, startPoint y: 460, endPoint x: 497, endPoint y: 314, distance: 146.7
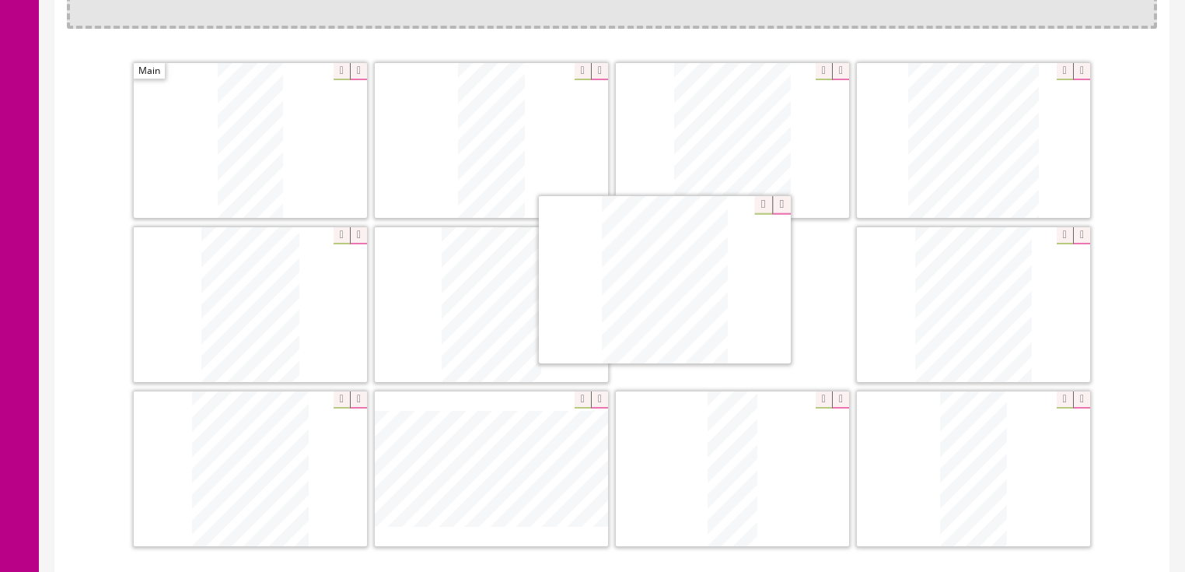
drag, startPoint x: 548, startPoint y: 419, endPoint x: 708, endPoint y: 304, distance: 197.3
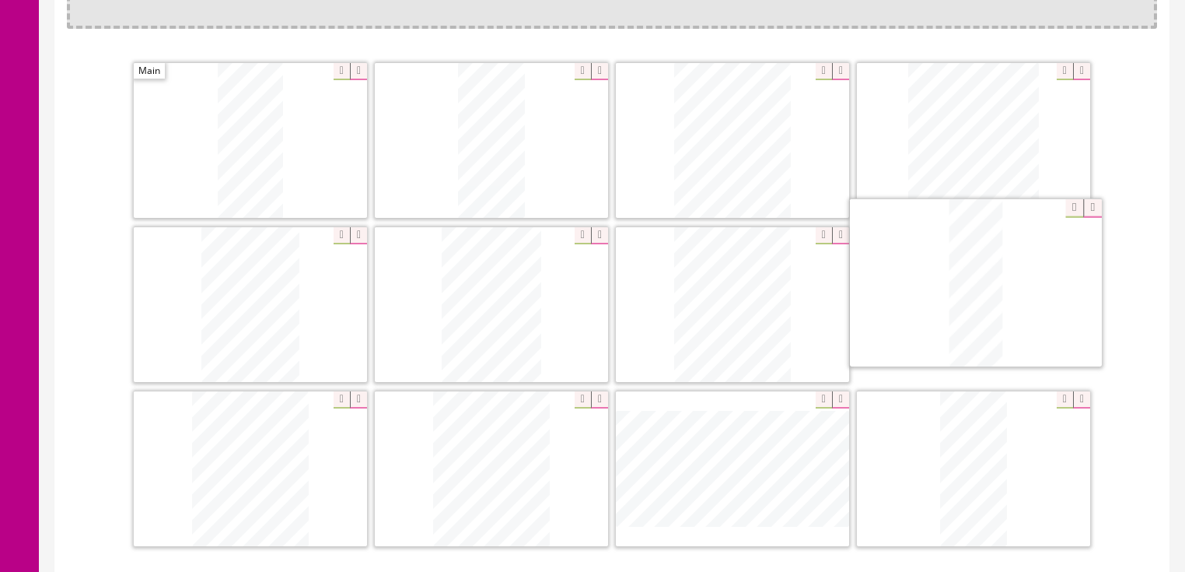
drag, startPoint x: 716, startPoint y: 456, endPoint x: 884, endPoint y: 352, distance: 196.7
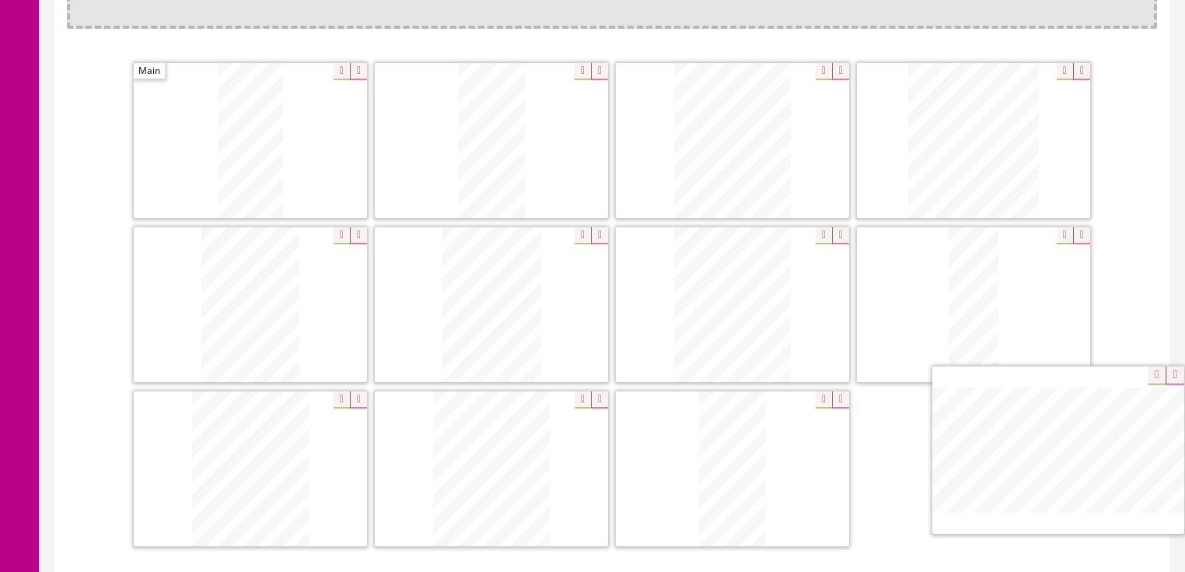
drag, startPoint x: 790, startPoint y: 462, endPoint x: 1035, endPoint y: 452, distance: 245.2
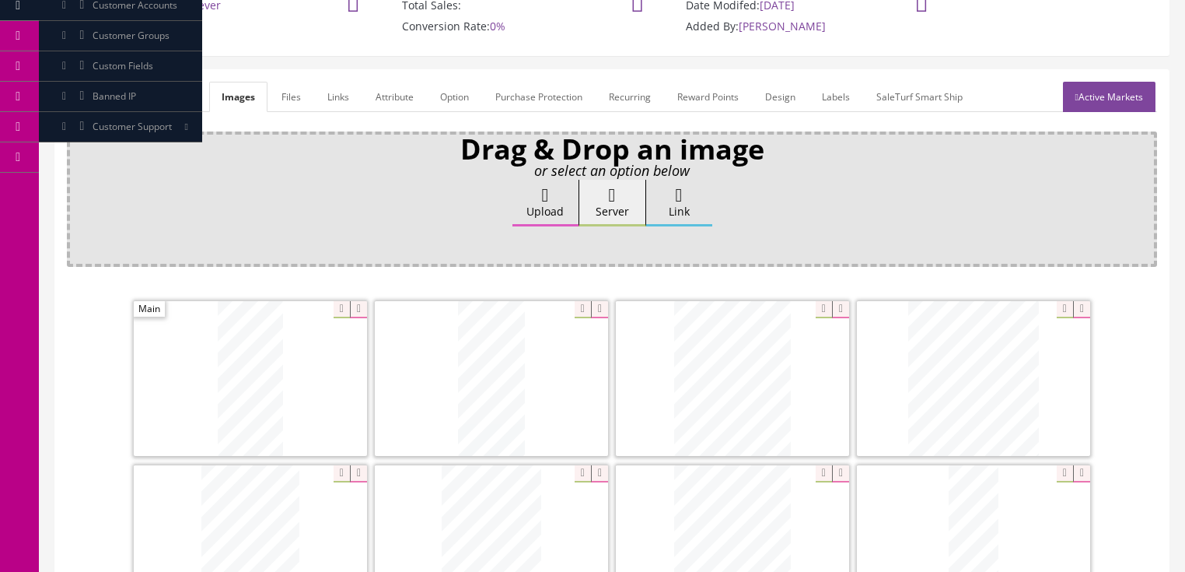
scroll to position [159, 0]
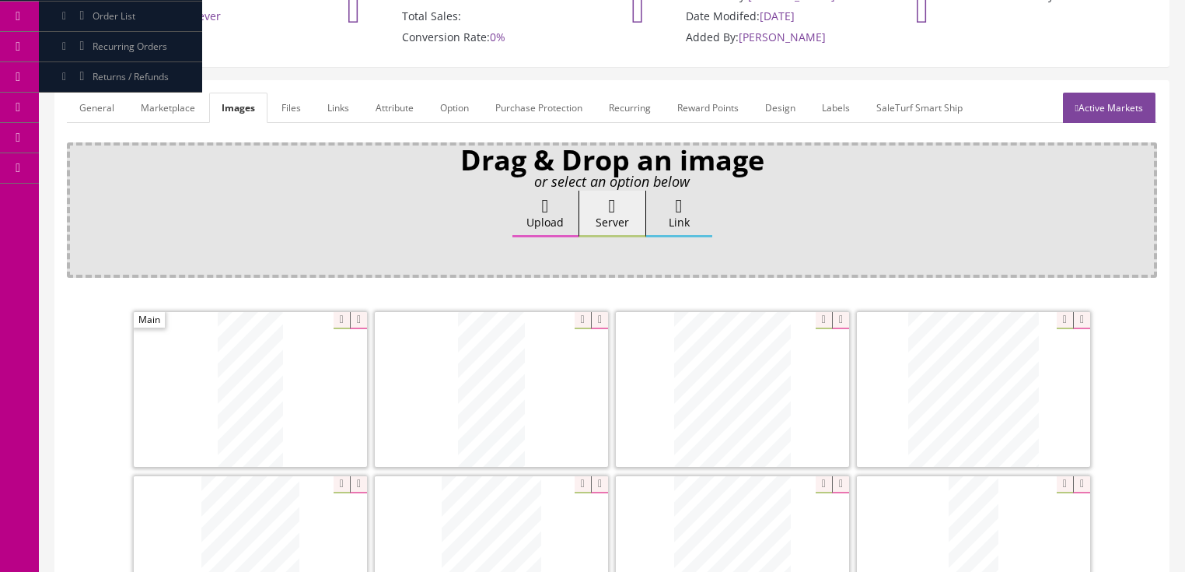
click at [519, 195] on label "Upload" at bounding box center [546, 214] width 66 height 47
click at [78, 195] on input "Upload" at bounding box center [78, 199] width 0 height 16
click at [100, 94] on link "General" at bounding box center [97, 108] width 60 height 30
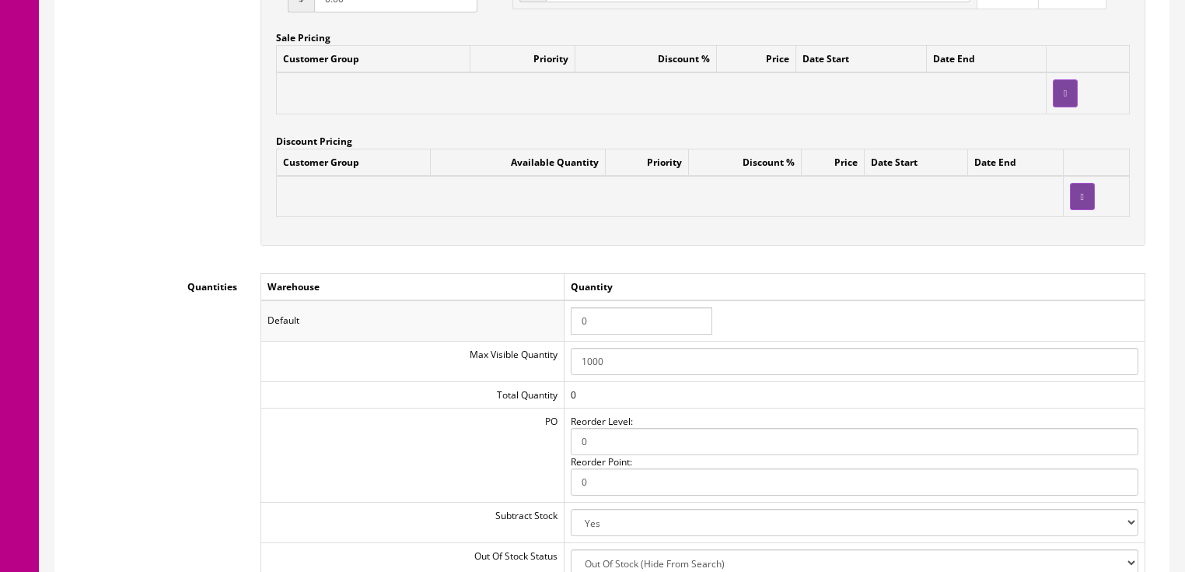
scroll to position [1528, 0]
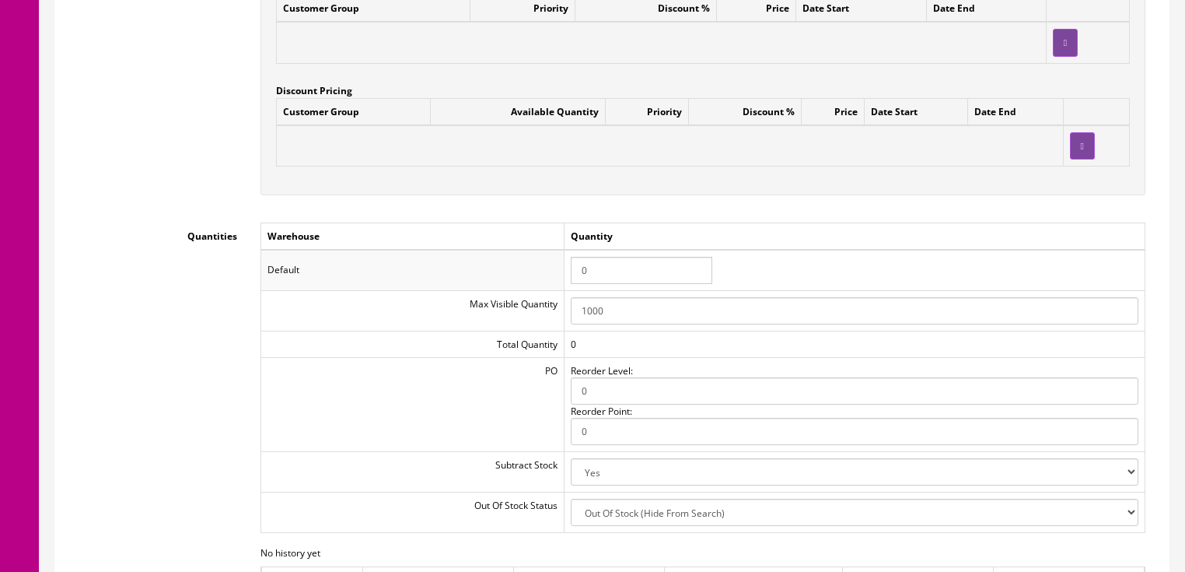
drag, startPoint x: 616, startPoint y: 252, endPoint x: 545, endPoint y: 257, distance: 71.7
click at [545, 257] on tr "Default 0" at bounding box center [703, 270] width 884 height 40
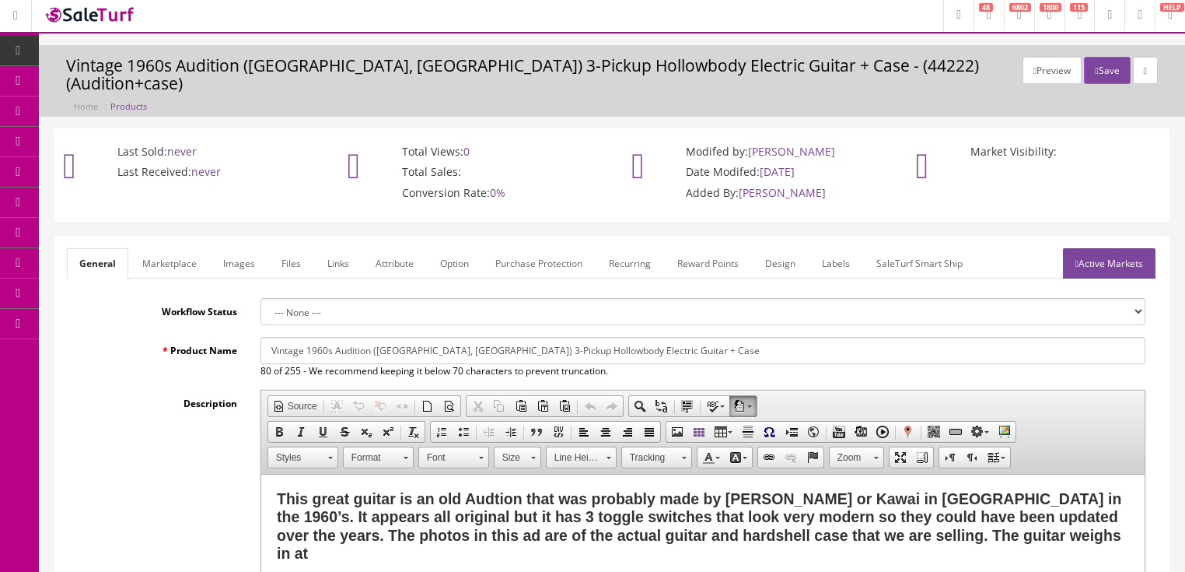
scroll to position [0, 0]
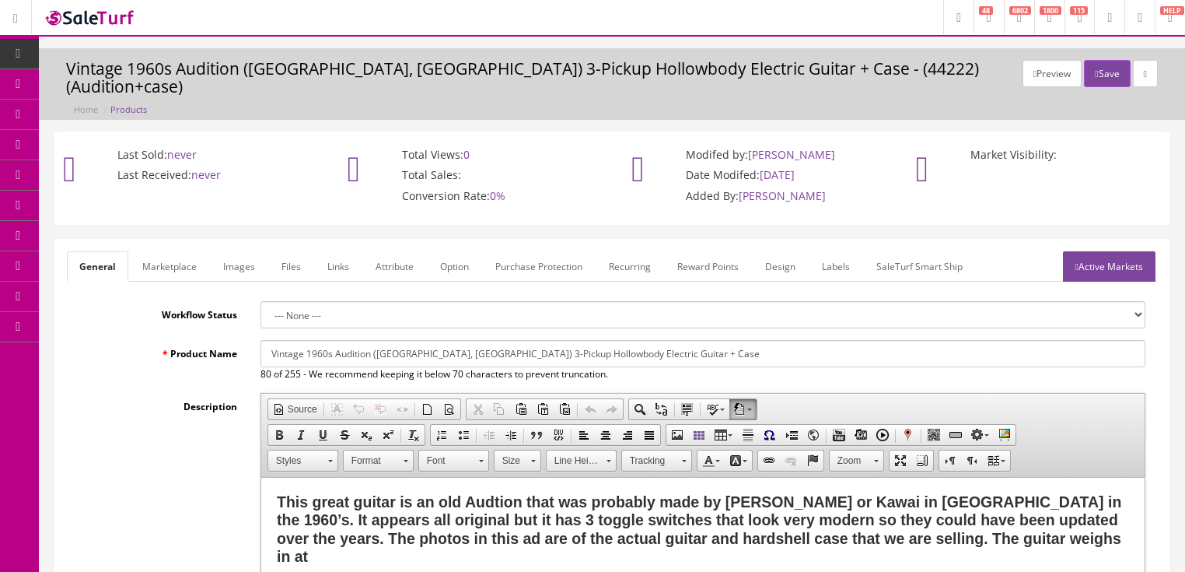
type input "1"
click at [247, 252] on link "Images" at bounding box center [239, 266] width 57 height 30
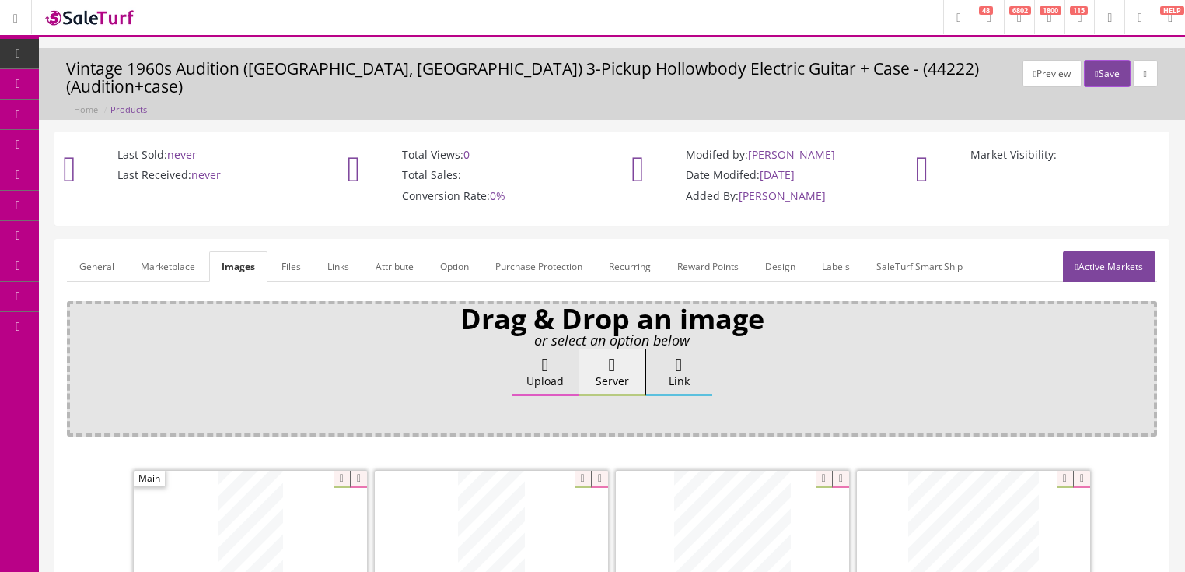
click at [108, 251] on link "General" at bounding box center [97, 266] width 60 height 30
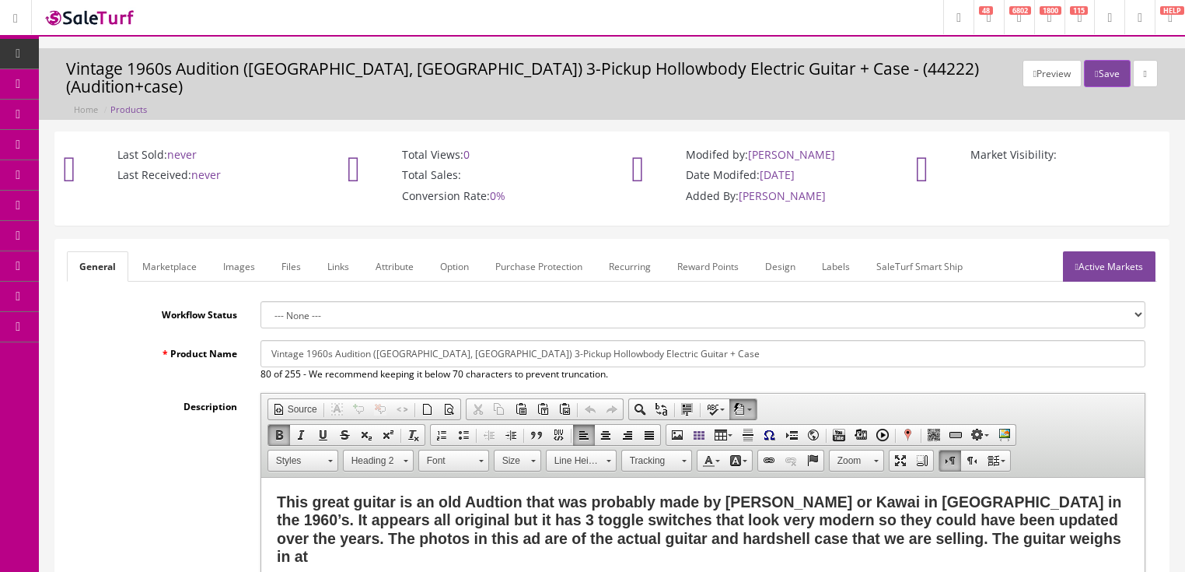
click at [1042, 539] on h2 "This great guitar is an old Audtion that was probably made by Teisco or Kawai i…" at bounding box center [702, 529] width 853 height 73
click at [1084, 75] on button "Save" at bounding box center [1107, 73] width 46 height 27
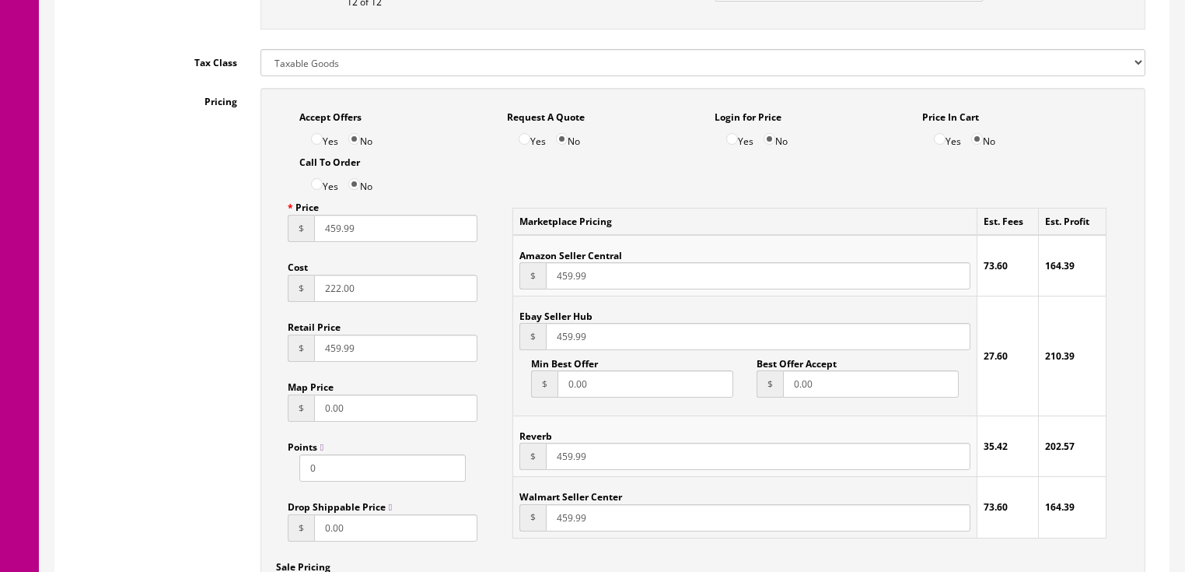
scroll to position [933, 0]
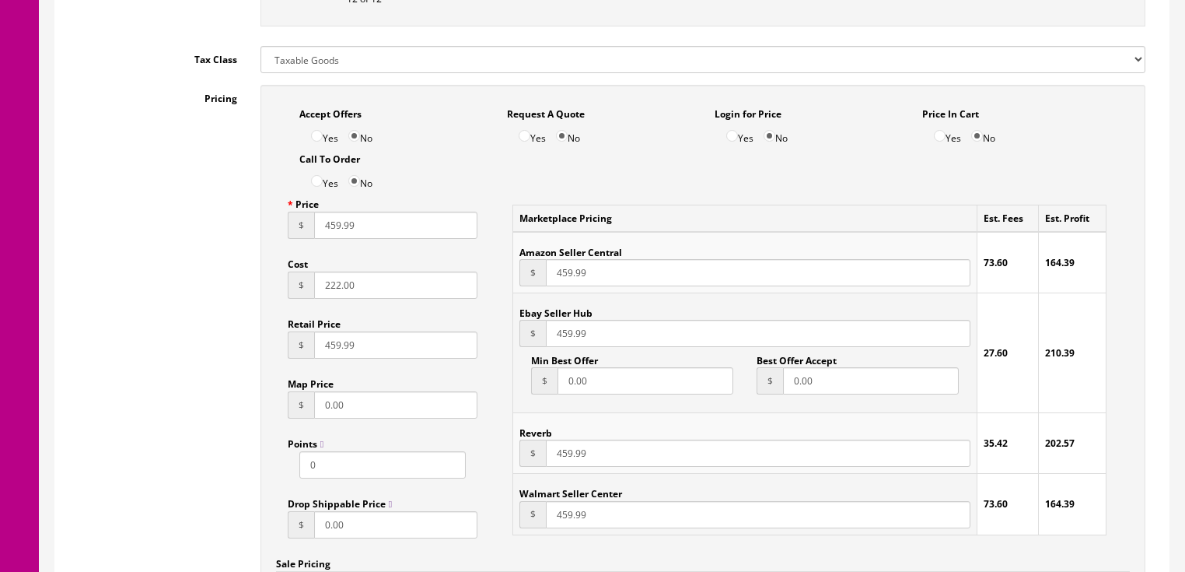
drag, startPoint x: 369, startPoint y: 240, endPoint x: 314, endPoint y: 243, distance: 54.5
click at [308, 244] on div "Price $ 459.99 Cost $ 222.00 Retail Price $ 459.99 Map Price $ 0.00 Points 0 Dr…" at bounding box center [383, 370] width 214 height 359
type input "482.99"
click at [578, 278] on input "459.99" at bounding box center [758, 272] width 424 height 27
drag, startPoint x: 588, startPoint y: 277, endPoint x: 529, endPoint y: 277, distance: 59.1
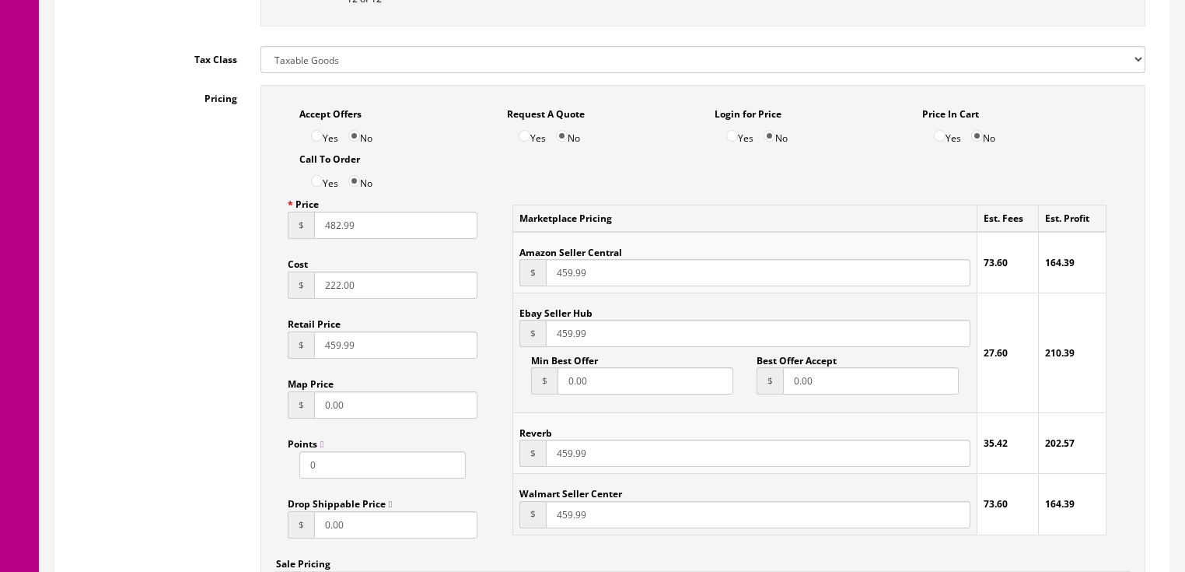
click at [529, 277] on div "$ 459.99" at bounding box center [745, 272] width 450 height 27
type input "482.99"
drag, startPoint x: 587, startPoint y: 334, endPoint x: 538, endPoint y: 336, distance: 49.8
click at [538, 336] on div "$ 459.99" at bounding box center [745, 333] width 450 height 27
type input "482.99"
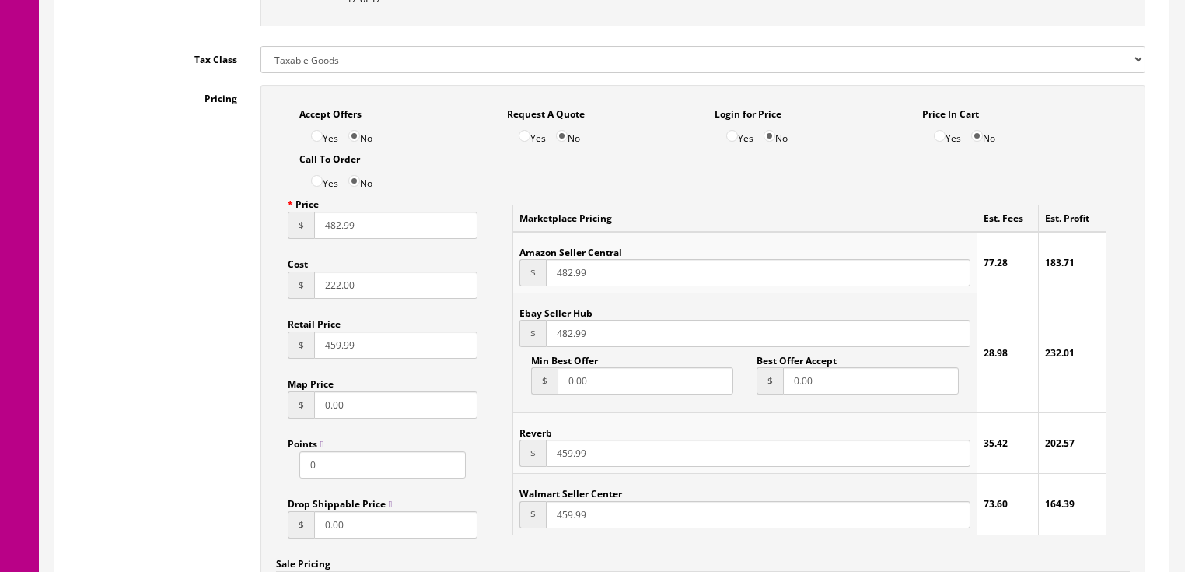
drag, startPoint x: 607, startPoint y: 453, endPoint x: 517, endPoint y: 470, distance: 91.7
click at [515, 471] on td "Reverb $ 459.99" at bounding box center [745, 443] width 464 height 61
type input "482.99"
drag, startPoint x: 610, startPoint y: 524, endPoint x: 541, endPoint y: 532, distance: 68.9
click at [541, 532] on td "Walmart Seller Center $ 459.99" at bounding box center [745, 504] width 464 height 61
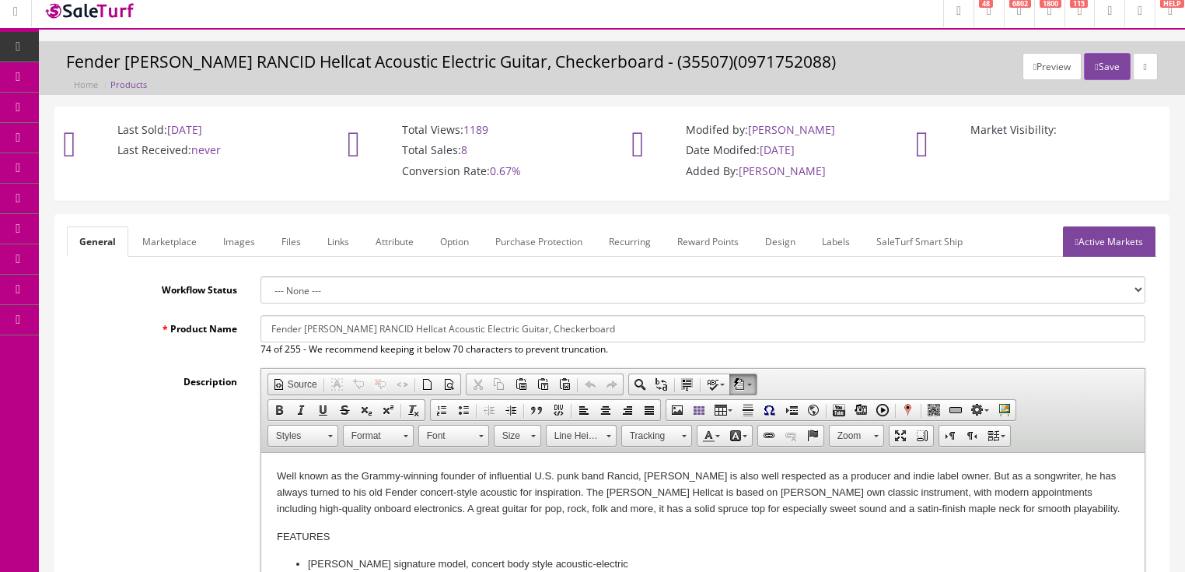
scroll to position [0, 0]
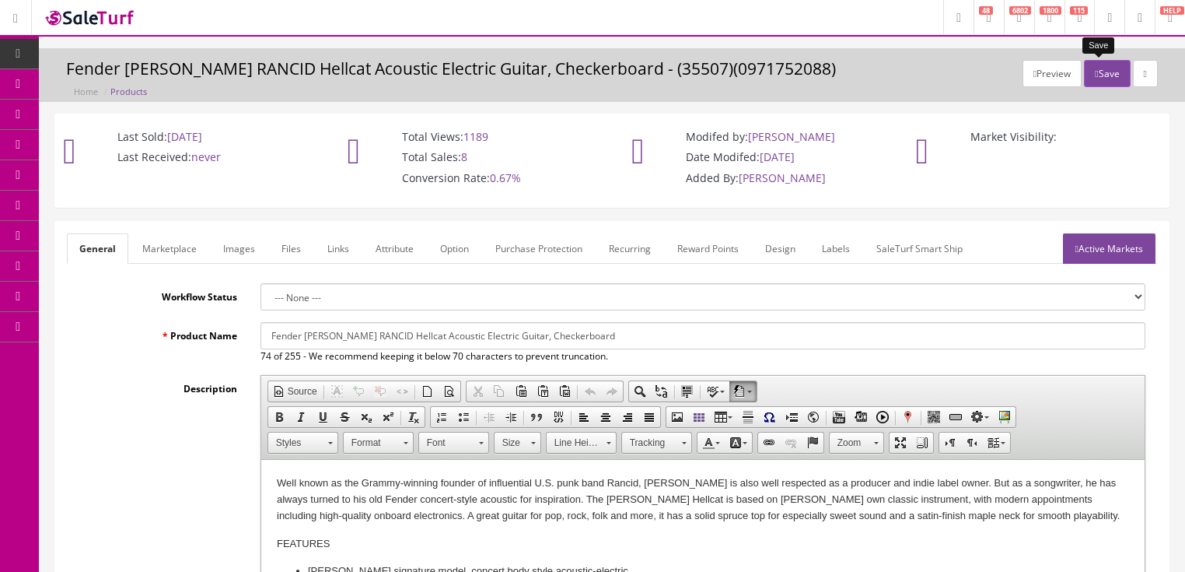
type input "482.99"
click at [1095, 74] on icon "button" at bounding box center [1096, 73] width 3 height 9
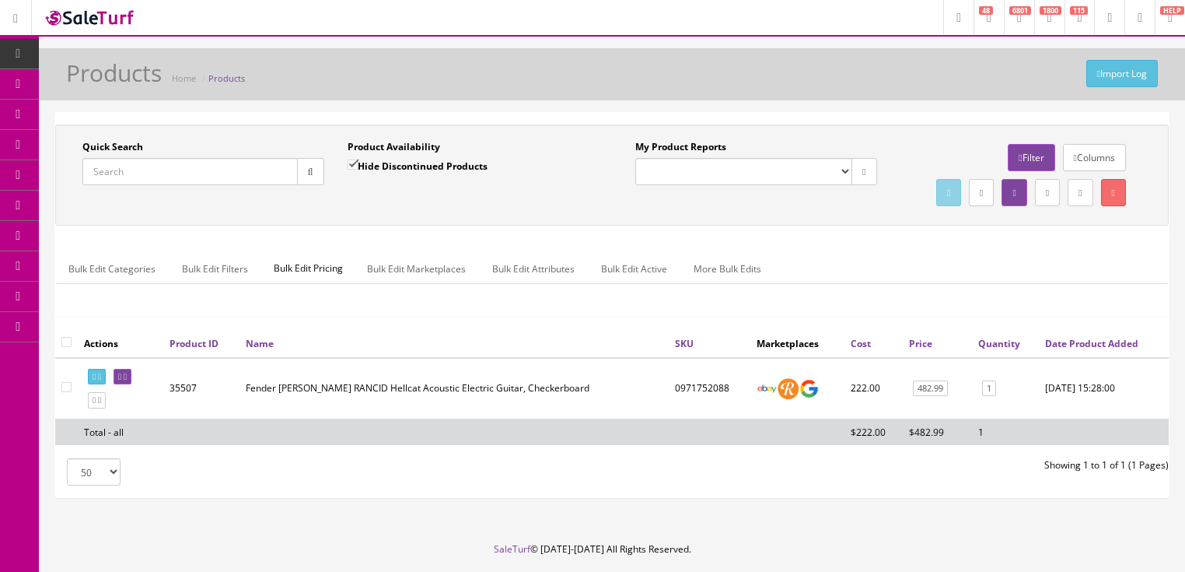
click at [183, 181] on input "Quick Search" at bounding box center [189, 171] width 215 height 27
type input "1963 sg"
click at [351, 164] on input "Hide Discontinued Products" at bounding box center [353, 164] width 10 height 10
checkbox input "false"
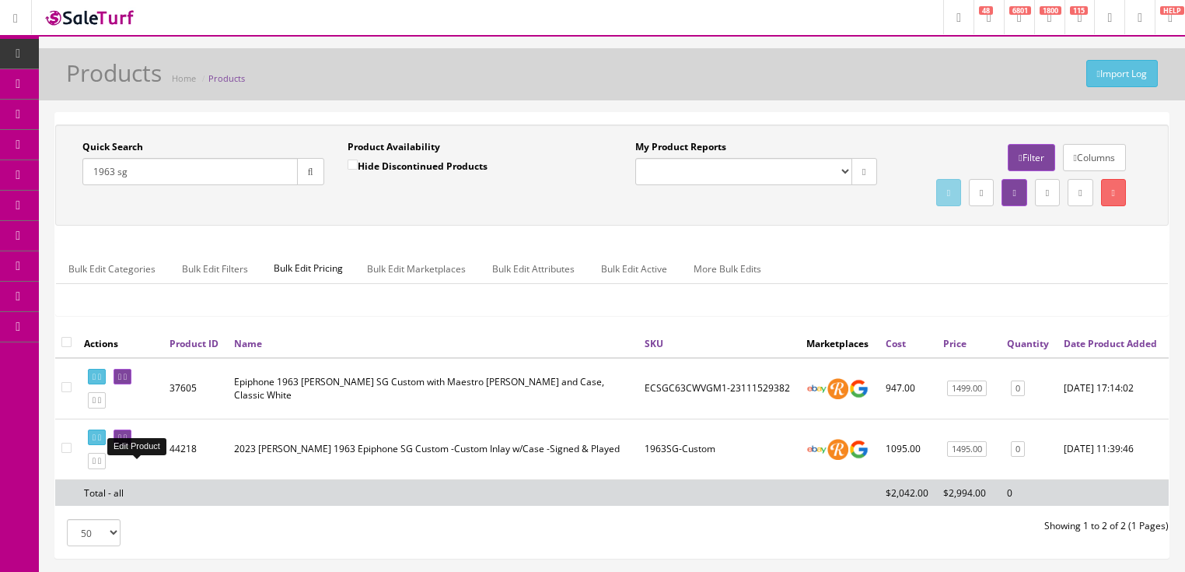
click at [121, 442] on icon at bounding box center [119, 437] width 3 height 9
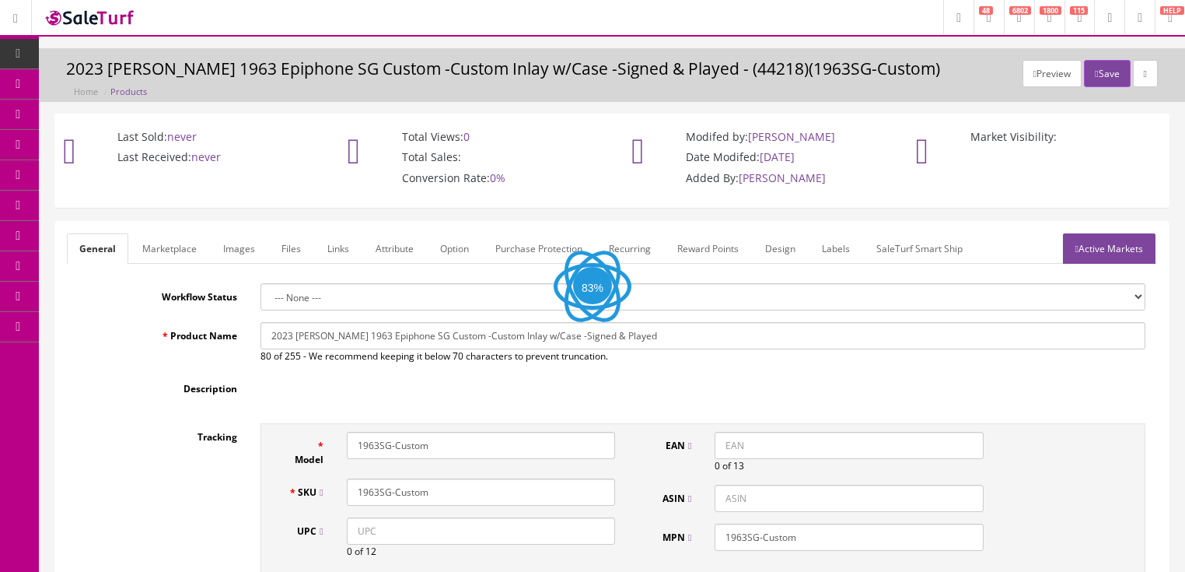
click at [233, 249] on link "Images" at bounding box center [239, 248] width 57 height 30
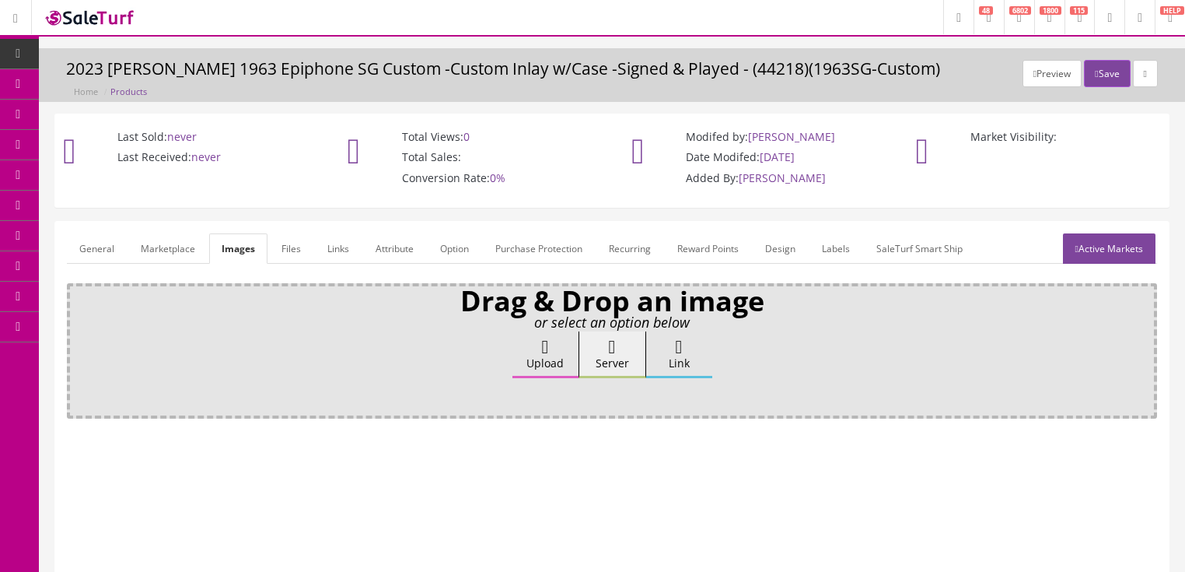
click at [563, 347] on label "Upload" at bounding box center [546, 354] width 66 height 47
click at [78, 347] on input "Upload" at bounding box center [78, 339] width 0 height 16
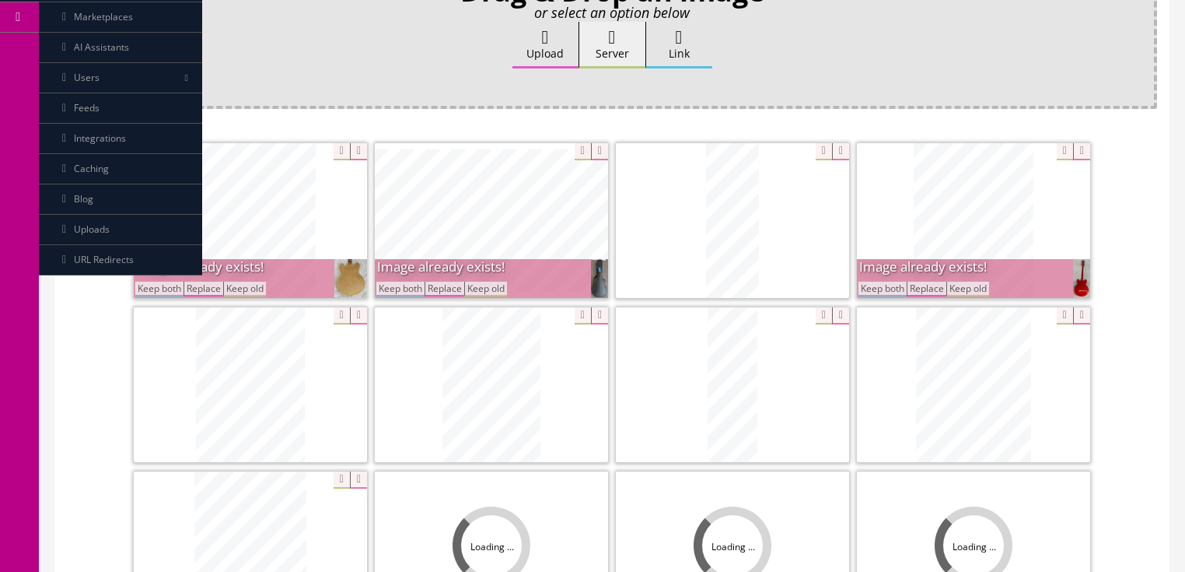
scroll to position [311, 0]
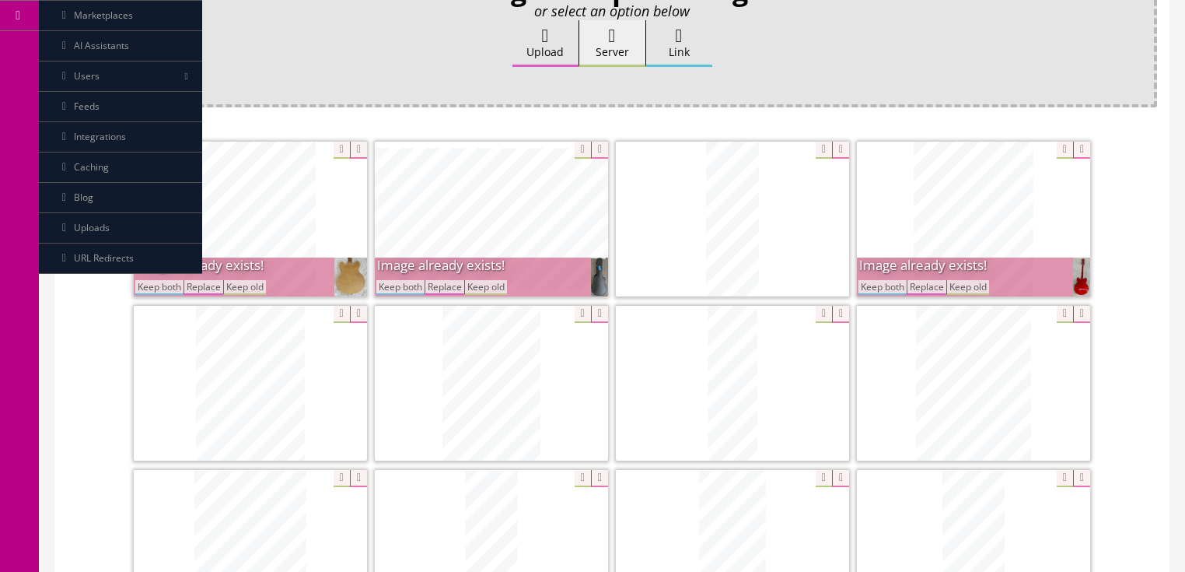
click at [401, 283] on button "Keep both" at bounding box center [400, 287] width 48 height 15
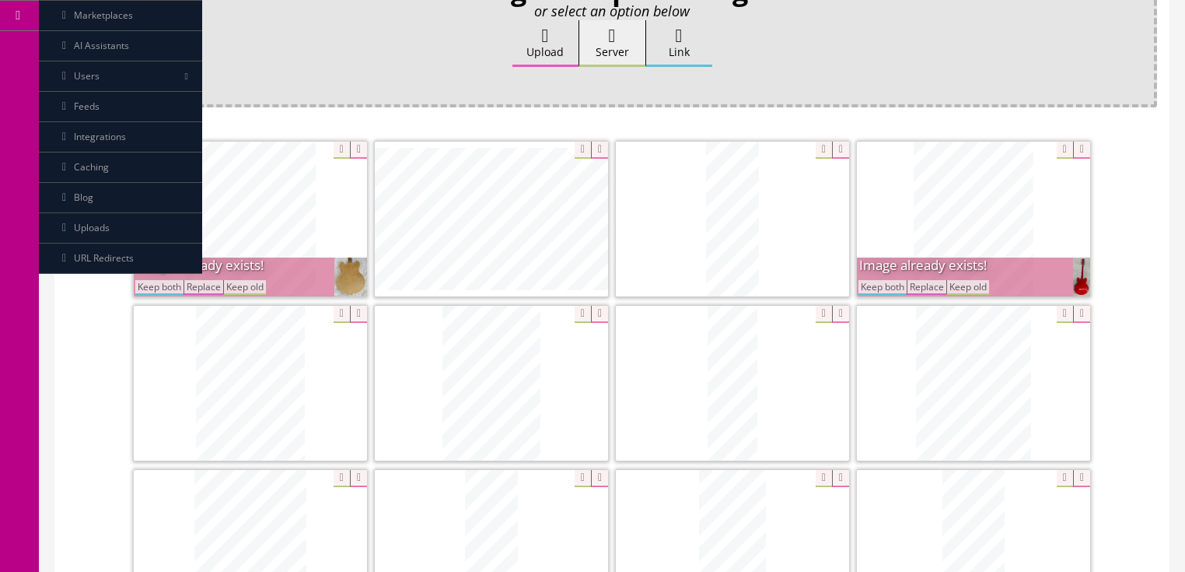
click at [152, 291] on button "Keep both" at bounding box center [159, 287] width 48 height 15
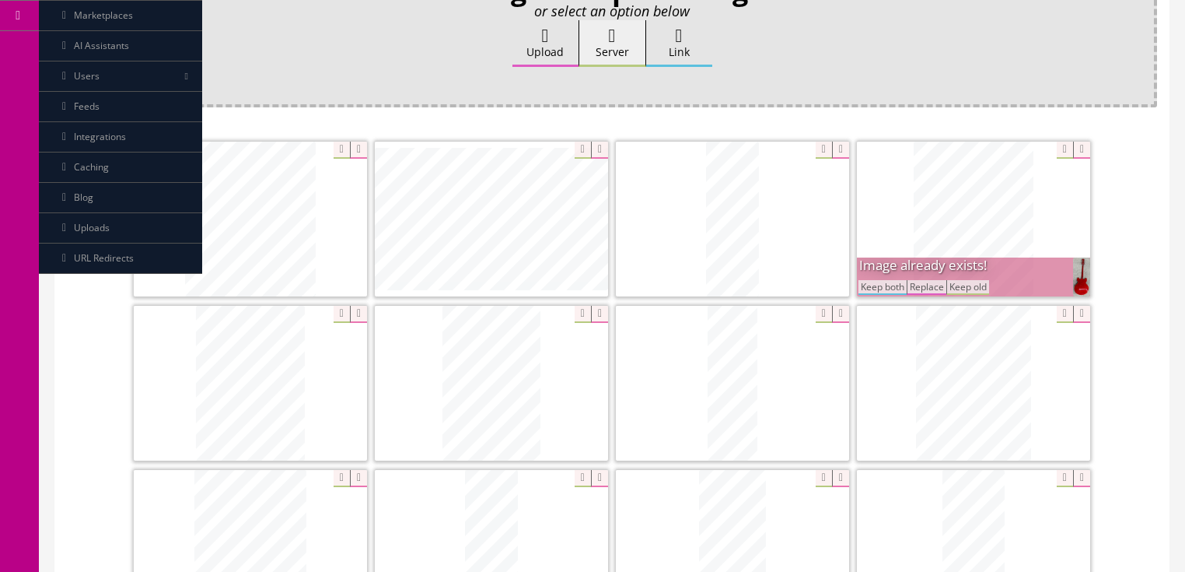
click at [891, 284] on button "Keep both" at bounding box center [883, 287] width 48 height 15
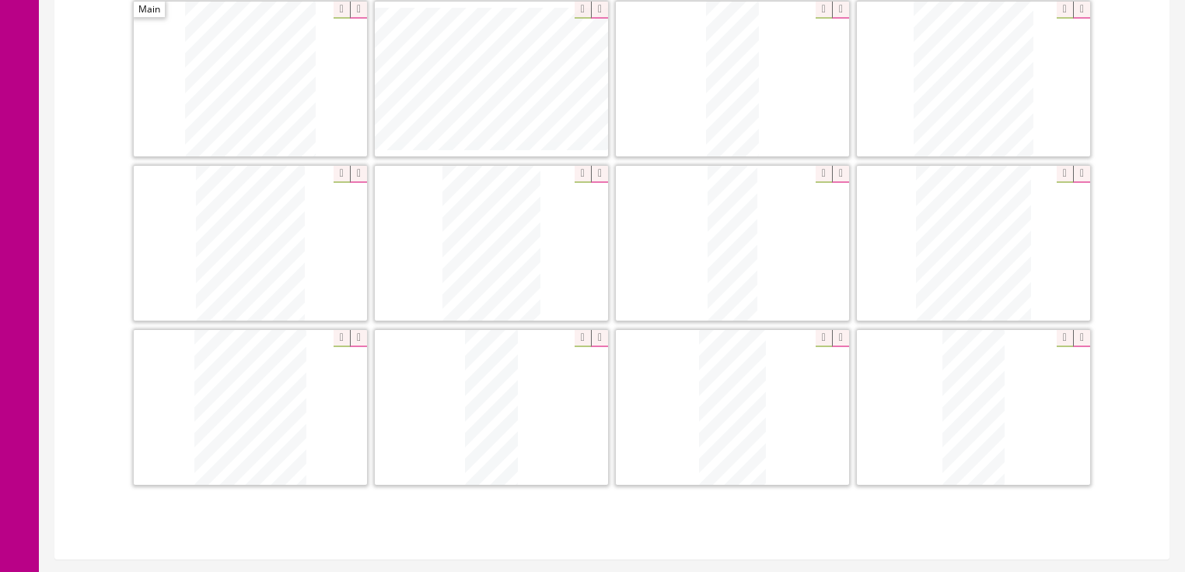
scroll to position [432, 0]
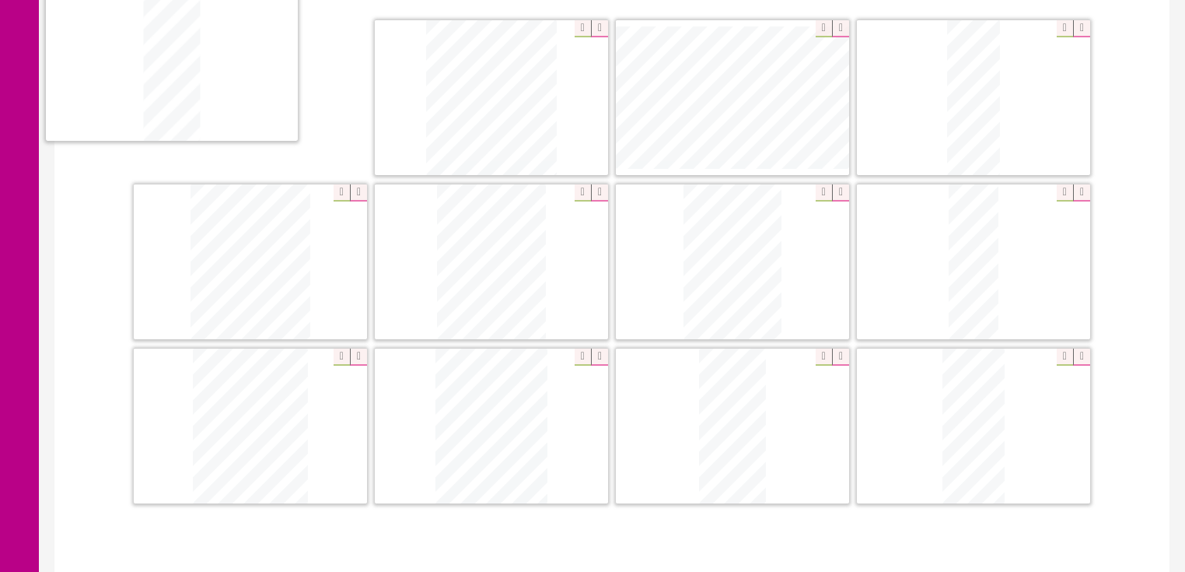
drag, startPoint x: 501, startPoint y: 401, endPoint x: 185, endPoint y: 59, distance: 465.1
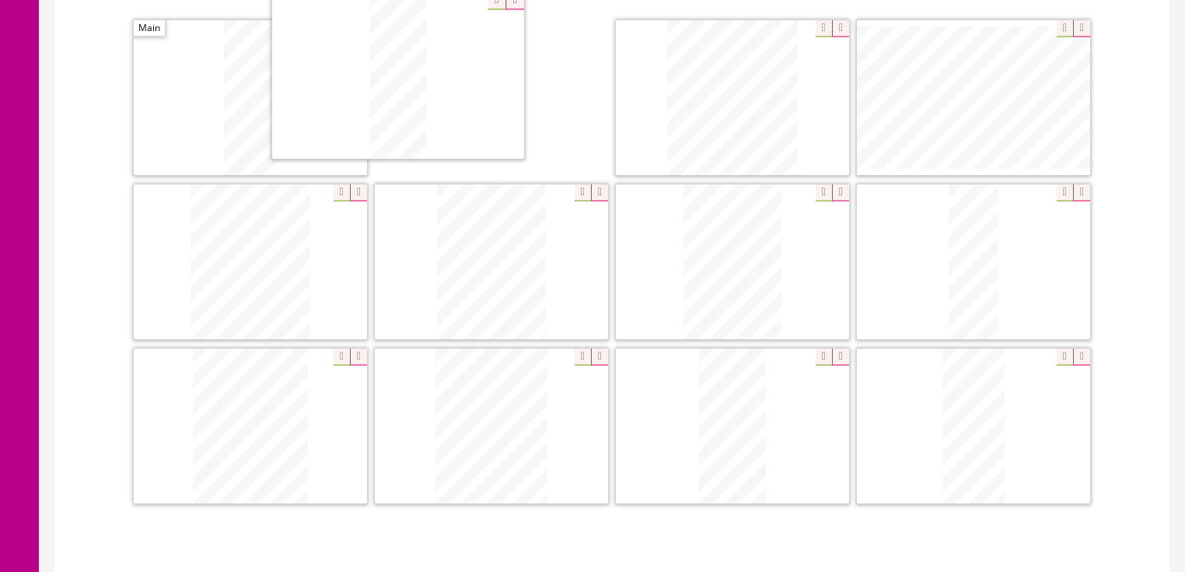
drag, startPoint x: 952, startPoint y: 85, endPoint x: 429, endPoint y: 119, distance: 523.8
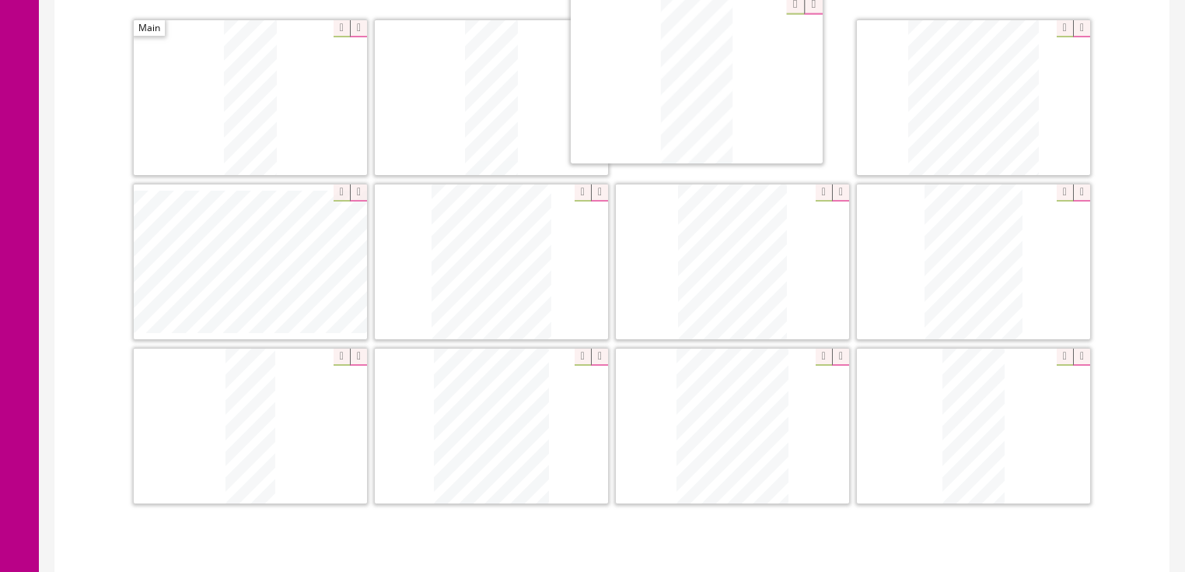
drag, startPoint x: 706, startPoint y: 422, endPoint x: 672, endPoint y: 78, distance: 345.5
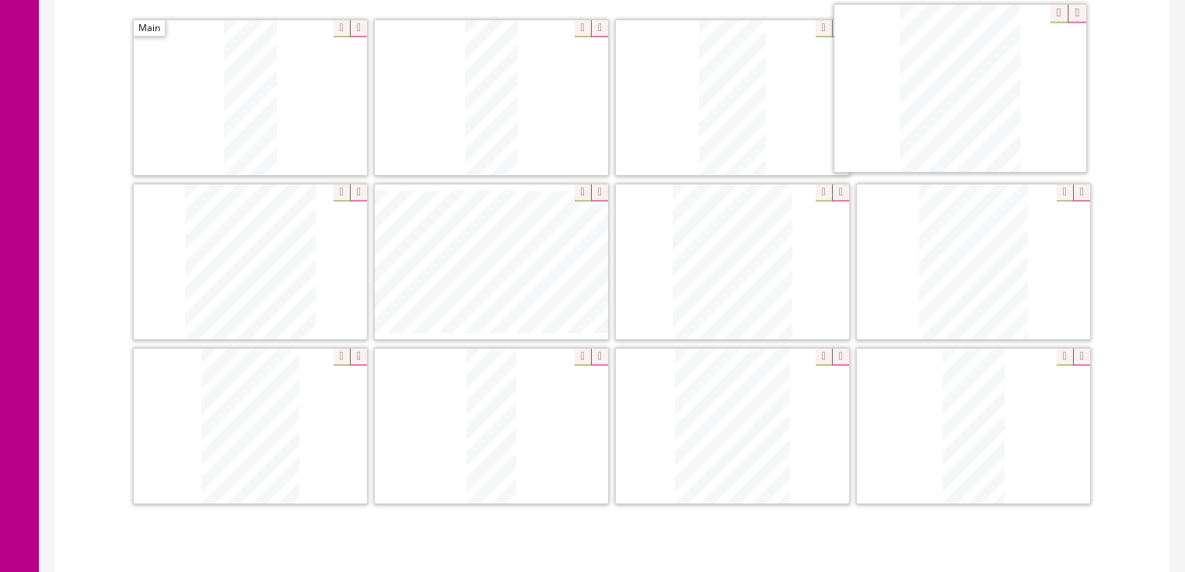
drag, startPoint x: 758, startPoint y: 283, endPoint x: 947, endPoint y: 93, distance: 269.0
drag, startPoint x: 748, startPoint y: 268, endPoint x: 220, endPoint y: 264, distance: 528.2
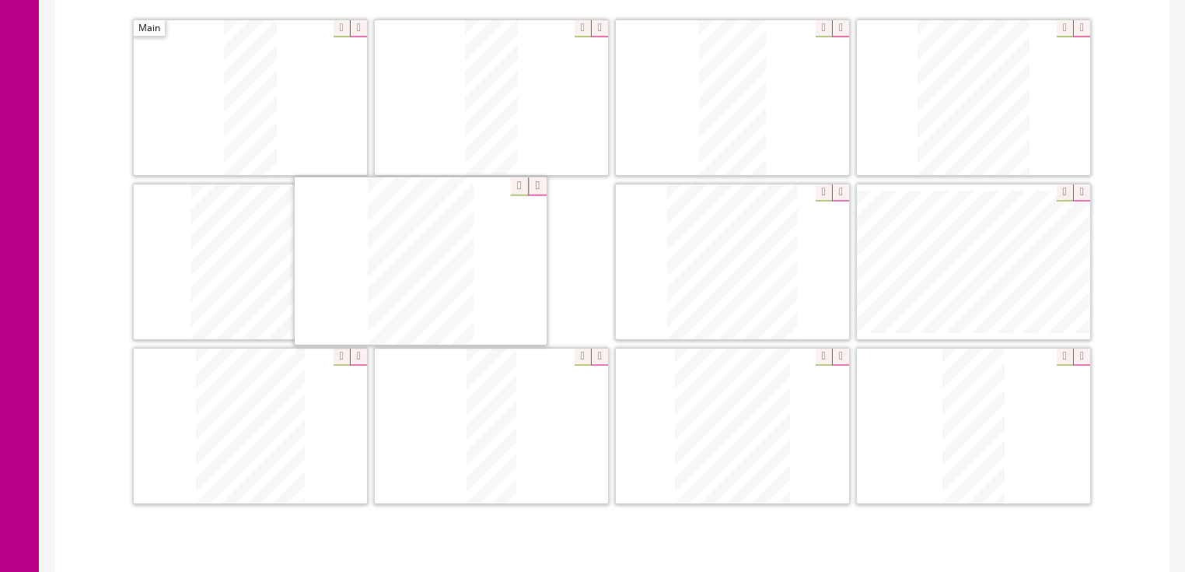
drag, startPoint x: 271, startPoint y: 382, endPoint x: 460, endPoint y: 225, distance: 245.8
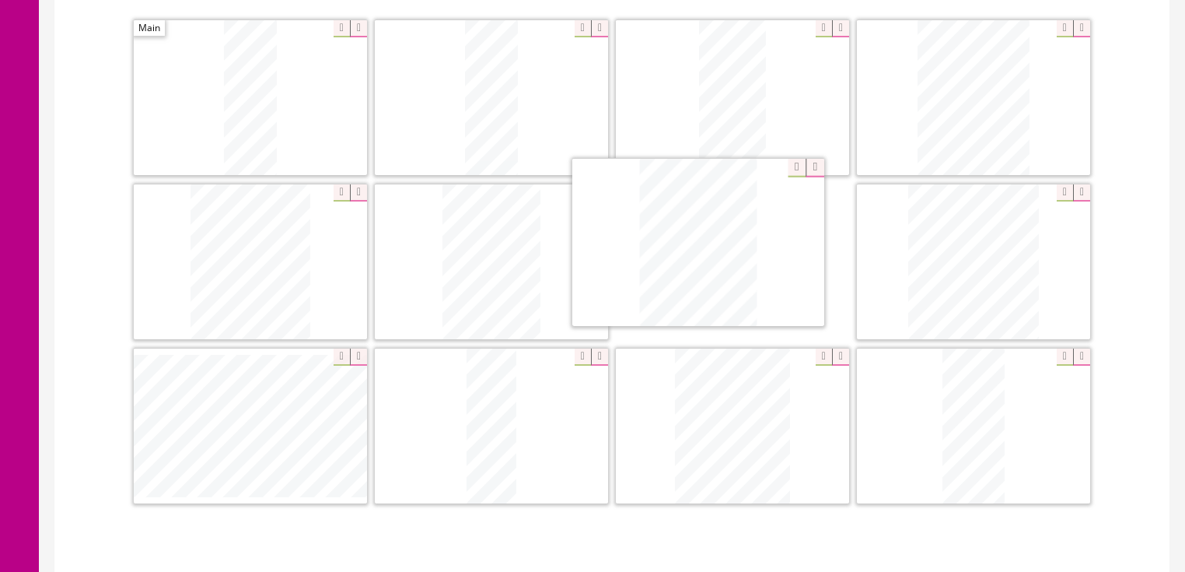
drag, startPoint x: 380, startPoint y: 367, endPoint x: 694, endPoint y: 222, distance: 345.6
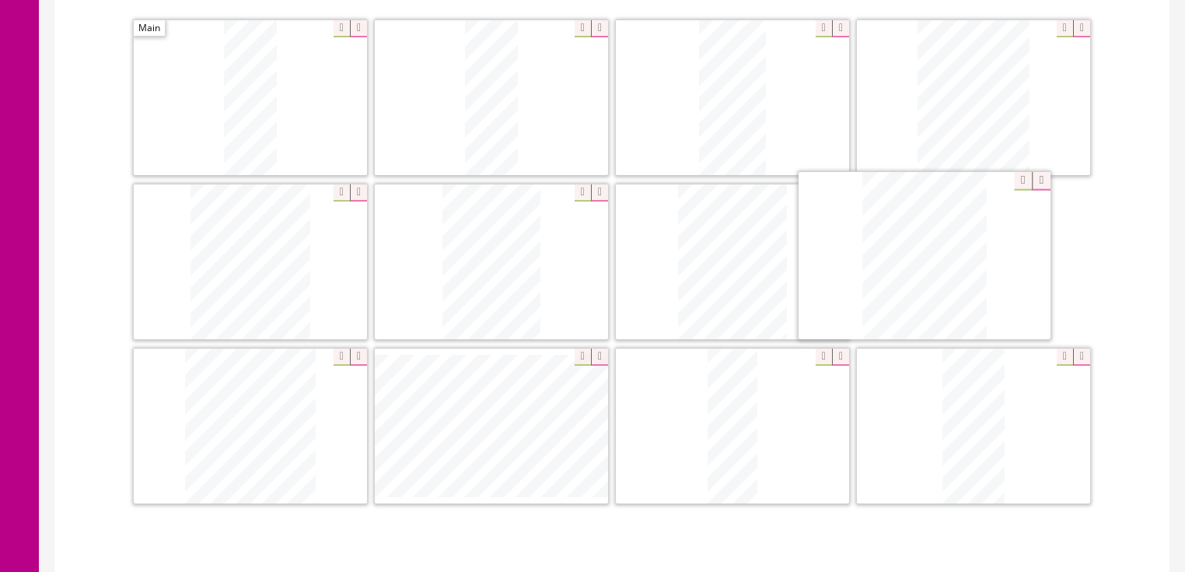
drag, startPoint x: 810, startPoint y: 305, endPoint x: 986, endPoint y: 192, distance: 209.5
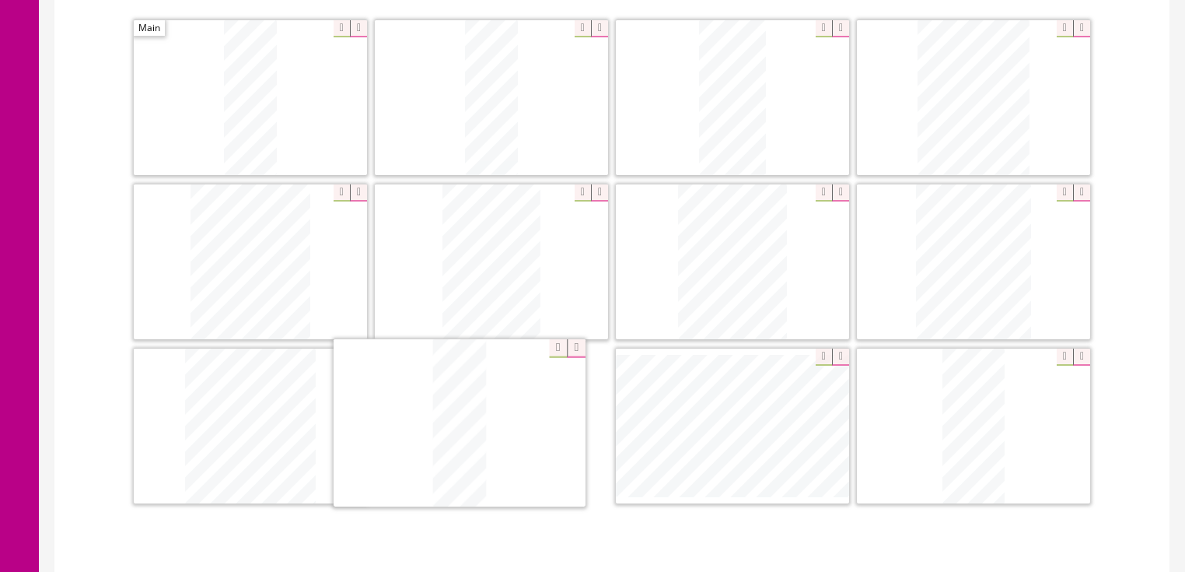
drag, startPoint x: 718, startPoint y: 396, endPoint x: 445, endPoint y: 395, distance: 273.0
drag, startPoint x: 983, startPoint y: 417, endPoint x: 695, endPoint y: 417, distance: 287.8
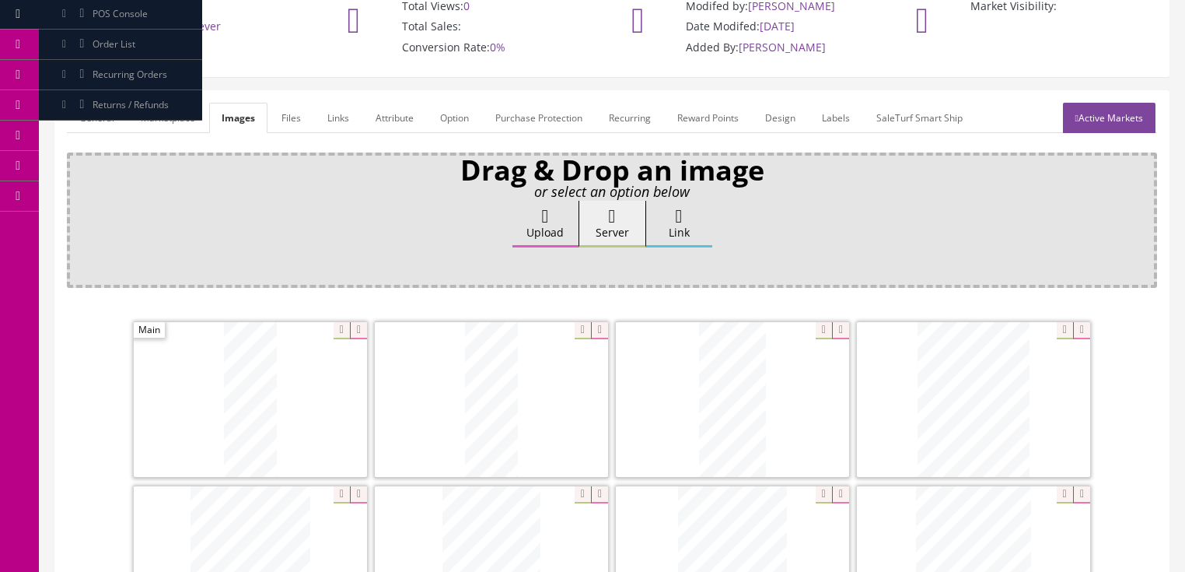
scroll to position [62, 0]
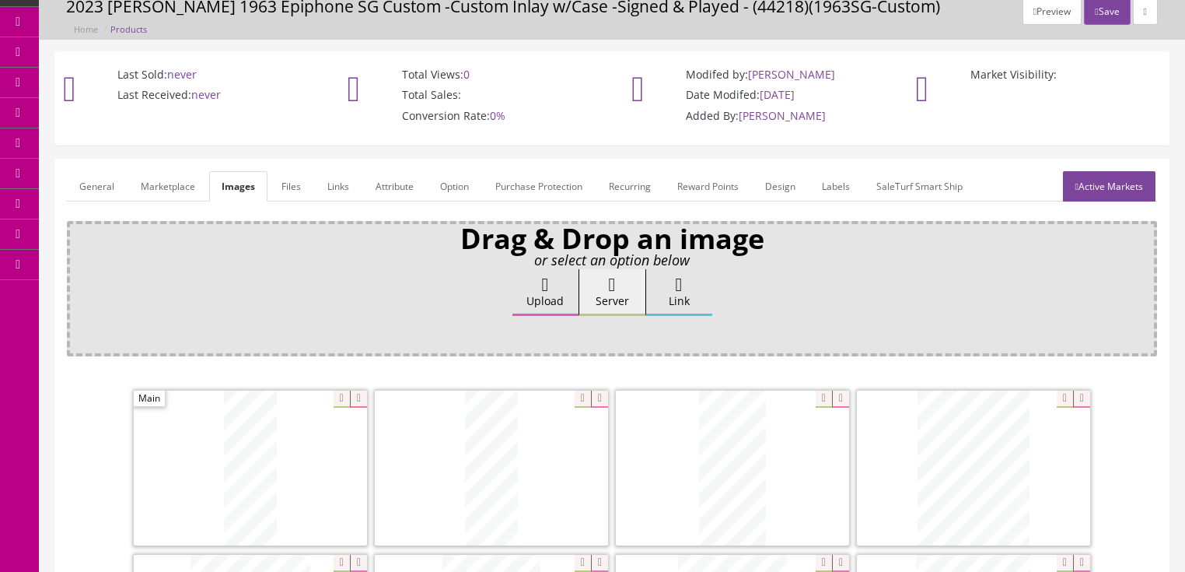
click at [77, 185] on link "General" at bounding box center [97, 186] width 60 height 30
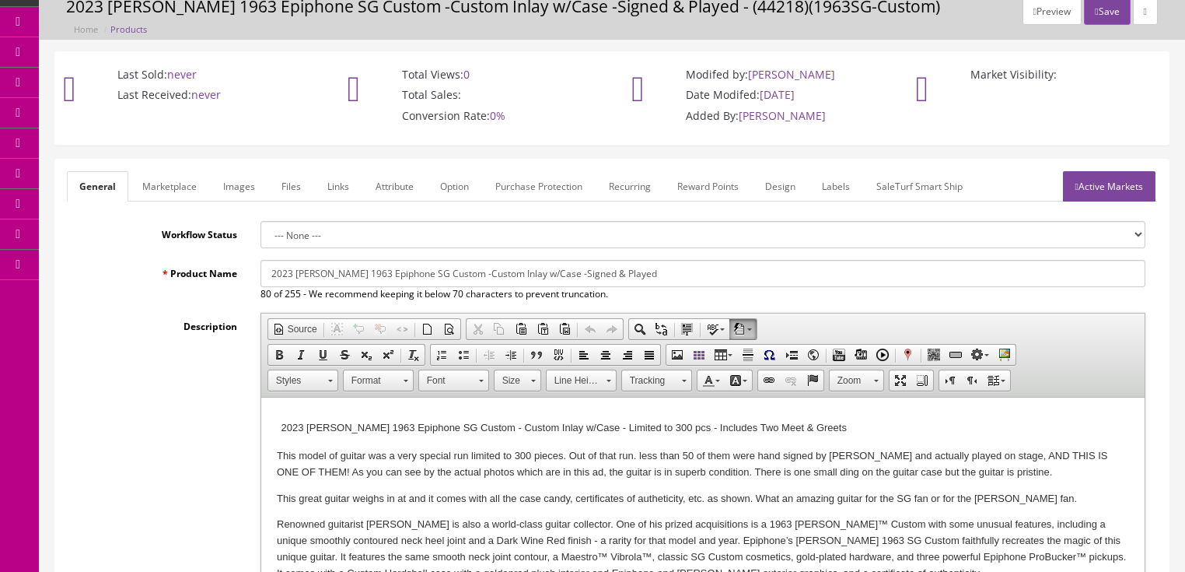
click at [406, 503] on p "This great guitar weighs in at and it comes with all the case candy, certificat…" at bounding box center [702, 499] width 853 height 16
click at [230, 200] on link "Images" at bounding box center [239, 186] width 57 height 30
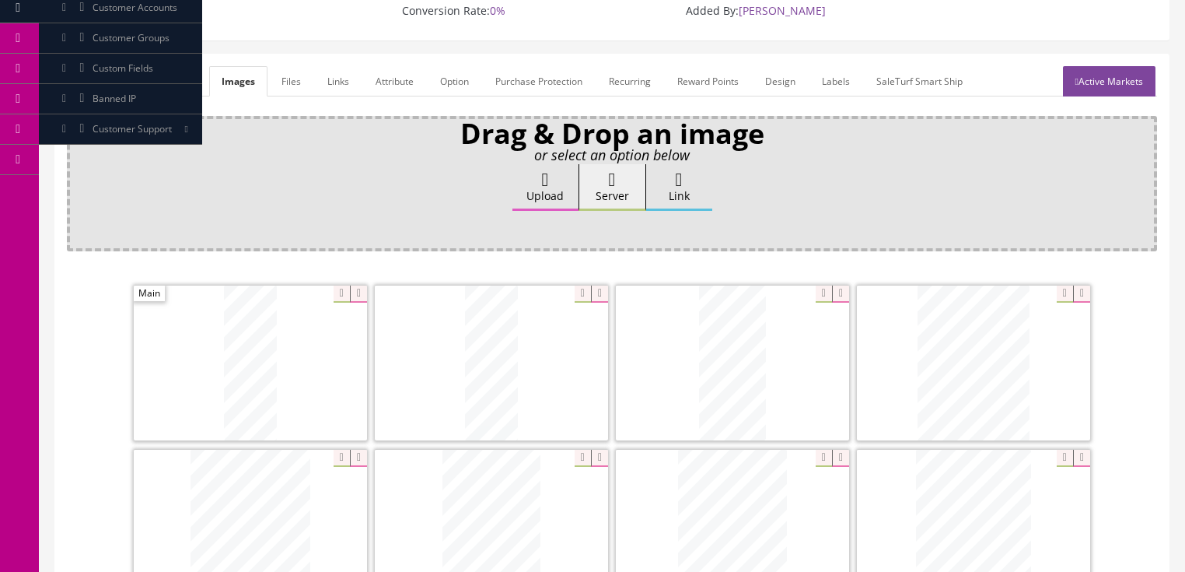
scroll to position [124, 0]
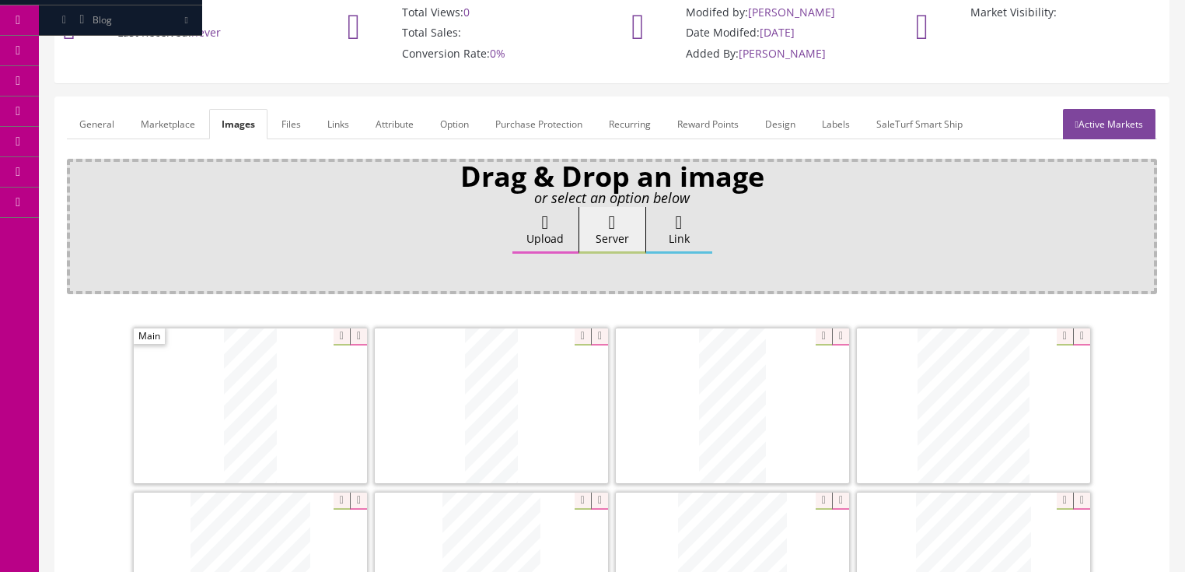
click at [107, 138] on link "General" at bounding box center [97, 124] width 60 height 30
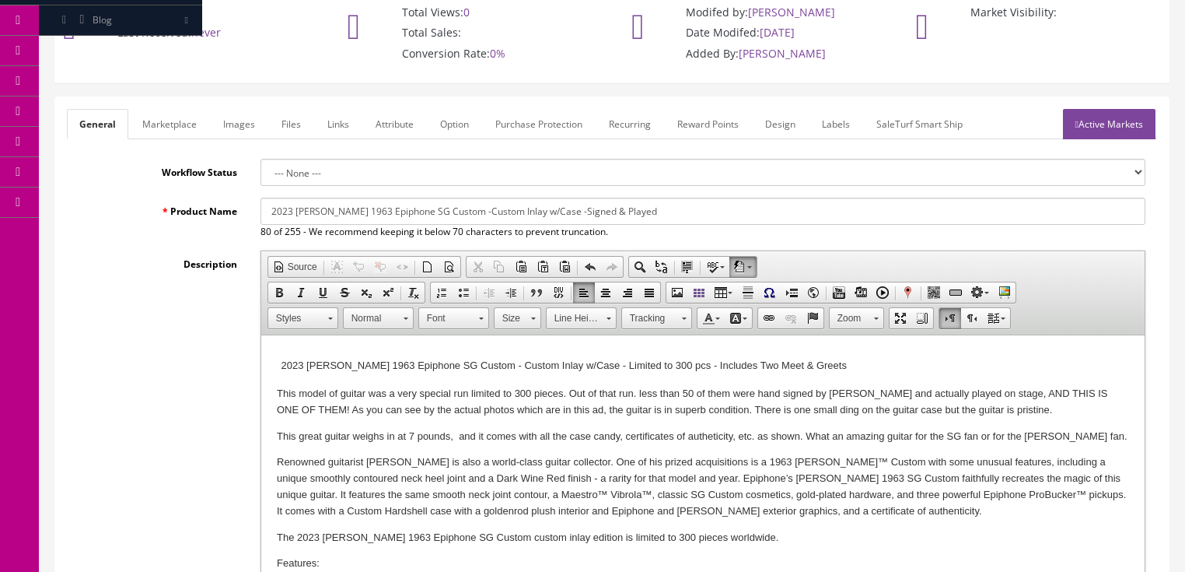
click at [456, 436] on p "This great guitar weighs in at 7 pounds, and it comes with all the case candy, …" at bounding box center [702, 437] width 853 height 16
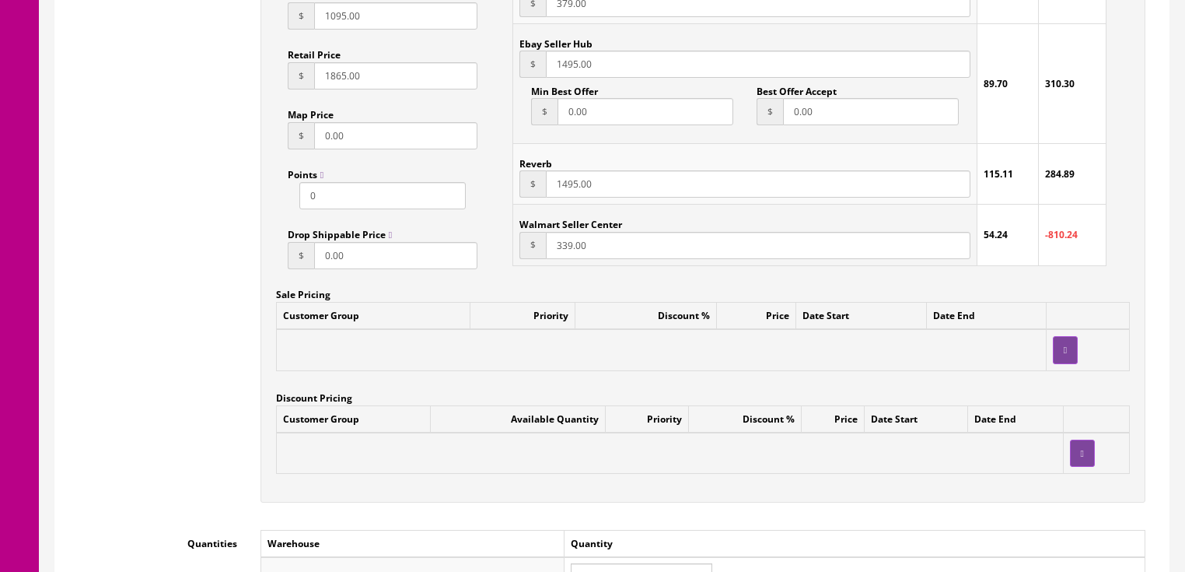
scroll to position [1245, 0]
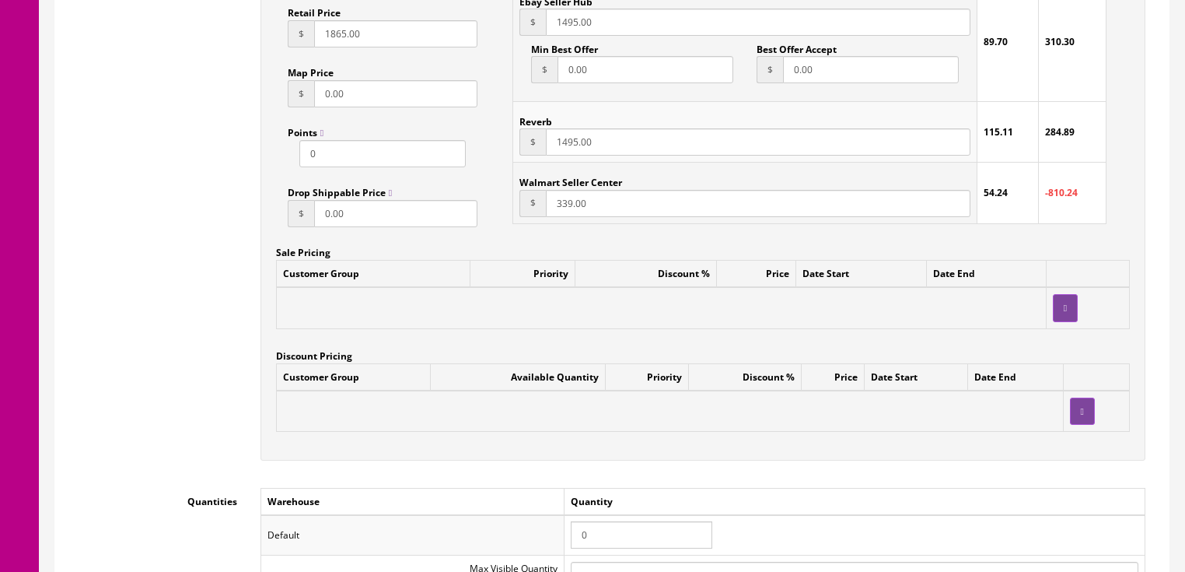
drag, startPoint x: 593, startPoint y: 541, endPoint x: 559, endPoint y: 541, distance: 34.2
click at [559, 541] on tr "Default 0" at bounding box center [703, 535] width 884 height 40
type input "1"
click at [750, 489] on div "Workflow Status --- None --- Product Name 2023 Joe Bonamassa 1963 Epiphone SG C…" at bounding box center [612, 245] width 1091 height 2413
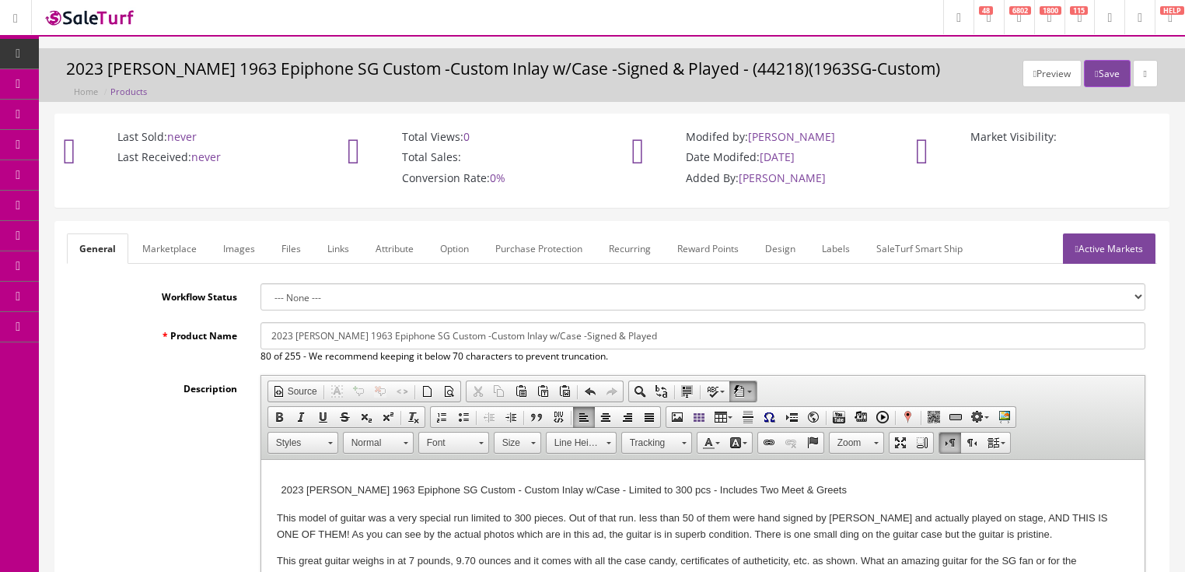
scroll to position [0, 0]
click at [1090, 255] on link "Active Markets" at bounding box center [1109, 248] width 93 height 30
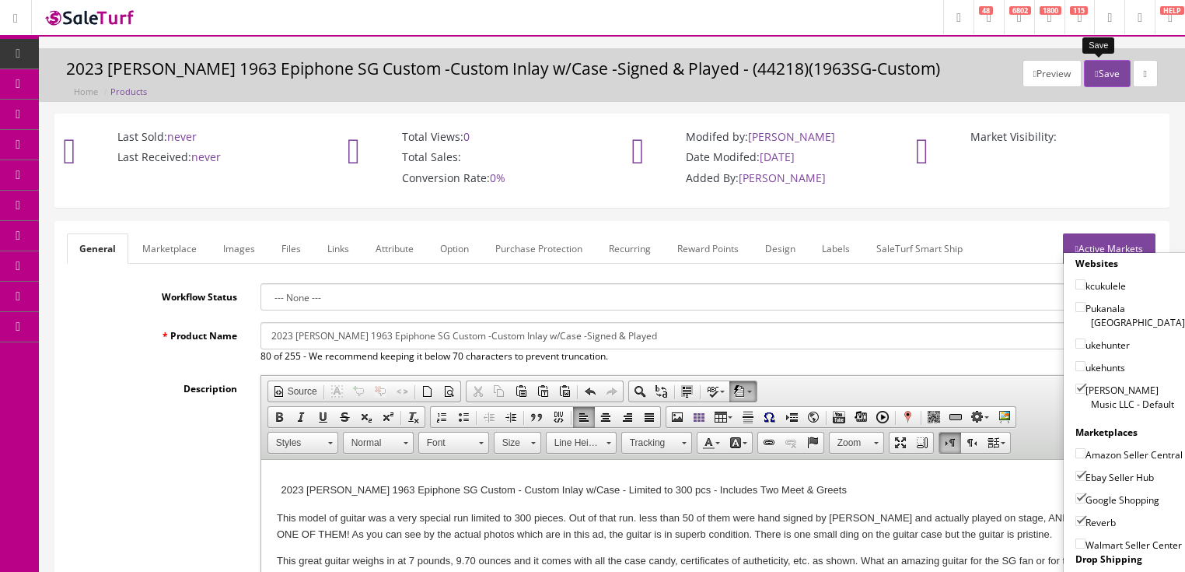
click at [1098, 78] on button "Save" at bounding box center [1107, 73] width 46 height 27
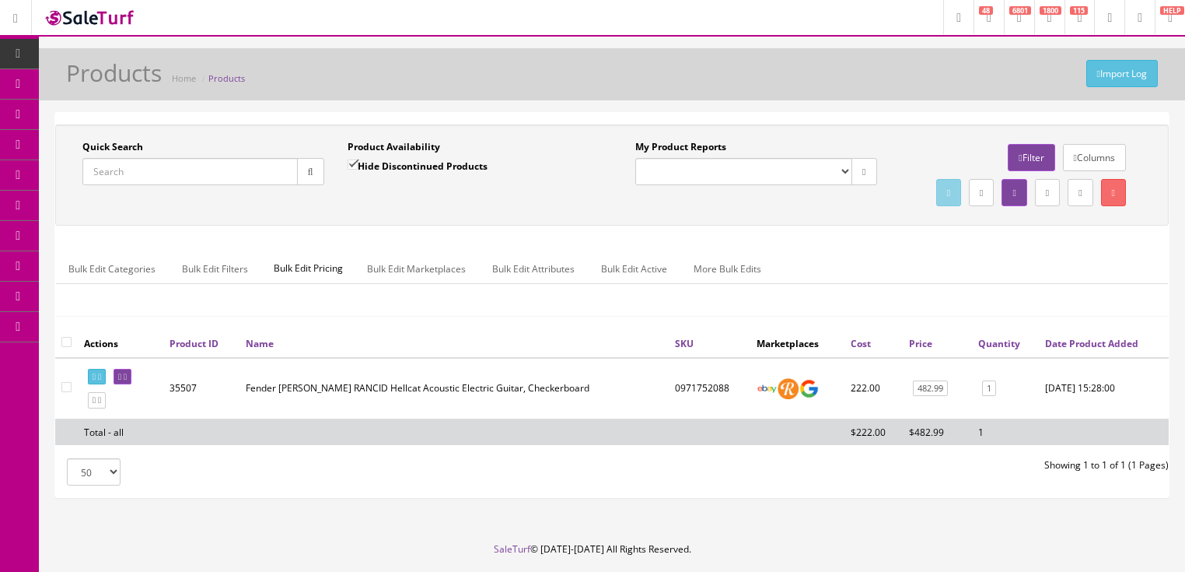
click at [154, 180] on input "Quick Search" at bounding box center [189, 171] width 215 height 27
type input "[PERSON_NAME]"
click at [351, 163] on input "Hide Discontinued Products" at bounding box center [353, 164] width 10 height 10
checkbox input "false"
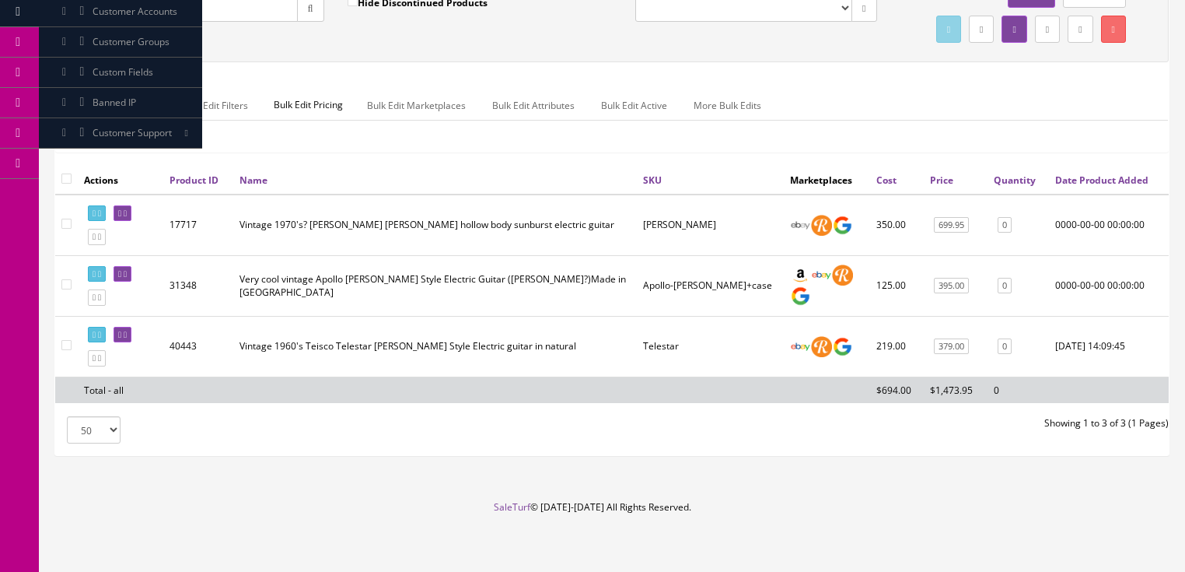
scroll to position [124, 0]
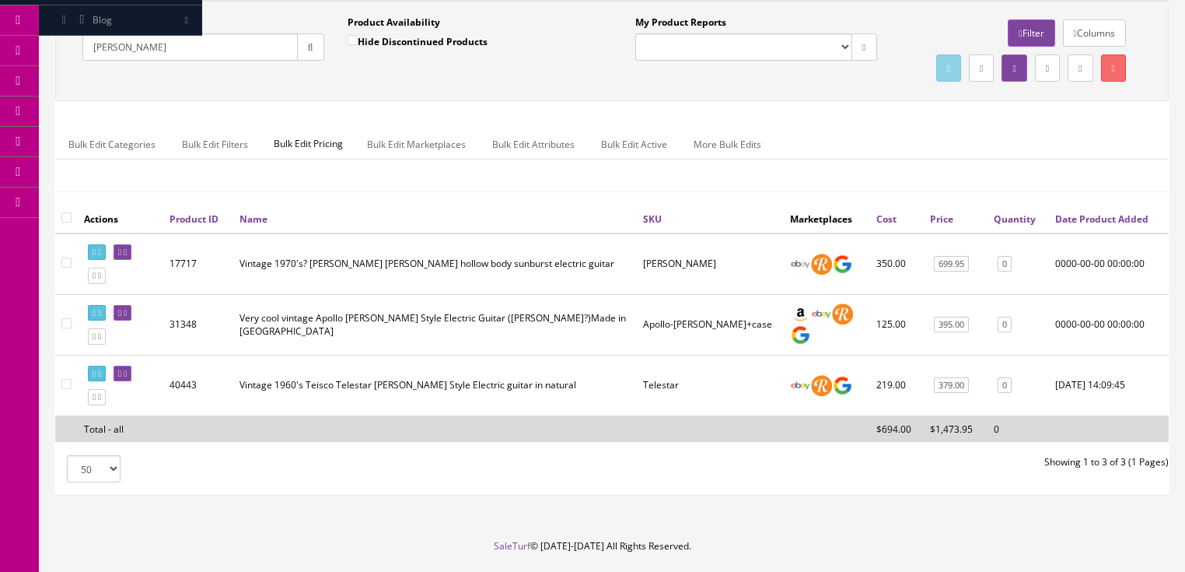
drag, startPoint x: 152, startPoint y: 44, endPoint x: 80, endPoint y: 61, distance: 73.4
click at [80, 61] on div "Quick Search [PERSON_NAME] Date From" at bounding box center [203, 44] width 265 height 57
type input "[PERSON_NAME] electric"
click at [305, 56] on button "button" at bounding box center [310, 46] width 27 height 27
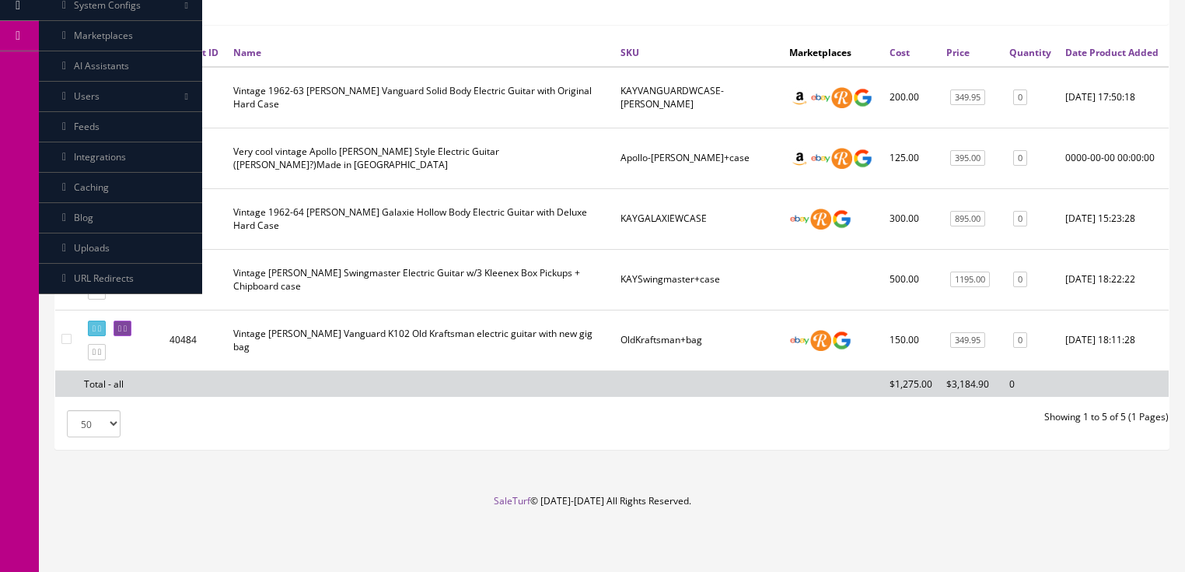
scroll to position [319, 0]
click at [101, 295] on icon at bounding box center [99, 291] width 3 height 9
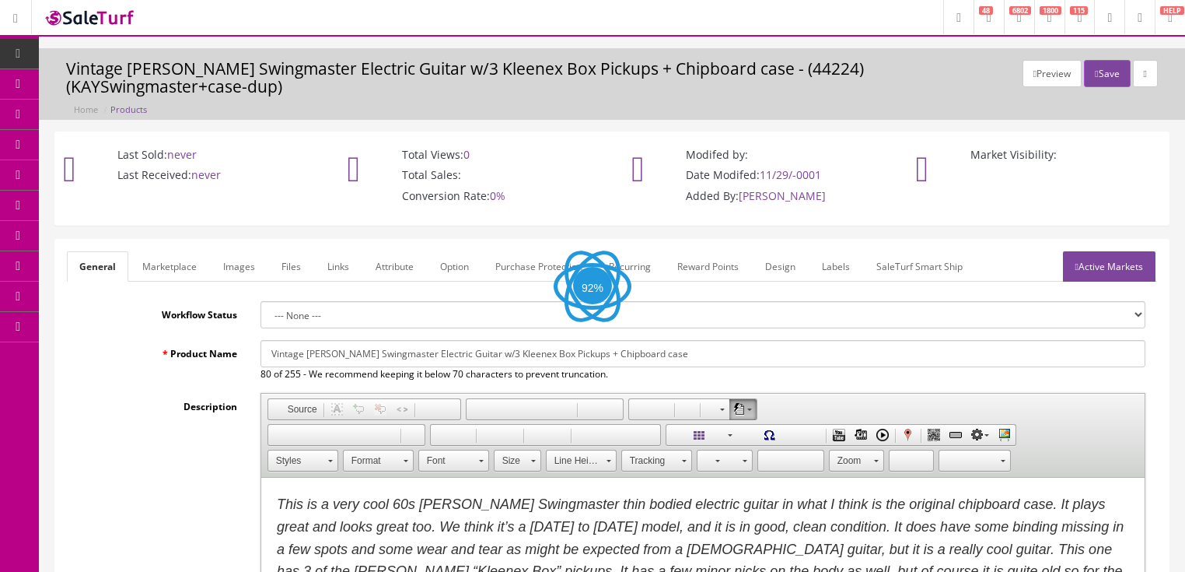
click at [243, 251] on link "Images" at bounding box center [239, 266] width 57 height 30
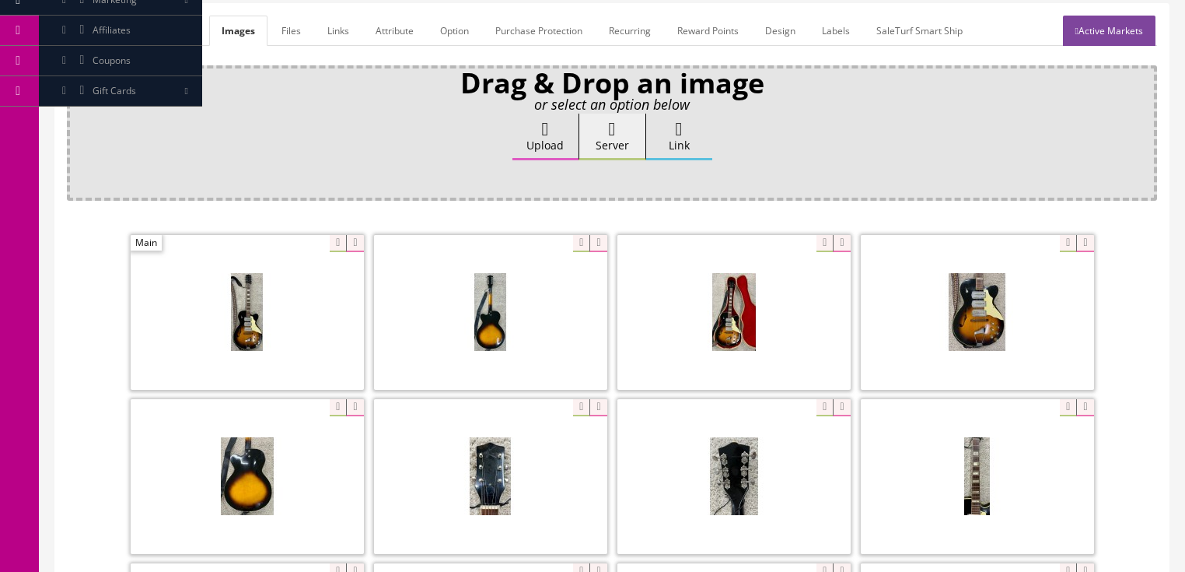
scroll to position [249, 0]
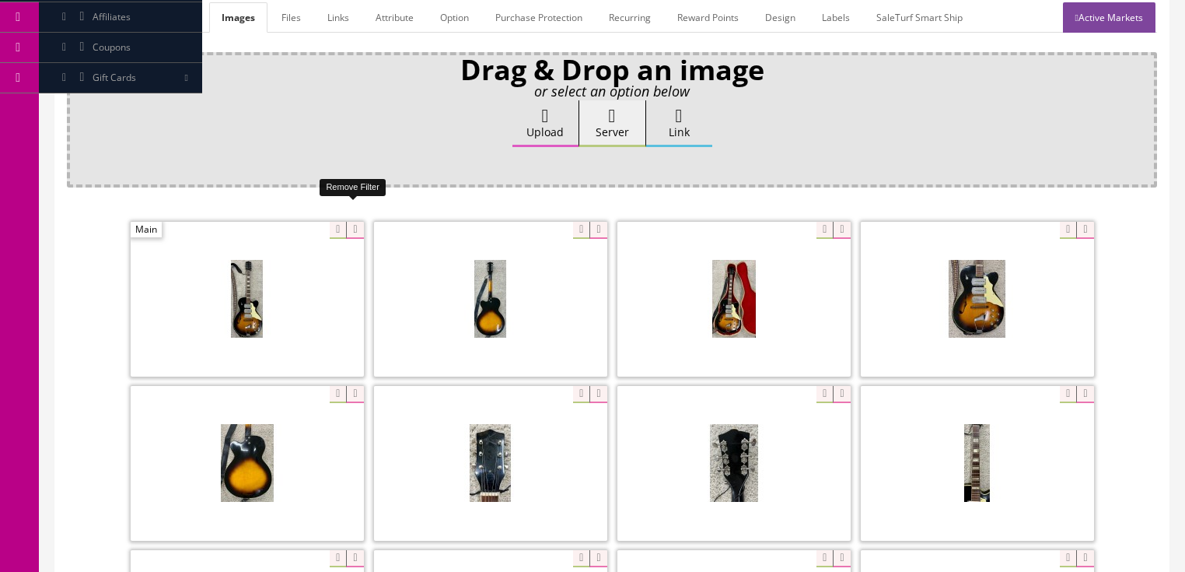
click at [355, 222] on icon at bounding box center [354, 230] width 17 height 17
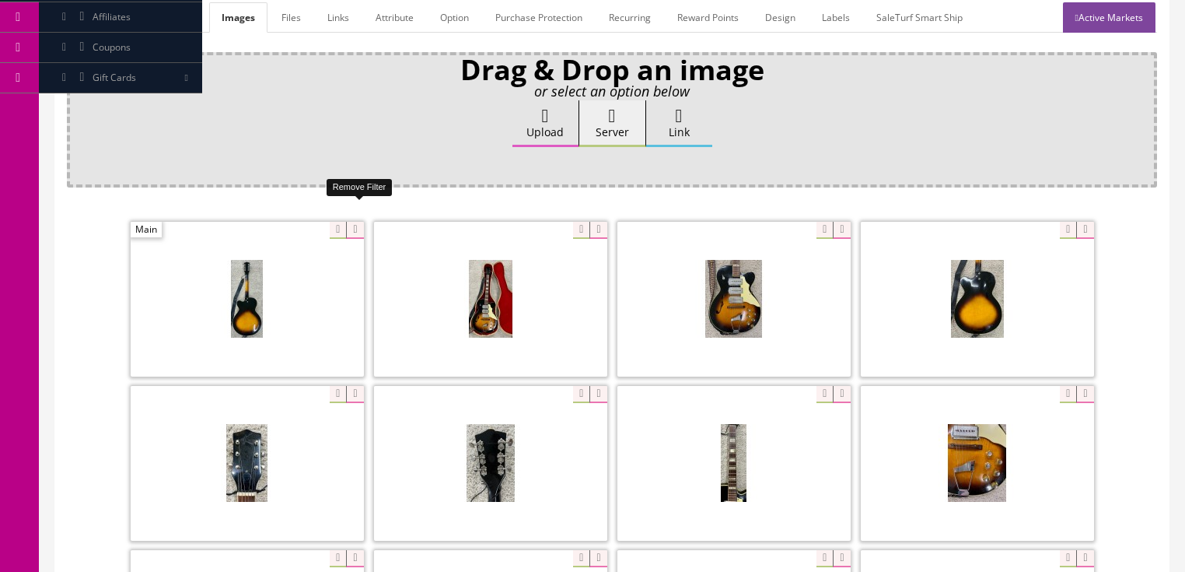
drag, startPoint x: 355, startPoint y: 212, endPoint x: 298, endPoint y: 218, distance: 57.9
click at [346, 222] on icon at bounding box center [354, 230] width 17 height 17
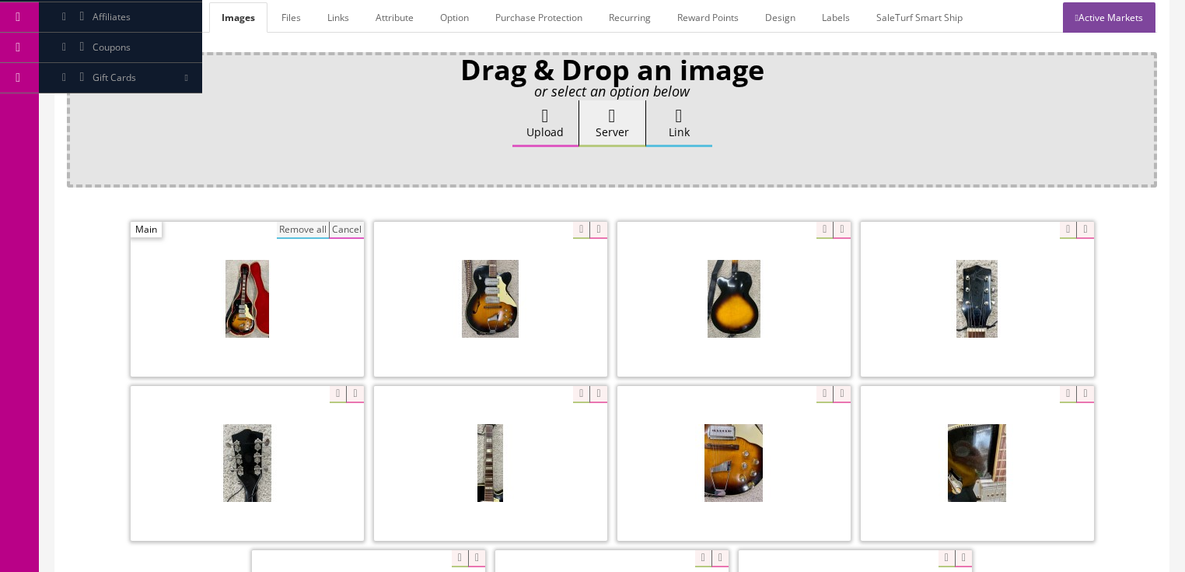
click at [301, 222] on button "Remove all" at bounding box center [303, 230] width 52 height 17
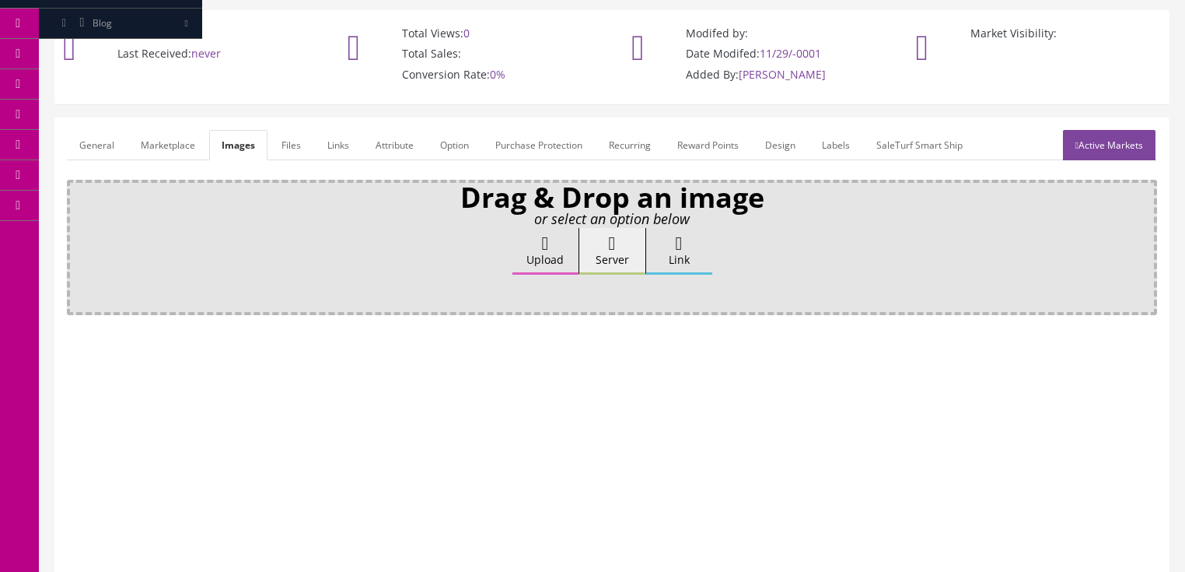
scroll to position [0, 0]
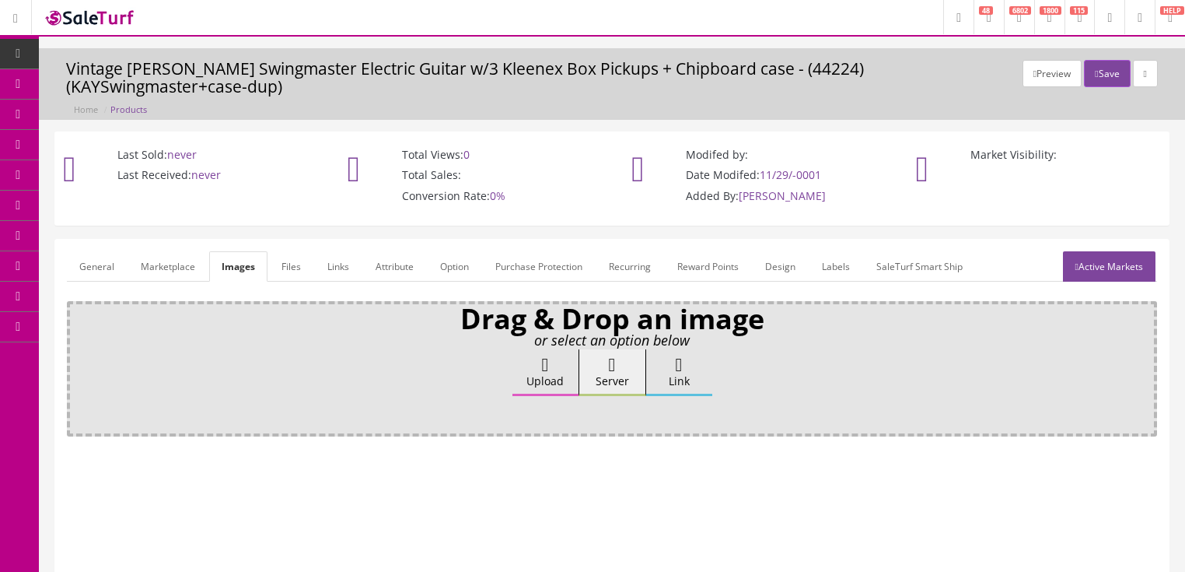
click at [1119, 251] on link "Active Markets" at bounding box center [1109, 266] width 93 height 30
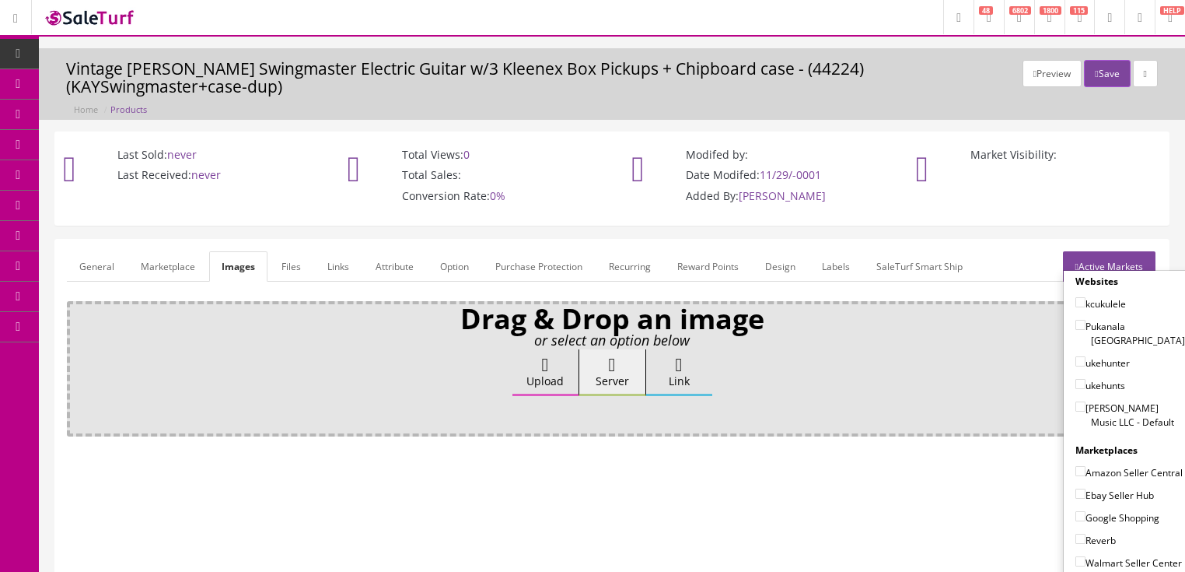
click at [1076, 401] on input"] "[PERSON_NAME] Music LLC - Default" at bounding box center [1081, 406] width 10 height 10
checkbox input"] "true"
click at [1076, 488] on input"] "Ebay Seller Hub" at bounding box center [1081, 493] width 10 height 10
checkbox input"] "true"
click at [1076, 511] on input"] "Google Shopping" at bounding box center [1081, 516] width 10 height 10
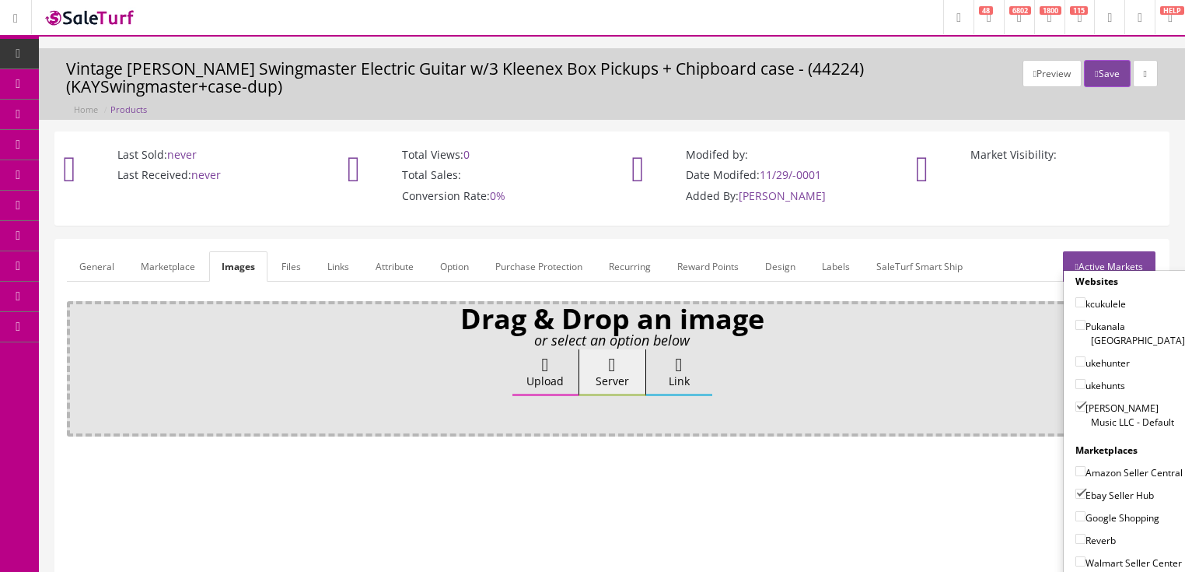
checkbox input"] "true"
click at [1076, 534] on input"] "Reverb" at bounding box center [1081, 539] width 10 height 10
checkbox input"] "true"
click at [1091, 251] on link "Active Markets" at bounding box center [1109, 266] width 93 height 30
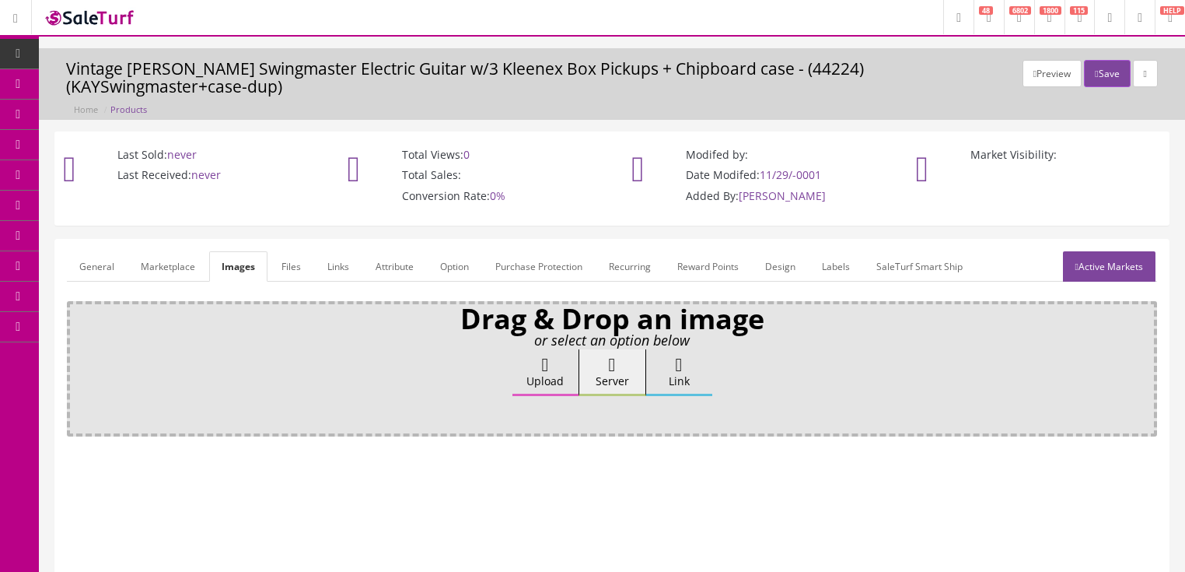
click at [103, 251] on link "General" at bounding box center [97, 266] width 60 height 30
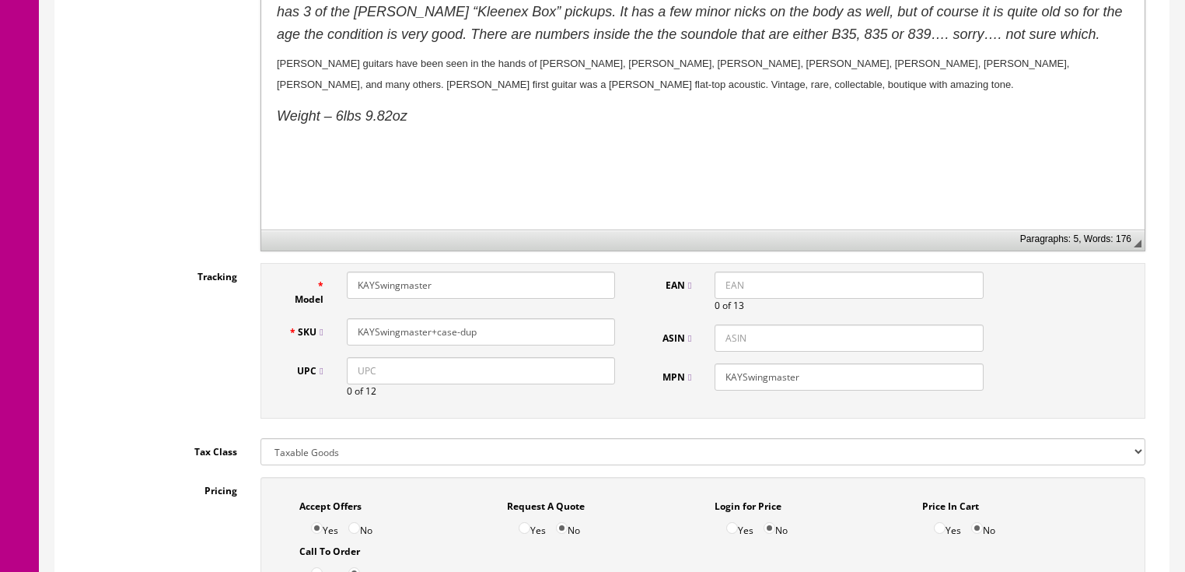
scroll to position [622, 0]
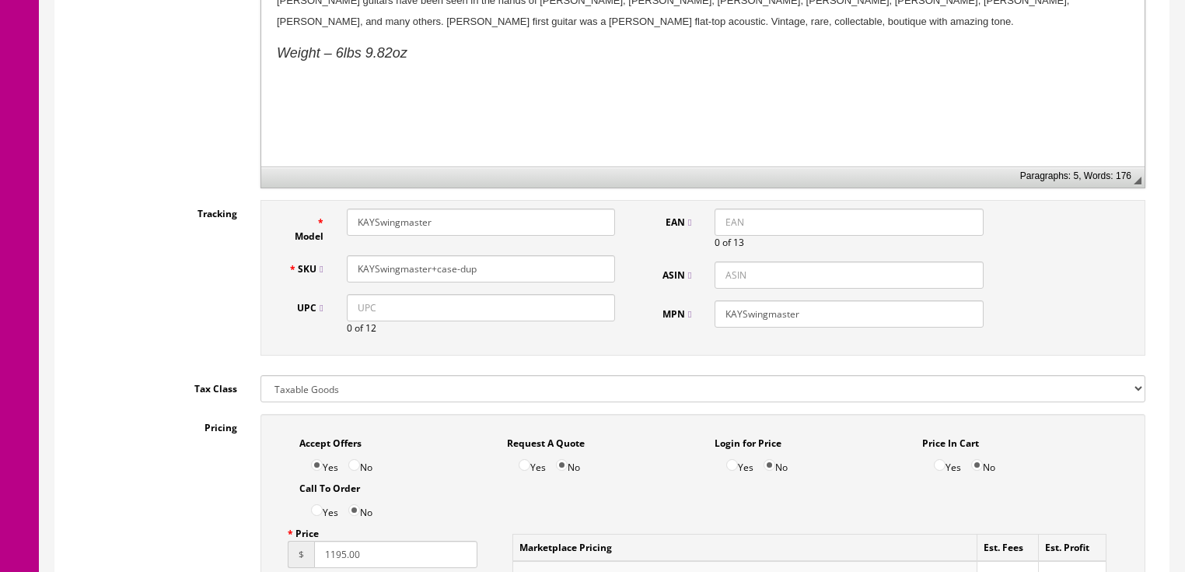
drag, startPoint x: 374, startPoint y: 253, endPoint x: 429, endPoint y: 252, distance: 55.2
click at [429, 255] on input "KAYSwingmaster+case-dup" at bounding box center [481, 268] width 268 height 27
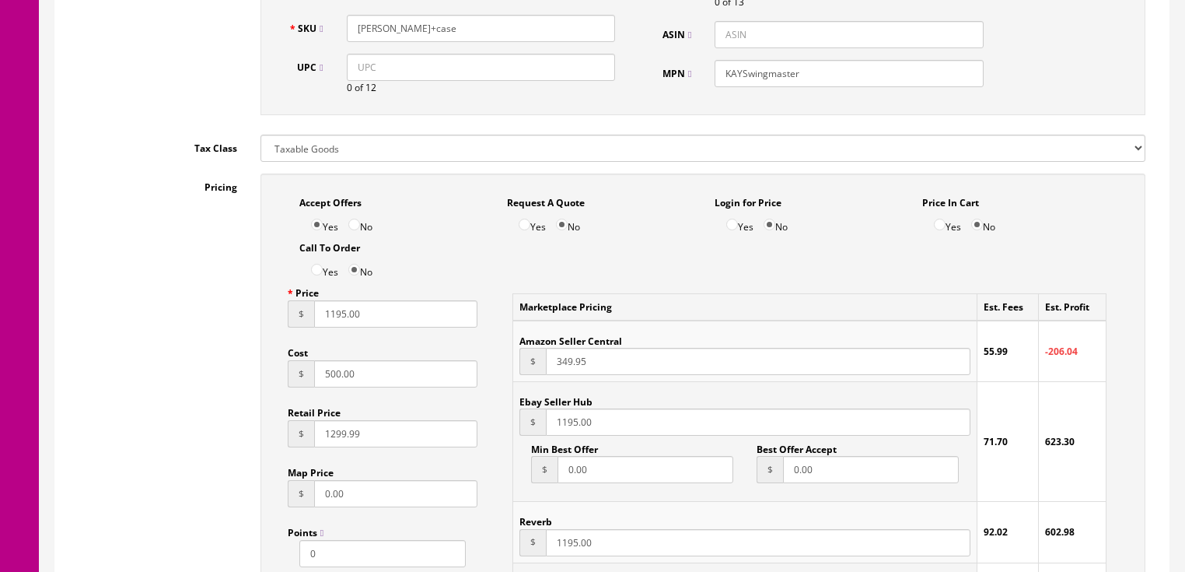
scroll to position [871, 0]
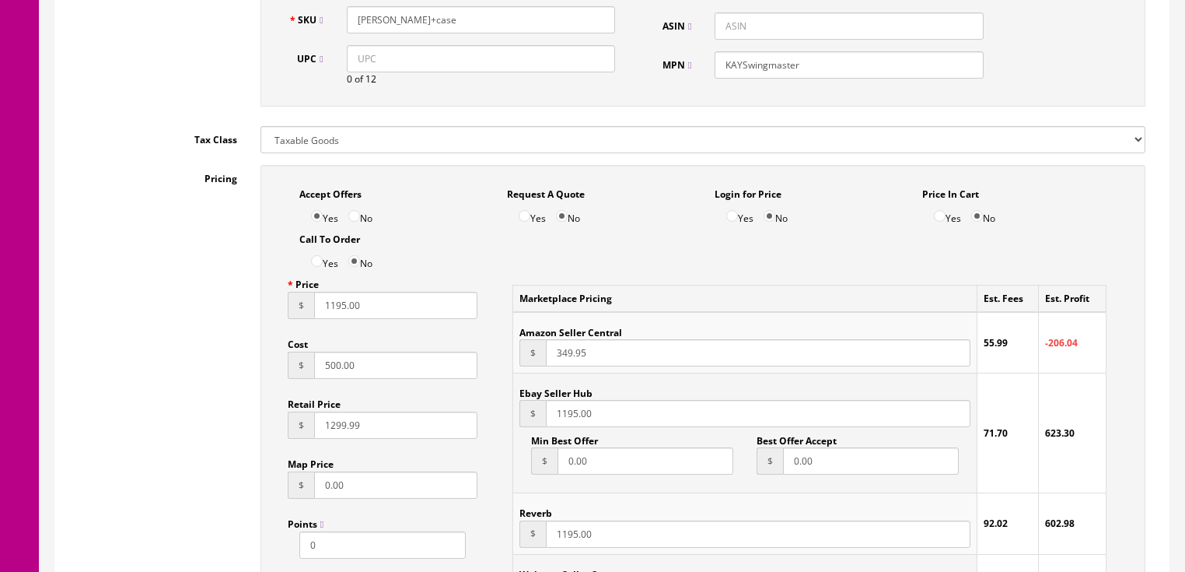
type input "KAY+case"
click at [314, 359] on input "500.00" at bounding box center [396, 365] width 164 height 27
type input "900.00"
click at [317, 411] on input "1299.99" at bounding box center [396, 424] width 164 height 27
type input "3299.99"
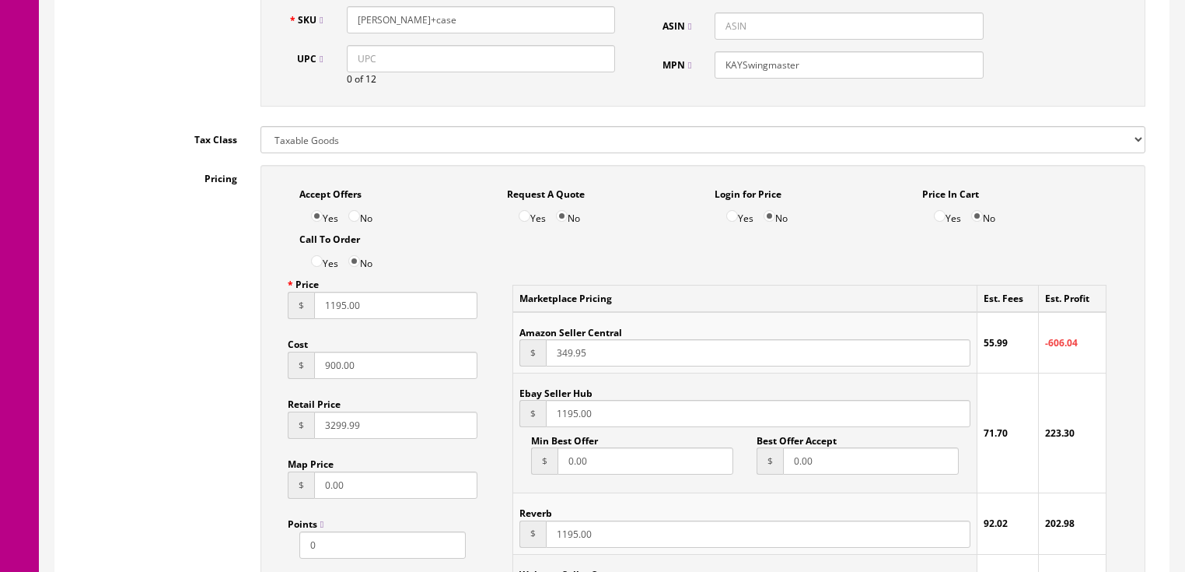
click at [327, 295] on input "1195.00" at bounding box center [396, 305] width 164 height 27
type input "1995.00"
click at [563, 400] on input "1195.00" at bounding box center [758, 413] width 424 height 27
type input "1995.00"
click at [560, 520] on input "1195.00" at bounding box center [758, 533] width 424 height 27
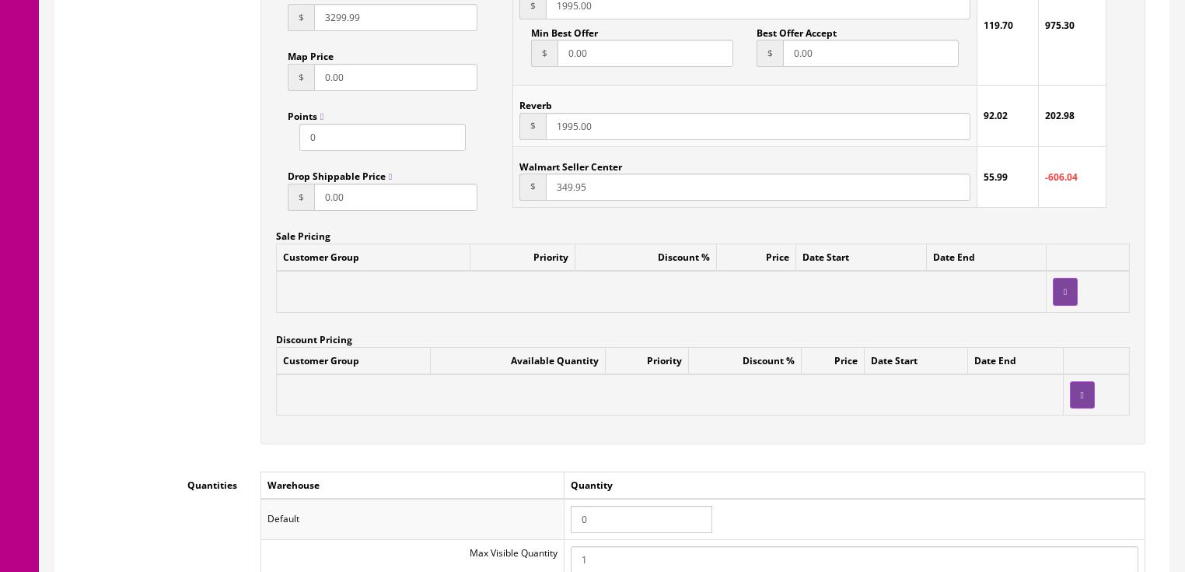
scroll to position [1307, 0]
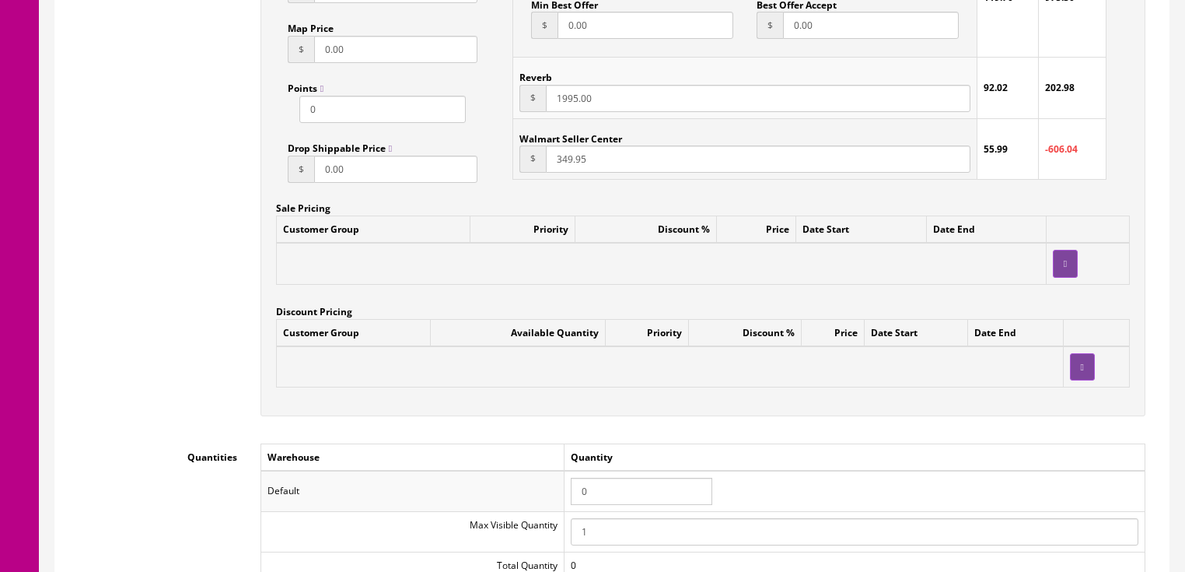
type input "1995.00"
click at [550, 145] on input "349.95" at bounding box center [758, 158] width 424 height 27
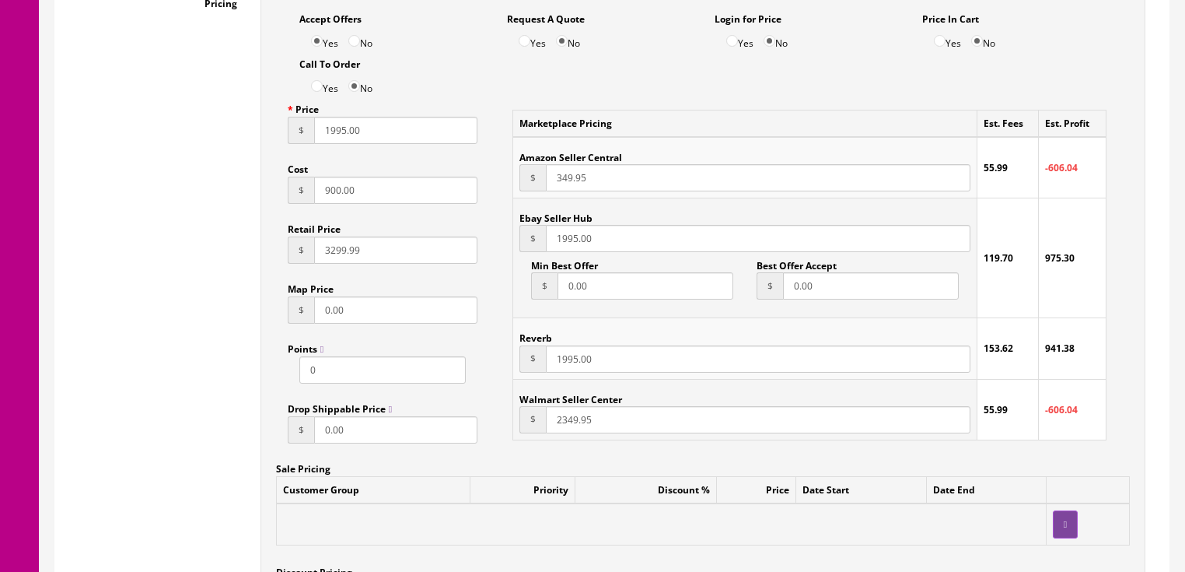
scroll to position [996, 0]
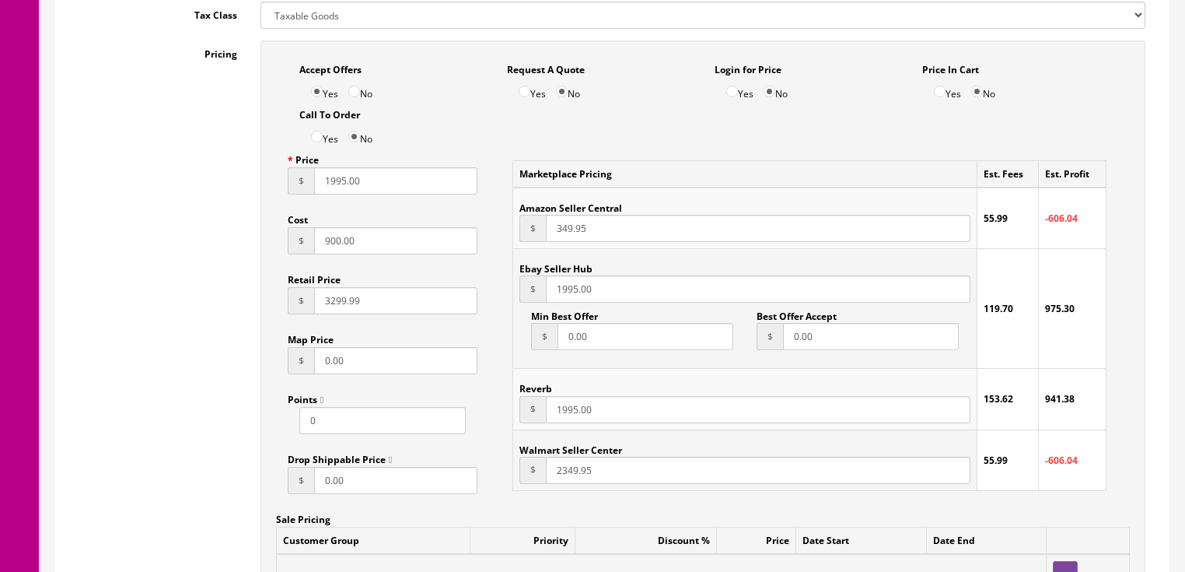
type input "2349.95"
click at [546, 215] on input "349.95" at bounding box center [758, 228] width 424 height 27
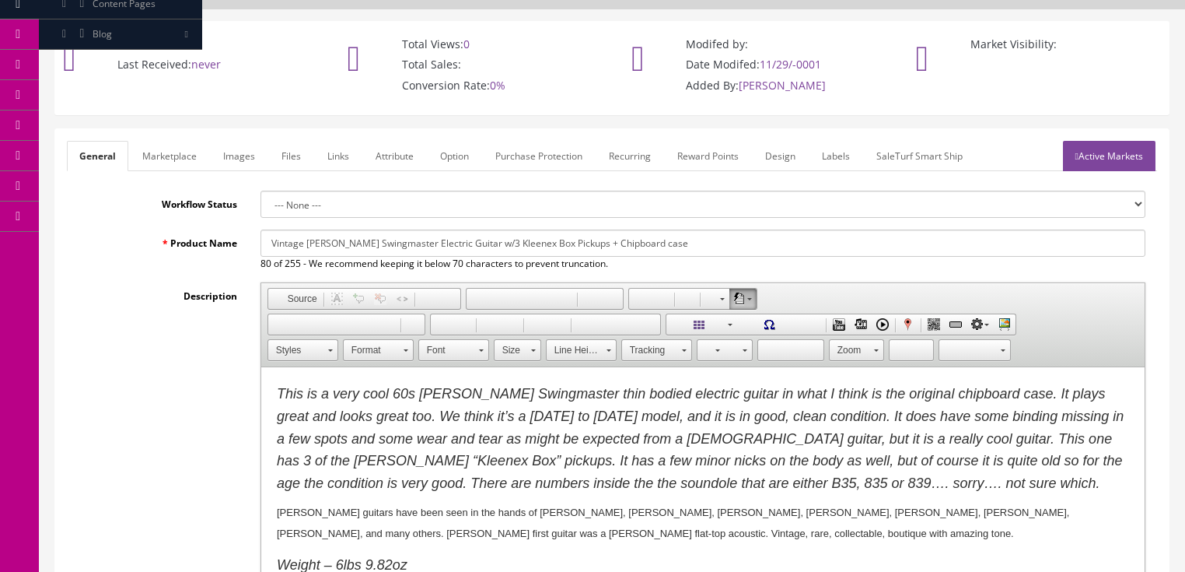
scroll to position [62, 0]
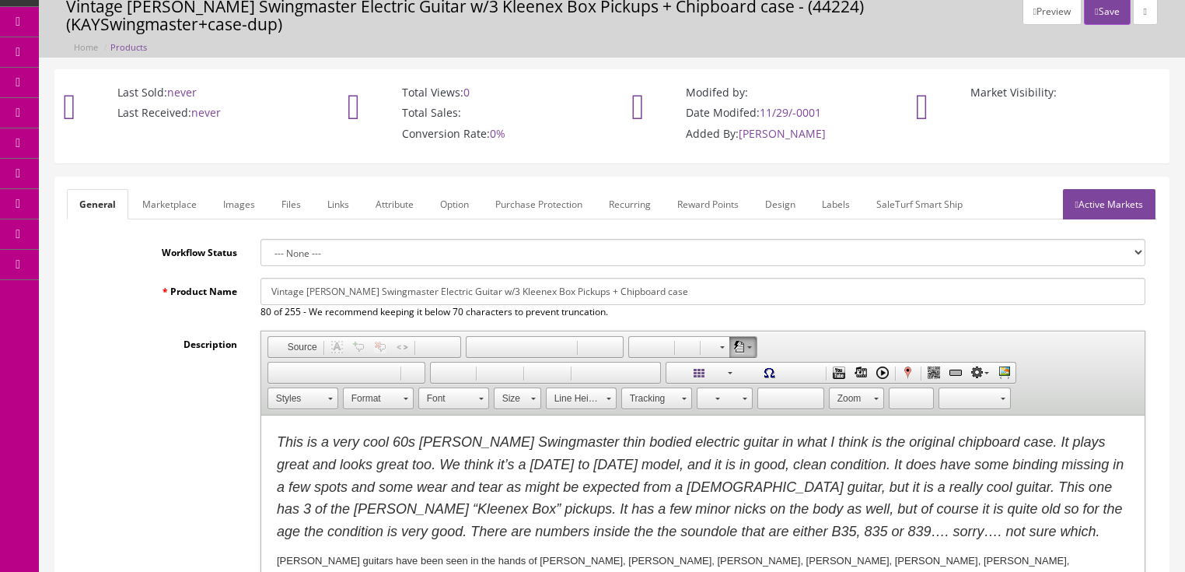
type input "2349.95"
click at [1140, 189] on link "Active Markets" at bounding box center [1109, 204] width 93 height 30
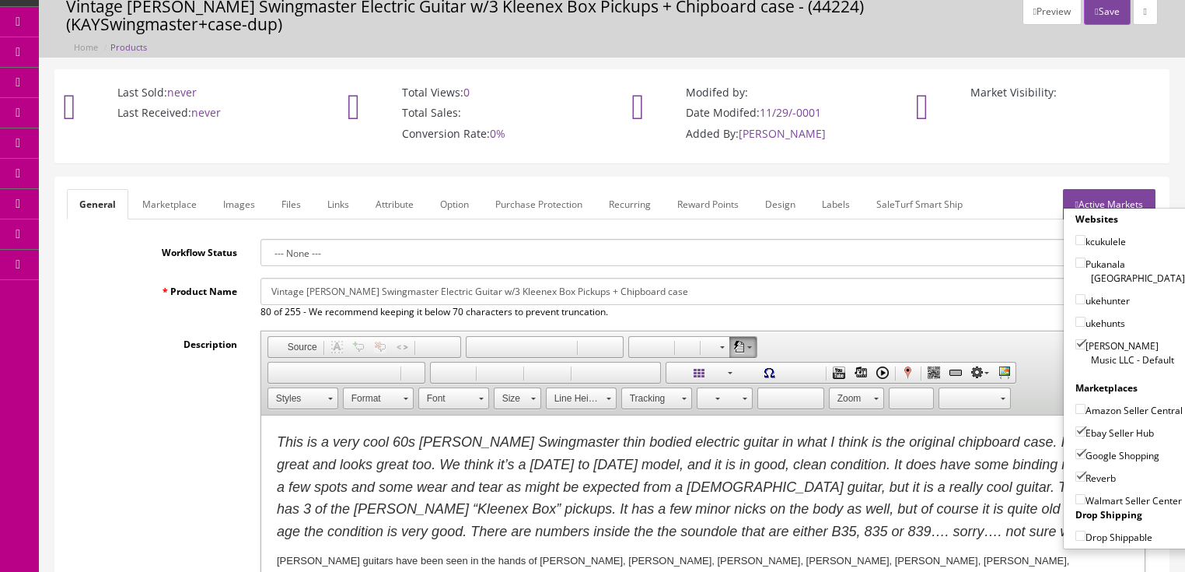
click at [1113, 189] on link "Active Markets" at bounding box center [1109, 204] width 93 height 30
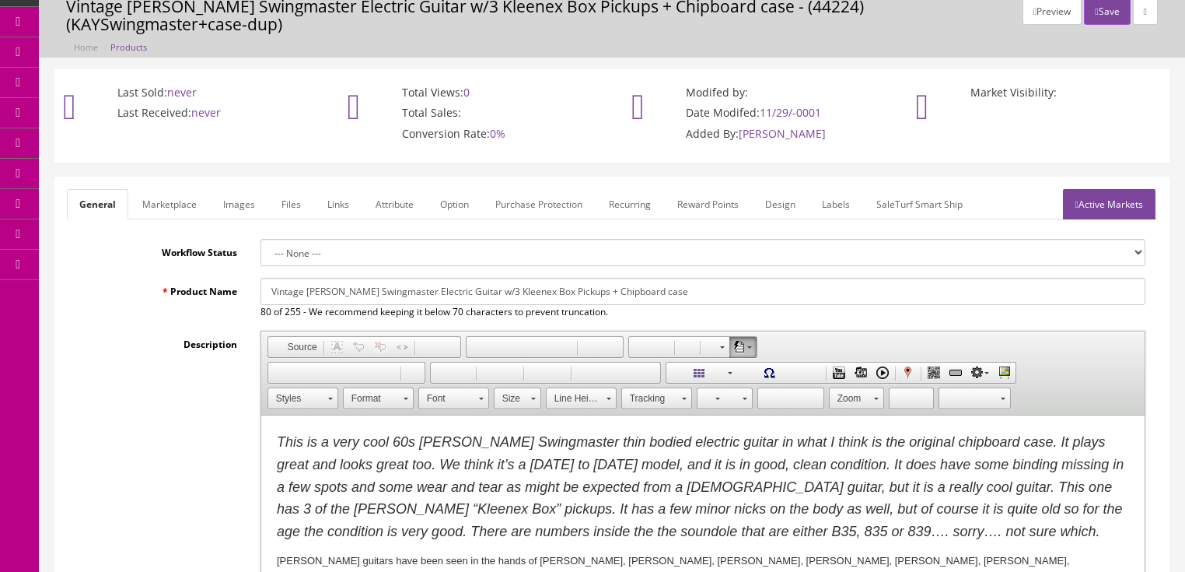
click at [217, 189] on link "Images" at bounding box center [239, 204] width 57 height 30
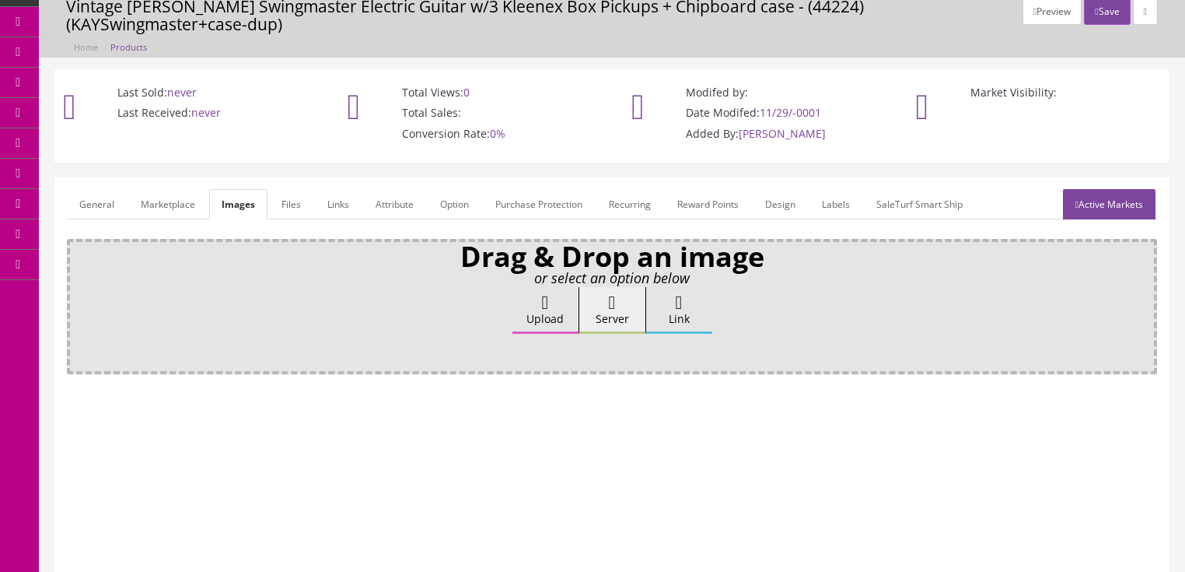
click at [382, 193] on link "Attribute" at bounding box center [394, 204] width 63 height 30
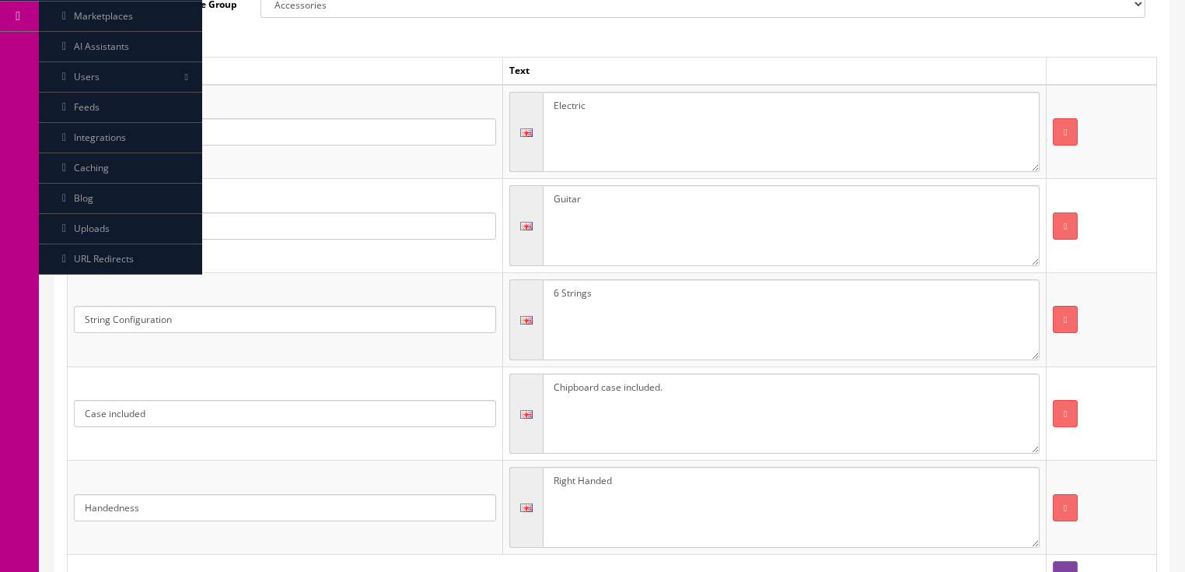
scroll to position [311, 0]
drag, startPoint x: 673, startPoint y: 369, endPoint x: 497, endPoint y: 368, distance: 175.8
click at [497, 368] on tr "Case included Chipboard case included." at bounding box center [613, 413] width 1090 height 94
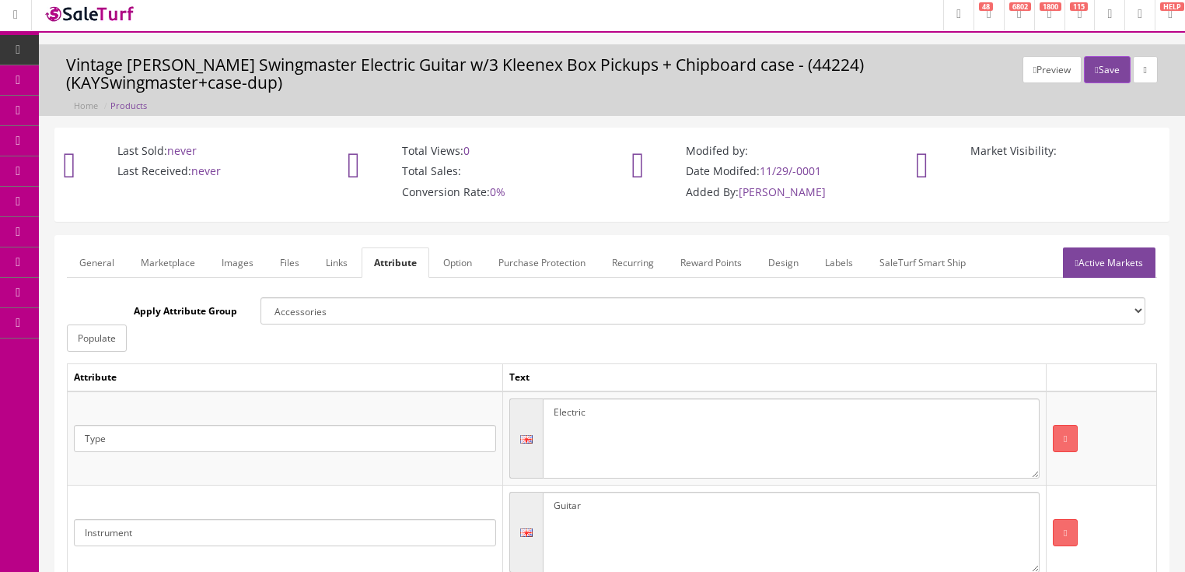
scroll to position [0, 0]
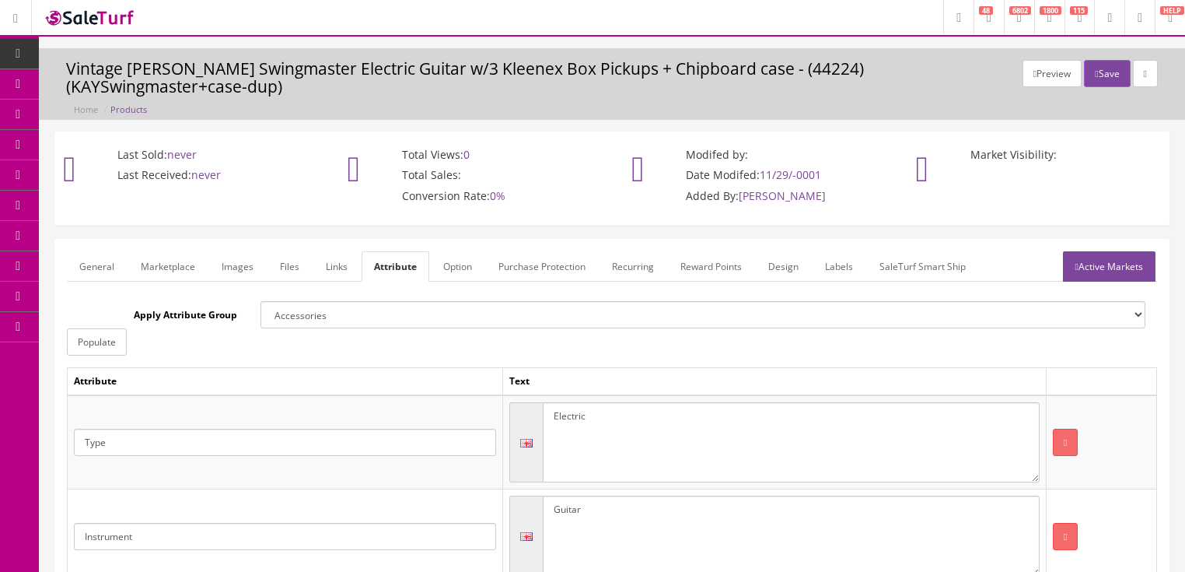
type textarea "Hardshell"
click at [1129, 254] on link "Active Markets" at bounding box center [1109, 266] width 93 height 30
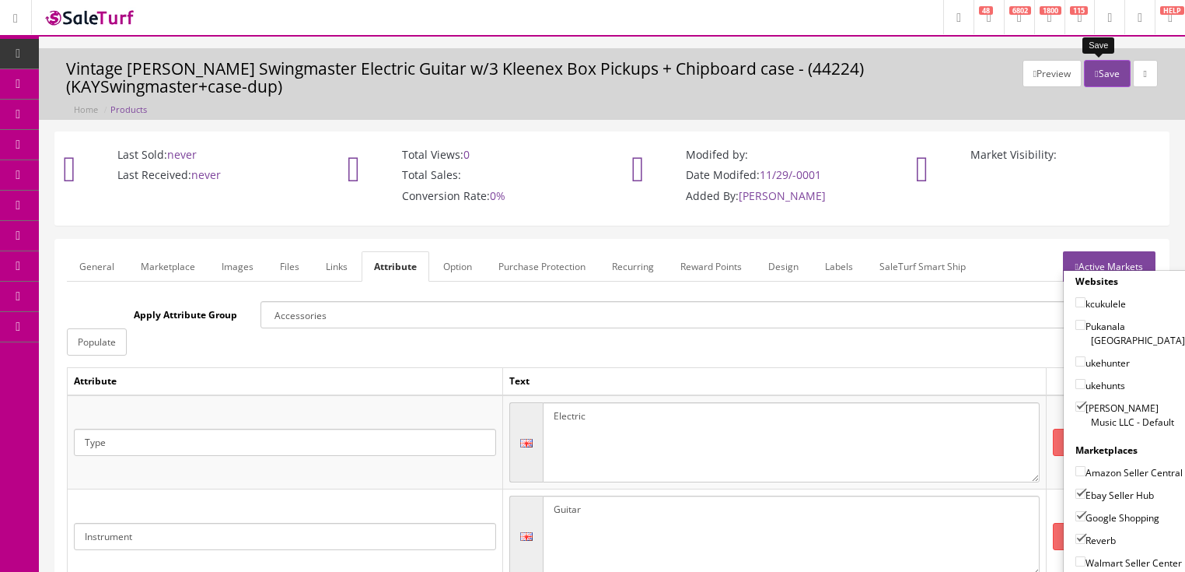
click at [1095, 72] on icon "button" at bounding box center [1096, 73] width 3 height 9
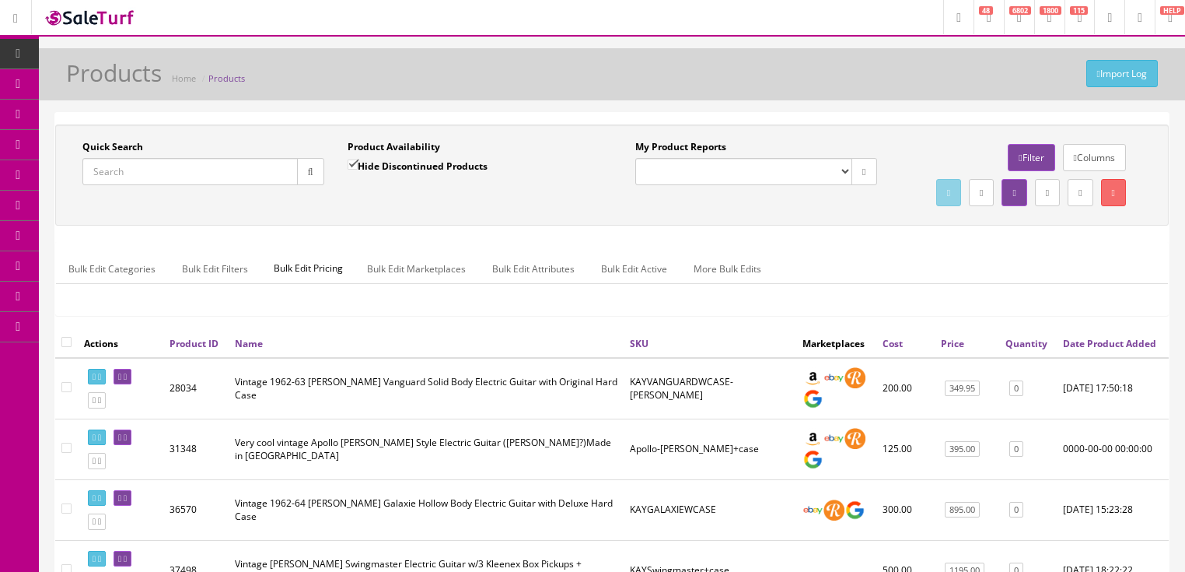
click at [214, 179] on input "Quick Search" at bounding box center [189, 171] width 215 height 27
type input "transtube"
click at [352, 159] on input "Hide Discontinued Products" at bounding box center [353, 164] width 10 height 10
checkbox input "false"
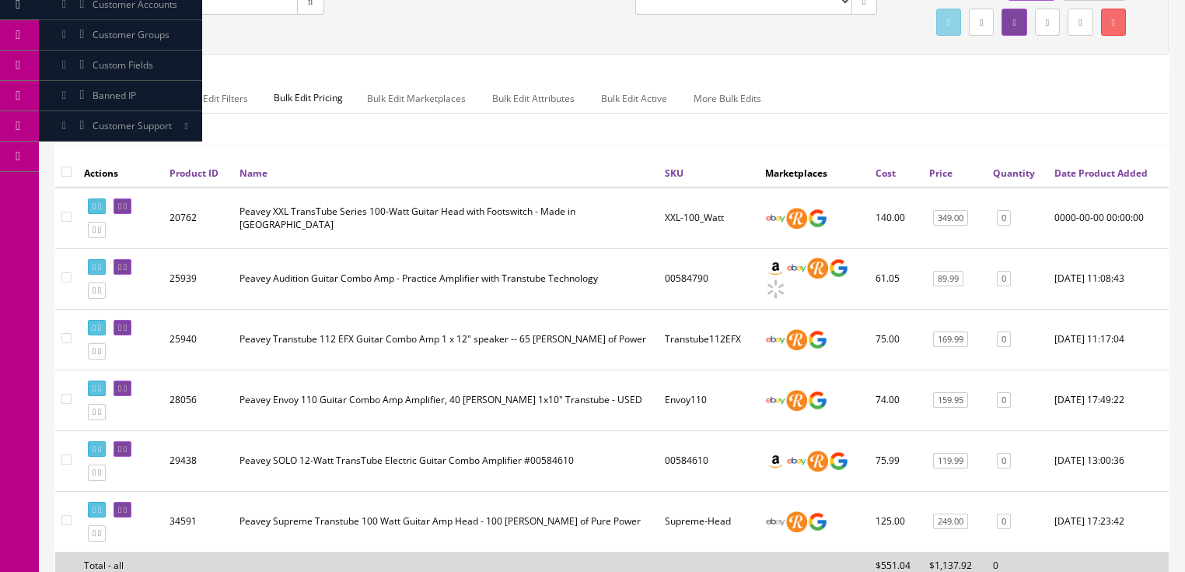
scroll to position [187, 0]
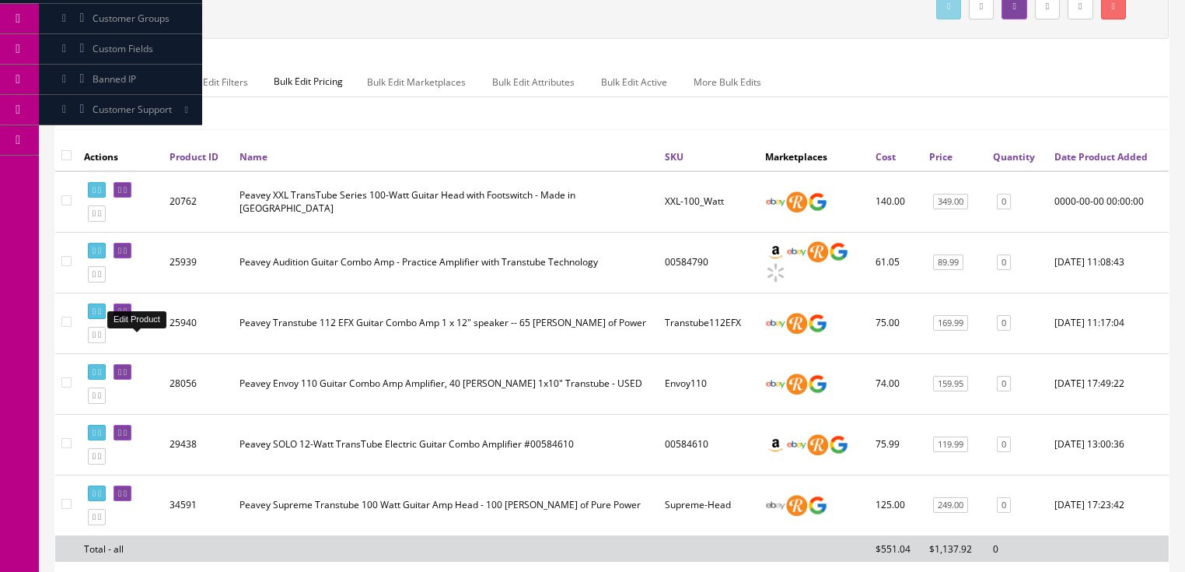
click at [131, 320] on link at bounding box center [123, 311] width 18 height 16
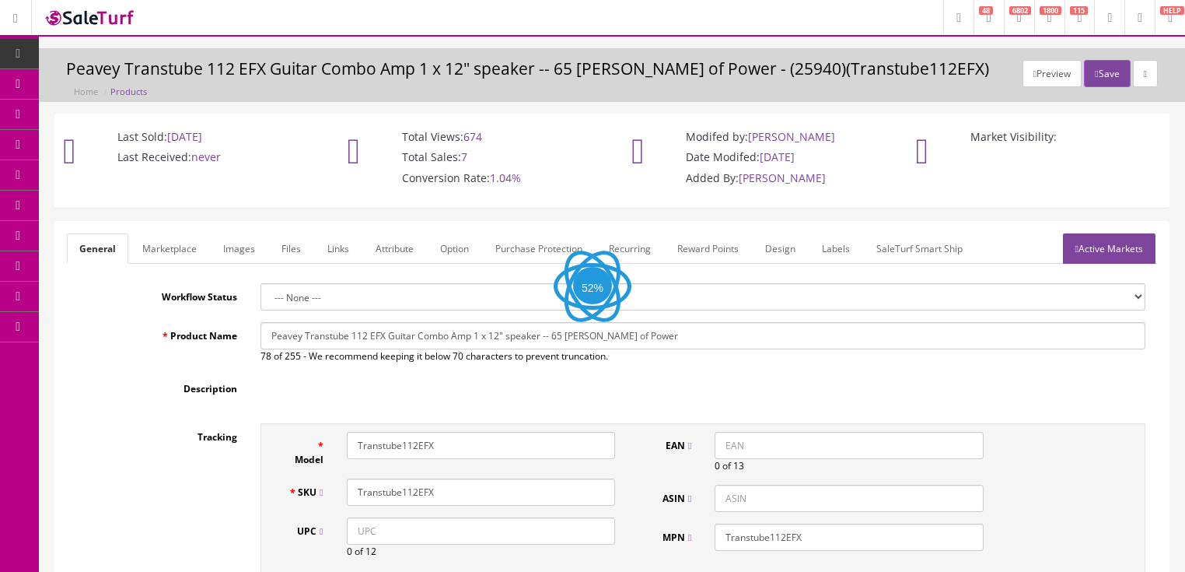
click at [239, 254] on link "Images" at bounding box center [239, 248] width 57 height 30
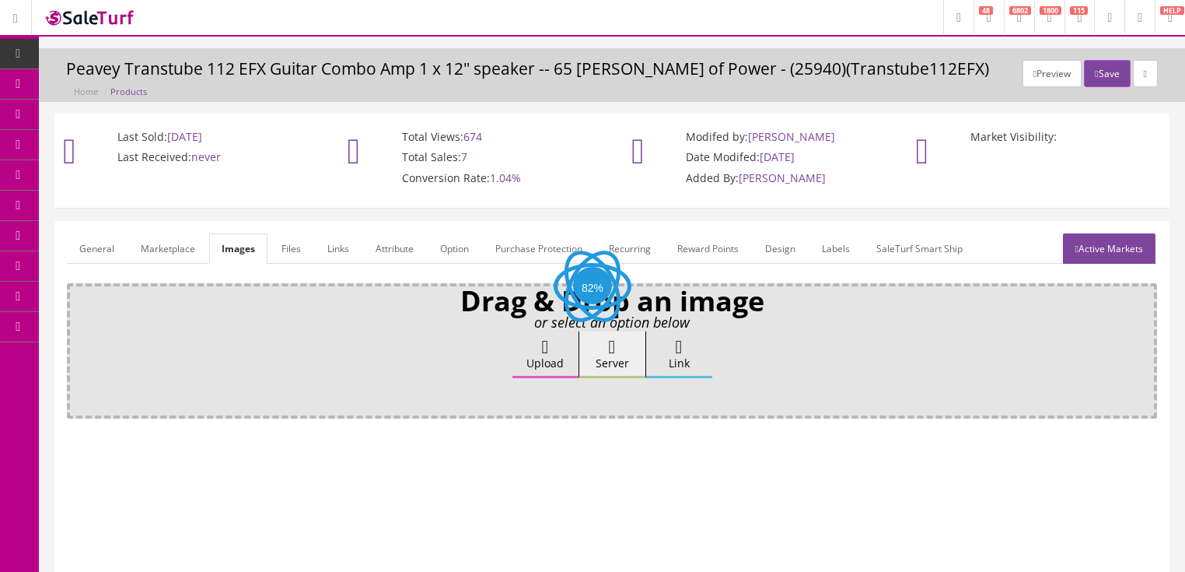
click at [532, 334] on label "Upload" at bounding box center [546, 354] width 66 height 47
click at [78, 334] on input "Upload" at bounding box center [78, 339] width 0 height 16
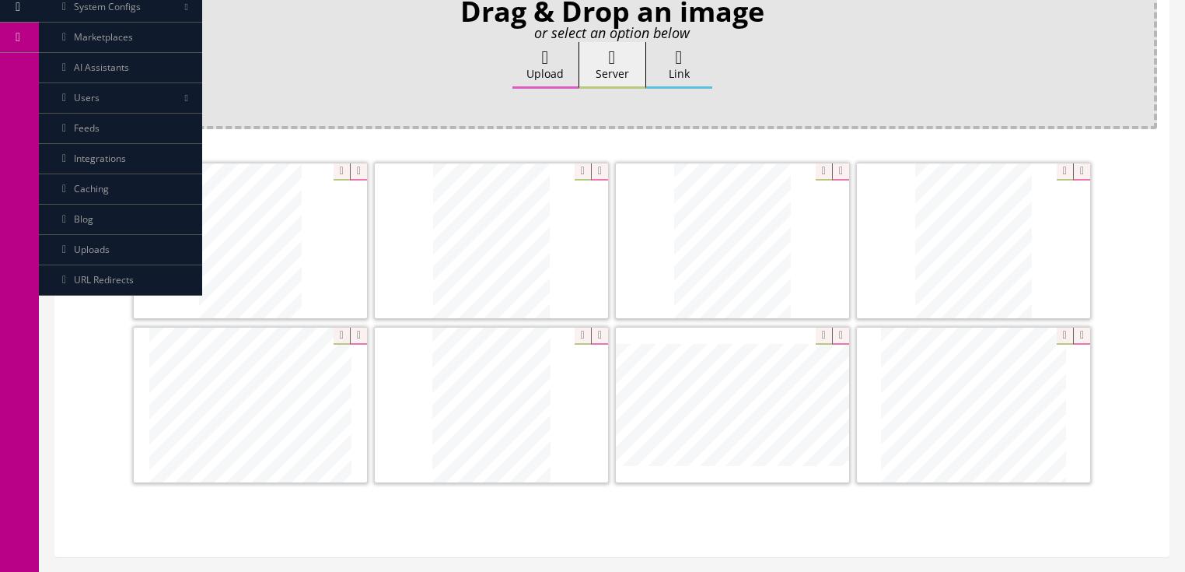
scroll to position [373, 0]
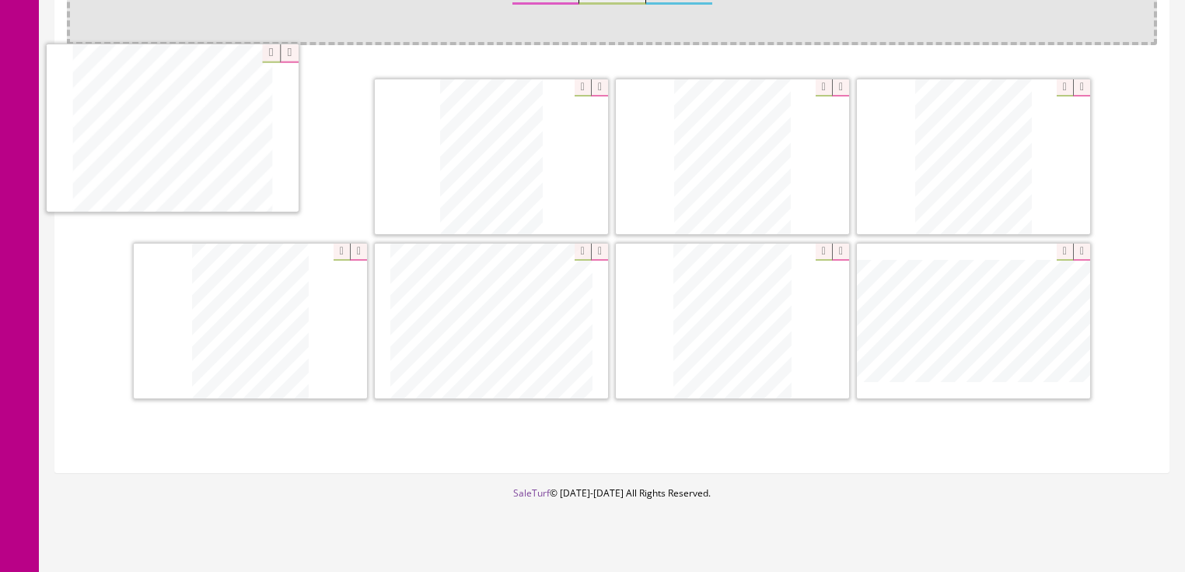
drag, startPoint x: 994, startPoint y: 309, endPoint x: 251, endPoint y: 173, distance: 755.2
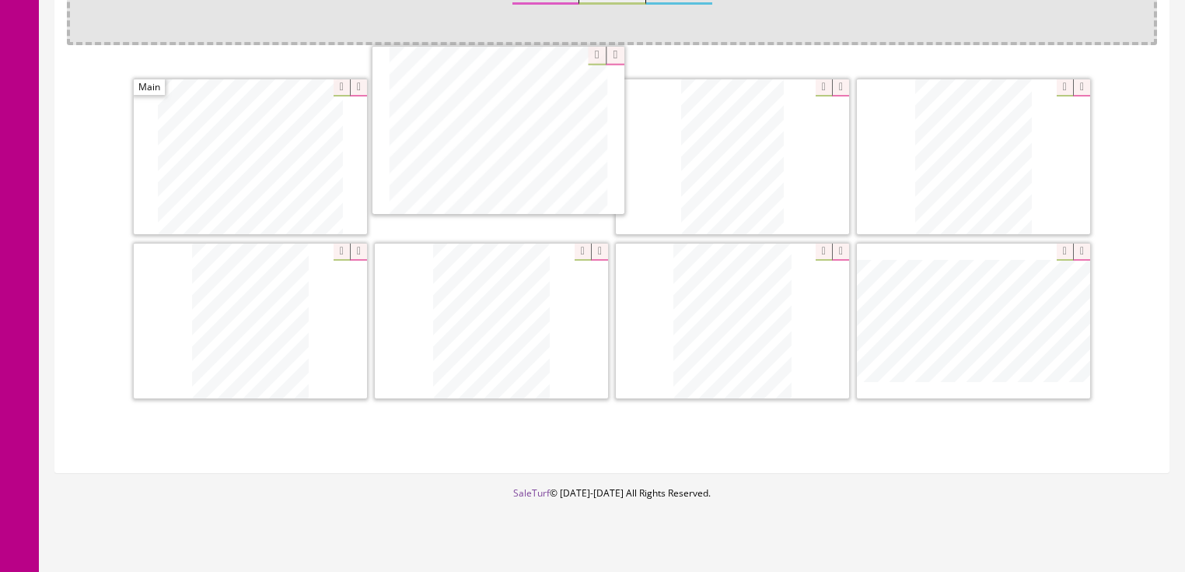
drag, startPoint x: 463, startPoint y: 288, endPoint x: 470, endPoint y: 100, distance: 188.4
drag, startPoint x: 963, startPoint y: 295, endPoint x: 740, endPoint y: 138, distance: 272.6
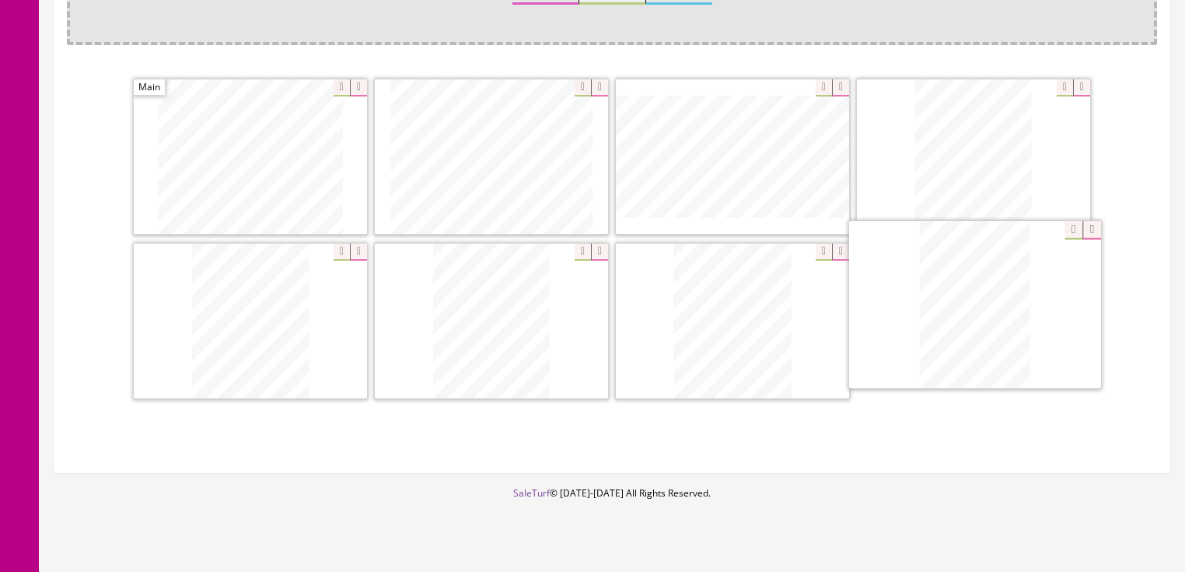
drag, startPoint x: 957, startPoint y: 198, endPoint x: 958, endPoint y: 347, distance: 149.4
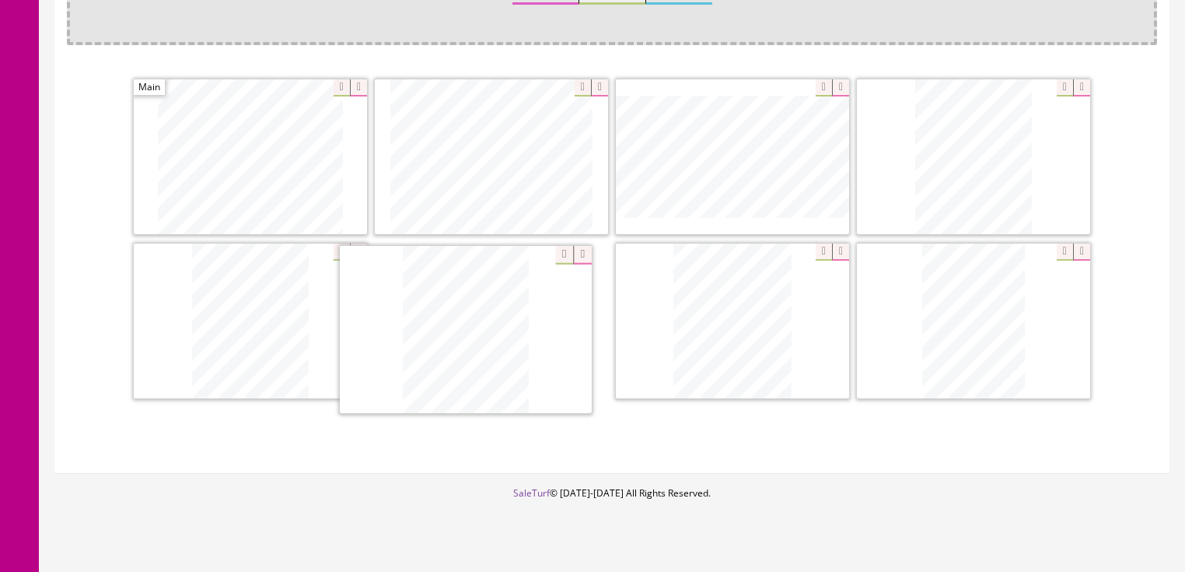
drag, startPoint x: 981, startPoint y: 176, endPoint x: 476, endPoint y: 350, distance: 534.1
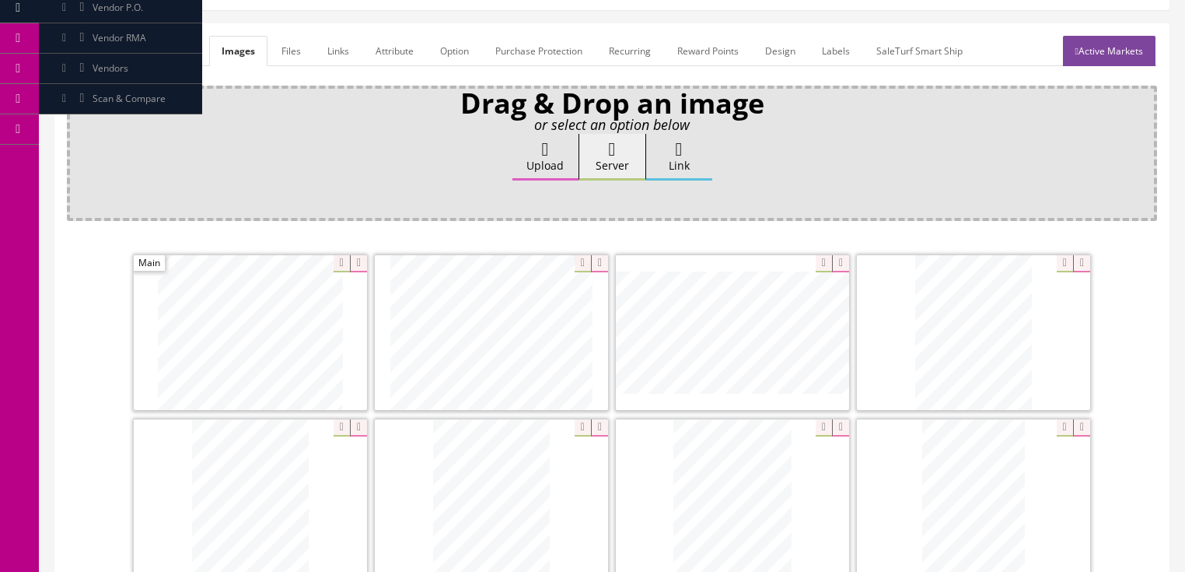
scroll to position [187, 0]
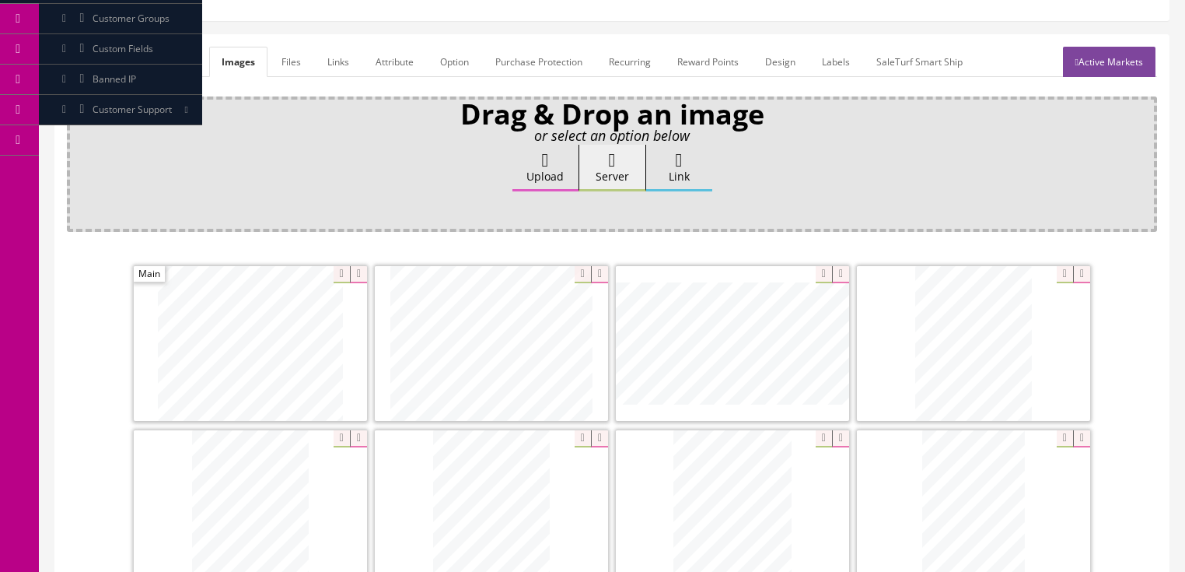
click at [1095, 72] on link "Active Markets" at bounding box center [1109, 62] width 93 height 30
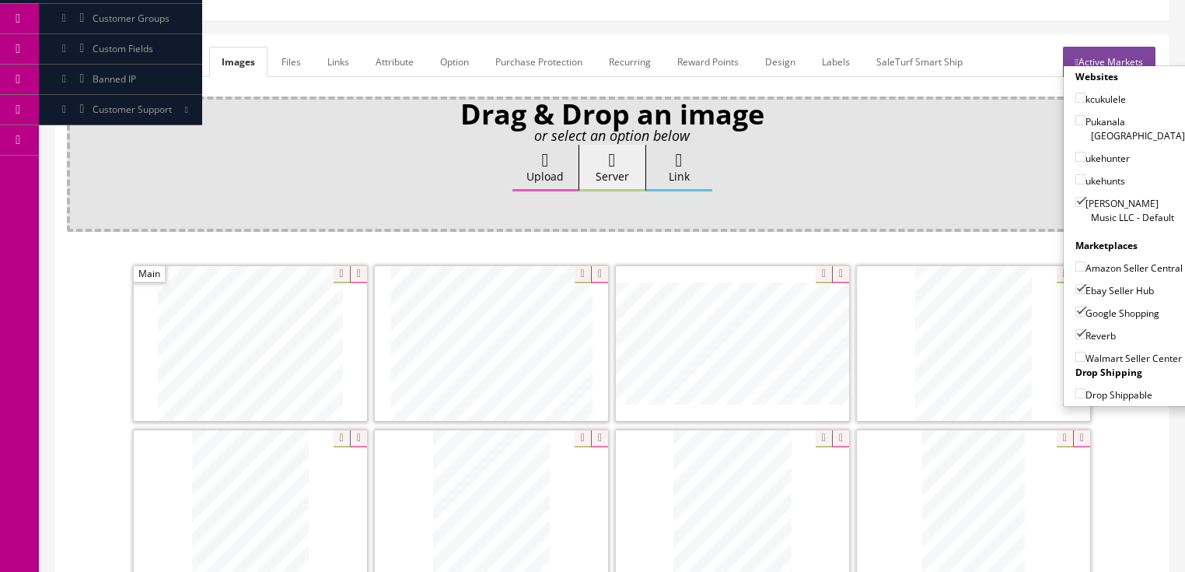
click at [1098, 59] on link "Active Markets" at bounding box center [1109, 62] width 93 height 30
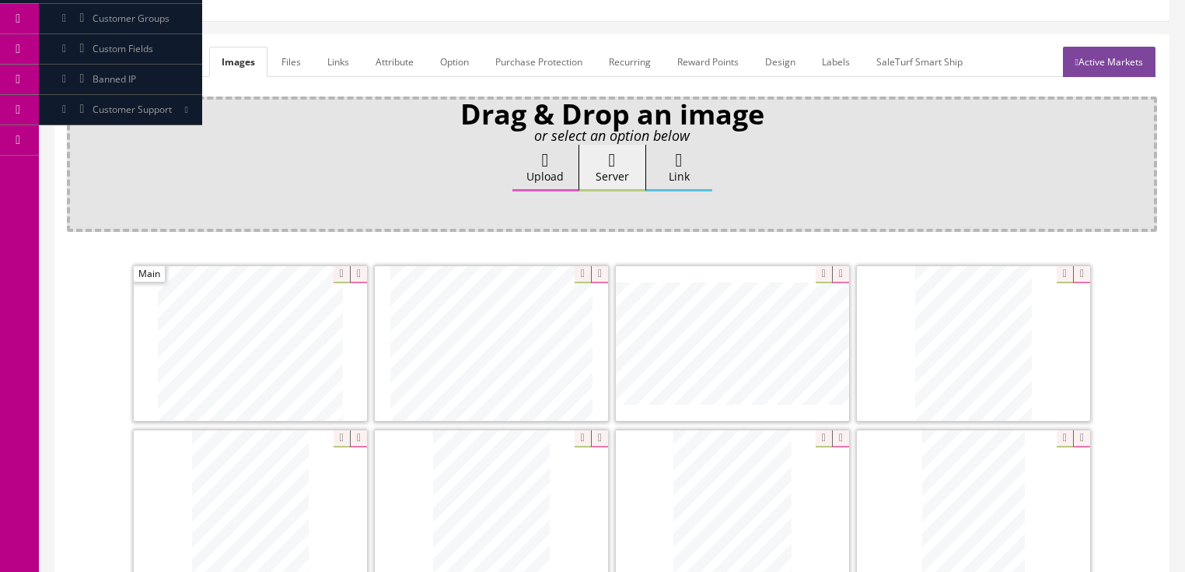
click at [92, 59] on link "General" at bounding box center [97, 62] width 60 height 30
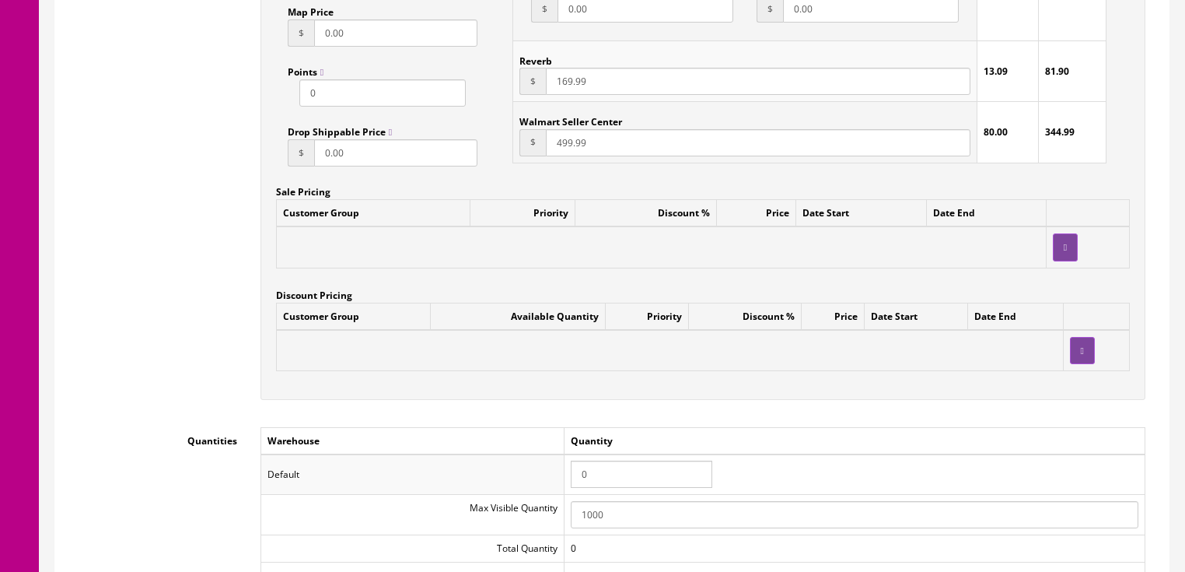
scroll to position [1307, 0]
drag, startPoint x: 613, startPoint y: 481, endPoint x: 545, endPoint y: 478, distance: 67.7
click at [545, 478] on tr "Default 0" at bounding box center [703, 473] width 884 height 40
type input "1"
drag, startPoint x: 772, startPoint y: 423, endPoint x: 771, endPoint y: 413, distance: 10.1
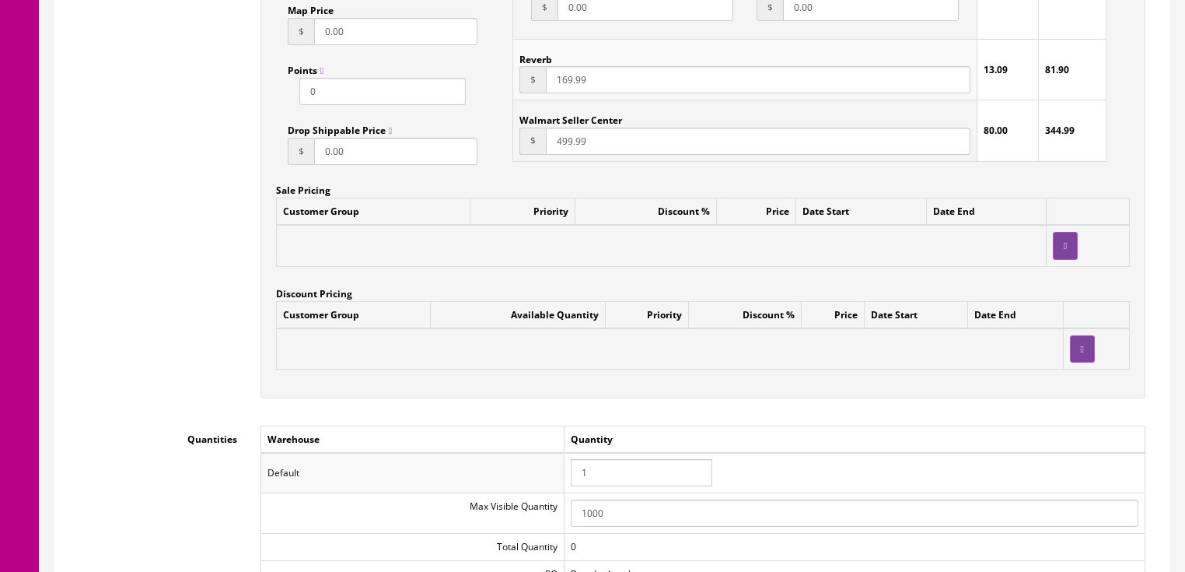
click at [776, 422] on div "Workflow Status --- None --- Product Name Peavey Transtube 112 EFX Guitar Combo…" at bounding box center [612, 182] width 1091 height 2413
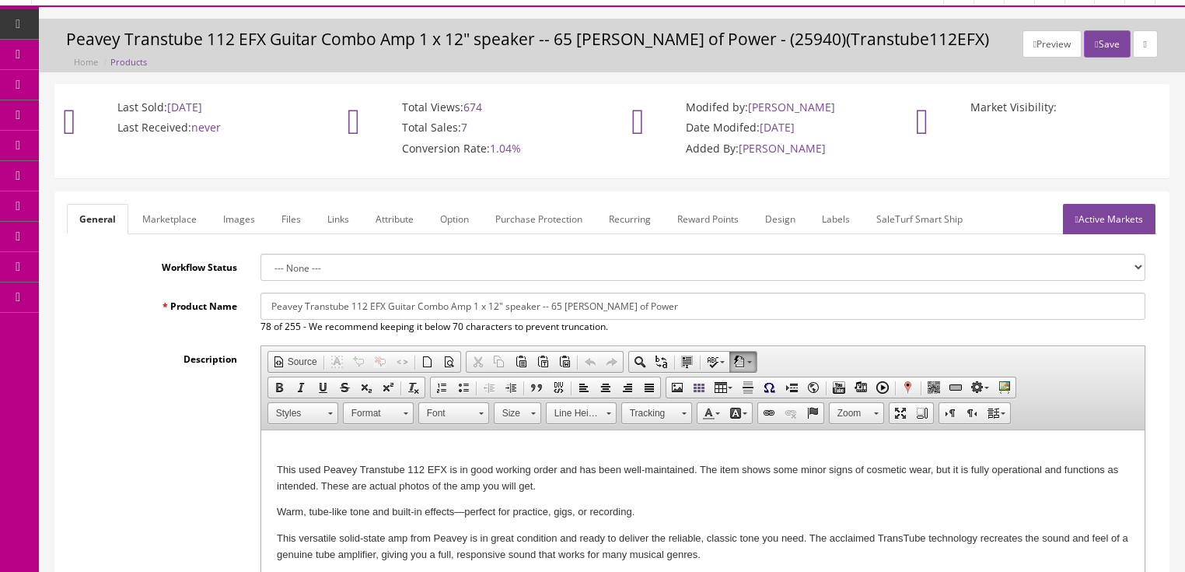
scroll to position [0, 0]
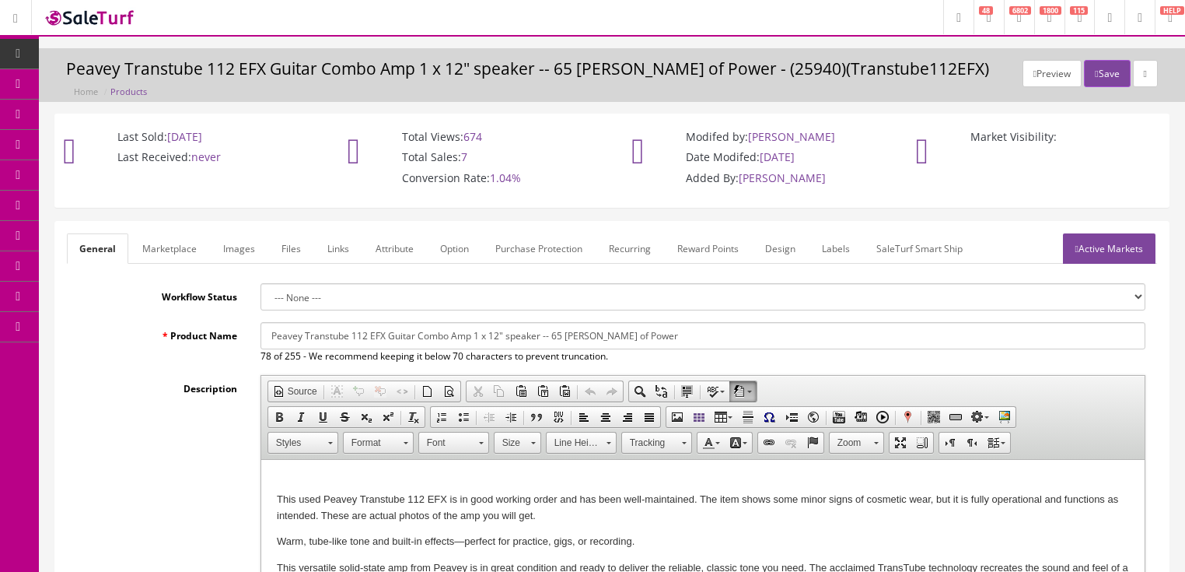
click at [1105, 250] on link "Active Markets" at bounding box center [1109, 248] width 93 height 30
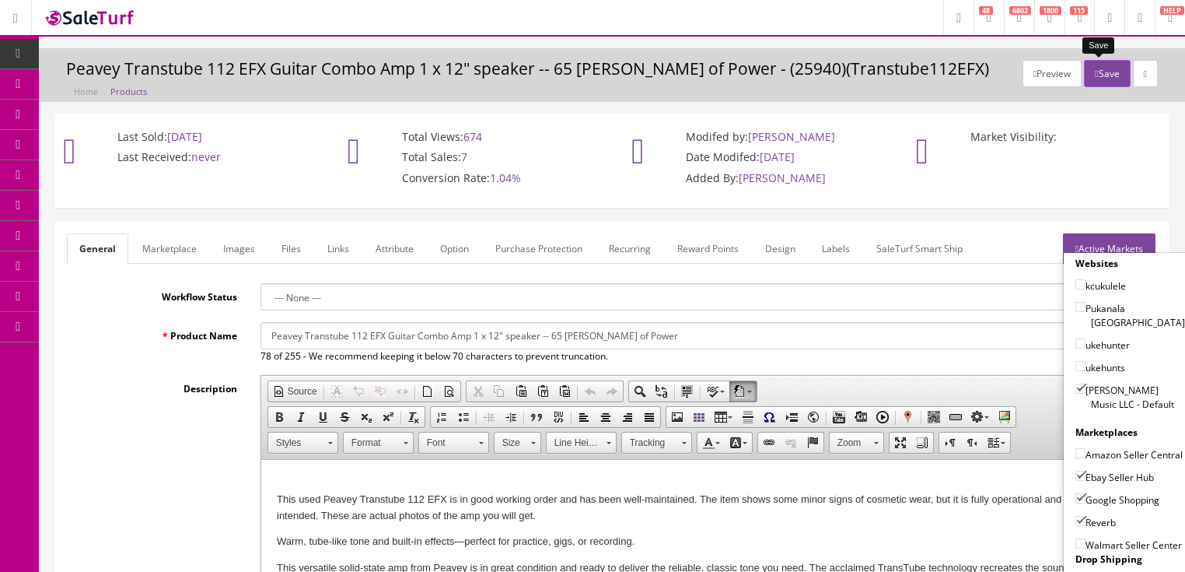
click at [1101, 65] on button "Save" at bounding box center [1107, 73] width 46 height 27
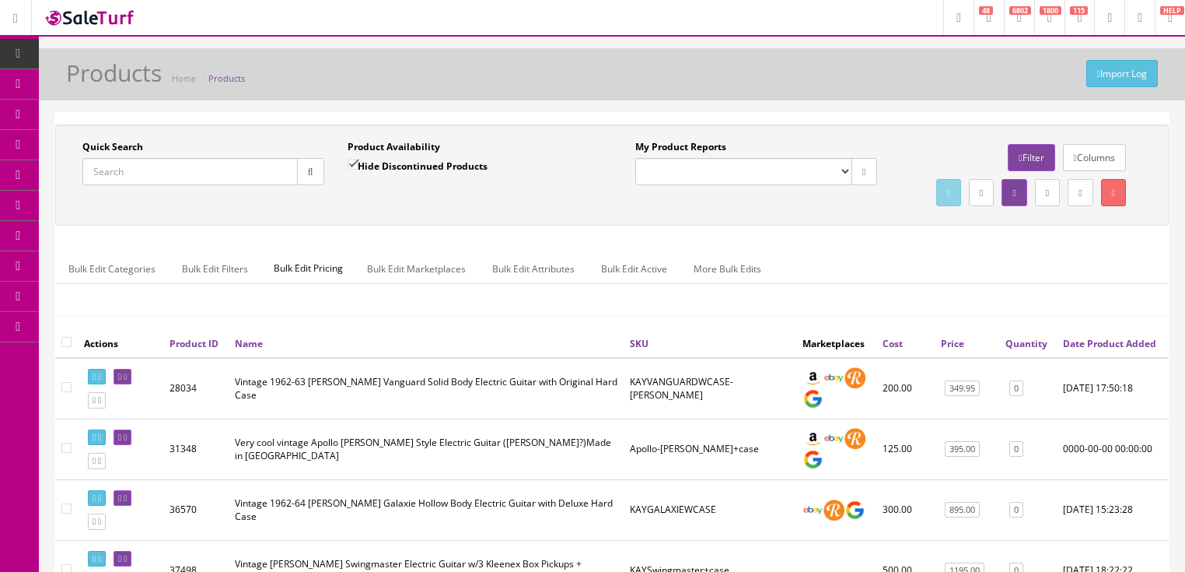
click at [198, 172] on input "Quick Search" at bounding box center [189, 171] width 215 height 27
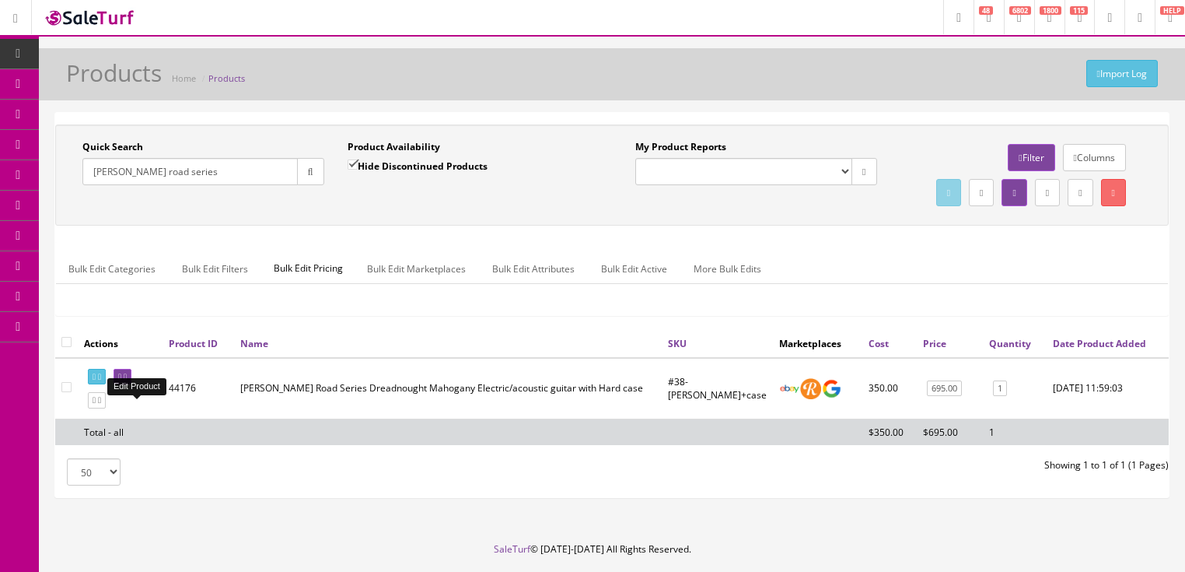
type input "[PERSON_NAME] road series"
click at [127, 381] on icon at bounding box center [125, 377] width 3 height 9
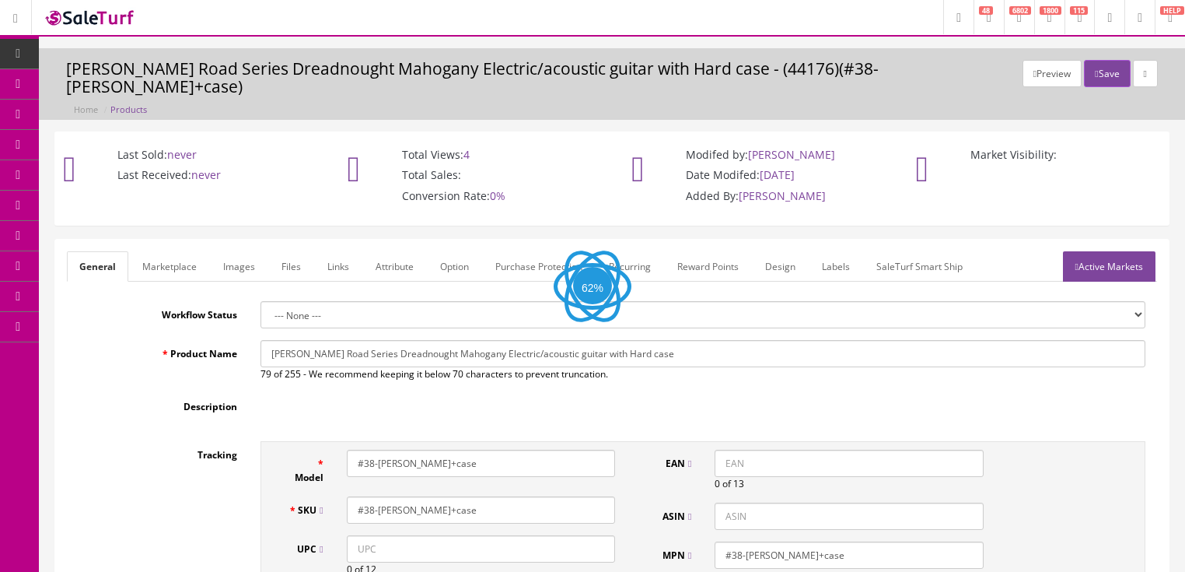
drag, startPoint x: 0, startPoint y: 0, endPoint x: 240, endPoint y: 246, distance: 343.8
click at [239, 251] on link "Images" at bounding box center [239, 266] width 57 height 30
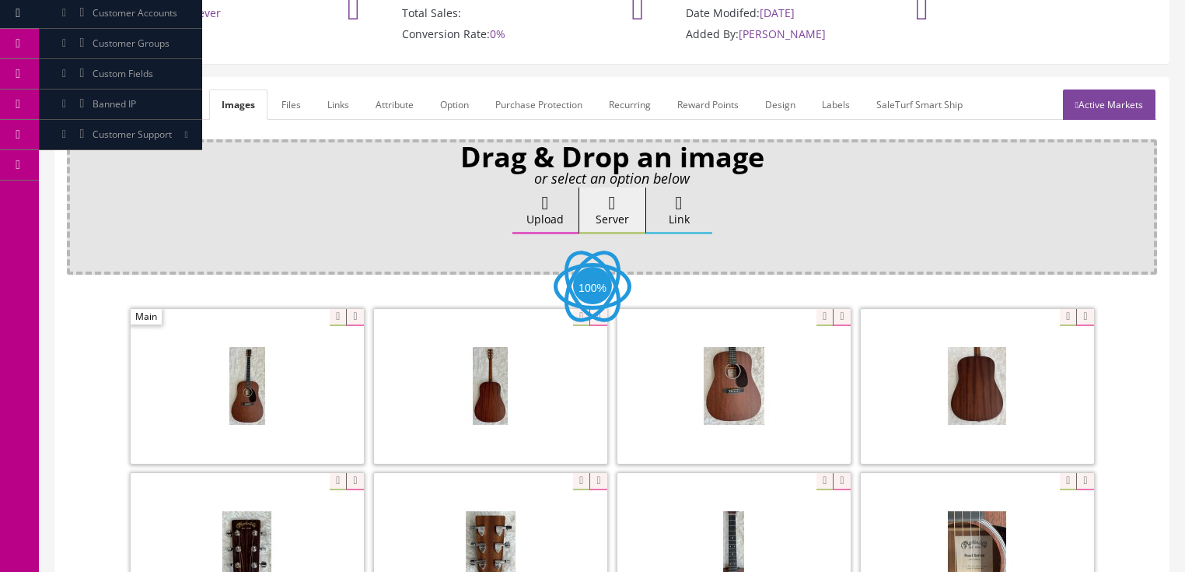
scroll to position [187, 0]
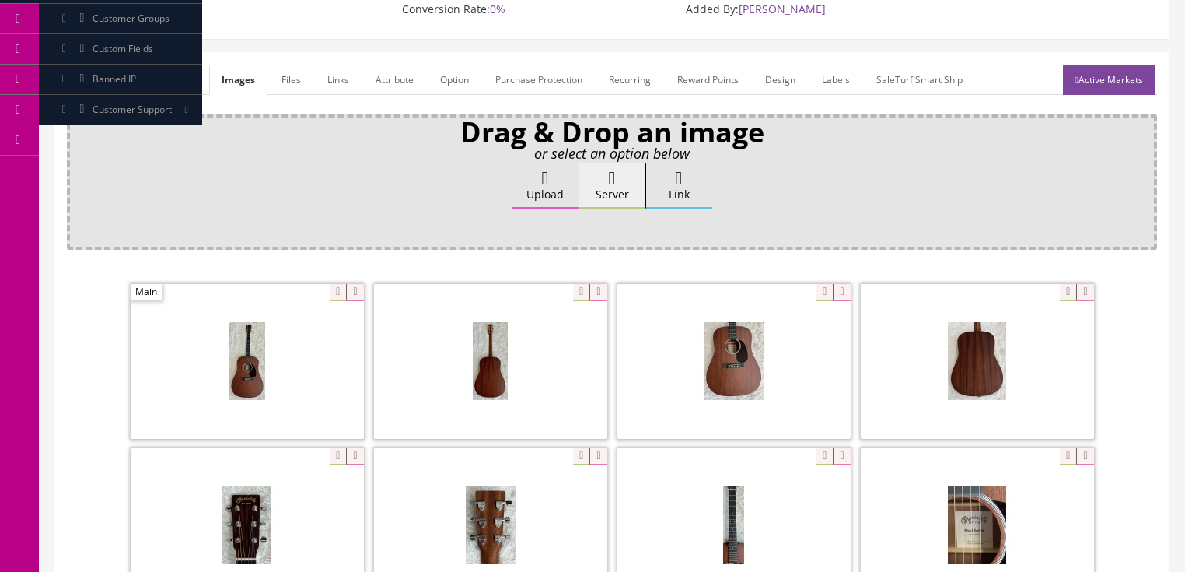
click at [537, 170] on label "Upload" at bounding box center [546, 186] width 66 height 47
click at [78, 170] on input "Upload" at bounding box center [78, 171] width 0 height 16
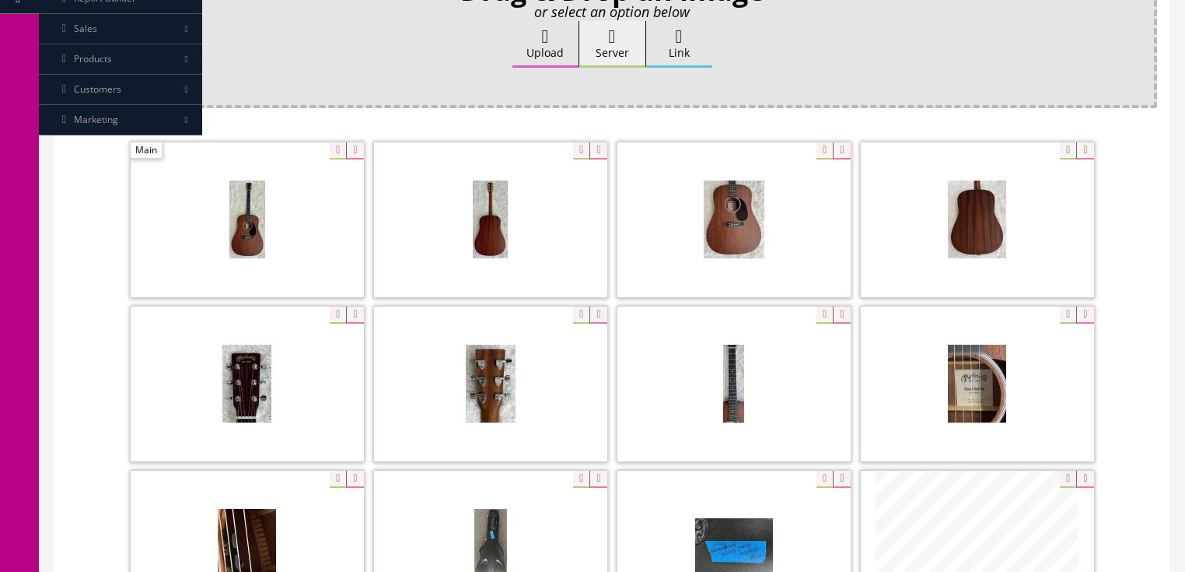
scroll to position [373, 0]
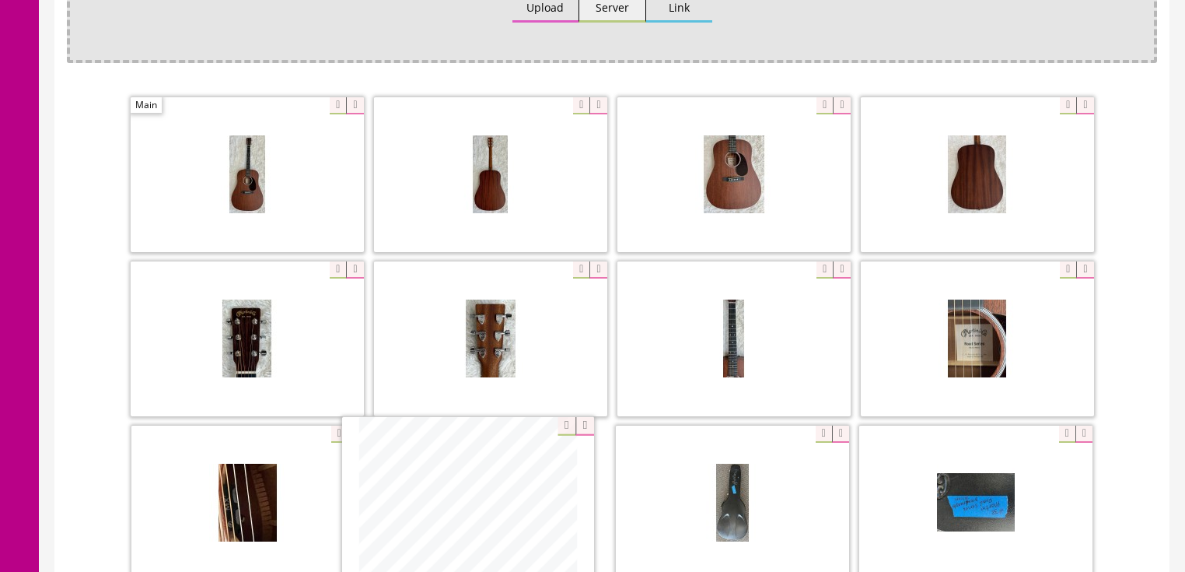
drag, startPoint x: 958, startPoint y: 517, endPoint x: 448, endPoint y: 517, distance: 509.5
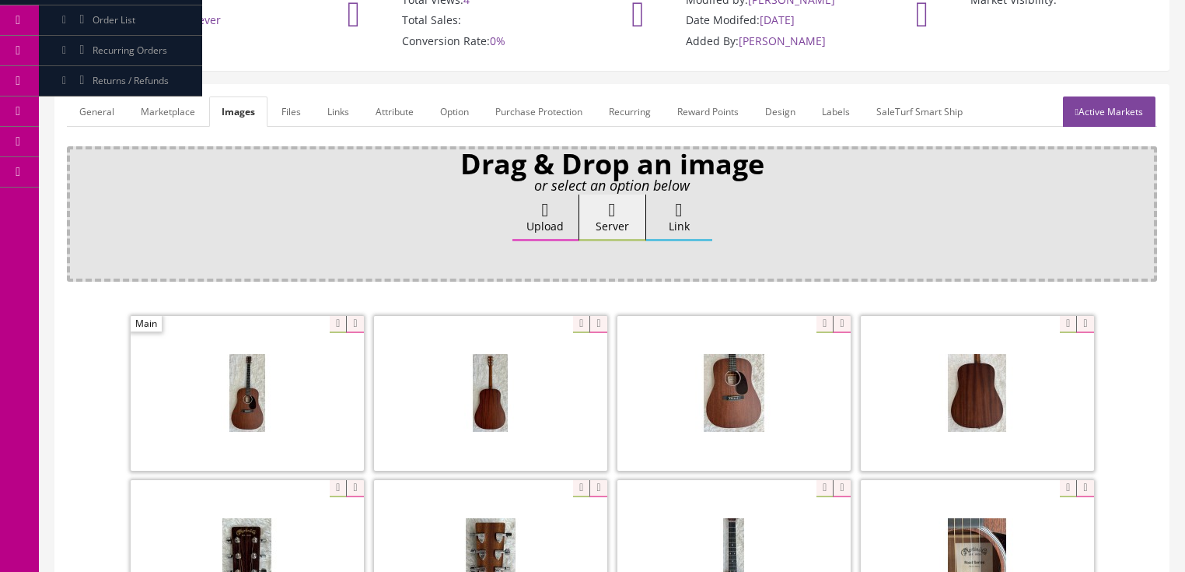
scroll to position [124, 0]
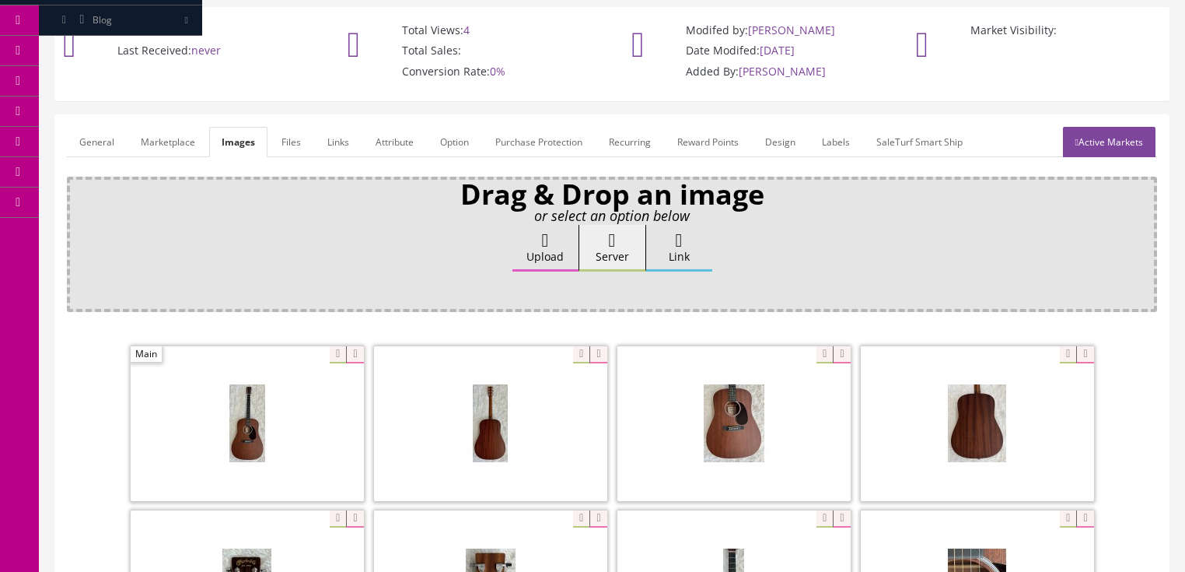
click at [96, 127] on link "General" at bounding box center [97, 142] width 60 height 30
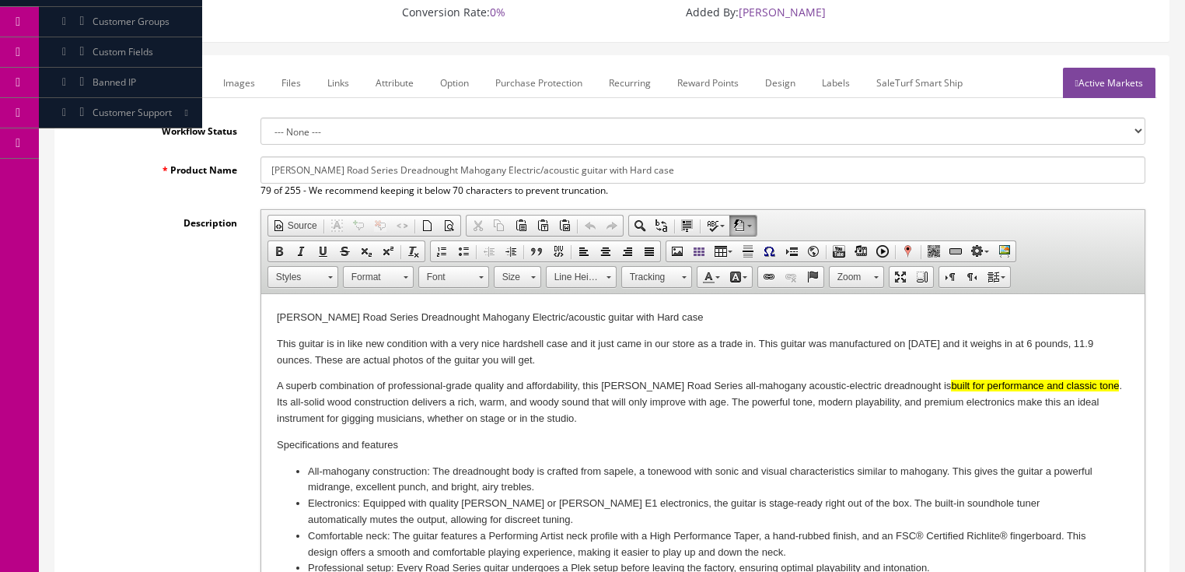
scroll to position [187, 0]
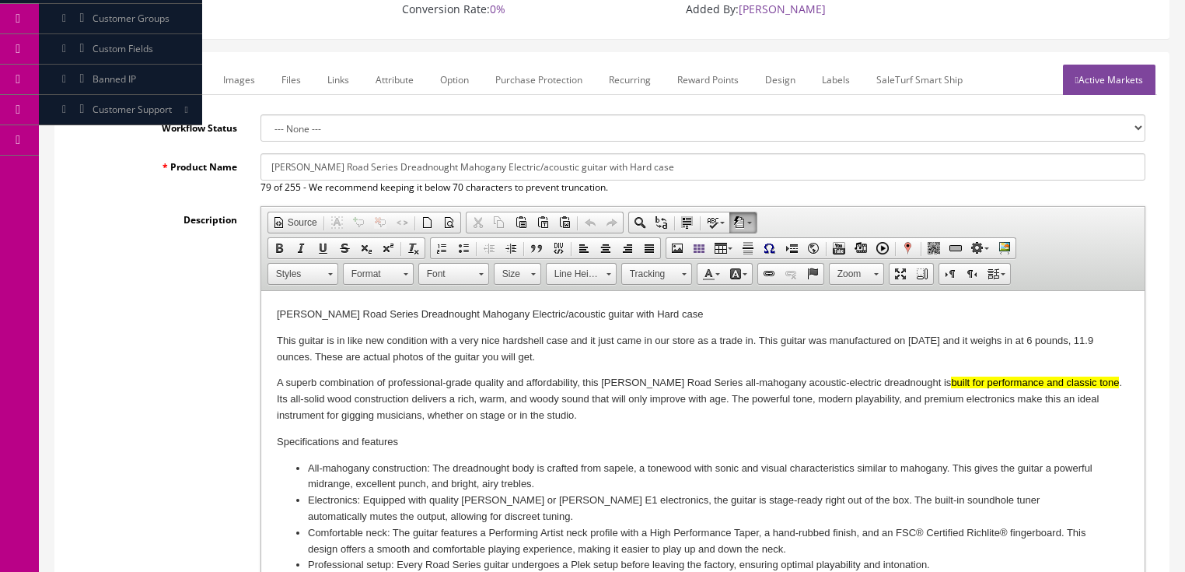
click at [568, 352] on p "This guitar is in like new condition with a very nice hardshell case and it jus…" at bounding box center [702, 349] width 853 height 33
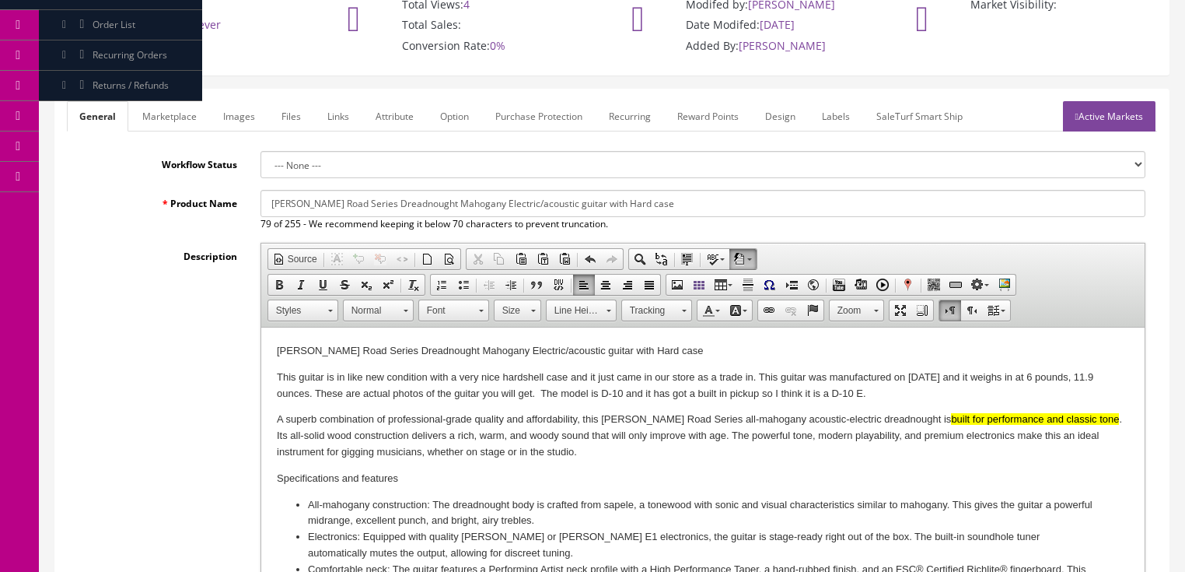
scroll to position [0, 0]
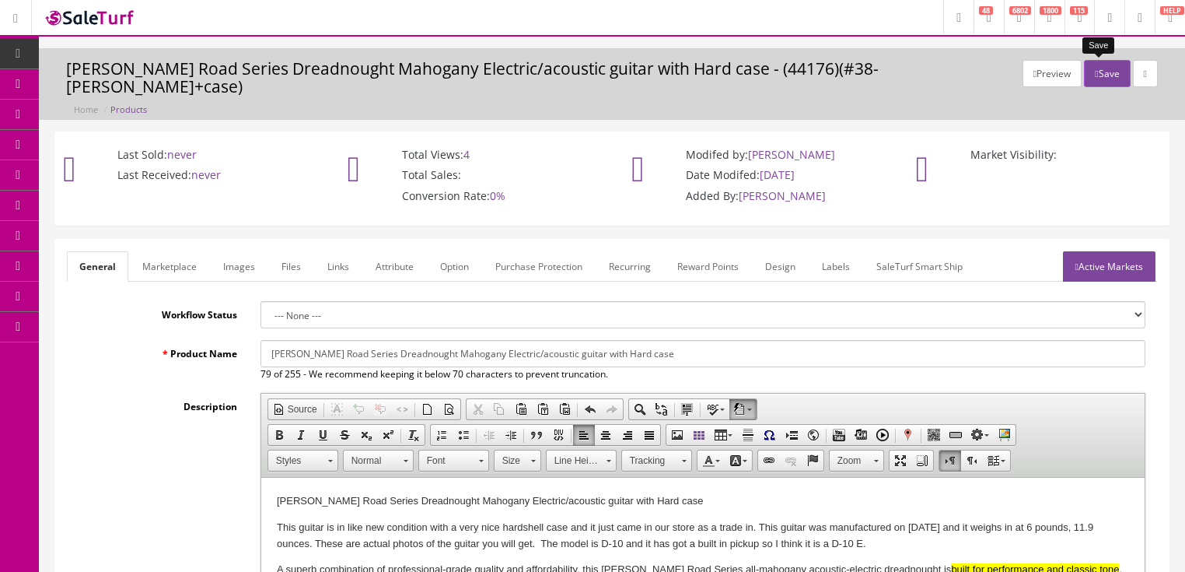
click at [1110, 69] on button "Save" at bounding box center [1107, 73] width 46 height 27
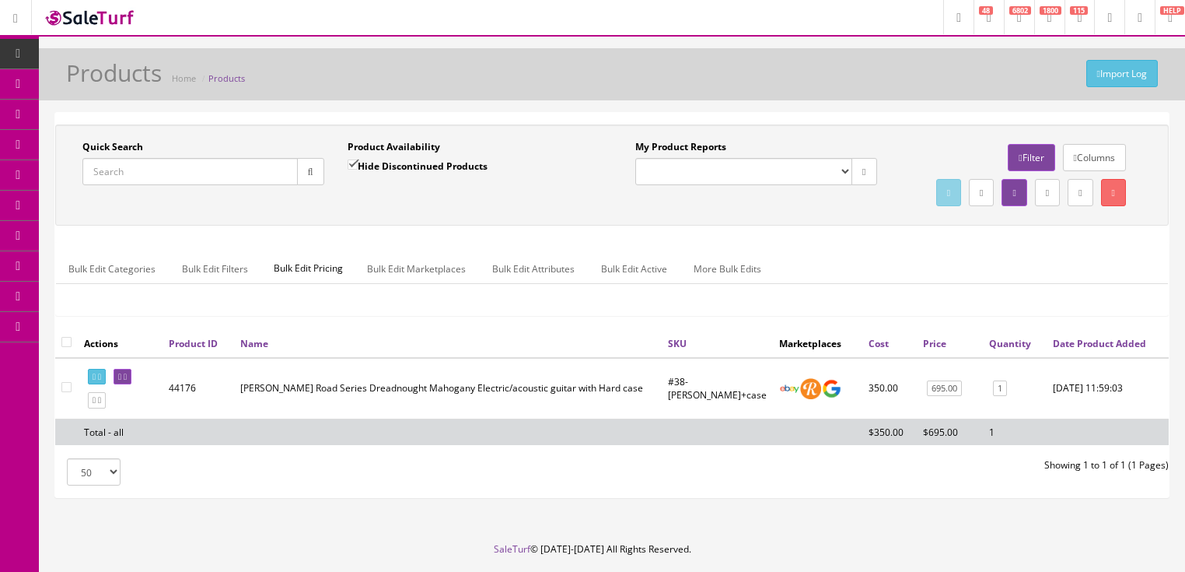
click at [257, 176] on input "Quick Search" at bounding box center [189, 171] width 215 height 27
type input "rickenbacker"
click at [349, 159] on input "Hide Discontinued Products" at bounding box center [353, 164] width 10 height 10
checkbox input "false"
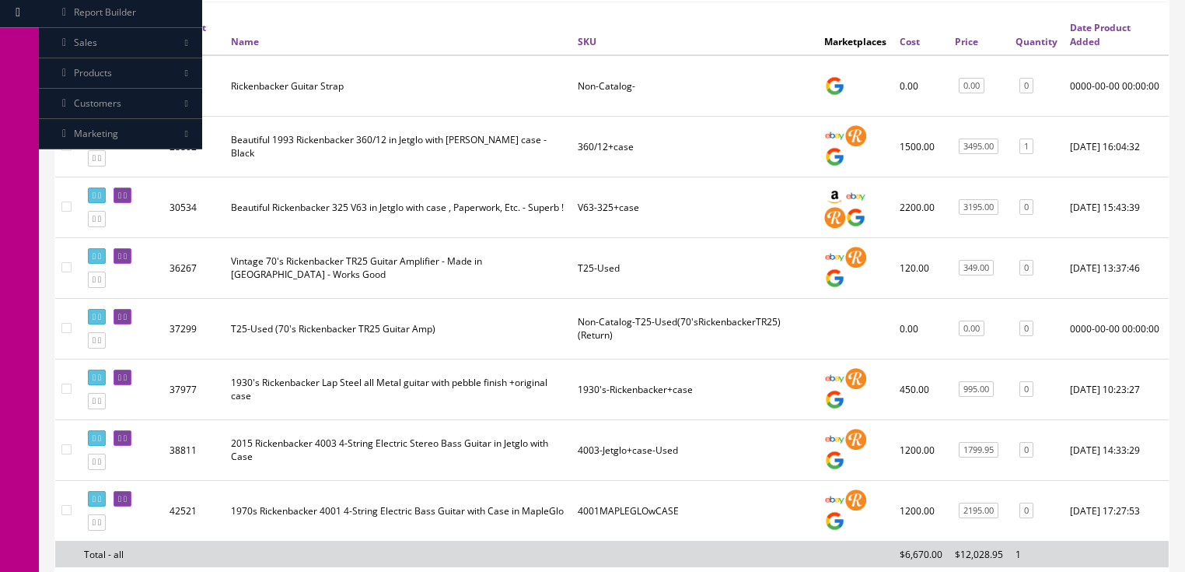
scroll to position [311, 0]
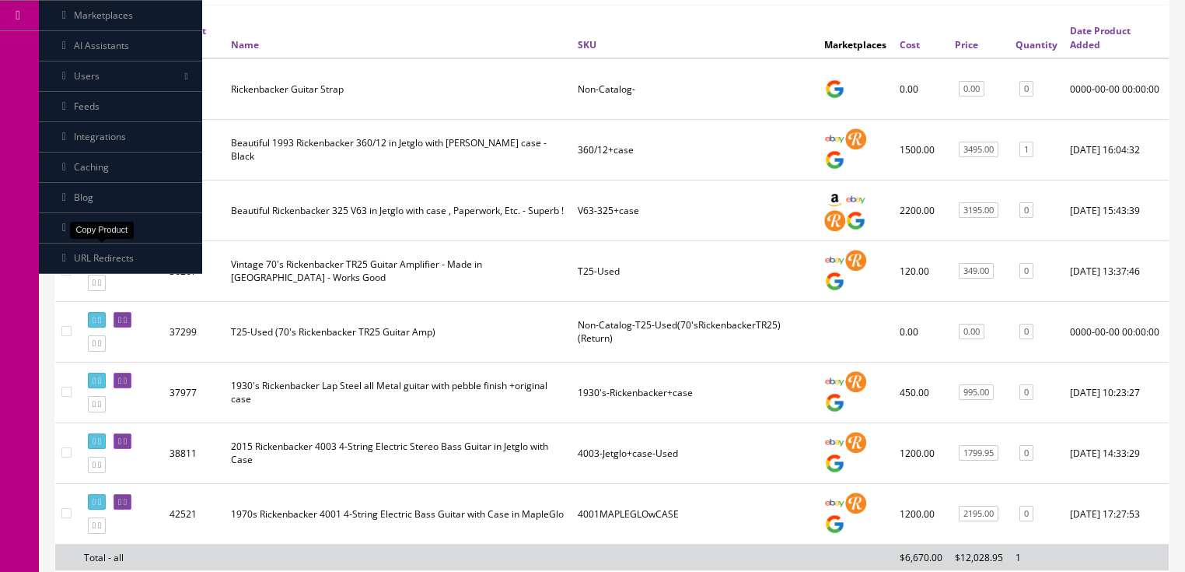
click at [96, 226] on icon at bounding box center [94, 222] width 3 height 9
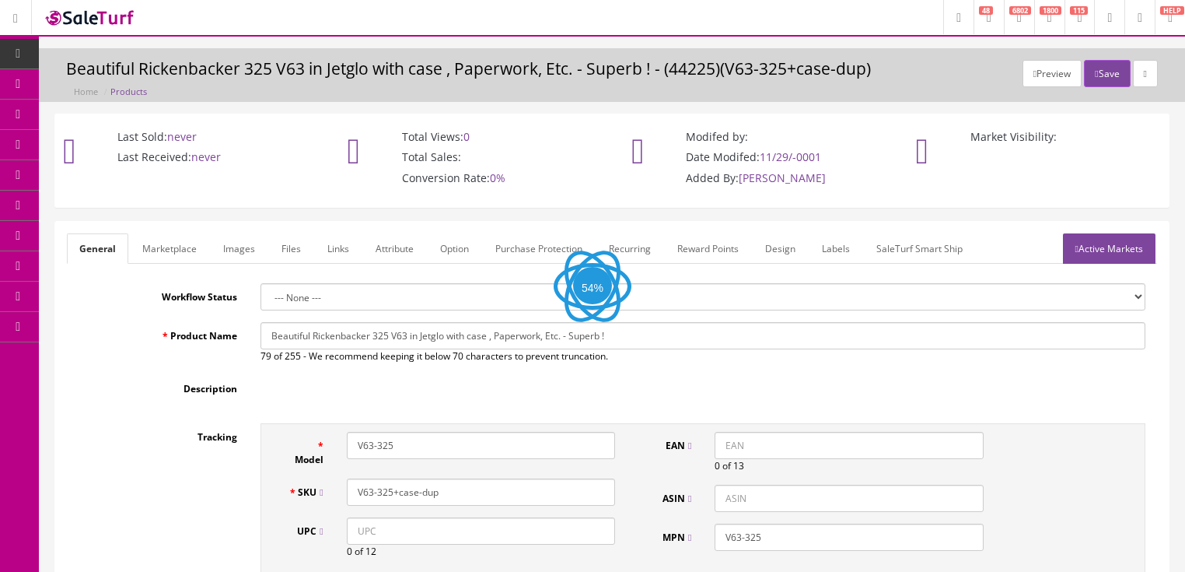
click at [227, 247] on link "Images" at bounding box center [239, 248] width 57 height 30
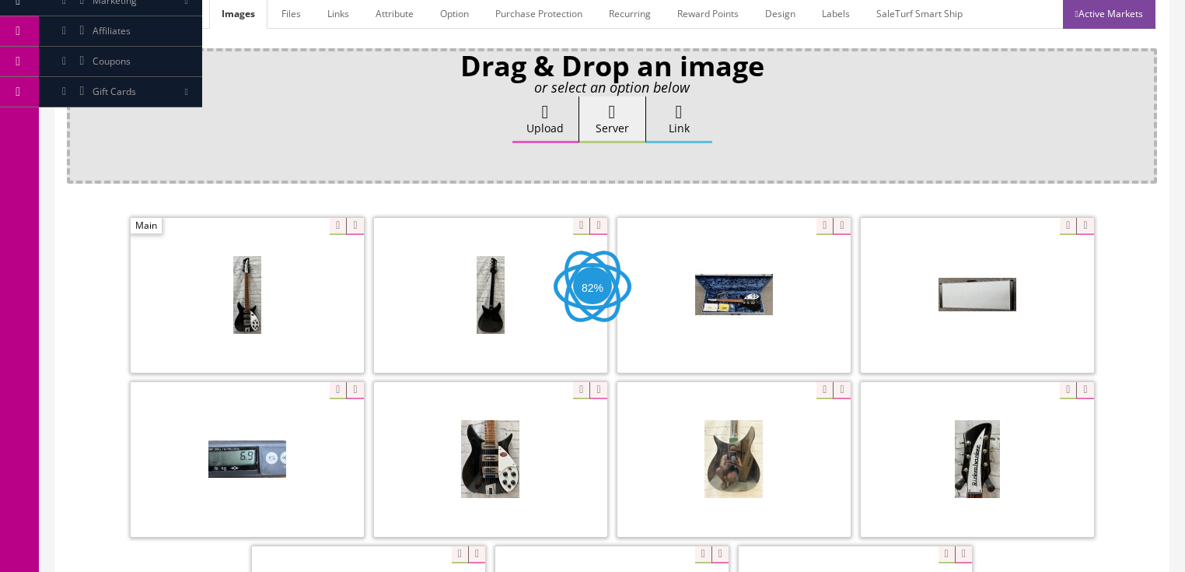
scroll to position [249, 0]
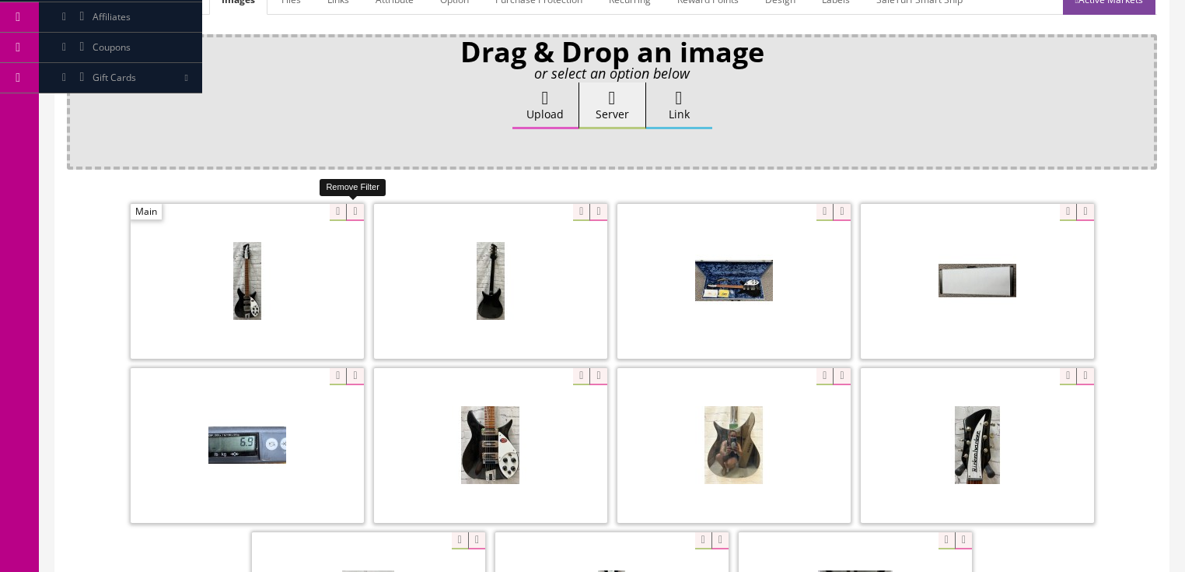
click at [355, 213] on icon at bounding box center [354, 212] width 17 height 17
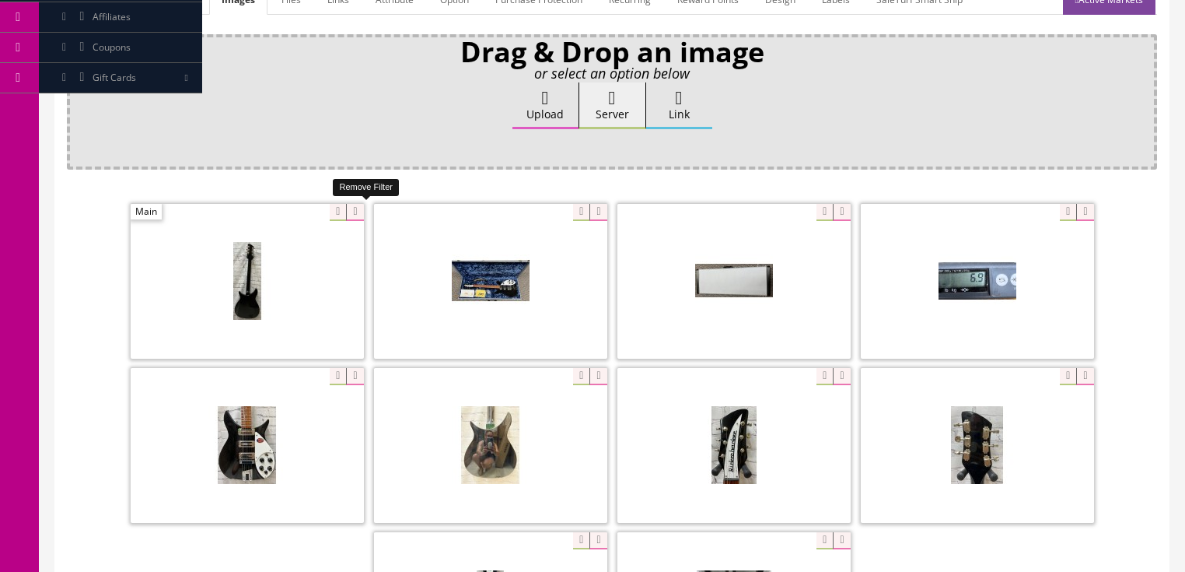
click at [355, 213] on icon at bounding box center [354, 212] width 17 height 17
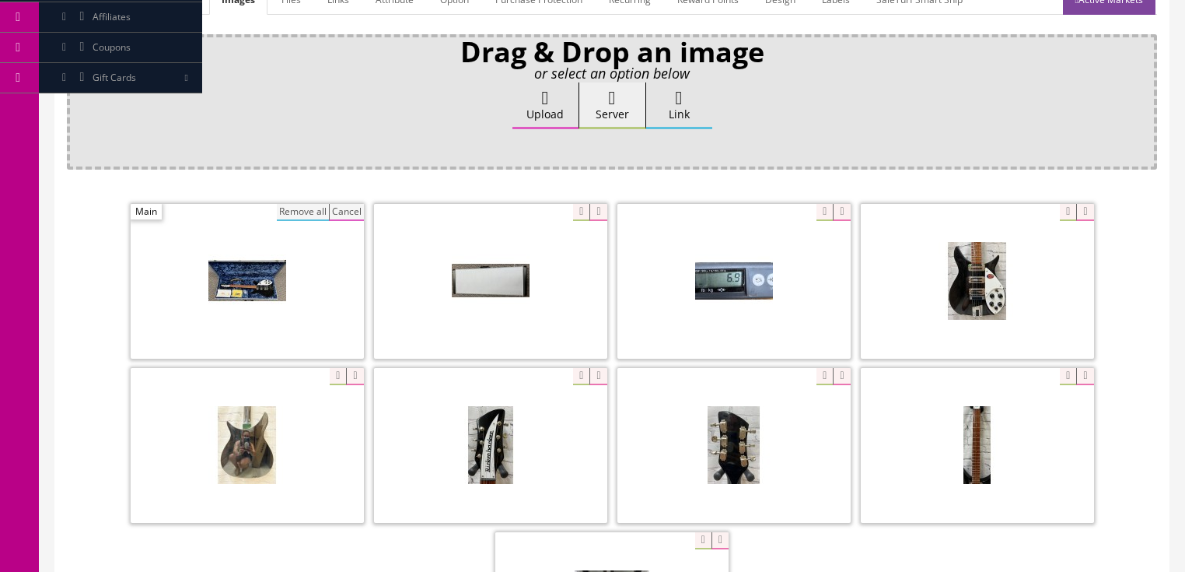
click at [311, 206] on button "Remove all" at bounding box center [303, 212] width 52 height 17
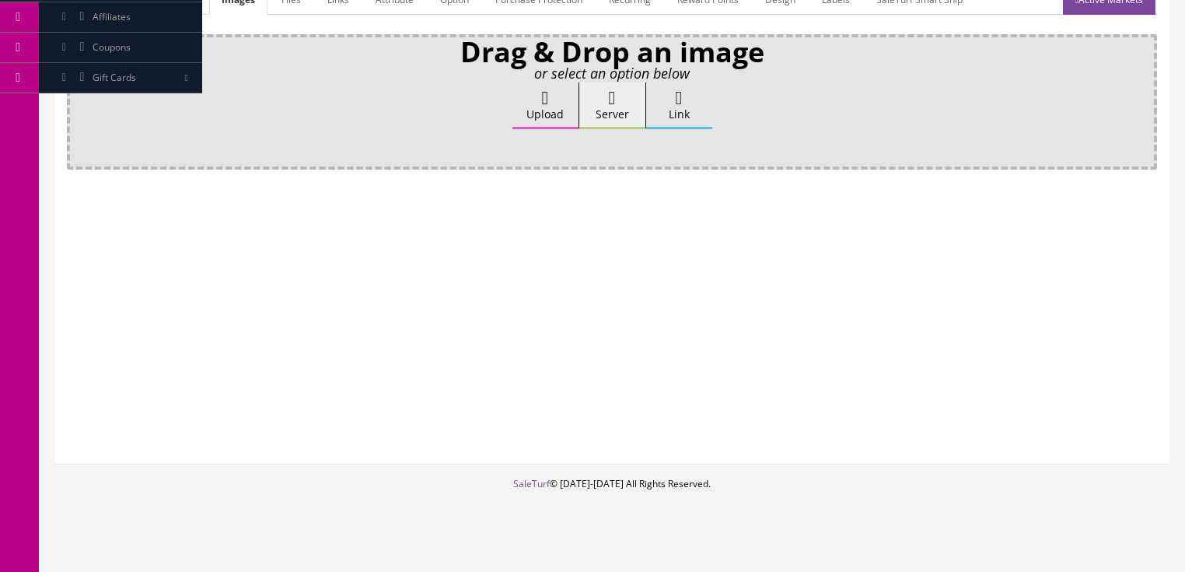
click at [562, 84] on label "Upload" at bounding box center [546, 105] width 66 height 47
click at [78, 84] on input "Upload" at bounding box center [78, 90] width 0 height 16
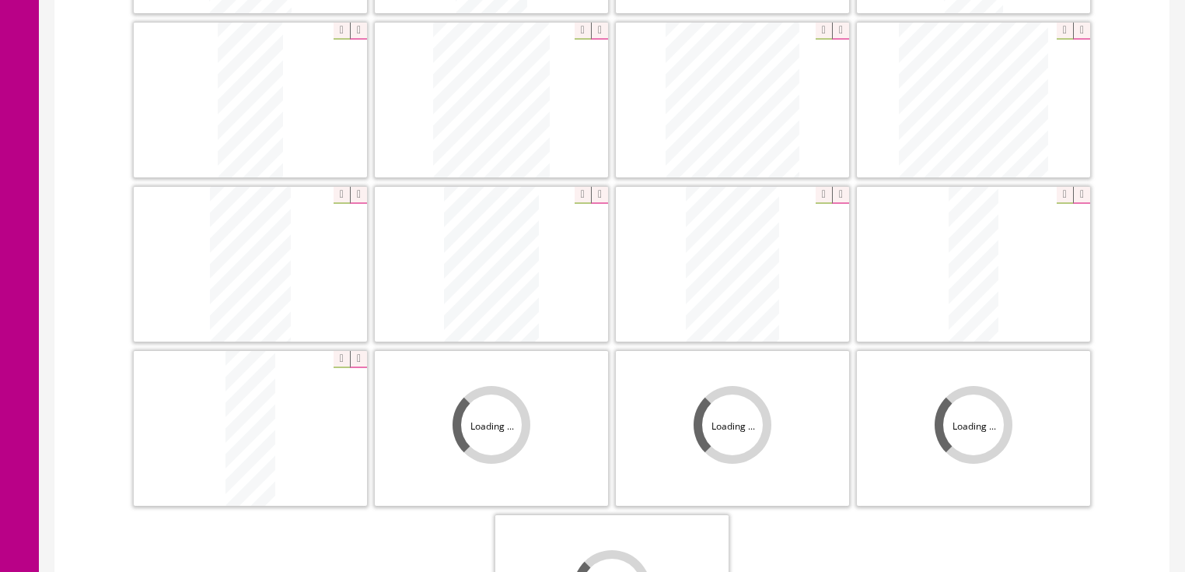
scroll to position [747, 0]
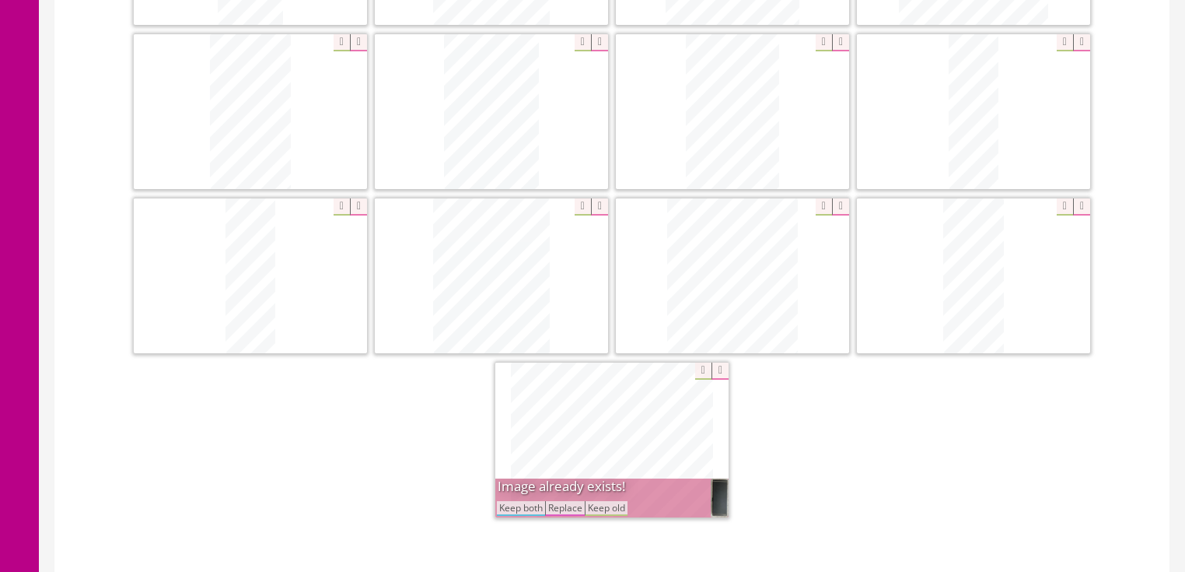
click at [720, 370] on icon at bounding box center [720, 370] width 17 height 17
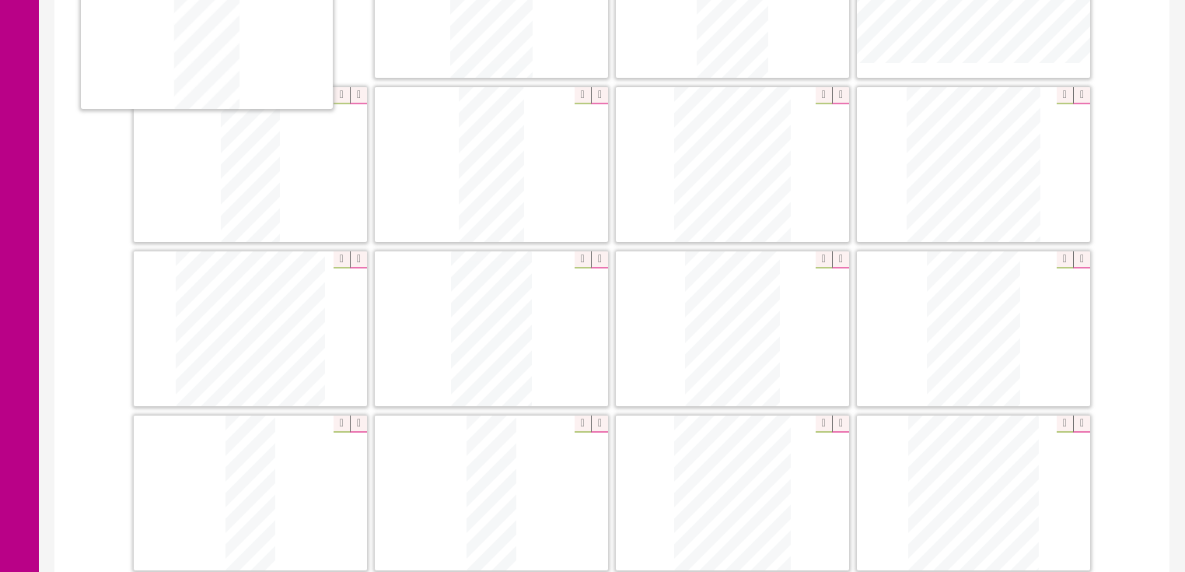
scroll to position [407, 0]
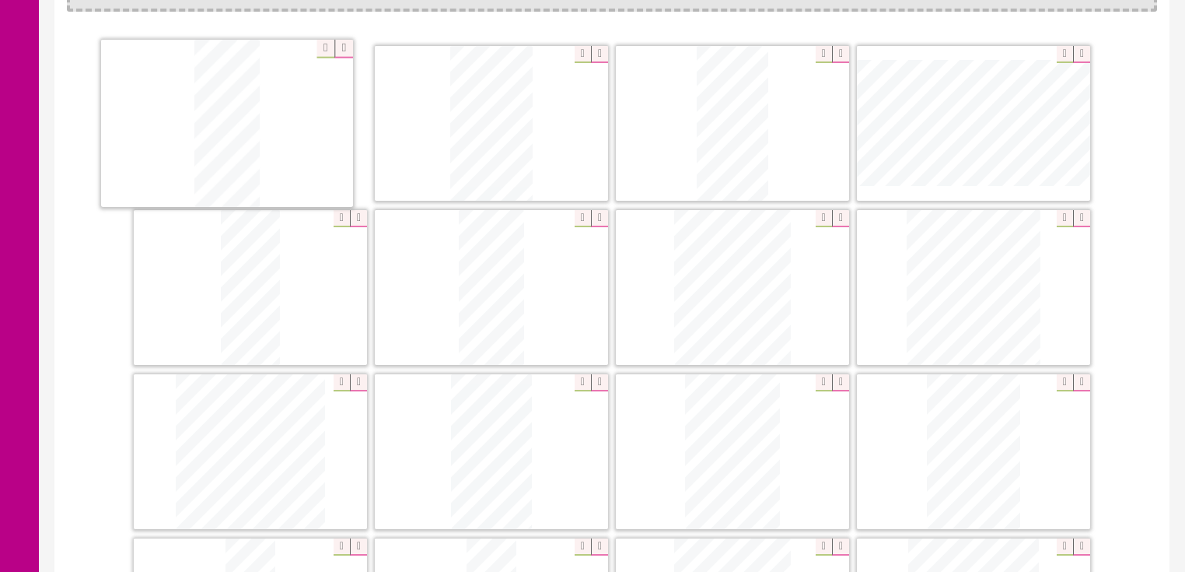
drag, startPoint x: 992, startPoint y: 287, endPoint x: 243, endPoint y: 111, distance: 768.7
drag, startPoint x: 436, startPoint y: 251, endPoint x: 420, endPoint y: 103, distance: 148.6
drag, startPoint x: 927, startPoint y: 415, endPoint x: 691, endPoint y: 104, distance: 390.8
drag, startPoint x: 260, startPoint y: 455, endPoint x: 1002, endPoint y: 124, distance: 812.4
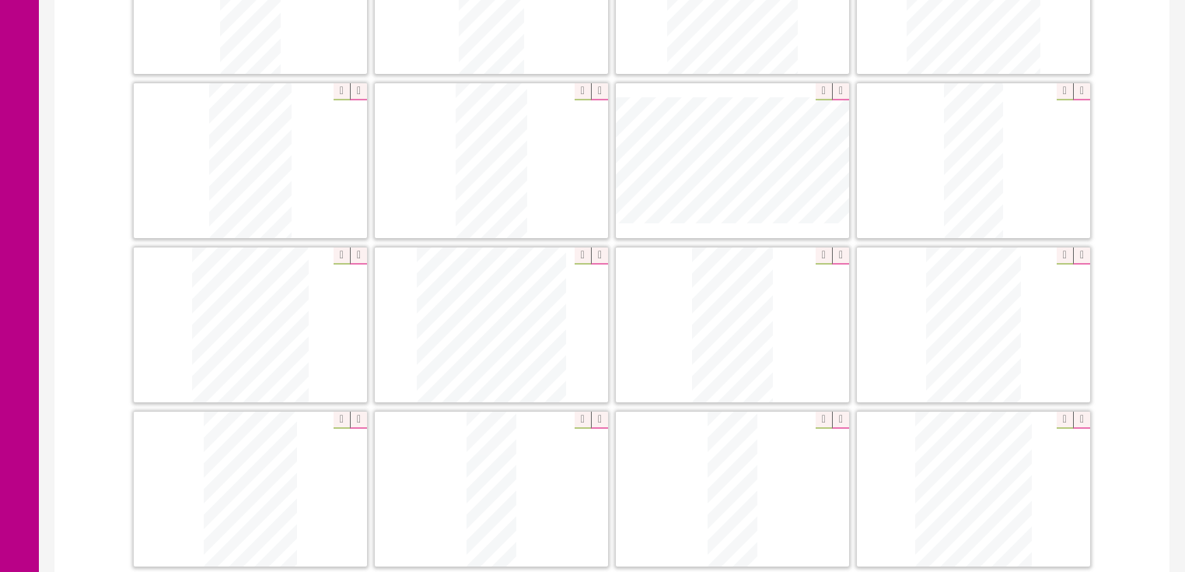
scroll to position [531, 0]
drag, startPoint x: 280, startPoint y: 523, endPoint x: 292, endPoint y: 246, distance: 277.2
drag, startPoint x: 271, startPoint y: 472, endPoint x: 525, endPoint y: 146, distance: 413.0
drag, startPoint x: 961, startPoint y: 476, endPoint x: 717, endPoint y: 160, distance: 399.2
drag, startPoint x: 757, startPoint y: 295, endPoint x: 931, endPoint y: 156, distance: 223.0
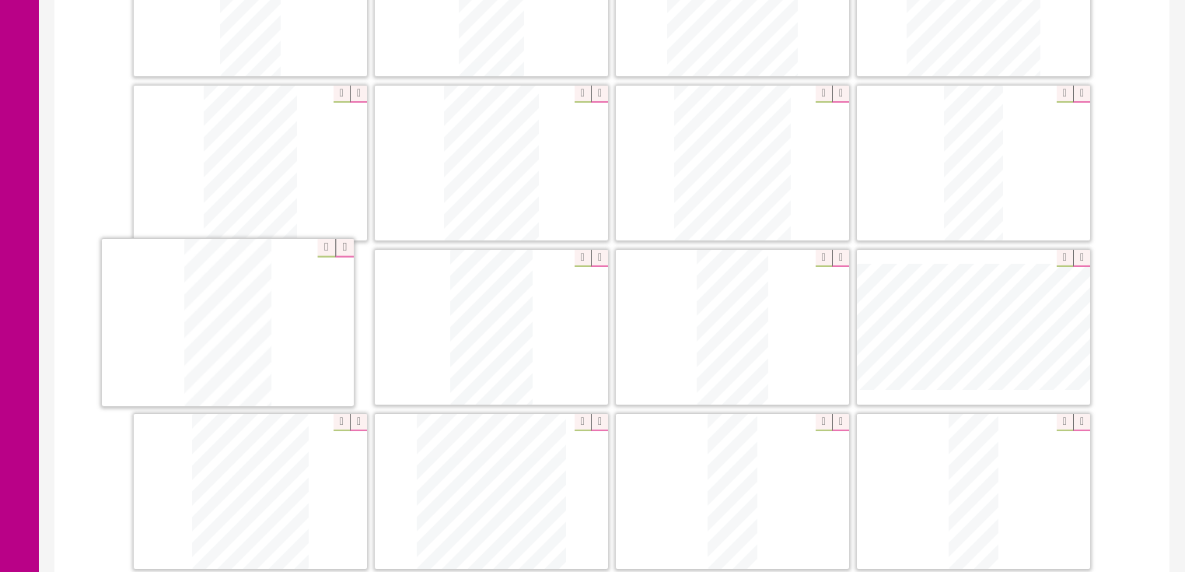
drag, startPoint x: 471, startPoint y: 481, endPoint x: 207, endPoint y: 315, distance: 311.4
drag, startPoint x: 740, startPoint y: 472, endPoint x: 200, endPoint y: 308, distance: 564.2
click at [1079, 420] on icon at bounding box center [1081, 422] width 17 height 17
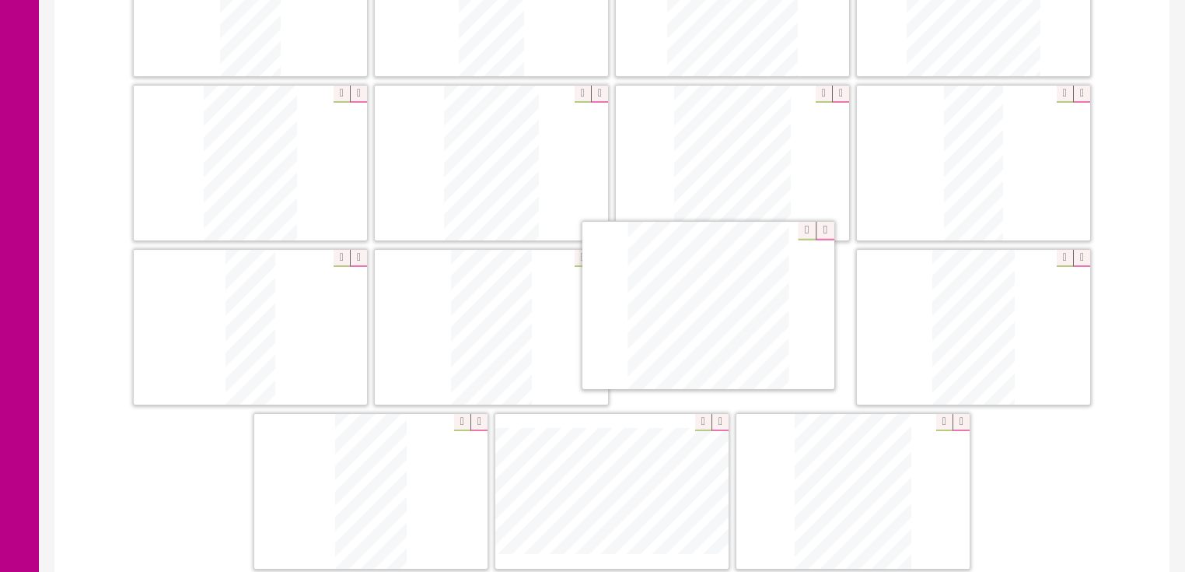
drag, startPoint x: 874, startPoint y: 495, endPoint x: 745, endPoint y: 338, distance: 204.0
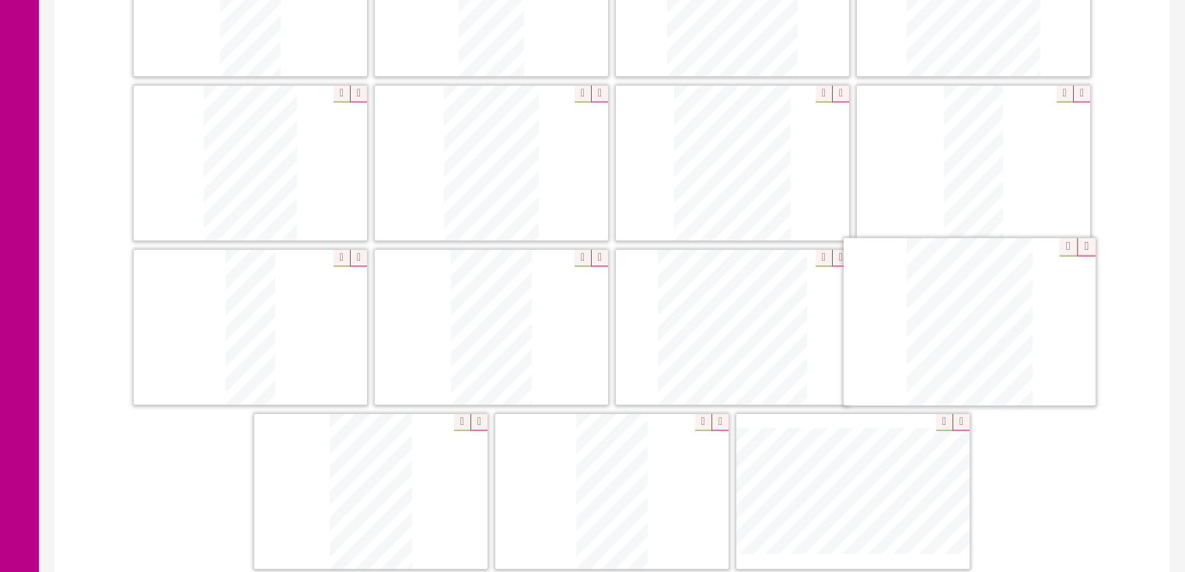
drag, startPoint x: 856, startPoint y: 429, endPoint x: 973, endPoint y: 298, distance: 175.8
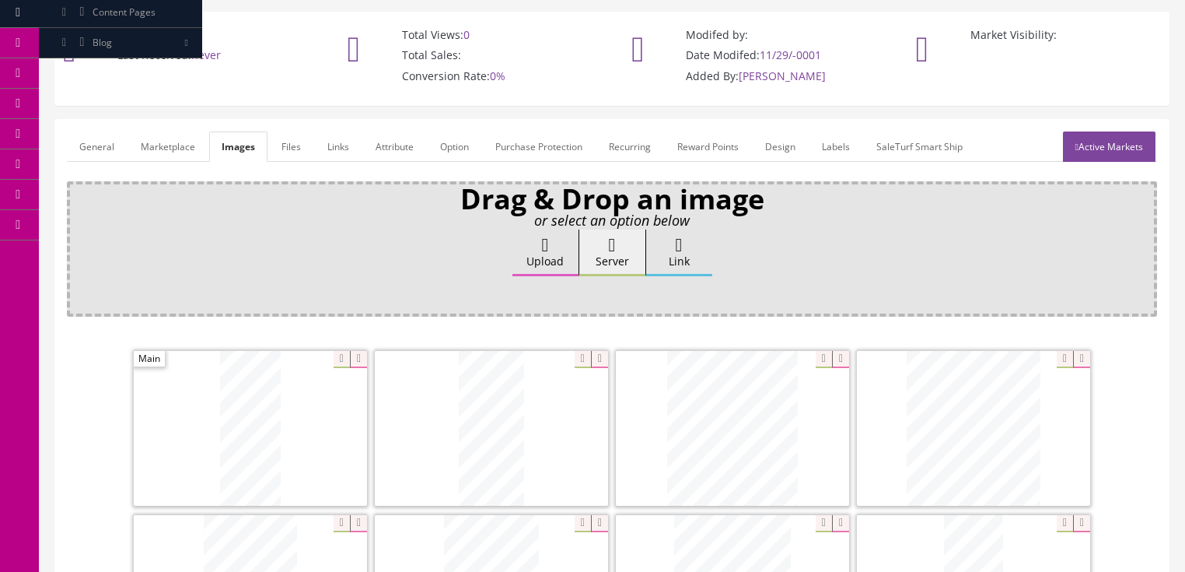
scroll to position [96, 0]
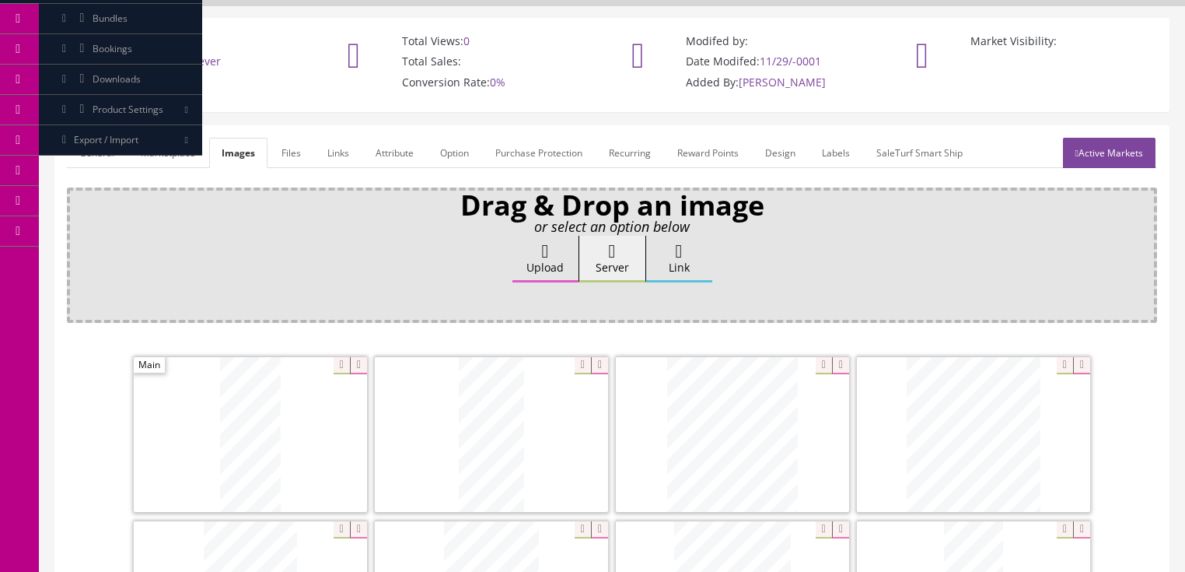
click at [112, 156] on link "General" at bounding box center [97, 153] width 60 height 30
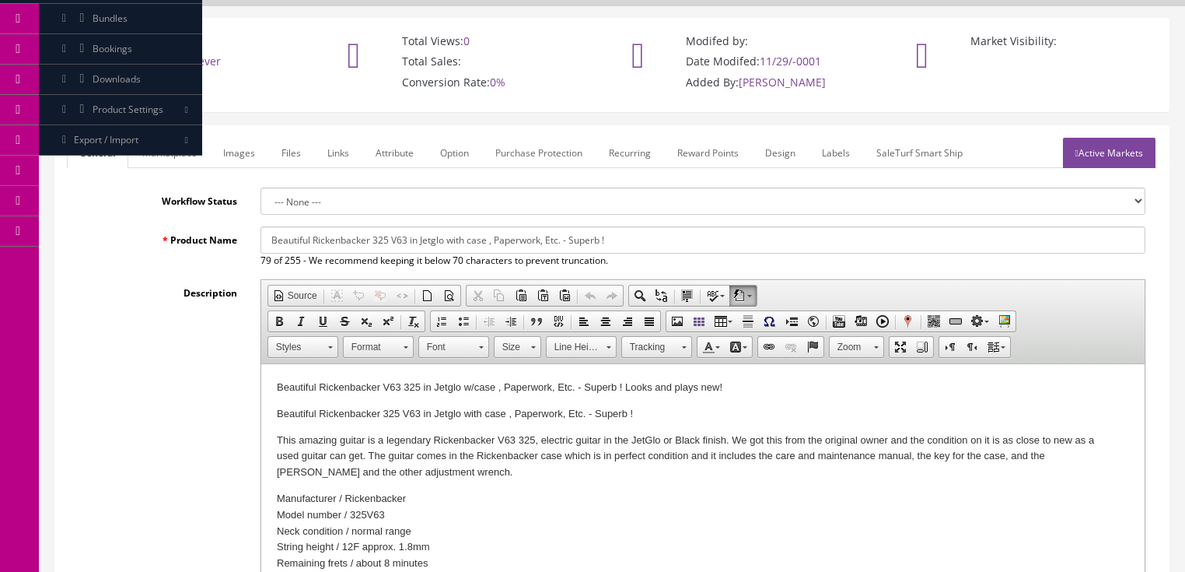
click at [419, 242] on input "Beautiful Rickenbacker 325 V63 in Jetglo with case , Paperwork, Etc. - Superb !" at bounding box center [703, 239] width 885 height 27
type input "Beautiful 1967 Rickenbacker 325 Electric Guitar in Fireglo with case"
drag, startPoint x: 263, startPoint y: 241, endPoint x: 727, endPoint y: 233, distance: 464.5
click at [727, 233] on input "Beautiful 1967 Rickenbacker 325 Electric Guitar in Fireglo with case" at bounding box center [703, 239] width 885 height 27
click at [179, 164] on link "Marketplace" at bounding box center [169, 153] width 79 height 30
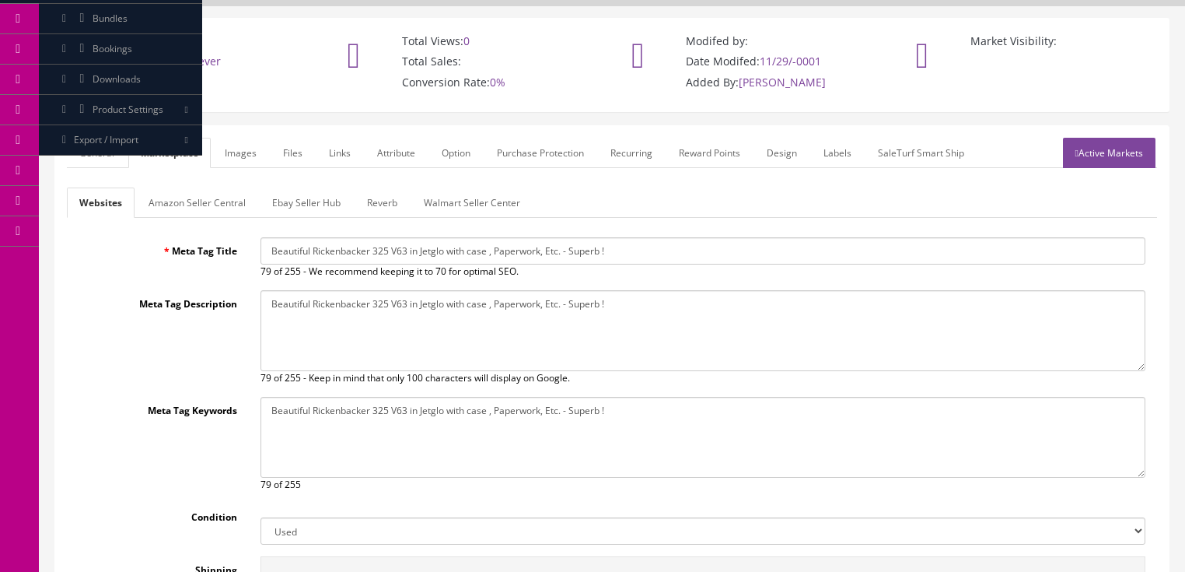
drag, startPoint x: 266, startPoint y: 249, endPoint x: 597, endPoint y: 249, distance: 330.6
click at [681, 249] on input "Beautiful Rickenbacker 325 V63 in Jetglo with case , Paperwork, Etc. - Superb !" at bounding box center [703, 250] width 885 height 27
paste input "1967 Rickenbacker 325 Electric Guitar in Fireglo with case"
type input "Beautiful 1967 Rickenbacker 325 Electric Guitar in Fireglo with case"
drag, startPoint x: 260, startPoint y: 299, endPoint x: 594, endPoint y: 306, distance: 333.8
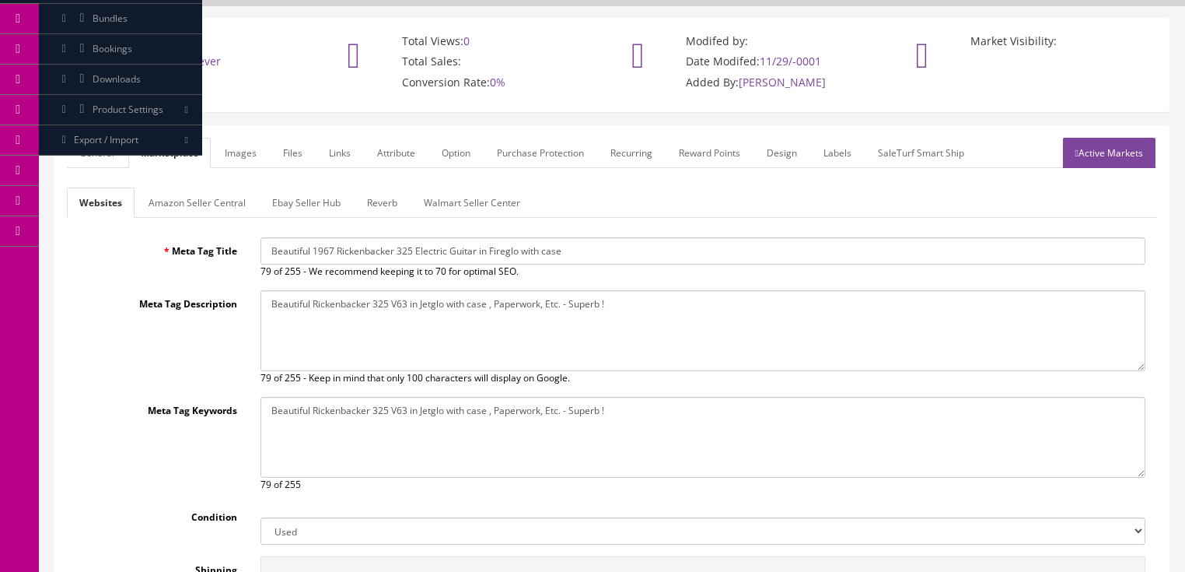
click at [686, 306] on textarea "Beautiful Rickenbacker 325 V63 in Jetglo with case , Paperwork, Etc. - Superb !" at bounding box center [703, 330] width 885 height 81
paste textarea "1967 Rickenbacker 325 Electric Guitar in Fireglo with case"
type textarea "Beautiful 1967 Rickenbacker 325 Electric Guitar in Fireglo with case"
drag, startPoint x: 264, startPoint y: 404, endPoint x: 635, endPoint y: 408, distance: 370.3
click at [635, 408] on textarea "Beautiful Rickenbacker 325 V63 in Jetglo with case , Paperwork, Etc. - Superb !" at bounding box center [703, 437] width 885 height 81
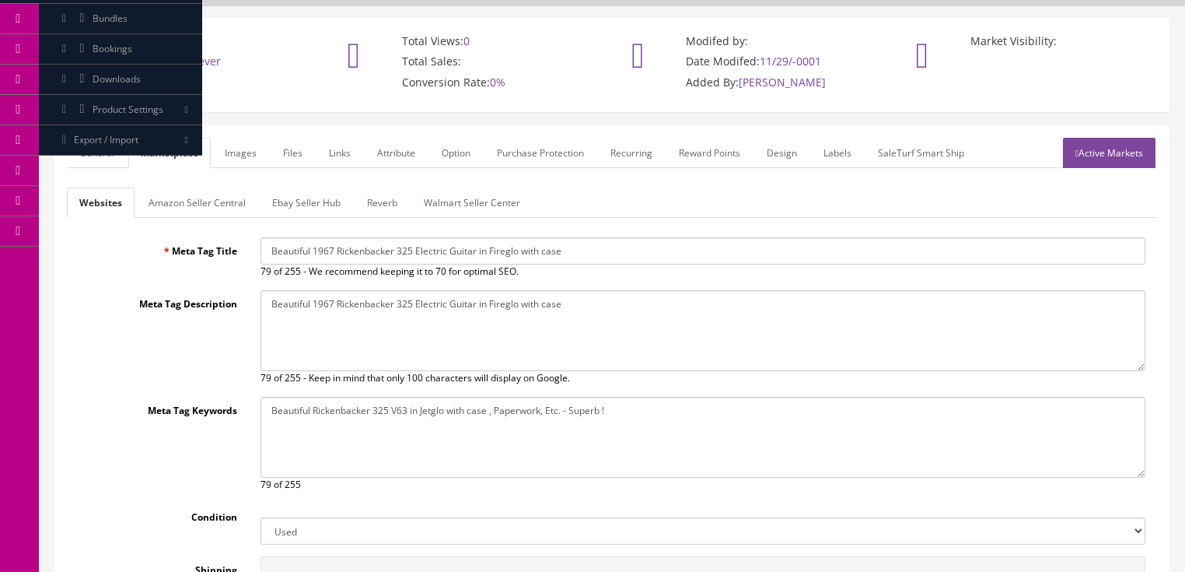
paste textarea "1967 Rickenbacker 325 Electric Guitar in Fireglo with case"
type textarea "Beautiful 1967 Rickenbacker 325 Electric Guitar in Fireglo with case"
click at [380, 197] on link "Reverb" at bounding box center [382, 202] width 55 height 30
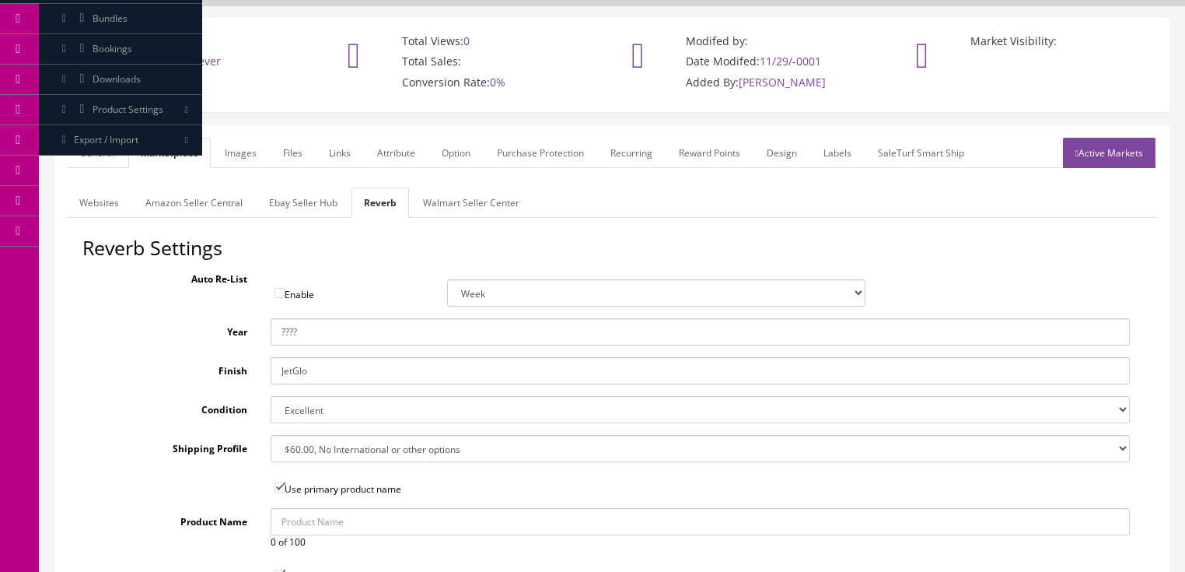
drag, startPoint x: 299, startPoint y: 337, endPoint x: 197, endPoint y: 318, distance: 103.6
click at [197, 318] on div "Year ????" at bounding box center [611, 331] width 1059 height 27
type input "1967"
drag, startPoint x: 331, startPoint y: 369, endPoint x: 208, endPoint y: 367, distance: 122.9
click at [208, 367] on div "Finish JetGlo" at bounding box center [611, 370] width 1059 height 27
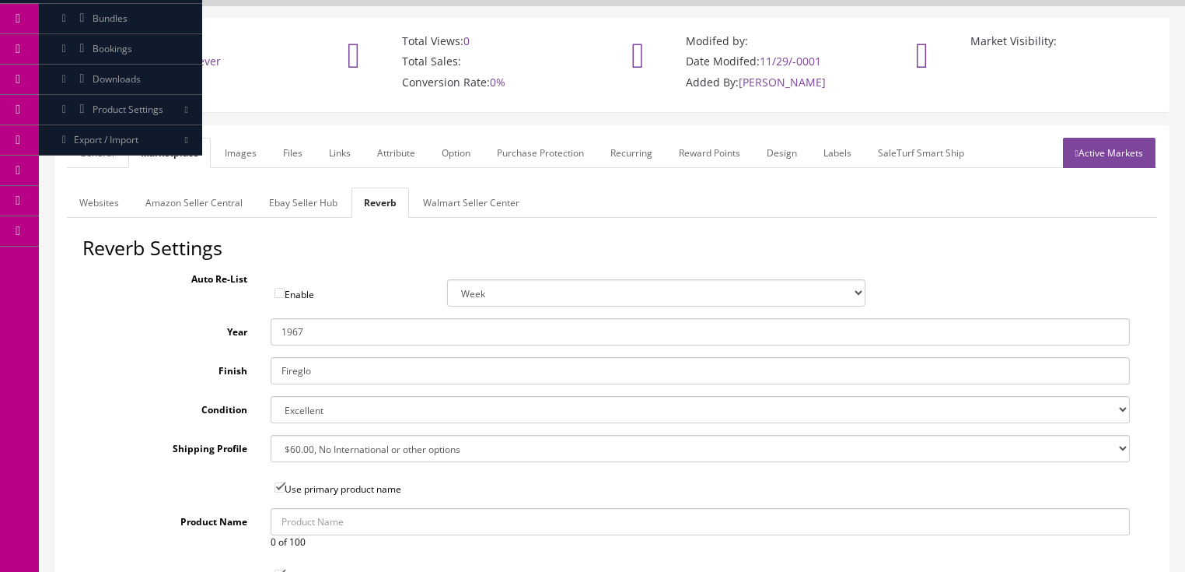
type input "Fireglo"
click at [305, 408] on select "Brand New Mint Excellent Very Good Good Fair Poor B-Stock Non Functioning" at bounding box center [701, 409] width 860 height 27
select select "f7a3f48c-972a-44c6-b01a-0cd27488d3f6"
click at [271, 396] on select "Brand New Mint Excellent Very Good Good Fair Poor B-Stock Non Functioning" at bounding box center [701, 409] width 860 height 27
click at [92, 159] on link "General" at bounding box center [97, 153] width 60 height 30
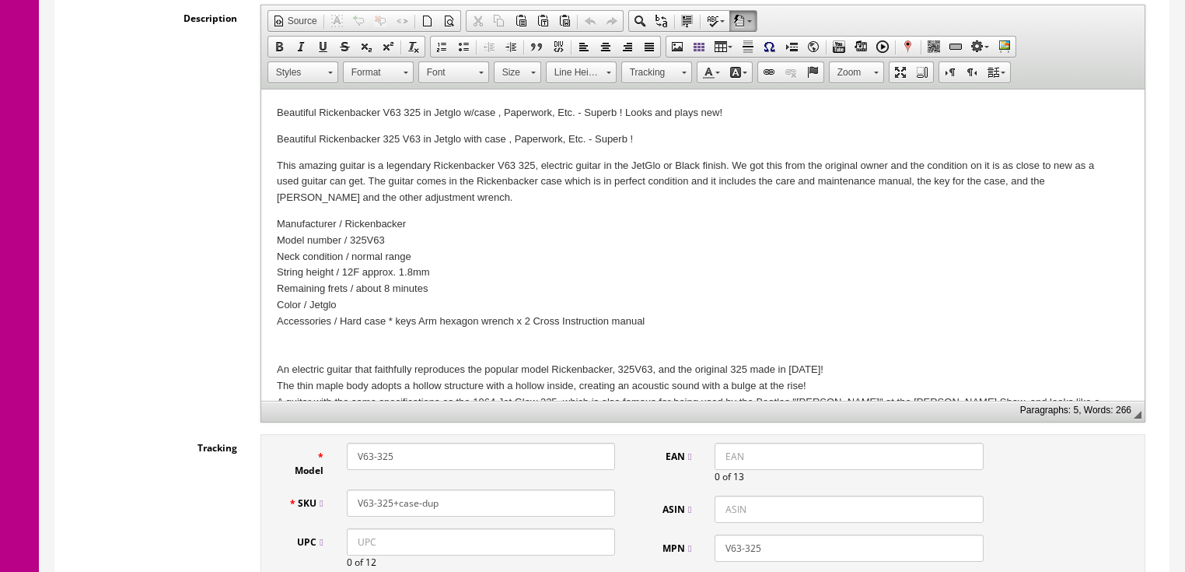
scroll to position [407, 0]
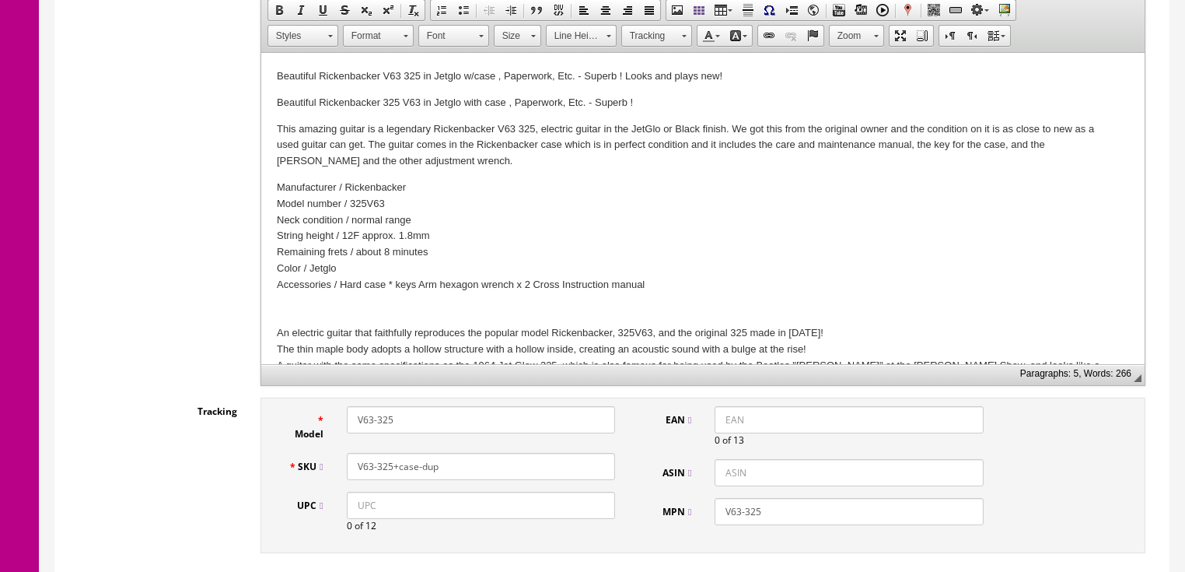
drag, startPoint x: 356, startPoint y: 419, endPoint x: 212, endPoint y: 350, distance: 159.7
click at [355, 418] on input "V63-325" at bounding box center [481, 419] width 268 height 27
type input "1967-325"
click at [350, 458] on input "V63-325+case-dup" at bounding box center [481, 466] width 268 height 27
type input "1967-325+case"
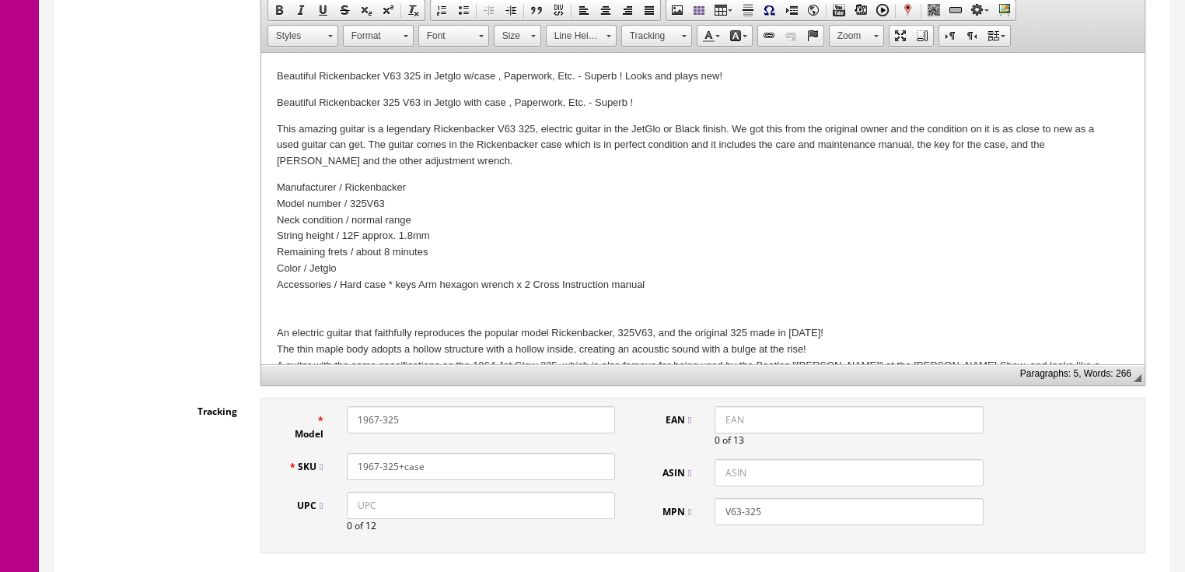
click at [716, 518] on input "V63-325" at bounding box center [849, 511] width 268 height 27
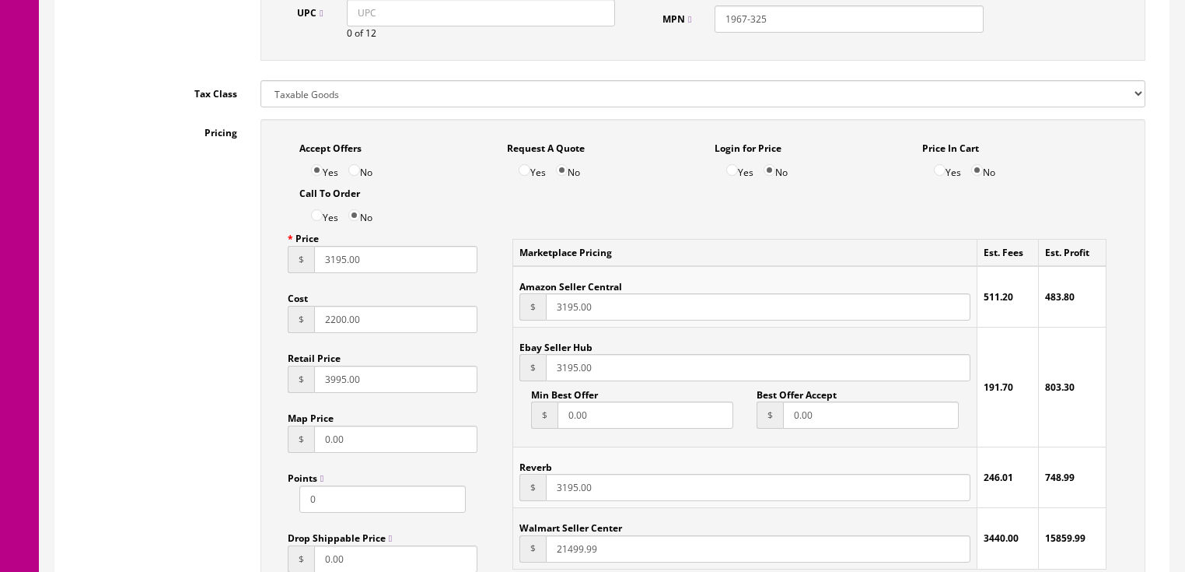
scroll to position [905, 0]
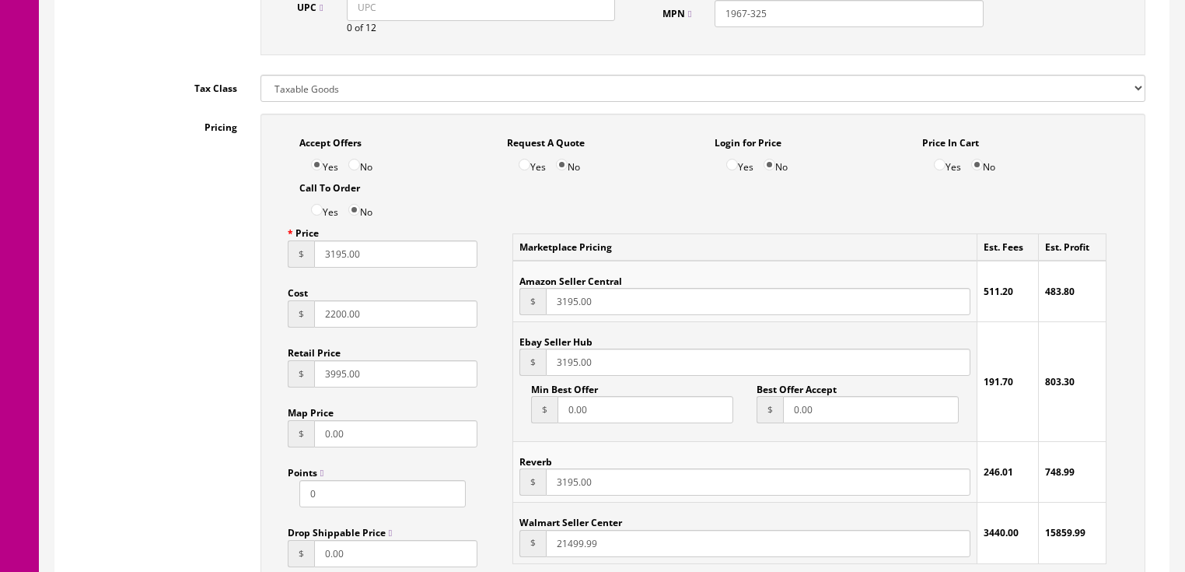
type input "1967-325"
drag, startPoint x: 373, startPoint y: 314, endPoint x: 265, endPoint y: 315, distance: 108.1
click at [265, 315] on div "Accept Offers Yes No Request A Quote Yes No Login for Price Yes No Price In Car…" at bounding box center [703, 457] width 885 height 687
type input "1600.00"
click at [334, 252] on input "3195.00" at bounding box center [396, 253] width 164 height 27
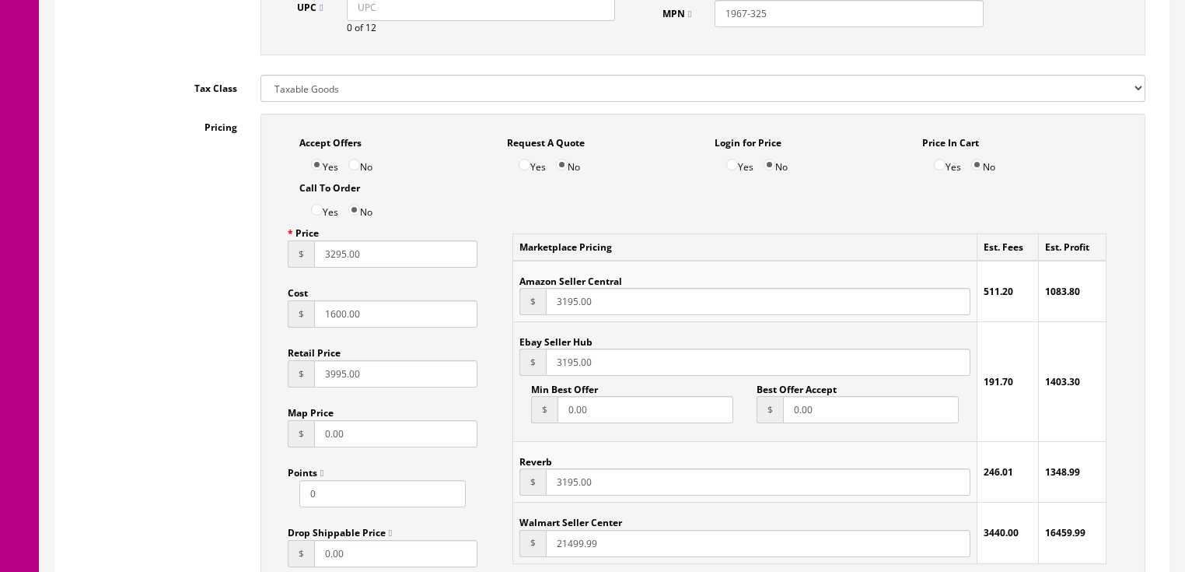
type input "3295.00"
click at [568, 314] on input "3195.00" at bounding box center [758, 301] width 424 height 27
type input "3295.00"
click at [566, 366] on input "3195.00" at bounding box center [758, 361] width 424 height 27
type input "3295.00"
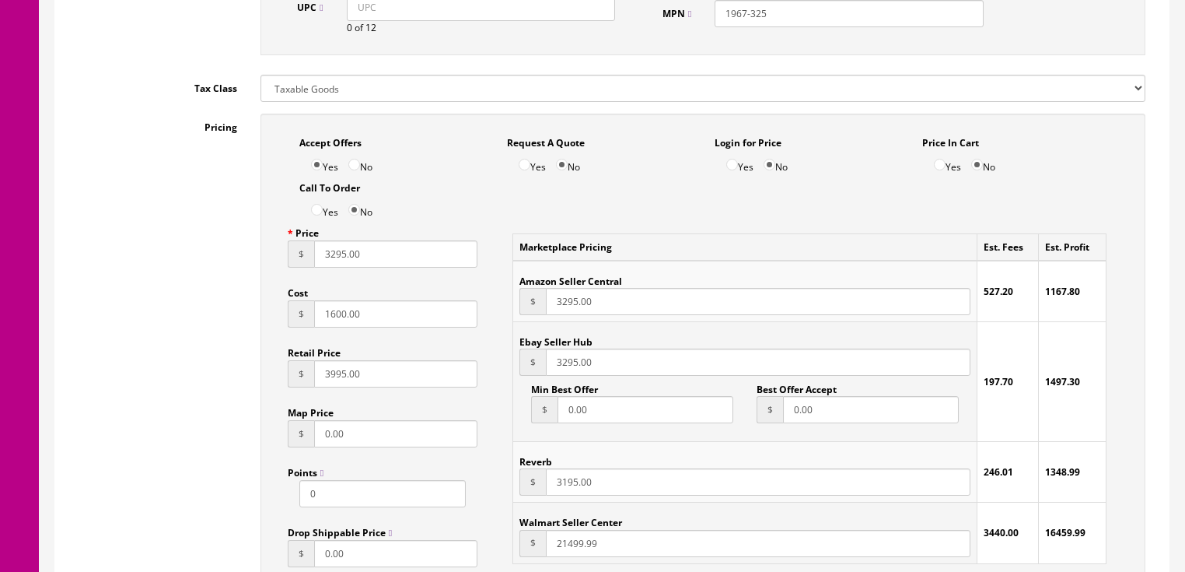
drag, startPoint x: 564, startPoint y: 486, endPoint x: 622, endPoint y: 492, distance: 58.6
click at [564, 487] on input "3195.00" at bounding box center [758, 481] width 424 height 27
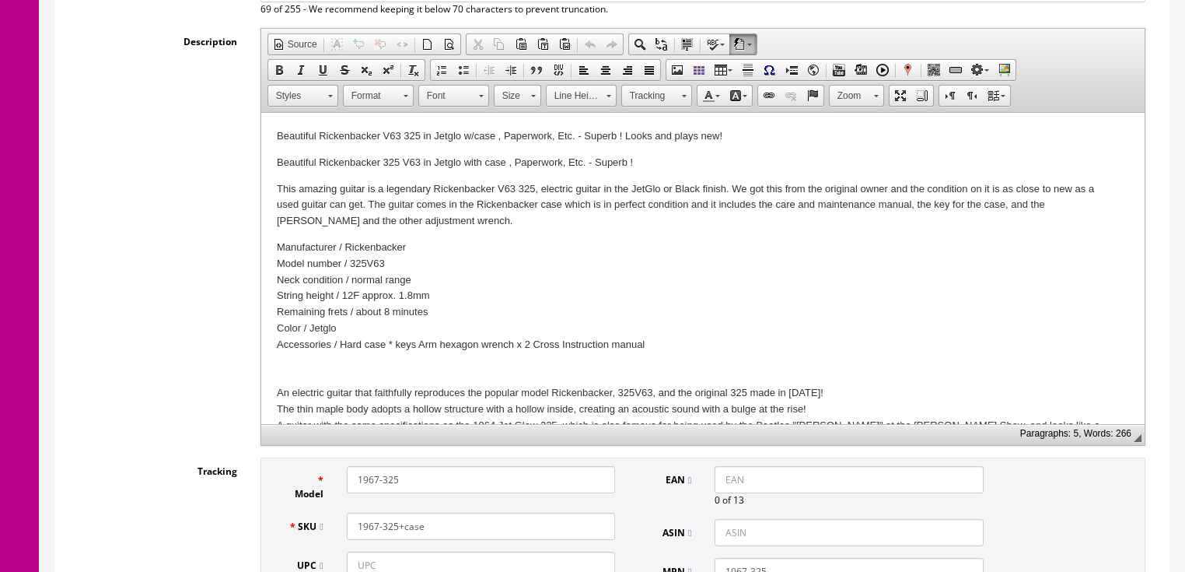
scroll to position [345, 0]
type input "3295.00"
drag, startPoint x: 369, startPoint y: 265, endPoint x: 393, endPoint y: 265, distance: 24.1
click at [393, 265] on p "Manufacturer / Rickenbacker Model number / 325V63 Neck condition / normal range…" at bounding box center [702, 363] width 853 height 243
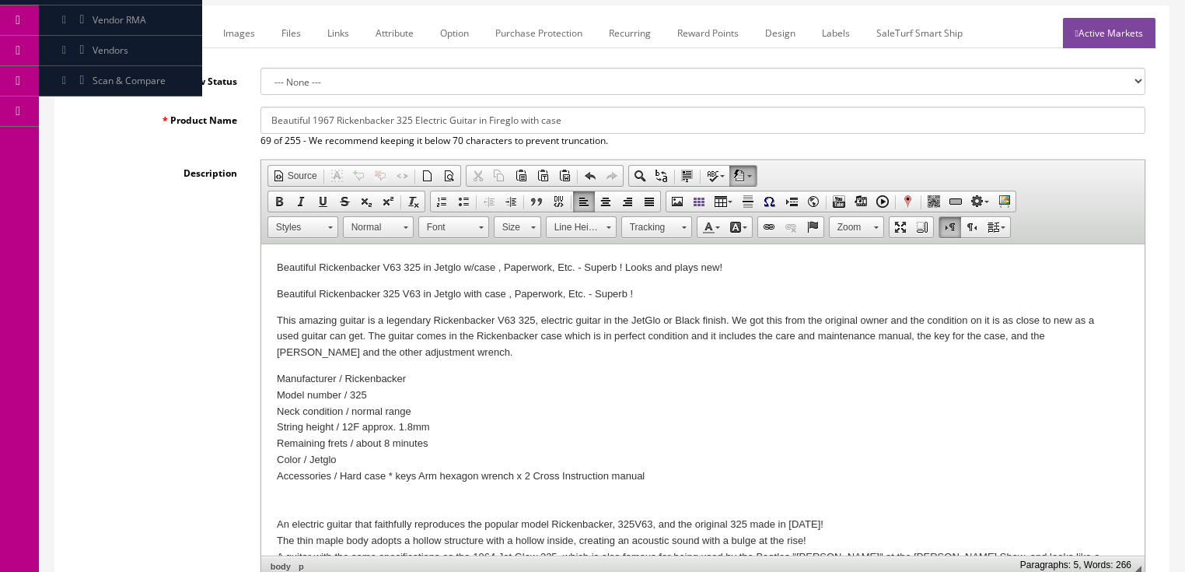
scroll to position [158, 0]
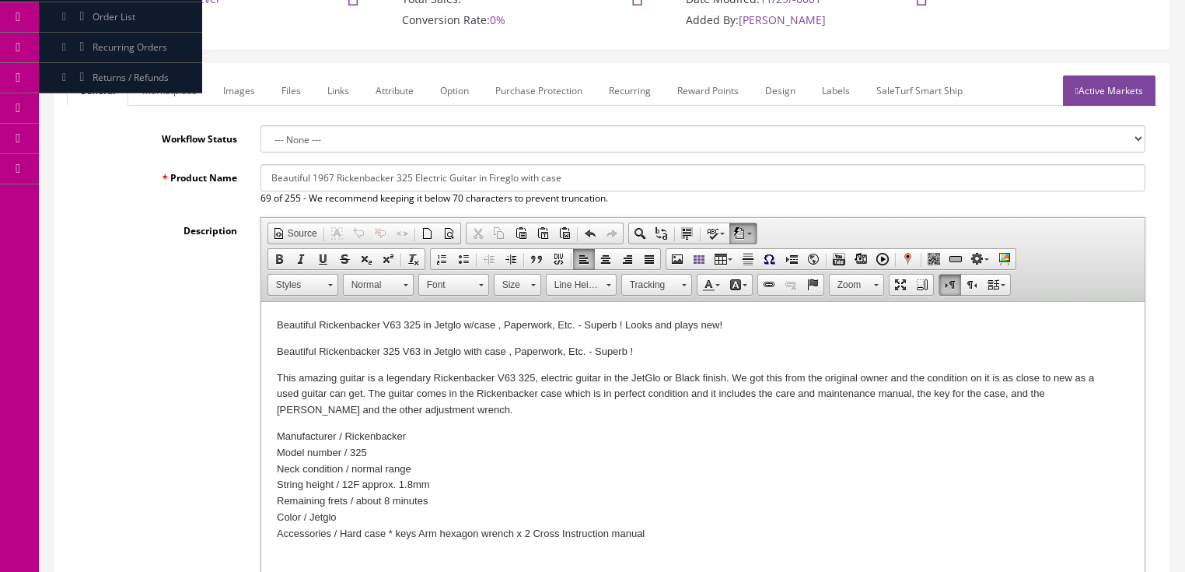
drag, startPoint x: 261, startPoint y: 184, endPoint x: 688, endPoint y: 184, distance: 426.3
click at [688, 184] on input "Beautiful 1967 Rickenbacker 325 Electric Guitar in Fireglo with case" at bounding box center [703, 177] width 885 height 27
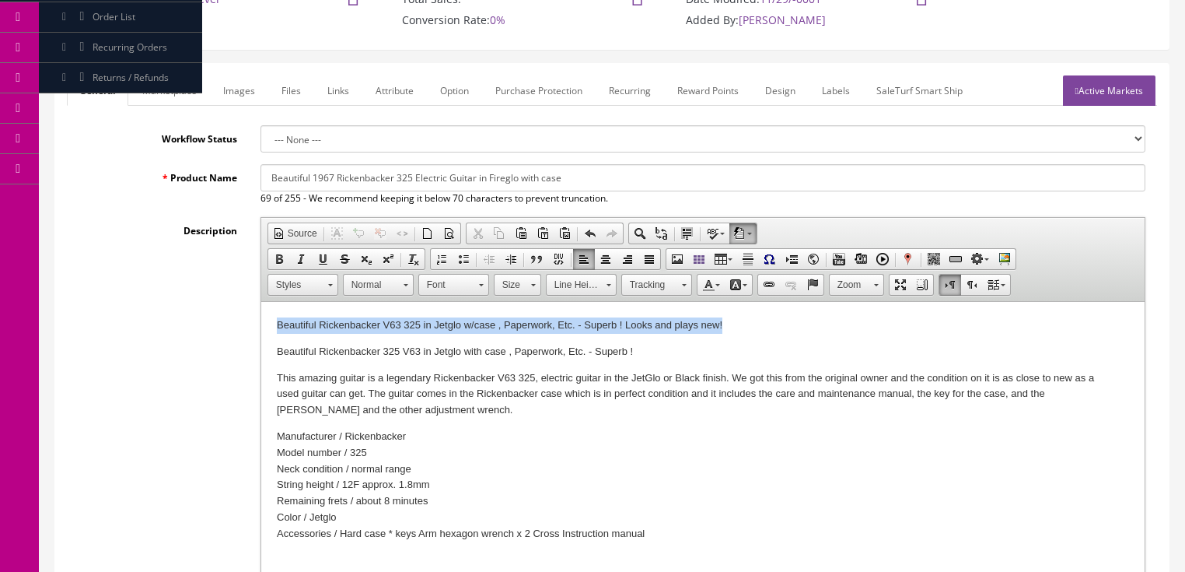
drag, startPoint x: 275, startPoint y: 323, endPoint x: 741, endPoint y: 332, distance: 466.0
click at [741, 332] on html "Beautiful Rickenbacker V63 325 in Jetglo w/case , Paperwork, Etc. - Superb ! Lo…" at bounding box center [703, 494] width 884 height 385
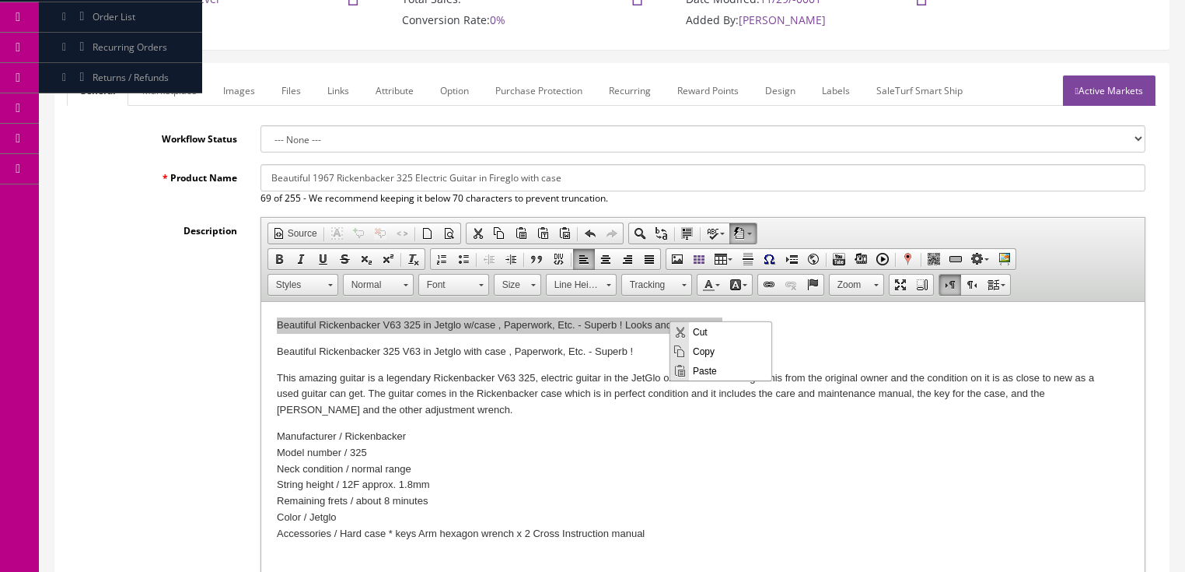
scroll to position [0, 0]
click at [706, 373] on span "Paste" at bounding box center [730, 369] width 82 height 19
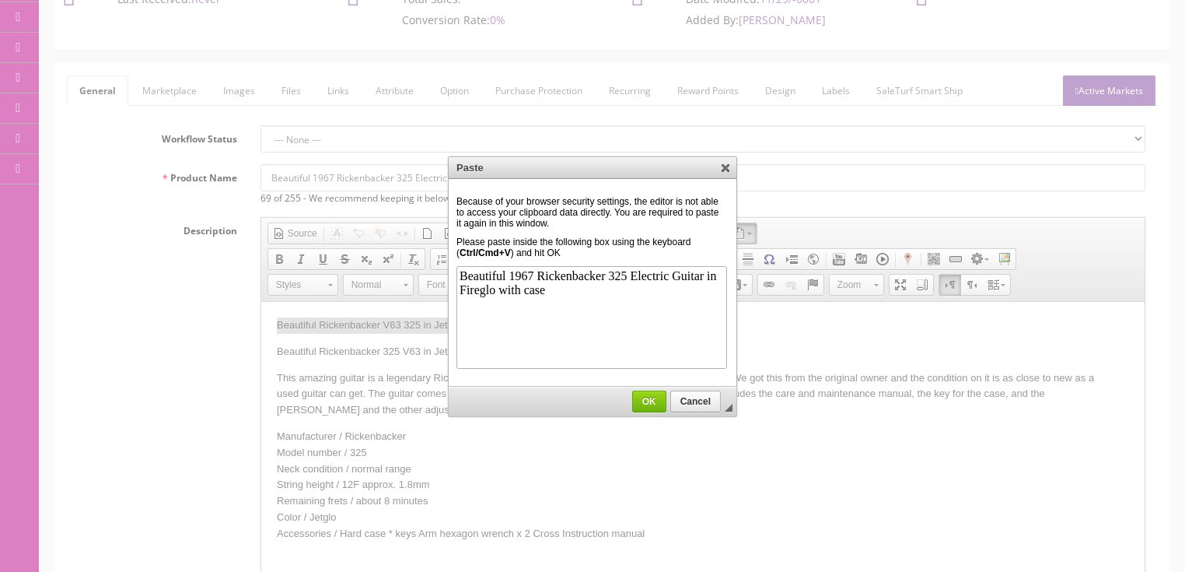
click at [649, 394] on link "OK" at bounding box center [649, 401] width 34 height 22
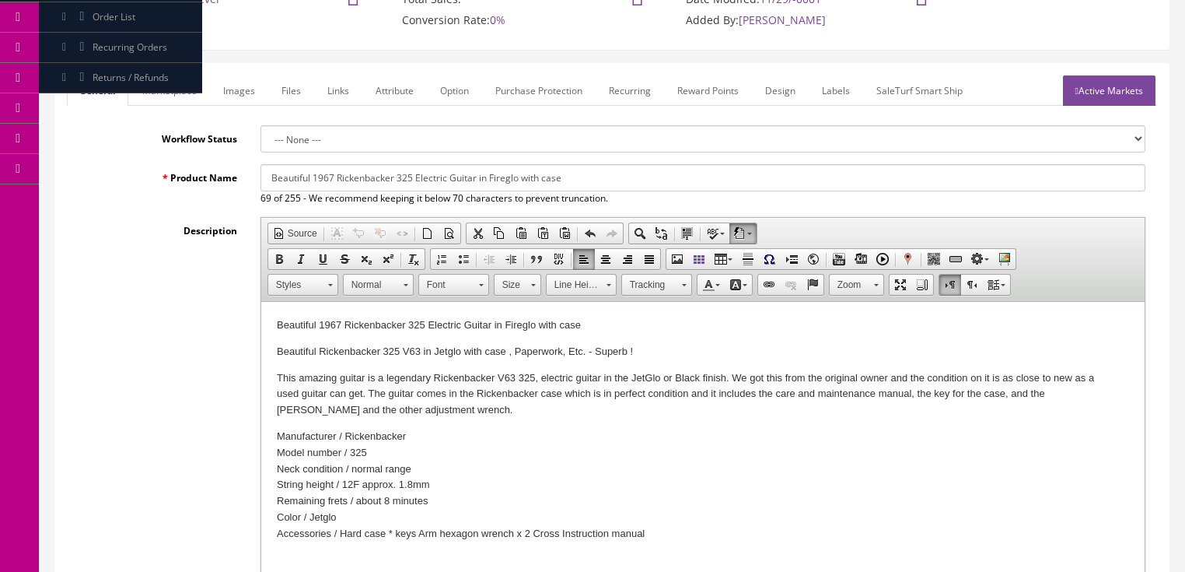
click at [244, 95] on link "Images" at bounding box center [239, 90] width 57 height 30
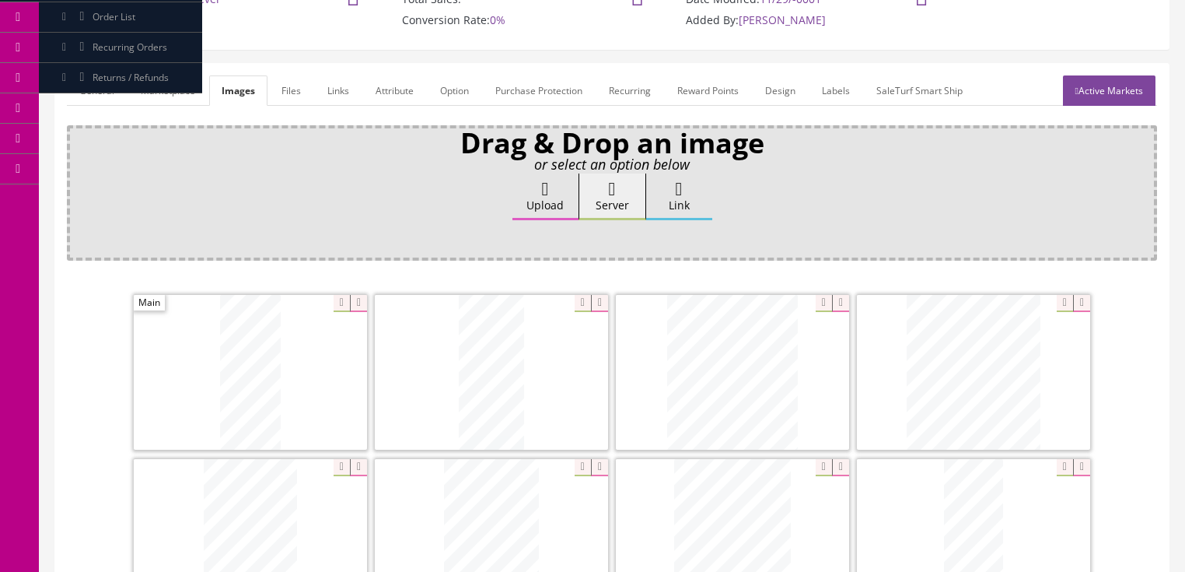
click at [542, 195] on icon at bounding box center [545, 189] width 7 height 19
click at [78, 189] on input "Upload" at bounding box center [78, 181] width 0 height 16
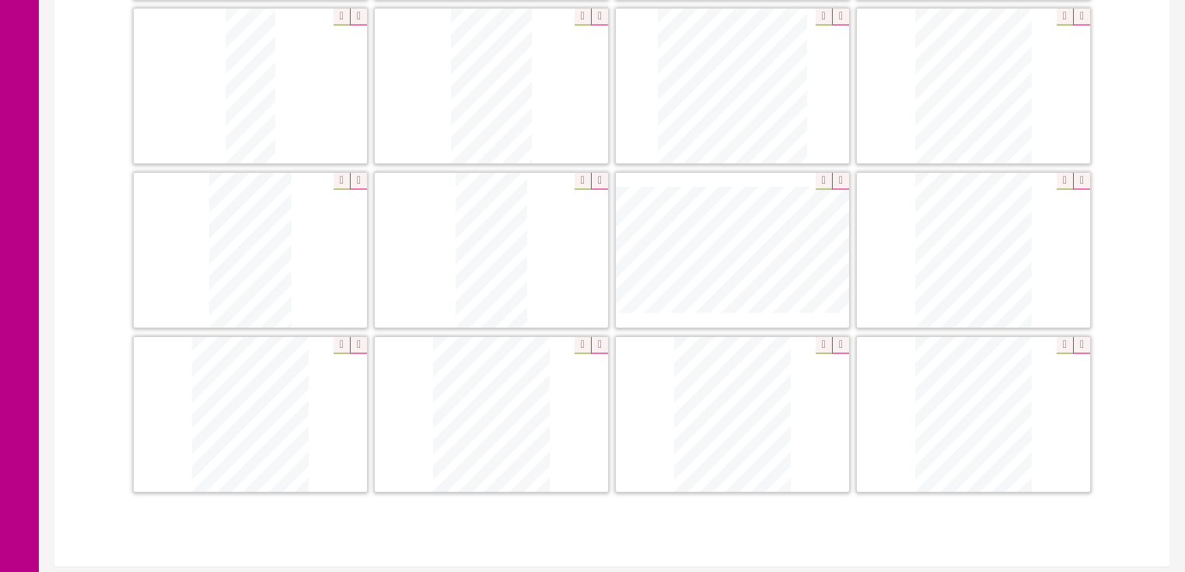
scroll to position [780, 0]
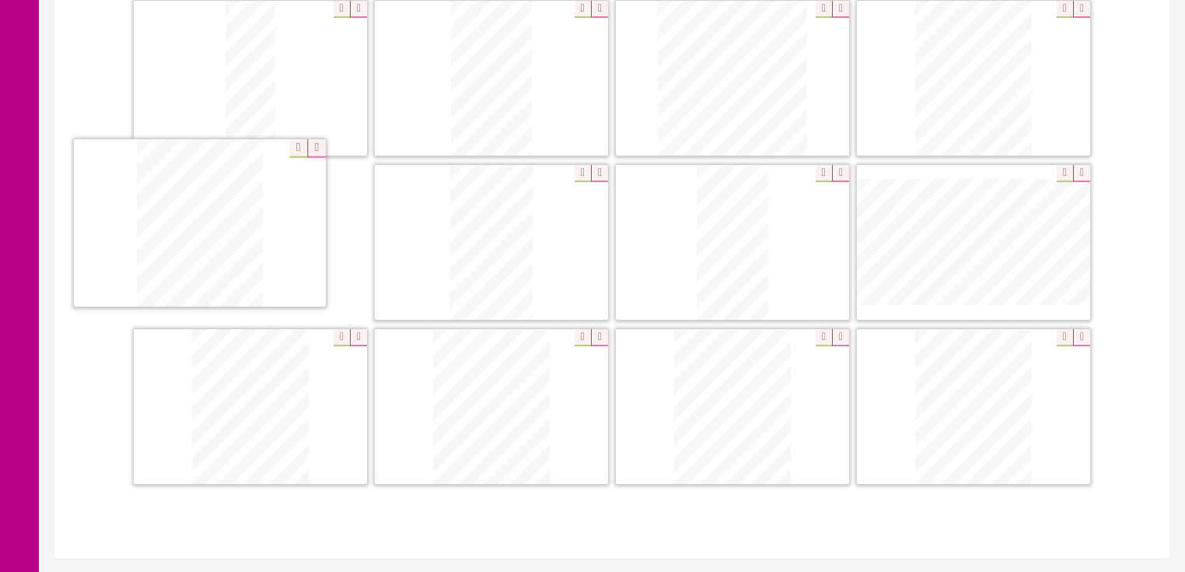
drag, startPoint x: 503, startPoint y: 414, endPoint x: 212, endPoint y: 235, distance: 342.2
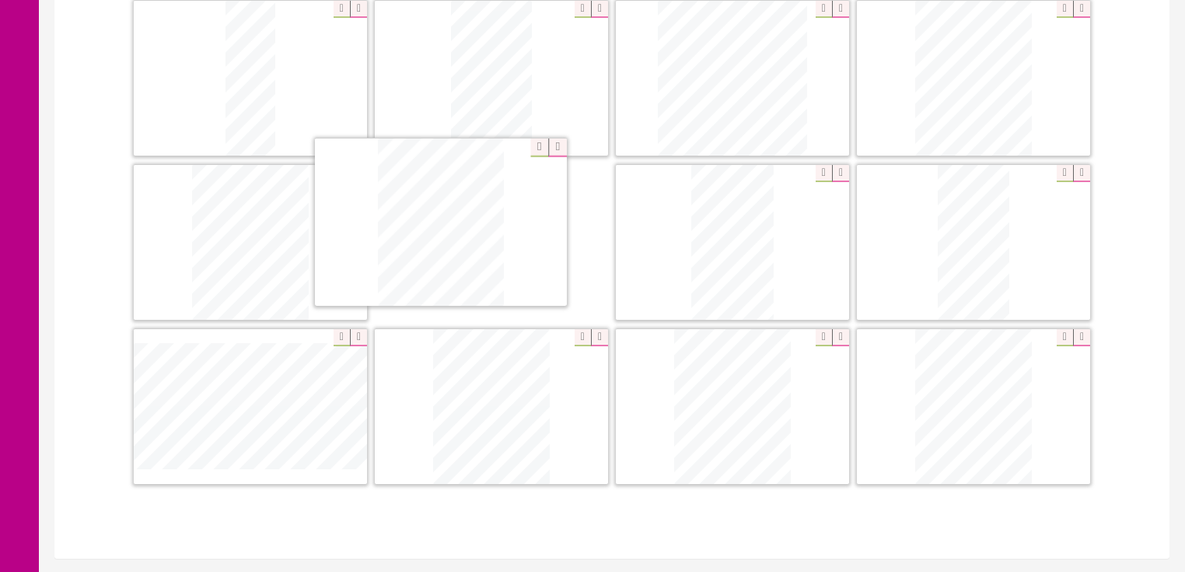
drag, startPoint x: 1000, startPoint y: 390, endPoint x: 552, endPoint y: 257, distance: 466.6
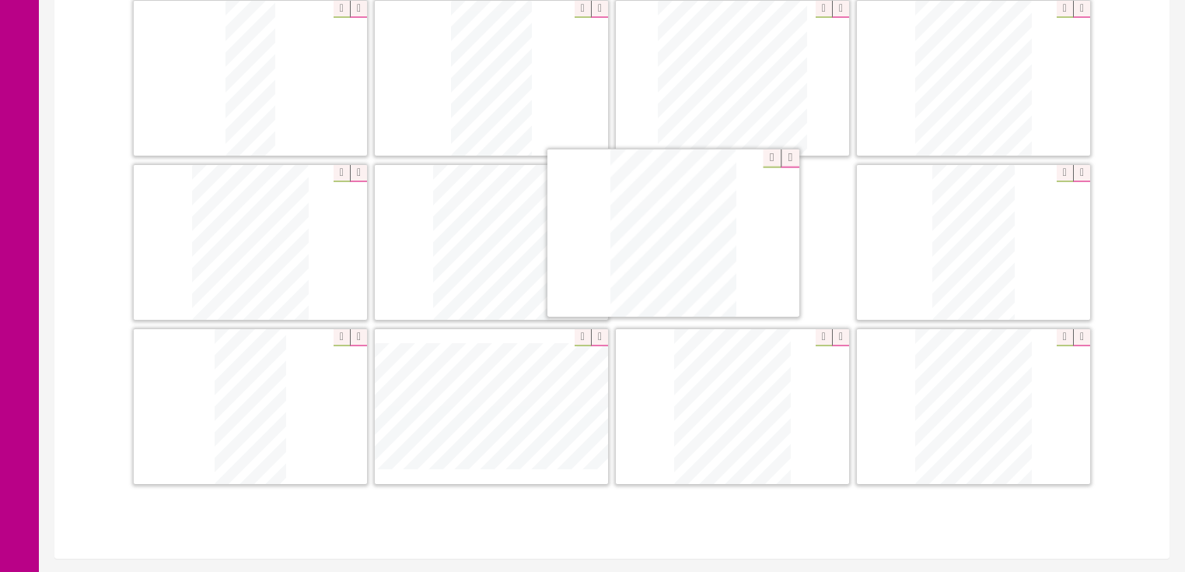
drag, startPoint x: 510, startPoint y: 385, endPoint x: 703, endPoint y: 214, distance: 257.9
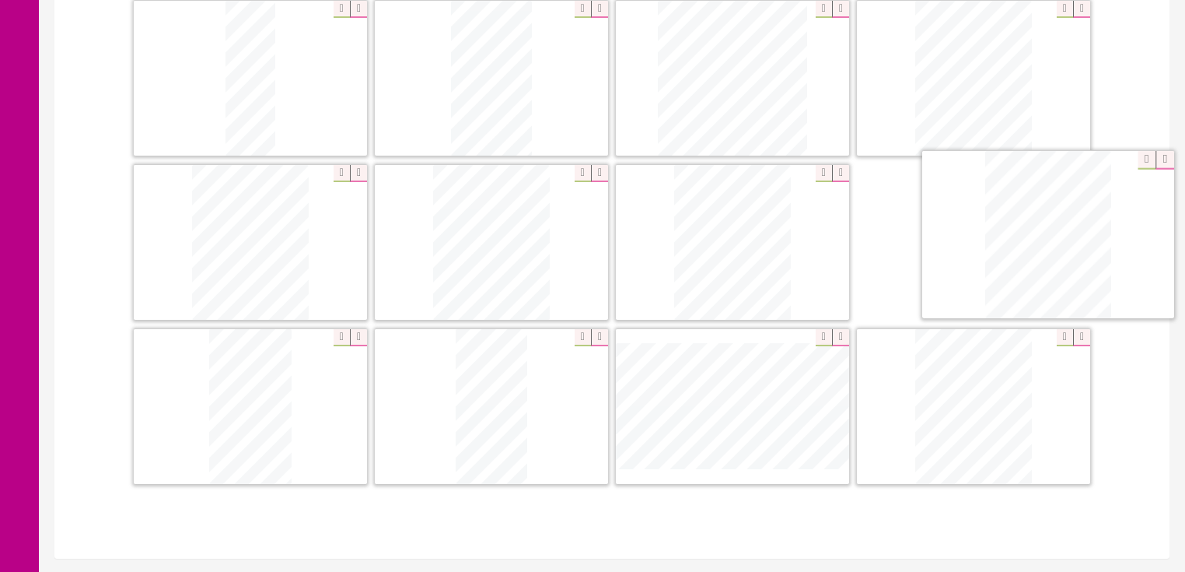
drag, startPoint x: 734, startPoint y: 380, endPoint x: 1045, endPoint y: 212, distance: 354.0
drag, startPoint x: 945, startPoint y: 401, endPoint x: 180, endPoint y: 385, distance: 765.6
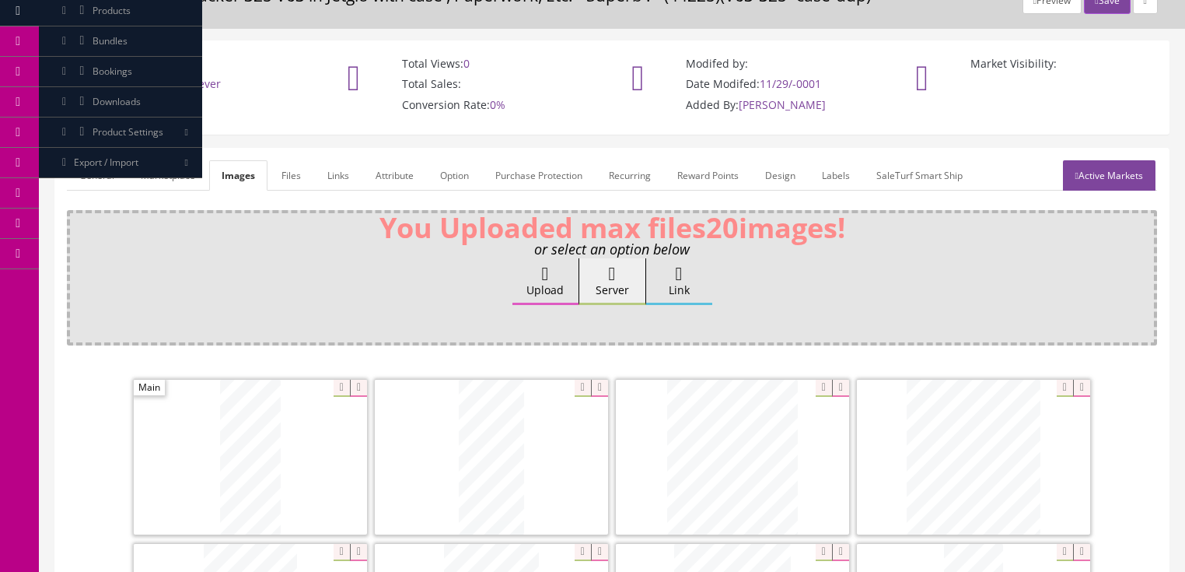
scroll to position [62, 0]
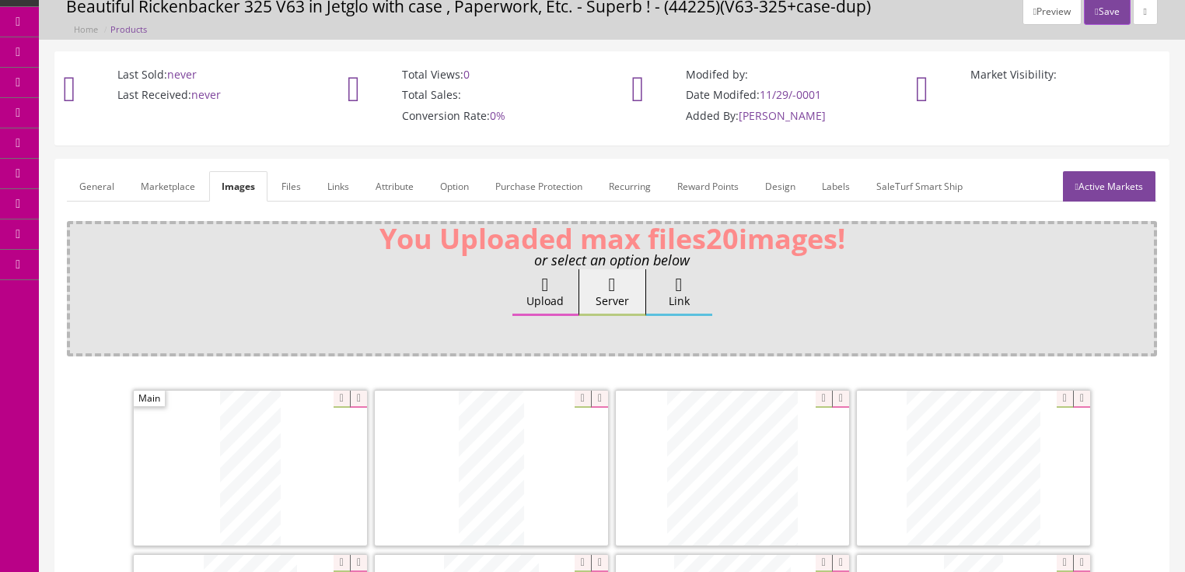
click at [1098, 177] on link "Active Markets" at bounding box center [1109, 186] width 93 height 30
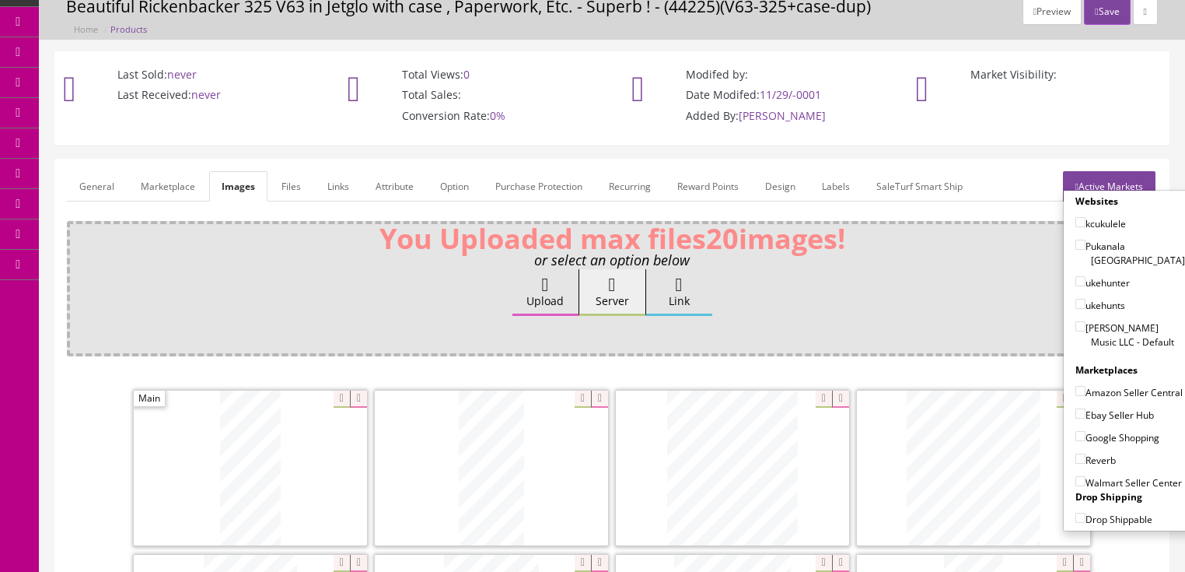
click at [1076, 321] on input"] "[PERSON_NAME] Music LLC - Default" at bounding box center [1081, 326] width 10 height 10
checkbox input"] "true"
click at [1076, 408] on input"] "Ebay Seller Hub" at bounding box center [1081, 413] width 10 height 10
checkbox input"] "true"
drag, startPoint x: 1074, startPoint y: 429, endPoint x: 1073, endPoint y: 440, distance: 11.0
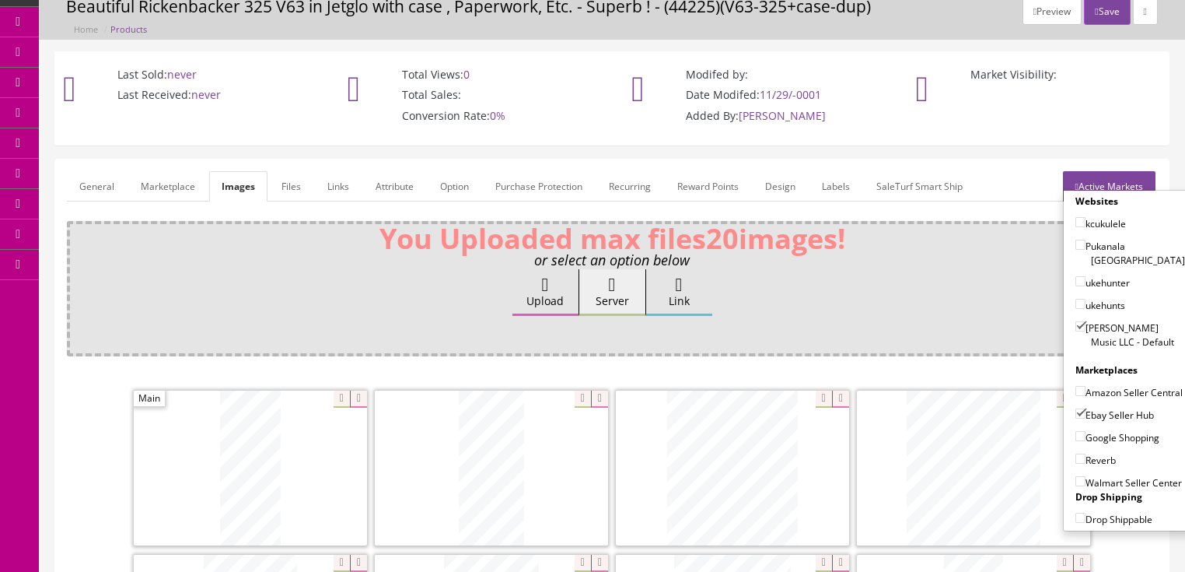
click at [1076, 432] on input"] "Google Shopping" at bounding box center [1081, 436] width 10 height 10
checkbox input"] "true"
click at [1076, 454] on input"] "Reverb" at bounding box center [1081, 458] width 10 height 10
checkbox input"] "true"
click at [1095, 184] on link "Active Markets" at bounding box center [1109, 186] width 93 height 30
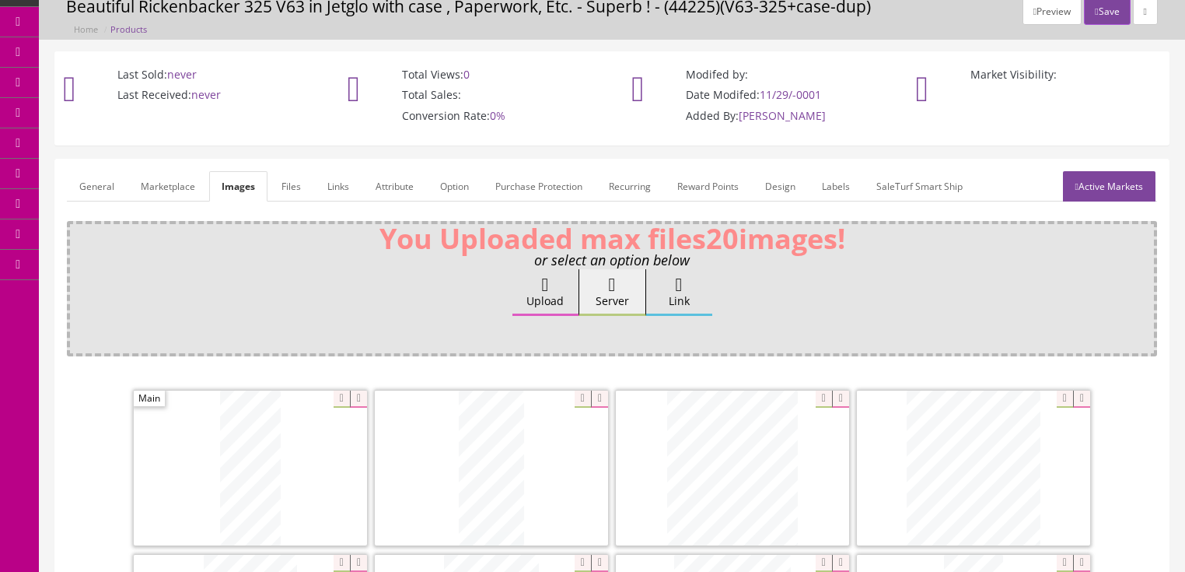
drag, startPoint x: 107, startPoint y: 188, endPoint x: 138, endPoint y: 187, distance: 31.1
click at [109, 187] on link "General" at bounding box center [97, 186] width 60 height 30
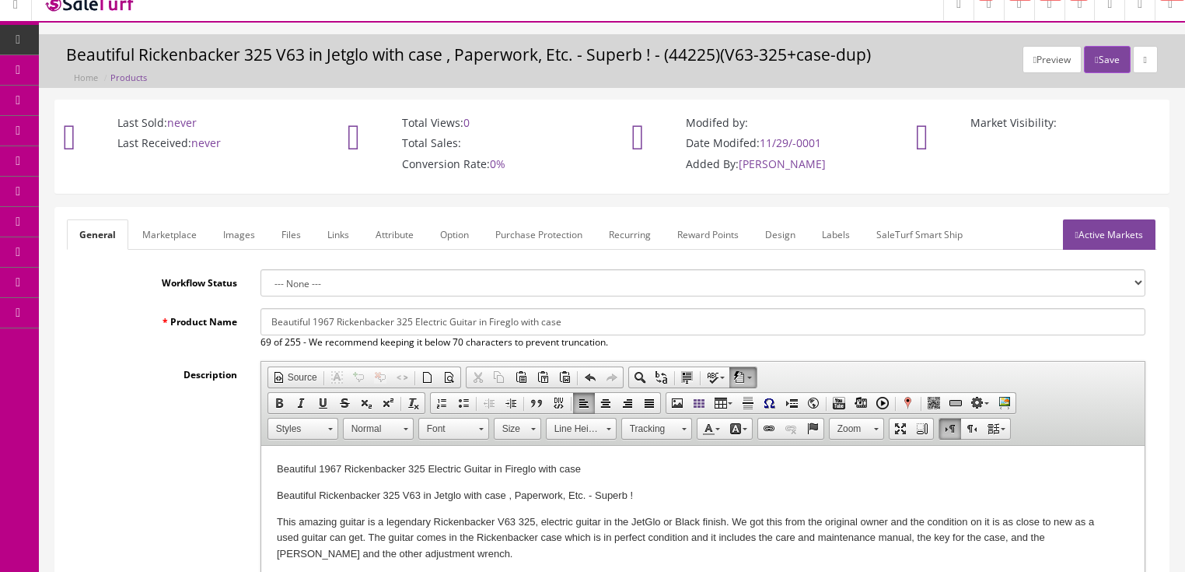
scroll to position [0, 0]
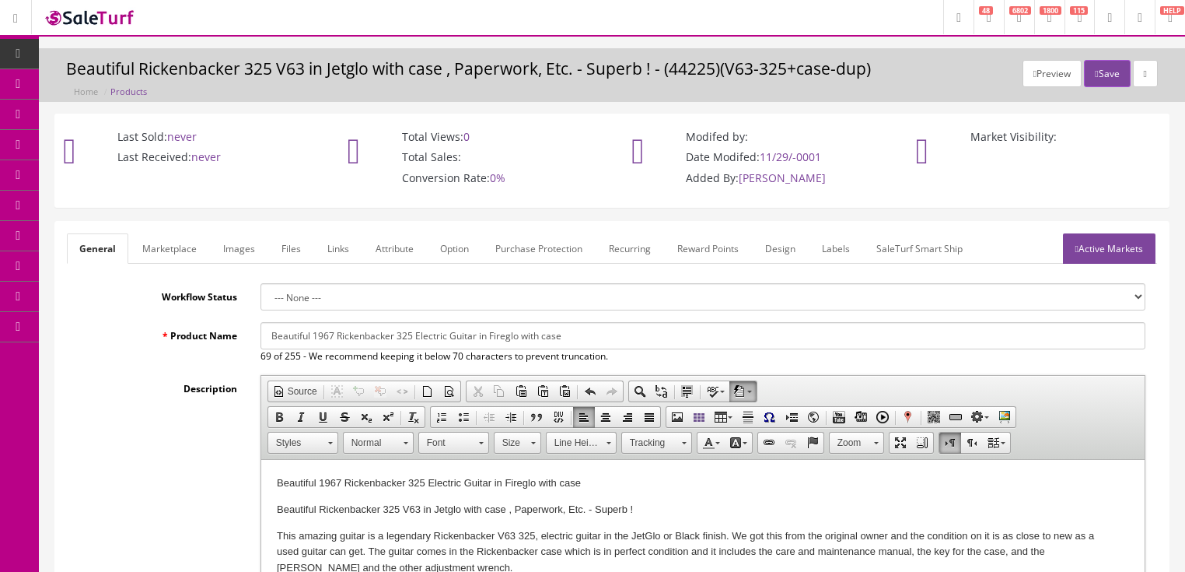
click at [1105, 240] on link "Active Markets" at bounding box center [1109, 248] width 93 height 30
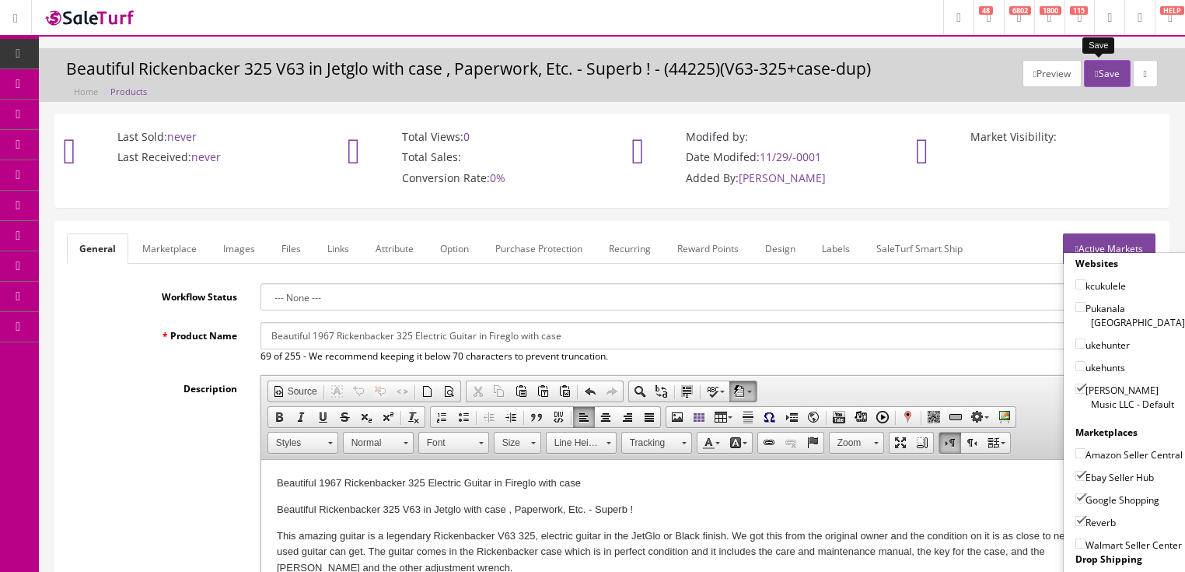
click at [1087, 66] on button "Save" at bounding box center [1107, 73] width 46 height 27
